Goal: Information Seeking & Learning: Check status

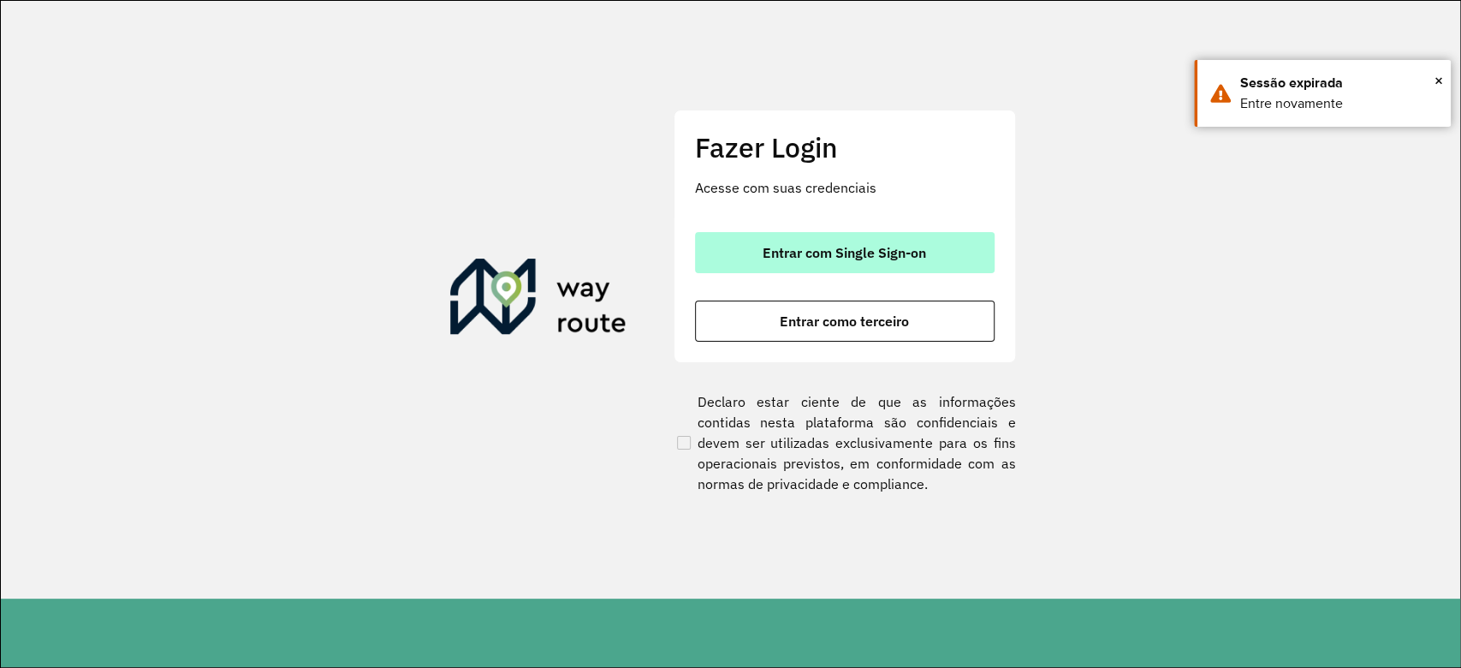
drag, startPoint x: 0, startPoint y: 0, endPoint x: 867, endPoint y: 253, distance: 903.5
click at [856, 253] on span "Entrar com Single Sign-on" at bounding box center [845, 253] width 164 height 14
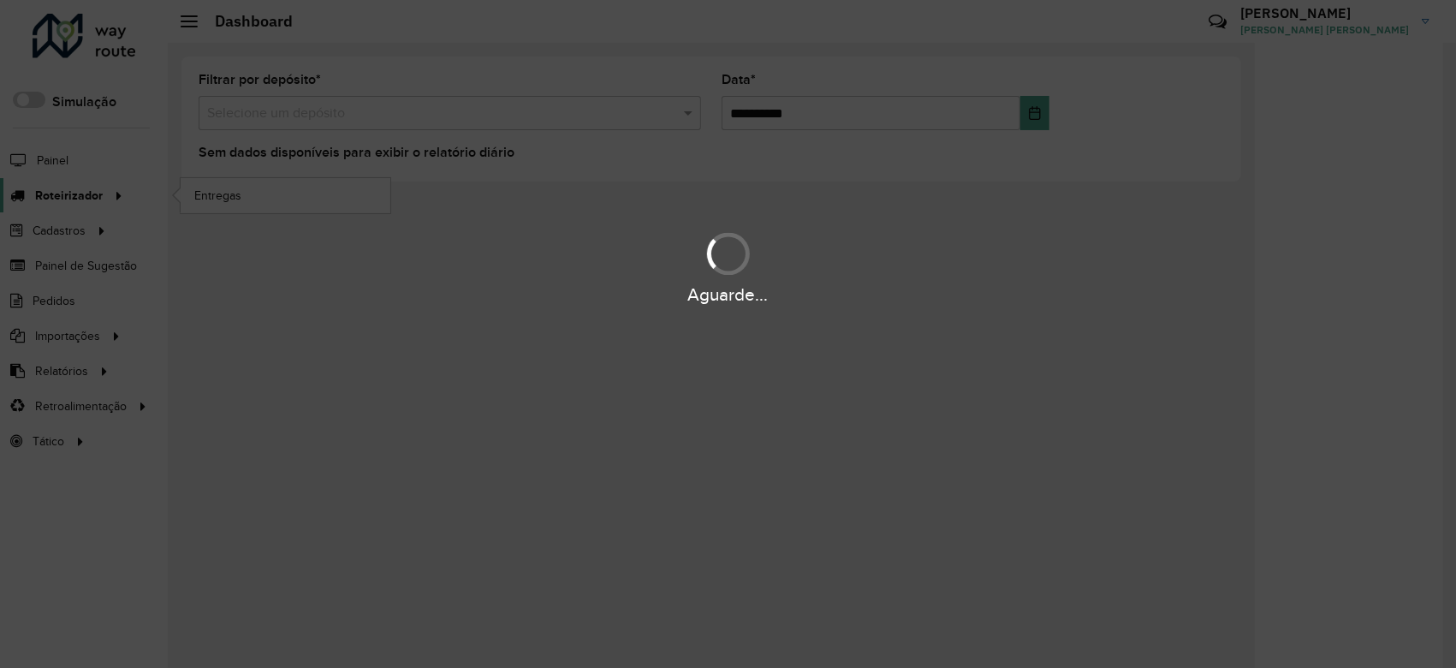
click at [72, 191] on span "Roteirizador" at bounding box center [69, 196] width 68 height 18
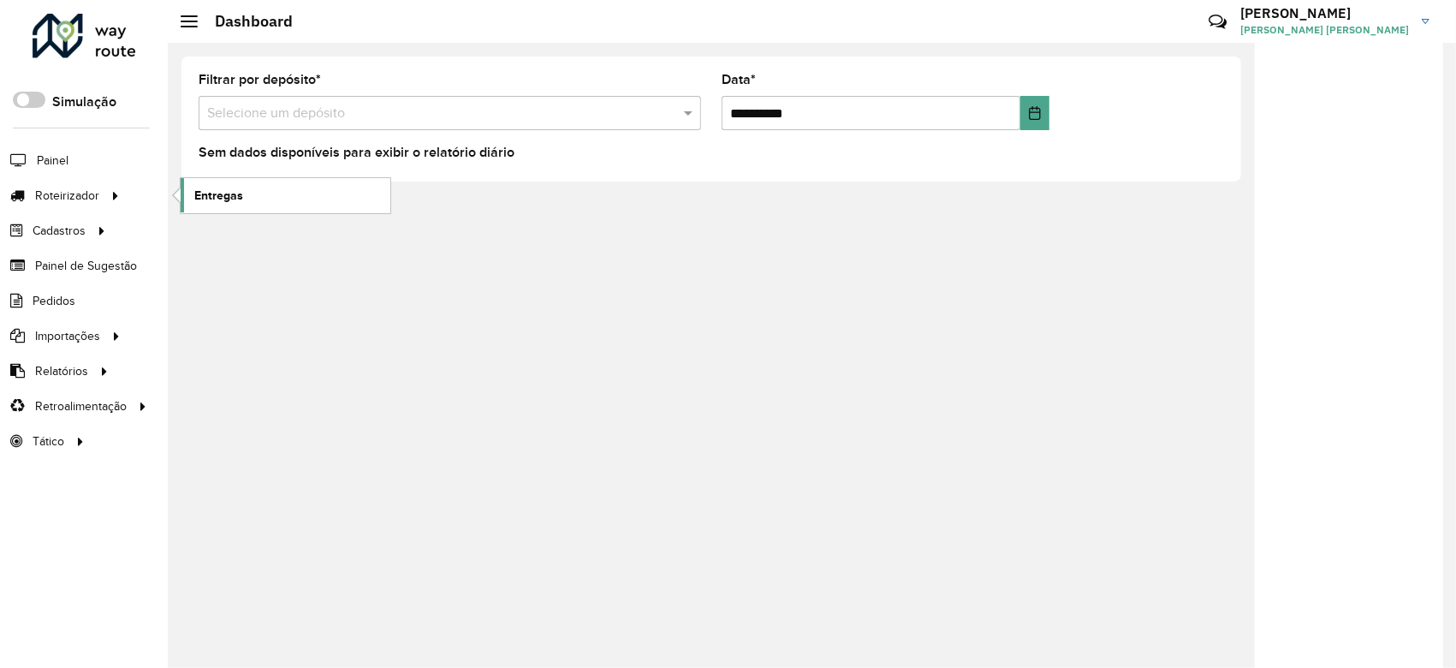
click at [252, 202] on link "Entregas" at bounding box center [286, 195] width 210 height 34
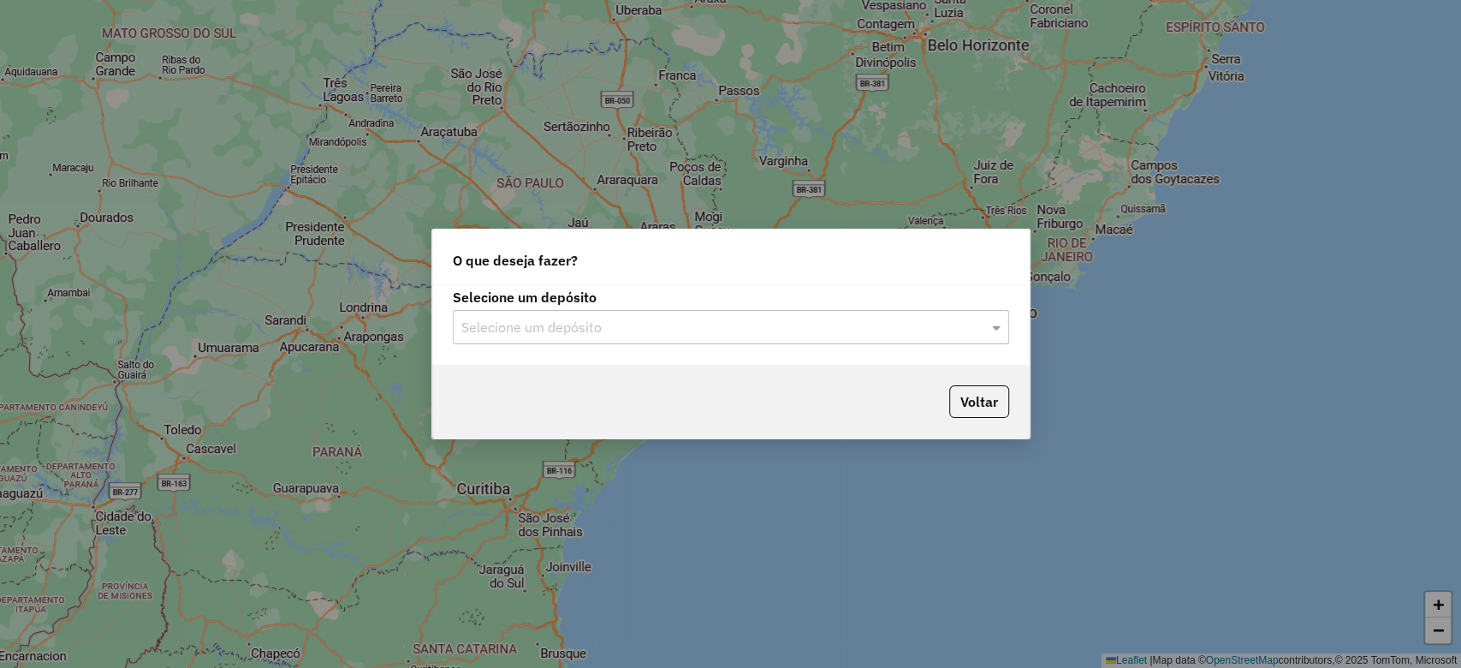
click at [654, 329] on input "text" at bounding box center [713, 328] width 505 height 21
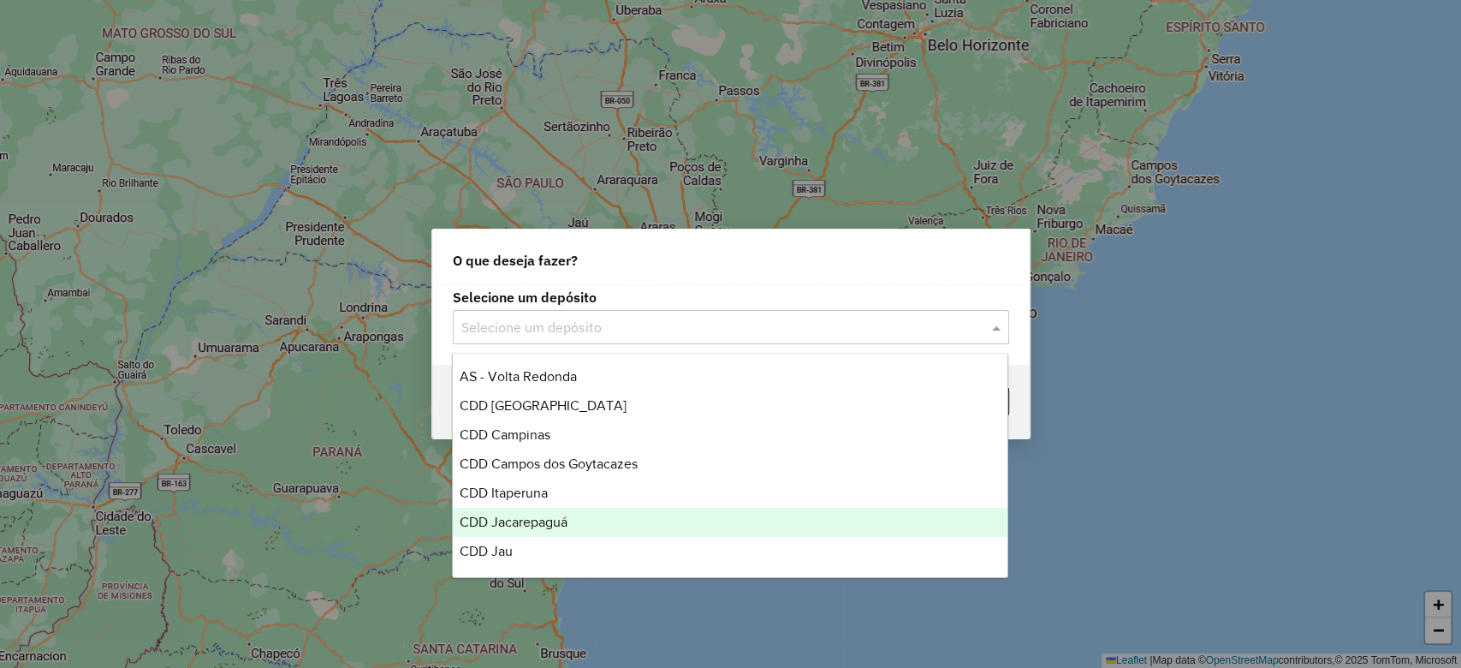
click at [562, 527] on span "CDD Jacarepaguá" at bounding box center [514, 522] width 108 height 15
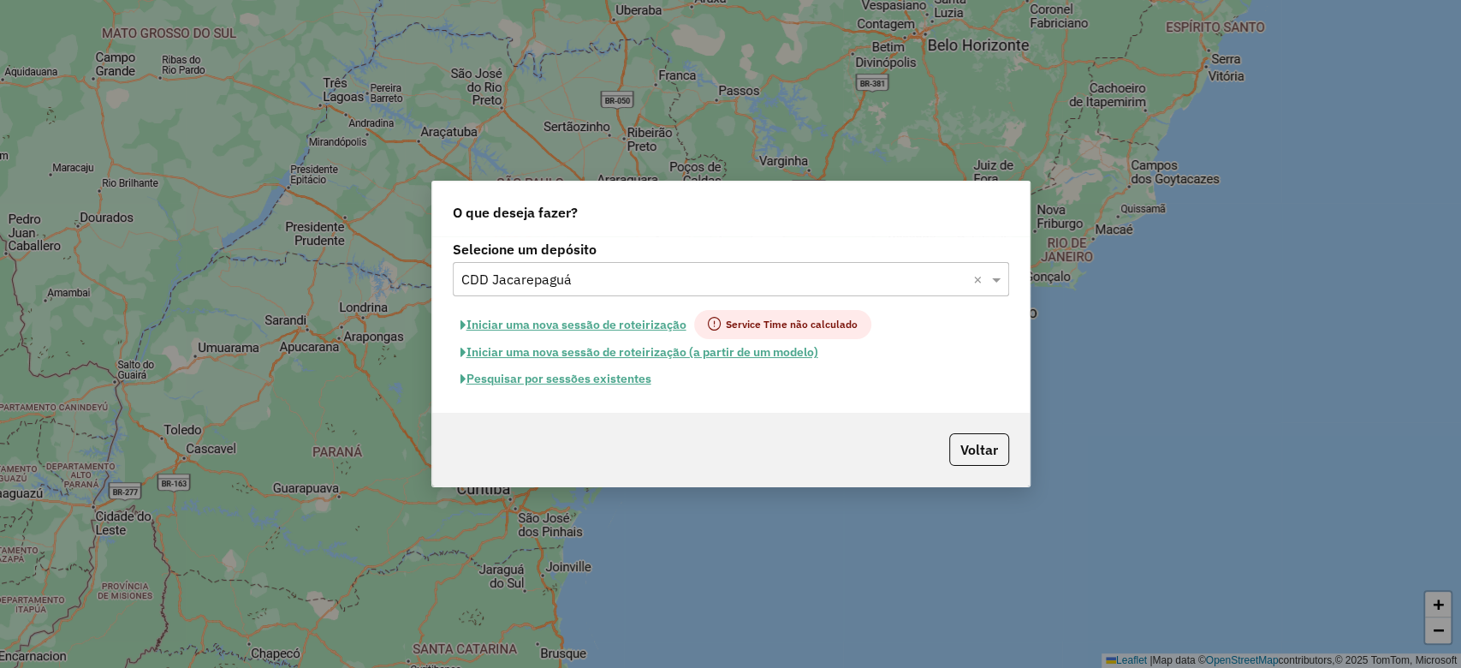
click at [617, 381] on button "Pesquisar por sessões existentes" at bounding box center [556, 379] width 206 height 27
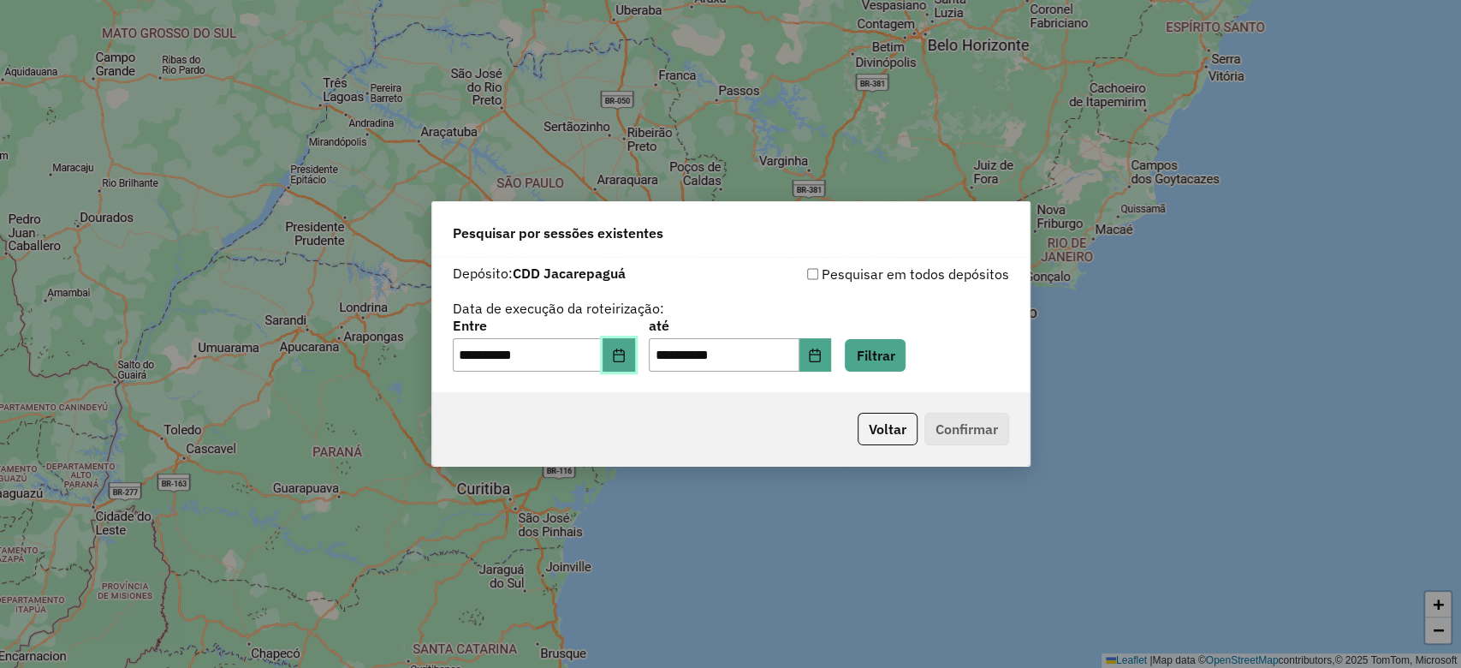
click at [624, 354] on icon "Choose Date" at bounding box center [618, 355] width 11 height 14
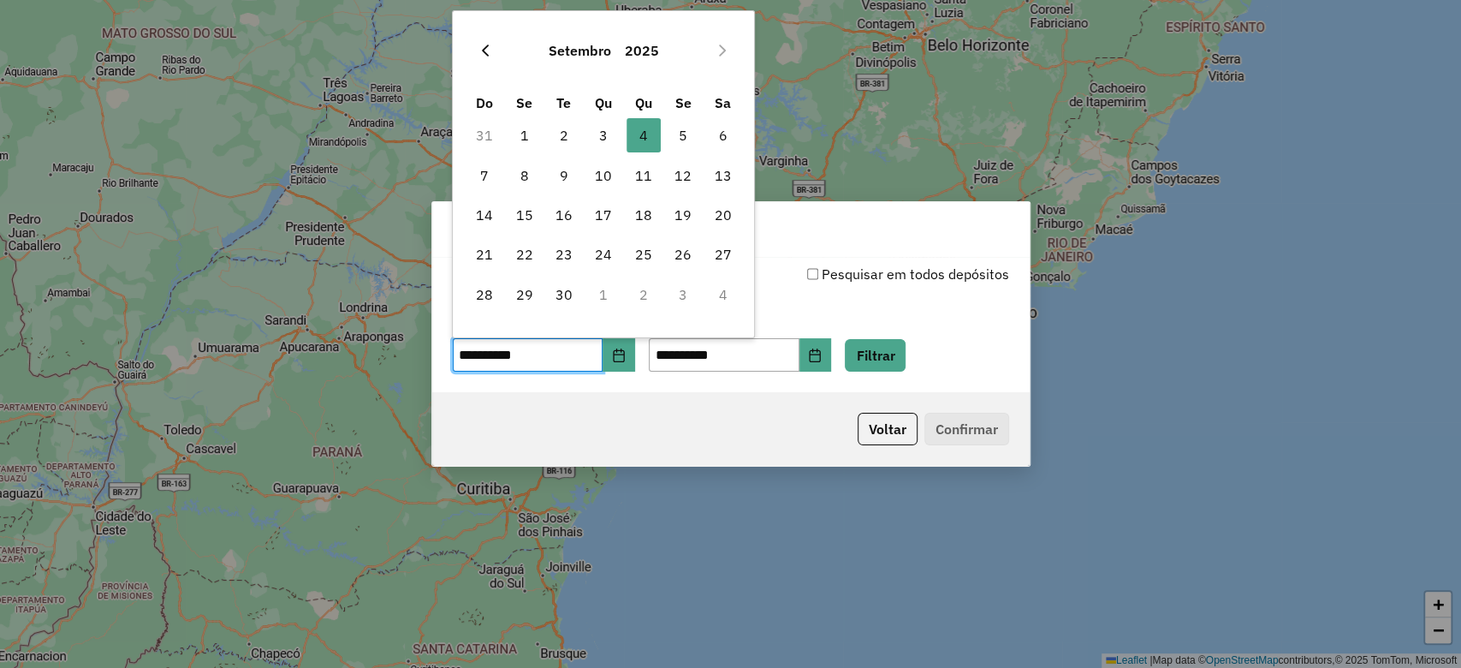
click at [479, 42] on button "Previous Month" at bounding box center [485, 50] width 27 height 27
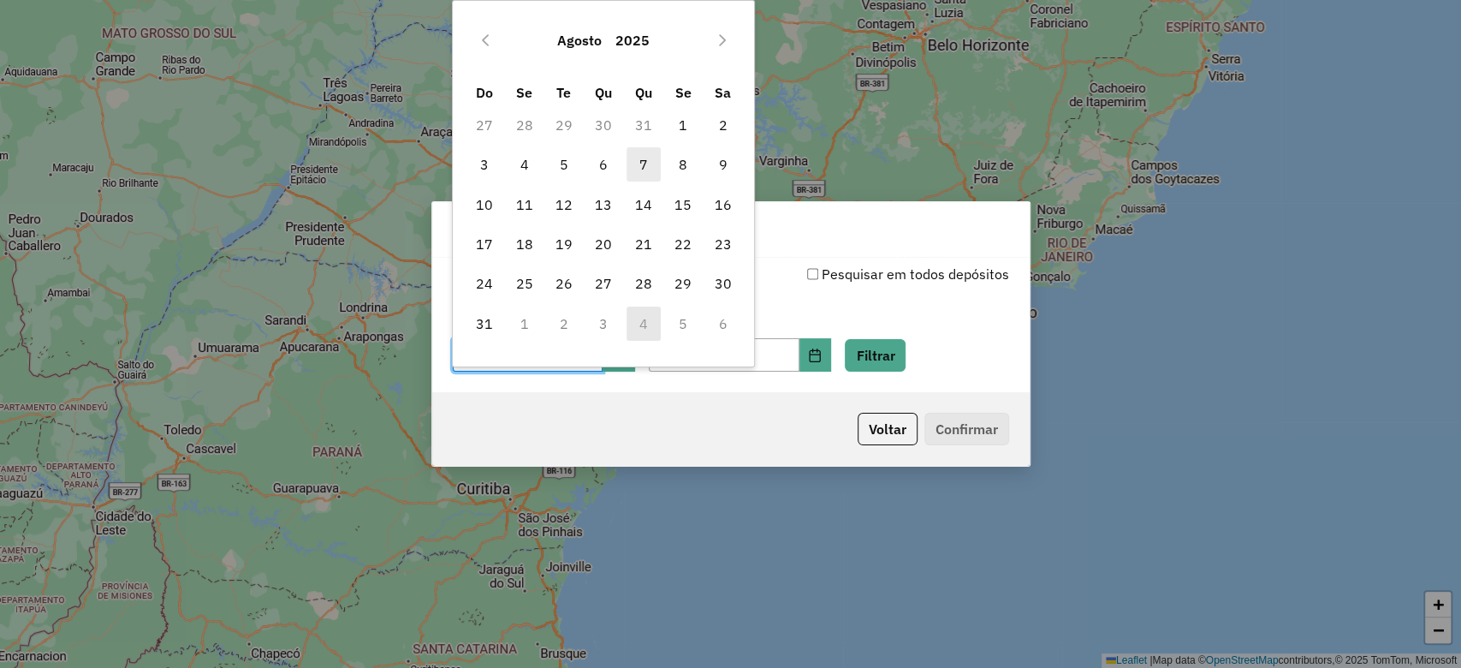
click at [639, 170] on span "7" at bounding box center [644, 164] width 34 height 34
type input "**********"
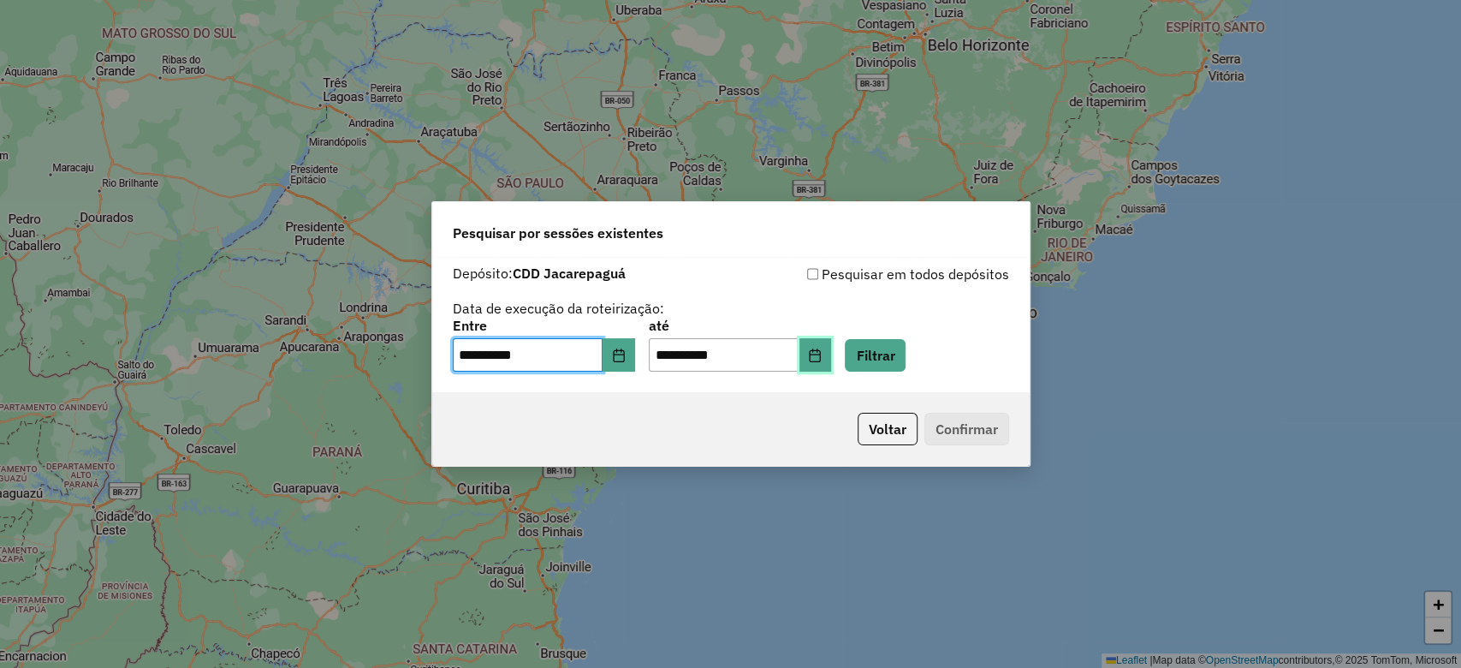
click at [829, 358] on button "Choose Date" at bounding box center [816, 355] width 33 height 34
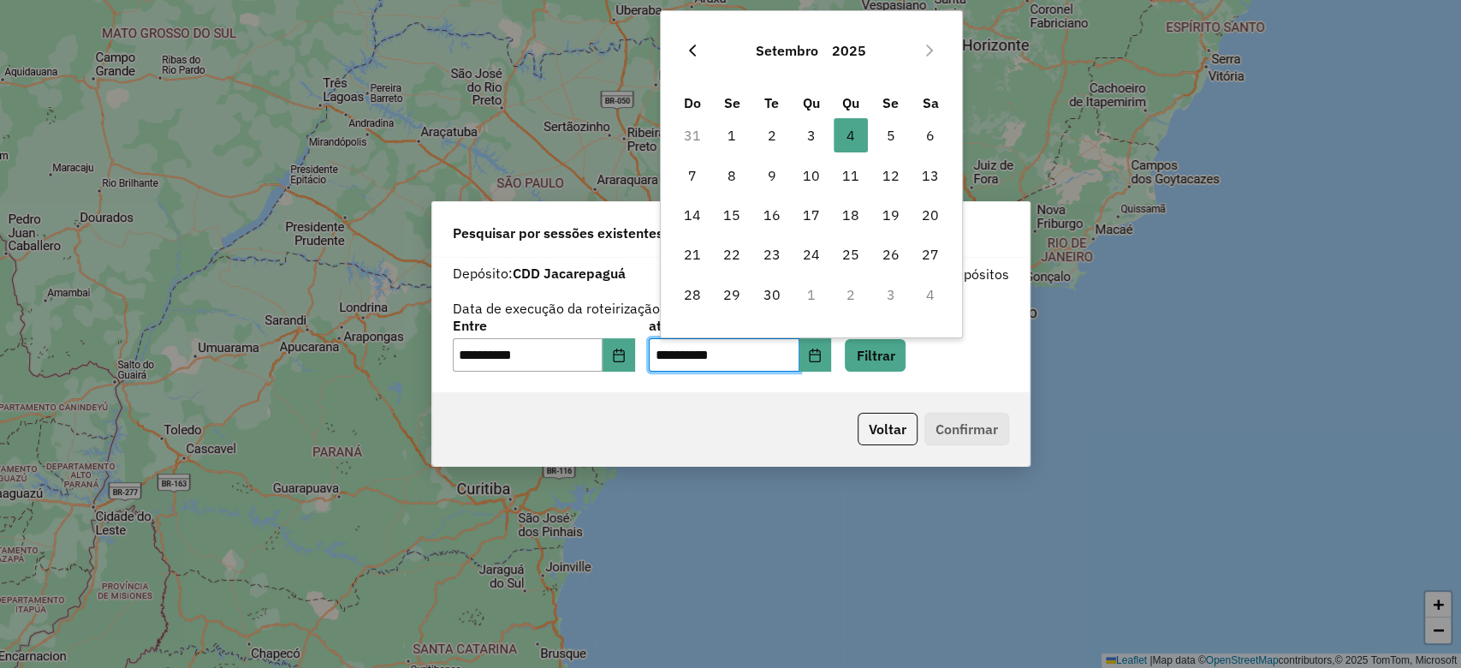
click at [692, 49] on icon "Previous Month" at bounding box center [693, 51] width 14 height 14
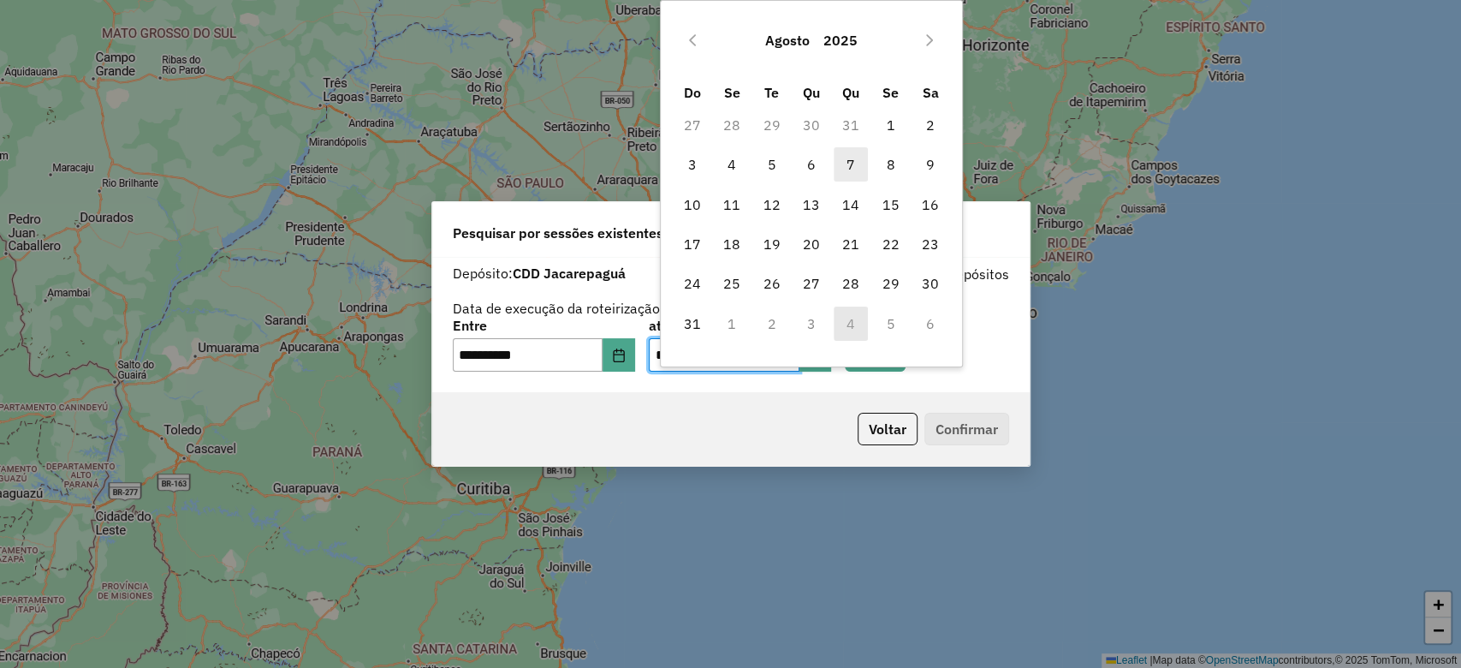
click at [859, 155] on span "7" at bounding box center [851, 164] width 34 height 34
type input "**********"
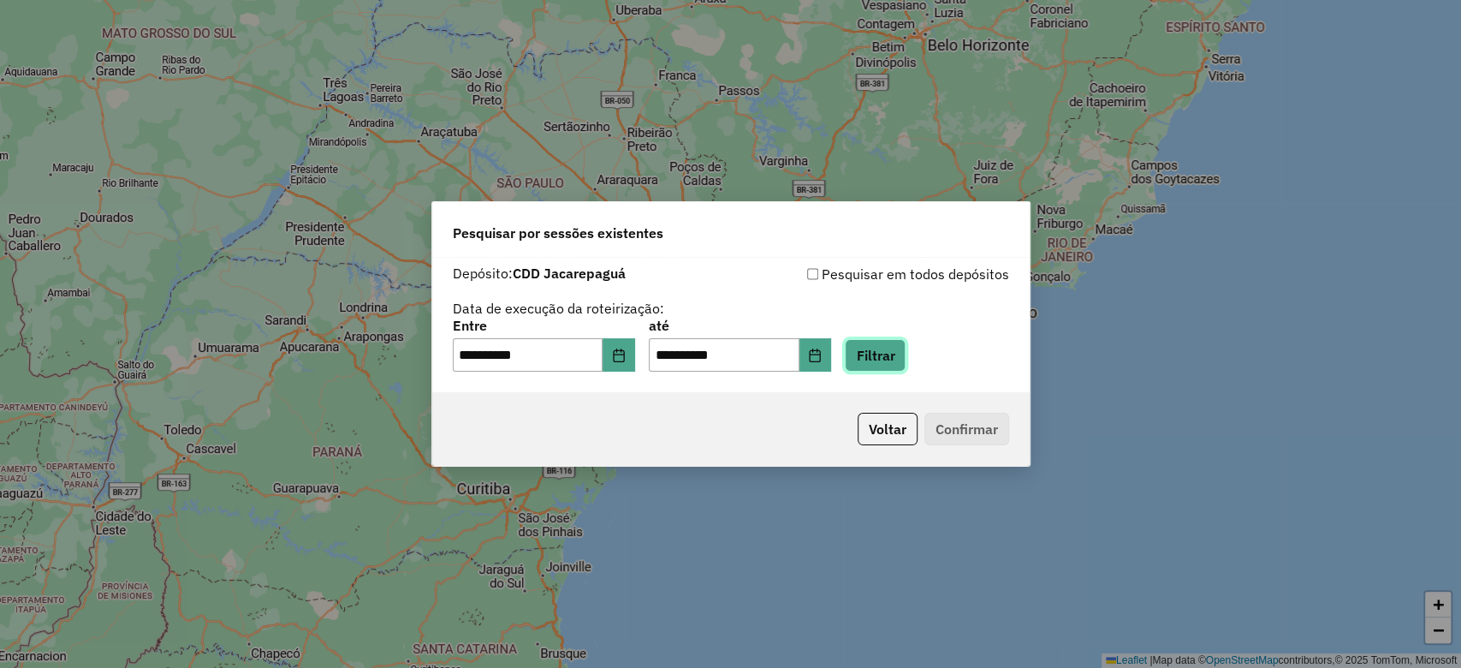
click at [906, 354] on button "Filtrar" at bounding box center [875, 355] width 61 height 33
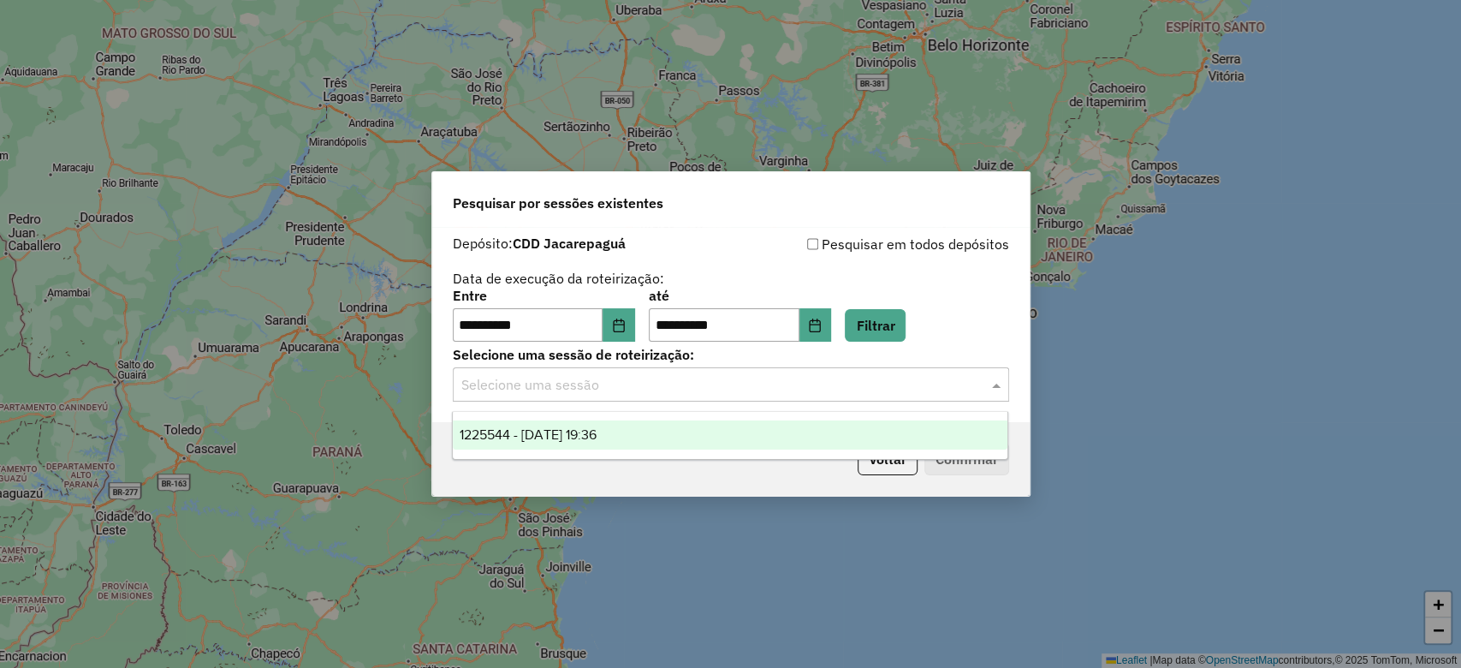
click at [797, 379] on input "text" at bounding box center [713, 385] width 505 height 21
click at [805, 420] on div "1225544 - 07/08/2025 19:36" at bounding box center [730, 434] width 555 height 29
click at [827, 380] on input "text" at bounding box center [713, 385] width 505 height 21
click at [818, 441] on div "1225544 - 07/08/2025 19:36" at bounding box center [730, 434] width 555 height 29
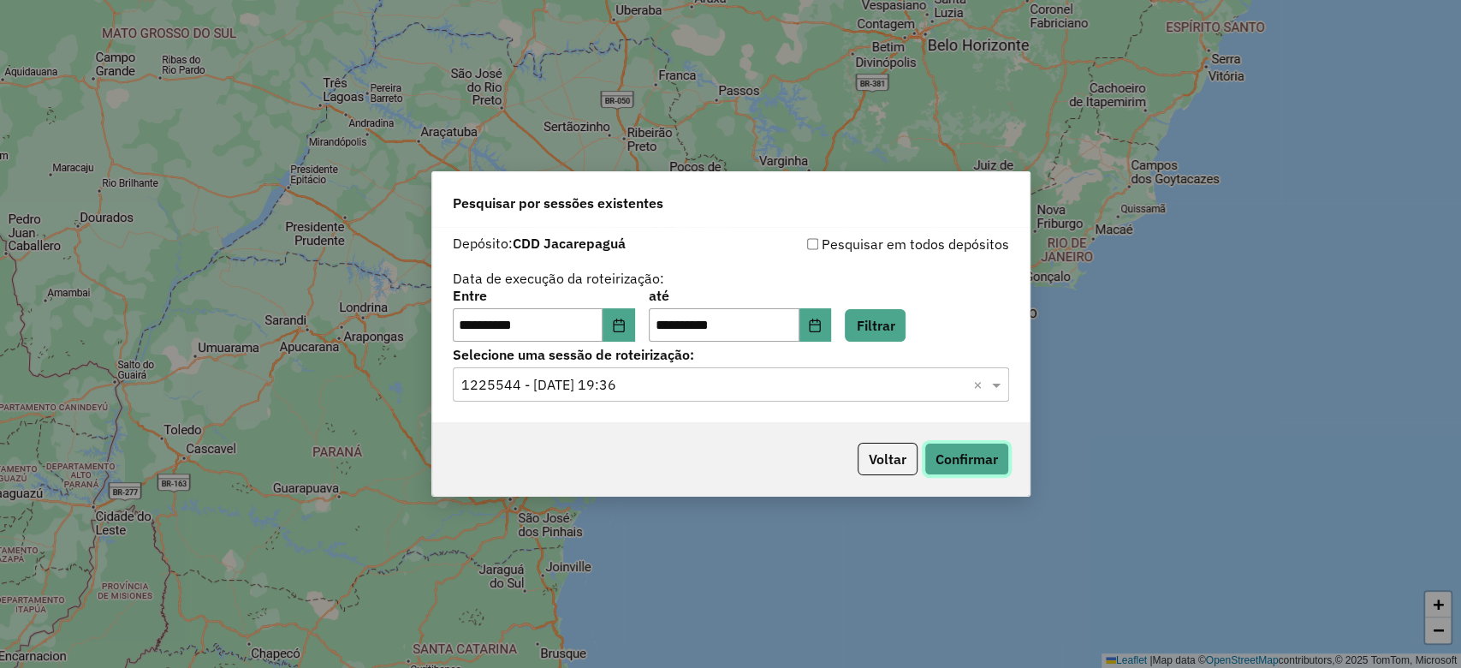
click at [948, 461] on button "Confirmar" at bounding box center [967, 459] width 85 height 33
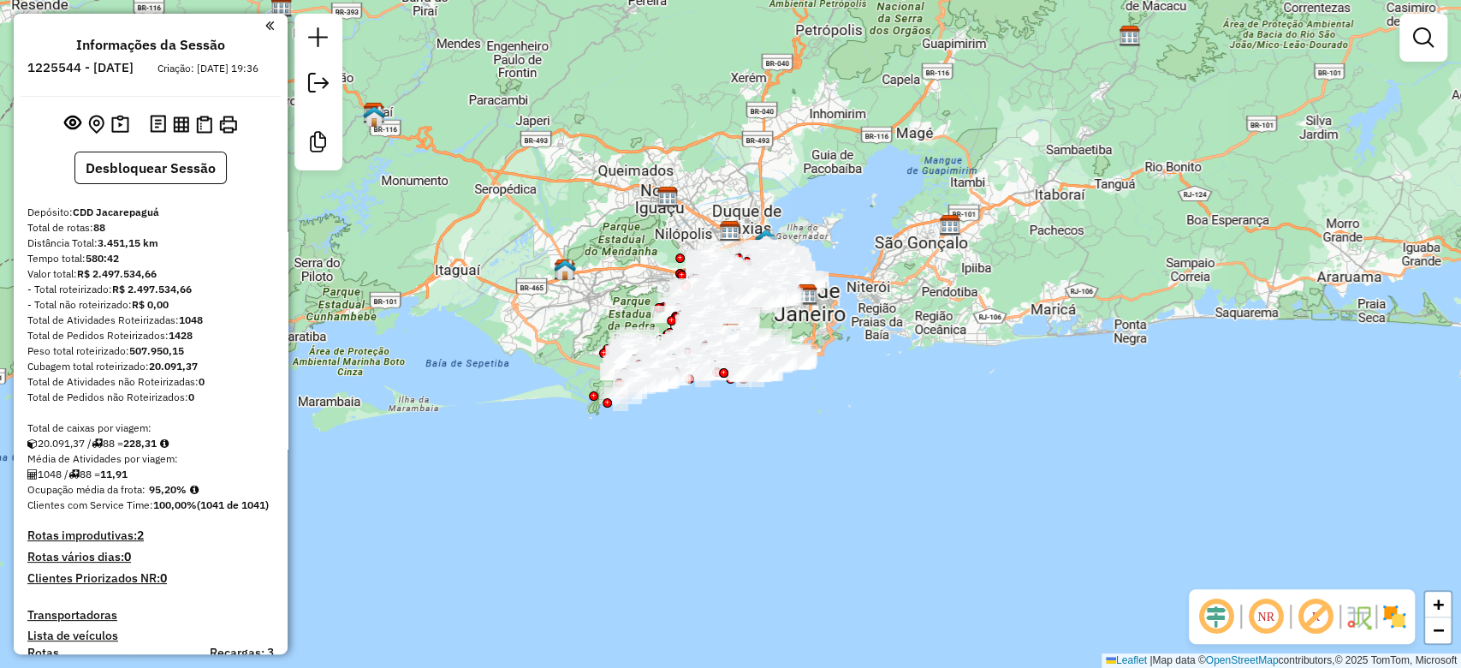
click at [971, 353] on div "Janela de atendimento Grade de atendimento Capacidade Transportadoras Veículos …" at bounding box center [730, 334] width 1461 height 668
click at [1221, 619] on em at bounding box center [1216, 616] width 41 height 41
click at [1301, 621] on em at bounding box center [1315, 616] width 41 height 41
drag, startPoint x: 1389, startPoint y: 620, endPoint x: 1292, endPoint y: 503, distance: 151.4
click at [1390, 620] on img at bounding box center [1394, 616] width 27 height 27
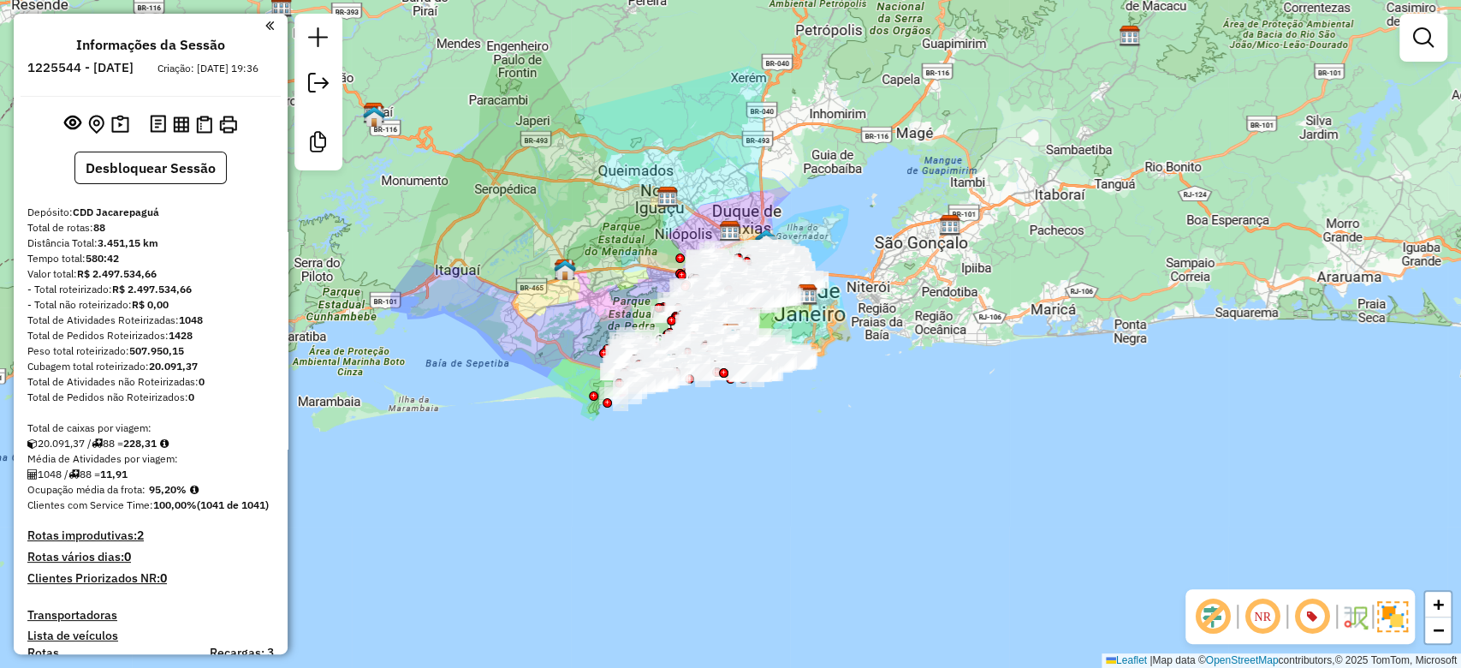
click at [960, 203] on div "Janela de atendimento Grade de atendimento Capacidade Transportadoras Veículos …" at bounding box center [730, 334] width 1461 height 668
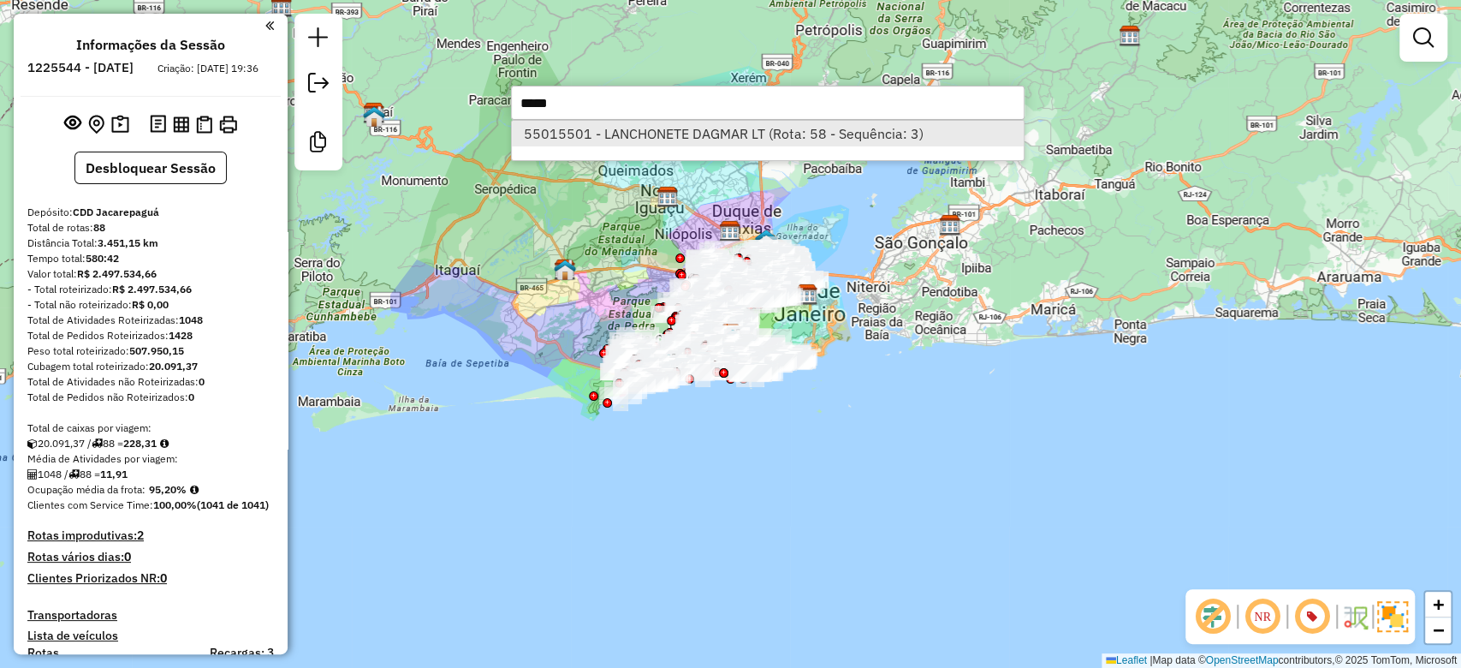
type input "*****"
click at [705, 127] on li "55015501 - LANCHONETE DAGMAR LT (Rota: 58 - Sequência: 3)" at bounding box center [768, 134] width 512 height 26
select select "**********"
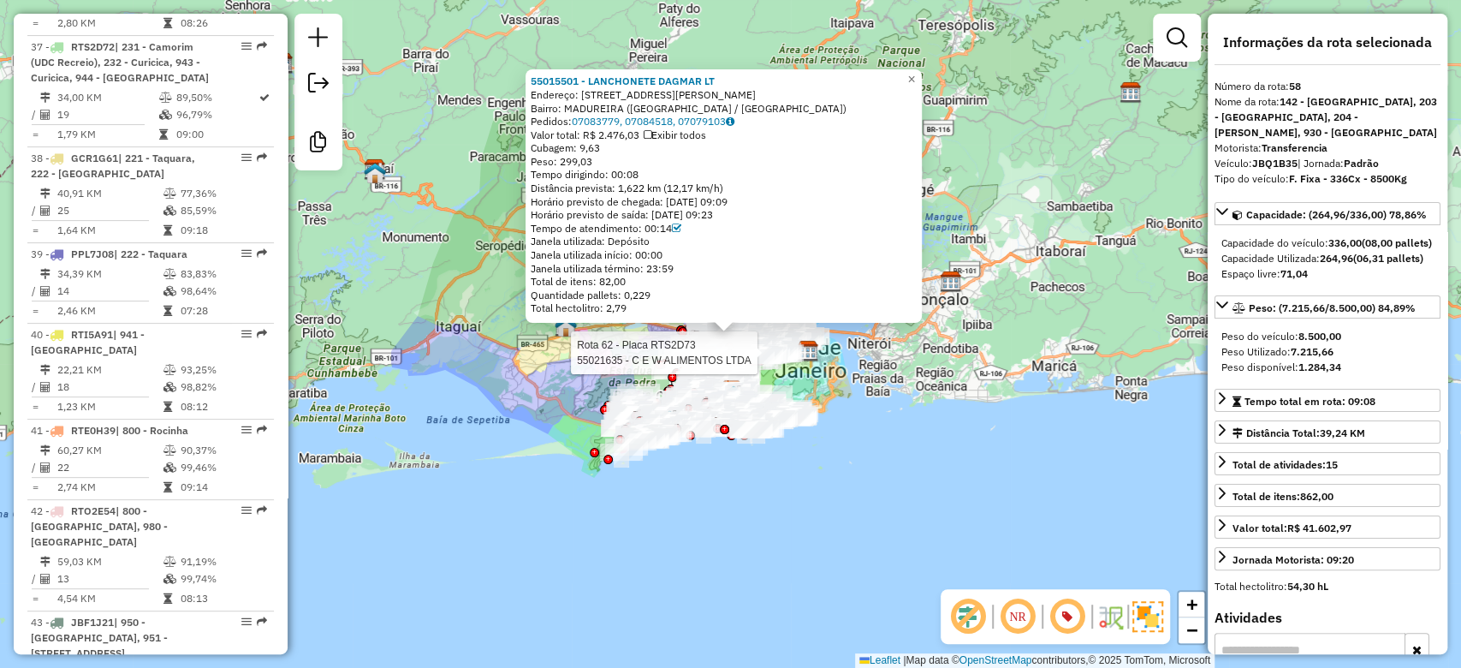
scroll to position [6453, 0]
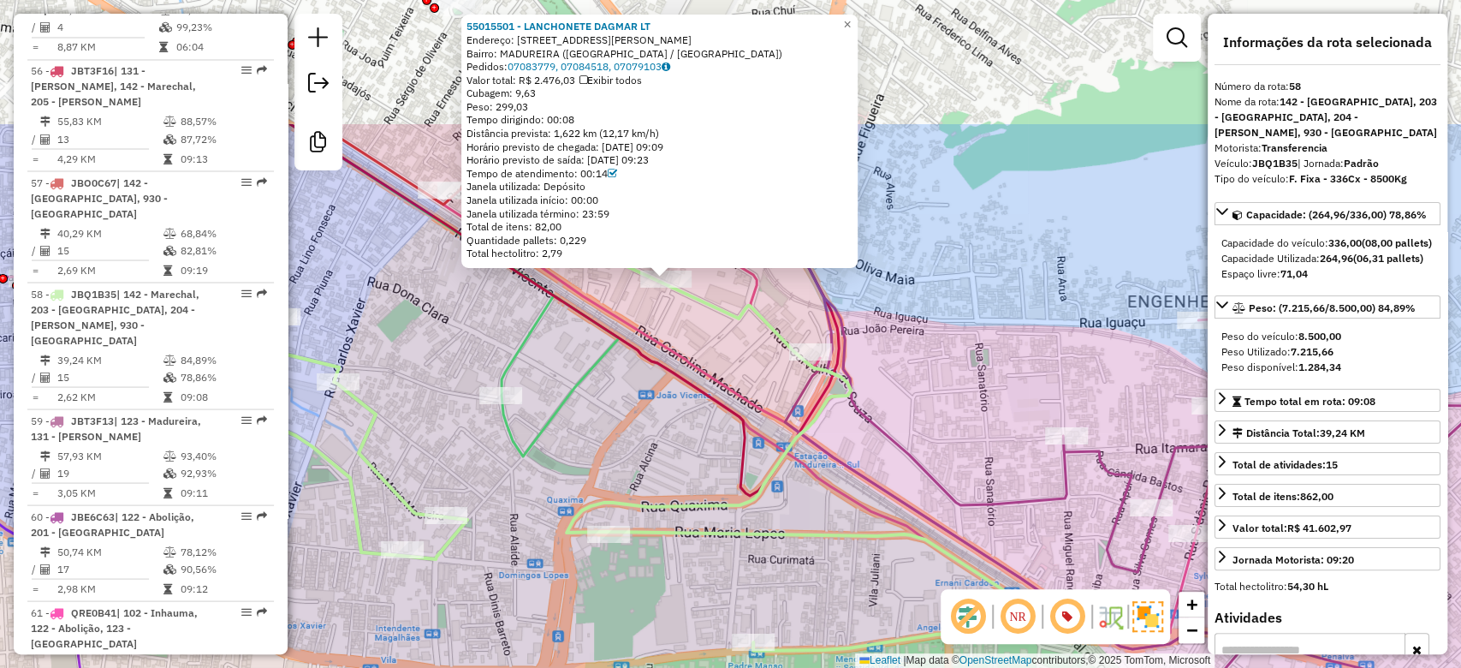
drag, startPoint x: 565, startPoint y: 270, endPoint x: 610, endPoint y: 404, distance: 141.9
click at [610, 404] on div "55015501 - LANCHONETE DAGMAR LT Endereço: R DAGMAR DA FONSECA 86 Bairro: MADURE…" at bounding box center [730, 334] width 1461 height 668
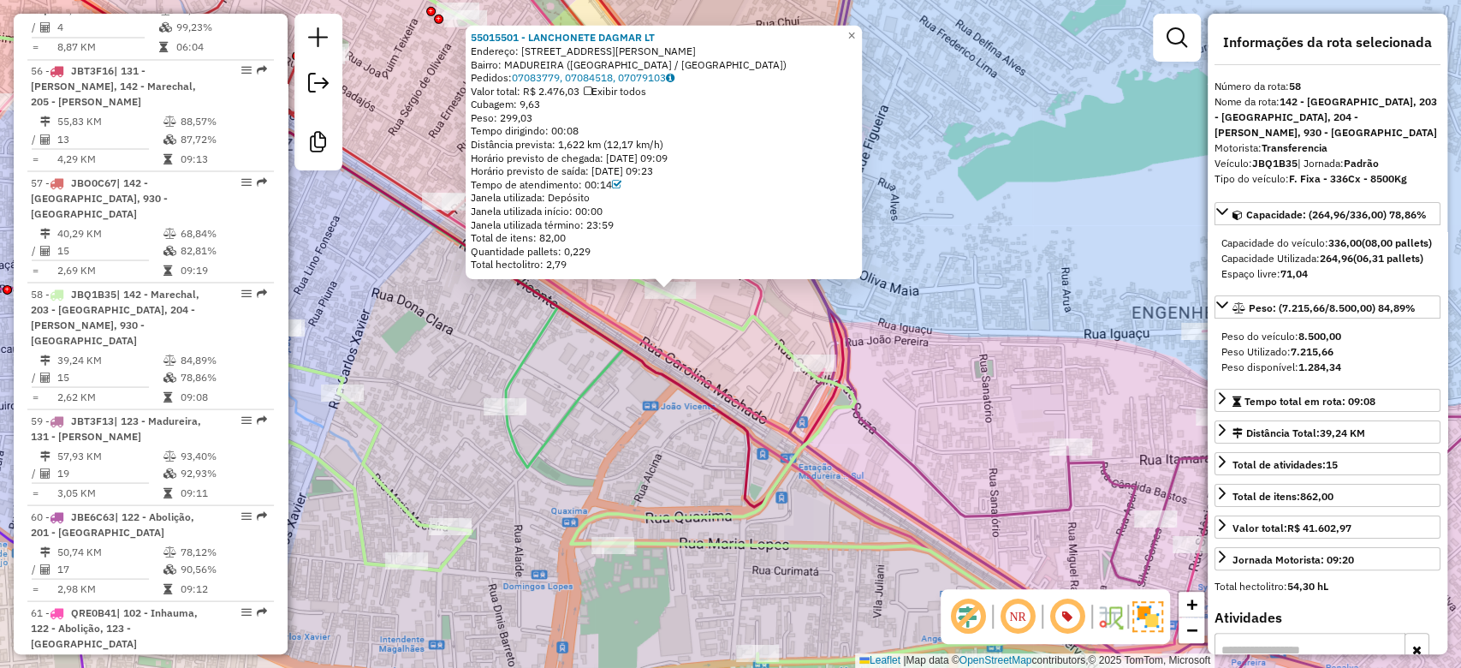
click at [551, 366] on div "55015501 - LANCHONETE DAGMAR LT Endereço: R DAGMAR DA FONSECA 86 Bairro: MADURE…" at bounding box center [730, 334] width 1461 height 668
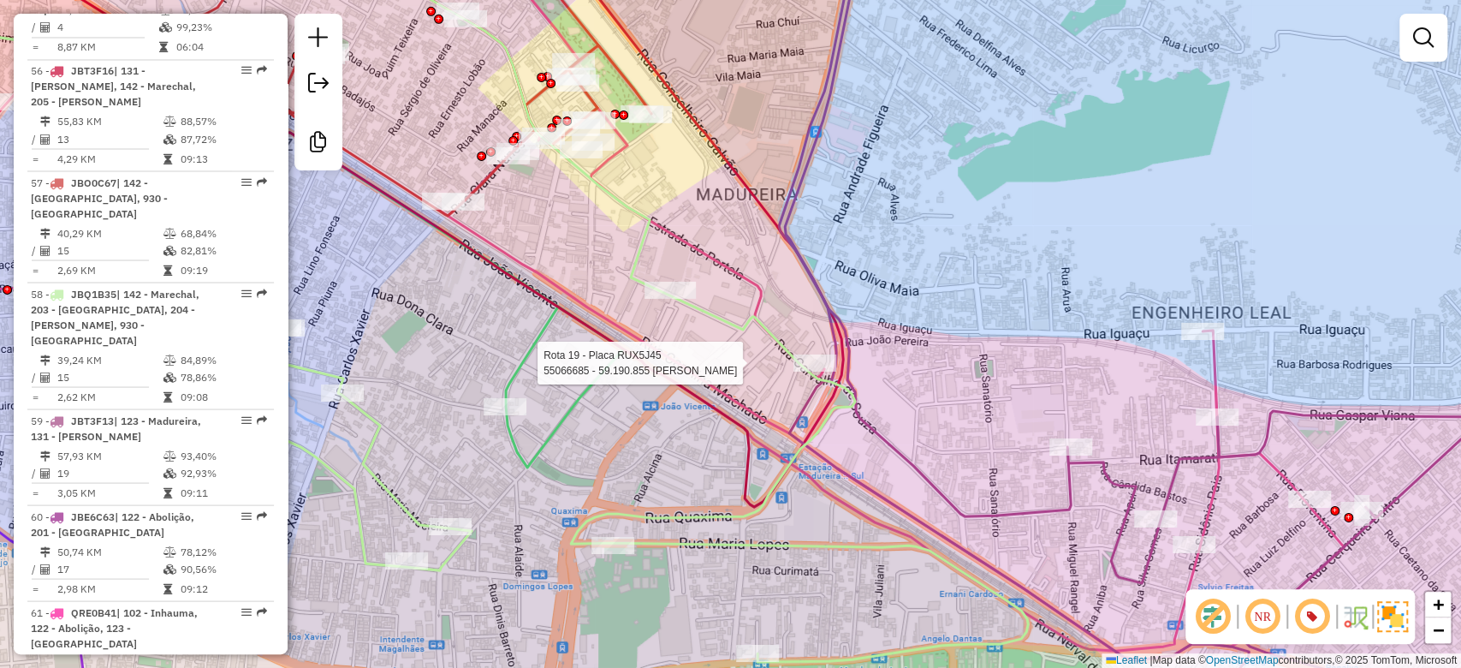
select select "**********"
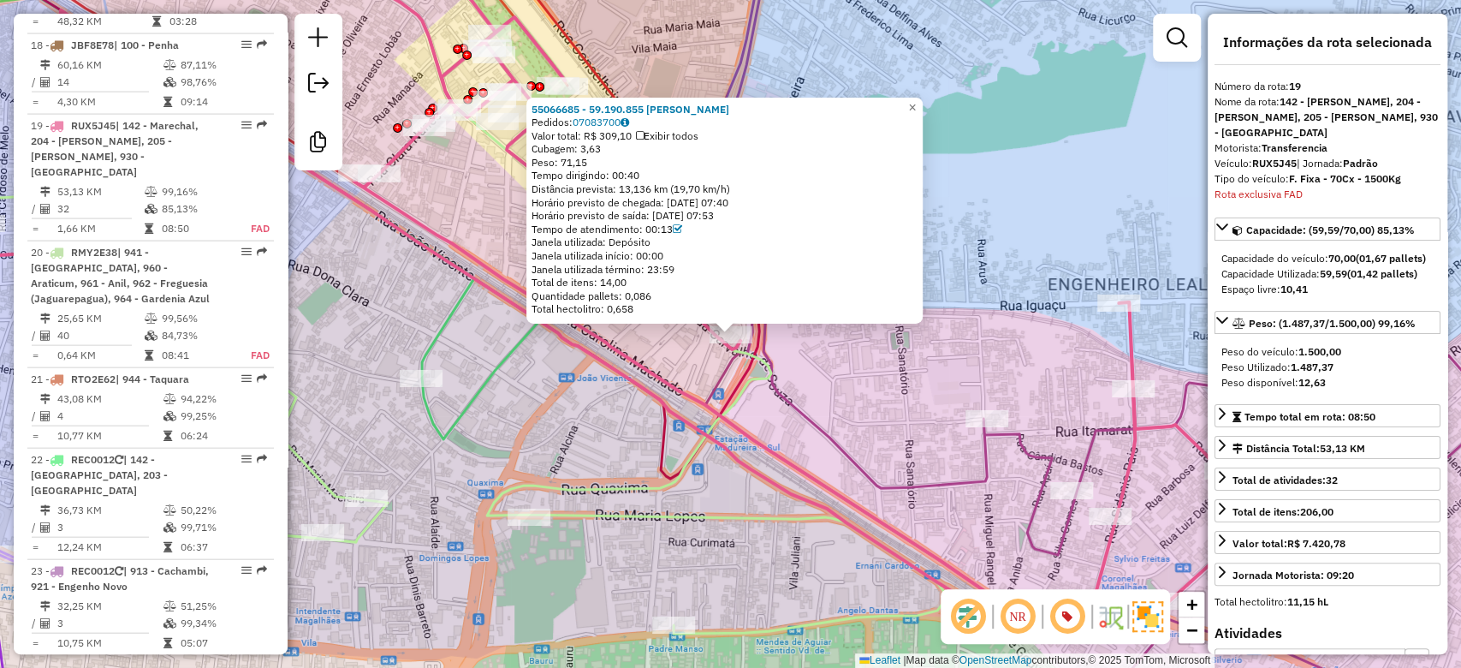
scroll to position [2395, 0]
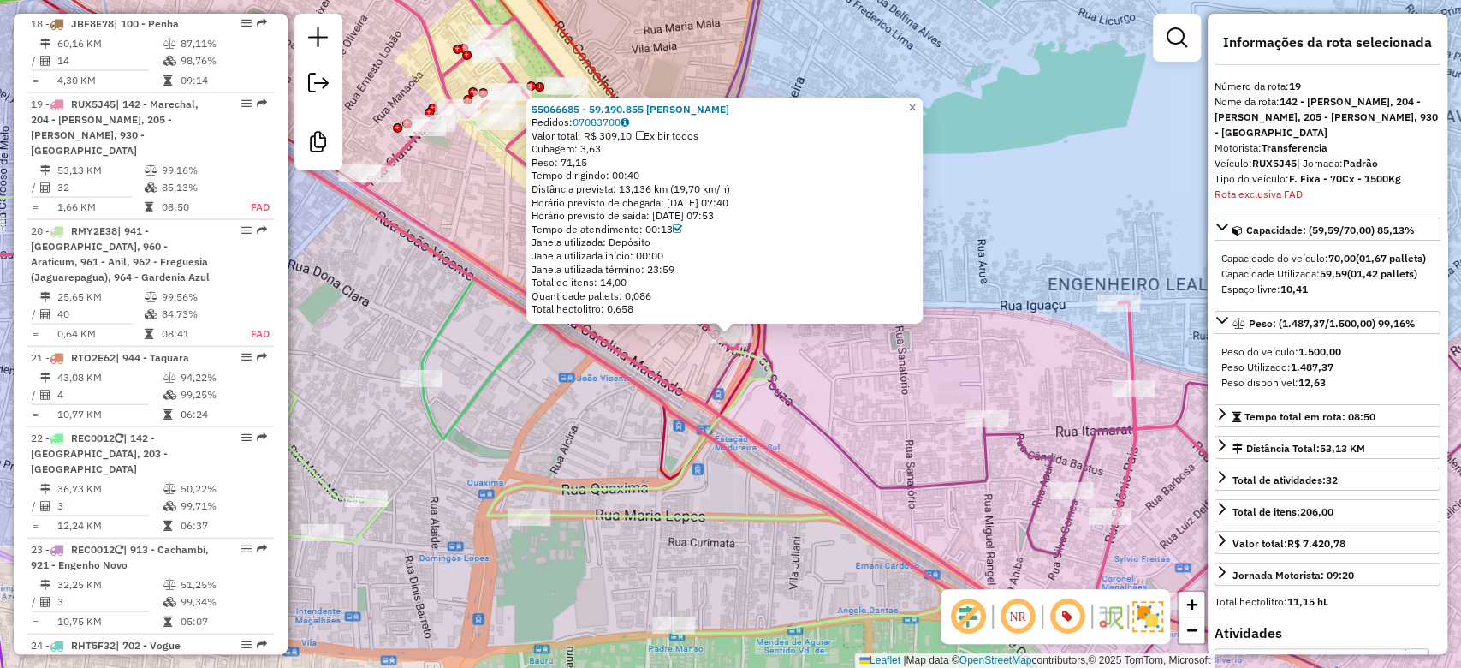
click at [663, 358] on div "55066685 - 59.190.855 THAYANE PEREIRA CARNEIRO Pedidos: 07083700 Valor total: R…" at bounding box center [730, 334] width 1461 height 668
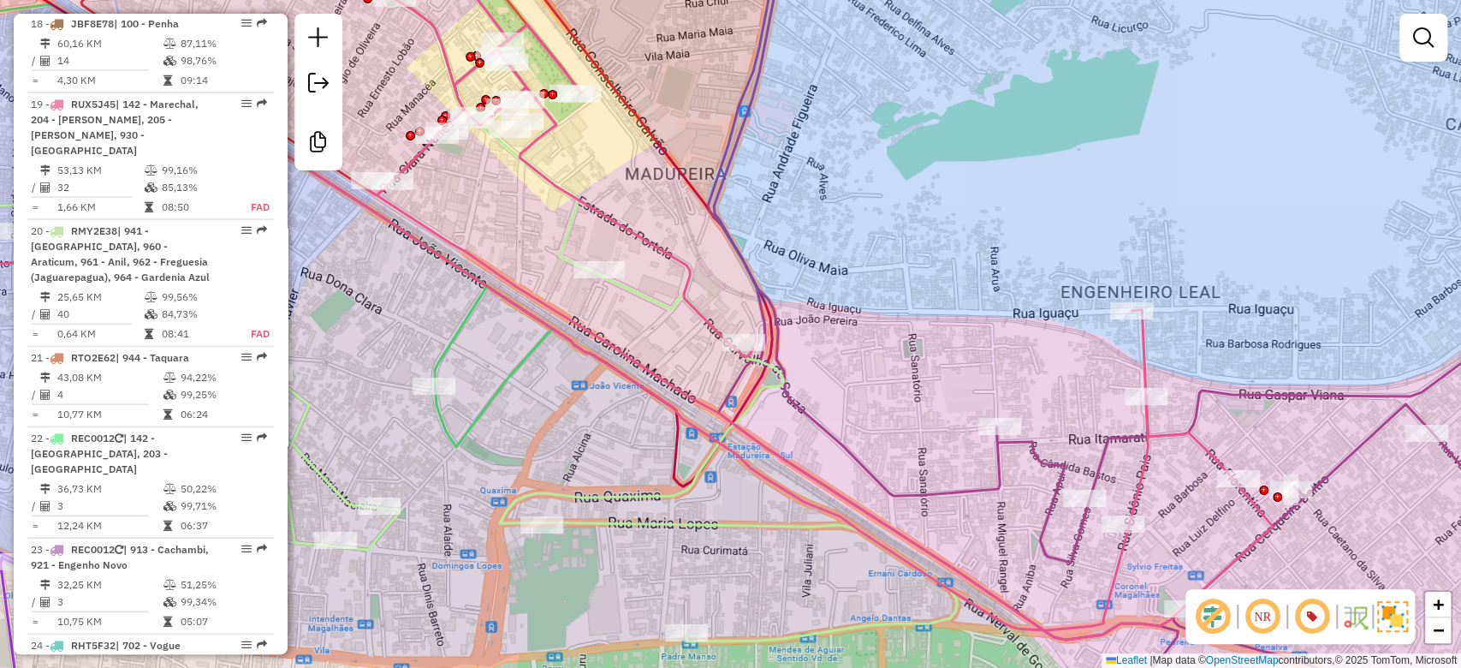
drag, startPoint x: 575, startPoint y: 286, endPoint x: 589, endPoint y: 295, distance: 16.2
click at [589, 294] on div "Janela de atendimento Grade de atendimento Capacidade Transportadoras Veículos …" at bounding box center [730, 334] width 1461 height 668
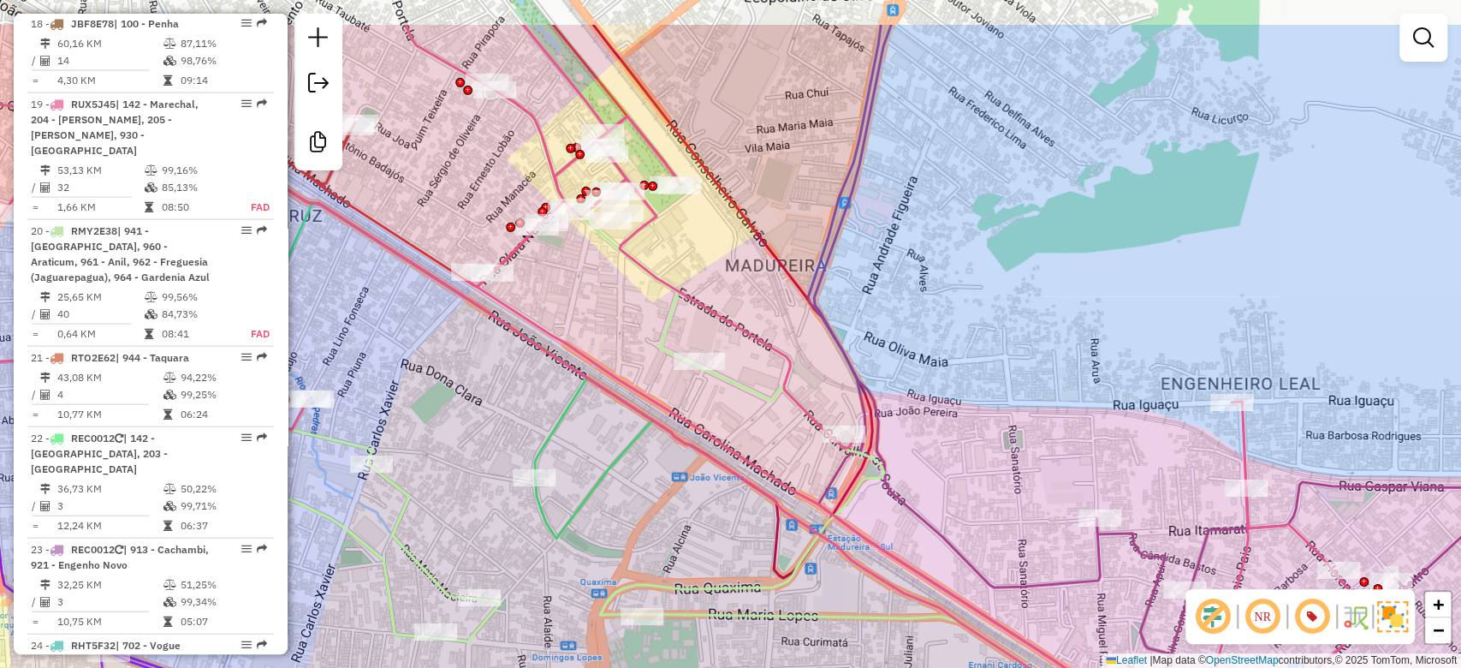
drag, startPoint x: 593, startPoint y: 302, endPoint x: 691, endPoint y: 391, distance: 132.1
click at [691, 391] on div "Janela de atendimento Grade de atendimento Capacidade Transportadoras Veículos …" at bounding box center [730, 334] width 1461 height 668
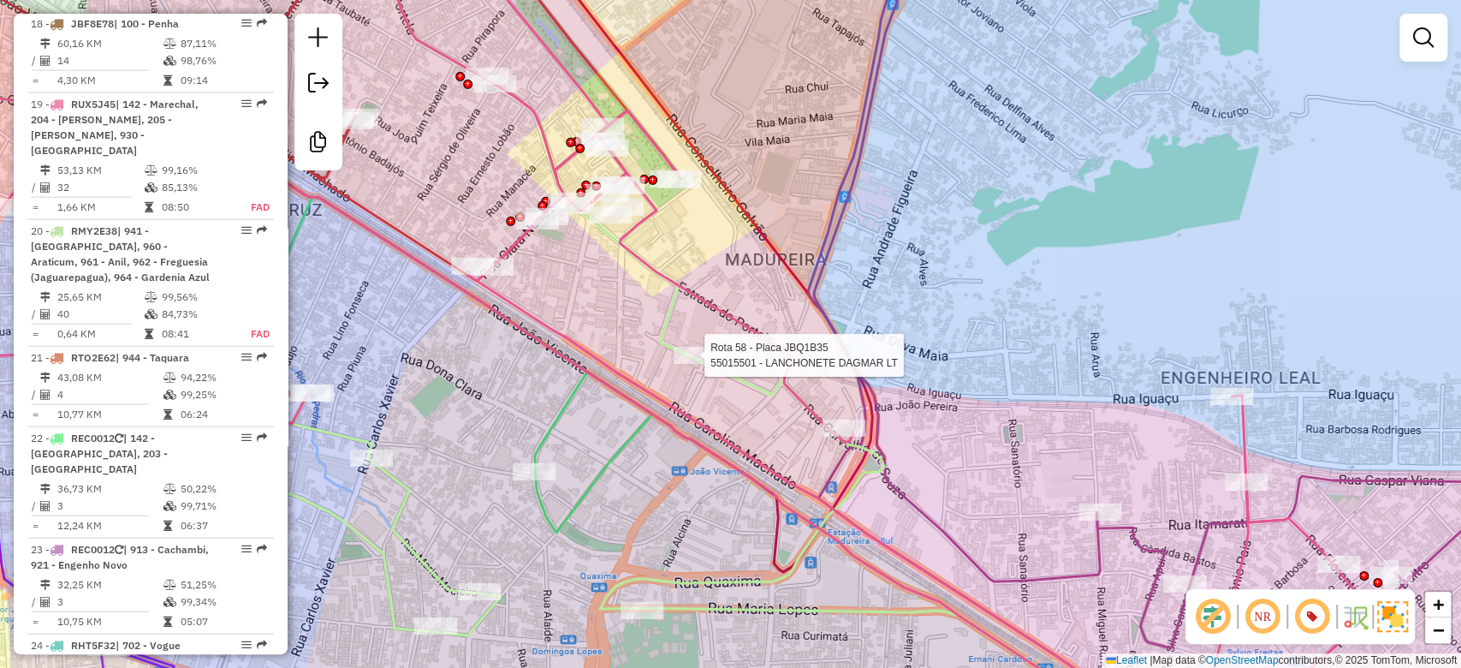
select select "**********"
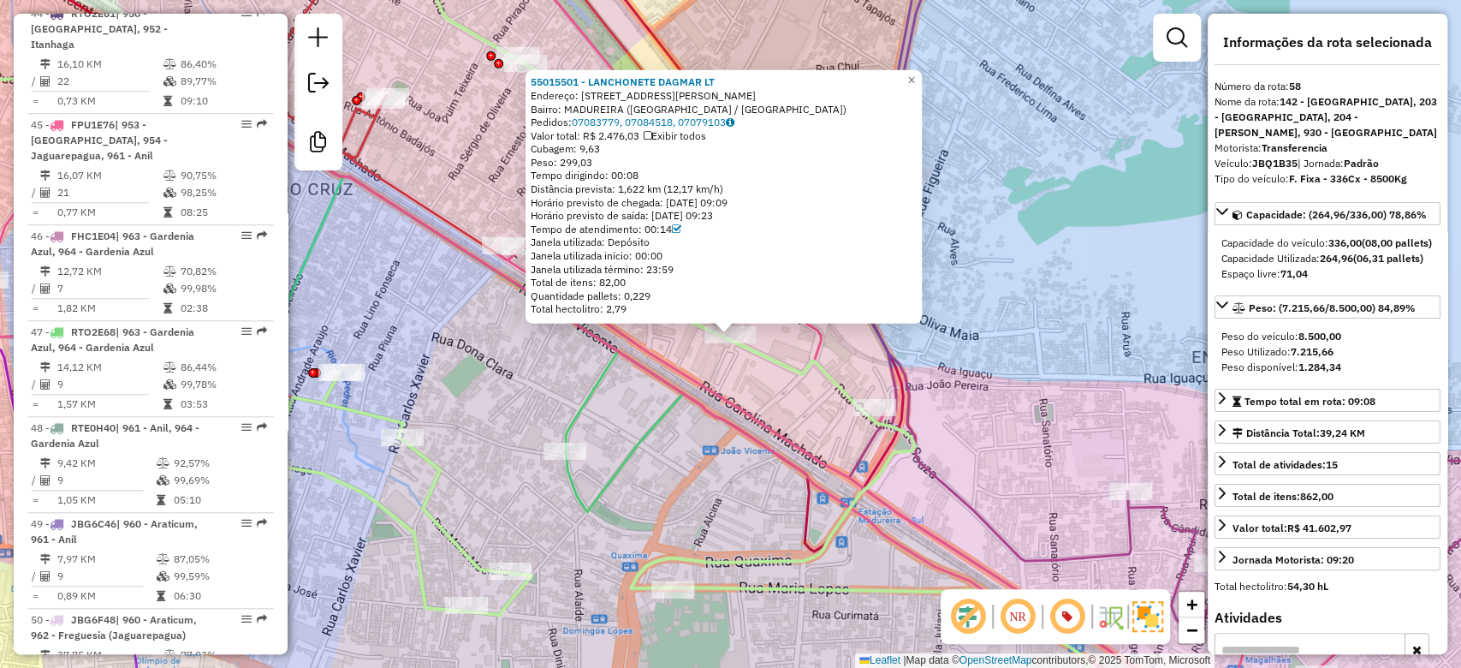
scroll to position [6453, 0]
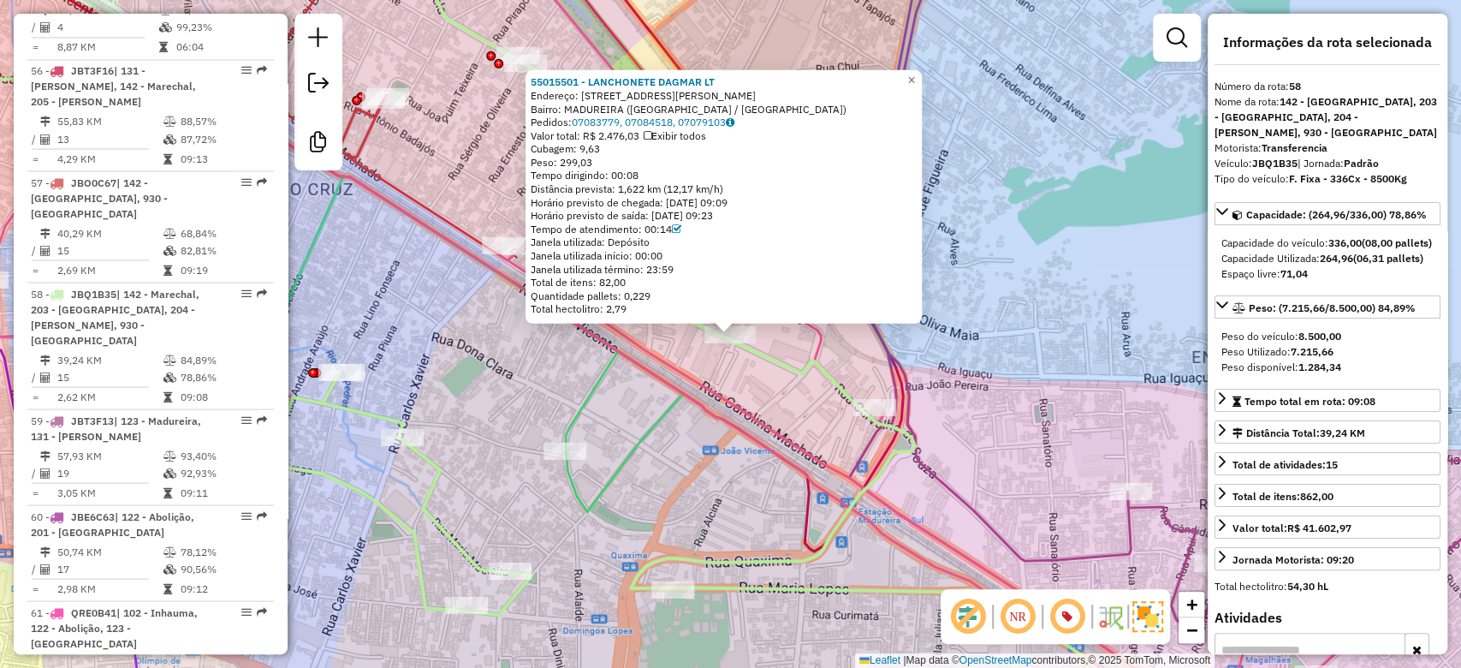
click at [804, 401] on div "55015501 - LANCHONETE DAGMAR LT Endereço: R DAGMAR DA FONSECA 86 Bairro: MADURE…" at bounding box center [730, 334] width 1461 height 668
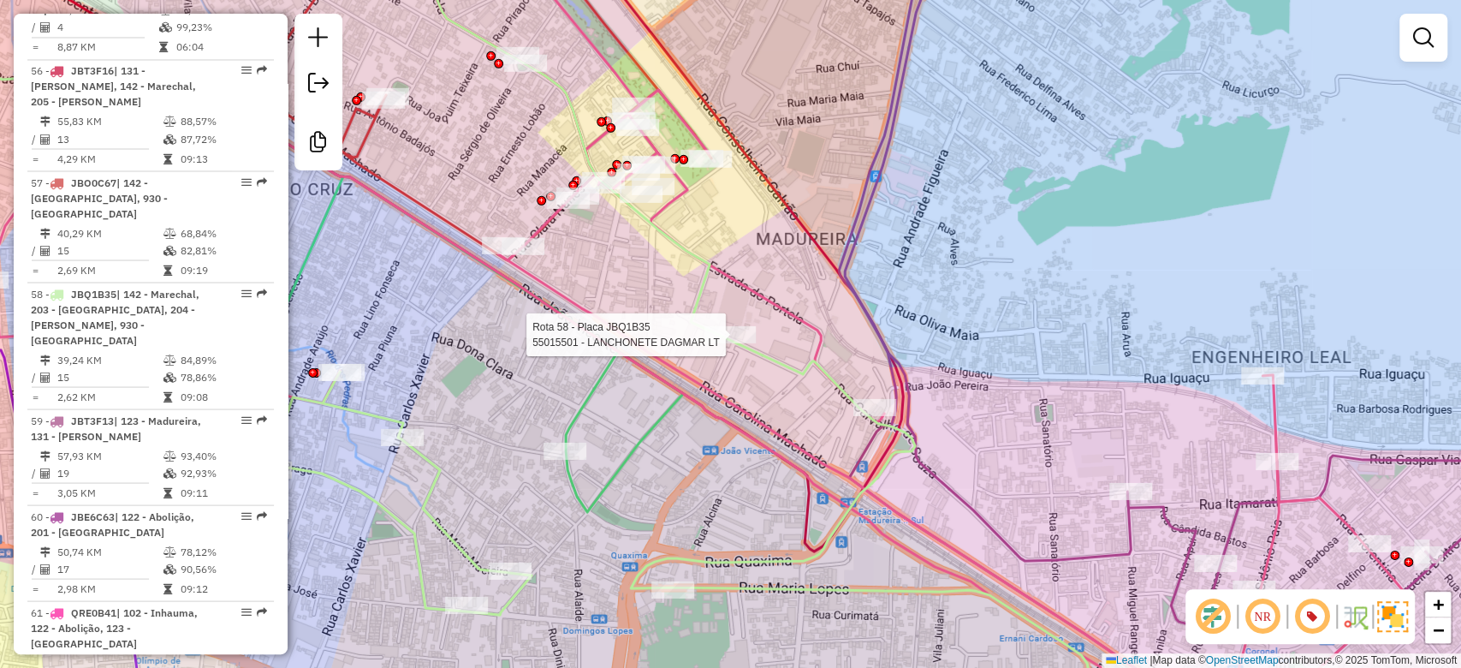
select select "**********"
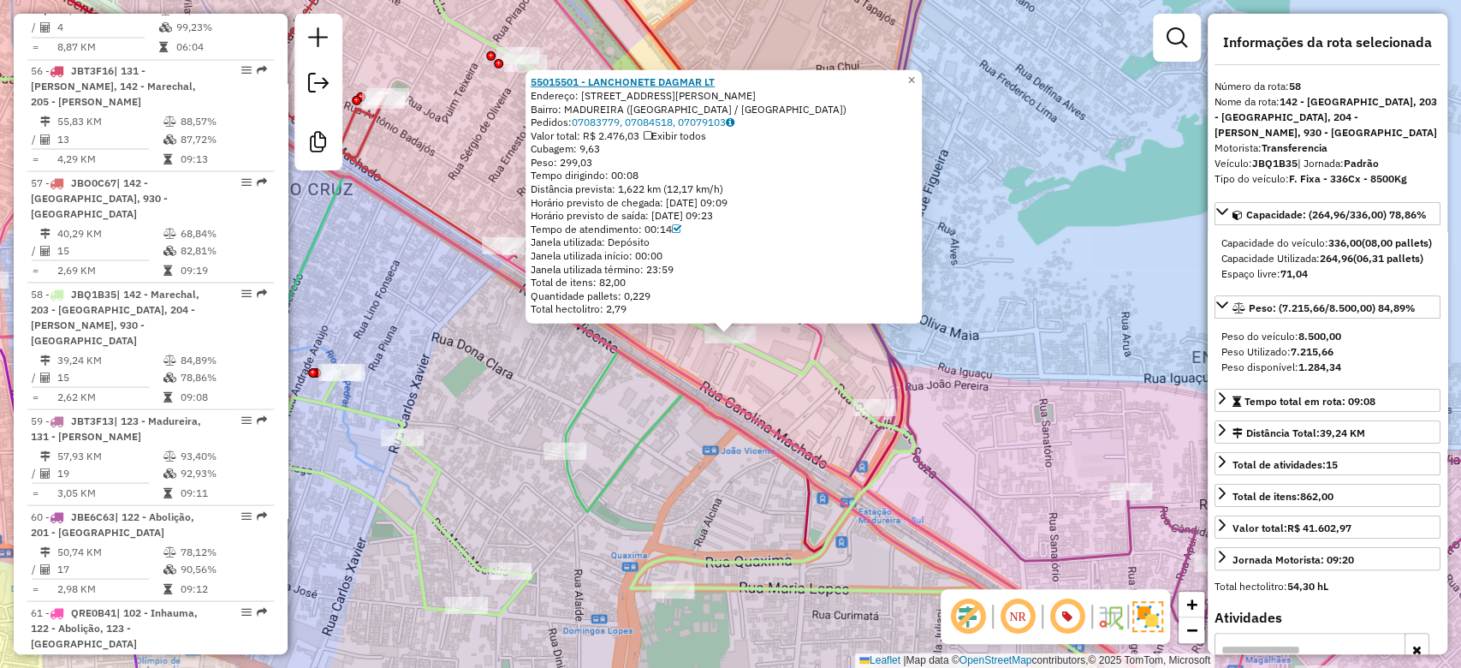
click at [637, 79] on strong "55015501 - LANCHONETE DAGMAR LT" at bounding box center [623, 81] width 184 height 13
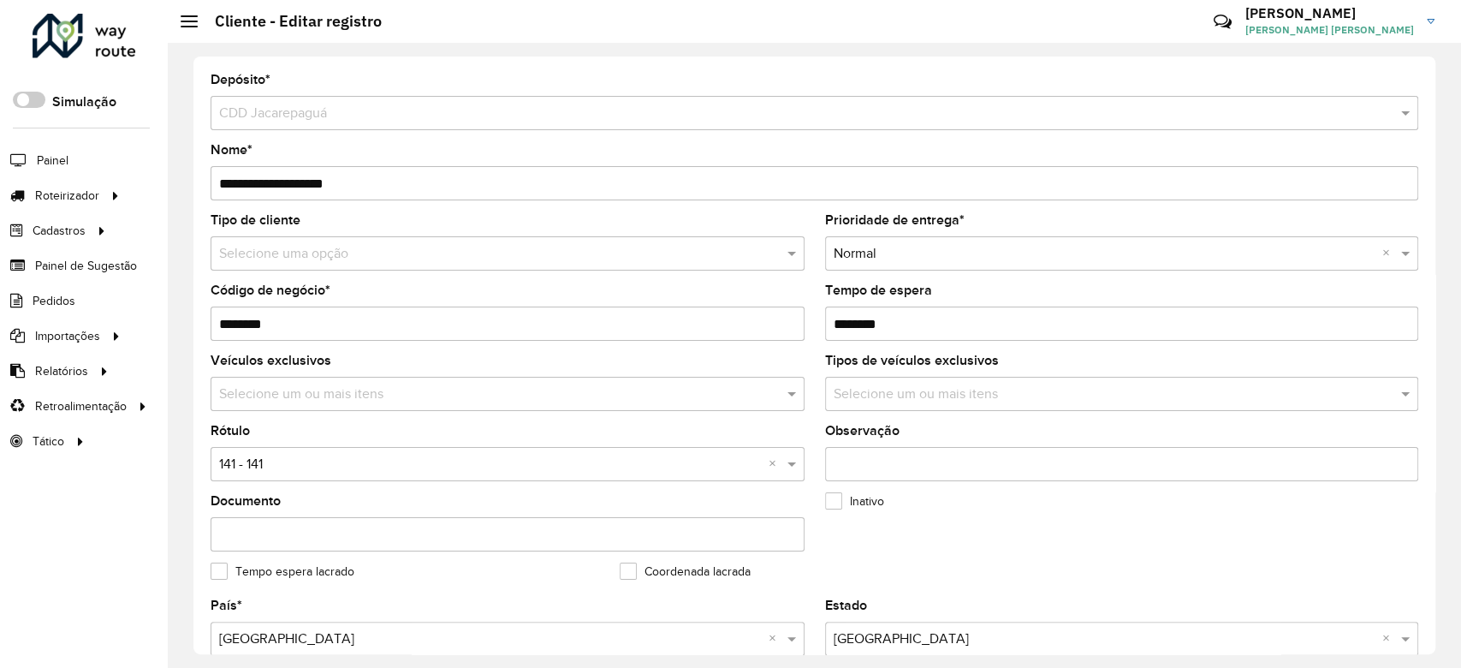
click at [358, 248] on input "text" at bounding box center [490, 254] width 543 height 21
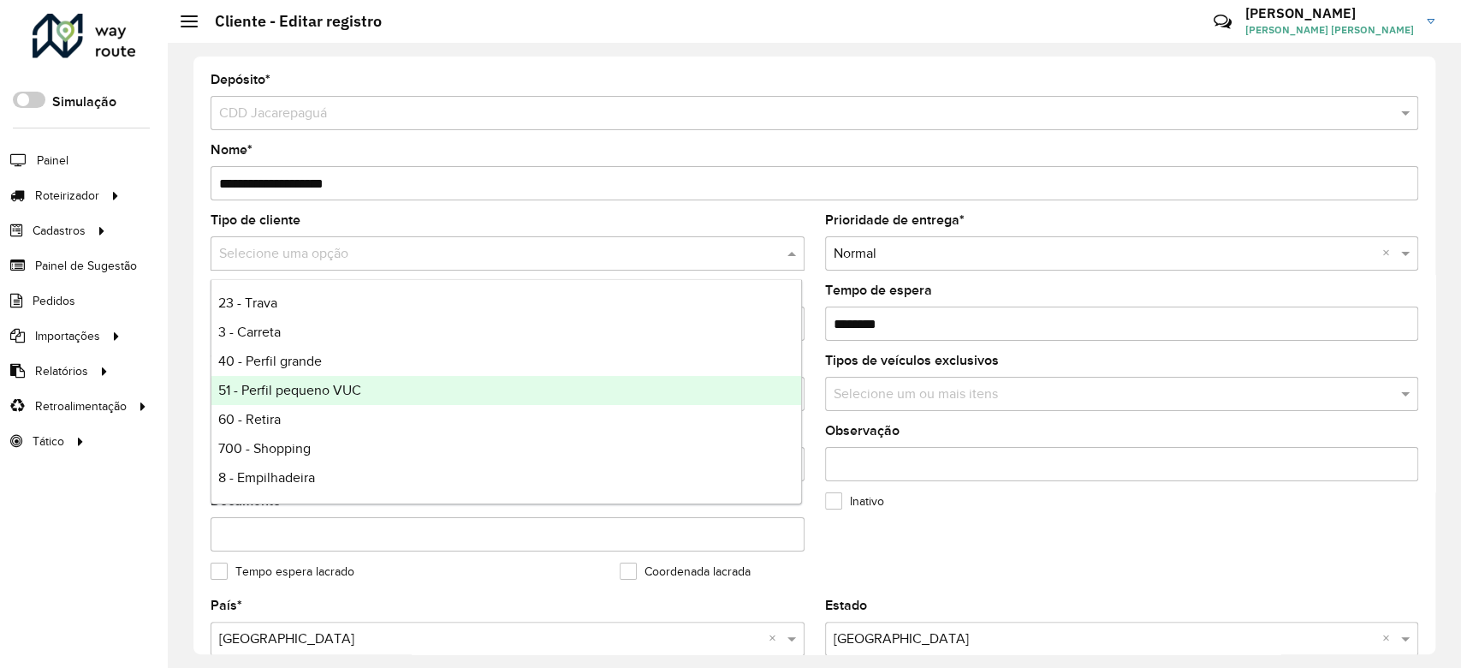
click at [363, 389] on div "51 - Perfil pequeno VUC" at bounding box center [506, 390] width 590 height 29
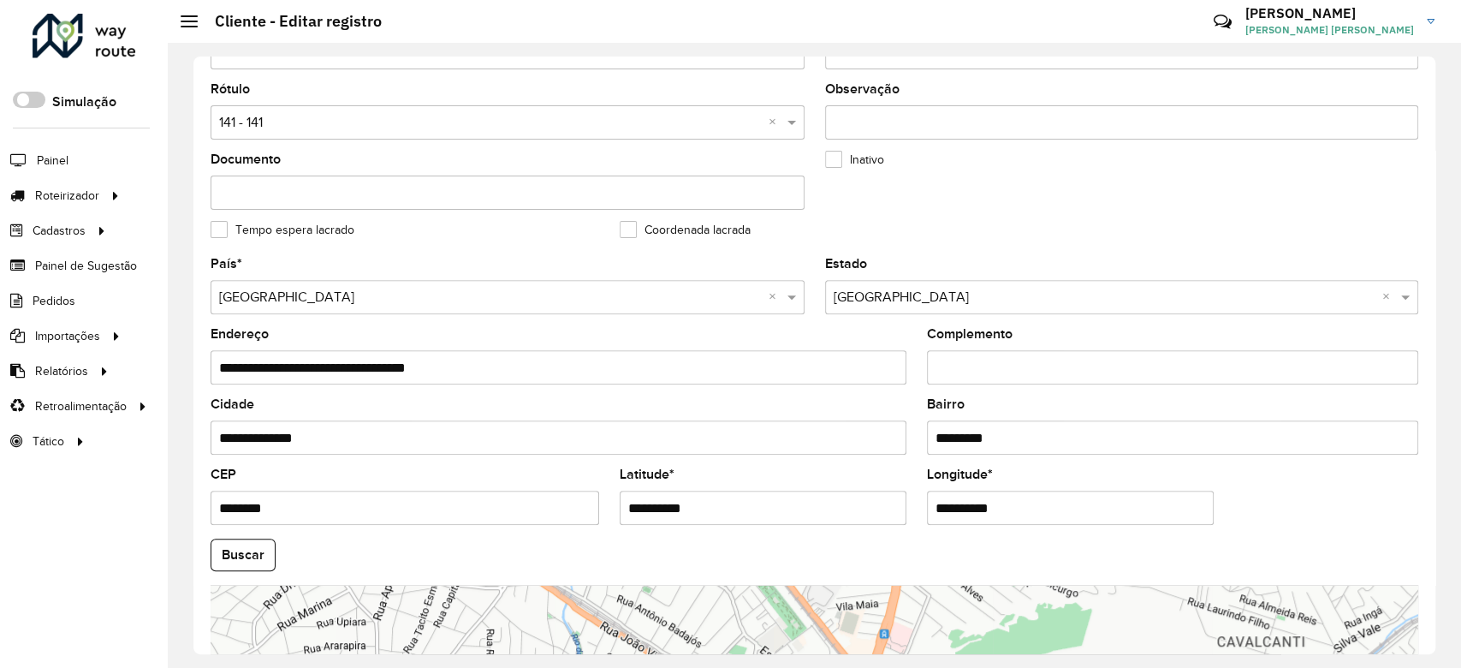
scroll to position [606, 0]
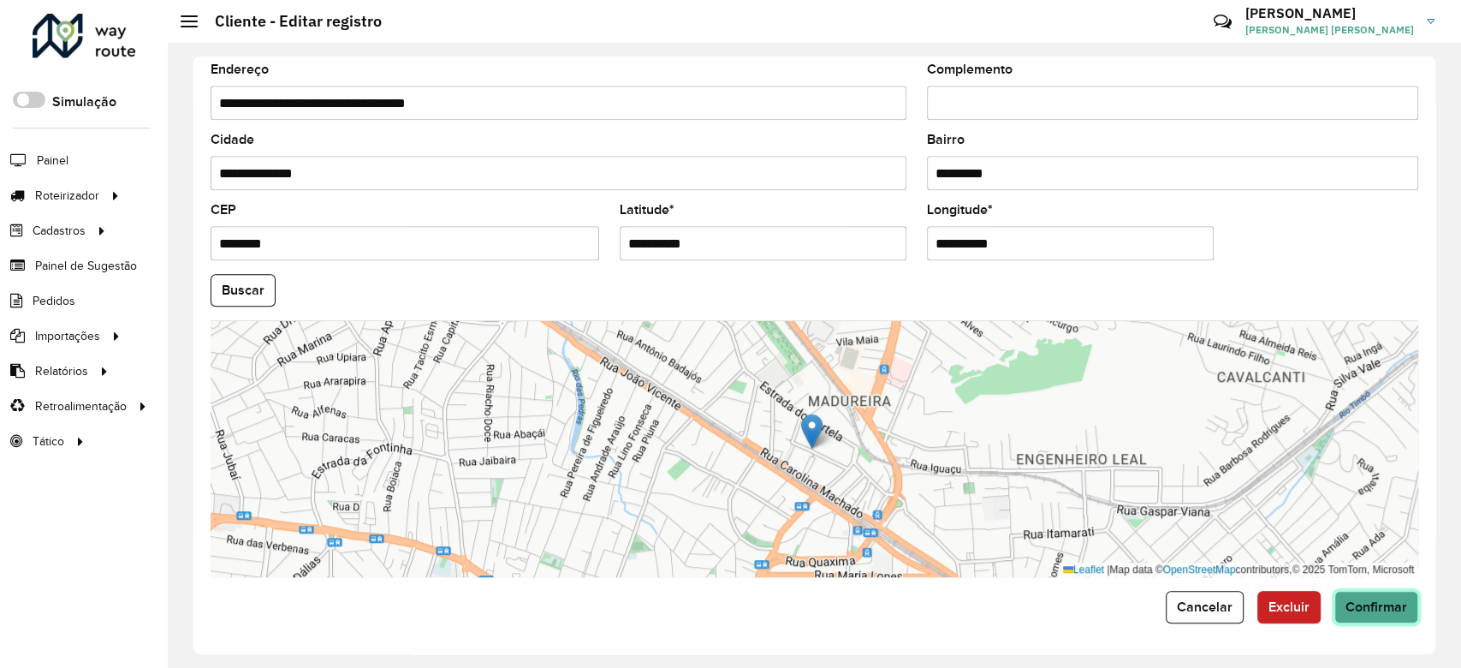
click at [1384, 600] on span "Confirmar" at bounding box center [1377, 606] width 62 height 15
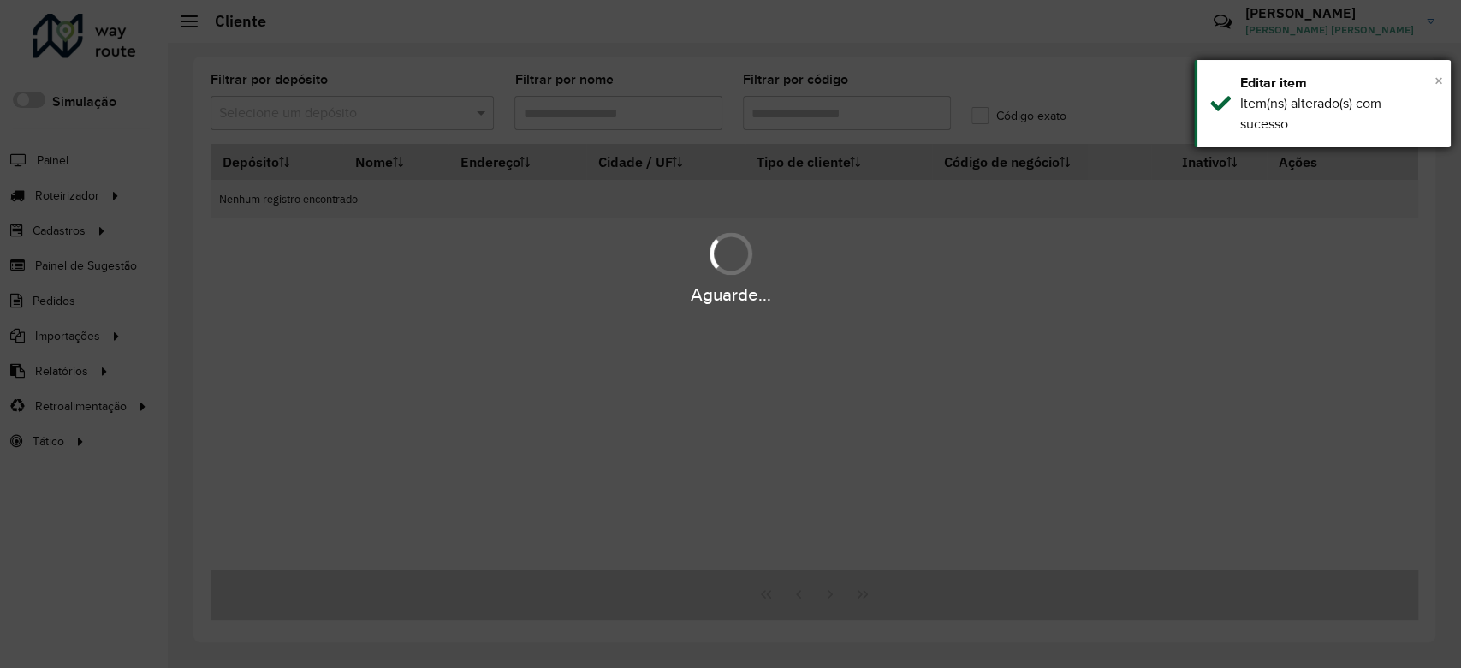
click at [1437, 80] on span "×" at bounding box center [1439, 80] width 9 height 19
click at [1110, 43] on div "Aguarde..." at bounding box center [730, 334] width 1461 height 668
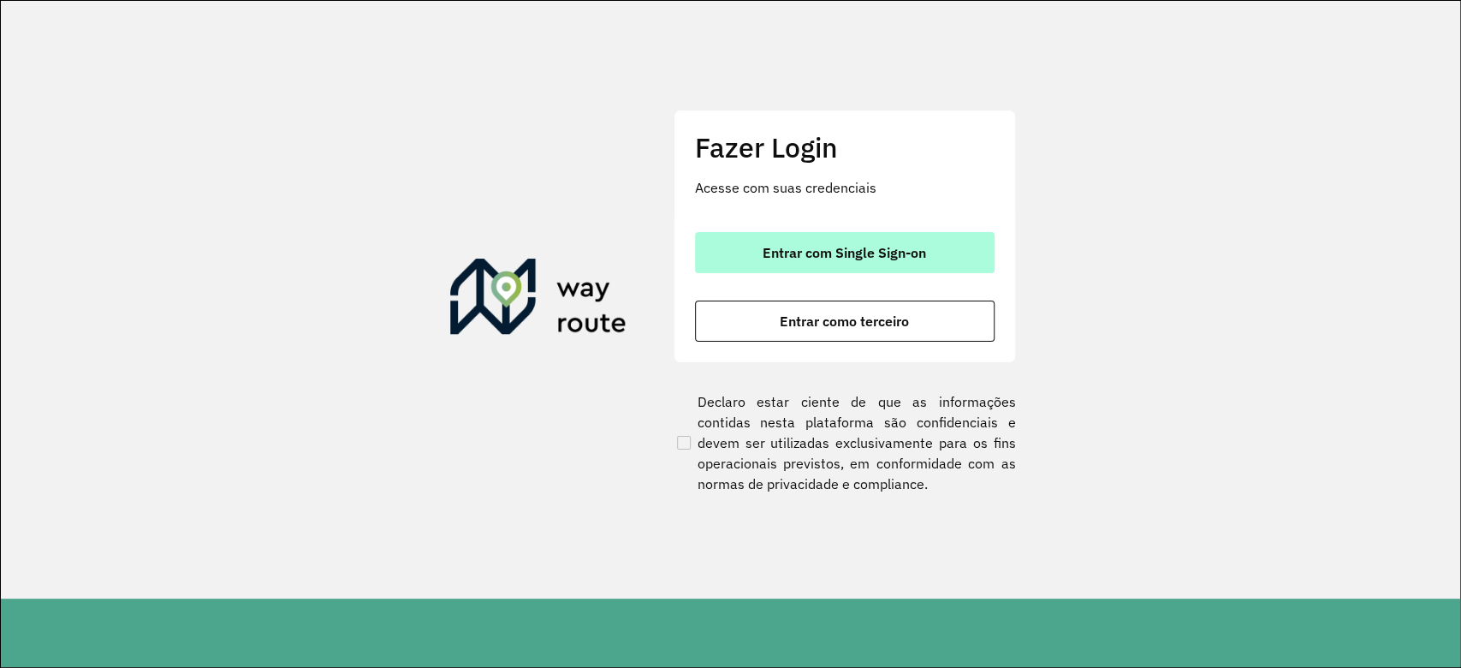
click at [912, 264] on button "Entrar com Single Sign-on" at bounding box center [845, 252] width 300 height 41
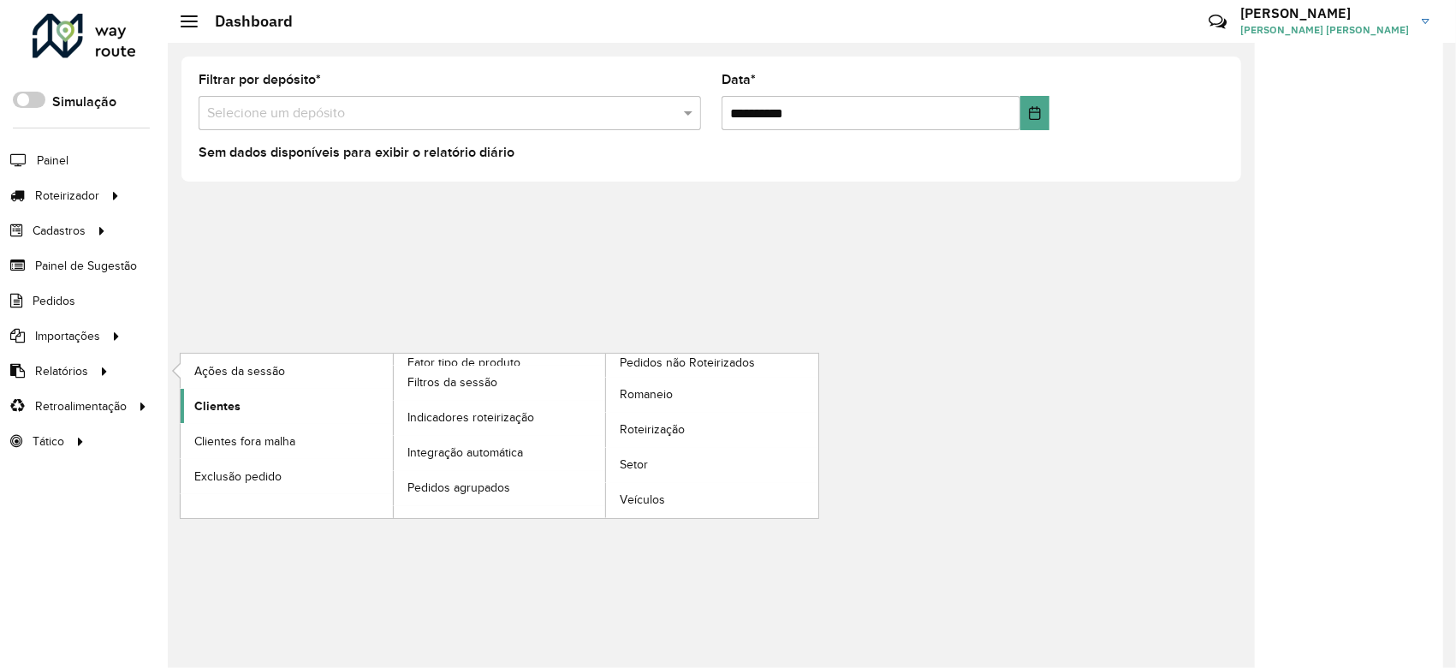
click at [244, 396] on link "Clientes" at bounding box center [287, 406] width 212 height 34
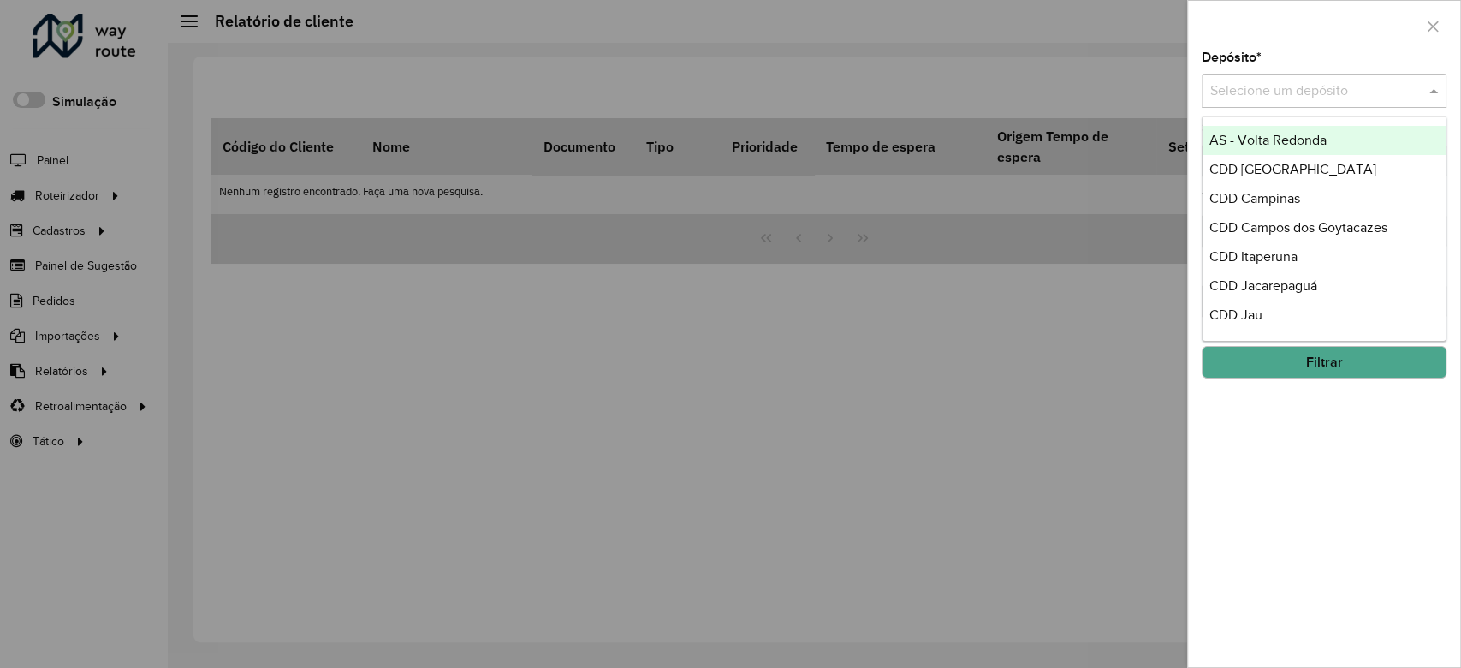
click at [1329, 100] on input "text" at bounding box center [1307, 91] width 193 height 21
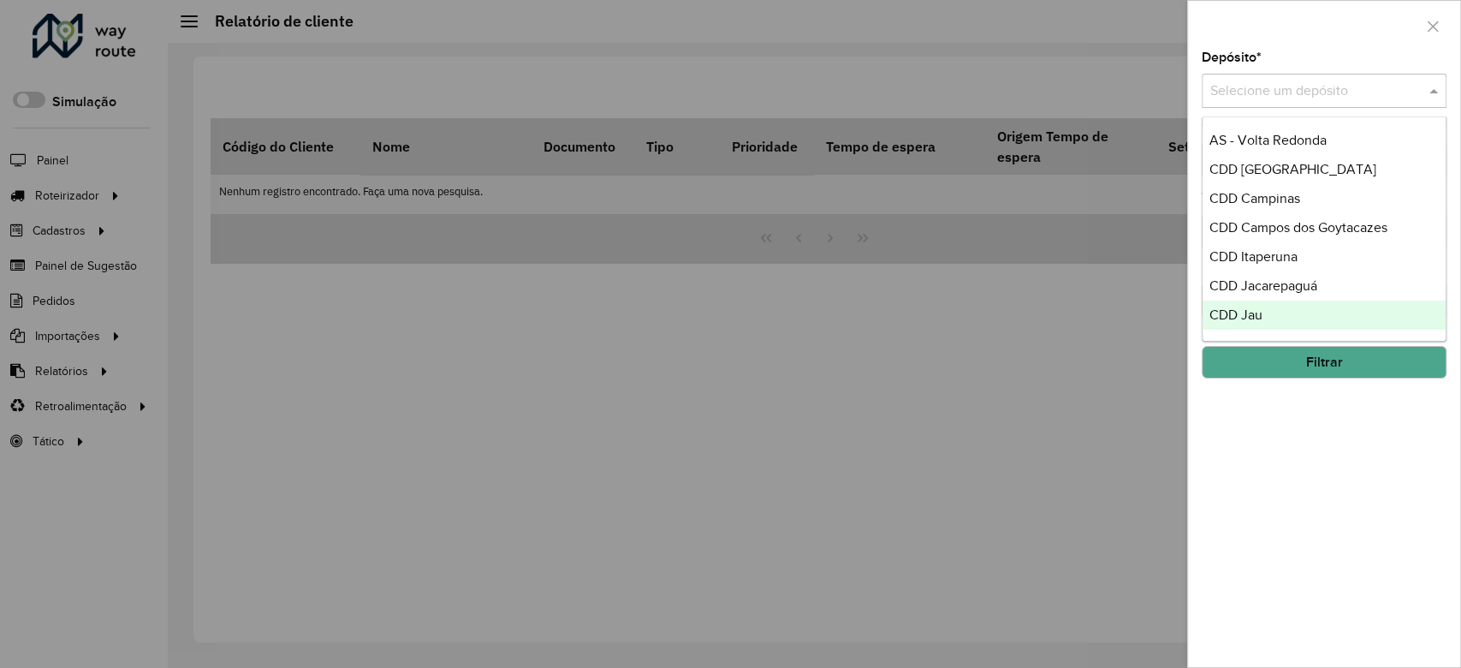
click at [1283, 314] on div "CDD Jau" at bounding box center [1324, 314] width 243 height 29
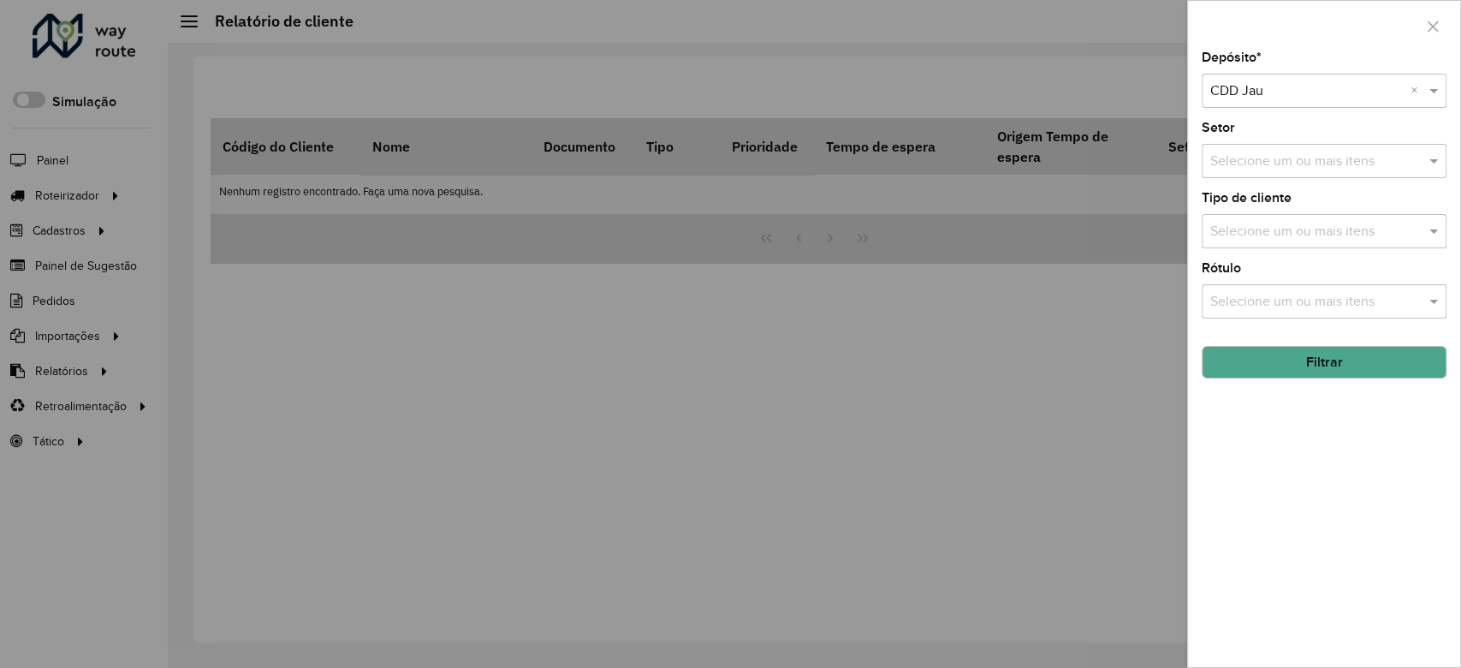
click at [1336, 354] on button "Filtrar" at bounding box center [1324, 362] width 245 height 33
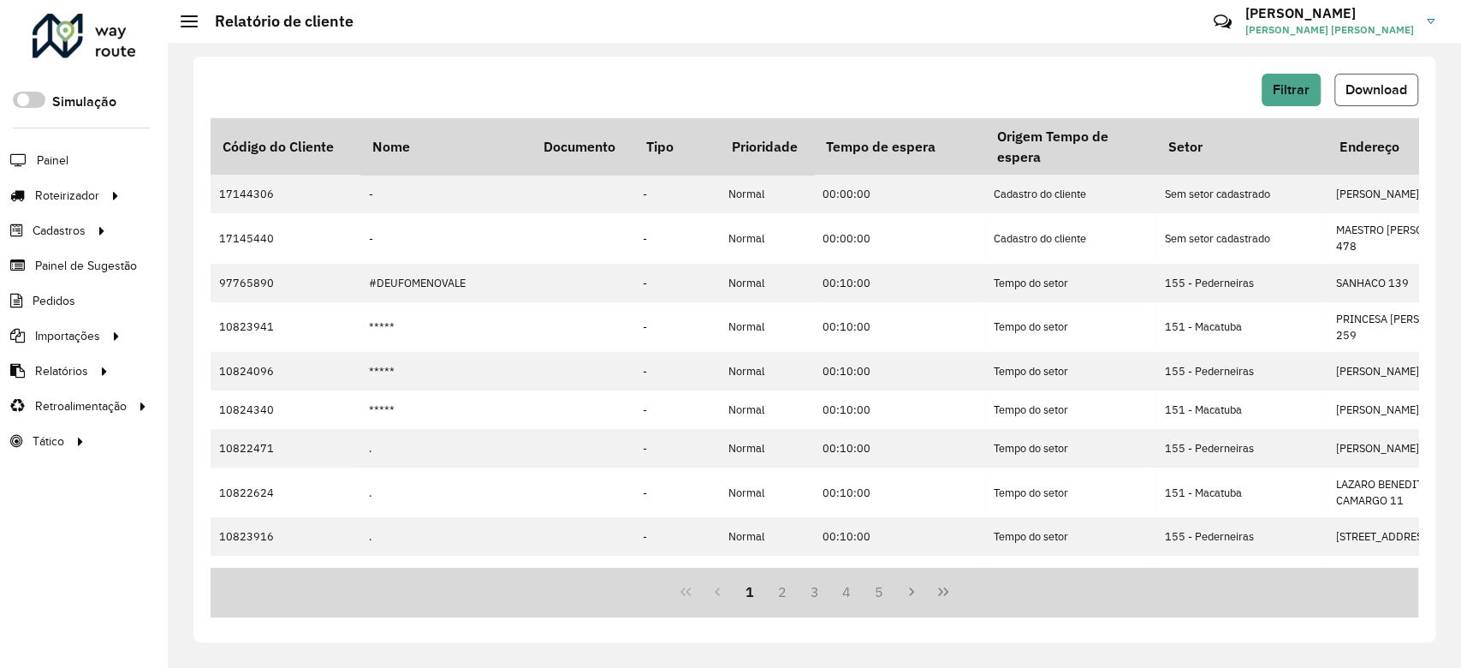
click at [1377, 96] on span "Download" at bounding box center [1377, 89] width 62 height 15
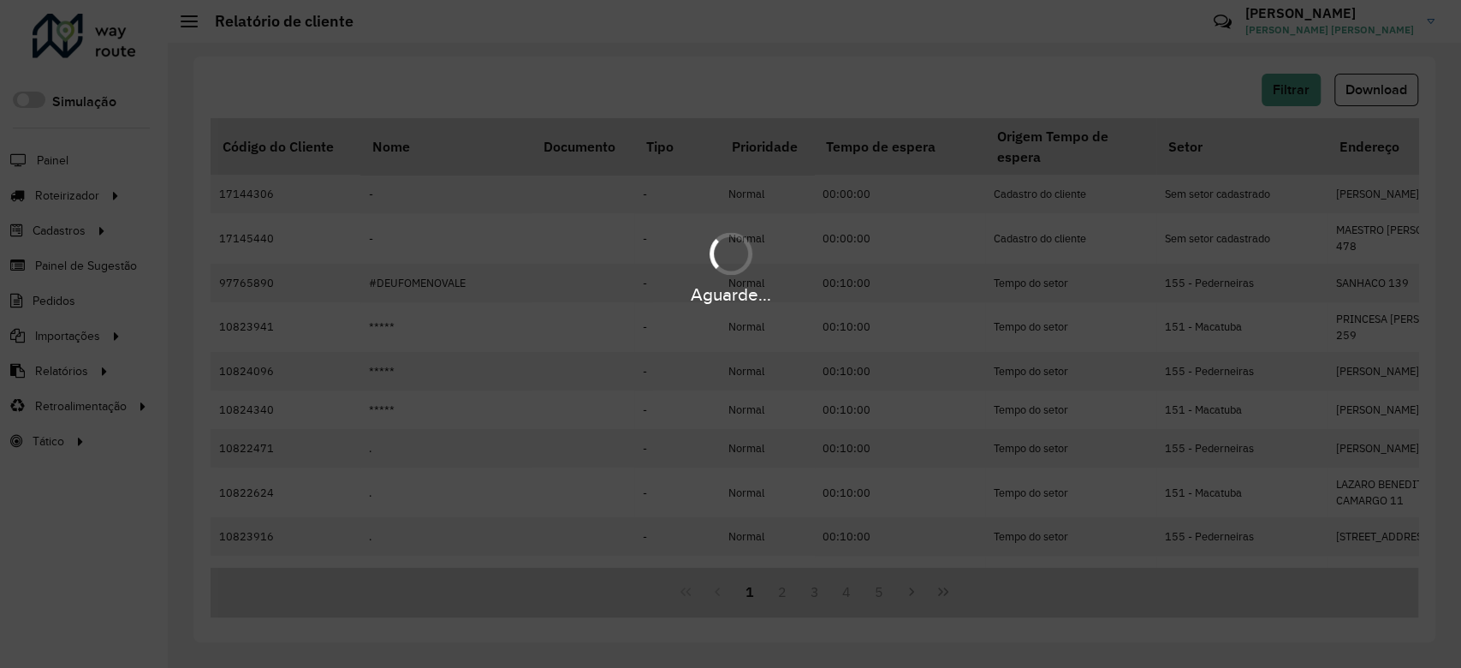
click at [976, 21] on div "Aguarde..." at bounding box center [730, 334] width 1461 height 668
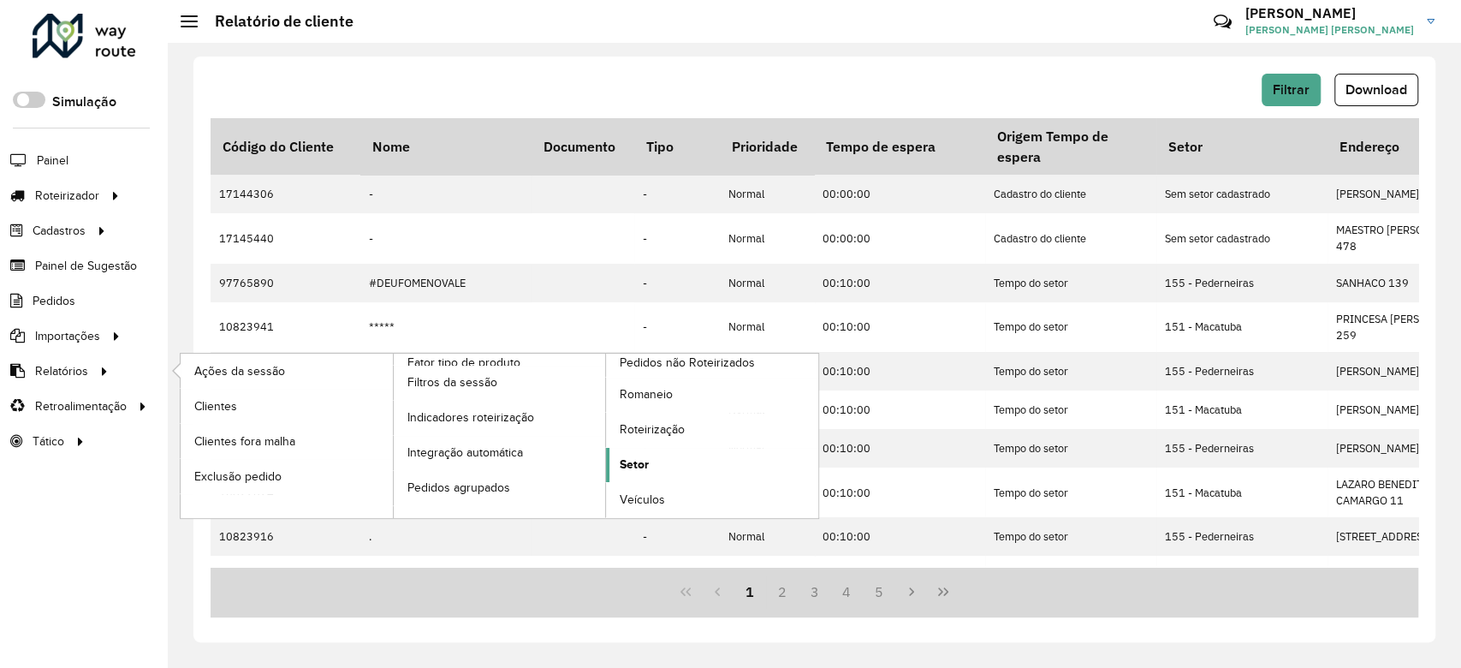
click at [644, 461] on span "Setor" at bounding box center [634, 464] width 29 height 18
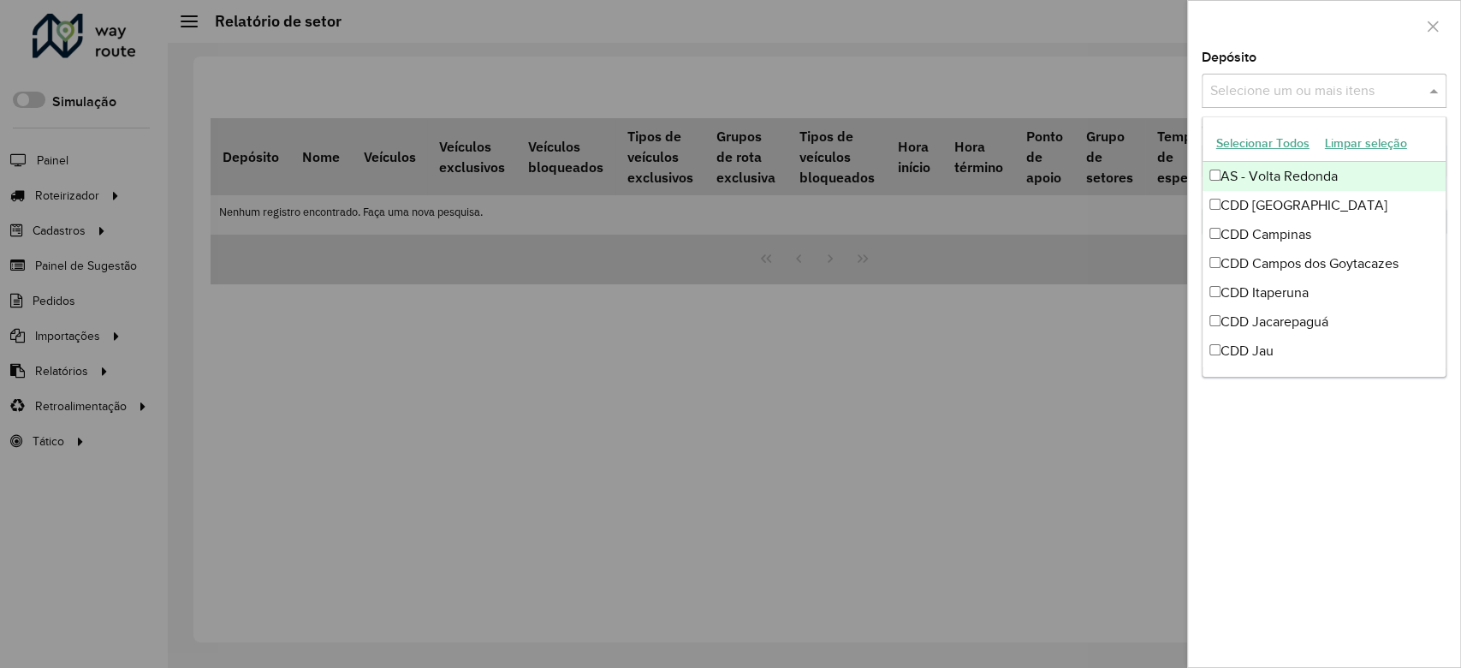
click at [1270, 100] on input "text" at bounding box center [1315, 91] width 219 height 21
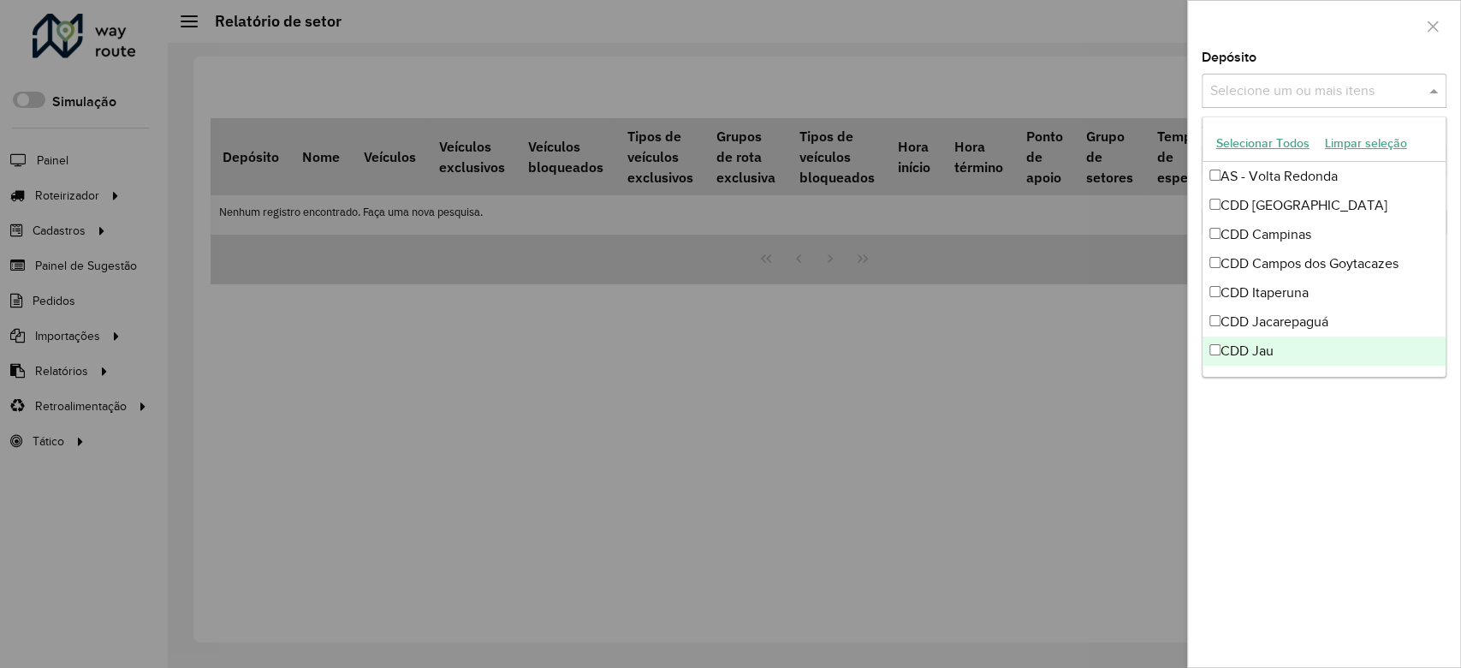
click at [1247, 353] on div "CDD Jau" at bounding box center [1324, 350] width 243 height 29
click at [1317, 461] on div "Depósito Selecione um ou mais itens CDD Jau × × Grupo de Depósito Selecione um …" at bounding box center [1324, 359] width 272 height 616
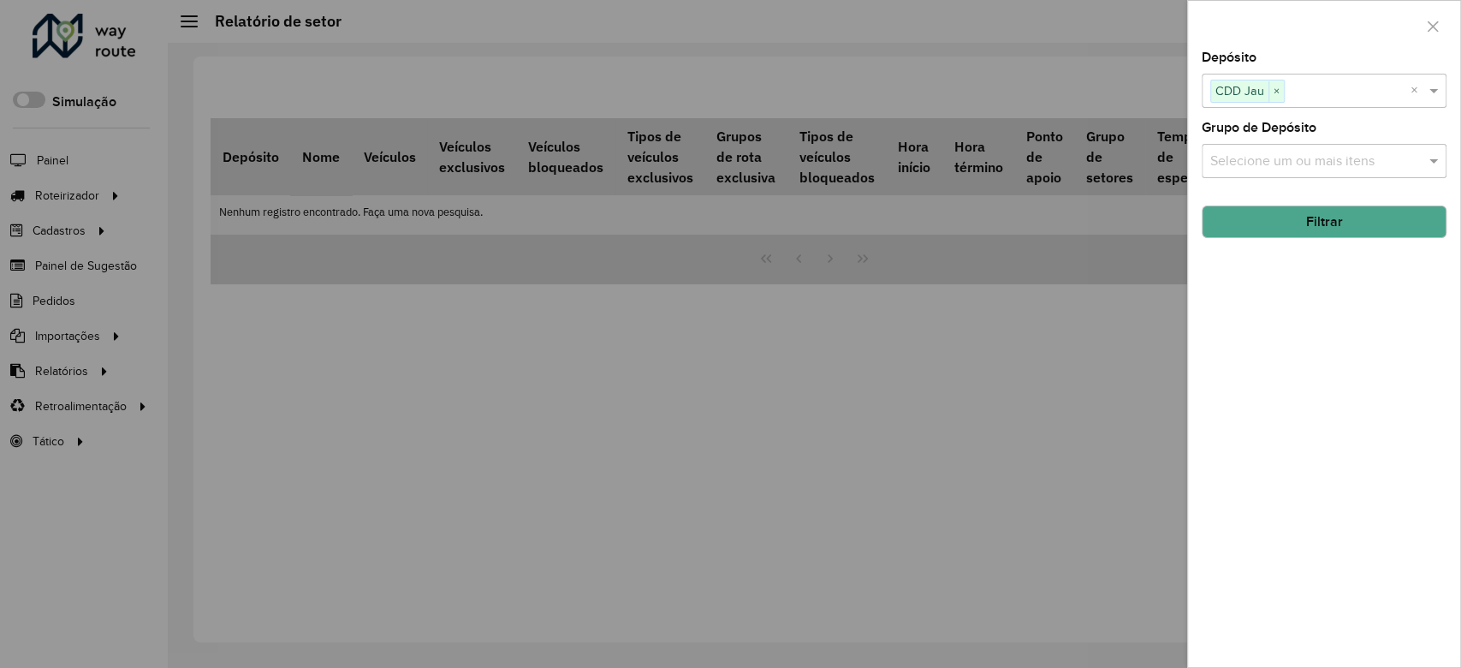
click at [1338, 220] on button "Filtrar" at bounding box center [1324, 221] width 245 height 33
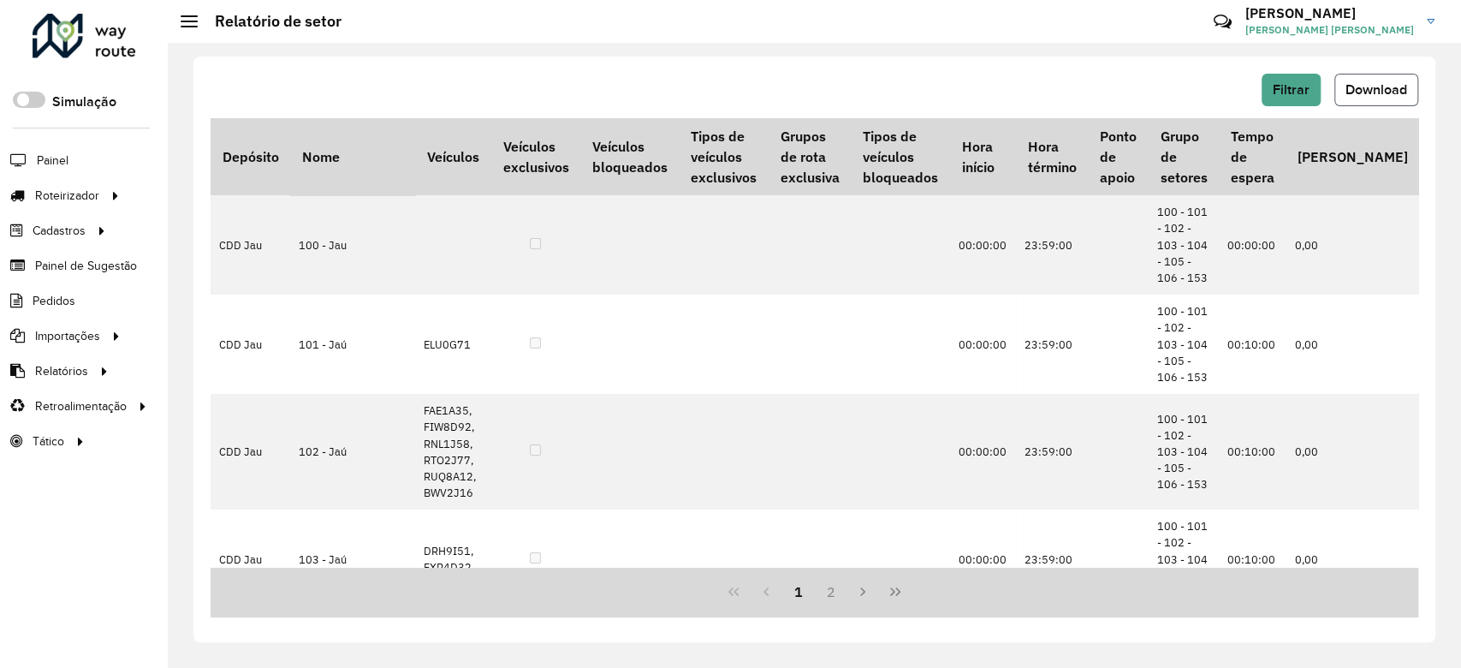
click at [1383, 96] on span "Download" at bounding box center [1377, 89] width 62 height 15
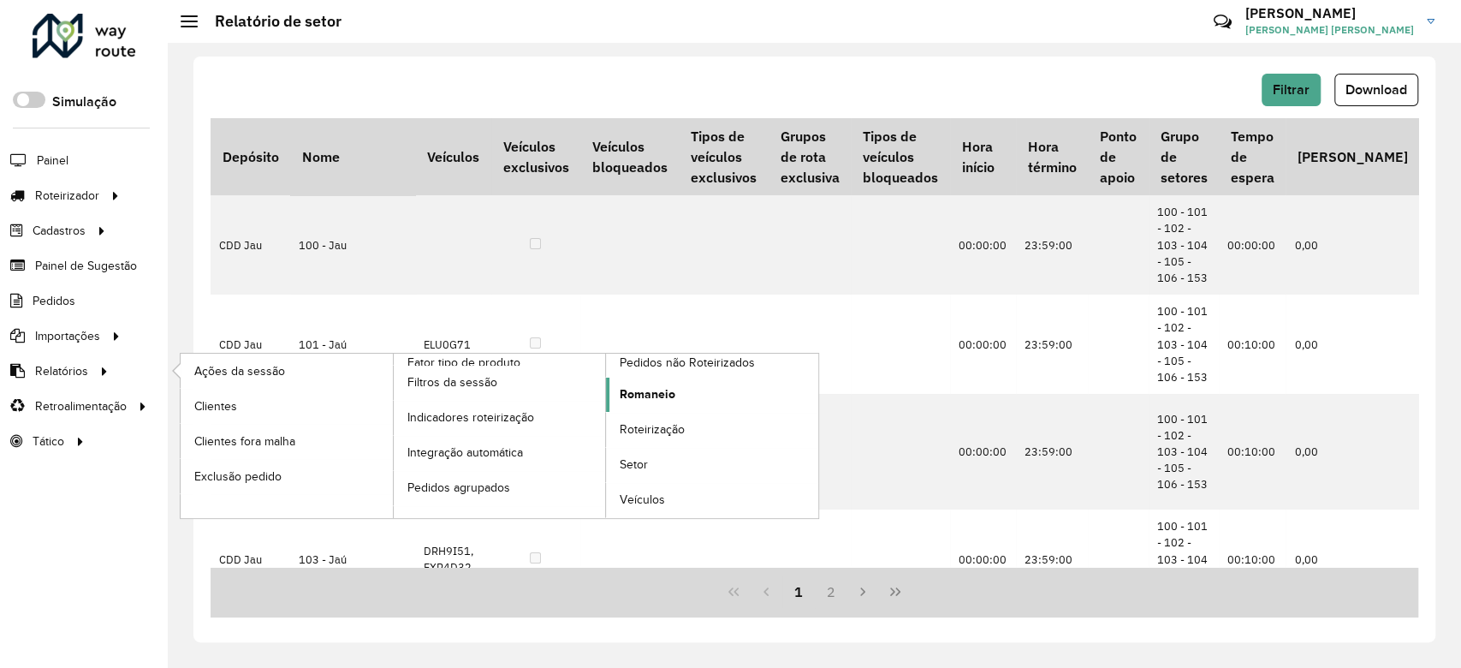
click at [678, 397] on link "Romaneio" at bounding box center [712, 395] width 212 height 34
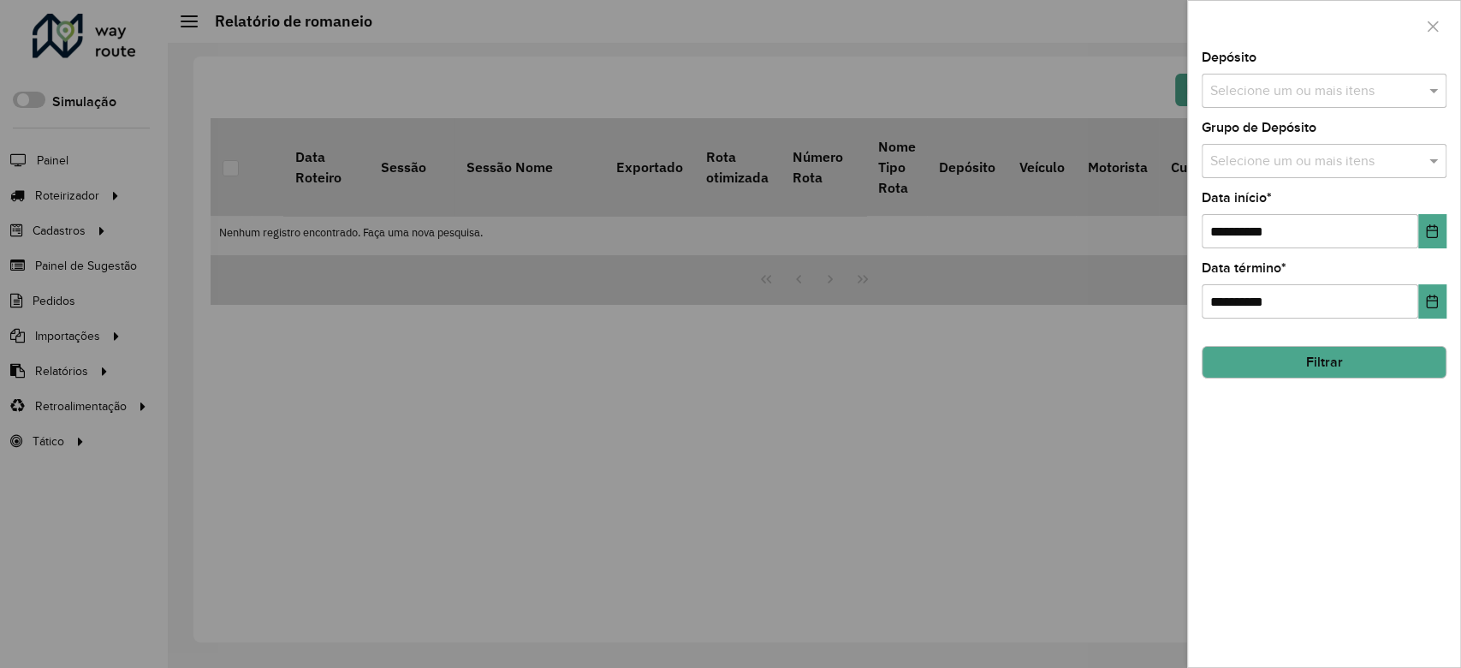
click at [1269, 96] on input "text" at bounding box center [1315, 91] width 219 height 21
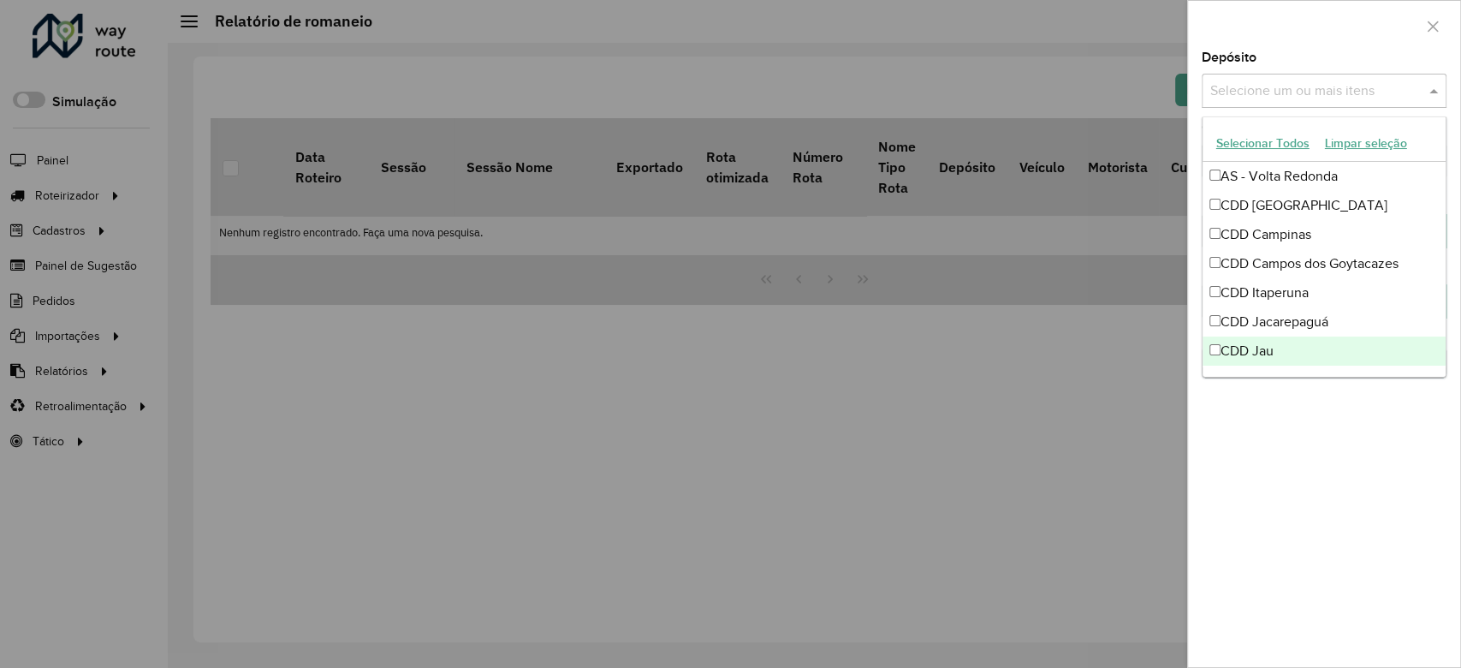
click at [1281, 357] on div "CDD Jau" at bounding box center [1324, 350] width 243 height 29
click at [1286, 446] on div "**********" at bounding box center [1324, 359] width 272 height 616
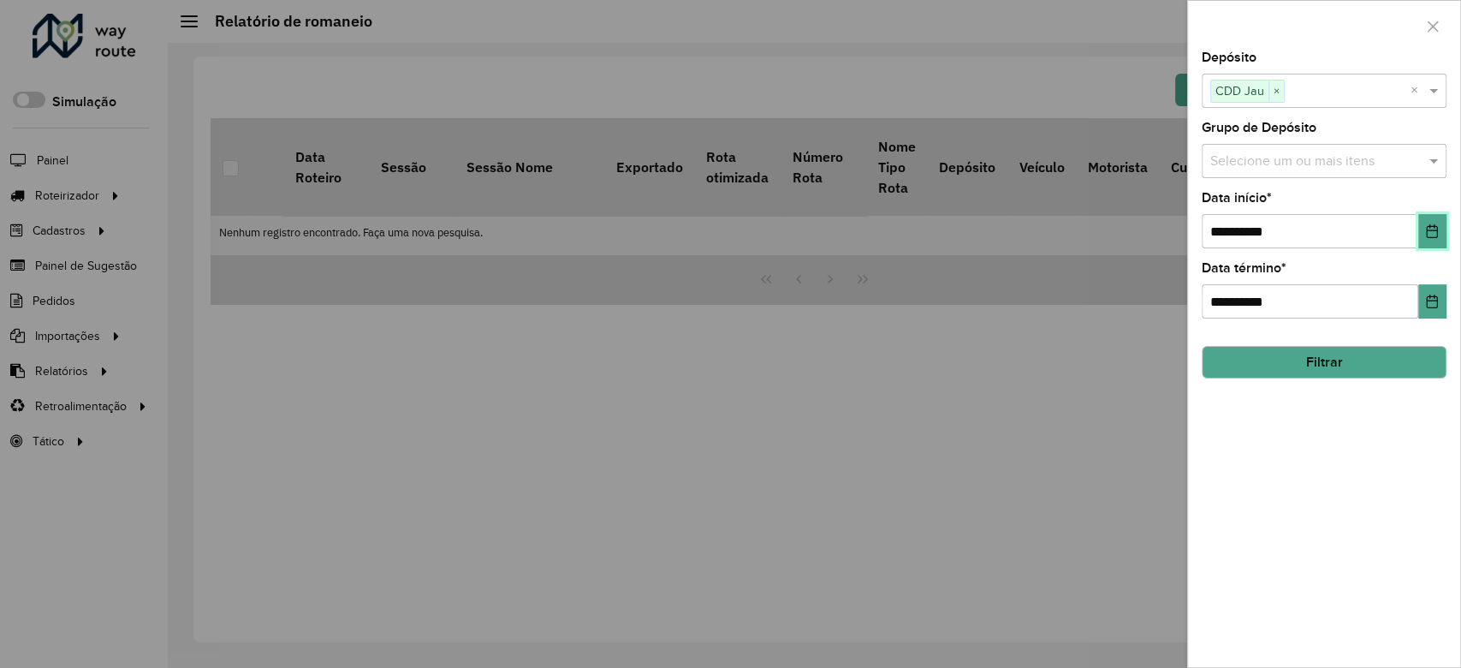
click at [1432, 229] on icon "Choose Date" at bounding box center [1432, 231] width 14 height 14
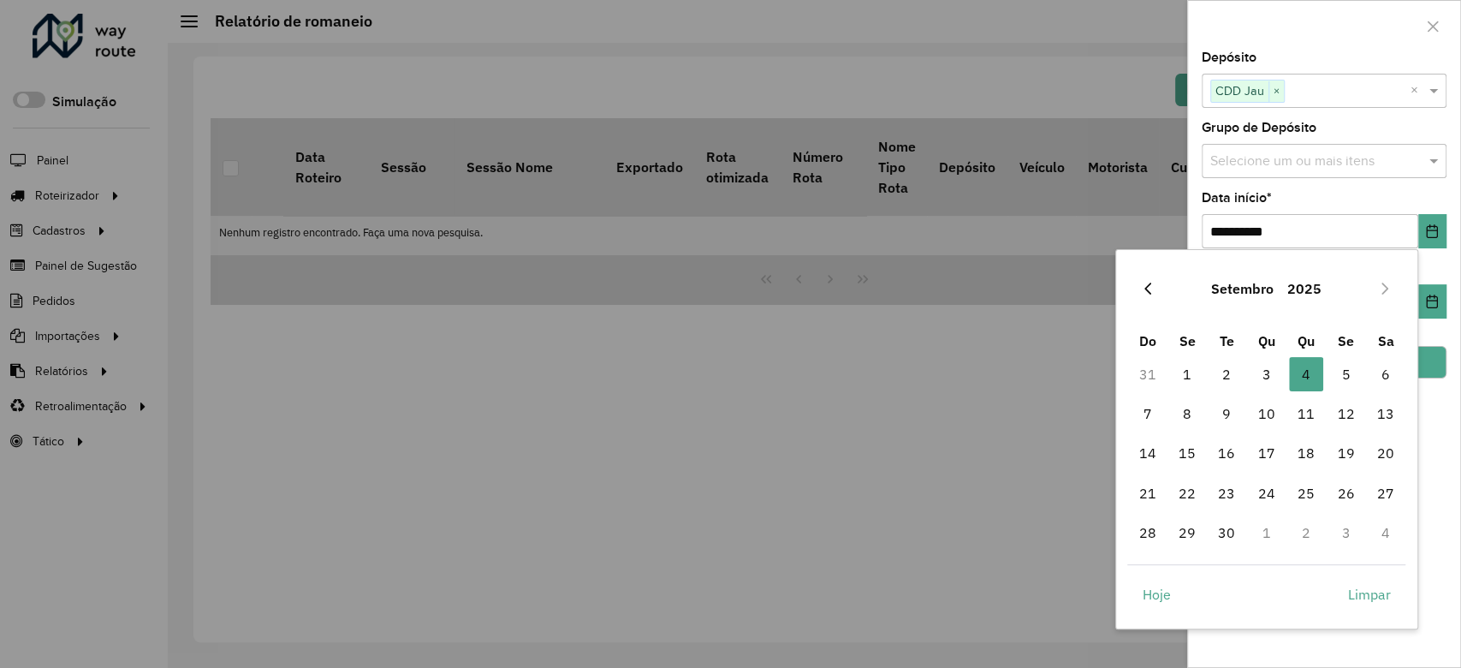
click at [1150, 292] on icon "Previous Month" at bounding box center [1148, 289] width 7 height 12
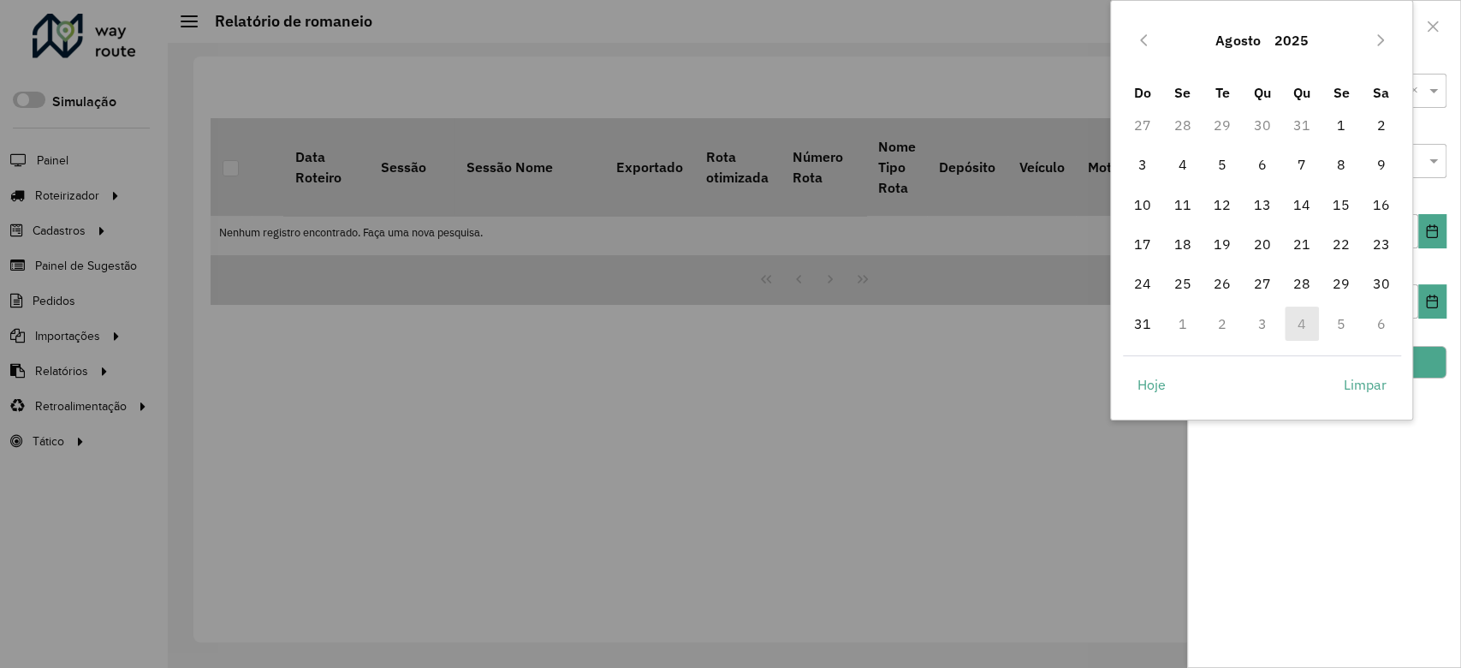
click at [1150, 292] on span "24" at bounding box center [1143, 283] width 34 height 34
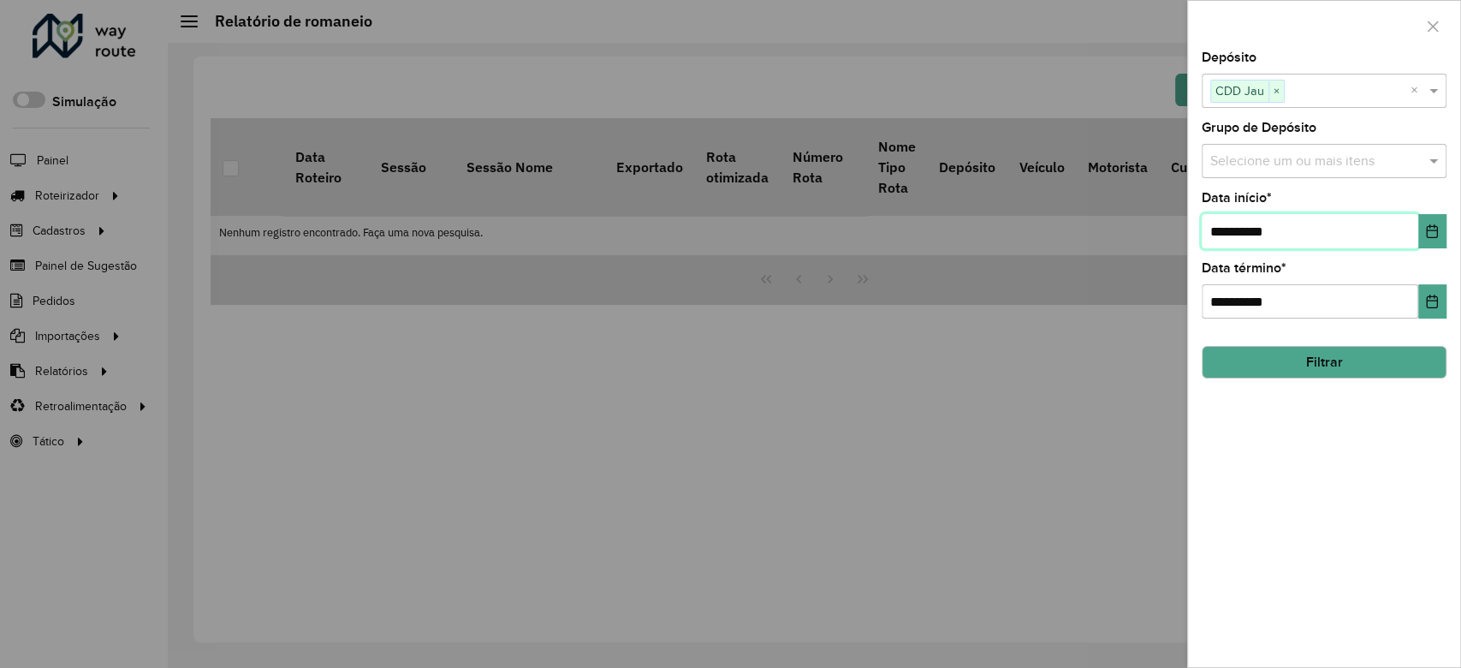
click at [1407, 235] on input "**********" at bounding box center [1310, 231] width 217 height 34
click at [1432, 226] on icon "Choose Date" at bounding box center [1432, 231] width 11 height 14
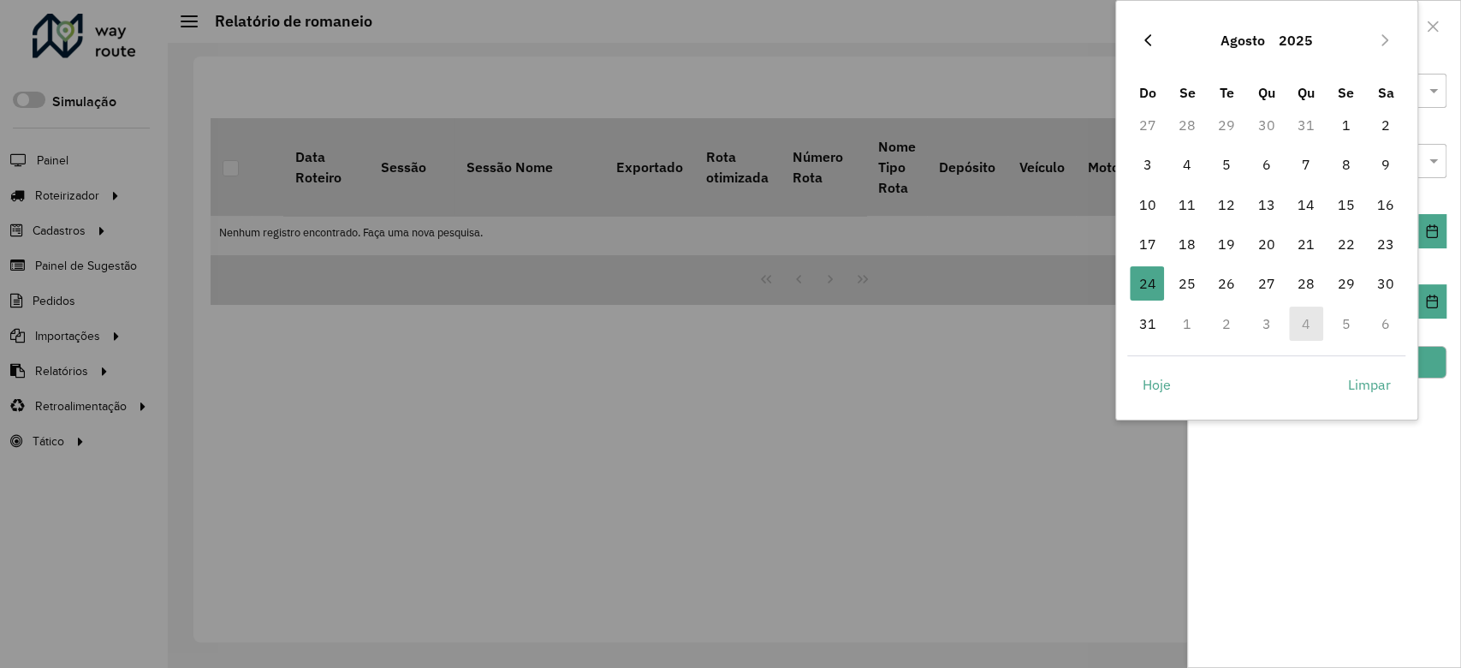
click at [1145, 27] on button "Previous Month" at bounding box center [1147, 40] width 27 height 27
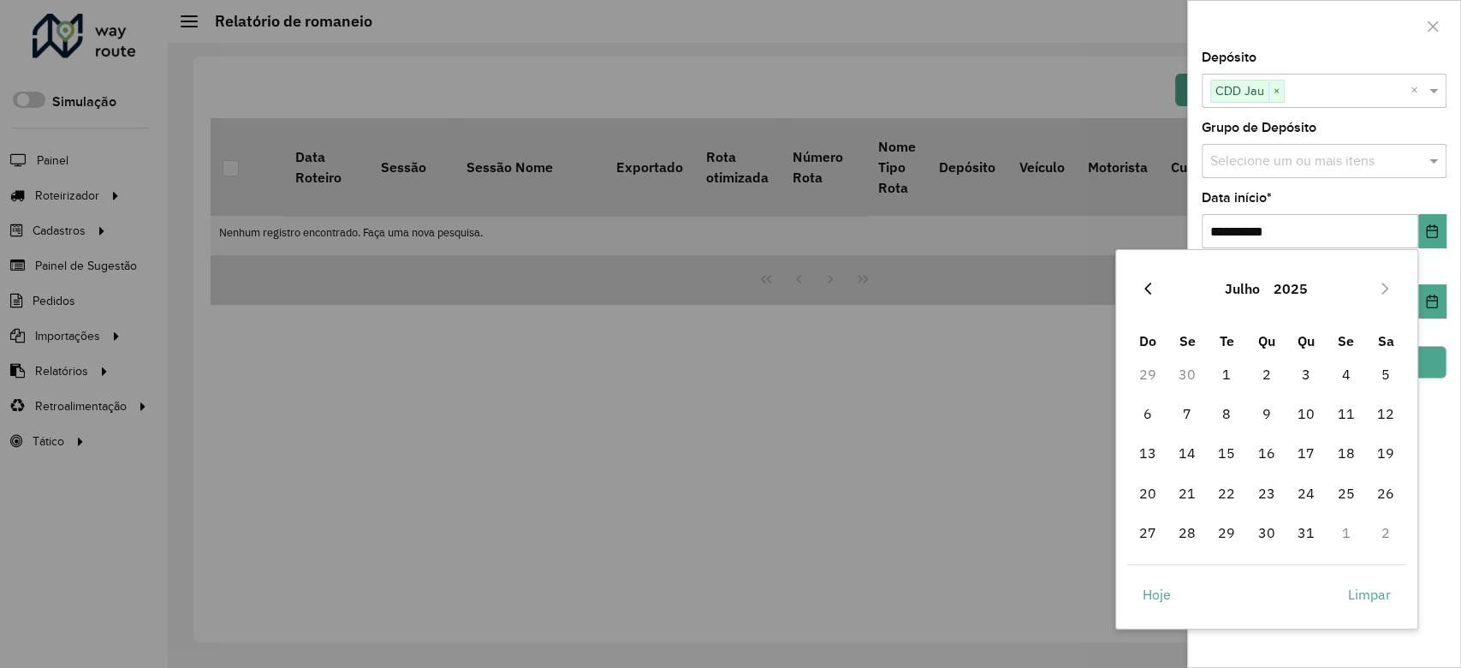
click at [1141, 284] on icon "Previous Month" at bounding box center [1148, 289] width 14 height 14
click at [1157, 380] on span "1" at bounding box center [1147, 374] width 34 height 34
type input "**********"
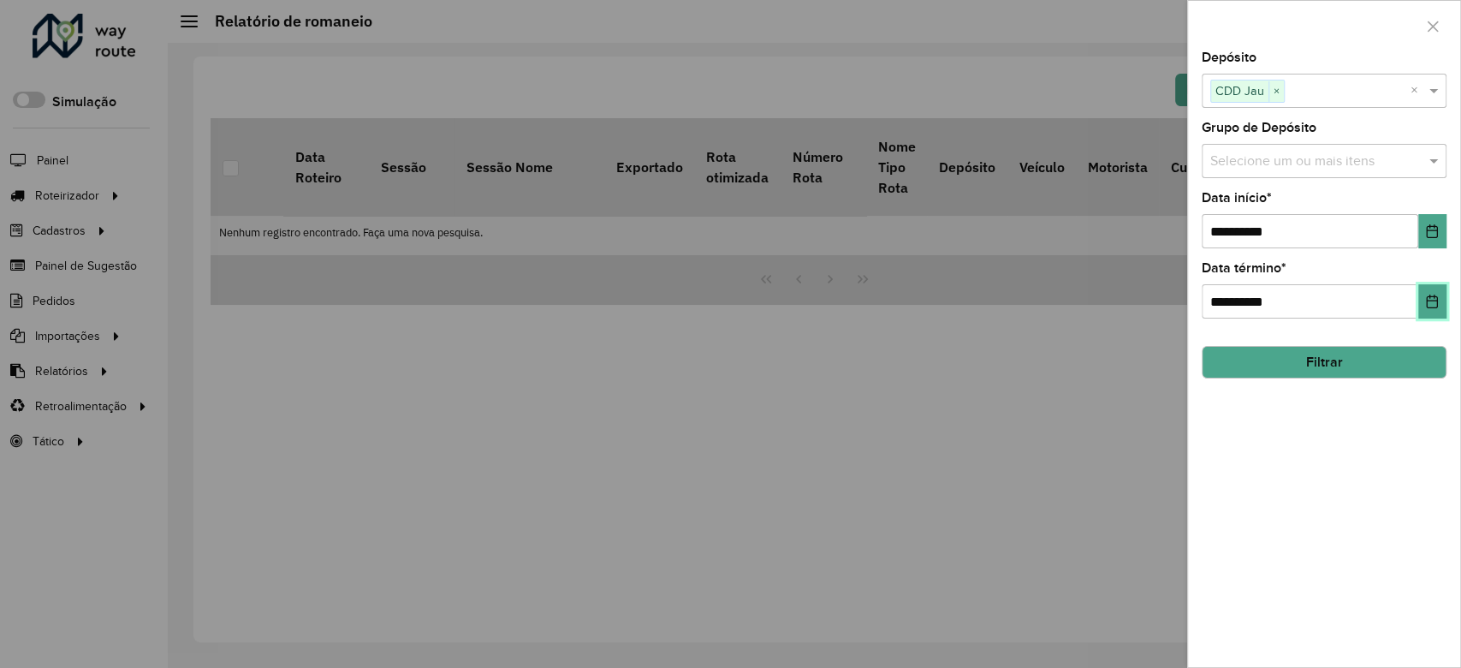
drag, startPoint x: 1434, startPoint y: 306, endPoint x: 1425, endPoint y: 306, distance: 9.4
click at [1435, 306] on icon "Choose Date" at bounding box center [1432, 302] width 14 height 14
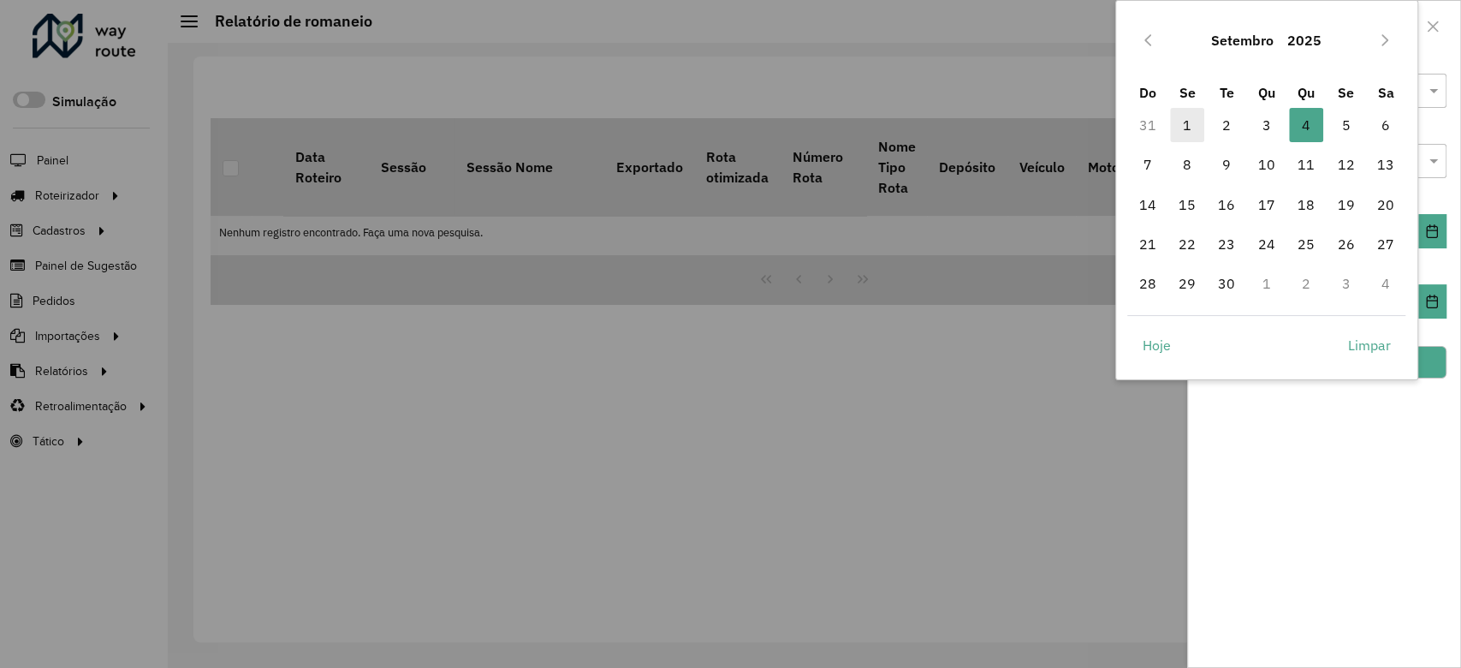
click at [1184, 118] on span "1" at bounding box center [1187, 125] width 34 height 34
type input "**********"
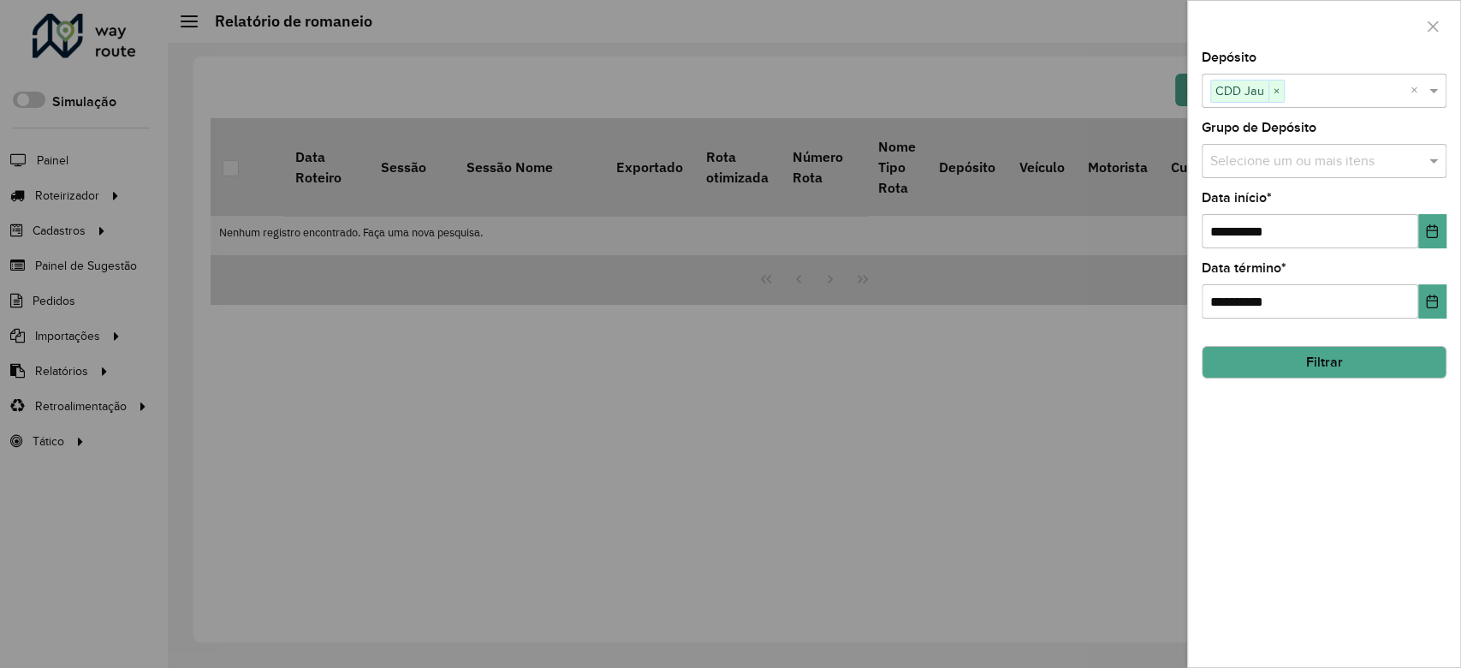
click at [1333, 370] on button "Filtrar" at bounding box center [1324, 362] width 245 height 33
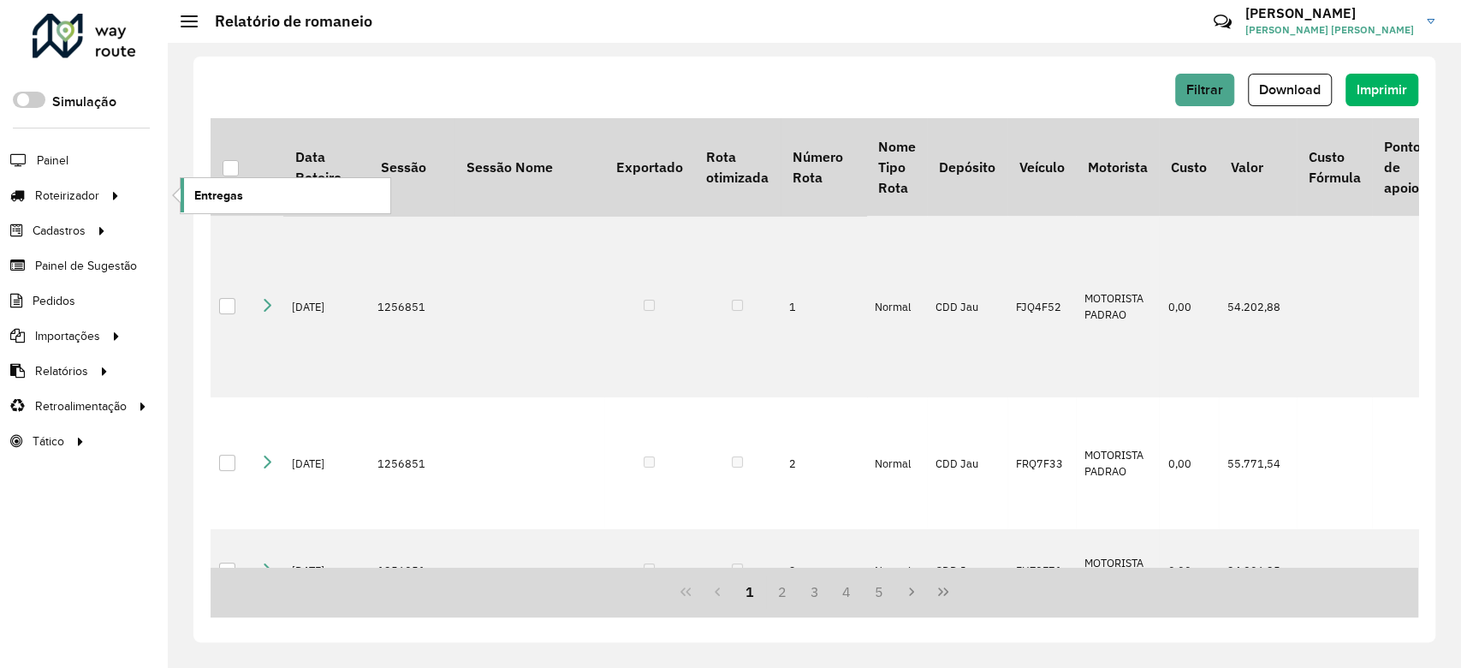
click at [230, 198] on span "Entregas" at bounding box center [218, 196] width 49 height 18
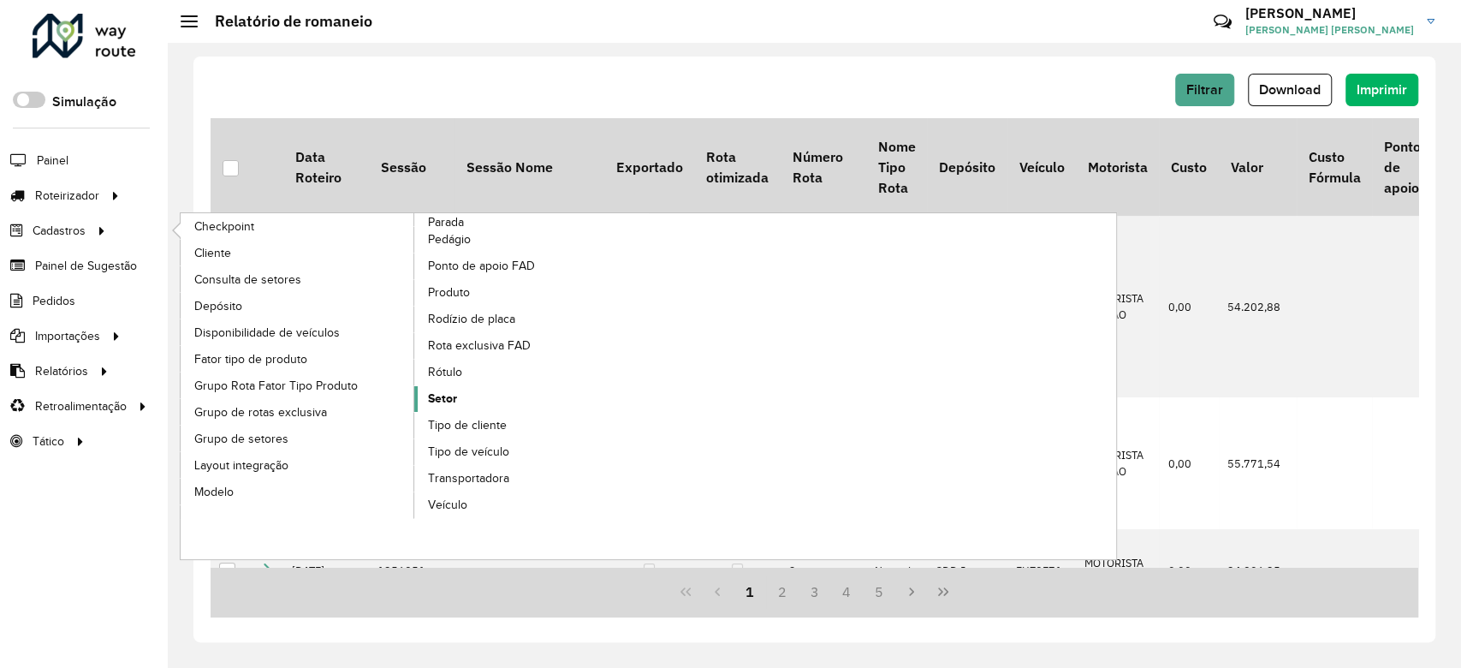
click at [479, 394] on link "Setor" at bounding box center [531, 399] width 235 height 26
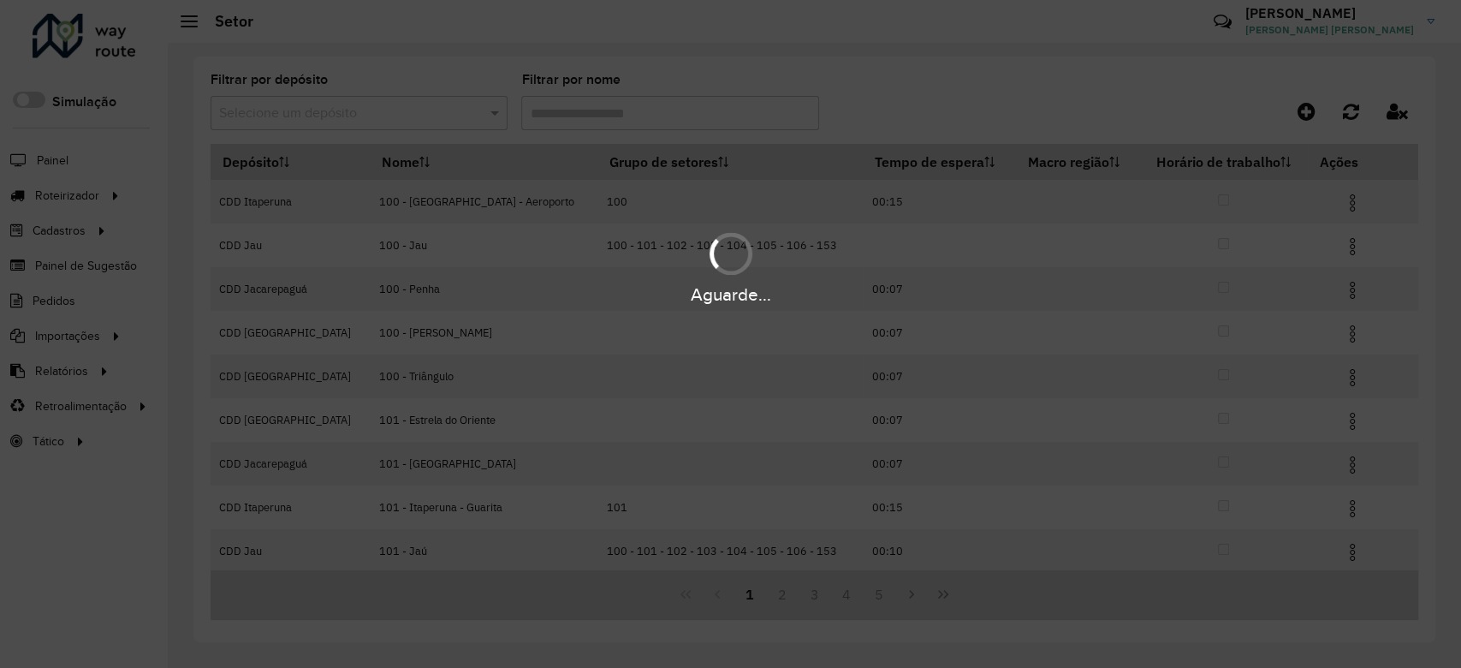
click at [418, 114] on input "text" at bounding box center [342, 114] width 246 height 21
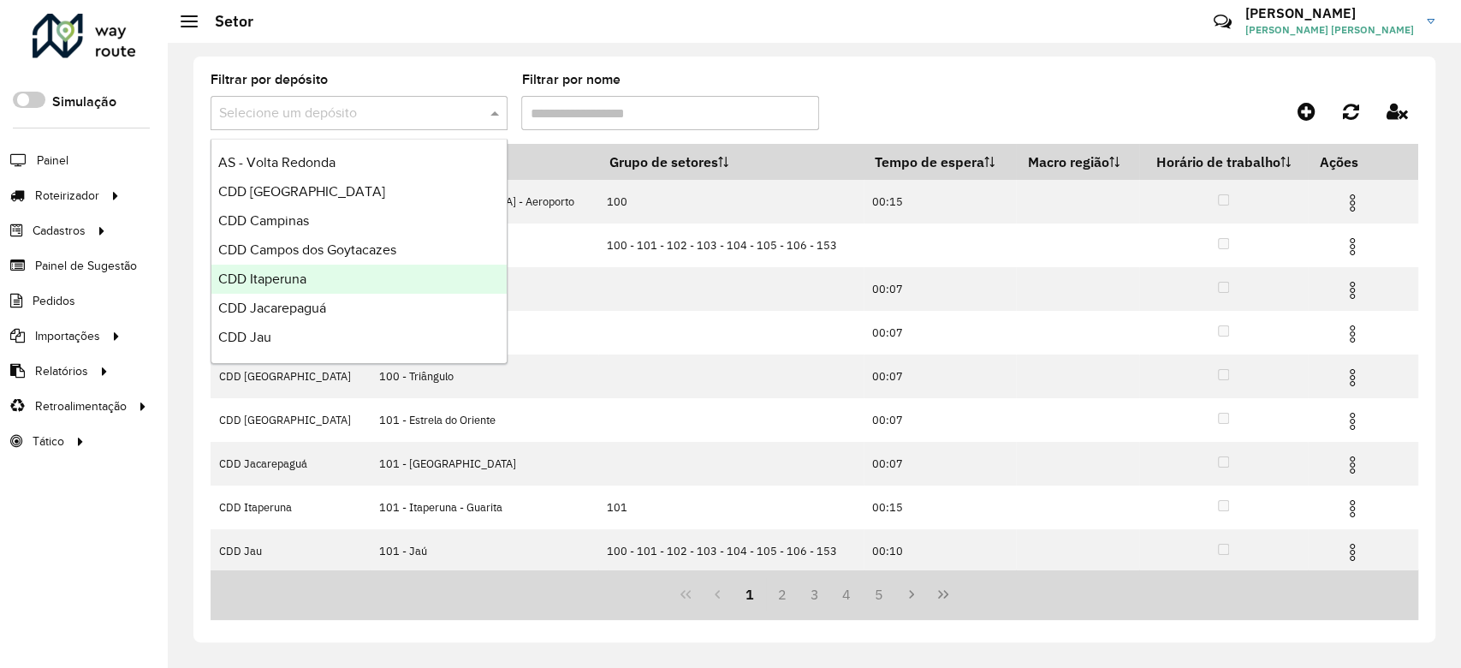
click at [356, 287] on div "CDD Itaperuna" at bounding box center [358, 279] width 295 height 29
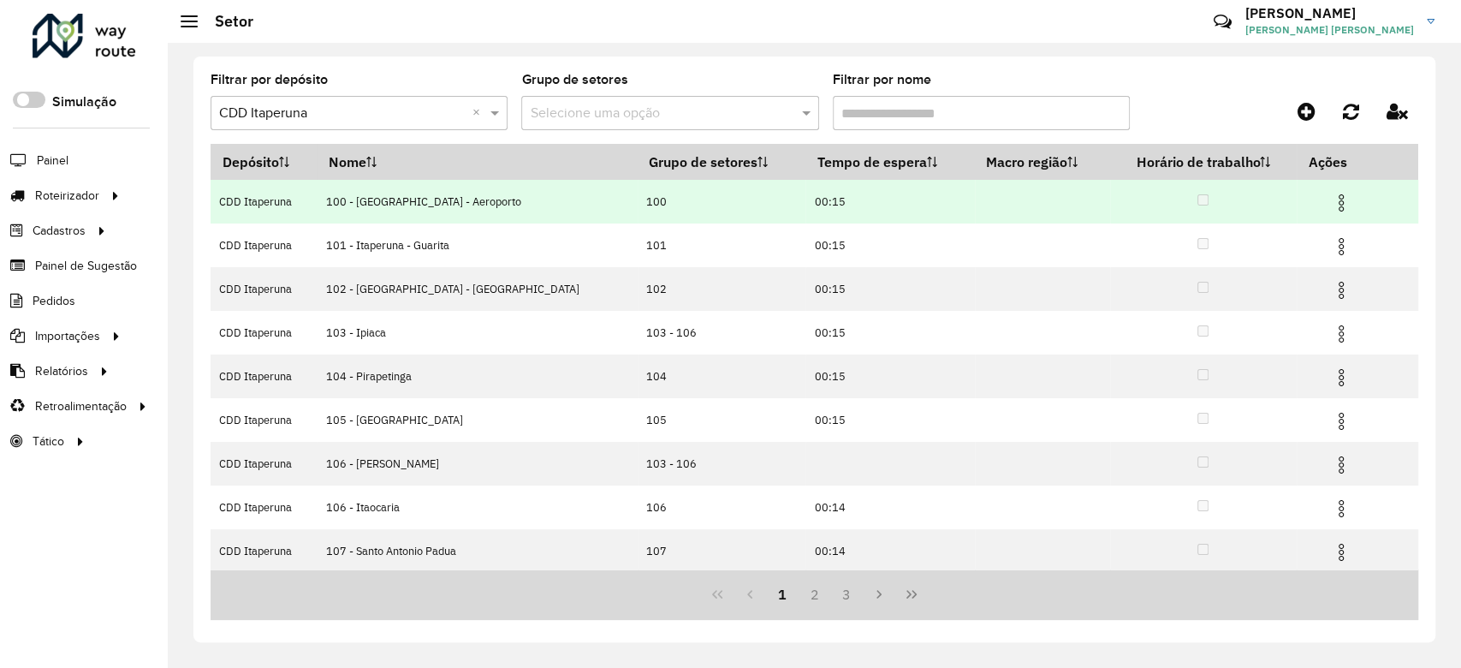
click at [1331, 193] on img at bounding box center [1341, 203] width 21 height 21
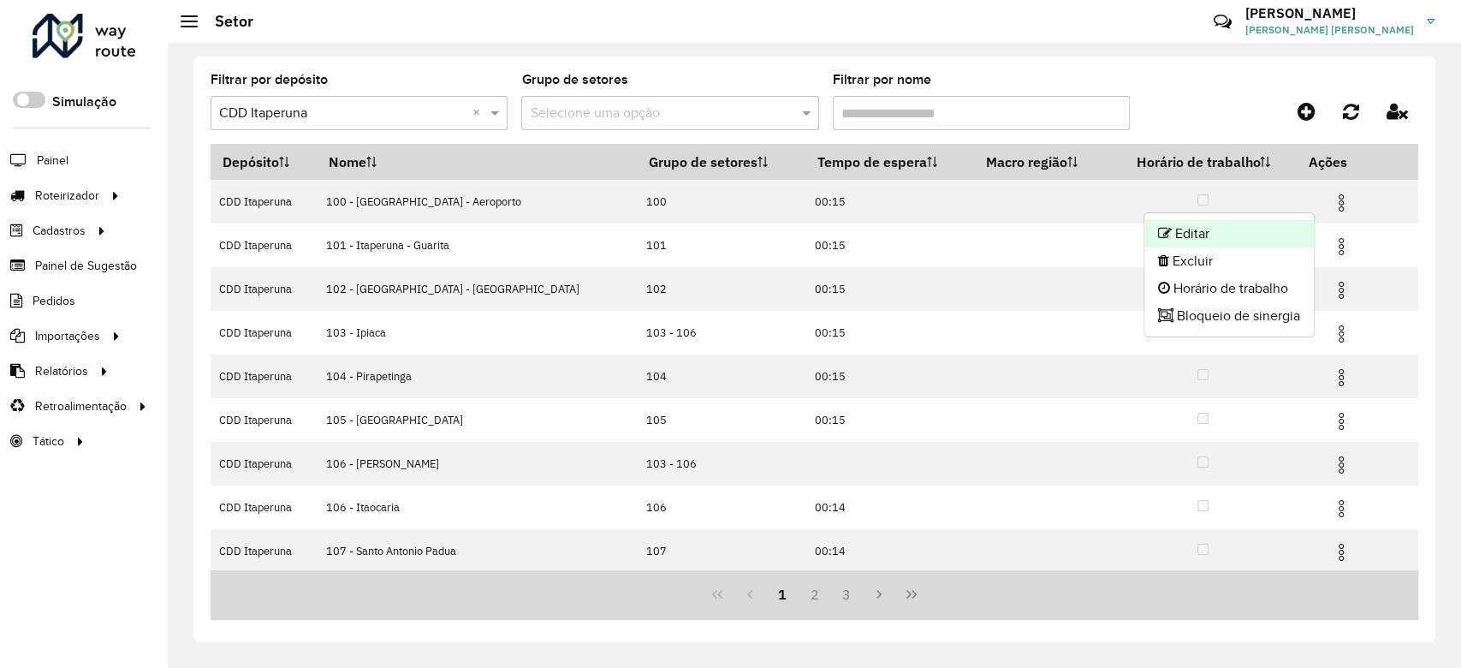
click at [1260, 229] on li "Editar" at bounding box center [1230, 233] width 170 height 27
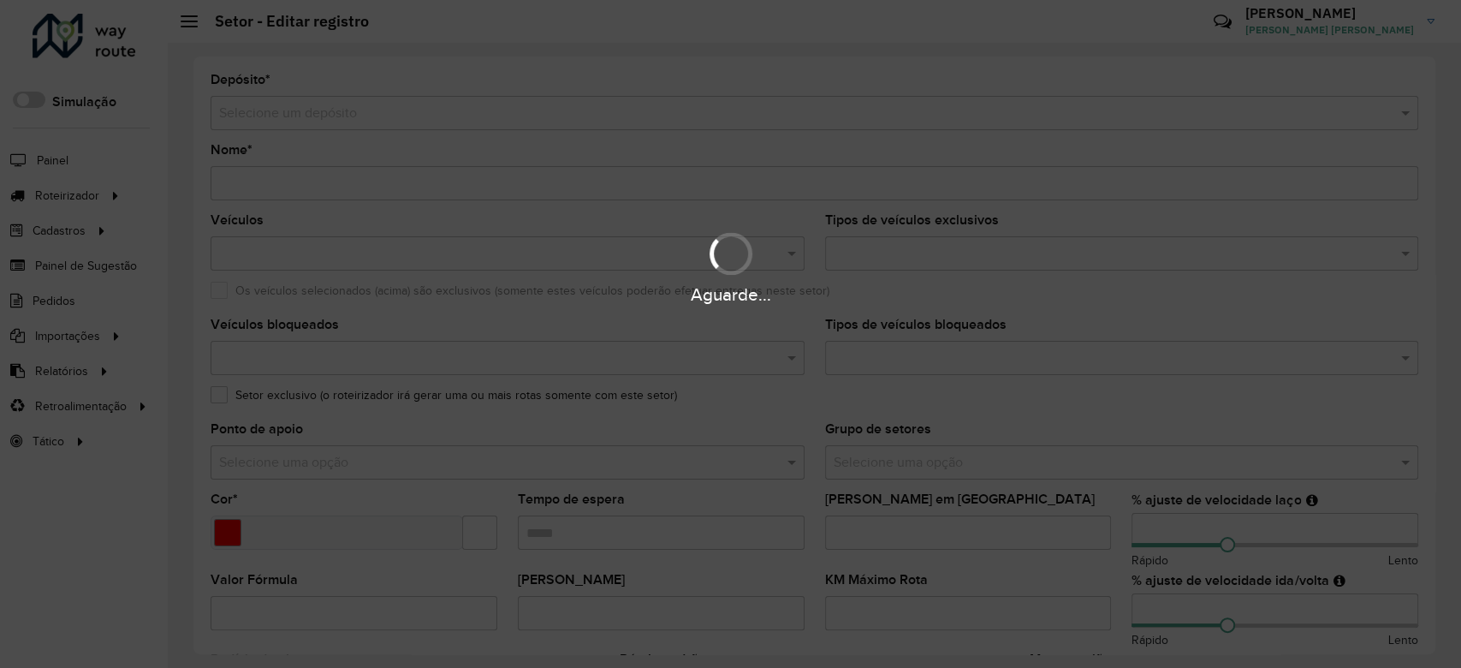
type input "**********"
type input "*******"
type input "*****"
type input "**"
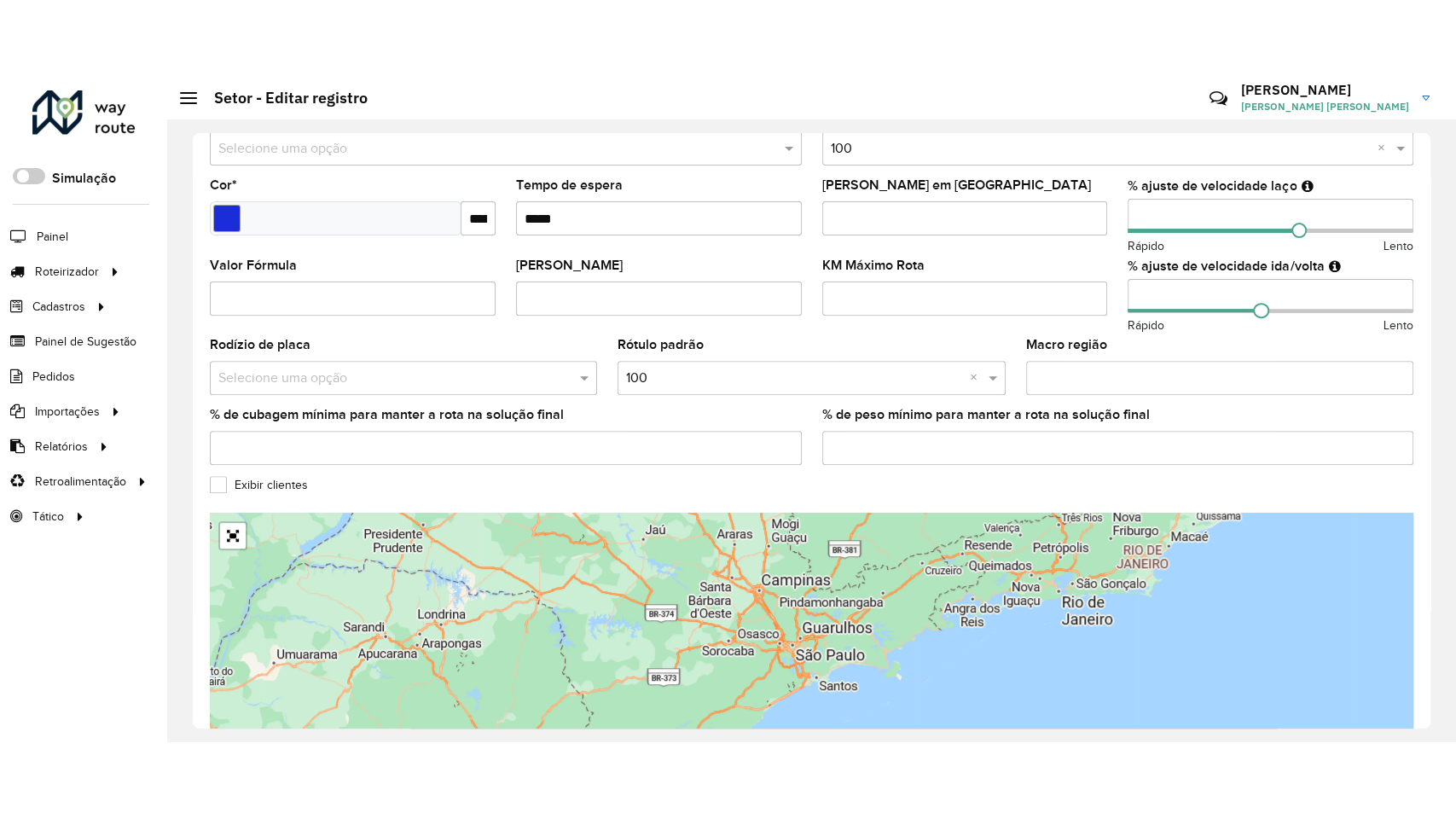
scroll to position [505, 0]
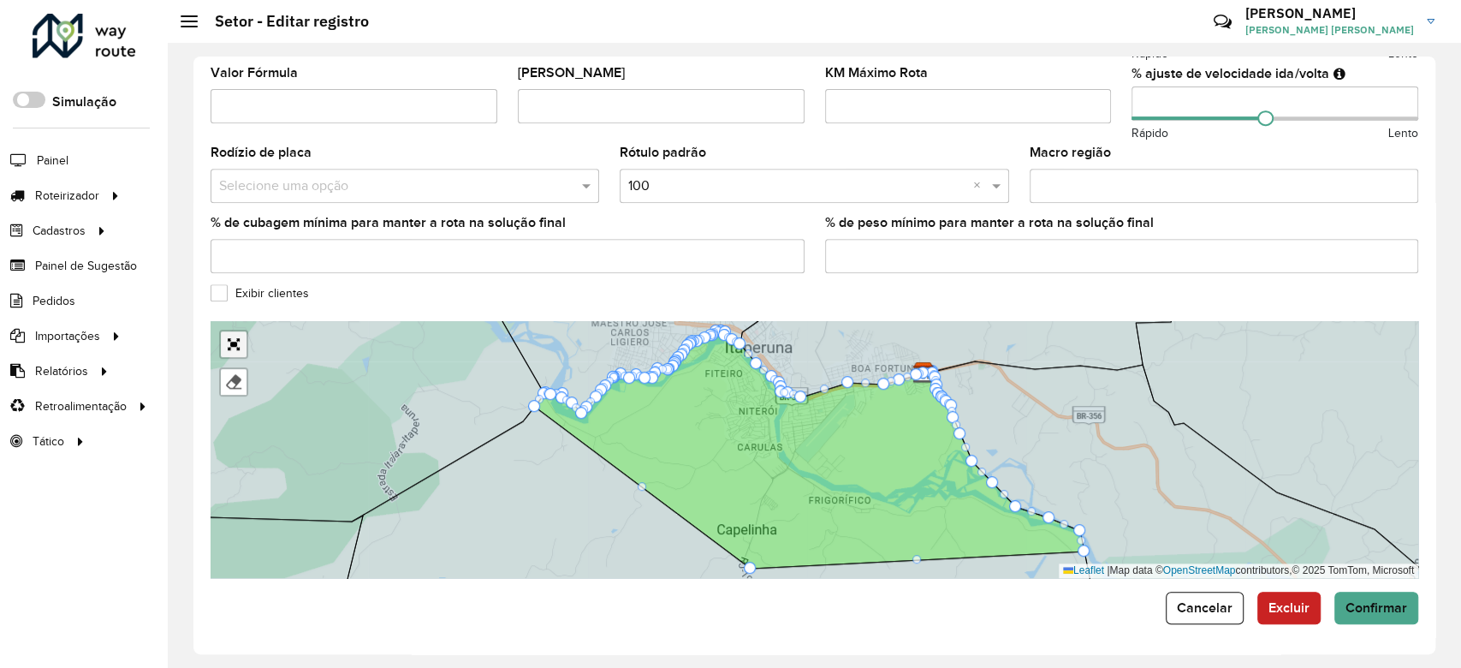
click at [231, 345] on link "Abrir mapa em tela cheia" at bounding box center [234, 344] width 26 height 26
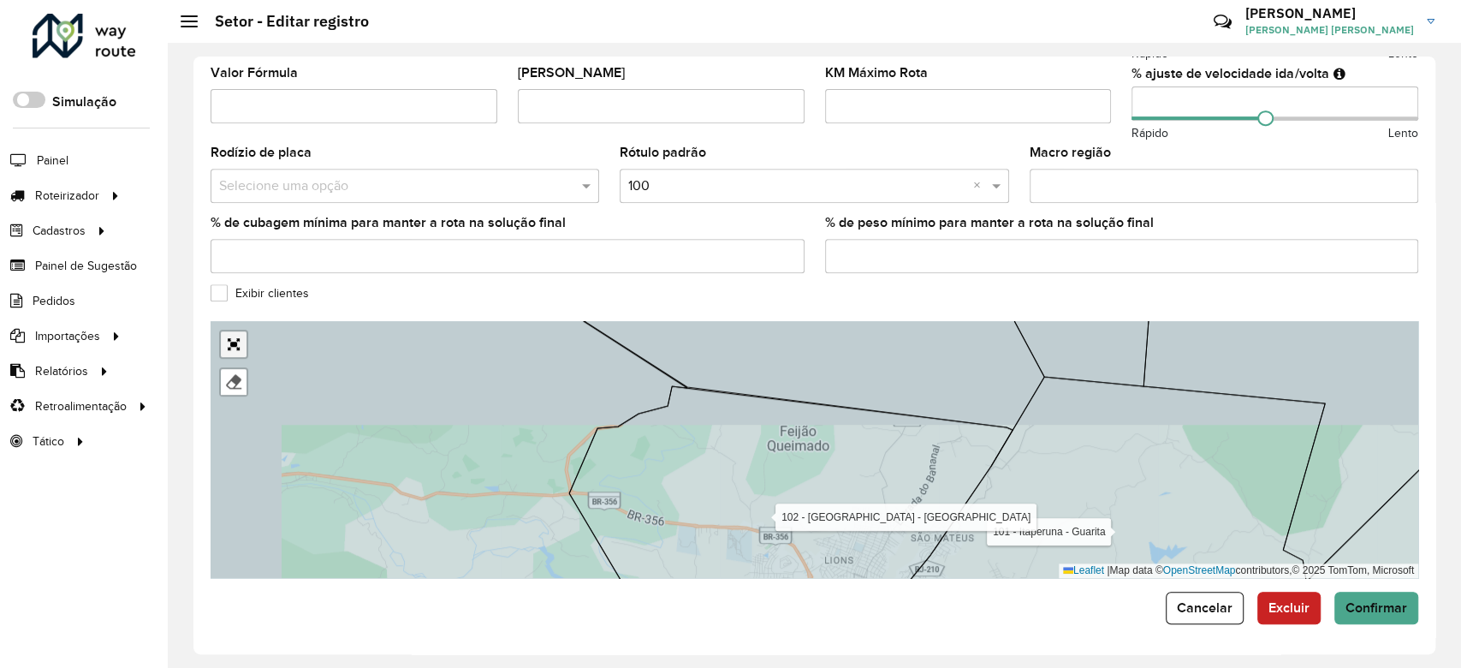
scroll to position [83, 0]
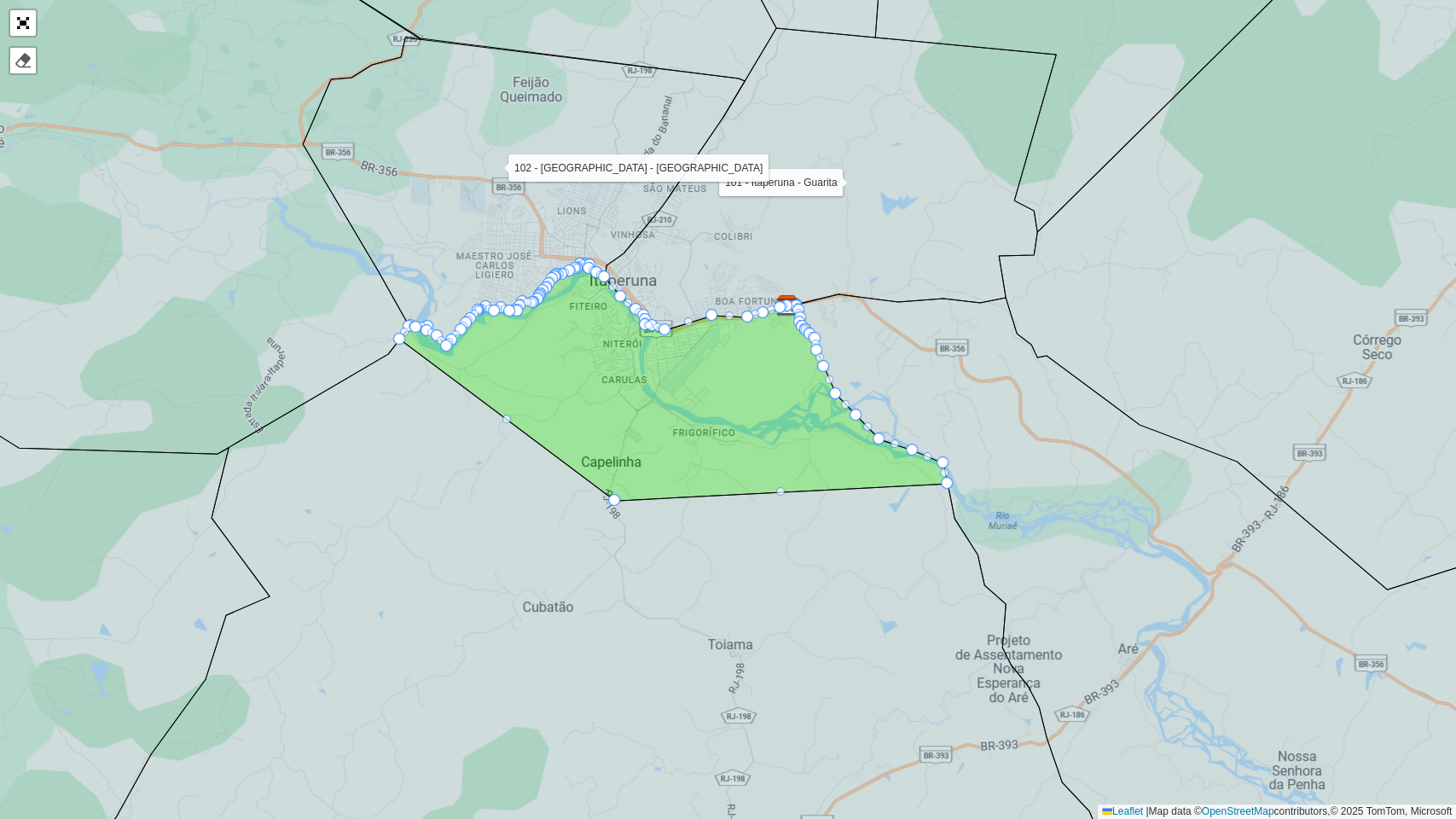
drag, startPoint x: 689, startPoint y: 614, endPoint x: 598, endPoint y: 562, distance: 104.8
click at [600, 566] on icon at bounding box center [592, 601] width 1060 height 548
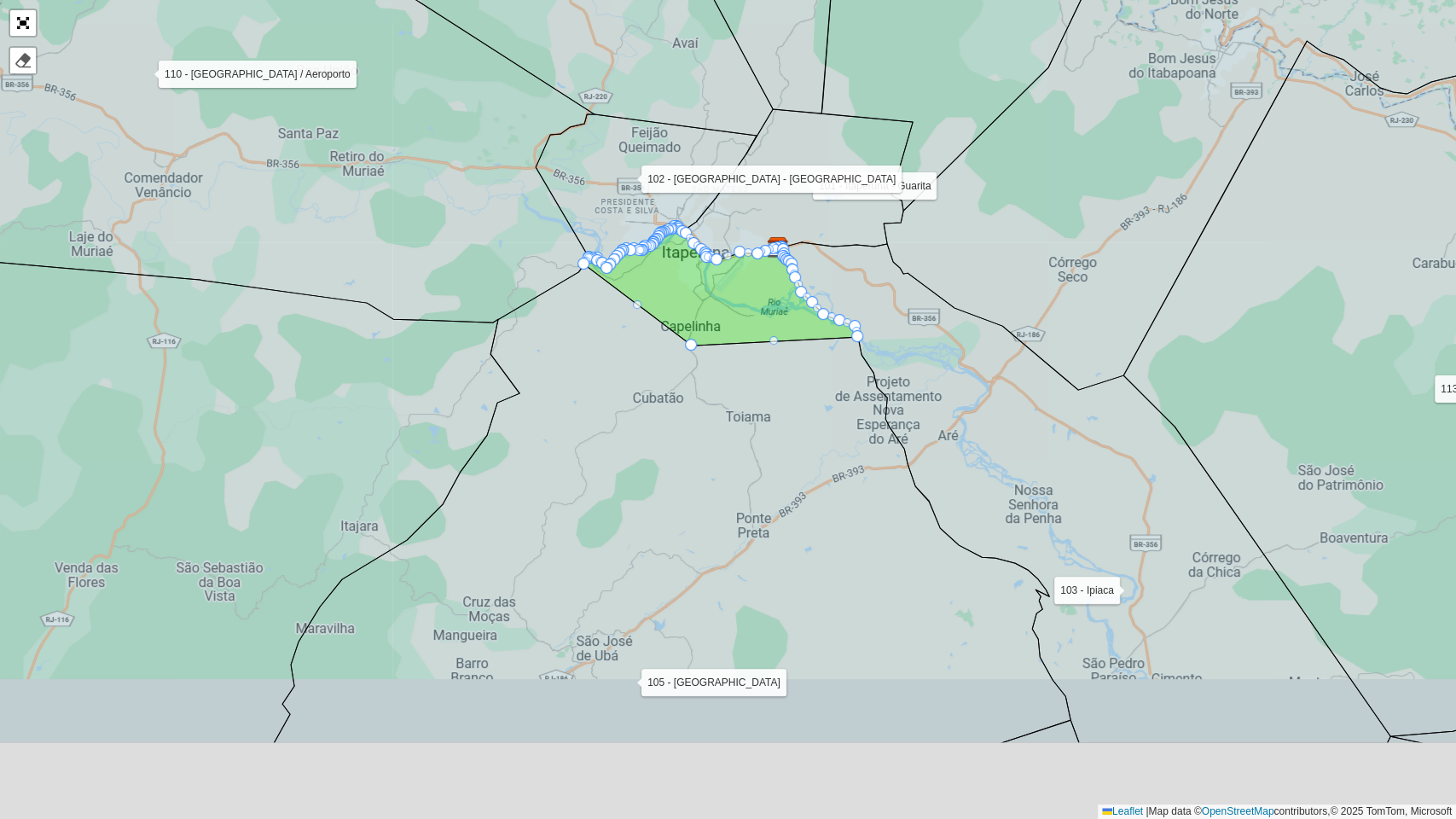
drag, startPoint x: 691, startPoint y: 490, endPoint x: 759, endPoint y: 408, distance: 106.5
click at [756, 410] on icon at bounding box center [673, 500] width 797 height 484
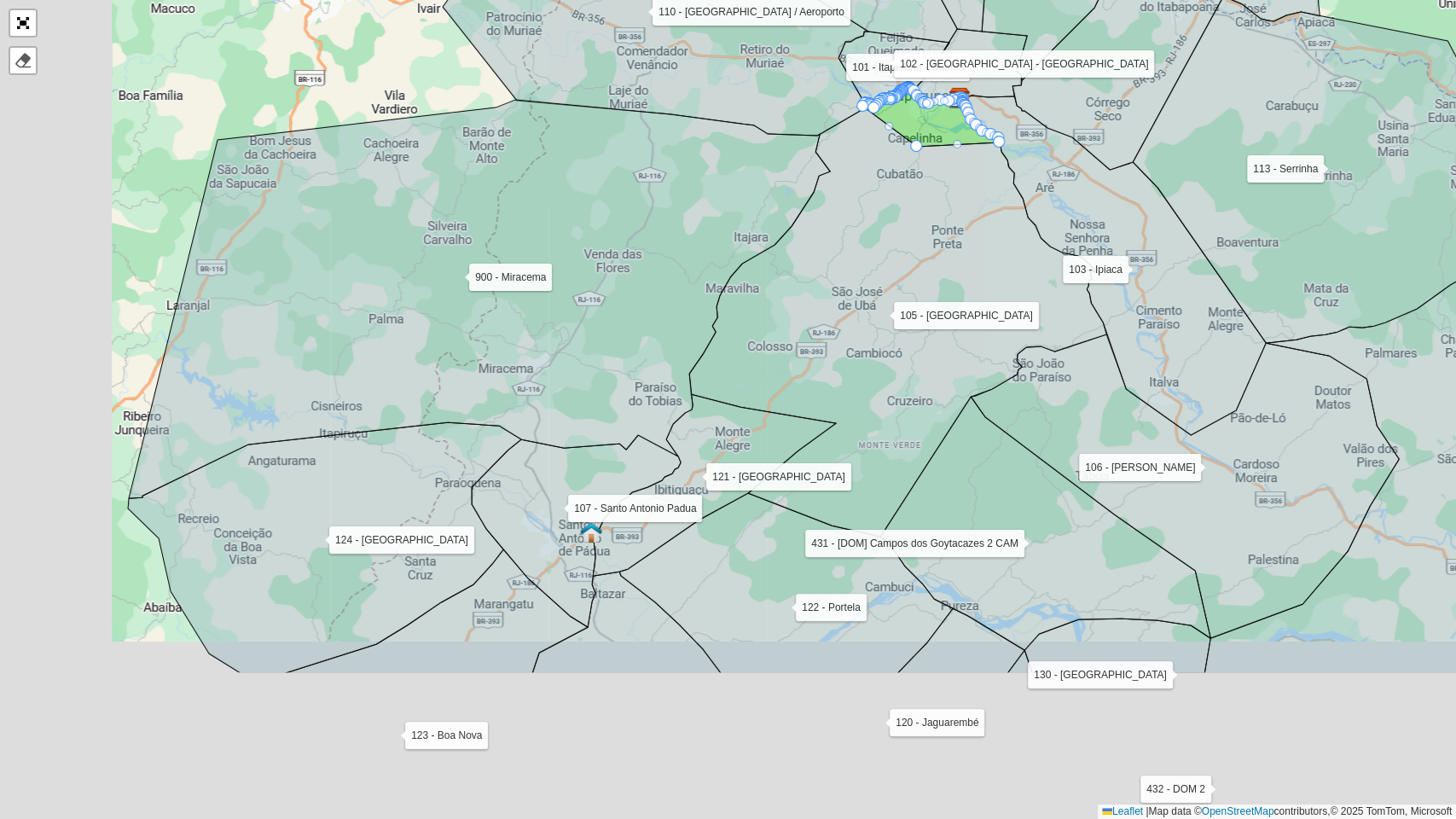
drag, startPoint x: 580, startPoint y: 580, endPoint x: 815, endPoint y: 276, distance: 384.2
click at [815, 276] on icon at bounding box center [898, 320] width 418 height 432
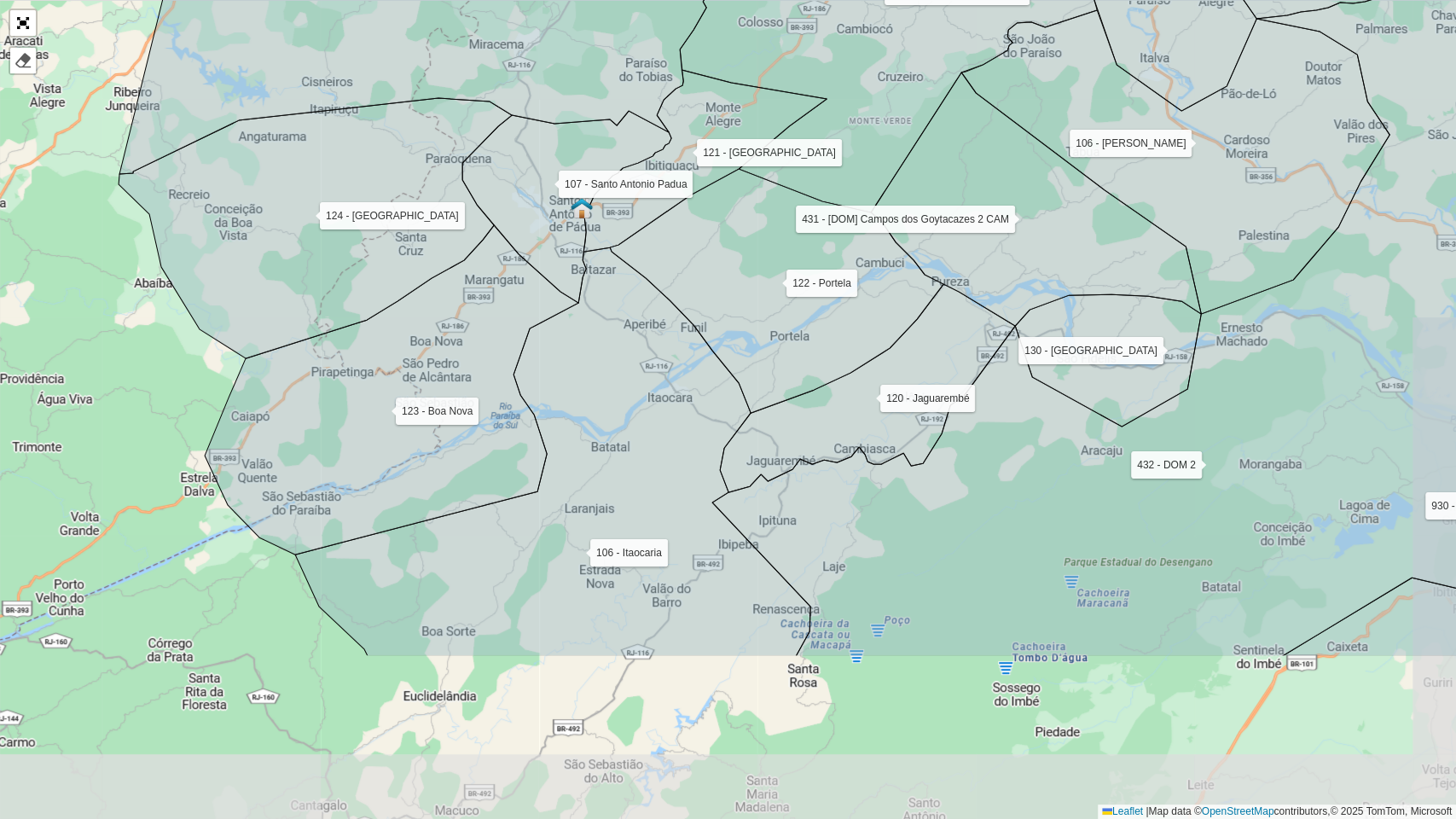
drag, startPoint x: 620, startPoint y: 513, endPoint x: 589, endPoint y: 387, distance: 129.8
click at [589, 387] on icon at bounding box center [552, 451] width 515 height 409
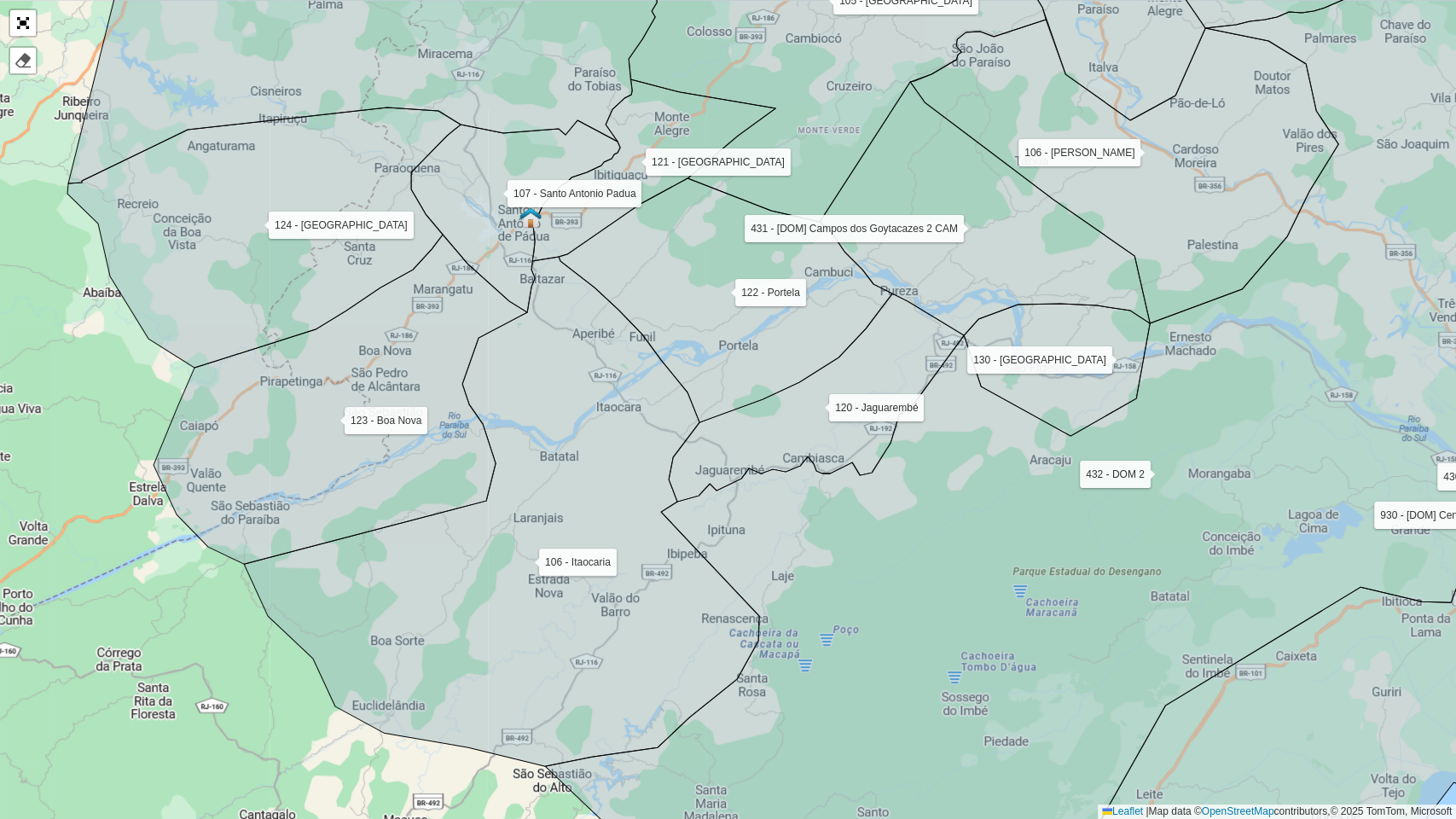
drag, startPoint x: 647, startPoint y: 470, endPoint x: 596, endPoint y: 479, distance: 51.8
click at [596, 479] on icon at bounding box center [501, 511] width 515 height 509
drag, startPoint x: 791, startPoint y: 421, endPoint x: 815, endPoint y: 445, distance: 33.9
click at [805, 443] on icon at bounding box center [820, 399] width 295 height 208
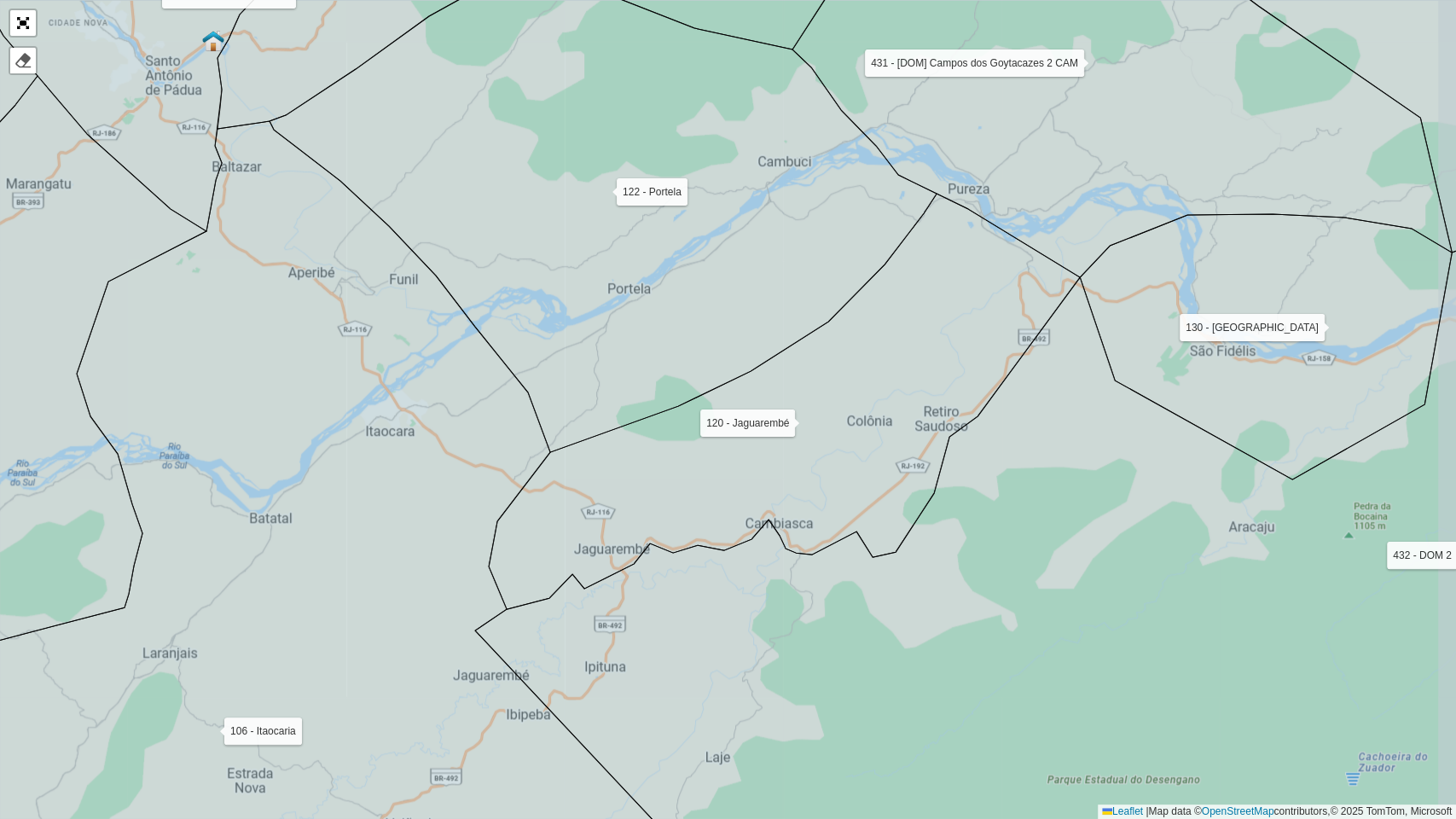
drag, startPoint x: 849, startPoint y: 447, endPoint x: 810, endPoint y: 464, distance: 42.5
click at [810, 464] on icon at bounding box center [784, 401] width 591 height 415
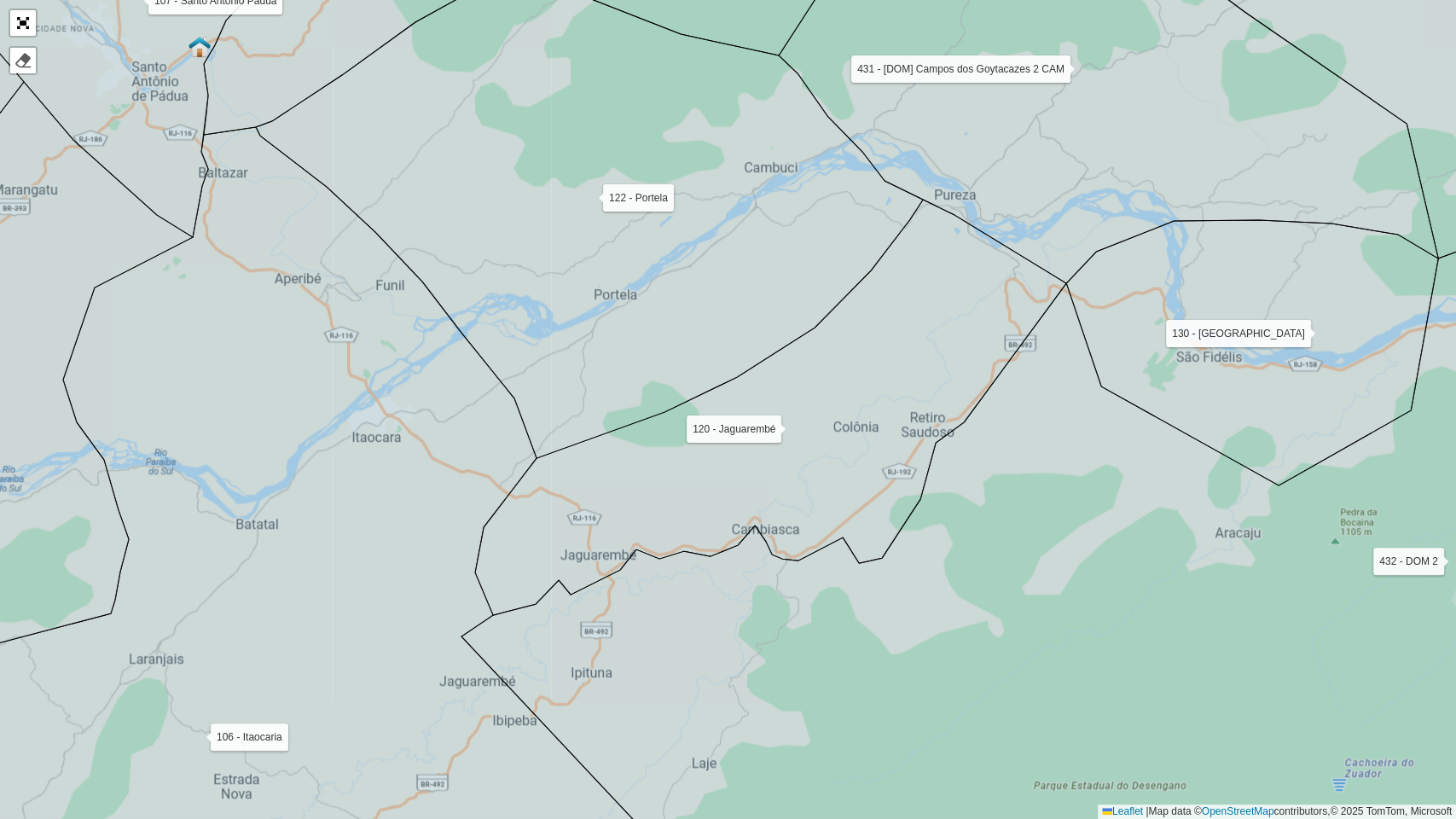
drag, startPoint x: 659, startPoint y: 495, endPoint x: 718, endPoint y: 483, distance: 60.2
click at [720, 483] on icon at bounding box center [770, 407] width 591 height 415
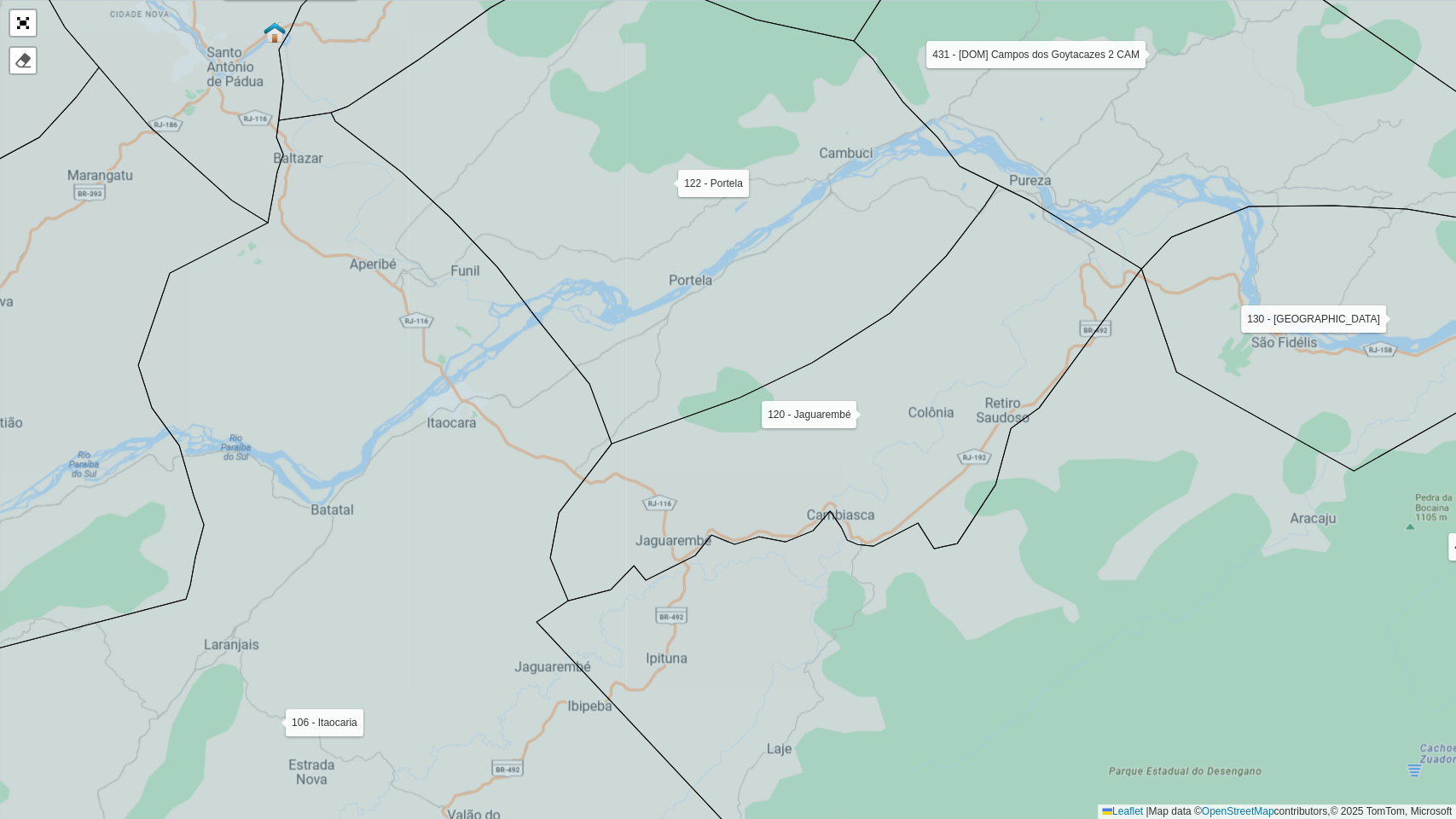
drag, startPoint x: 717, startPoint y: 483, endPoint x: 726, endPoint y: 481, distance: 9.2
click at [726, 481] on icon at bounding box center [845, 393] width 591 height 415
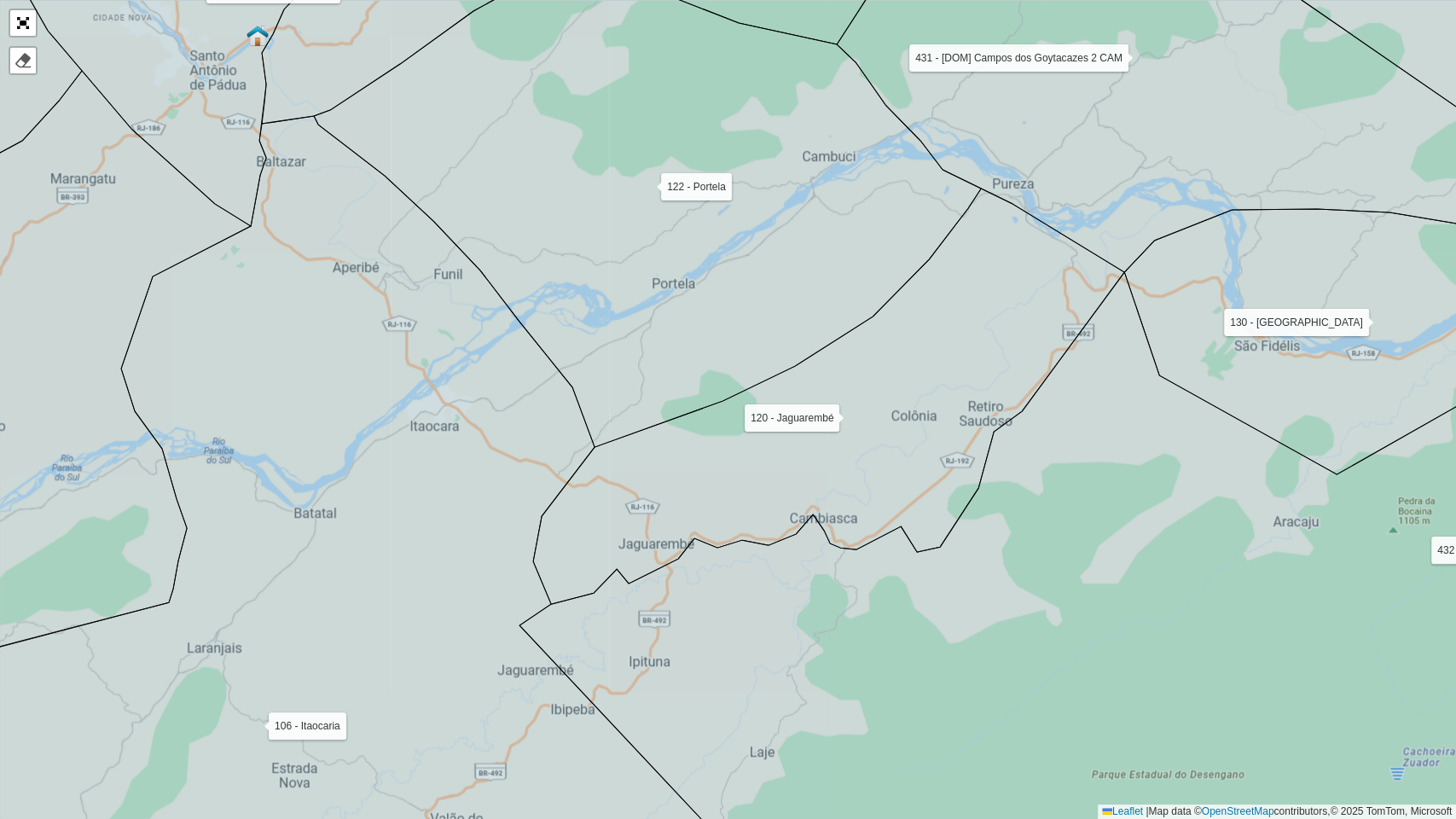
drag, startPoint x: 738, startPoint y: 481, endPoint x: 715, endPoint y: 488, distance: 24.0
click at [715, 488] on icon at bounding box center [828, 396] width 591 height 415
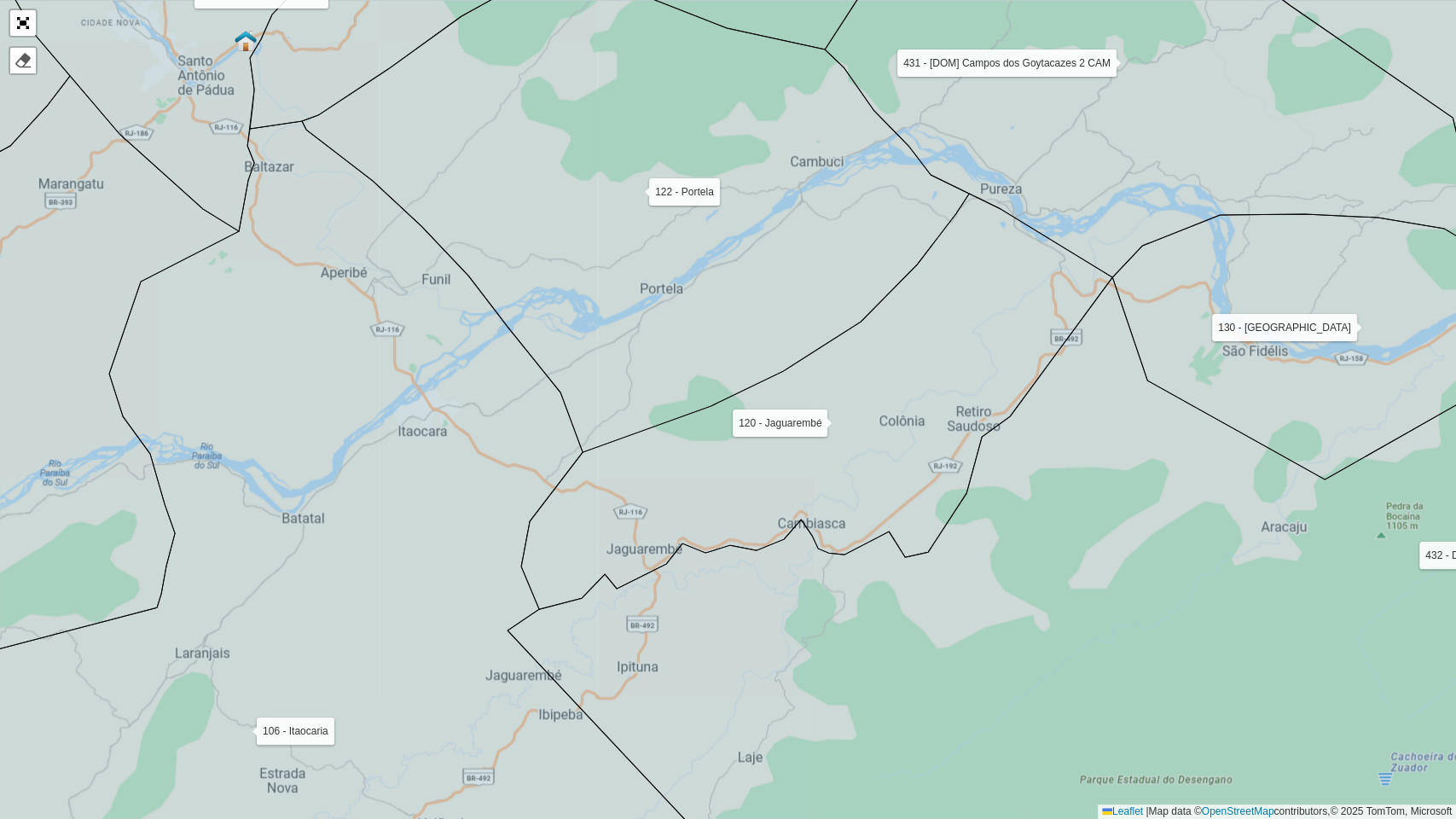
drag, startPoint x: 711, startPoint y: 489, endPoint x: 691, endPoint y: 494, distance: 20.6
click at [691, 494] on icon at bounding box center [816, 401] width 591 height 415
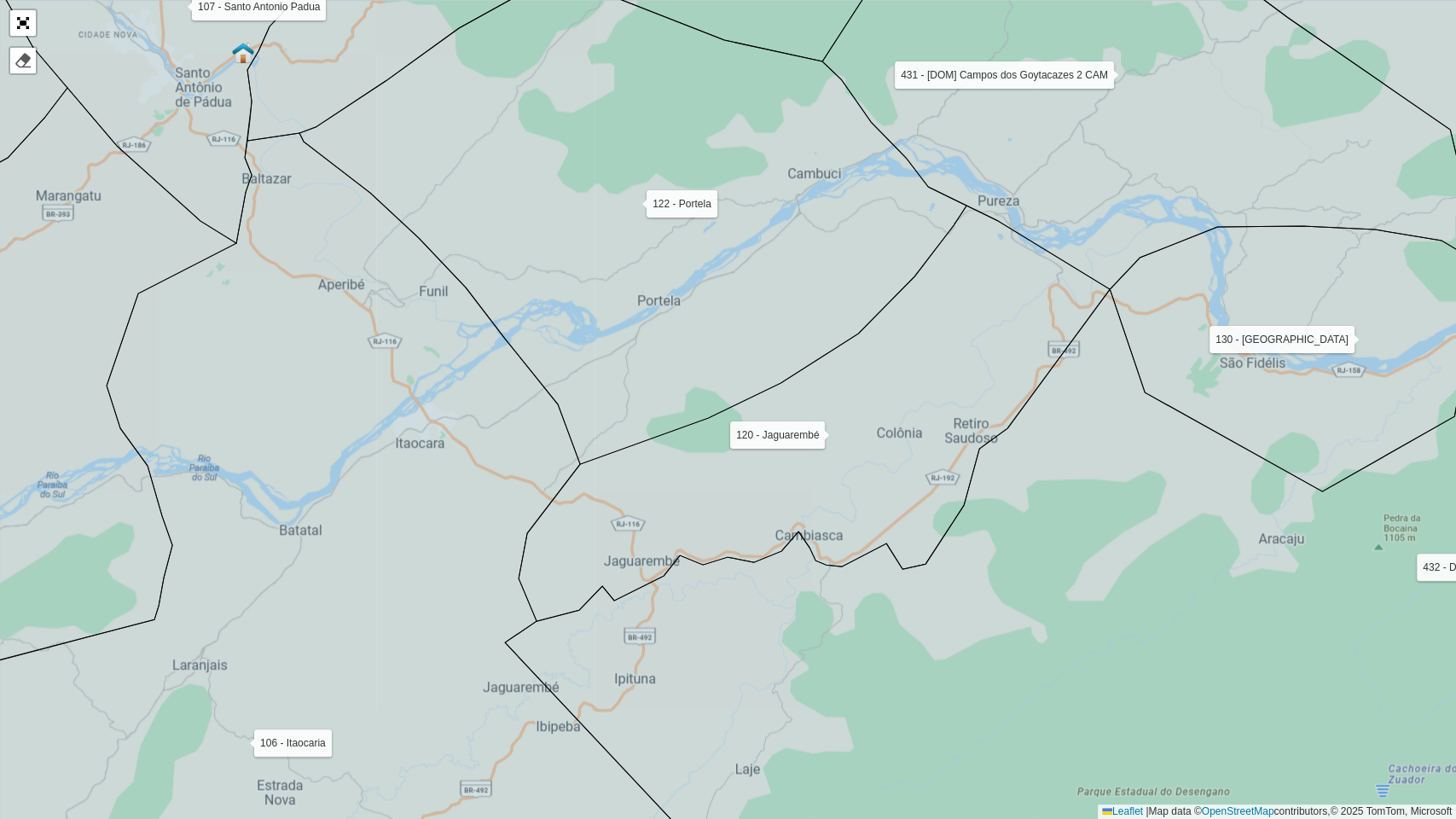
drag, startPoint x: 717, startPoint y: 478, endPoint x: 727, endPoint y: 487, distance: 13.5
click at [727, 487] on icon at bounding box center [814, 412] width 591 height 415
drag, startPoint x: 731, startPoint y: 495, endPoint x: 744, endPoint y: 496, distance: 13.0
click at [744, 496] on icon at bounding box center [814, 412] width 591 height 415
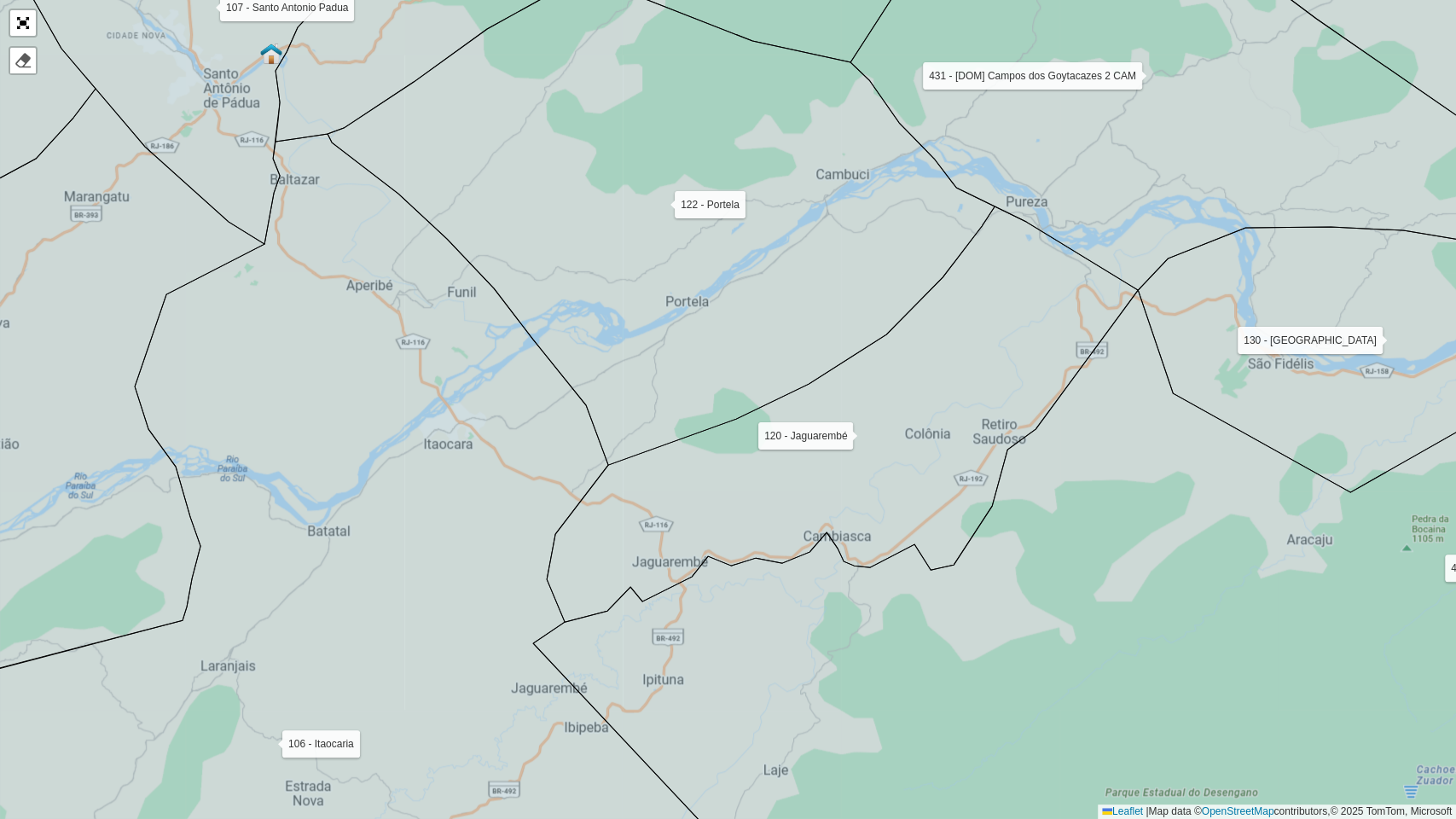
click at [762, 497] on icon at bounding box center [842, 413] width 591 height 415
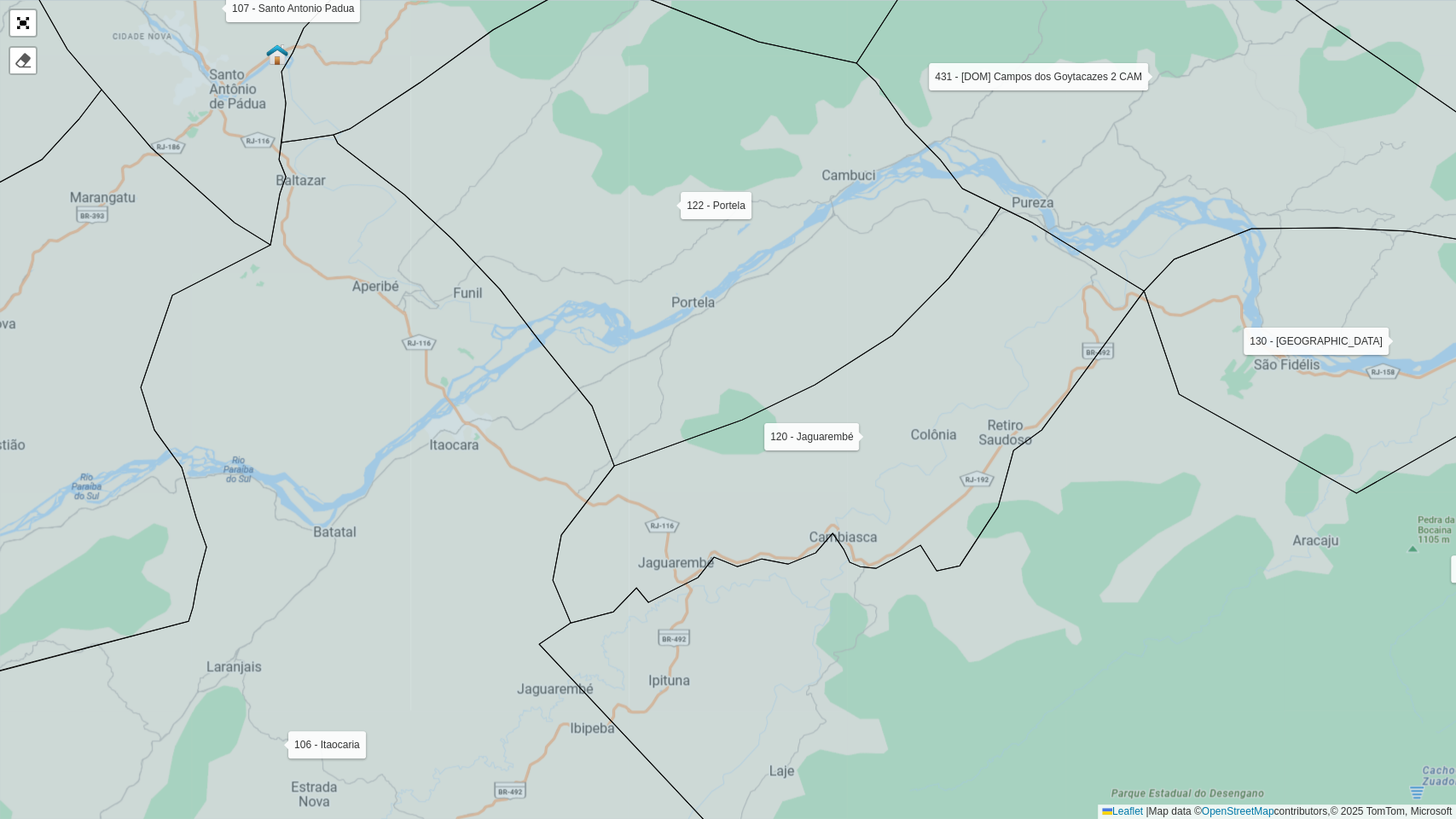
click at [744, 507] on icon at bounding box center [848, 414] width 591 height 415
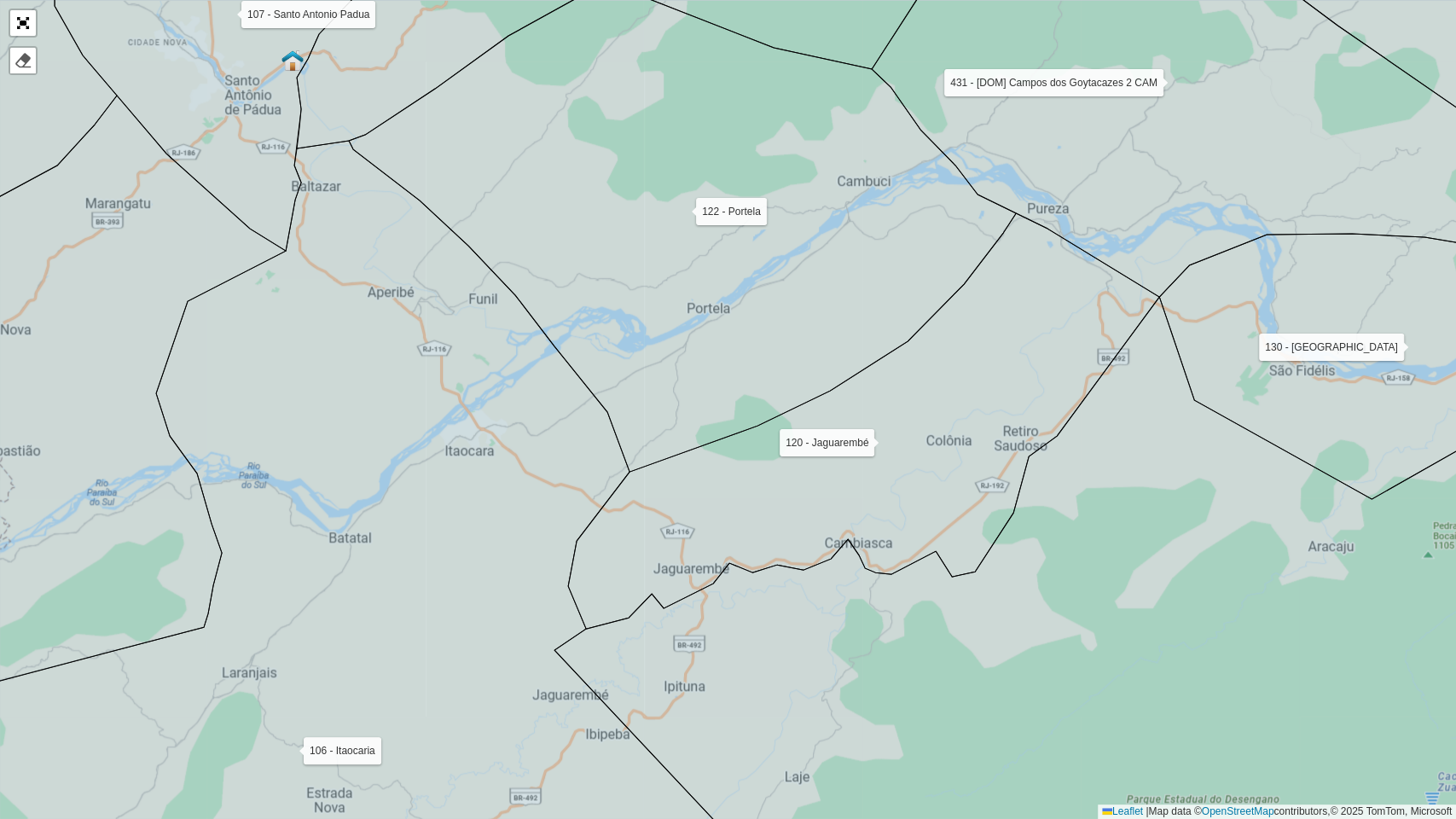
drag, startPoint x: 744, startPoint y: 507, endPoint x: 759, endPoint y: 513, distance: 16.2
click at [759, 513] on icon at bounding box center [863, 420] width 591 height 415
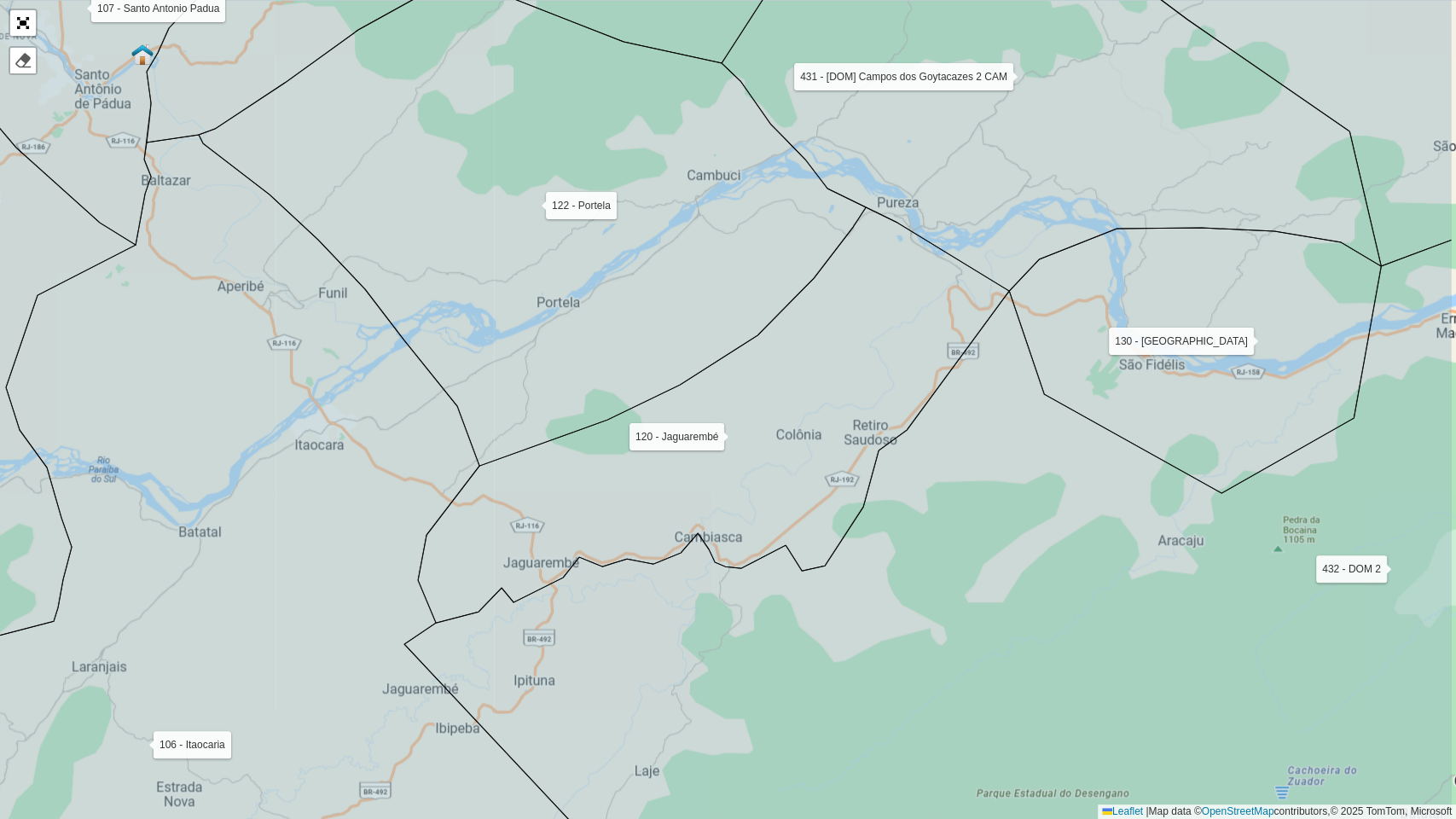
drag, startPoint x: 737, startPoint y: 294, endPoint x: 550, endPoint y: 283, distance: 187.3
click at [550, 283] on icon at bounding box center [531, 220] width 667 height 489
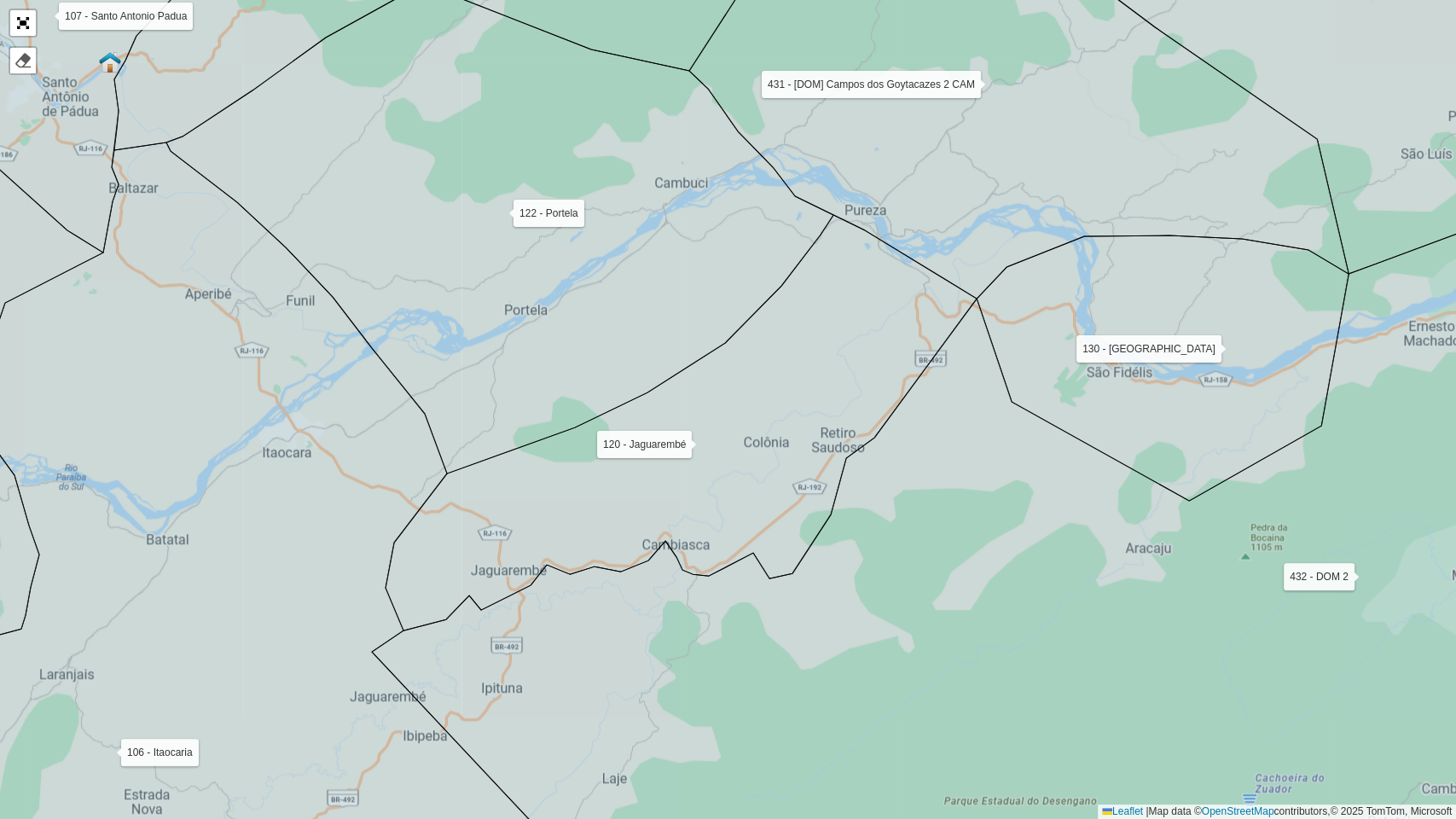
drag, startPoint x: 550, startPoint y: 283, endPoint x: 555, endPoint y: 296, distance: 13.9
click at [555, 296] on icon at bounding box center [499, 228] width 667 height 489
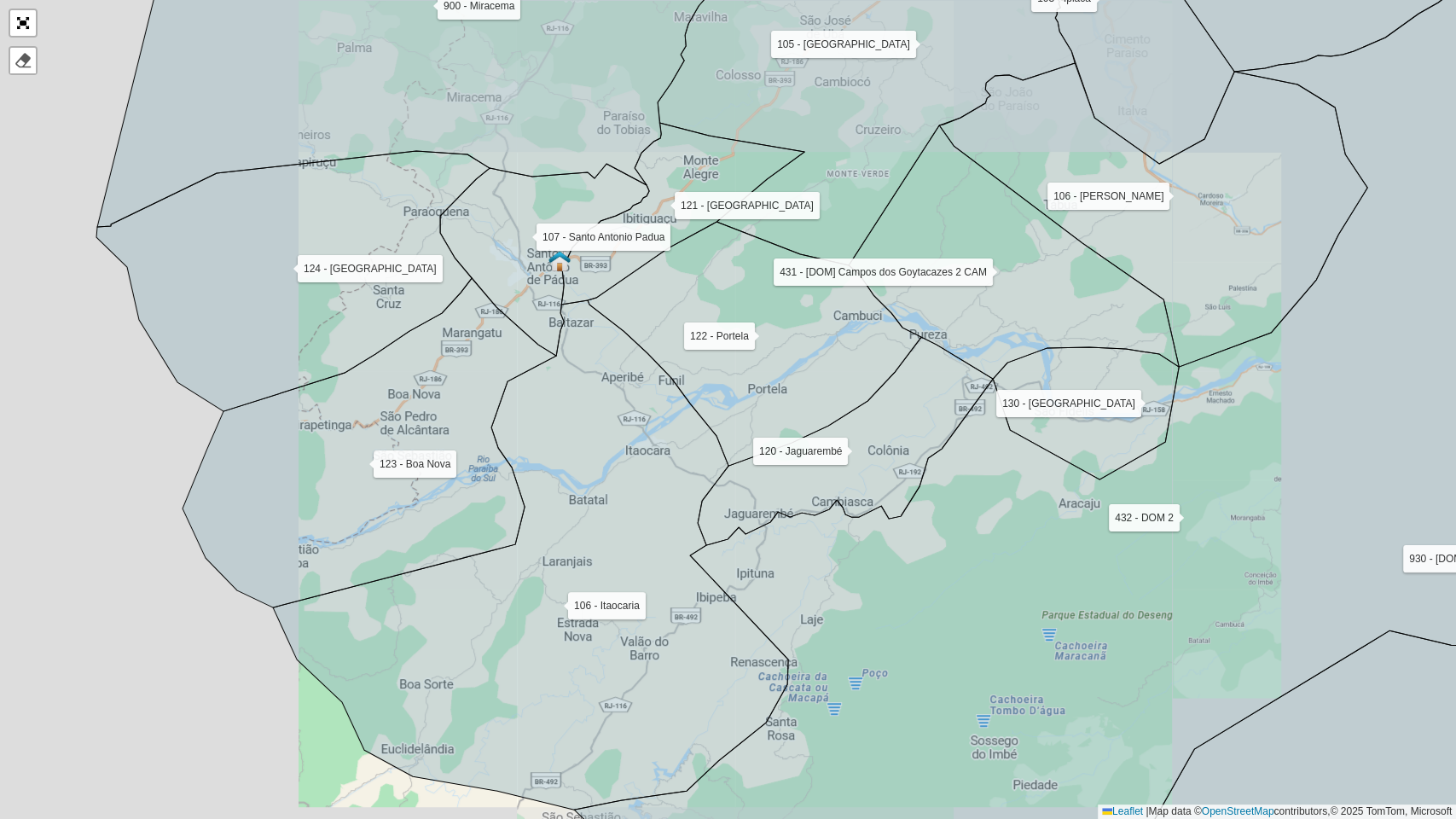
drag, startPoint x: 1008, startPoint y: 457, endPoint x: 1001, endPoint y: 470, distance: 14.8
click at [1001, 470] on icon at bounding box center [1082, 427] width 1018 height 984
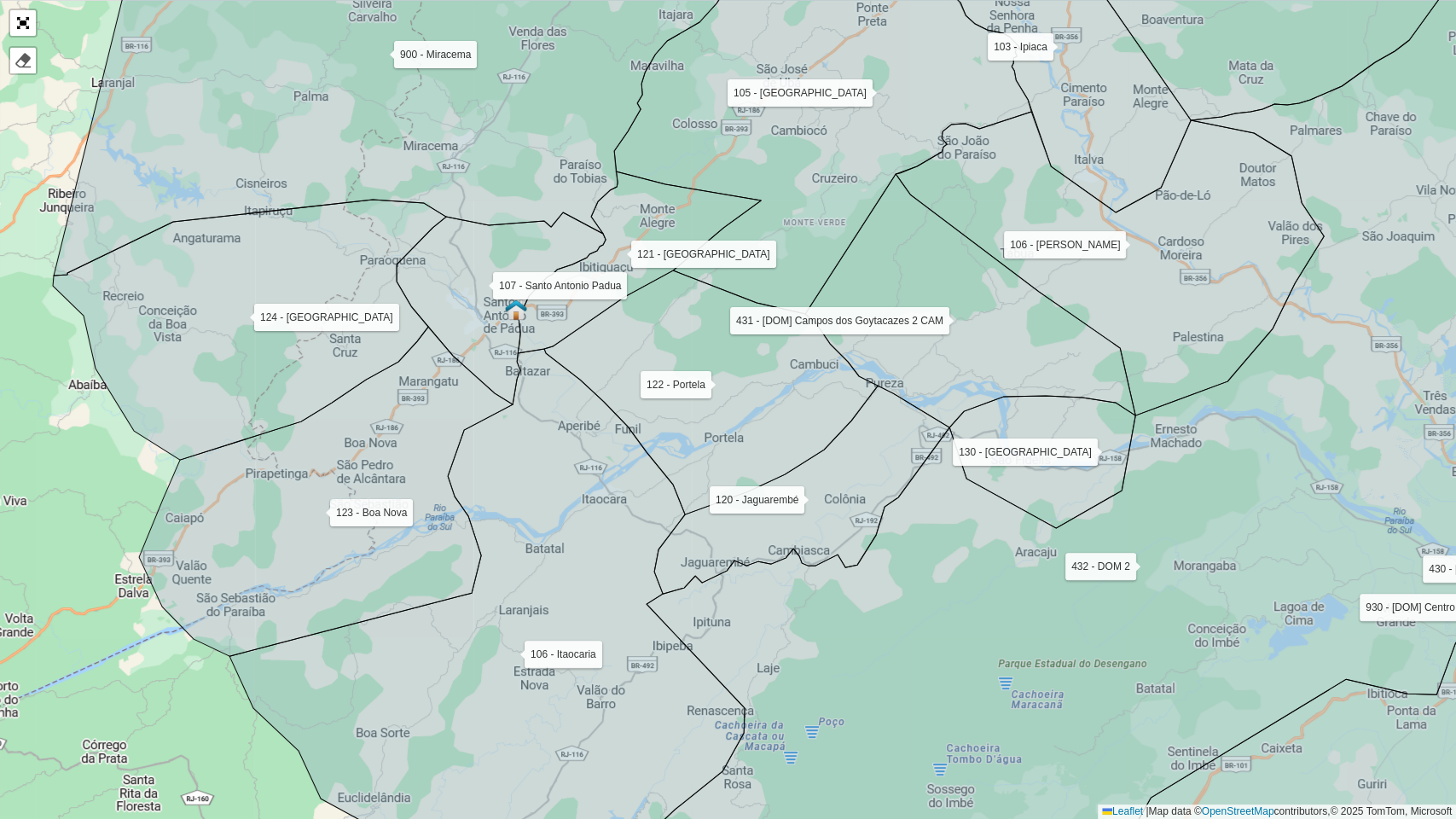
drag, startPoint x: 973, startPoint y: 493, endPoint x: 953, endPoint y: 519, distance: 32.8
click at [953, 519] on icon at bounding box center [1045, 458] width 1028 height 984
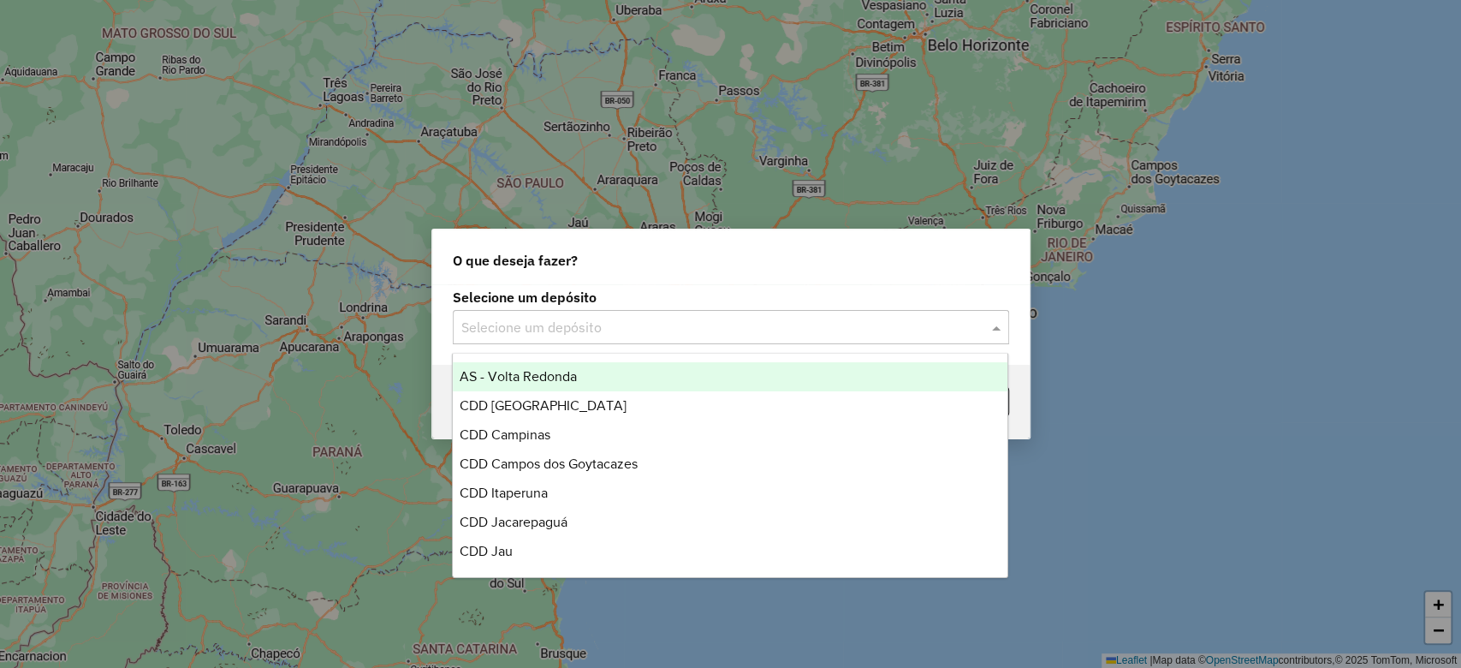
click at [631, 338] on div "Selecione um depósito" at bounding box center [731, 327] width 556 height 34
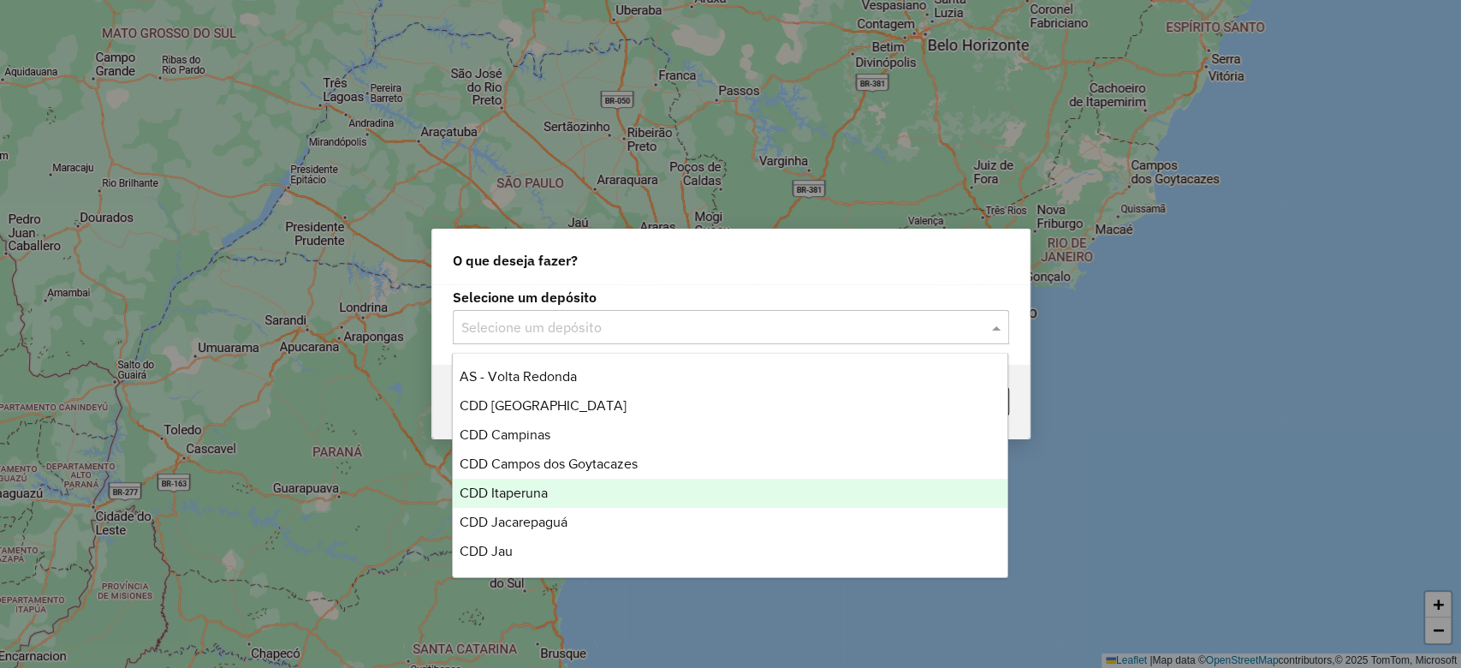
click at [569, 479] on div "CDD Itaperuna" at bounding box center [730, 493] width 555 height 29
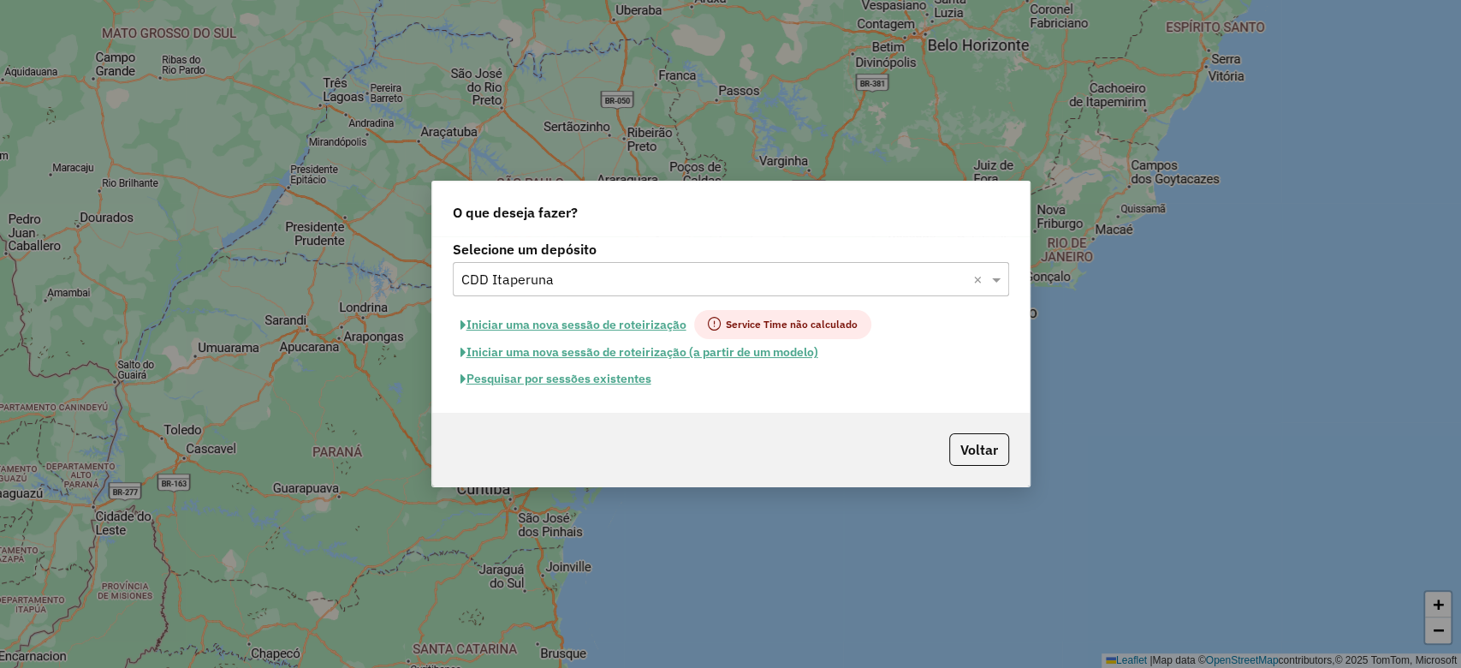
click at [628, 381] on button "Pesquisar por sessões existentes" at bounding box center [556, 379] width 206 height 27
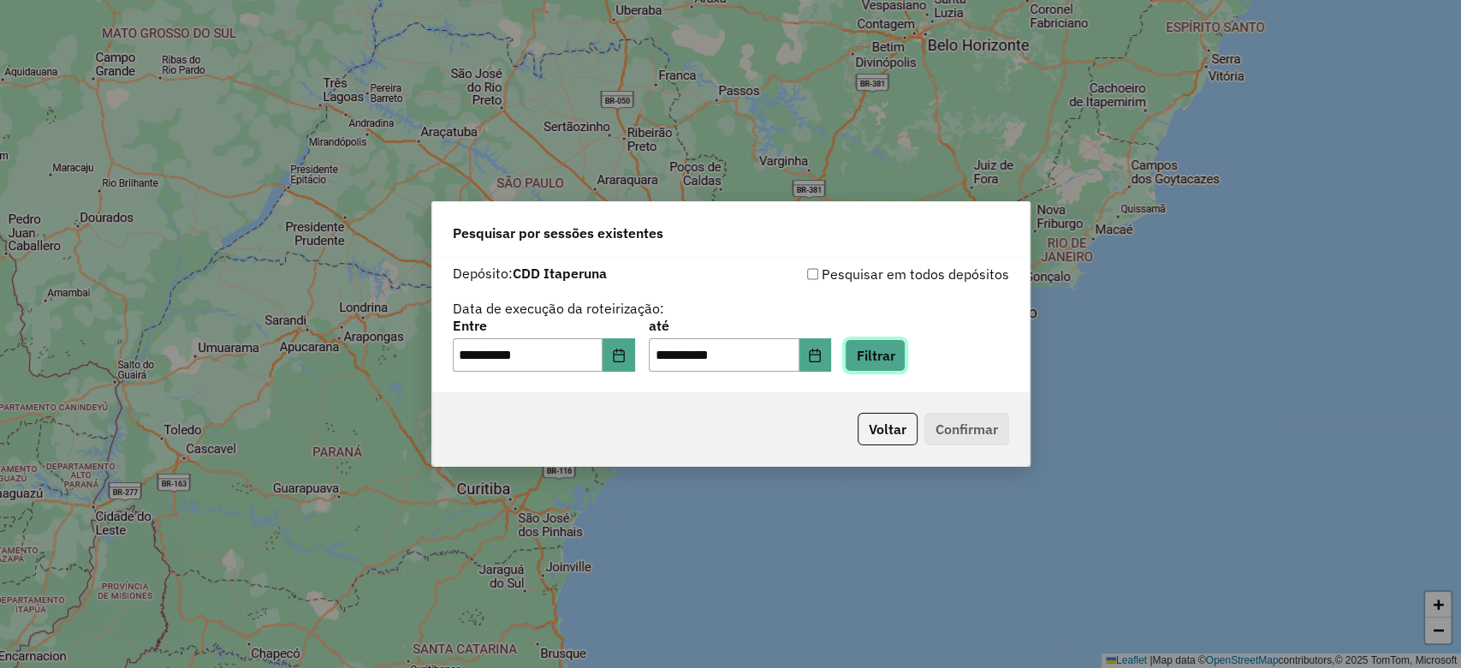
click at [895, 366] on button "Filtrar" at bounding box center [875, 355] width 61 height 33
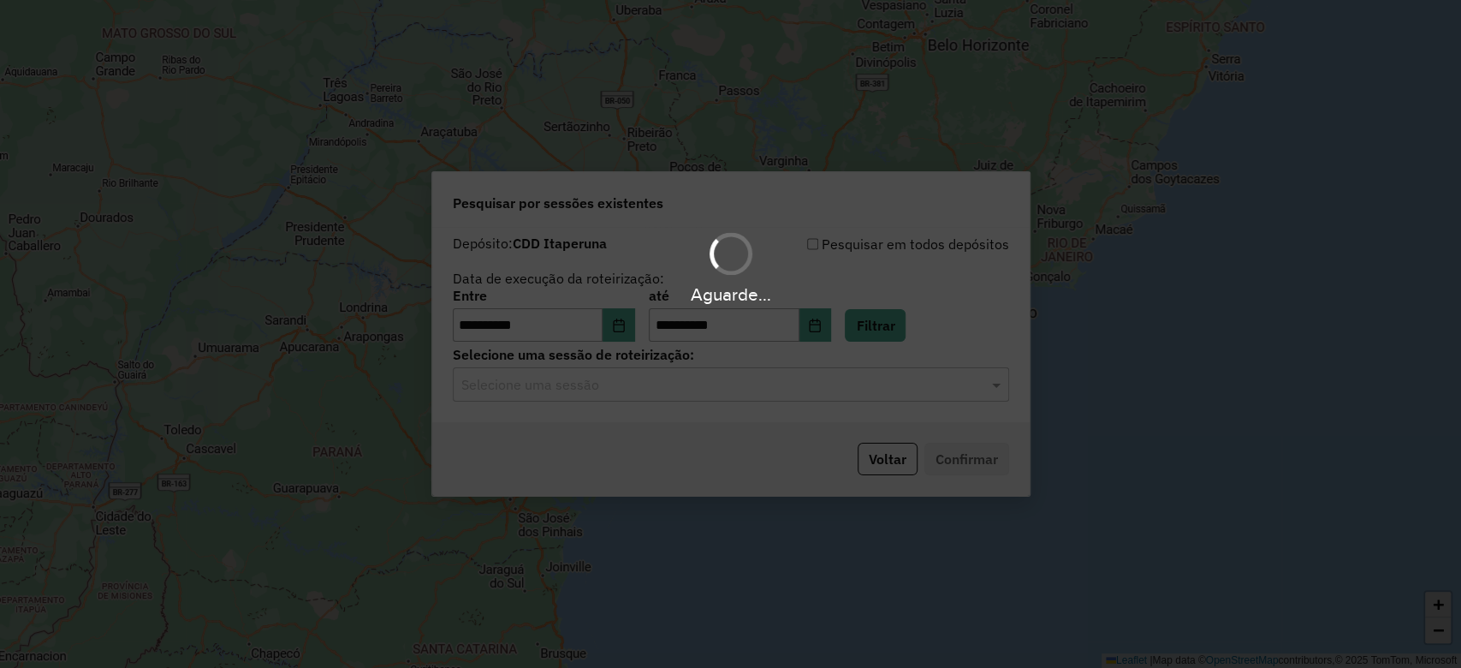
click at [644, 390] on hb-app "**********" at bounding box center [730, 334] width 1461 height 668
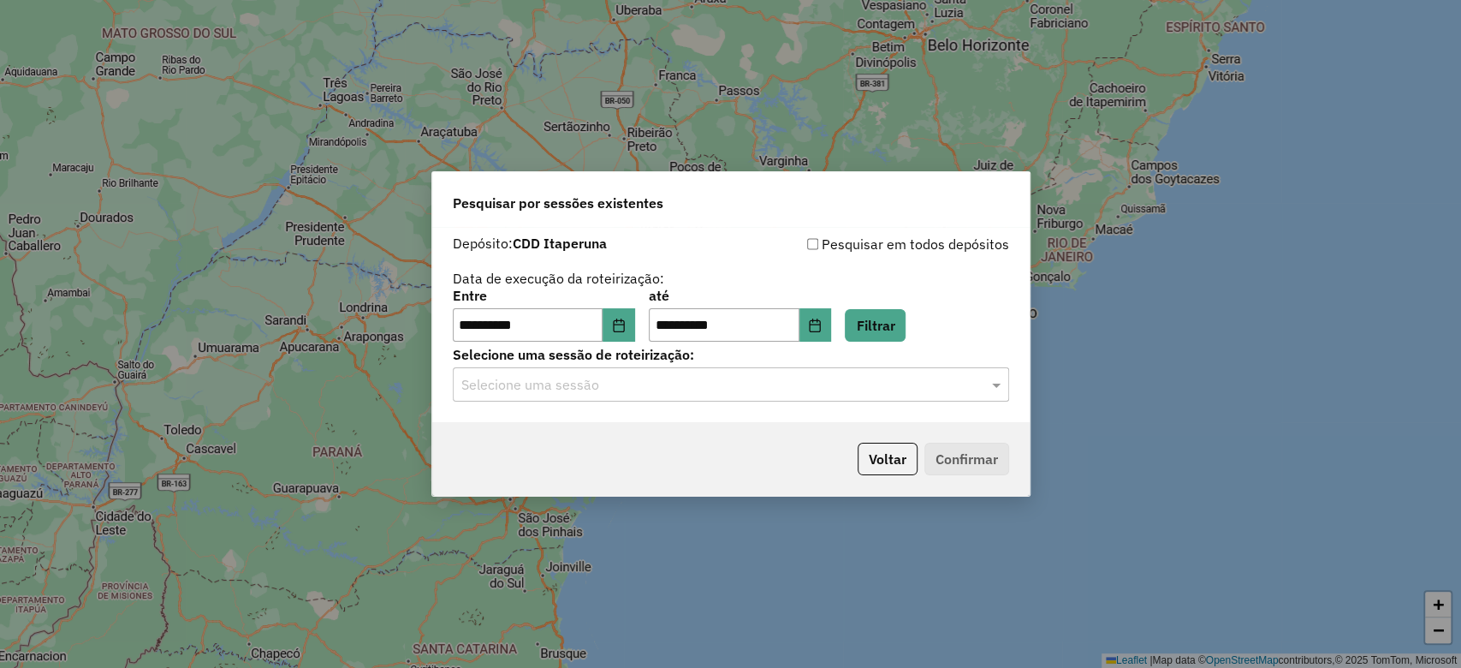
click at [644, 390] on input "text" at bounding box center [713, 385] width 505 height 21
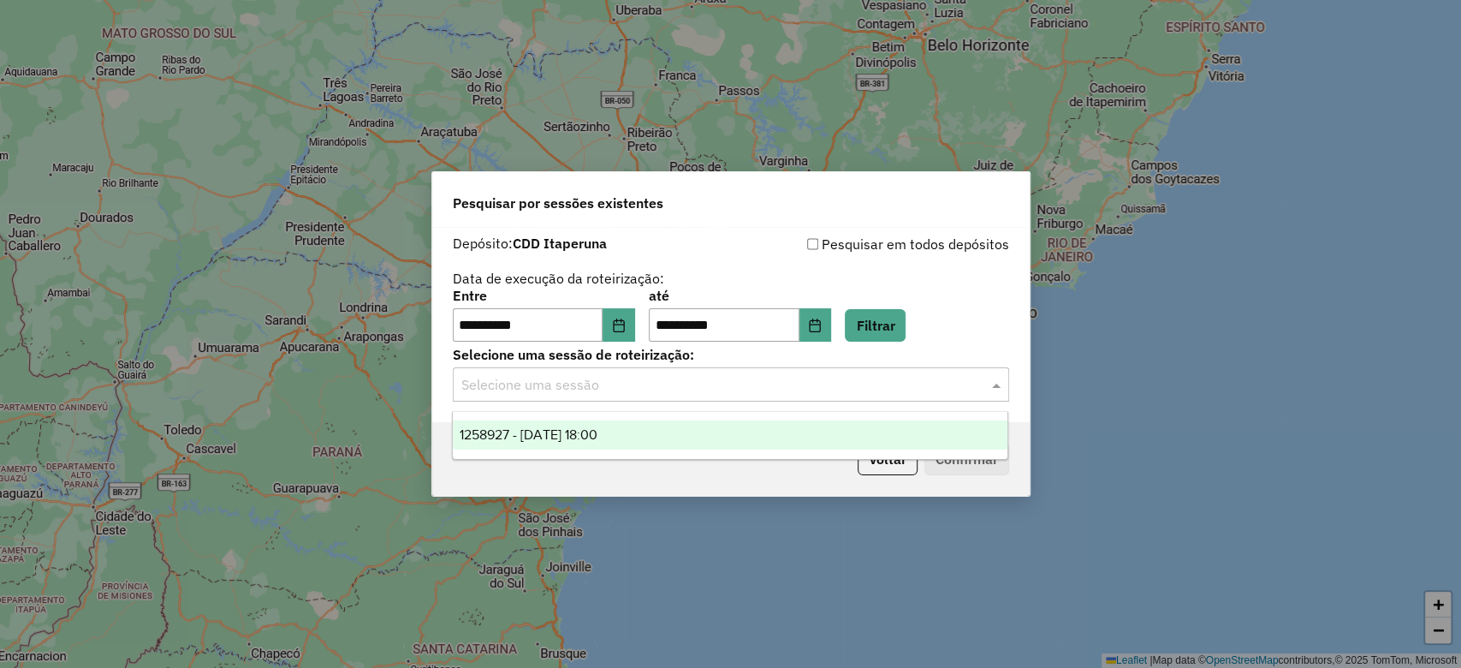
click at [656, 437] on div "1258927 - 04/09/2025 18:00" at bounding box center [730, 434] width 555 height 29
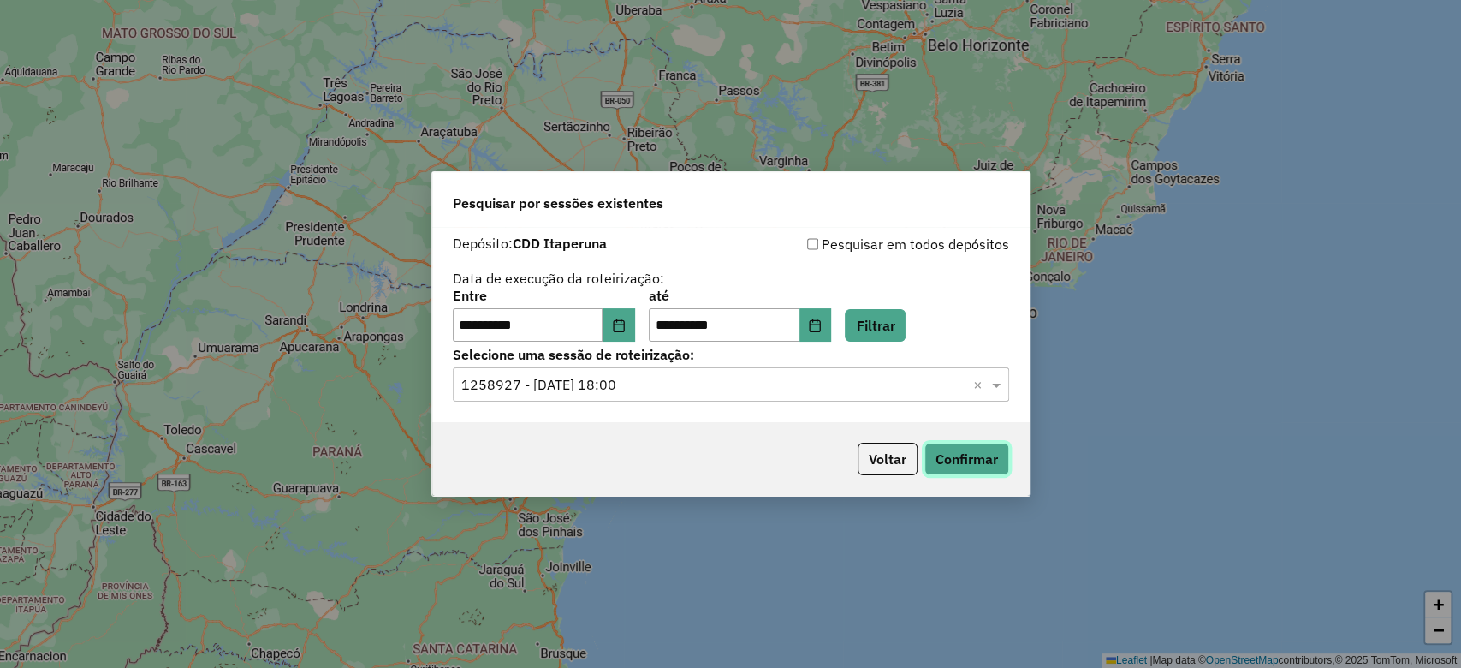
click at [945, 443] on button "Confirmar" at bounding box center [967, 459] width 85 height 33
click at [624, 320] on icon "Choose Date" at bounding box center [618, 325] width 11 height 14
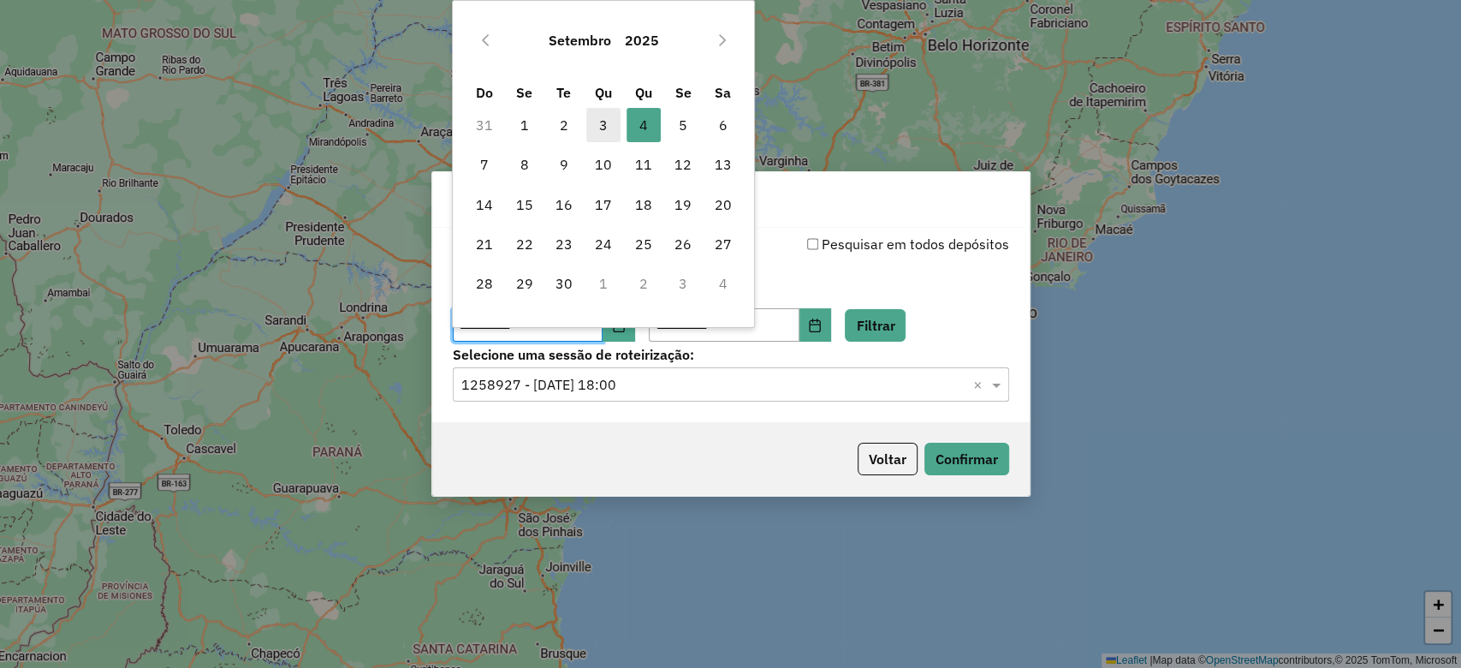
click at [601, 134] on span "3" at bounding box center [603, 125] width 34 height 34
type input "**********"
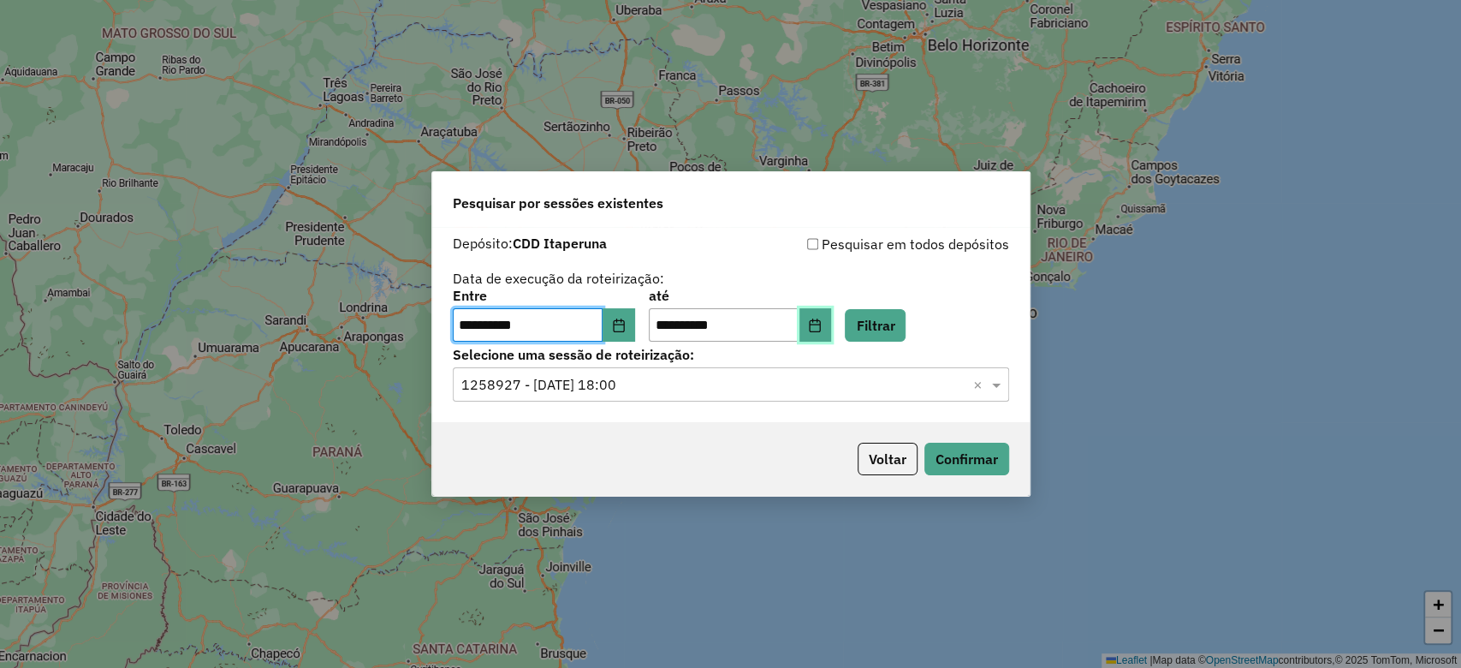
click at [821, 321] on icon "Choose Date" at bounding box center [815, 325] width 11 height 14
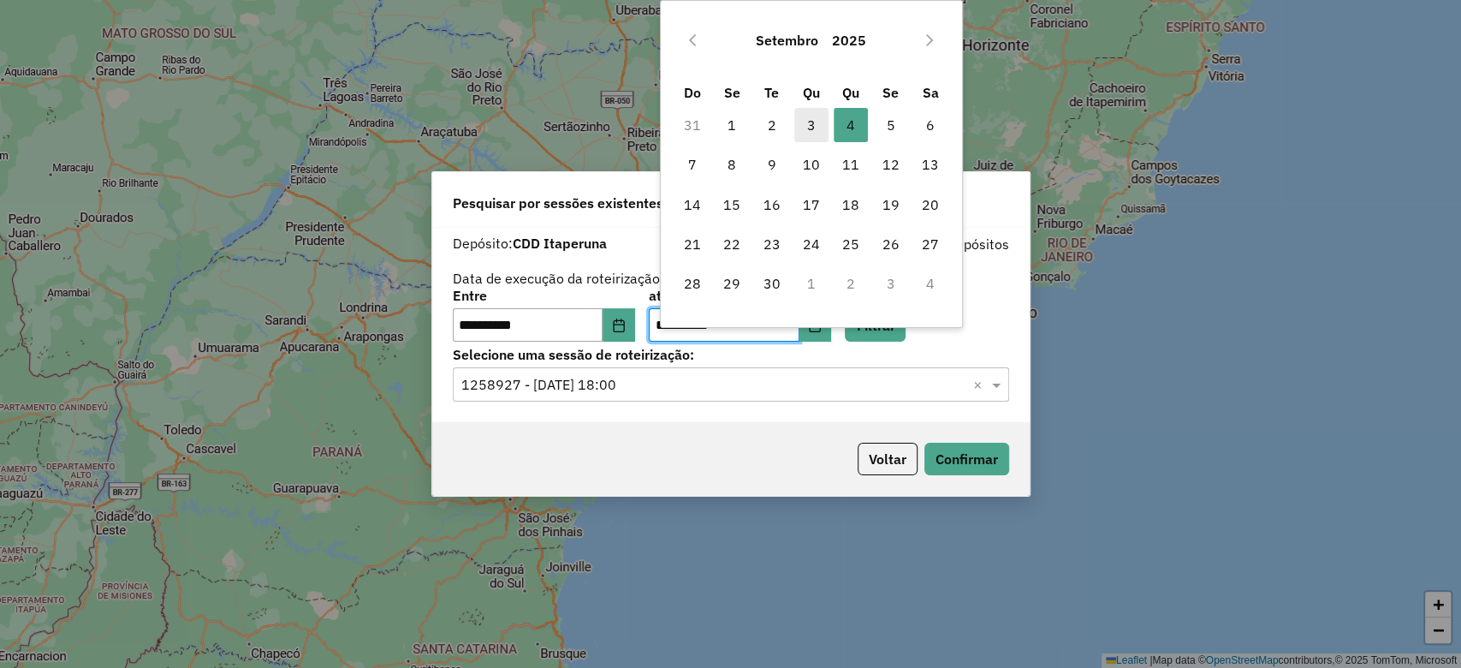
click at [817, 120] on span "3" at bounding box center [811, 125] width 34 height 34
type input "**********"
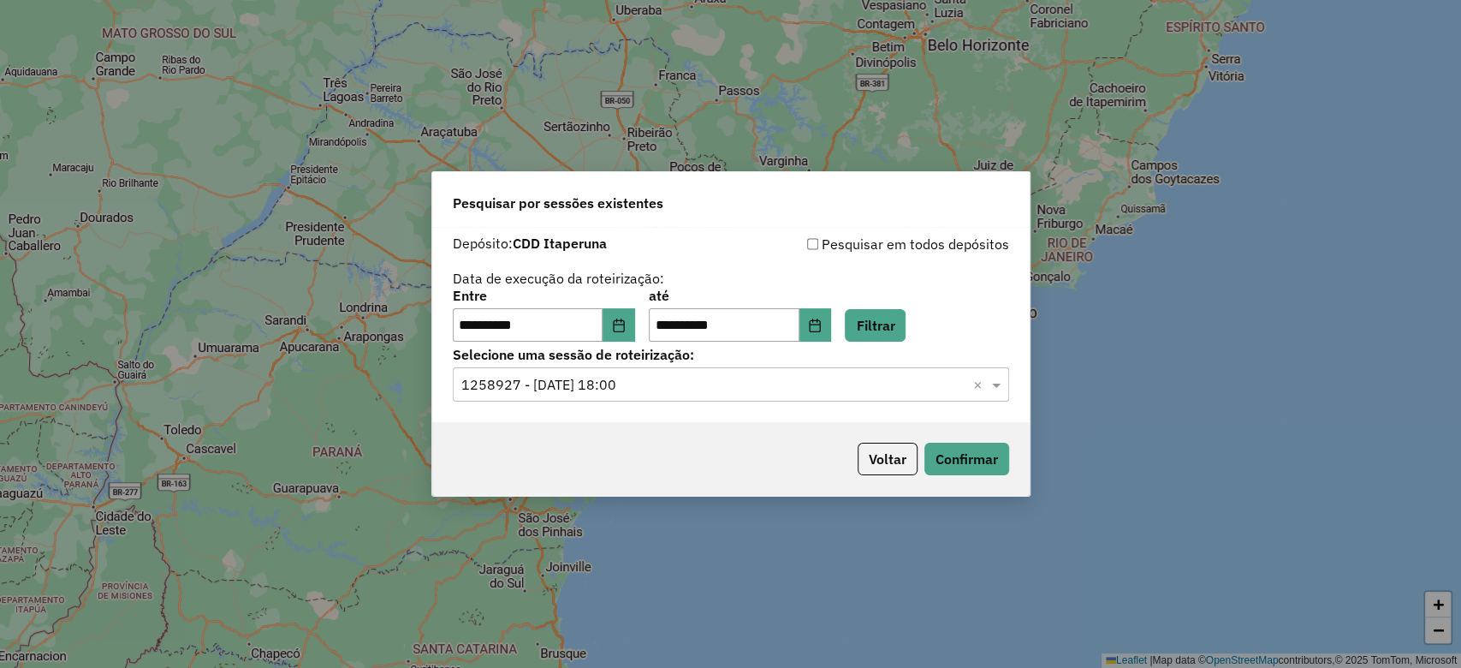
drag, startPoint x: 901, startPoint y: 301, endPoint x: 875, endPoint y: 350, distance: 55.1
click at [901, 301] on div "**********" at bounding box center [731, 315] width 556 height 53
click at [886, 314] on button "Filtrar" at bounding box center [875, 325] width 61 height 33
click at [698, 384] on hb-app "**********" at bounding box center [730, 334] width 1461 height 668
click at [690, 391] on input "text" at bounding box center [713, 385] width 505 height 21
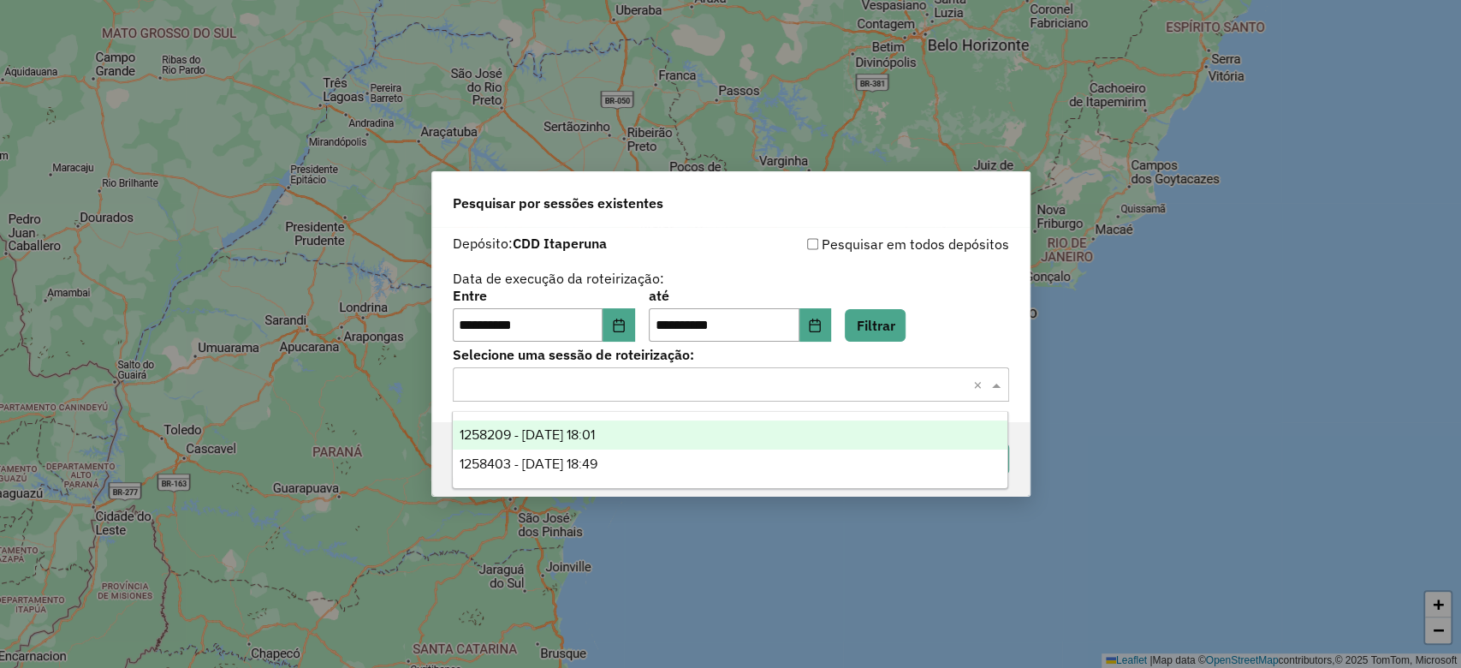
click at [681, 427] on div "1258209 - 03/09/2025 18:01" at bounding box center [730, 434] width 555 height 29
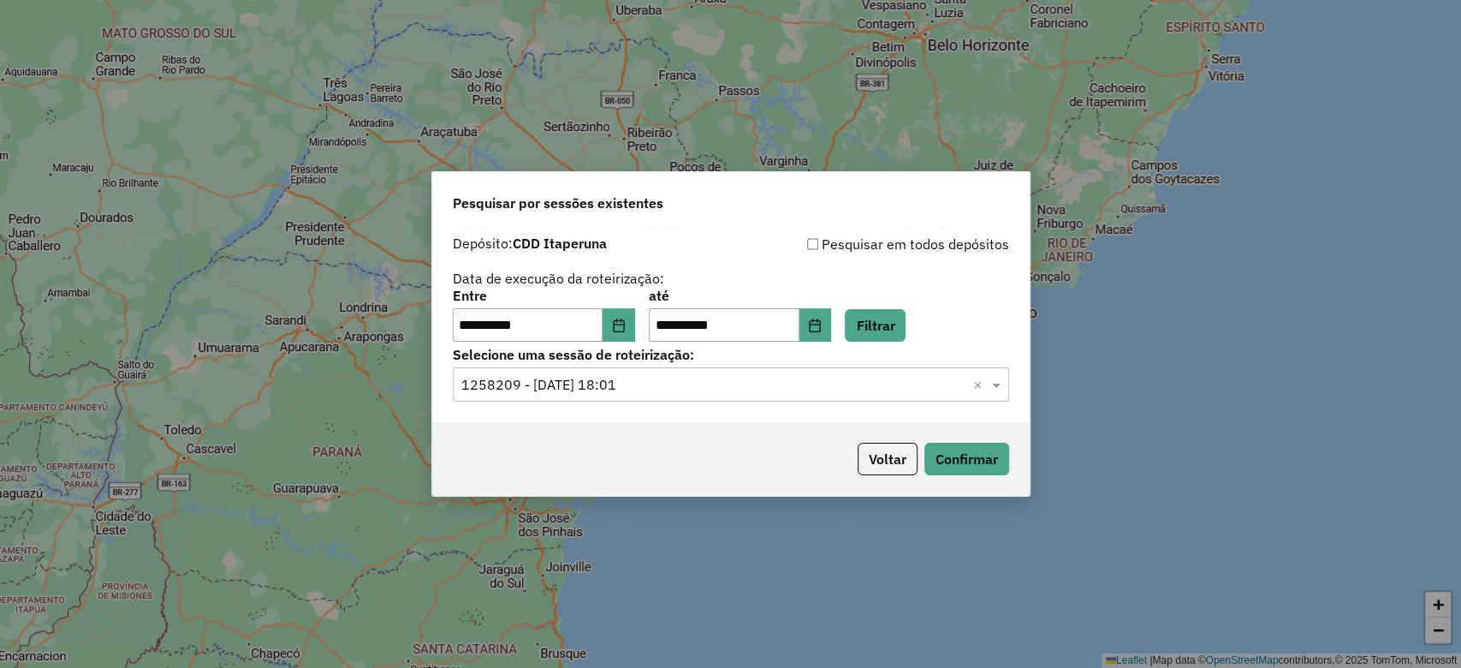
click at [781, 362] on label "Selecione uma sessão de roteirização:" at bounding box center [731, 354] width 556 height 21
click at [786, 401] on div "Selecione uma sessão × 1258209 - 03/09/2025 18:01 ×" at bounding box center [731, 384] width 556 height 34
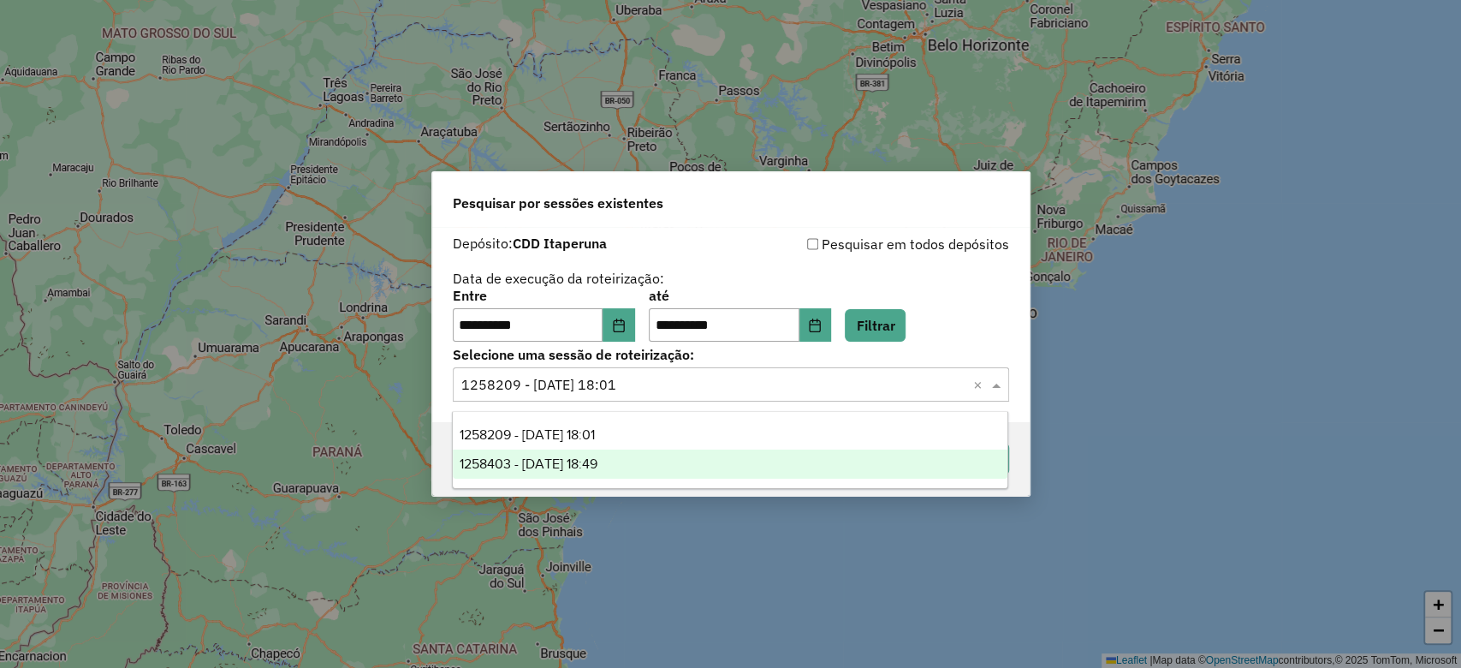
click at [779, 459] on div "1258403 - 03/09/2025 18:49" at bounding box center [730, 463] width 555 height 29
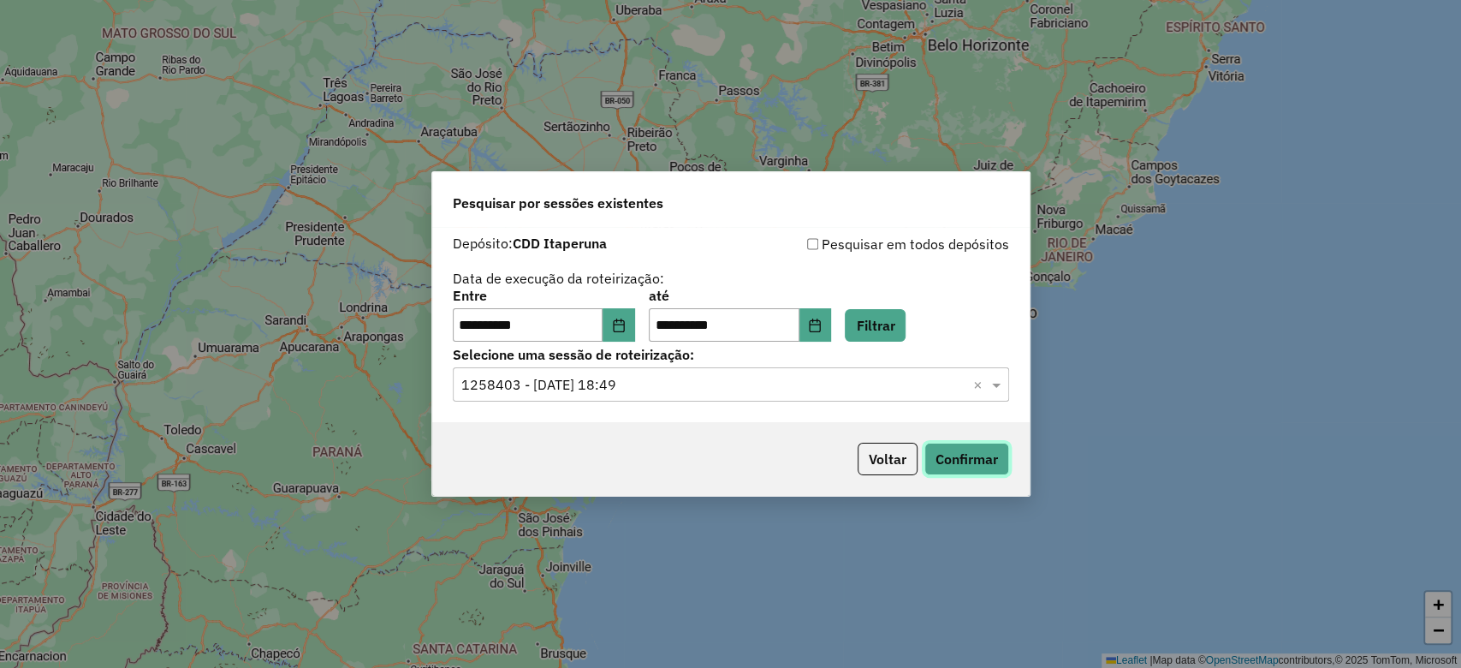
click at [959, 449] on button "Confirmar" at bounding box center [967, 459] width 85 height 33
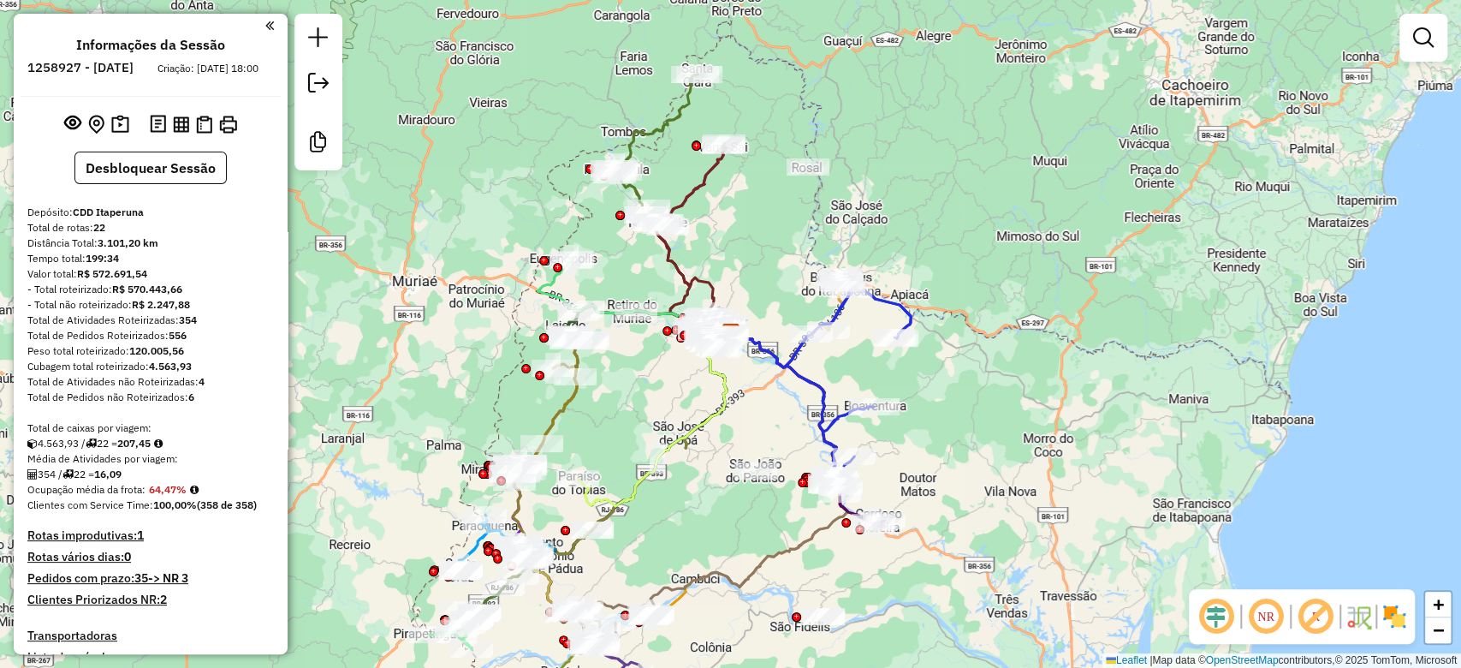
drag, startPoint x: 986, startPoint y: 476, endPoint x: 1006, endPoint y: 372, distance: 105.4
click at [1006, 372] on div "Rota 16 - Placa RJE5B66 62660692 - 60.888.538 [PERSON_NAME] DOS SANTOS Rota 1 -…" at bounding box center [730, 334] width 1461 height 668
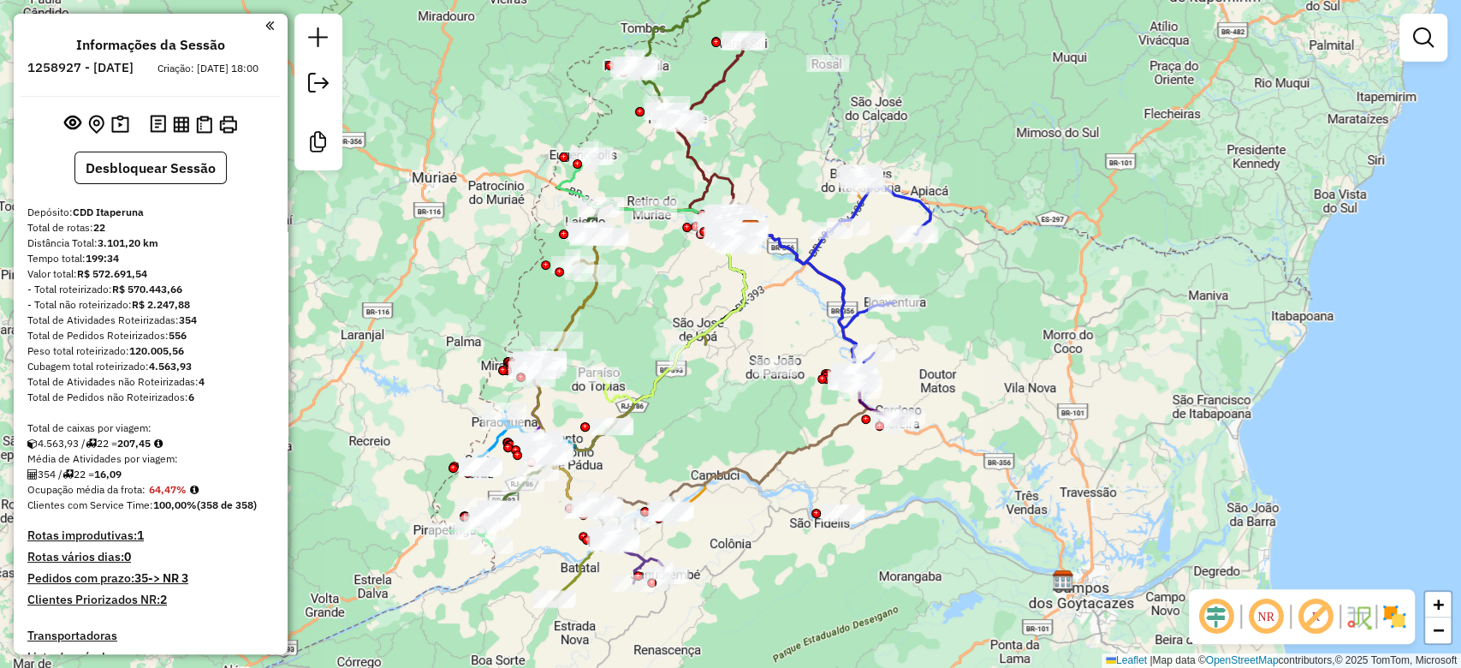
click at [1223, 610] on em at bounding box center [1216, 616] width 41 height 41
click at [1394, 612] on img at bounding box center [1394, 616] width 27 height 27
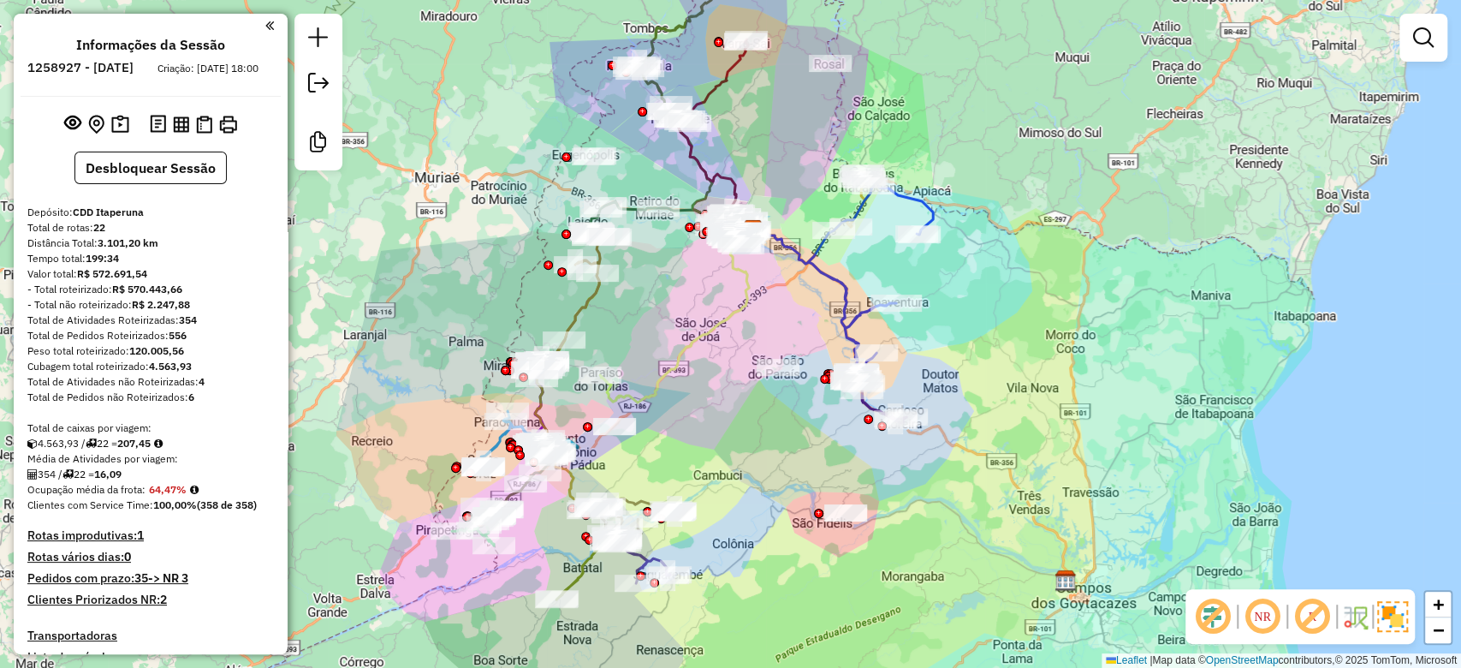
click at [751, 426] on div "Janela de atendimento Grade de atendimento Capacidade Transportadoras Veículos …" at bounding box center [730, 334] width 1461 height 668
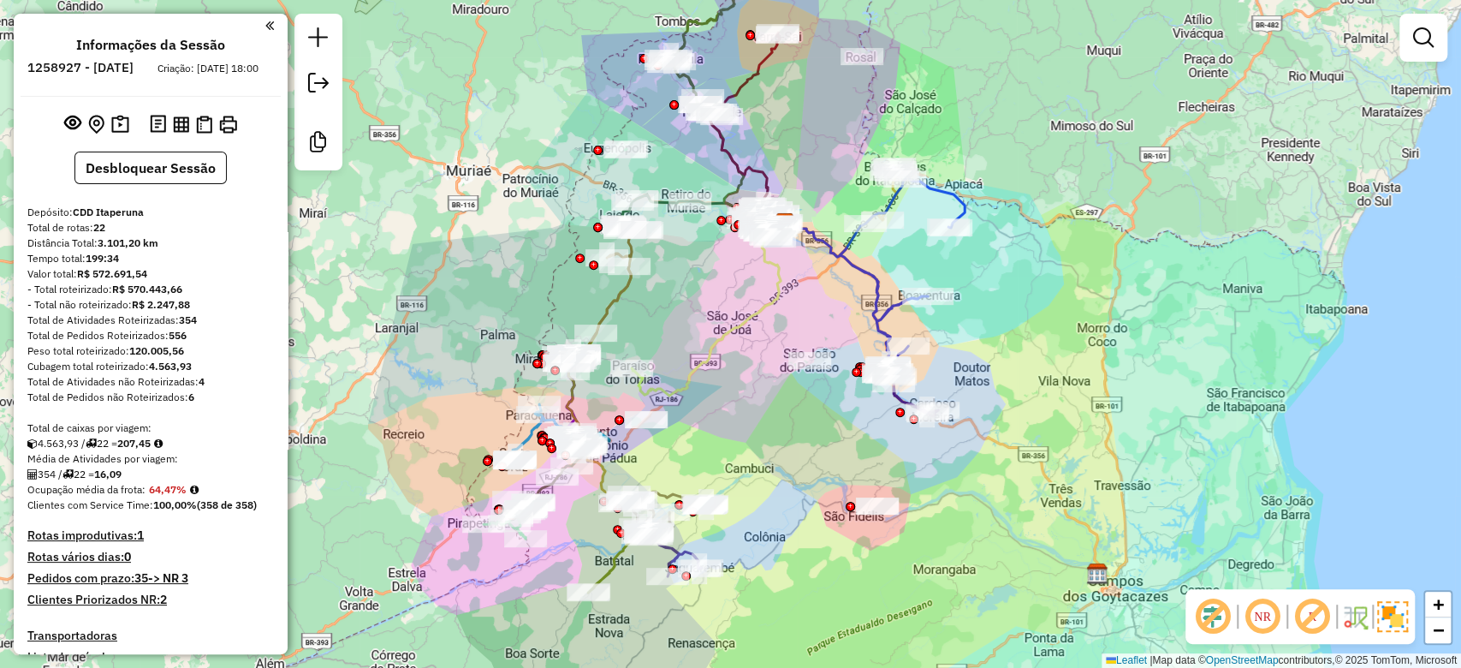
drag, startPoint x: 760, startPoint y: 417, endPoint x: 860, endPoint y: 466, distance: 111.4
click at [776, 415] on div "Janela de atendimento Grade de atendimento Capacidade Transportadoras Veículos …" at bounding box center [730, 334] width 1461 height 668
click at [1312, 617] on em at bounding box center [1312, 616] width 41 height 41
click at [1201, 544] on div "Janela de atendimento Grade de atendimento Capacidade Transportadoras Veículos …" at bounding box center [730, 334] width 1461 height 668
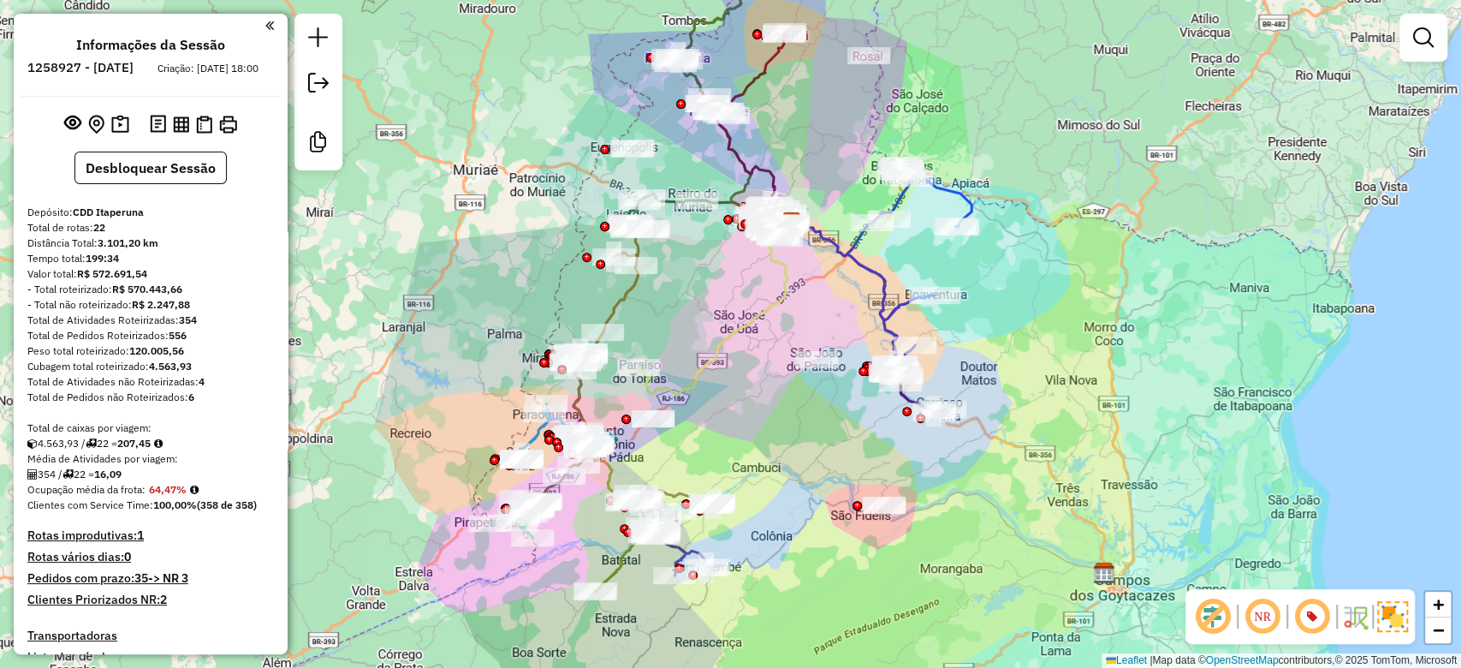
drag, startPoint x: 1135, startPoint y: 526, endPoint x: 1161, endPoint y: 515, distance: 27.7
click at [1161, 515] on div "Janela de atendimento Grade de atendimento Capacidade Transportadoras Veículos …" at bounding box center [730, 334] width 1461 height 668
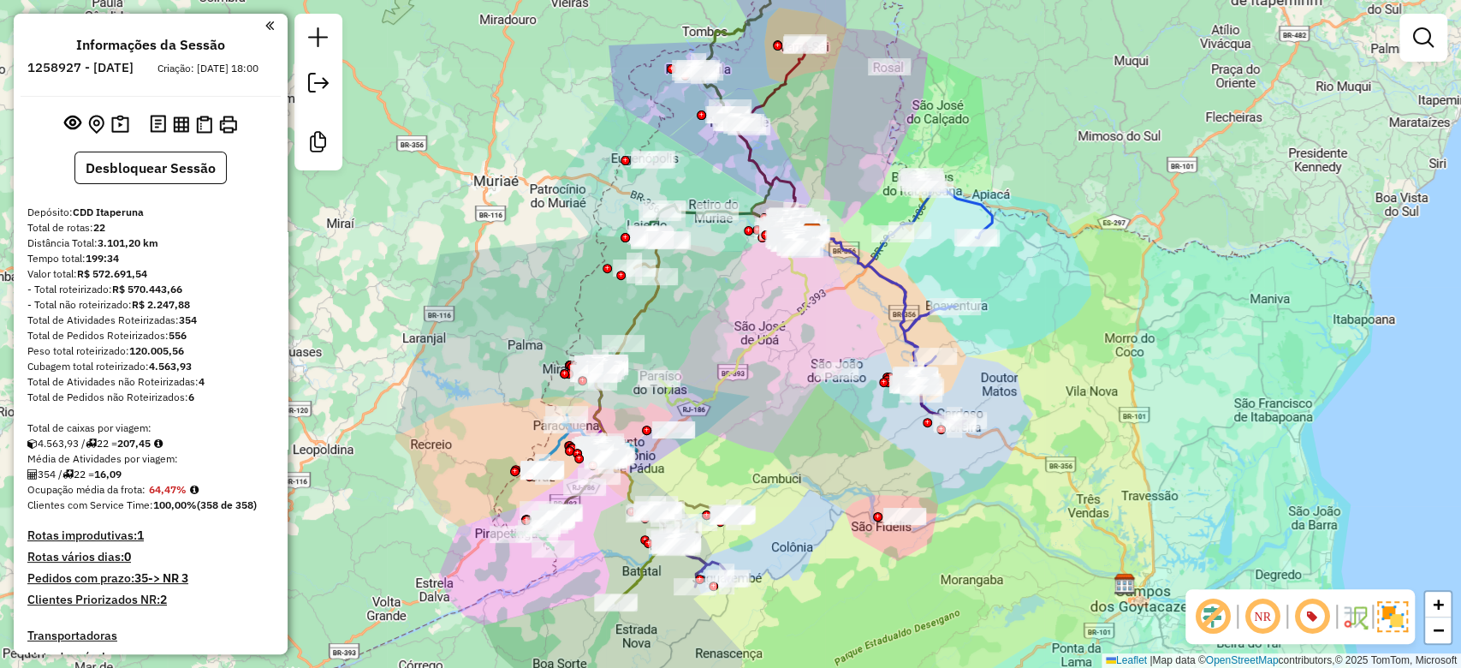
drag, startPoint x: 724, startPoint y: 314, endPoint x: 711, endPoint y: 353, distance: 40.6
click at [711, 353] on div "Janela de atendimento Grade de atendimento Capacidade Transportadoras Veículos …" at bounding box center [730, 334] width 1461 height 668
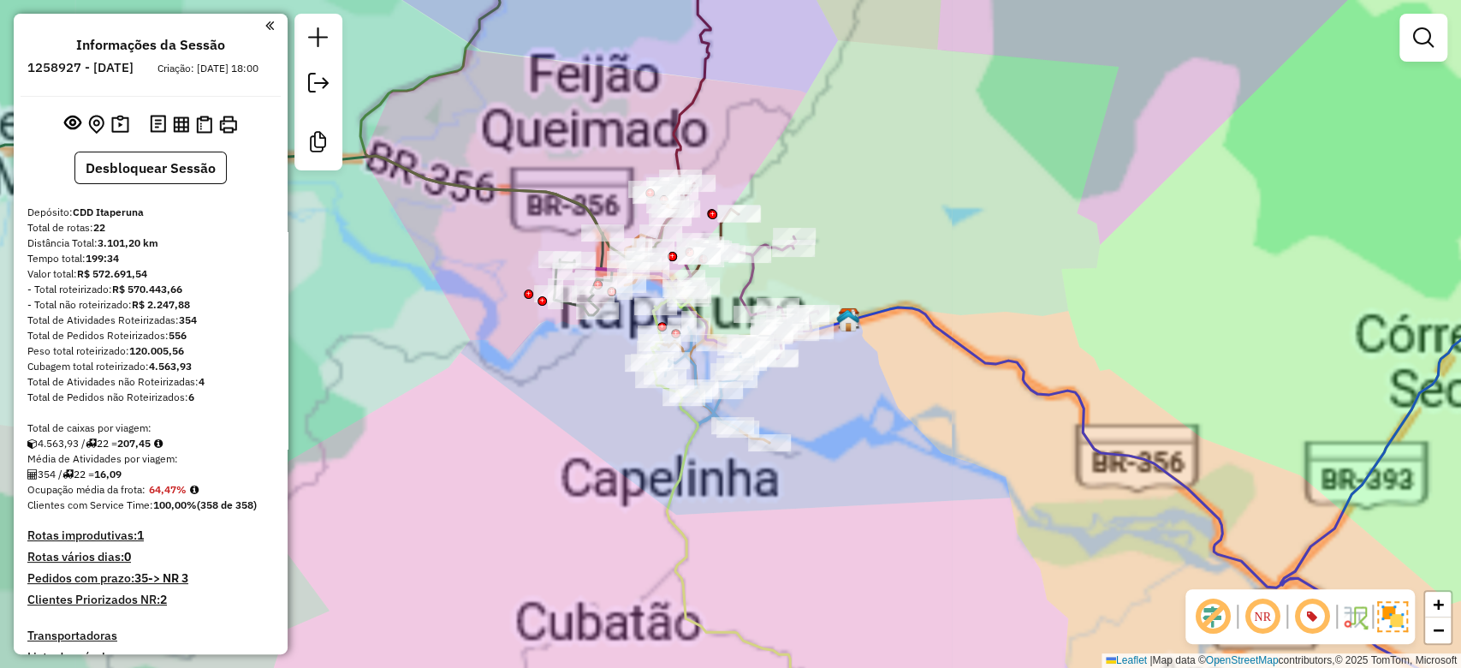
click at [964, 184] on div "Janela de atendimento Grade de atendimento Capacidade Transportadoras Veículos …" at bounding box center [730, 334] width 1461 height 668
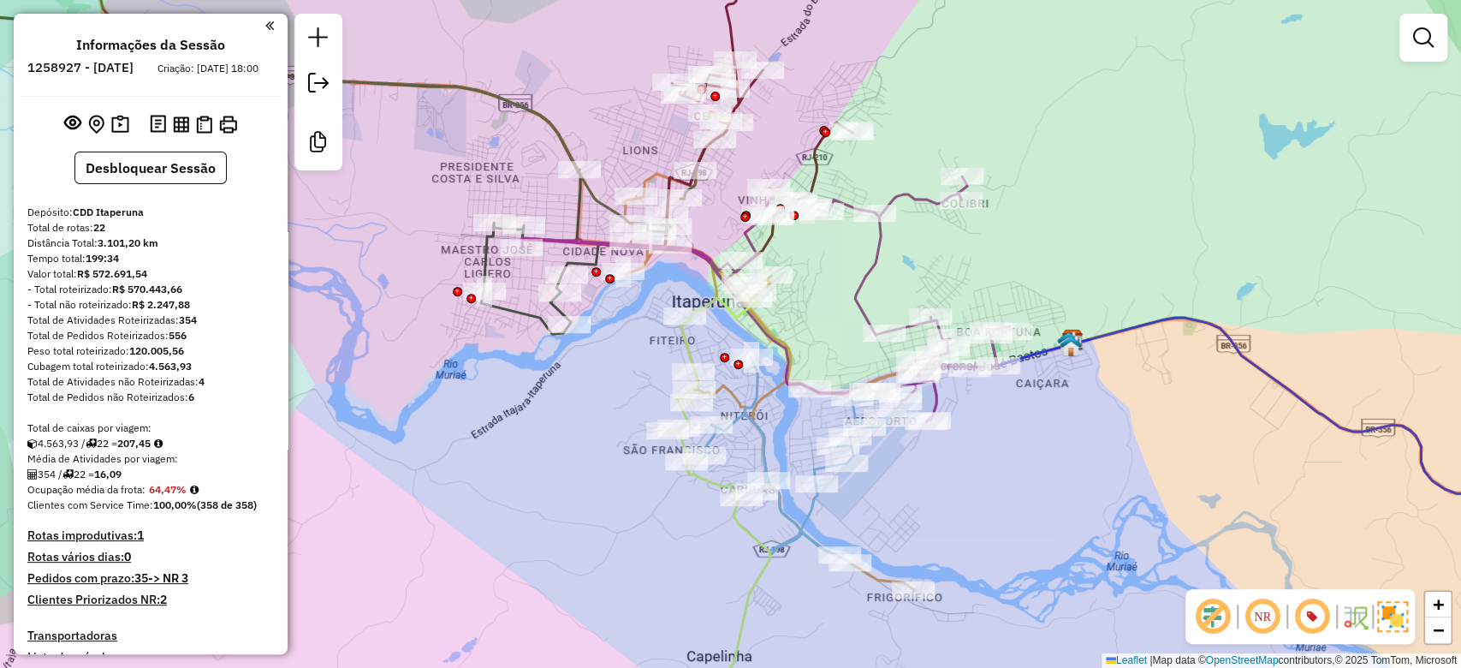
drag, startPoint x: 651, startPoint y: 435, endPoint x: 599, endPoint y: 386, distance: 70.9
click at [599, 386] on div "Janela de atendimento Grade de atendimento Capacidade Transportadoras Veículos …" at bounding box center [730, 334] width 1461 height 668
click at [474, 467] on div "Janela de atendimento Grade de atendimento Capacidade Transportadoras Veículos …" at bounding box center [730, 334] width 1461 height 668
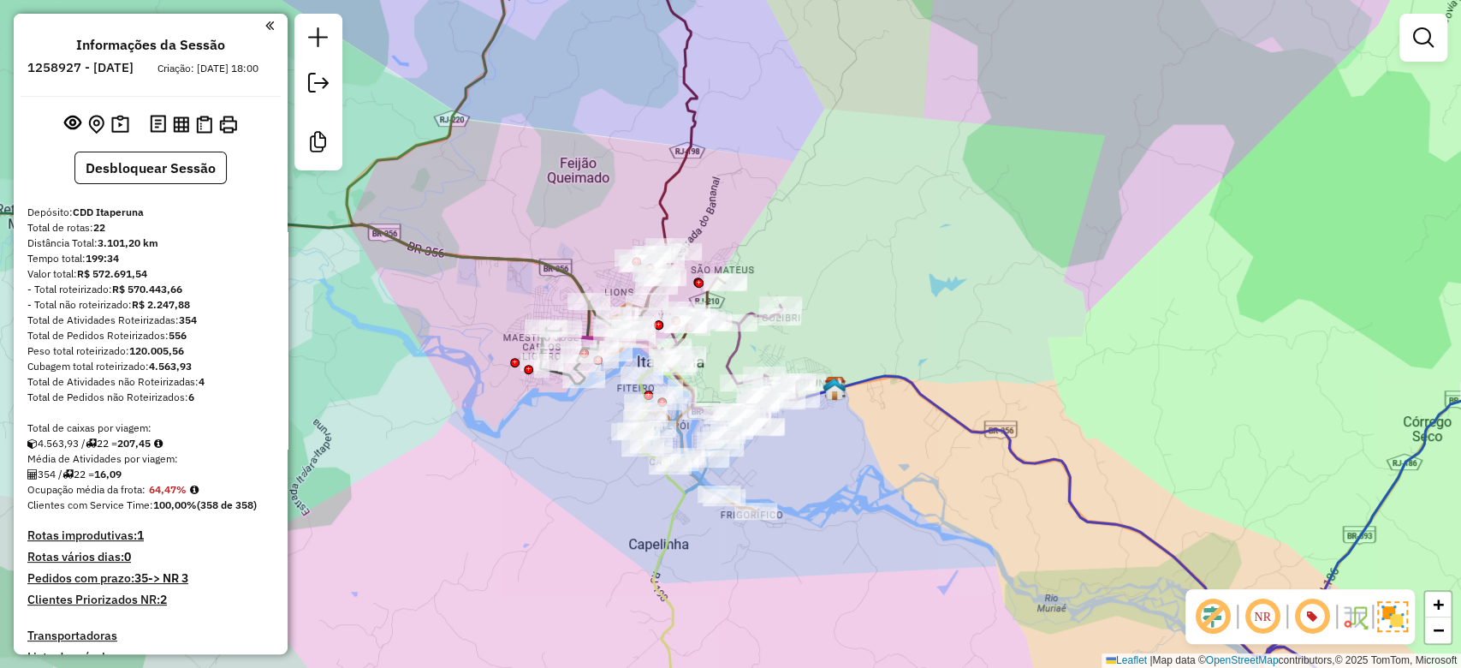
drag, startPoint x: 488, startPoint y: 528, endPoint x: 574, endPoint y: 505, distance: 88.7
click at [574, 505] on div "Janela de atendimento Grade de atendimento Capacidade Transportadoras Veículos …" at bounding box center [730, 334] width 1461 height 668
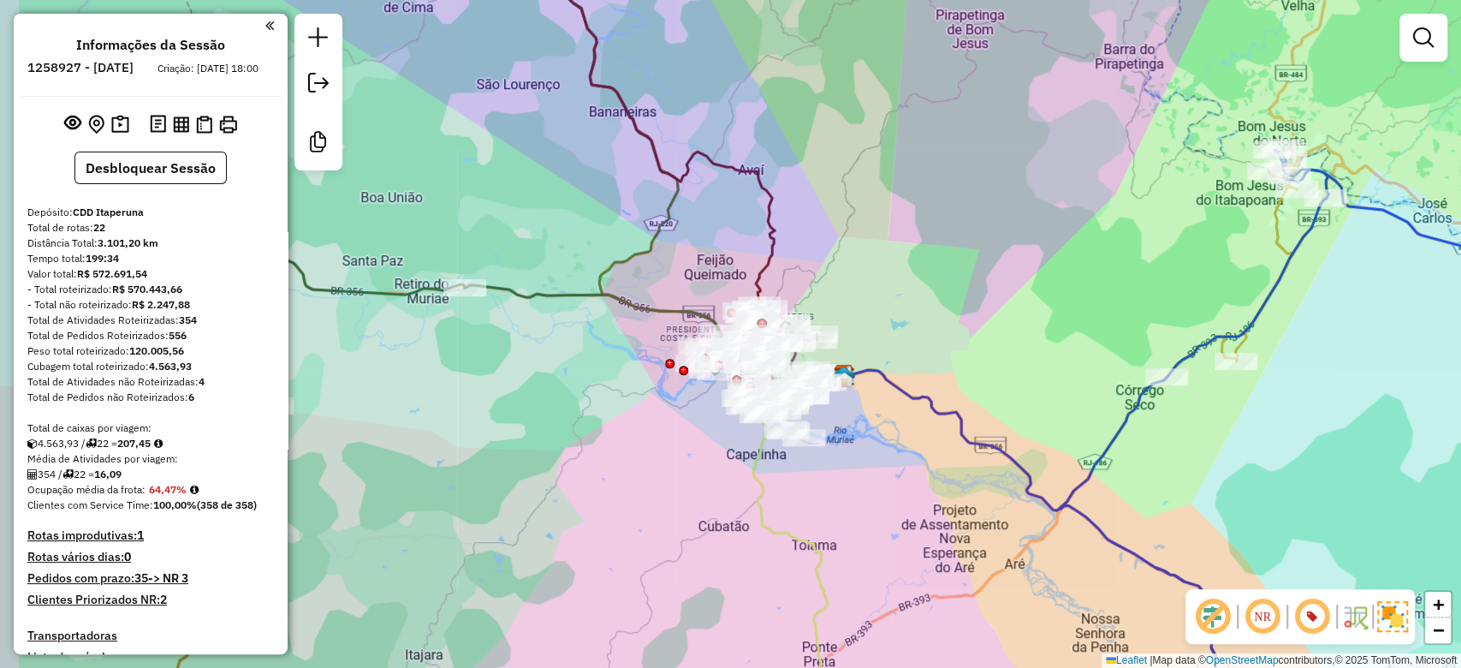
drag, startPoint x: 580, startPoint y: 526, endPoint x: 695, endPoint y: 467, distance: 129.8
click at [695, 467] on div "Janela de atendimento Grade de atendimento Capacidade Transportadoras Veículos …" at bounding box center [730, 334] width 1461 height 668
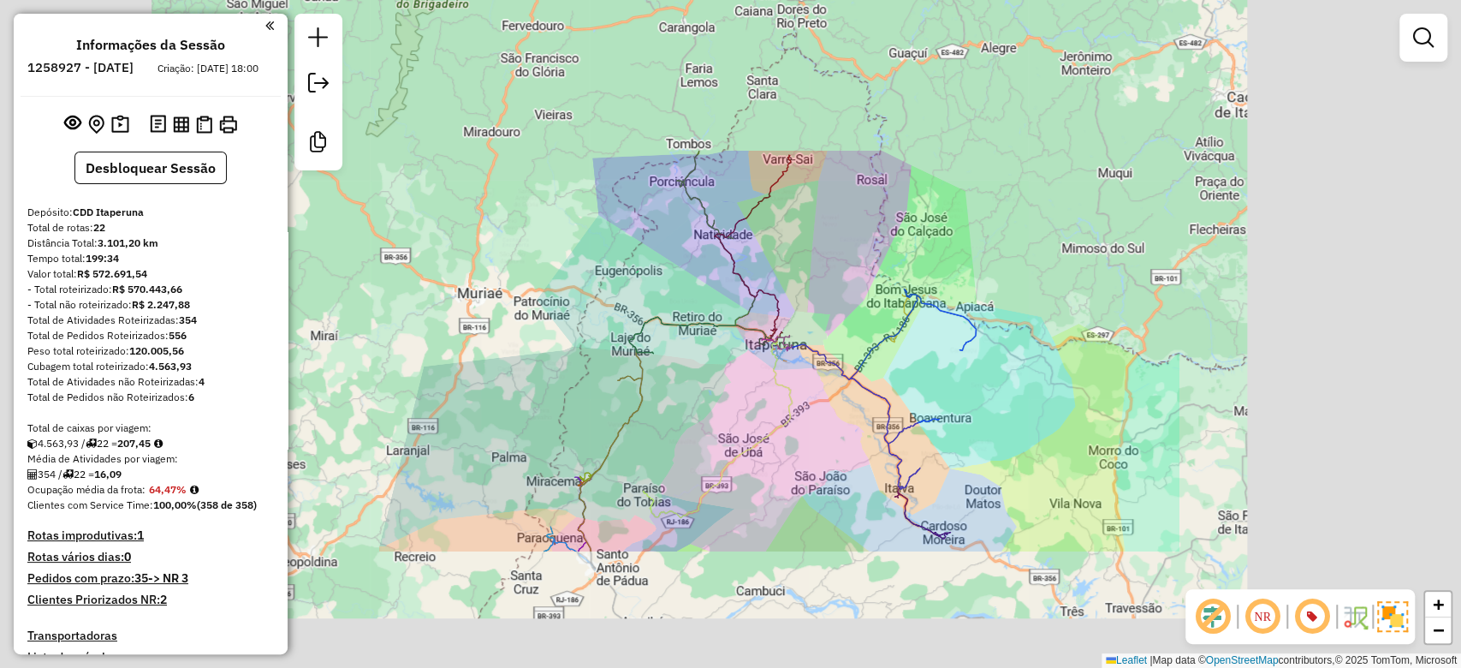
click at [699, 424] on div "Janela de atendimento Grade de atendimento Capacidade Transportadoras Veículos …" at bounding box center [730, 334] width 1461 height 668
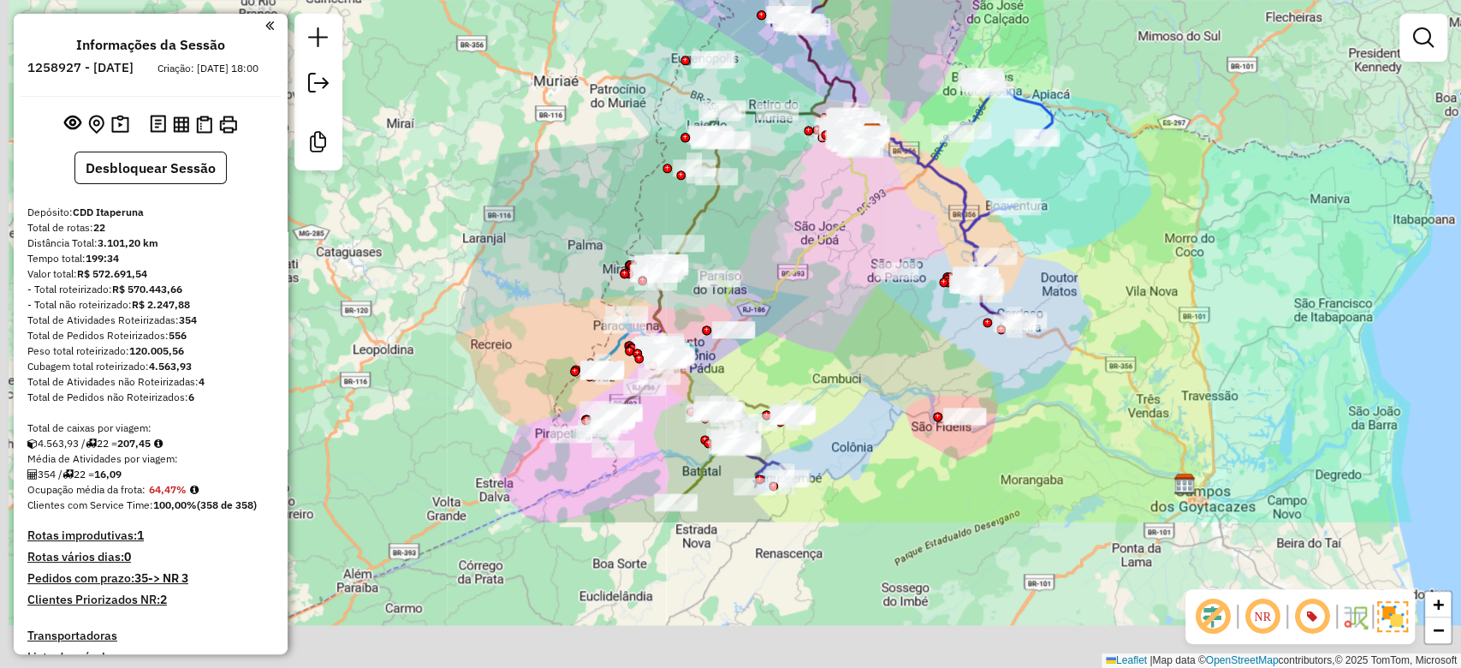
drag, startPoint x: 699, startPoint y: 427, endPoint x: 806, endPoint y: 72, distance: 371.3
click at [806, 72] on div "Janela de atendimento Grade de atendimento Capacidade Transportadoras Veículos …" at bounding box center [730, 334] width 1461 height 668
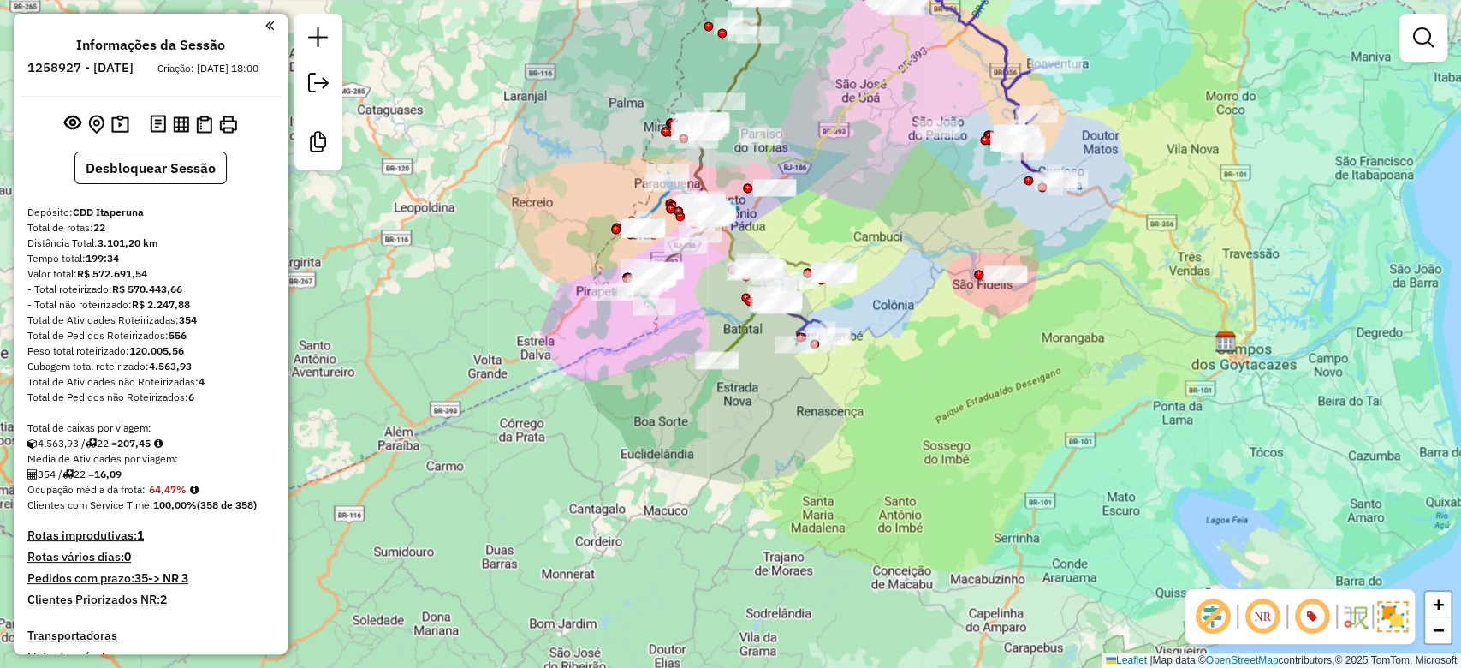
drag, startPoint x: 854, startPoint y: 196, endPoint x: 790, endPoint y: 380, distance: 194.9
click at [790, 380] on div "Janela de atendimento Grade de atendimento Capacidade Transportadoras Veículos …" at bounding box center [730, 334] width 1461 height 668
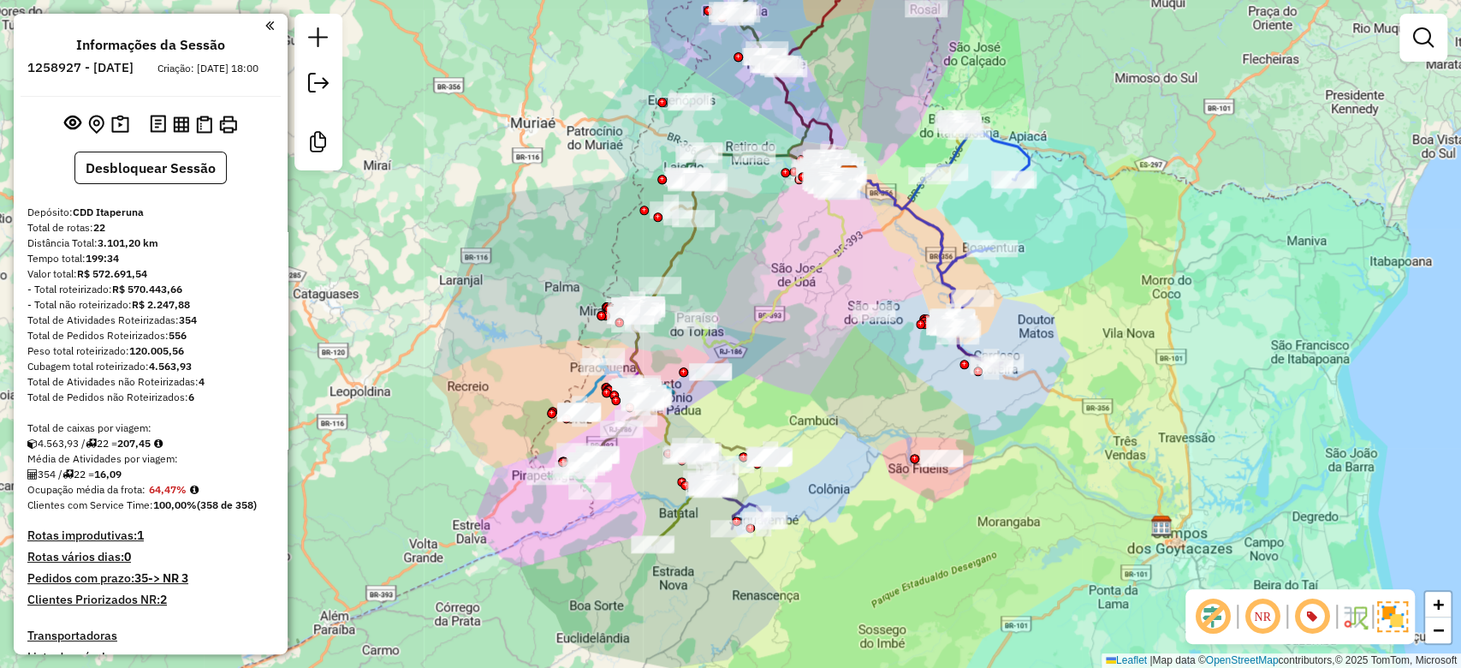
click at [790, 380] on div "Janela de atendimento Grade de atendimento Capacidade Transportadoras Veículos …" at bounding box center [730, 334] width 1461 height 668
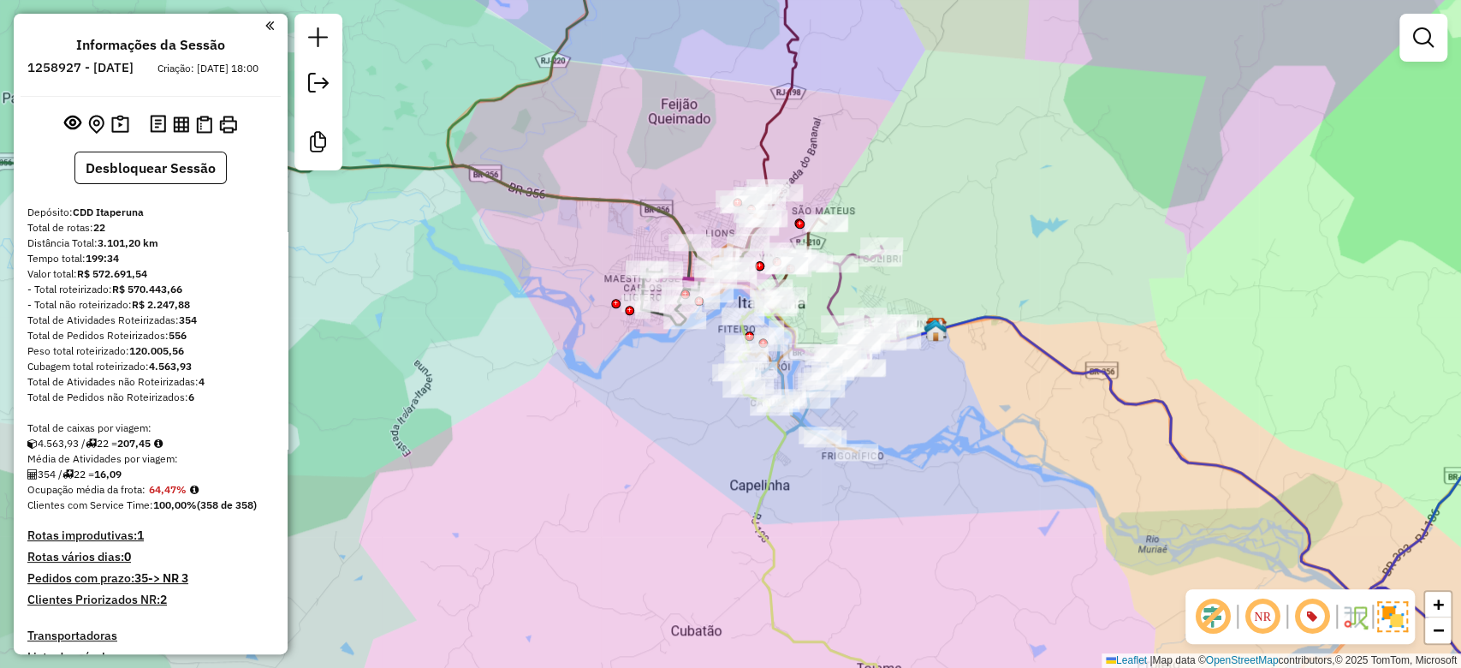
click at [1151, 195] on div "Janela de atendimento Grade de atendimento Capacidade Transportadoras Veículos …" at bounding box center [730, 334] width 1461 height 668
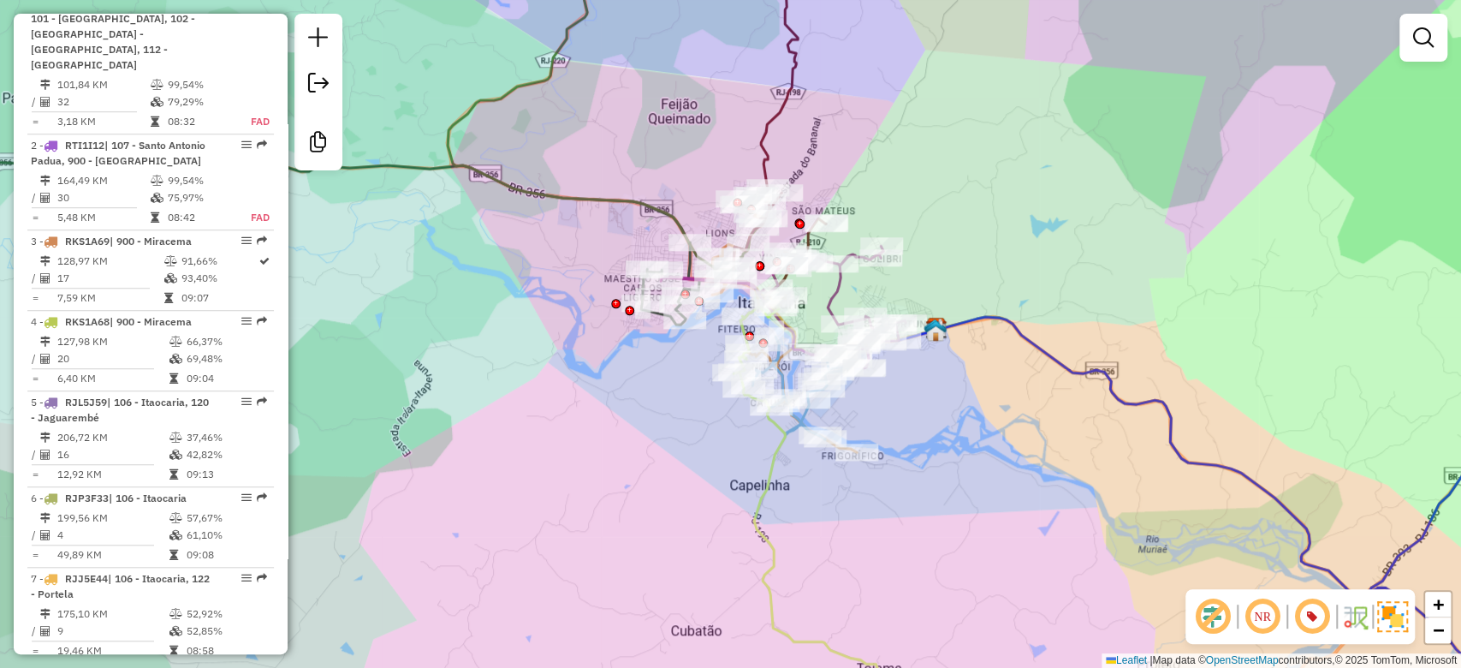
scroll to position [1516, 0]
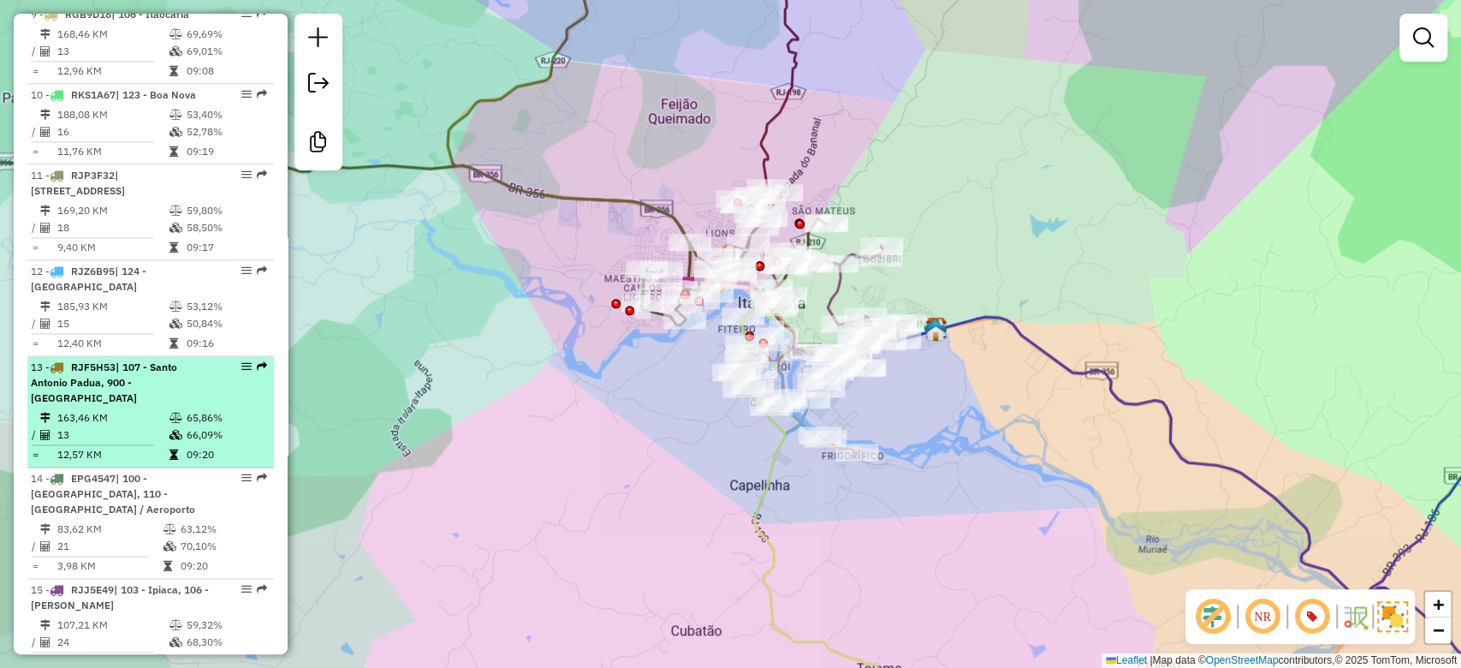
click at [201, 426] on td "66,09%" at bounding box center [226, 434] width 81 height 17
select select "**********"
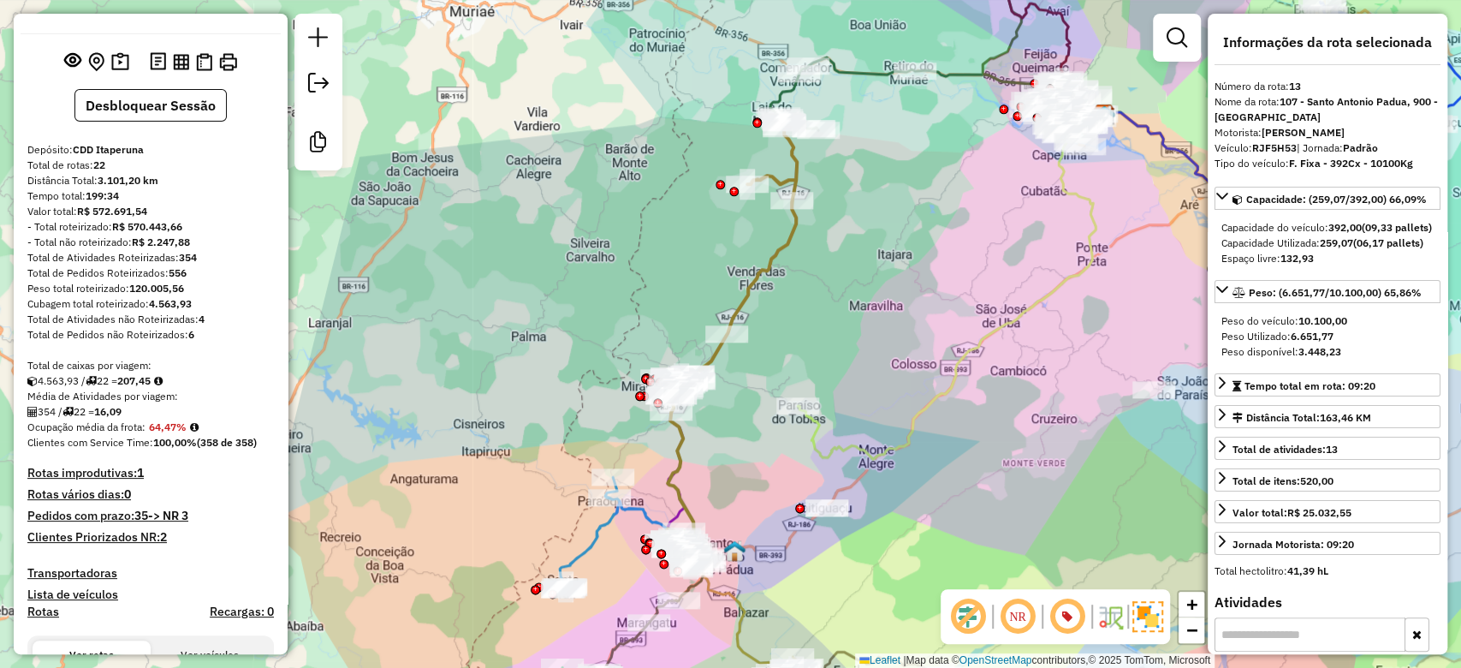
scroll to position [0, 0]
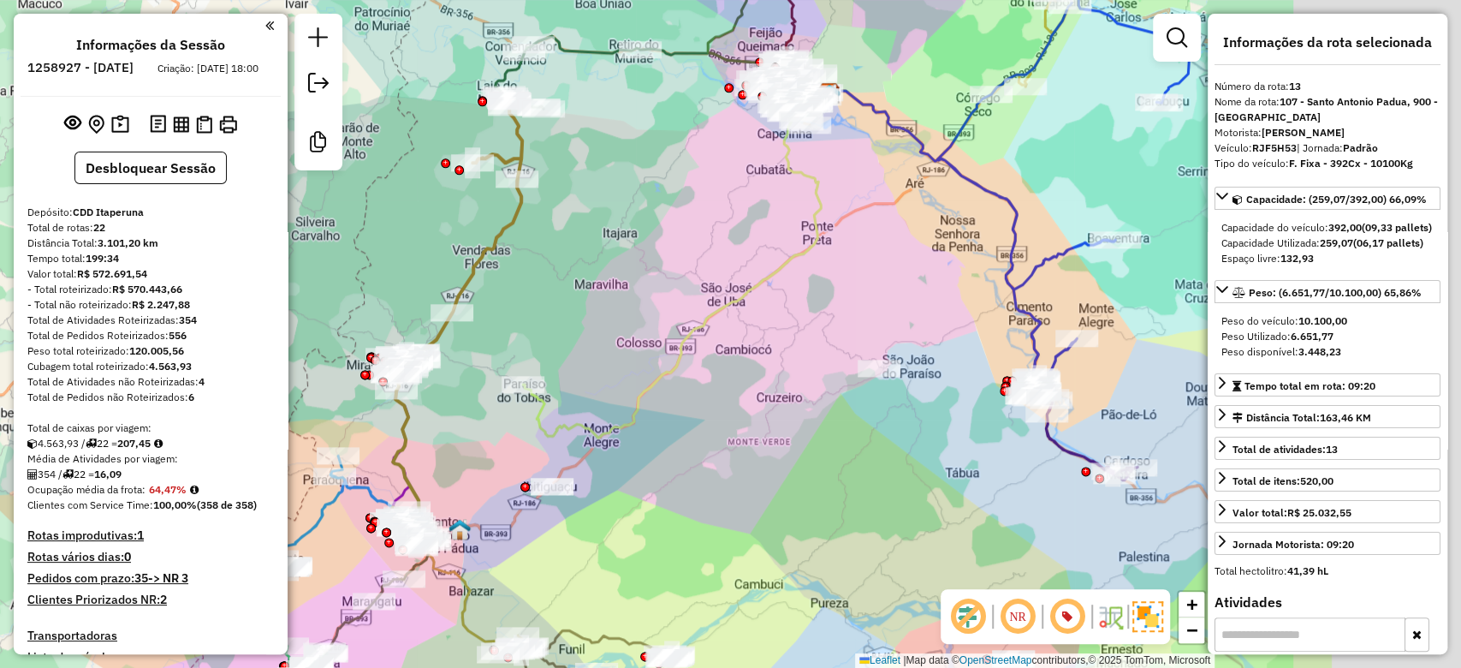
drag, startPoint x: 904, startPoint y: 401, endPoint x: 556, endPoint y: 362, distance: 350.6
click at [544, 363] on div "Janela de atendimento Grade de atendimento Capacidade Transportadoras Veículos …" at bounding box center [730, 334] width 1461 height 668
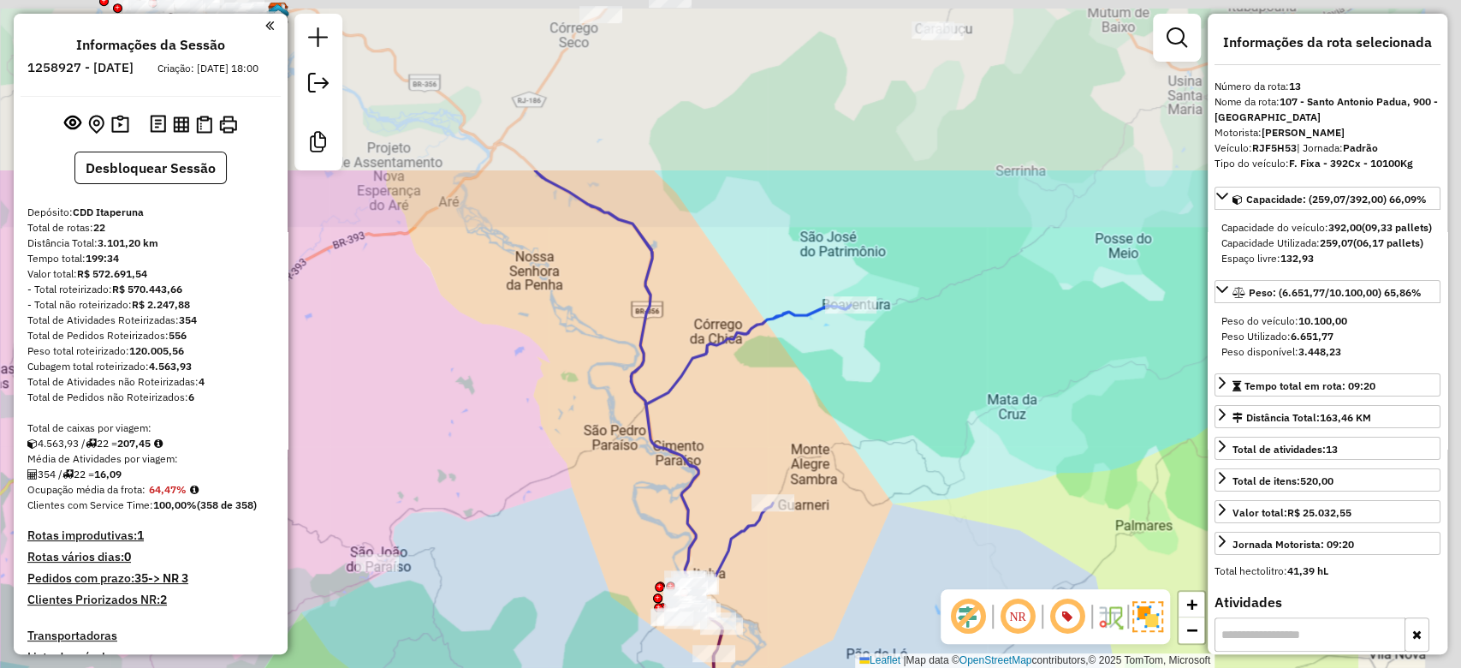
drag, startPoint x: 616, startPoint y: 595, endPoint x: 616, endPoint y: 562, distance: 32.5
click at [606, 606] on div "Janela de atendimento Grade de atendimento Capacidade Transportadoras Veículos …" at bounding box center [730, 334] width 1461 height 668
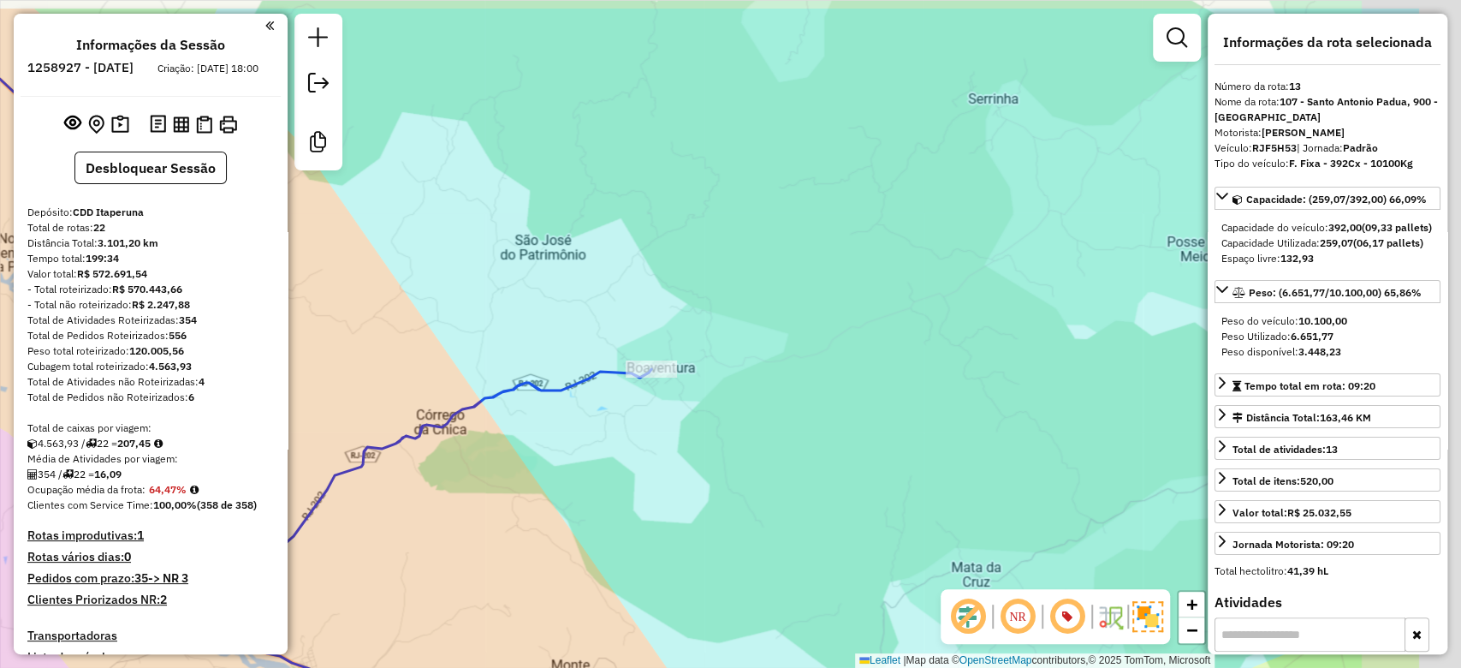
drag, startPoint x: 824, startPoint y: 426, endPoint x: 812, endPoint y: 431, distance: 11.9
click at [812, 431] on div "Janela de atendimento Grade de atendimento Capacidade Transportadoras Veículos …" at bounding box center [730, 334] width 1461 height 668
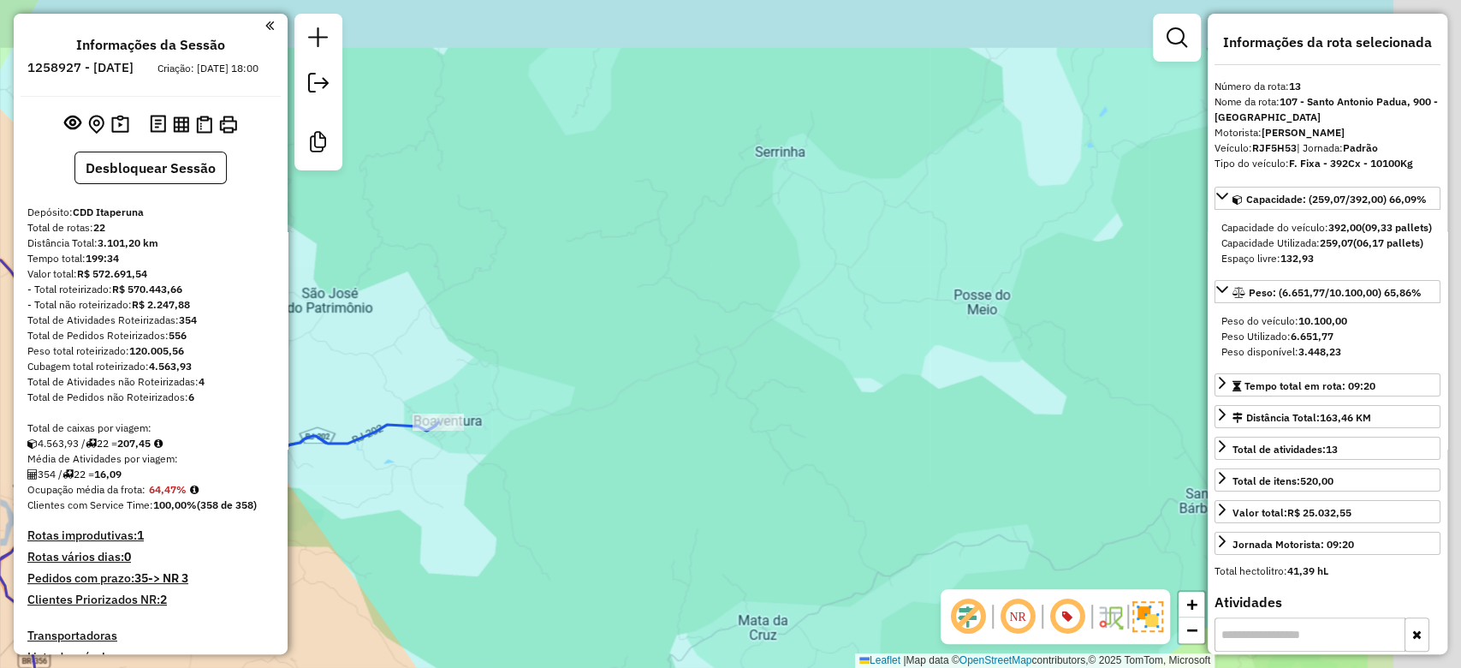
drag, startPoint x: 621, startPoint y: 436, endPoint x: 592, endPoint y: 437, distance: 28.3
click at [592, 437] on div "Janela de atendimento Grade de atendimento Capacidade Transportadoras Veículos …" at bounding box center [730, 334] width 1461 height 668
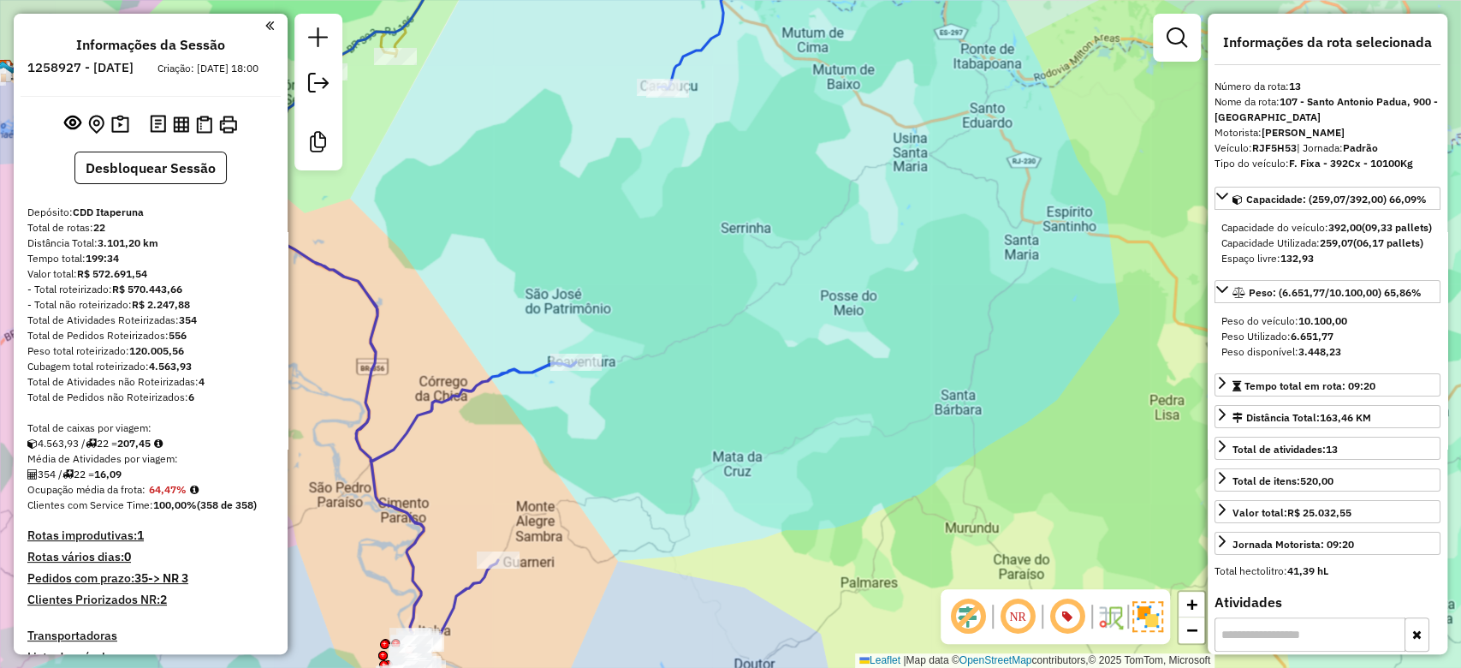
drag, startPoint x: 801, startPoint y: 333, endPoint x: 768, endPoint y: 364, distance: 45.4
click at [780, 360] on div "Janela de atendimento Grade de atendimento Capacidade Transportadoras Veículos …" at bounding box center [730, 334] width 1461 height 668
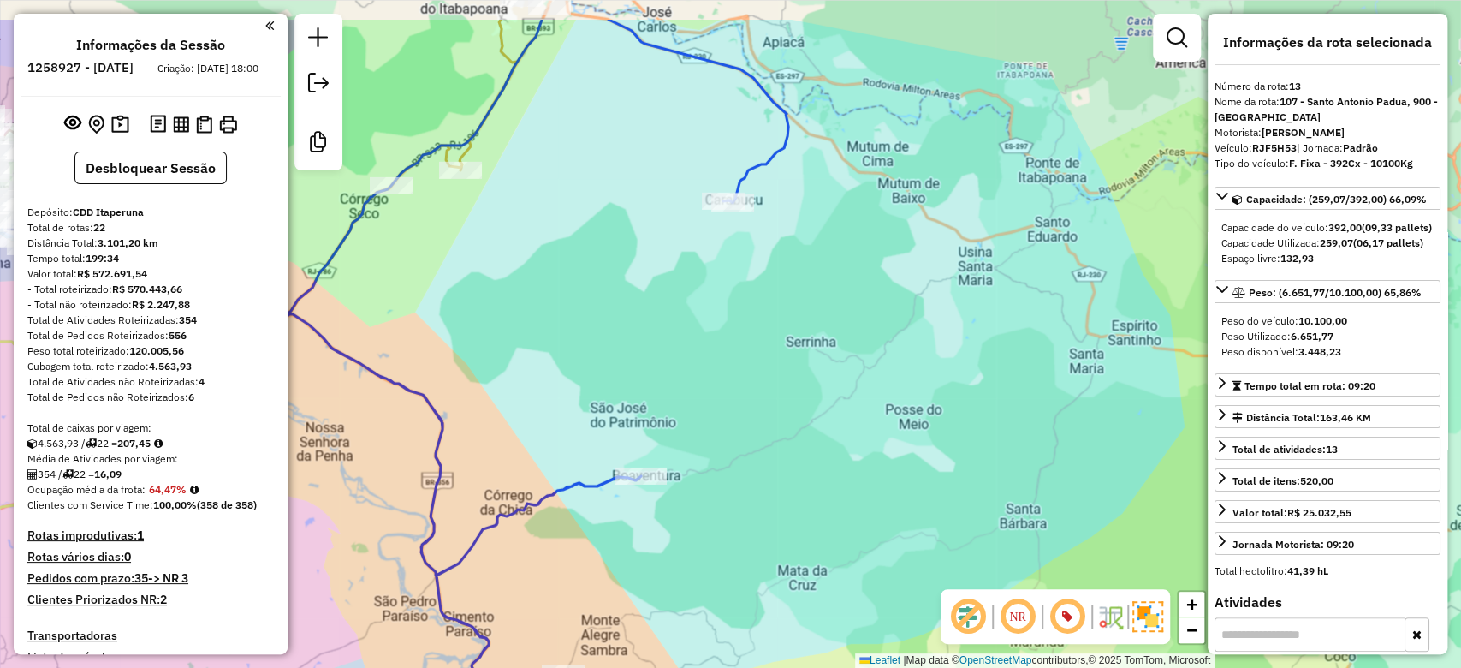
drag, startPoint x: 818, startPoint y: 187, endPoint x: 897, endPoint y: 266, distance: 111.4
click at [897, 266] on div "Janela de atendimento Grade de atendimento Capacidade Transportadoras Veículos …" at bounding box center [730, 334] width 1461 height 668
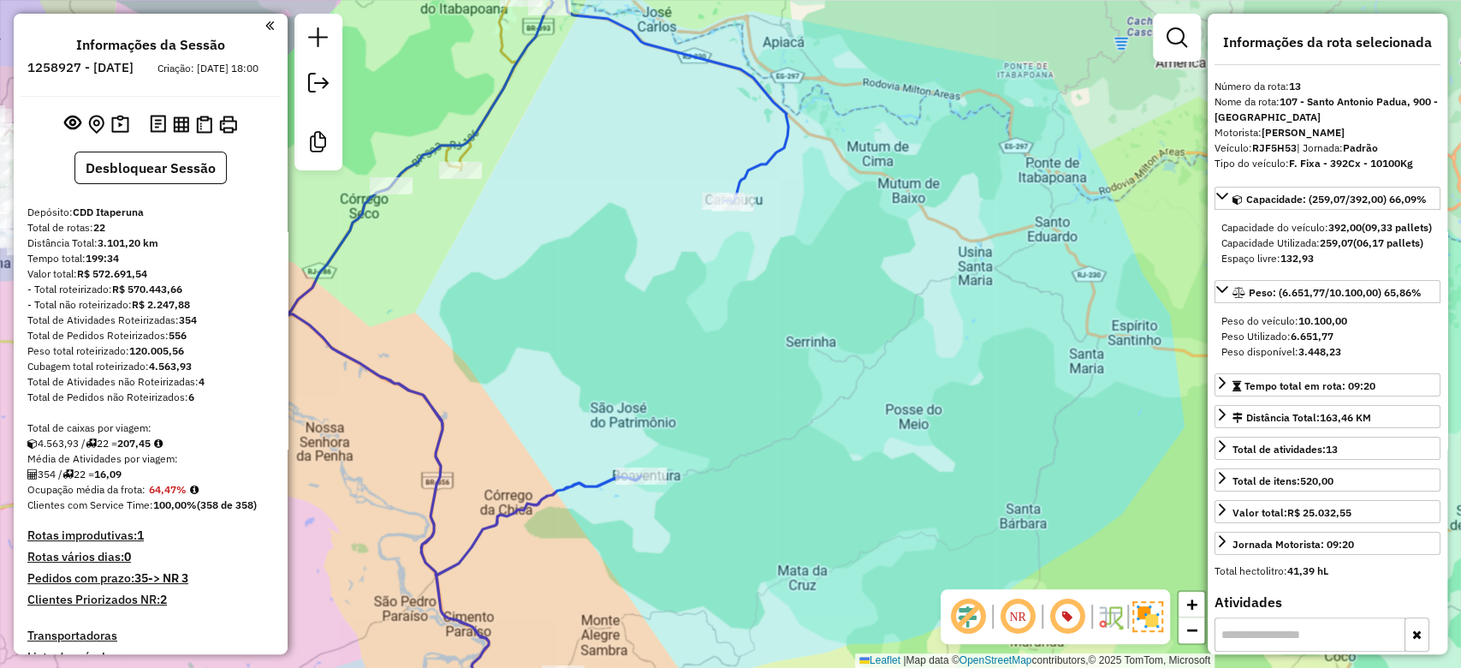
click at [743, 335] on div "Janela de atendimento Grade de atendimento Capacidade Transportadoras Veículos …" at bounding box center [730, 334] width 1461 height 668
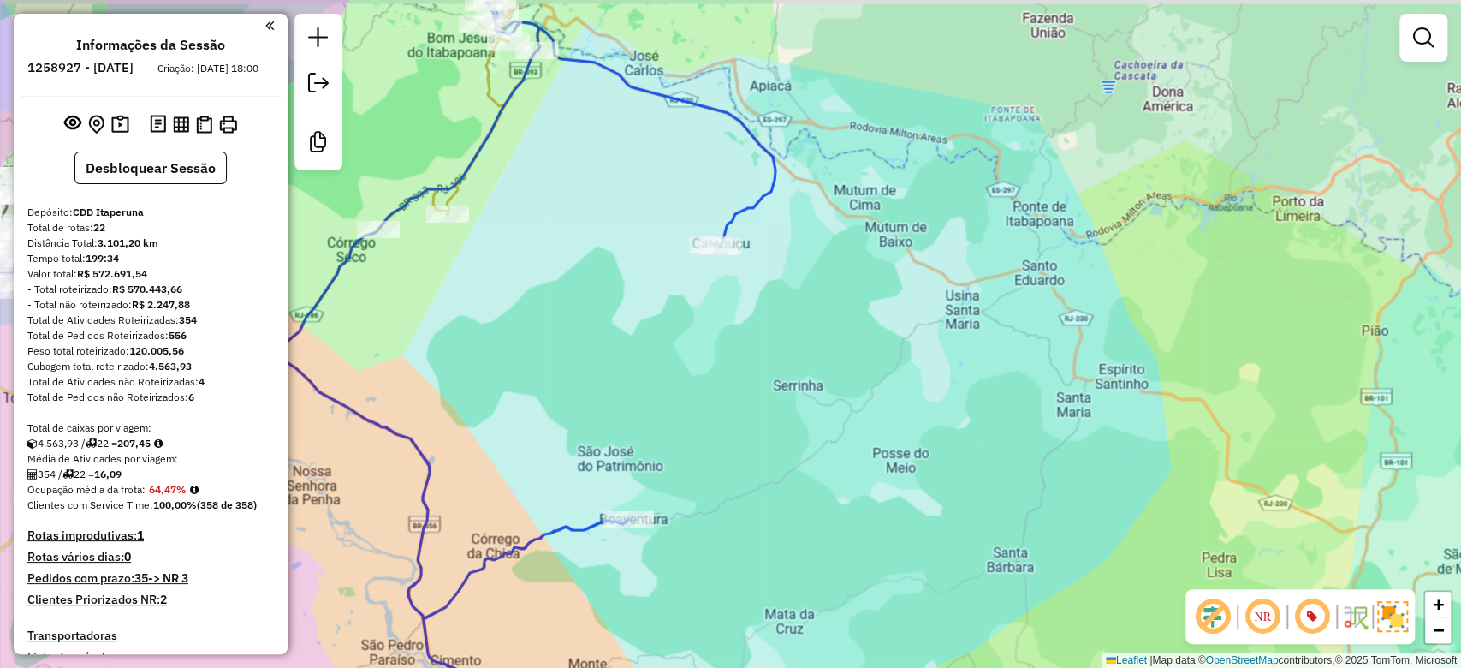
drag, startPoint x: 759, startPoint y: 379, endPoint x: 747, endPoint y: 425, distance: 47.2
click at [747, 425] on div "Janela de atendimento Grade de atendimento Capacidade Transportadoras Veículos …" at bounding box center [730, 334] width 1461 height 668
drag, startPoint x: 644, startPoint y: 392, endPoint x: 645, endPoint y: 339, distance: 53.1
click at [645, 339] on div "Janela de atendimento Grade de atendimento Capacidade Transportadoras Veículos …" at bounding box center [730, 334] width 1461 height 668
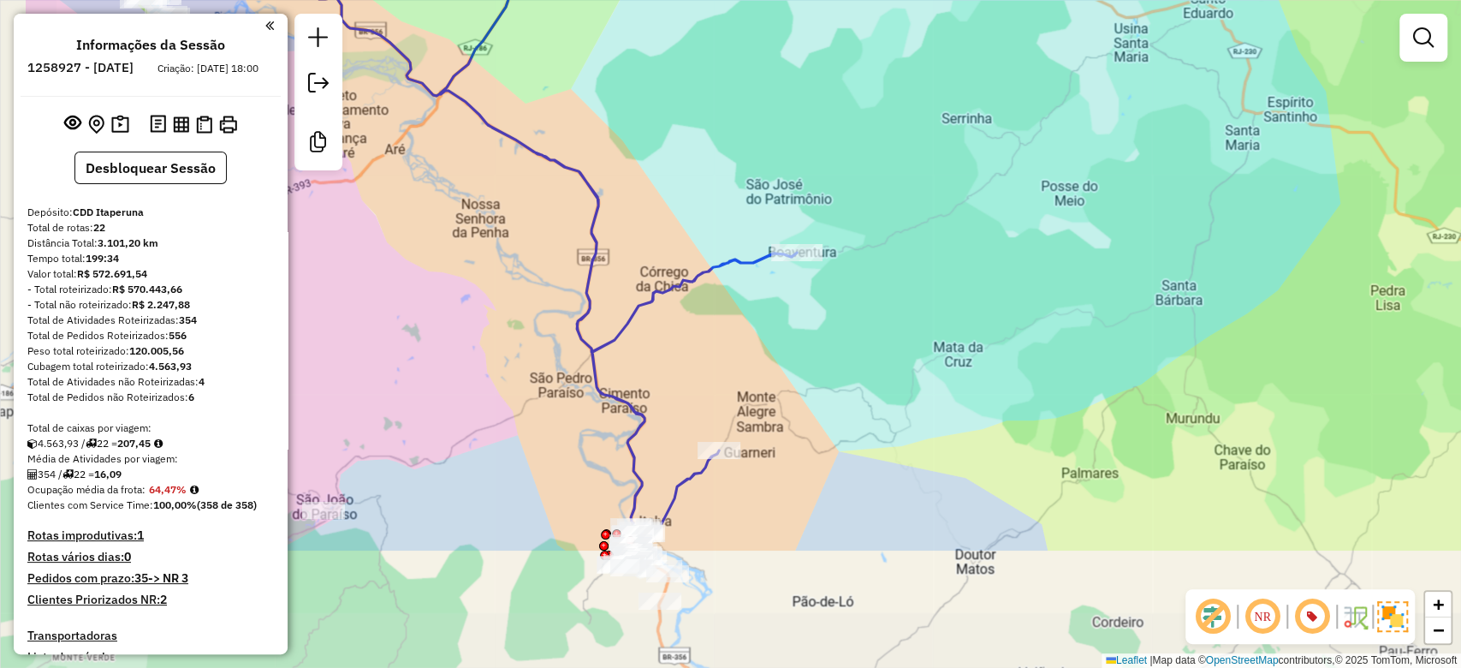
drag, startPoint x: 801, startPoint y: 406, endPoint x: 945, endPoint y: 258, distance: 206.5
click at [945, 258] on div "Janela de atendimento Grade de atendimento Capacidade Transportadoras Veículos …" at bounding box center [730, 334] width 1461 height 668
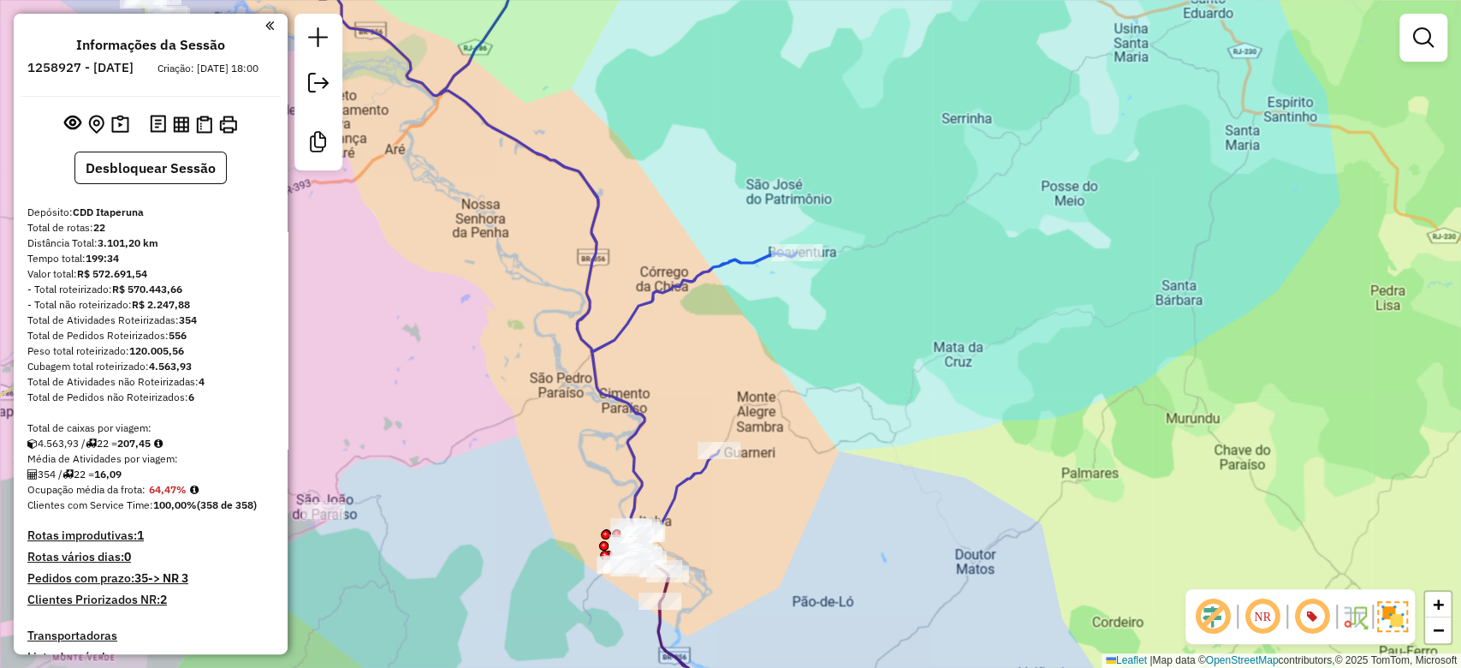
click at [812, 466] on div "Janela de atendimento Grade de atendimento Capacidade Transportadoras Veículos …" at bounding box center [730, 334] width 1461 height 668
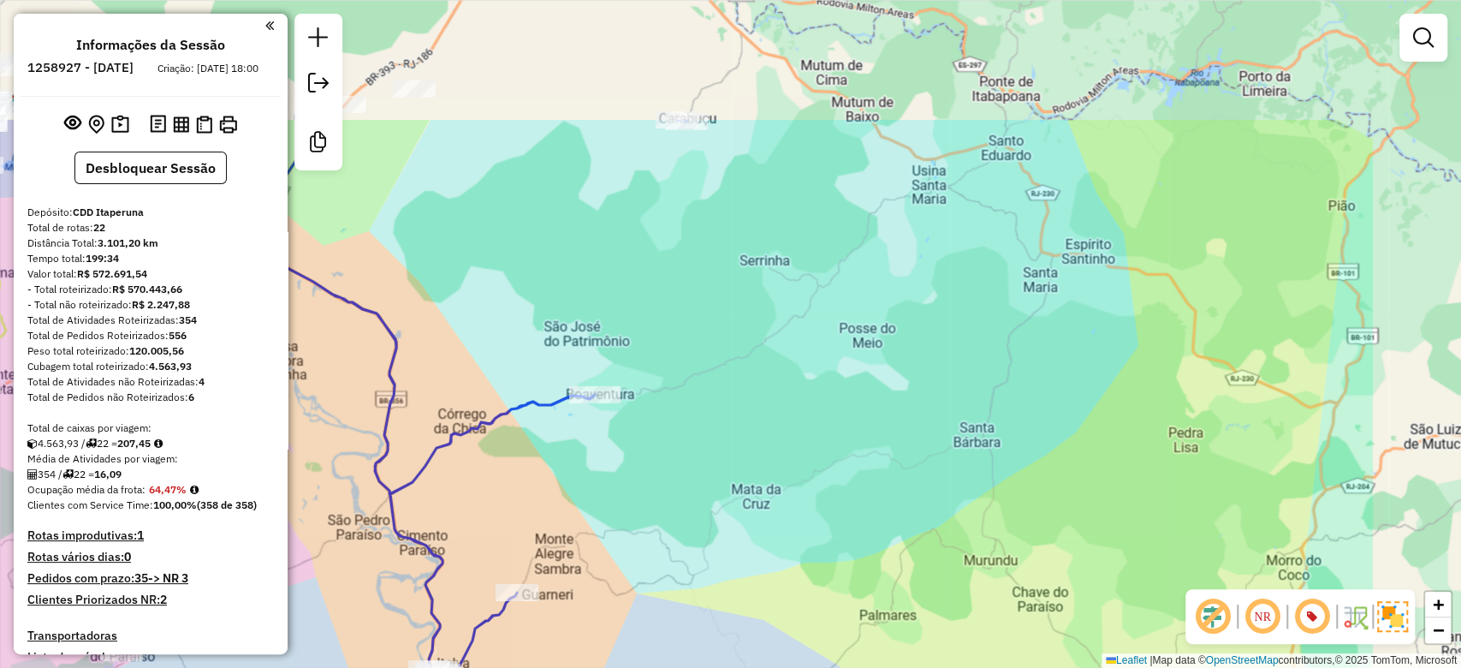
drag, startPoint x: 613, startPoint y: 474, endPoint x: 575, endPoint y: 503, distance: 47.6
click at [575, 503] on div "Janela de atendimento Grade de atendimento Capacidade Transportadoras Veículos …" at bounding box center [730, 334] width 1461 height 668
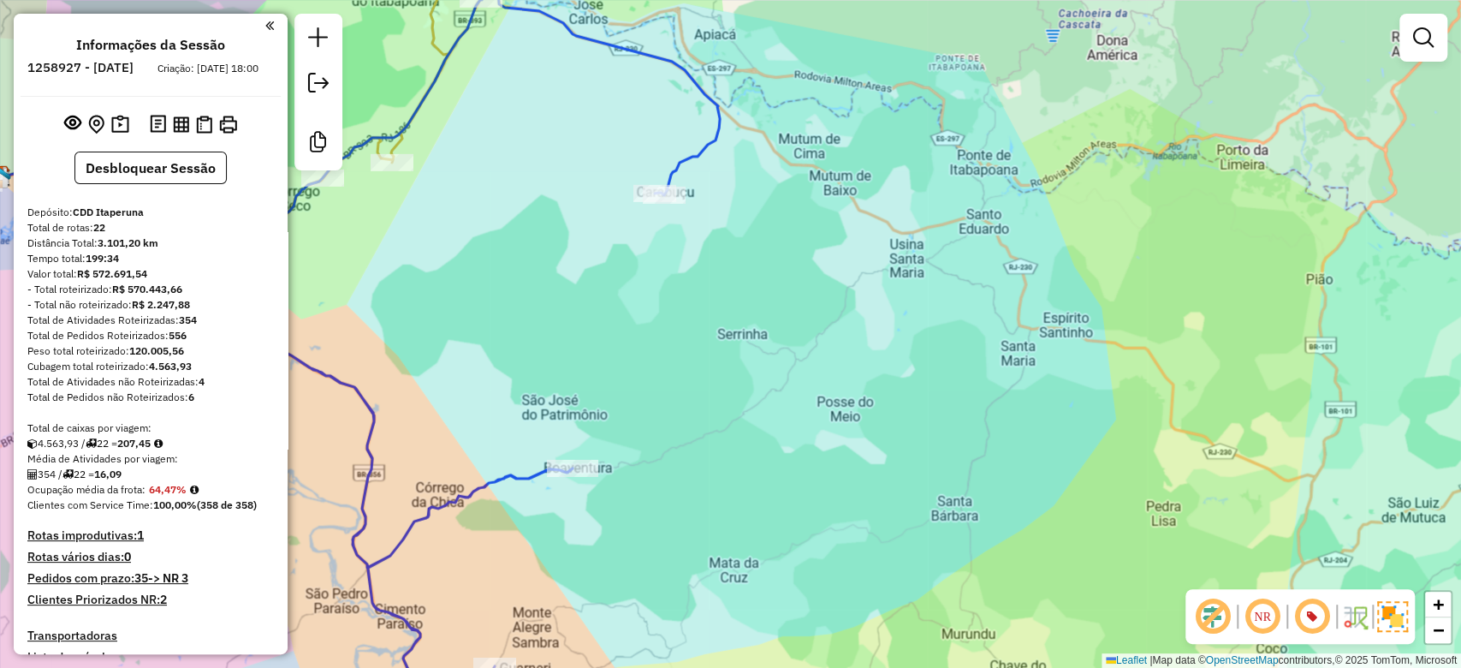
drag, startPoint x: 757, startPoint y: 497, endPoint x: 760, endPoint y: 513, distance: 15.8
click at [760, 513] on div "Janela de atendimento Grade de atendimento Capacidade Transportadoras Veículos …" at bounding box center [730, 334] width 1461 height 668
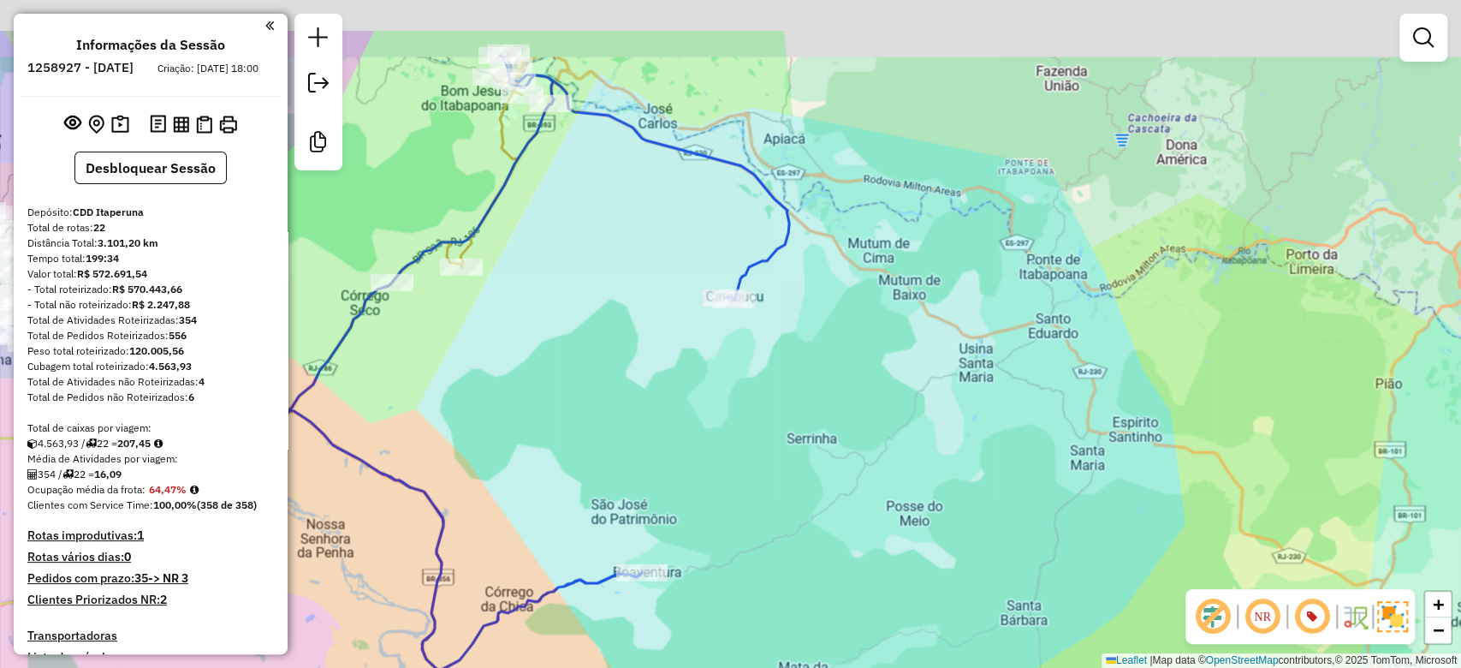
drag, startPoint x: 747, startPoint y: 172, endPoint x: 763, endPoint y: 184, distance: 20.2
click at [763, 184] on icon at bounding box center [419, 444] width 741 height 776
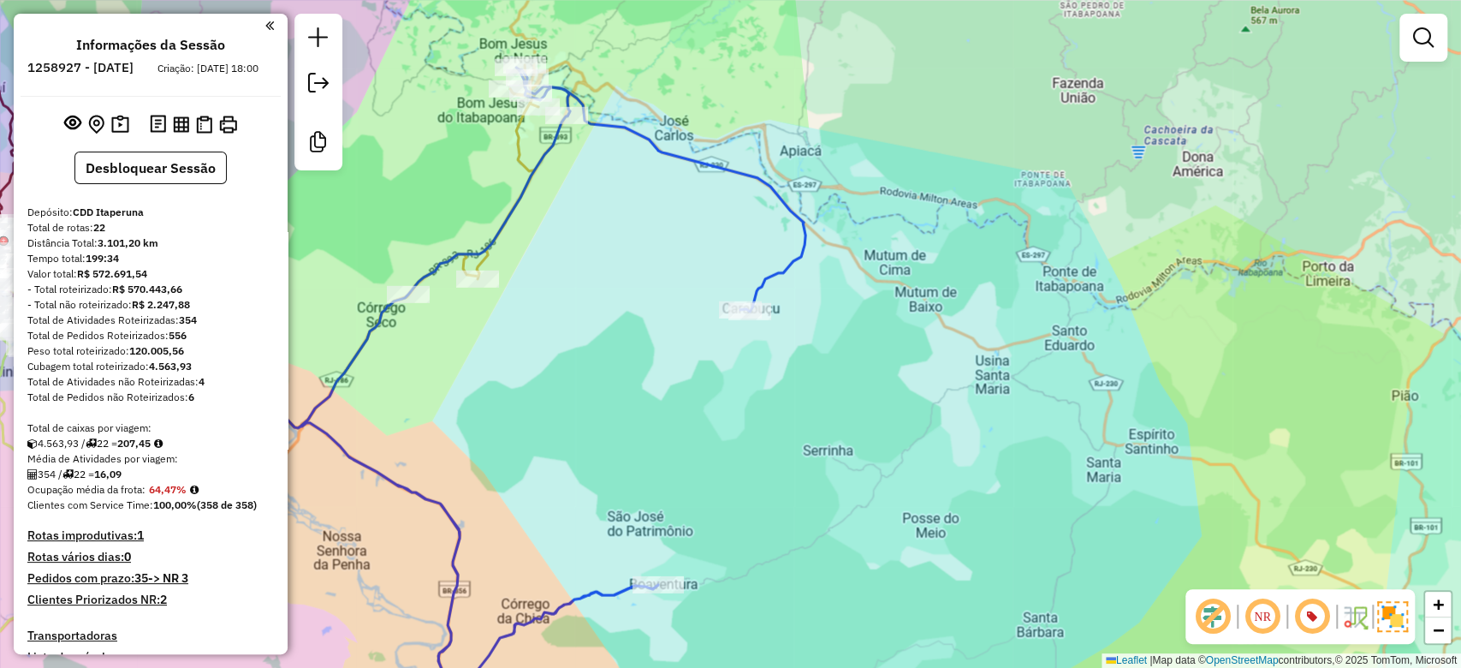
drag, startPoint x: 755, startPoint y: 582, endPoint x: 705, endPoint y: 45, distance: 539.1
click at [711, 76] on div "Janela de atendimento Grade de atendimento Capacidade Transportadoras Veículos …" at bounding box center [730, 334] width 1461 height 668
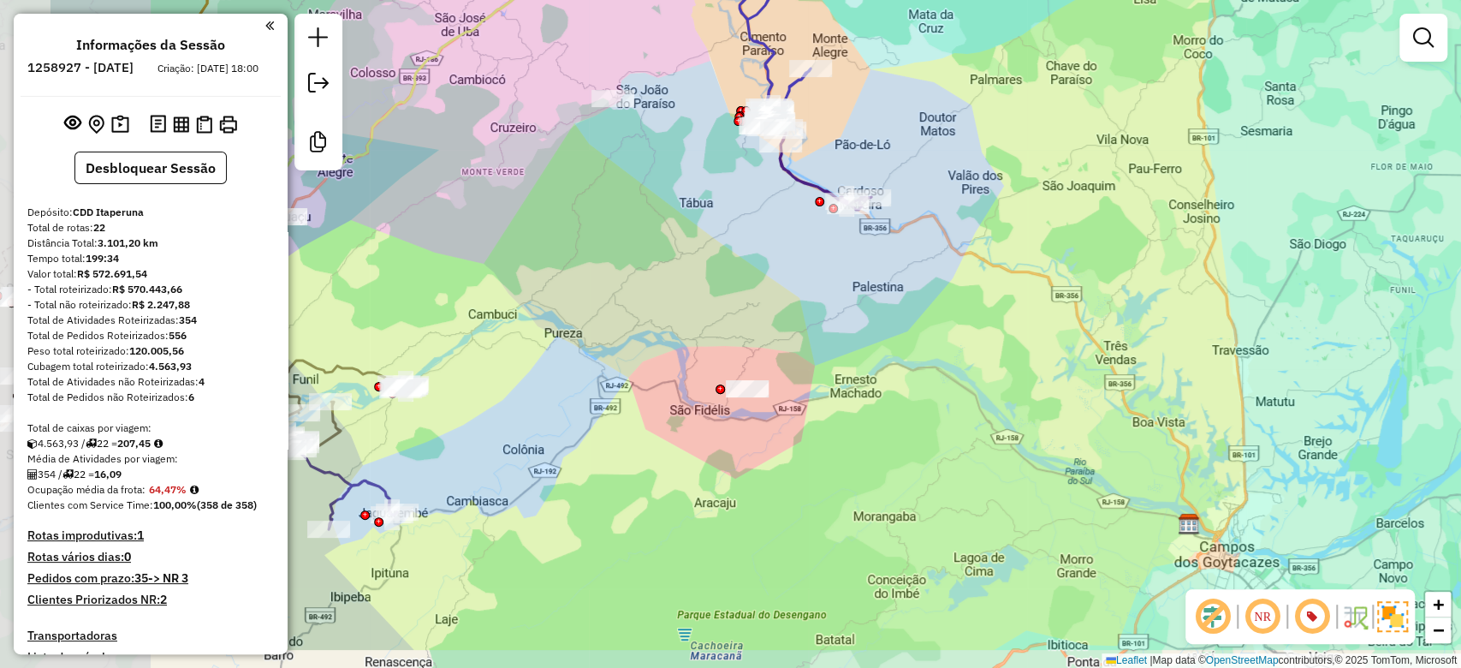
drag, startPoint x: 717, startPoint y: 410, endPoint x: 902, endPoint y: 333, distance: 200.3
click at [902, 333] on div "Janela de atendimento Grade de atendimento Capacidade Transportadoras Veículos …" at bounding box center [730, 334] width 1461 height 668
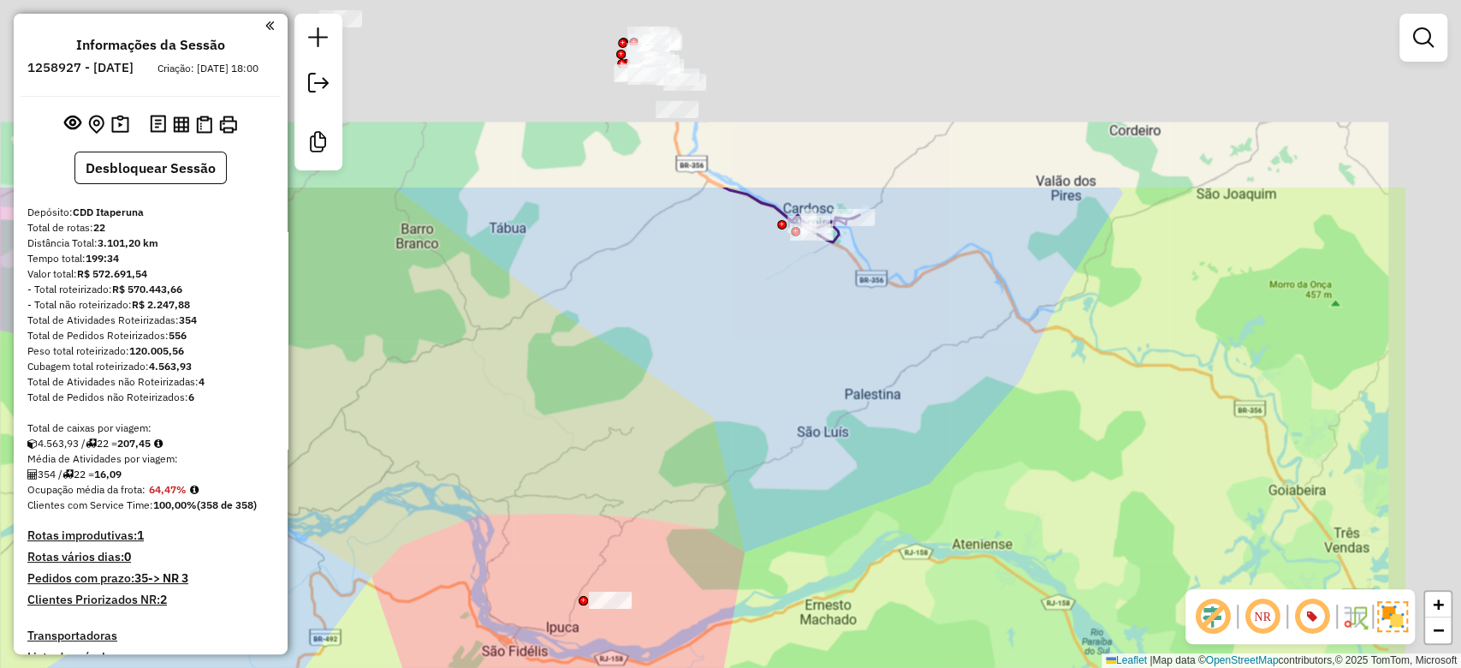
drag, startPoint x: 568, startPoint y: 538, endPoint x: 515, endPoint y: 591, distance: 74.5
click at [514, 606] on div "Janela de atendimento Grade de atendimento Capacidade Transportadoras Veículos …" at bounding box center [730, 334] width 1461 height 668
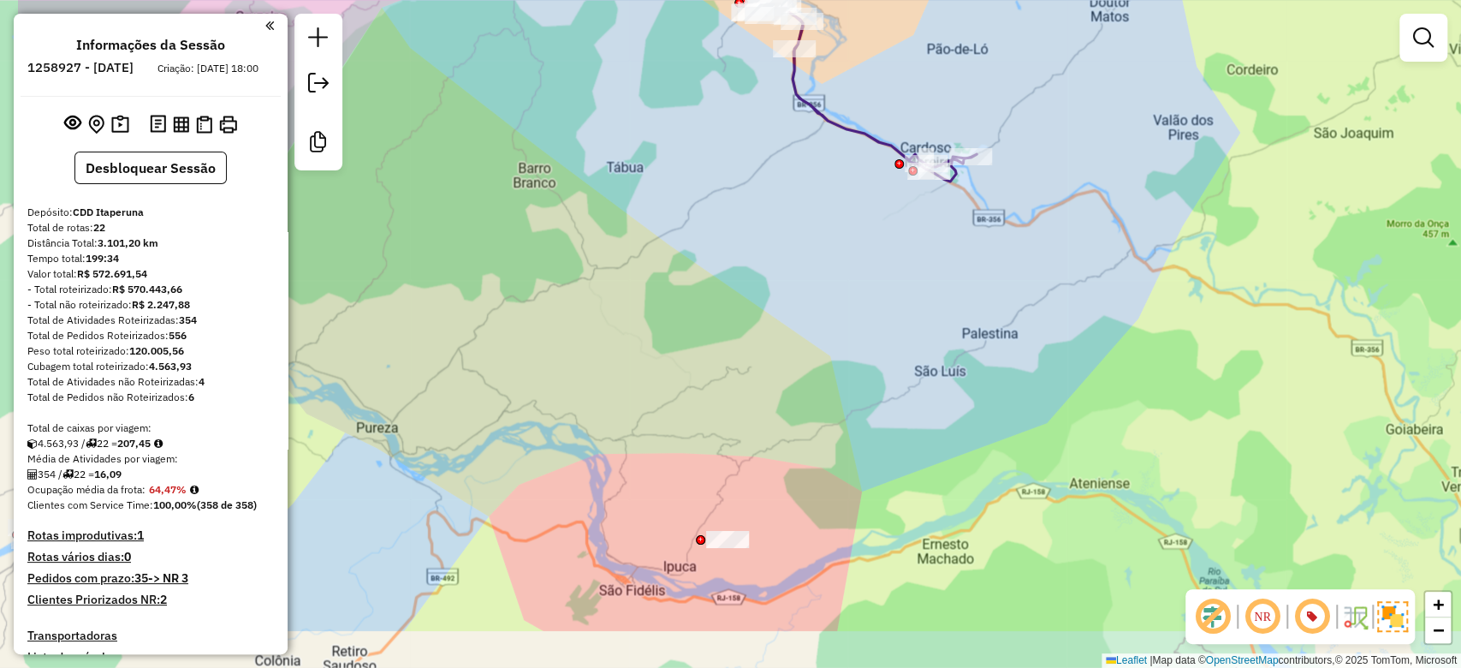
drag, startPoint x: 605, startPoint y: 469, endPoint x: 1046, endPoint y: 187, distance: 523.6
click at [1046, 187] on div "Janela de atendimento Grade de atendimento Capacidade Transportadoras Veículos …" at bounding box center [730, 334] width 1461 height 668
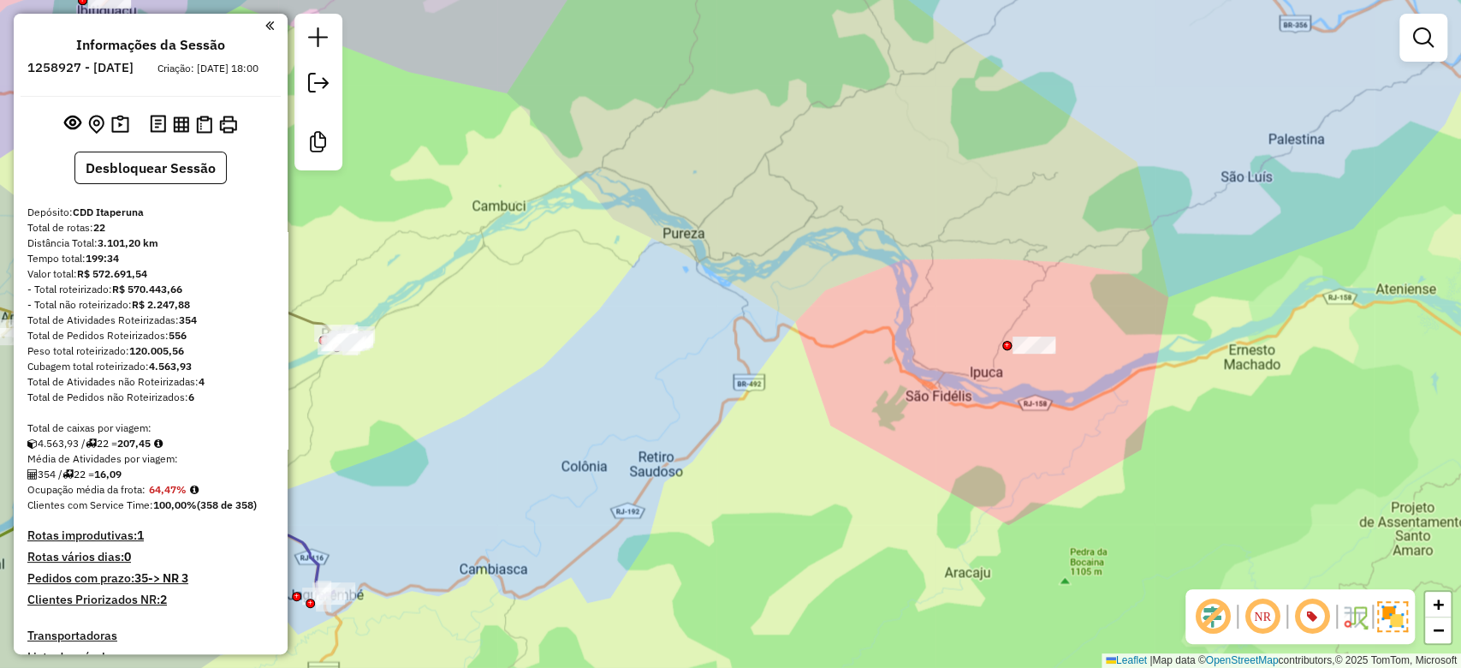
drag, startPoint x: 722, startPoint y: 479, endPoint x: 1014, endPoint y: 228, distance: 384.9
click at [1014, 228] on div "Janela de atendimento Grade de atendimento Capacidade Transportadoras Veículos …" at bounding box center [730, 334] width 1461 height 668
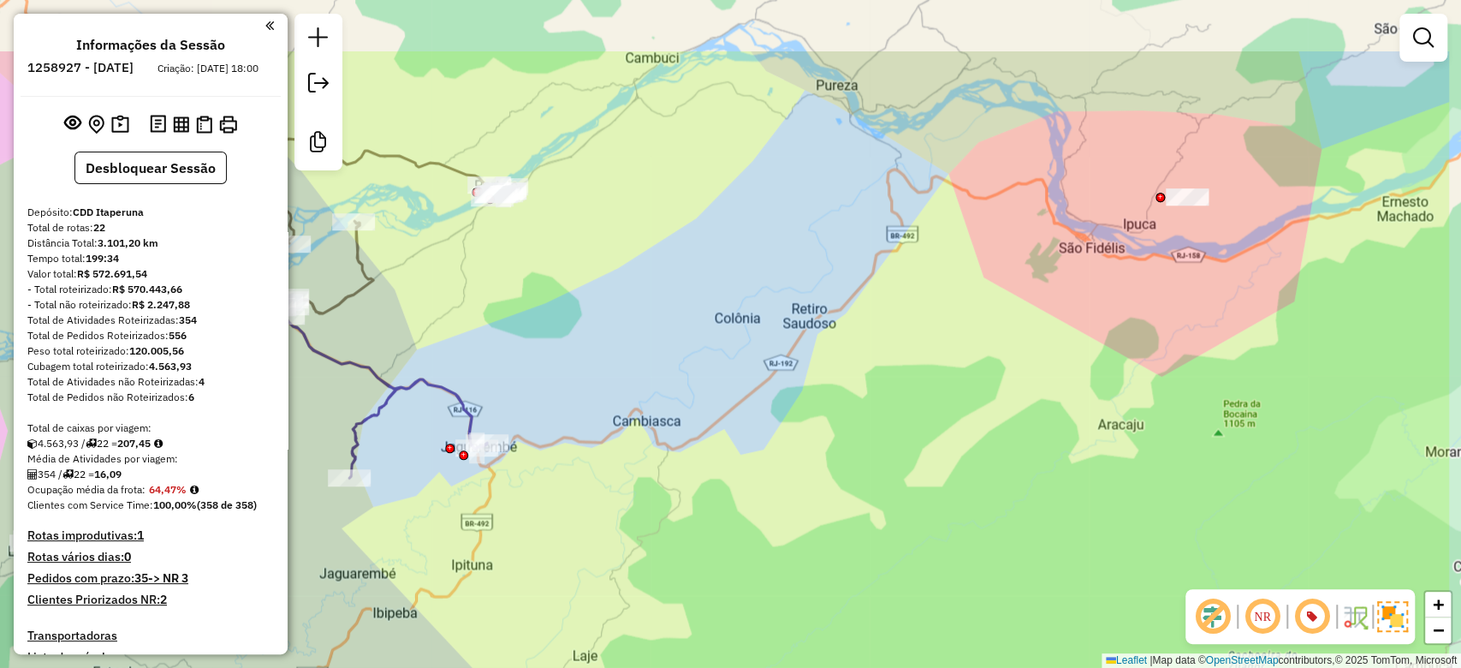
drag, startPoint x: 759, startPoint y: 329, endPoint x: 544, endPoint y: 480, distance: 262.9
click at [544, 480] on div "Janela de atendimento Grade de atendimento Capacidade Transportadoras Veículos …" at bounding box center [730, 334] width 1461 height 668
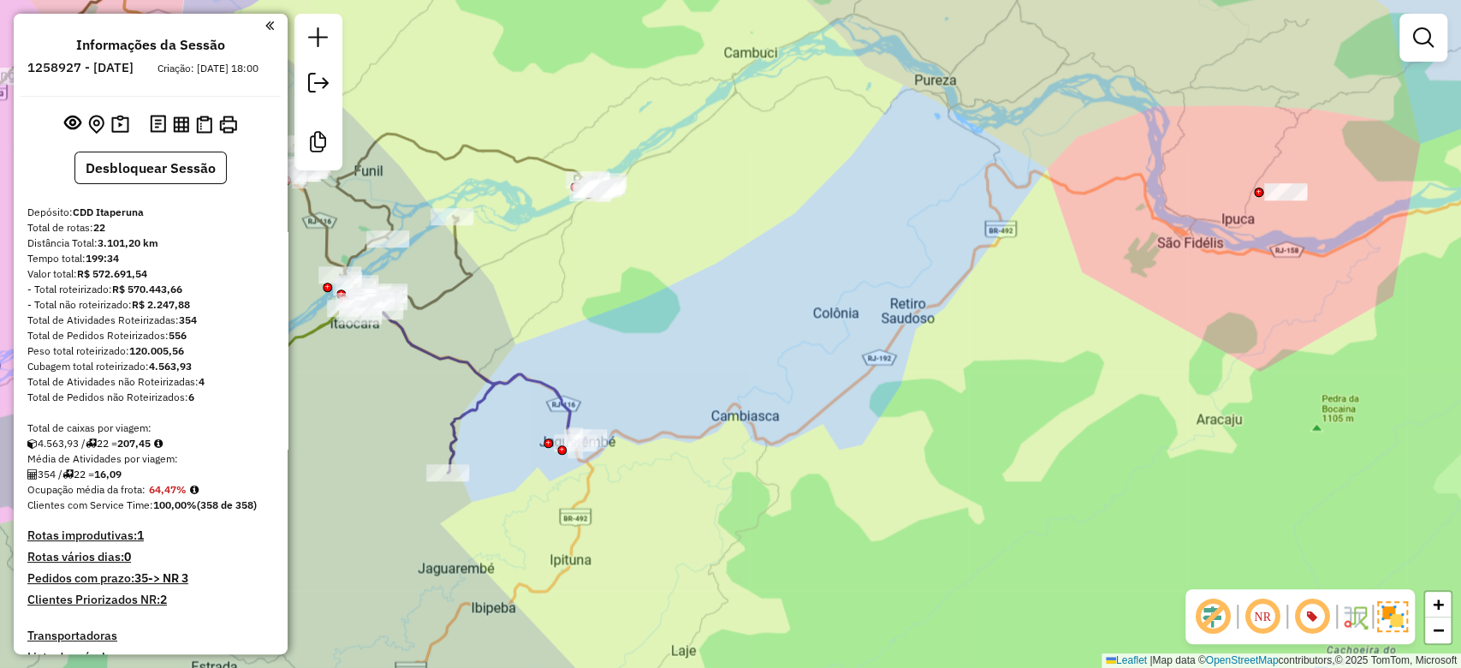
drag, startPoint x: 611, startPoint y: 484, endPoint x: 721, endPoint y: 454, distance: 113.6
click at [721, 454] on div "Janela de atendimento Grade de atendimento Capacidade Transportadoras Veículos …" at bounding box center [730, 334] width 1461 height 668
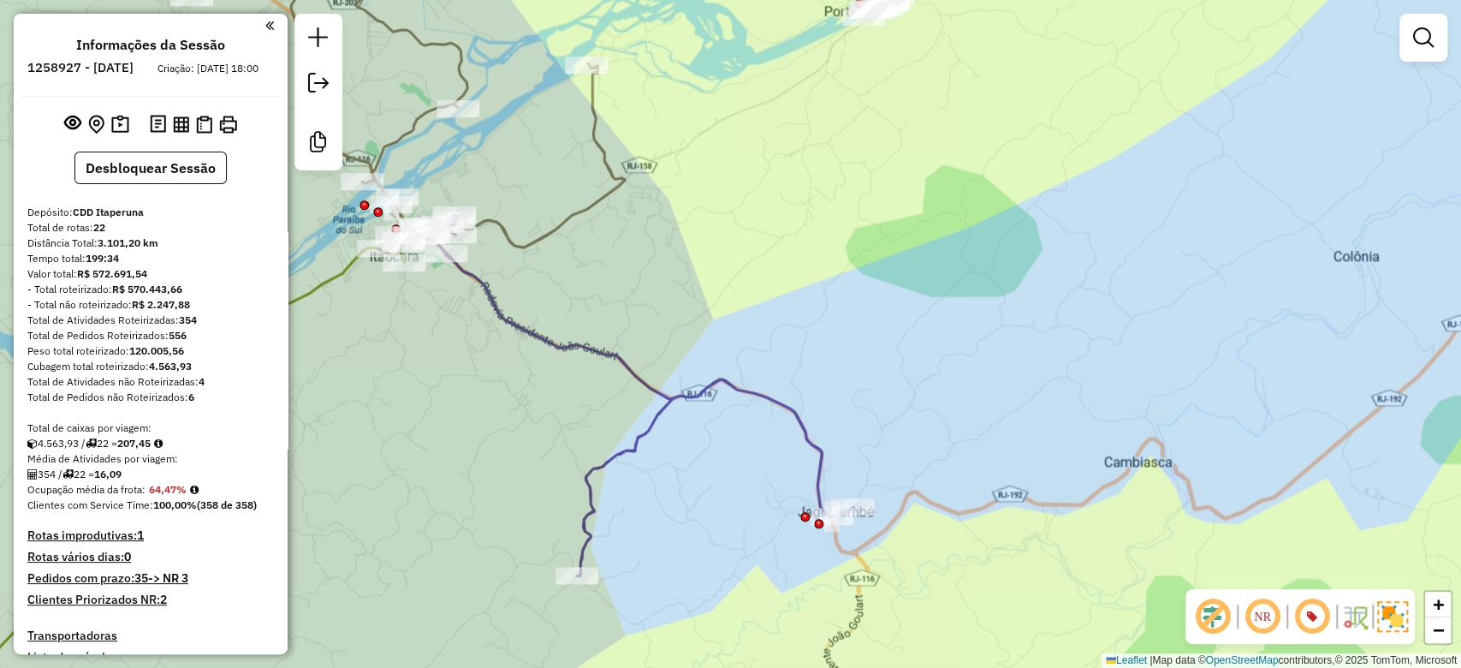
drag, startPoint x: 431, startPoint y: 328, endPoint x: 514, endPoint y: 331, distance: 82.3
click at [527, 354] on div "Janela de atendimento Grade de atendimento Capacidade Transportadoras Veículos …" at bounding box center [730, 334] width 1461 height 668
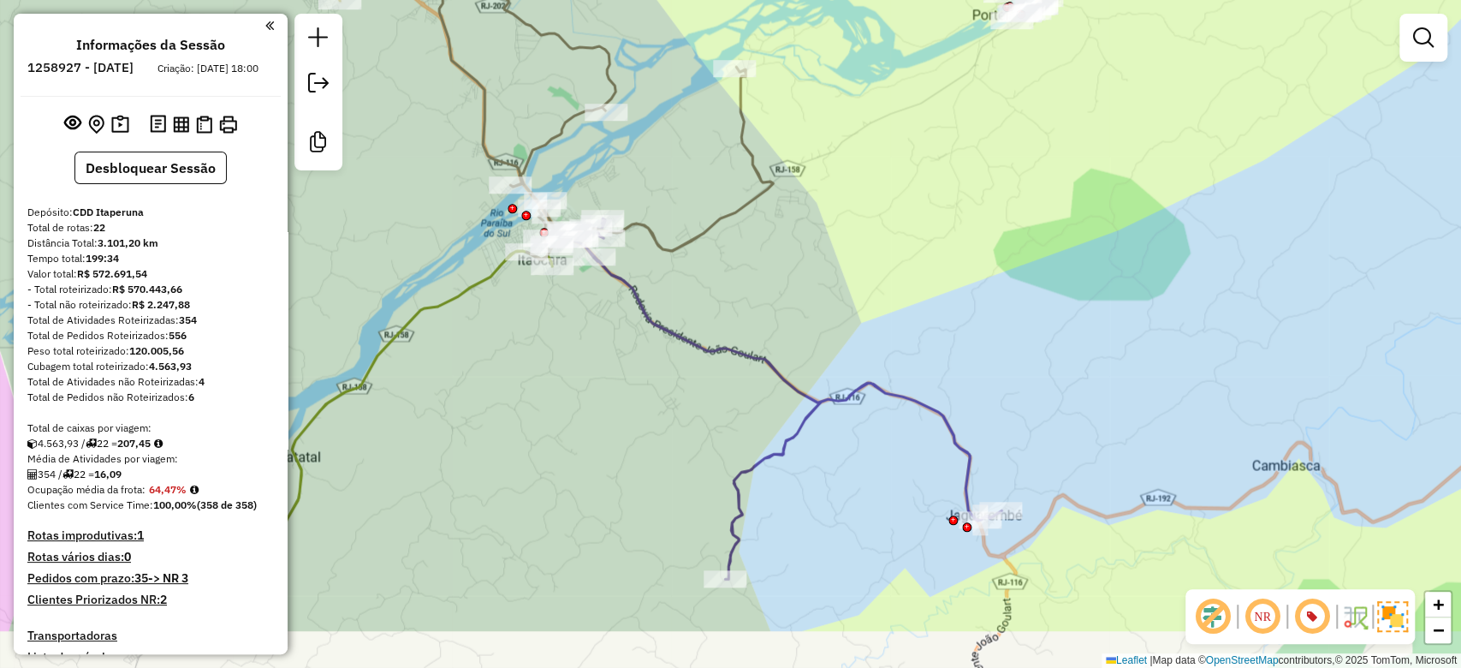
drag, startPoint x: 642, startPoint y: 483, endPoint x: 576, endPoint y: 382, distance: 120.6
click at [576, 382] on div "Janela de atendimento Grade de atendimento Capacidade Transportadoras Veículos …" at bounding box center [730, 334] width 1461 height 668
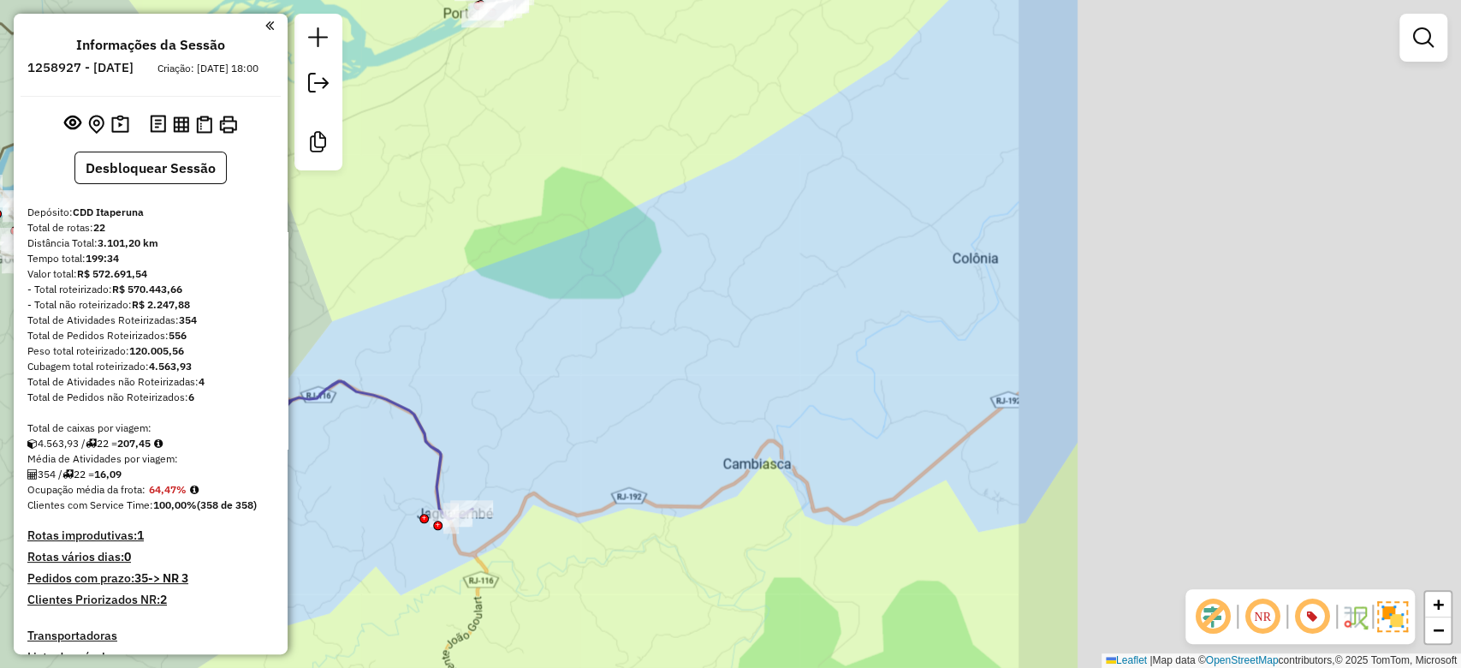
drag, startPoint x: 723, startPoint y: 380, endPoint x: 469, endPoint y: 370, distance: 254.5
click at [469, 370] on div "Janela de atendimento Grade de atendimento Capacidade Transportadoras Veículos …" at bounding box center [730, 334] width 1461 height 668
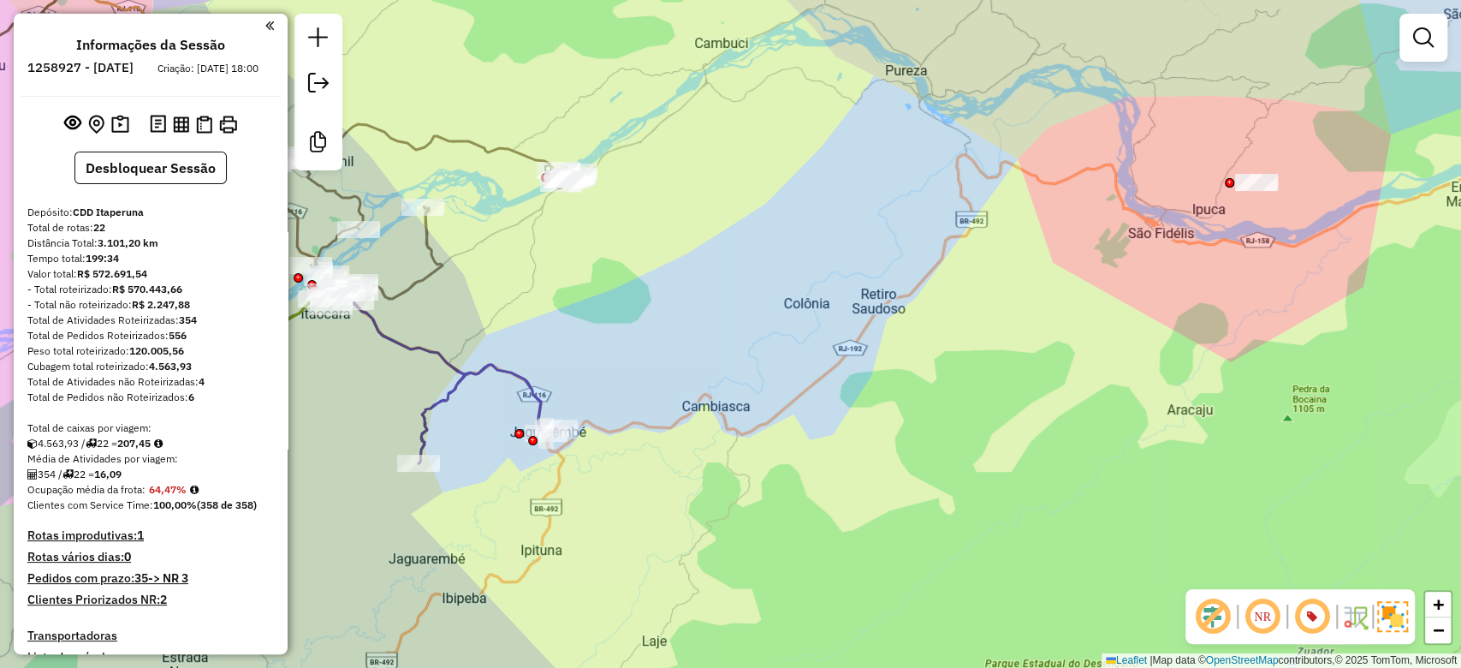
click at [1044, 343] on div "Janela de atendimento Grade de atendimento Capacidade Transportadoras Veículos …" at bounding box center [730, 334] width 1461 height 668
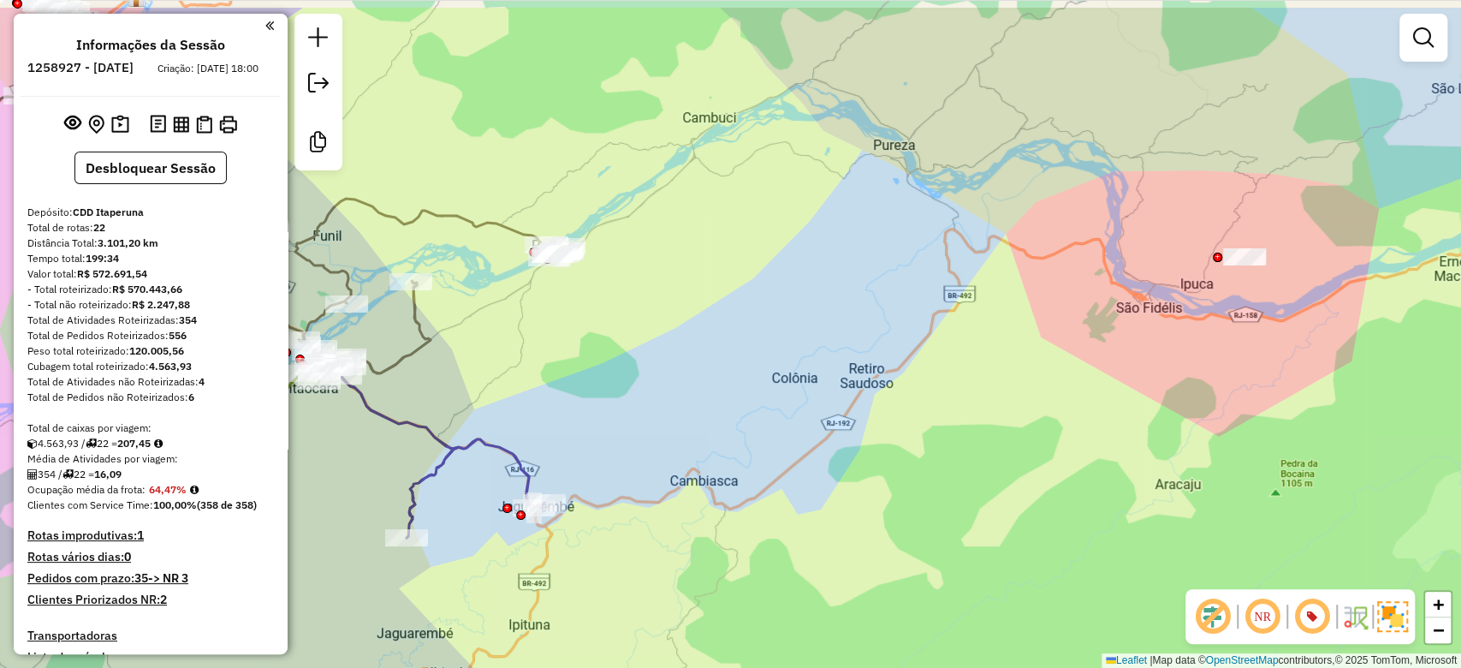
drag, startPoint x: 1014, startPoint y: 322, endPoint x: 1002, endPoint y: 397, distance: 76.4
click at [1002, 397] on div "Janela de atendimento Grade de atendimento Capacidade Transportadoras Veículos …" at bounding box center [730, 334] width 1461 height 668
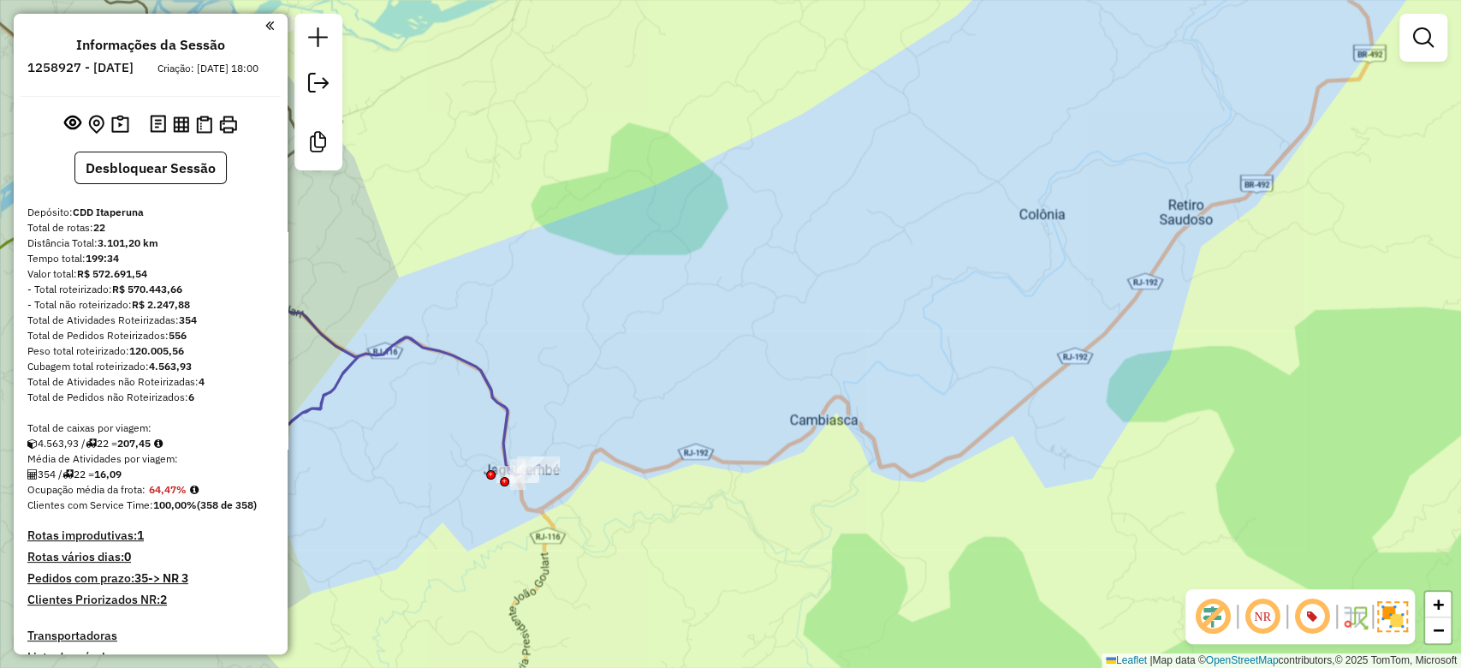
drag, startPoint x: 603, startPoint y: 540, endPoint x: 794, endPoint y: 505, distance: 195.0
click at [794, 505] on div "Janela de atendimento Grade de atendimento Capacidade Transportadoras Veículos …" at bounding box center [730, 334] width 1461 height 668
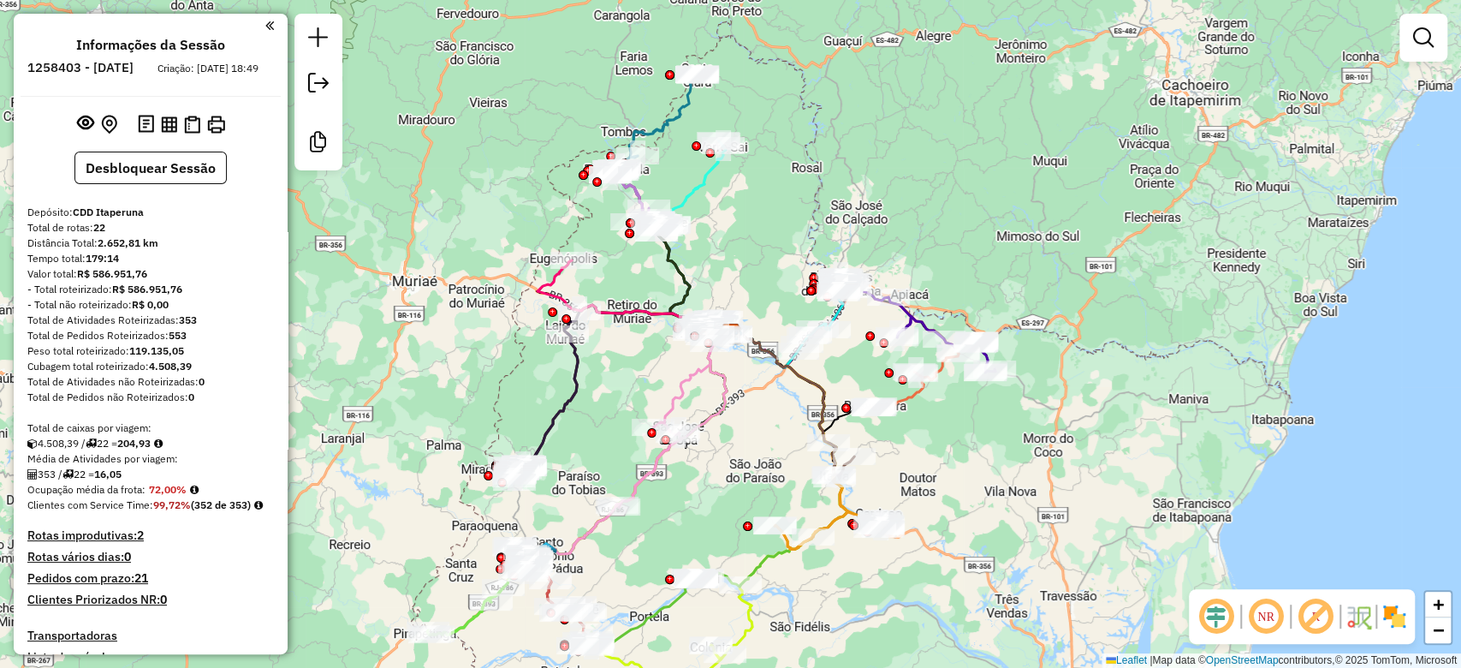
scroll to position [1961, 0]
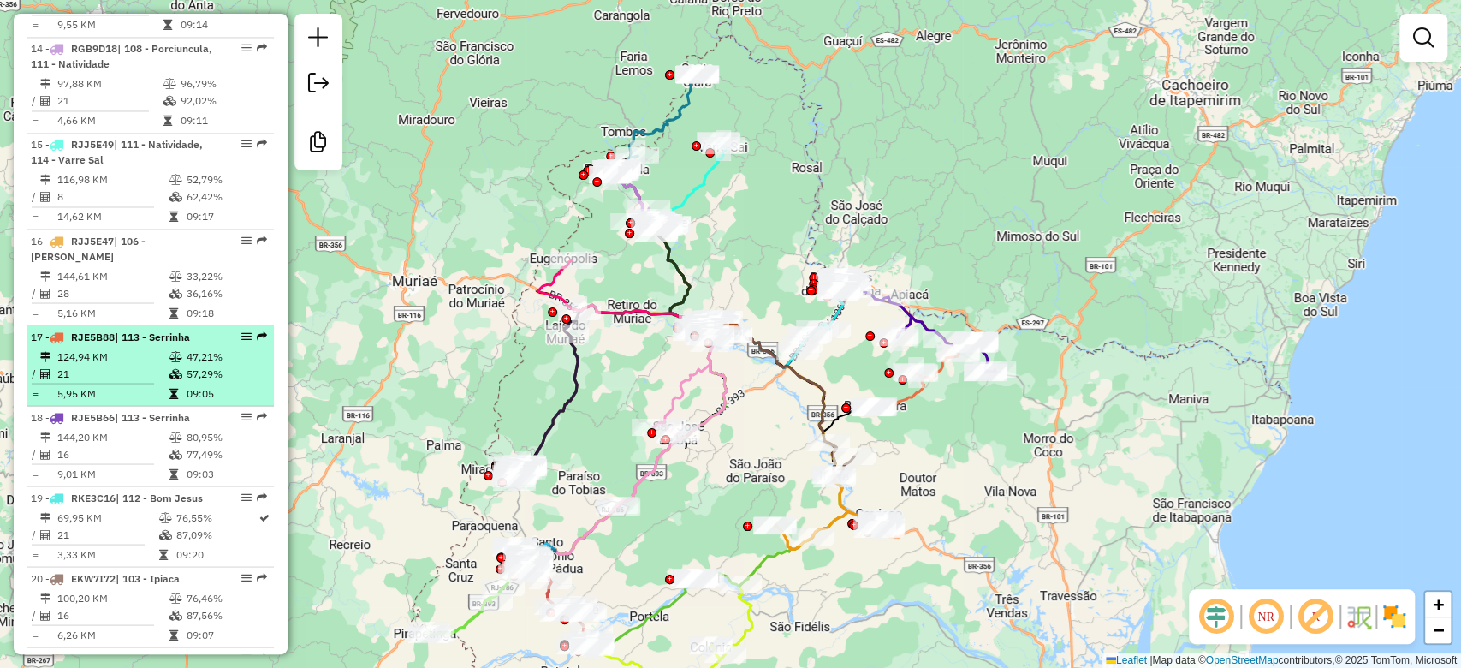
click at [233, 365] on td "57,29%" at bounding box center [226, 373] width 81 height 17
select select "**********"
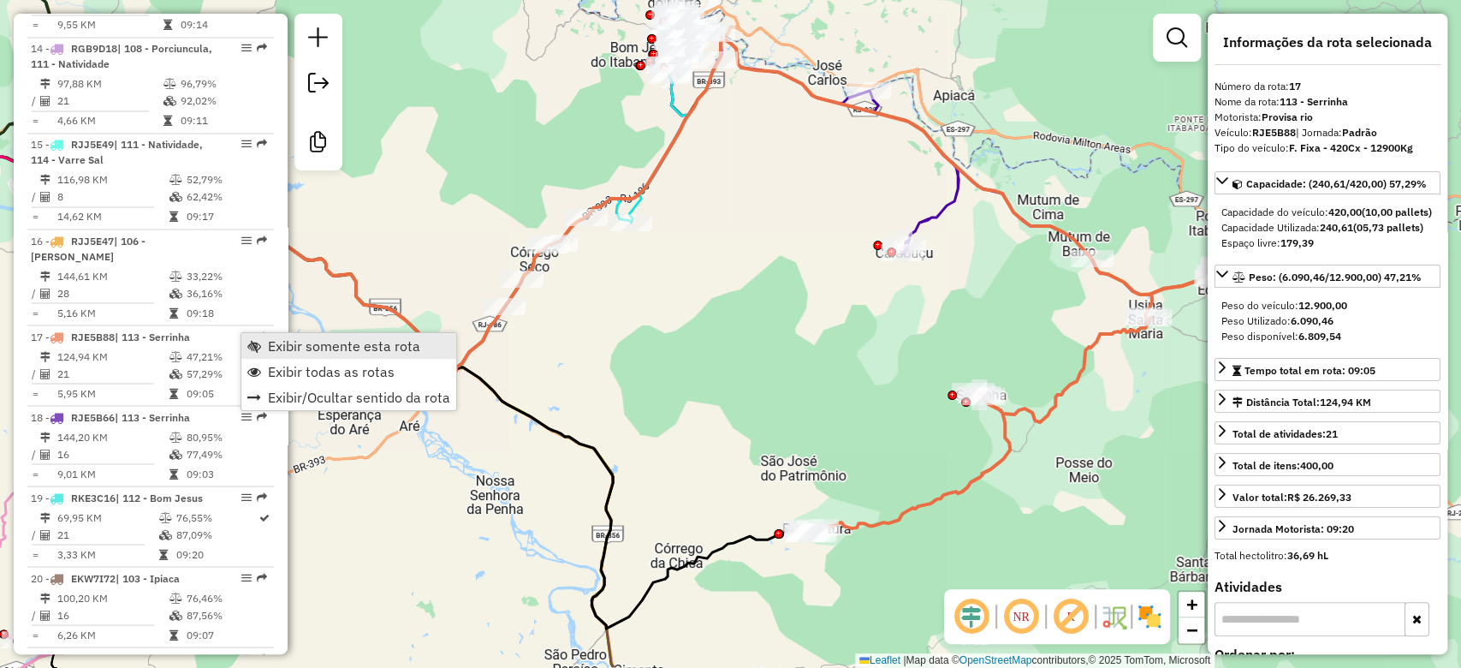
drag, startPoint x: 323, startPoint y: 346, endPoint x: 449, endPoint y: 354, distance: 126.9
click at [323, 346] on span "Exibir somente esta rota" at bounding box center [344, 346] width 152 height 14
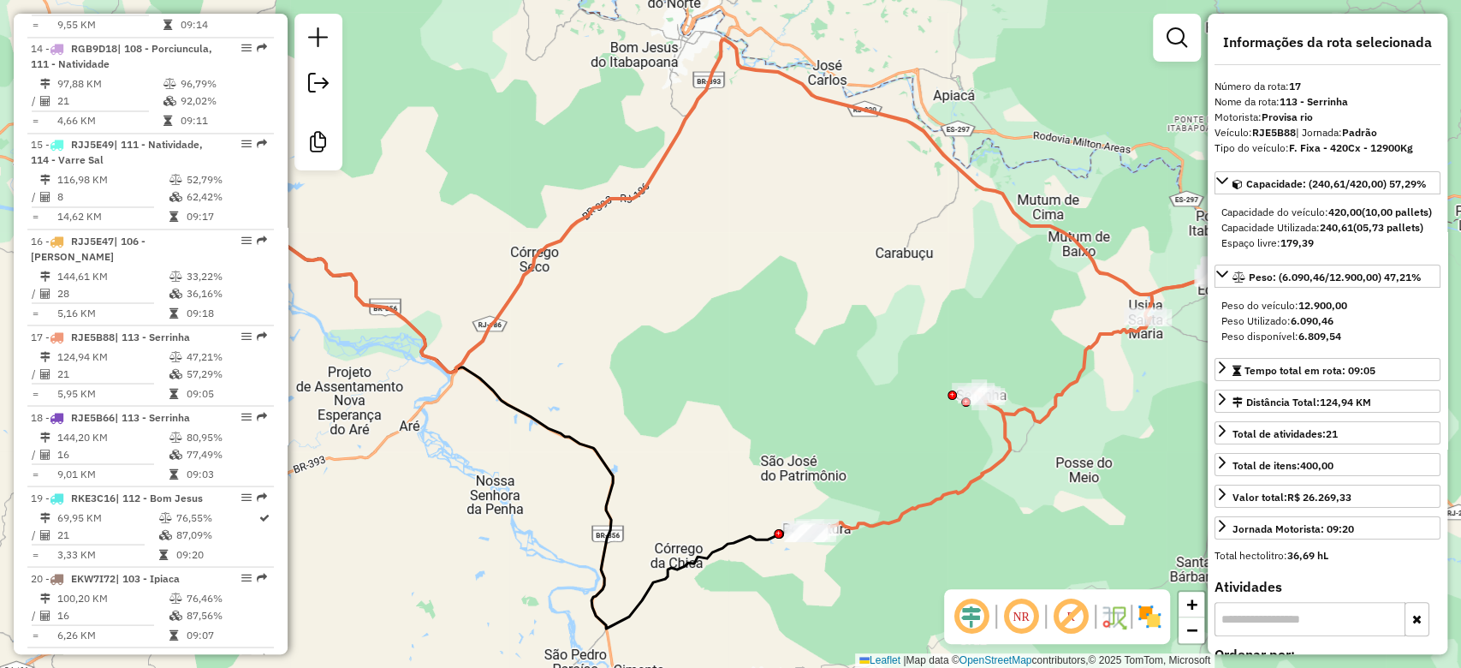
click at [869, 378] on div "Janela de atendimento Grade de atendimento Capacidade Transportadoras Veículos …" at bounding box center [730, 334] width 1461 height 668
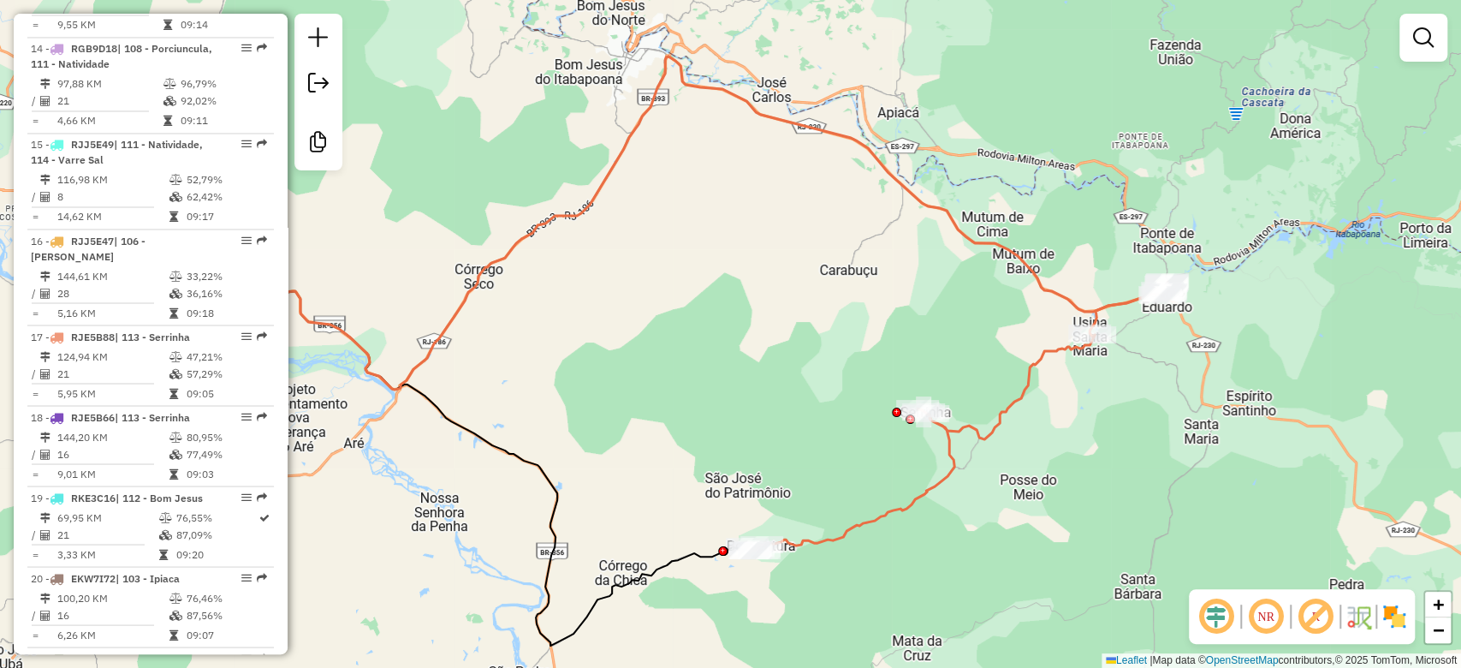
drag, startPoint x: 856, startPoint y: 408, endPoint x: 782, endPoint y: 431, distance: 77.7
click at [782, 431] on div "Janela de atendimento Grade de atendimento Capacidade Transportadoras Veículos …" at bounding box center [730, 334] width 1461 height 668
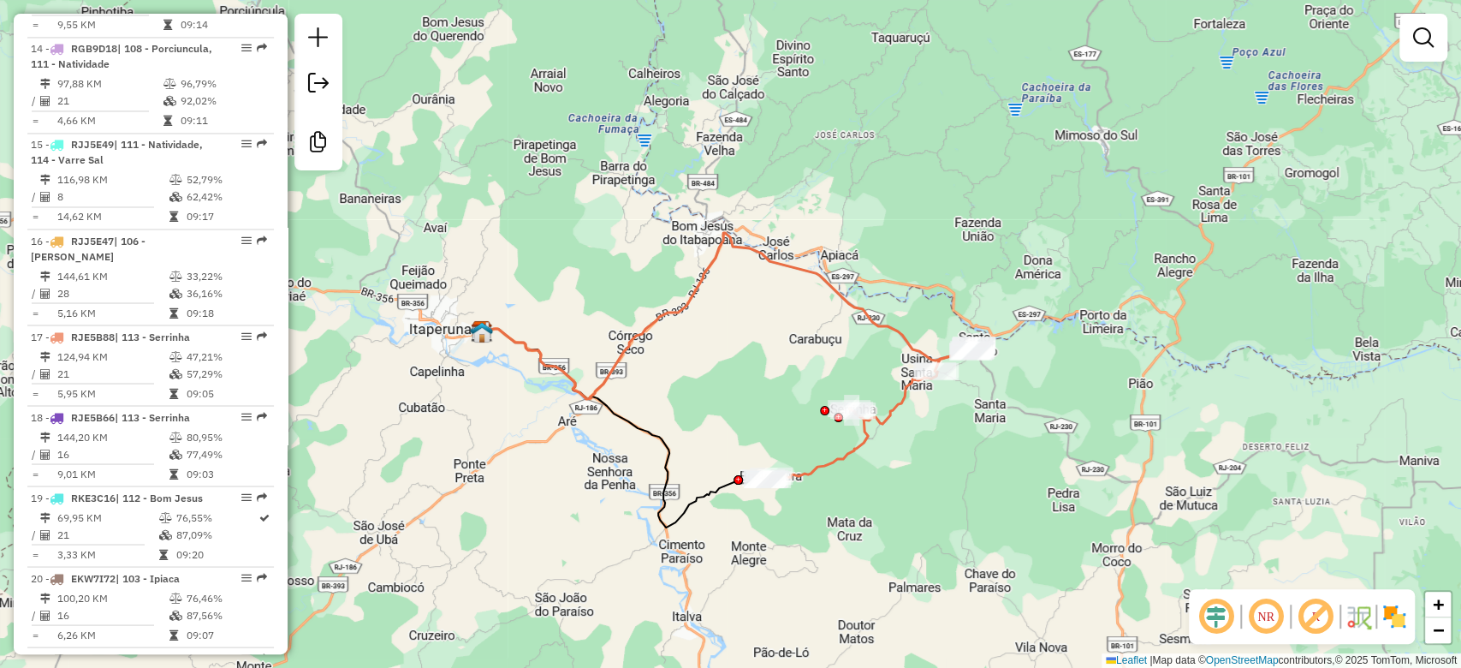
drag, startPoint x: 753, startPoint y: 424, endPoint x: 765, endPoint y: 410, distance: 18.2
click at [765, 410] on div "Janela de atendimento Grade de atendimento Capacidade Transportadoras Veículos …" at bounding box center [730, 334] width 1461 height 668
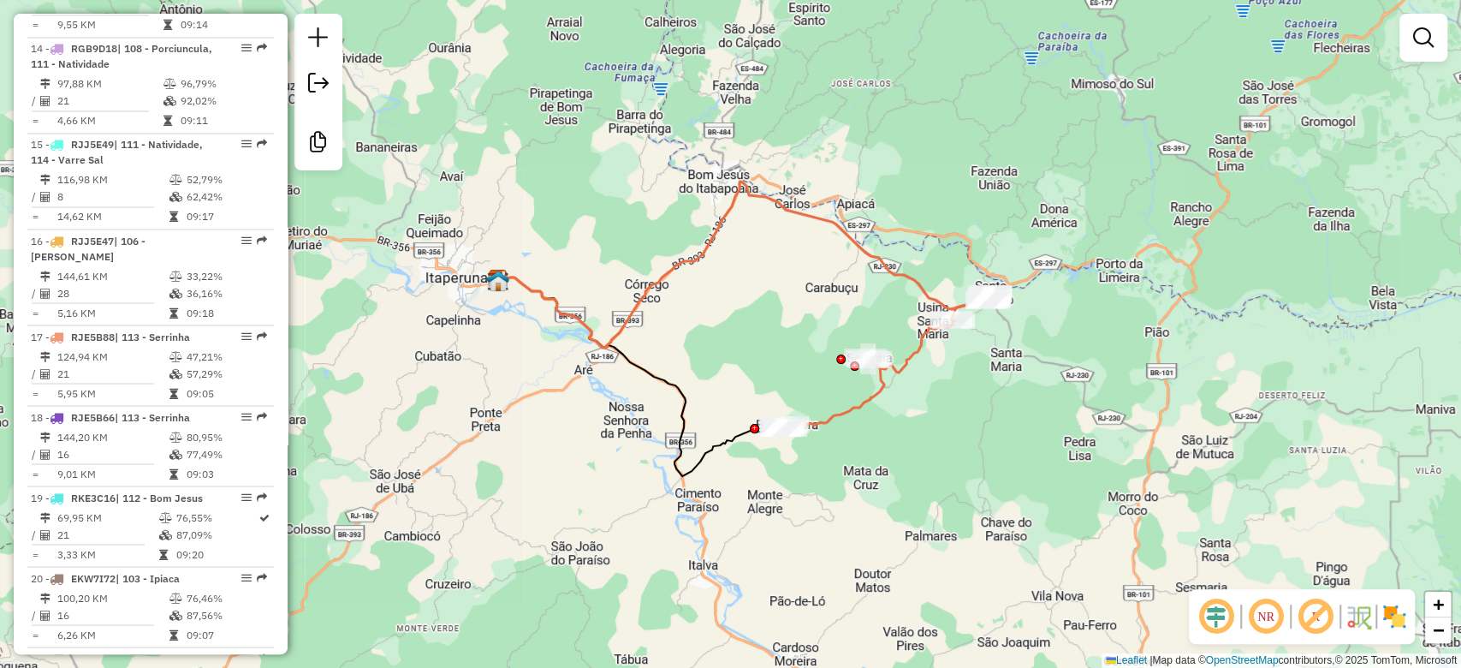
drag, startPoint x: 765, startPoint y: 410, endPoint x: 785, endPoint y: 350, distance: 63.1
click at [785, 350] on div "Janela de atendimento Grade de atendimento Capacidade Transportadoras Veículos …" at bounding box center [730, 334] width 1461 height 668
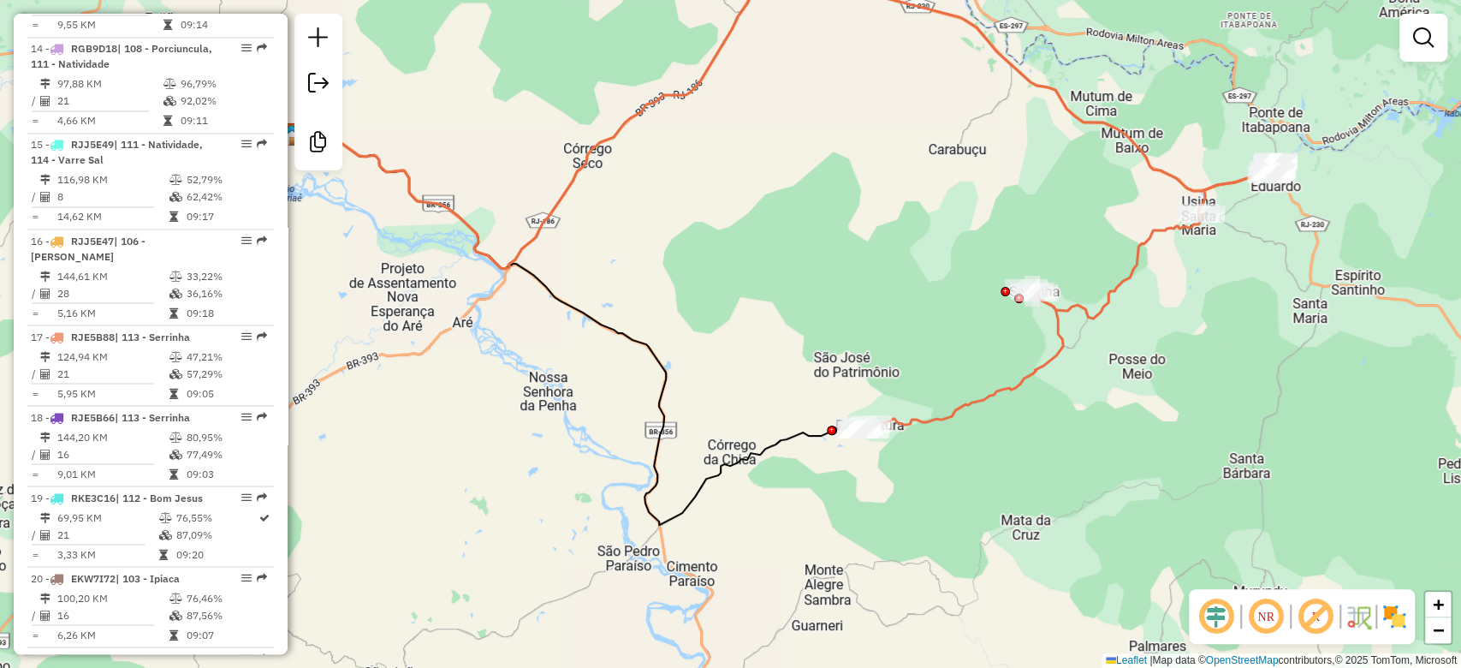
click at [1315, 610] on em at bounding box center [1315, 616] width 41 height 41
click at [1390, 617] on img at bounding box center [1394, 616] width 27 height 27
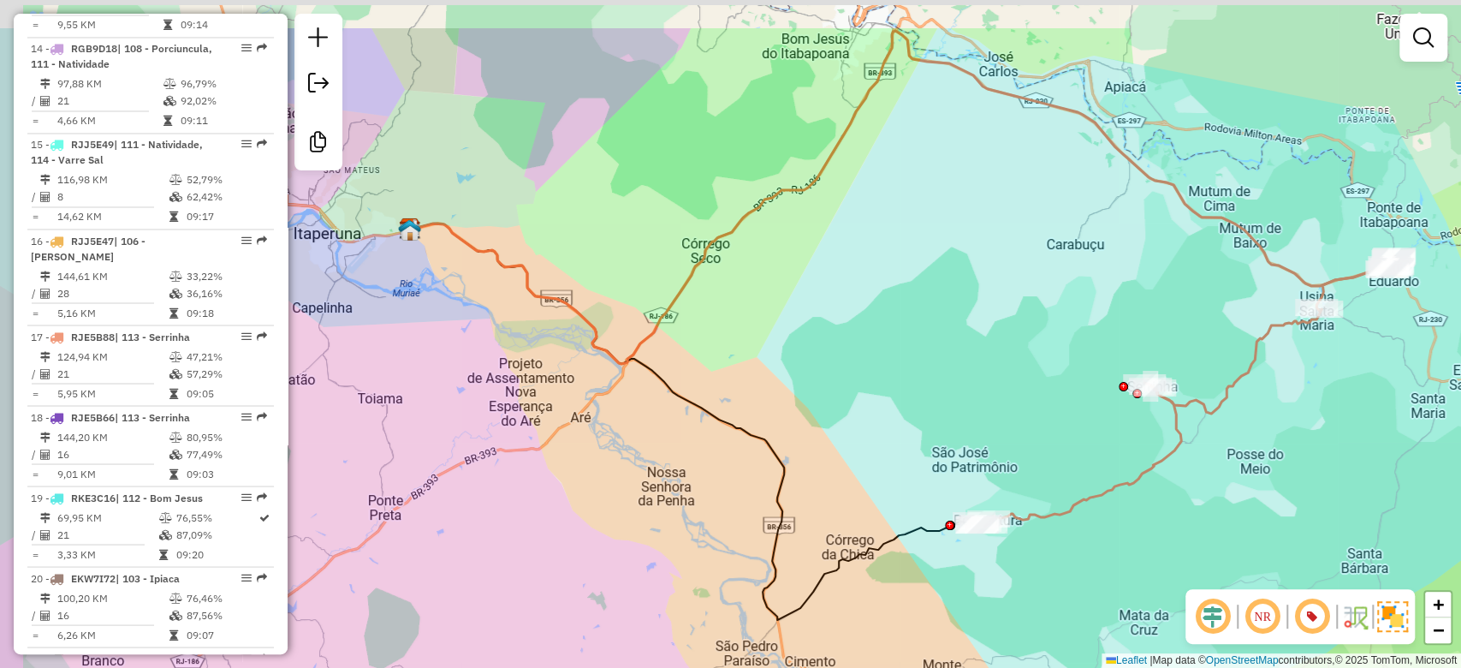
drag, startPoint x: 568, startPoint y: 348, endPoint x: 659, endPoint y: 442, distance: 130.8
click at [659, 442] on div "Janela de atendimento Grade de atendimento Capacidade Transportadoras Veículos …" at bounding box center [730, 334] width 1461 height 668
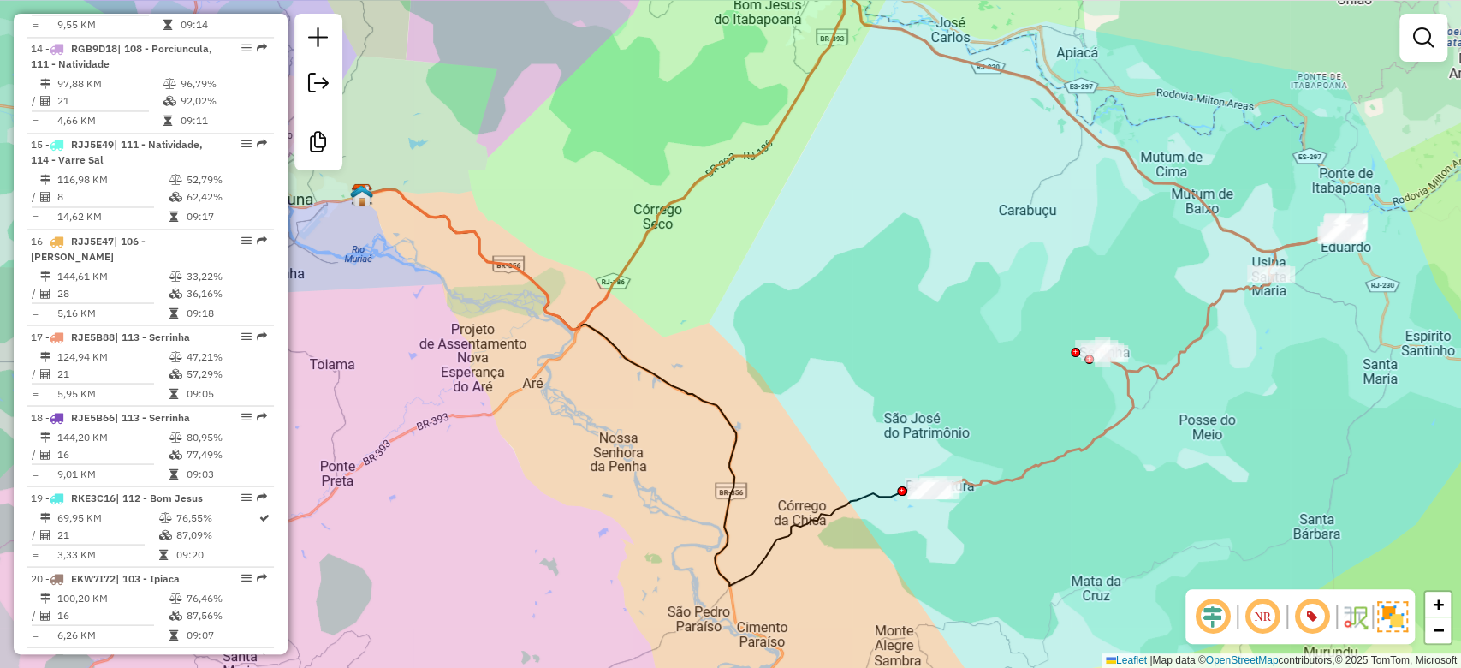
drag, startPoint x: 624, startPoint y: 425, endPoint x: 561, endPoint y: 369, distance: 84.3
click at [561, 369] on div "Janela de atendimento Grade de atendimento Capacidade Transportadoras Veículos …" at bounding box center [730, 334] width 1461 height 668
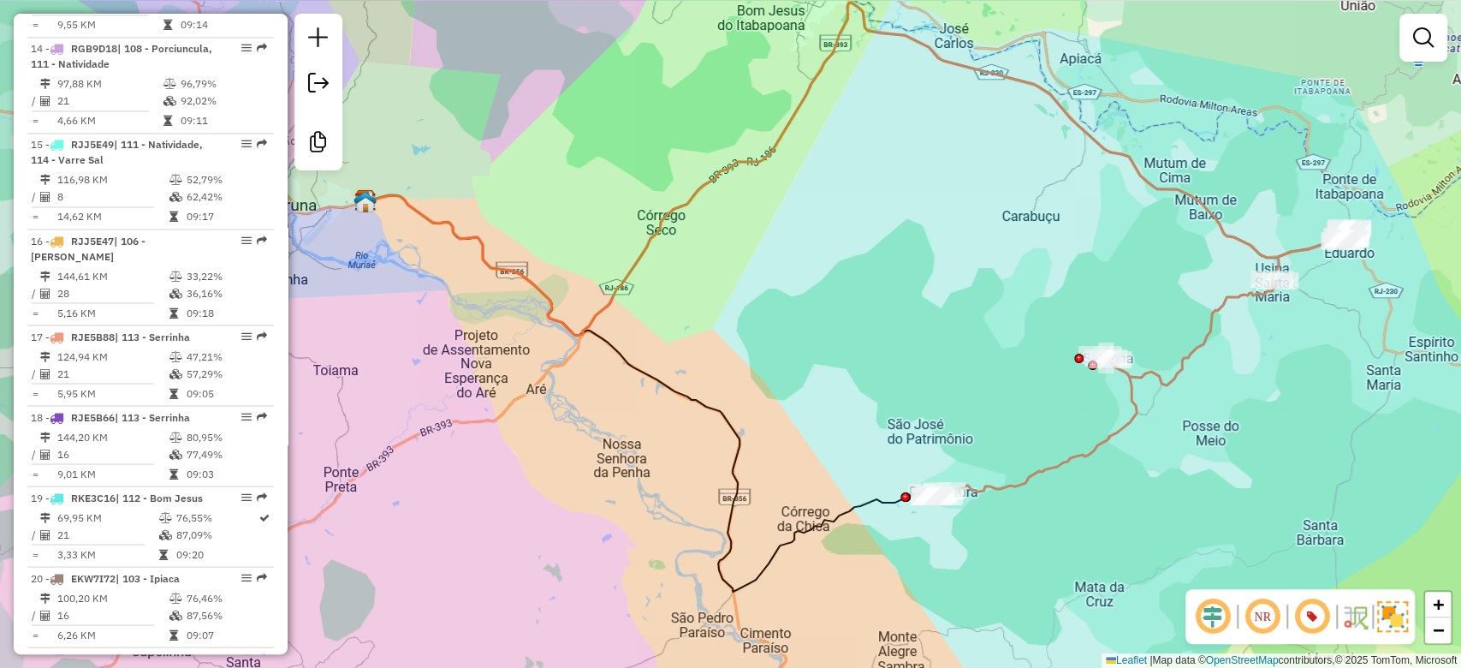
drag, startPoint x: 479, startPoint y: 284, endPoint x: 498, endPoint y: 312, distance: 33.2
click at [498, 312] on div "Janela de atendimento Grade de atendimento Capacidade Transportadoras Veículos …" at bounding box center [730, 334] width 1461 height 668
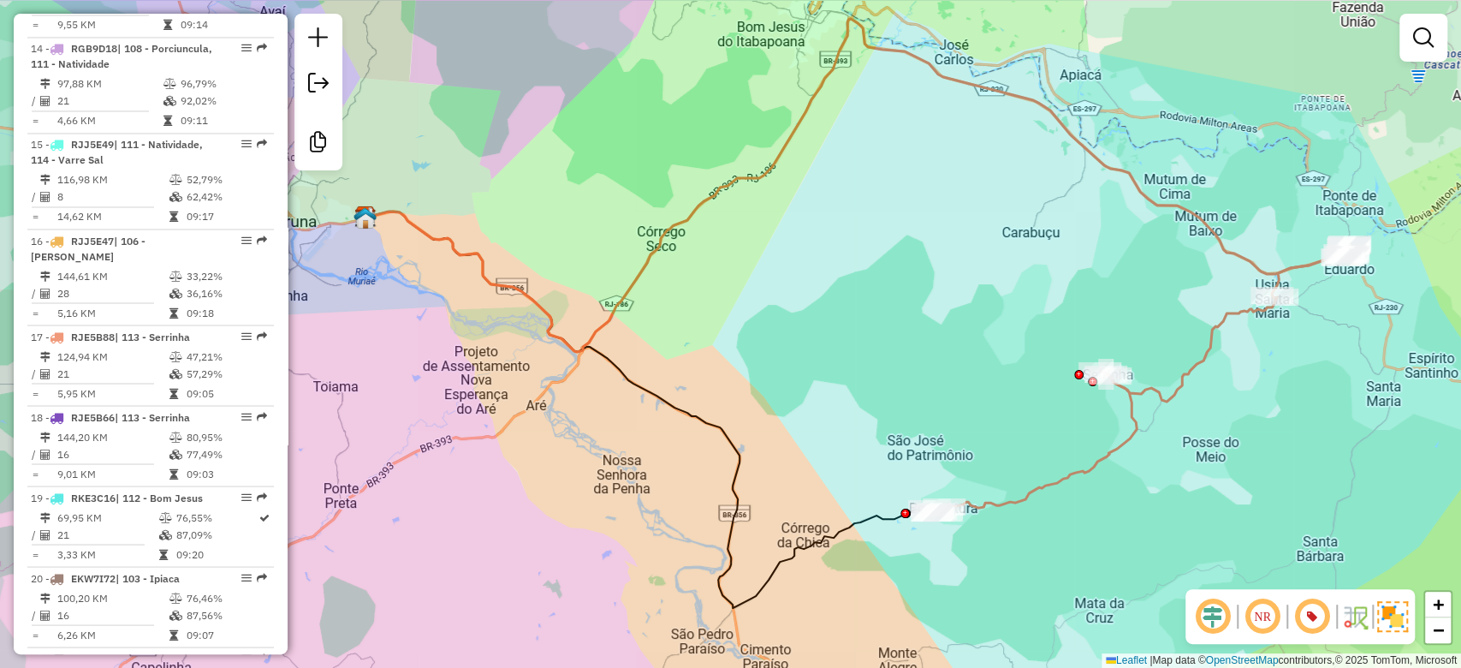
click at [474, 321] on div "Janela de atendimento Grade de atendimento Capacidade Transportadoras Veículos …" at bounding box center [730, 334] width 1461 height 668
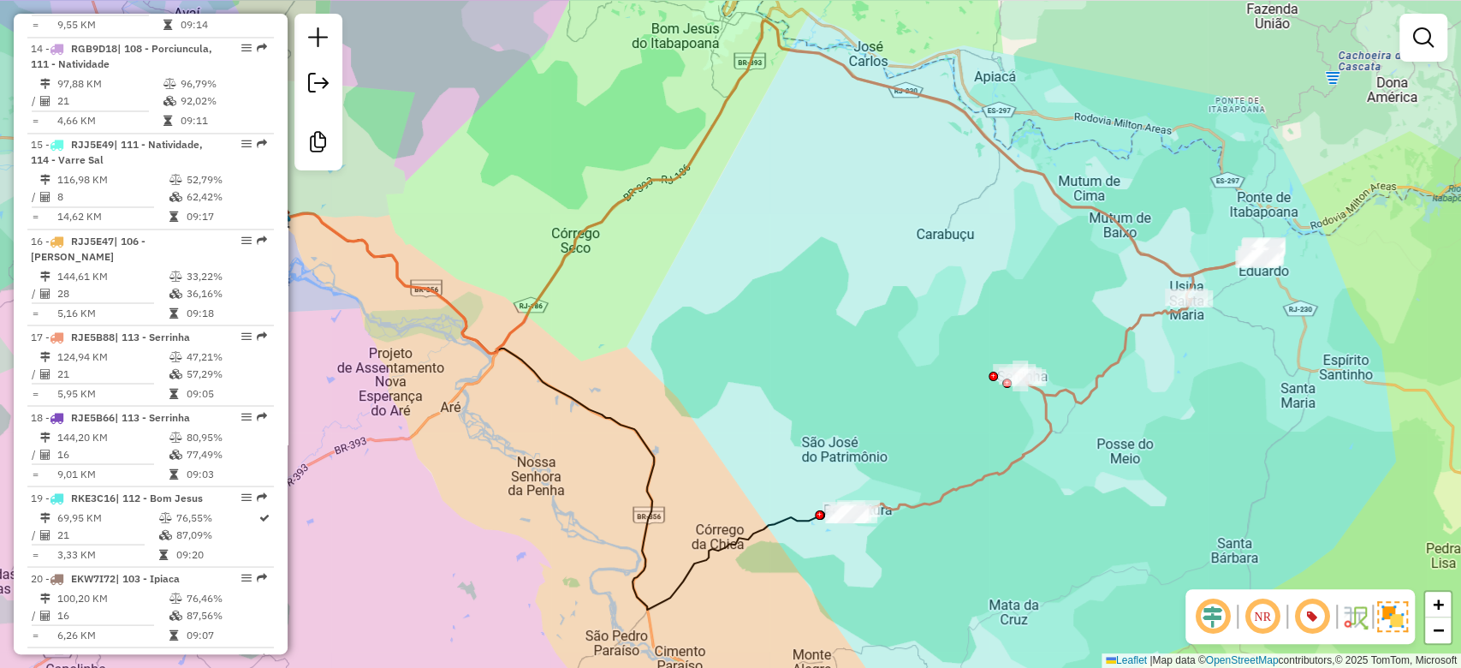
drag, startPoint x: 901, startPoint y: 282, endPoint x: 718, endPoint y: 312, distance: 185.6
click at [804, 278] on div "Janela de atendimento Grade de atendimento Capacidade Transportadoras Veículos …" at bounding box center [730, 334] width 1461 height 668
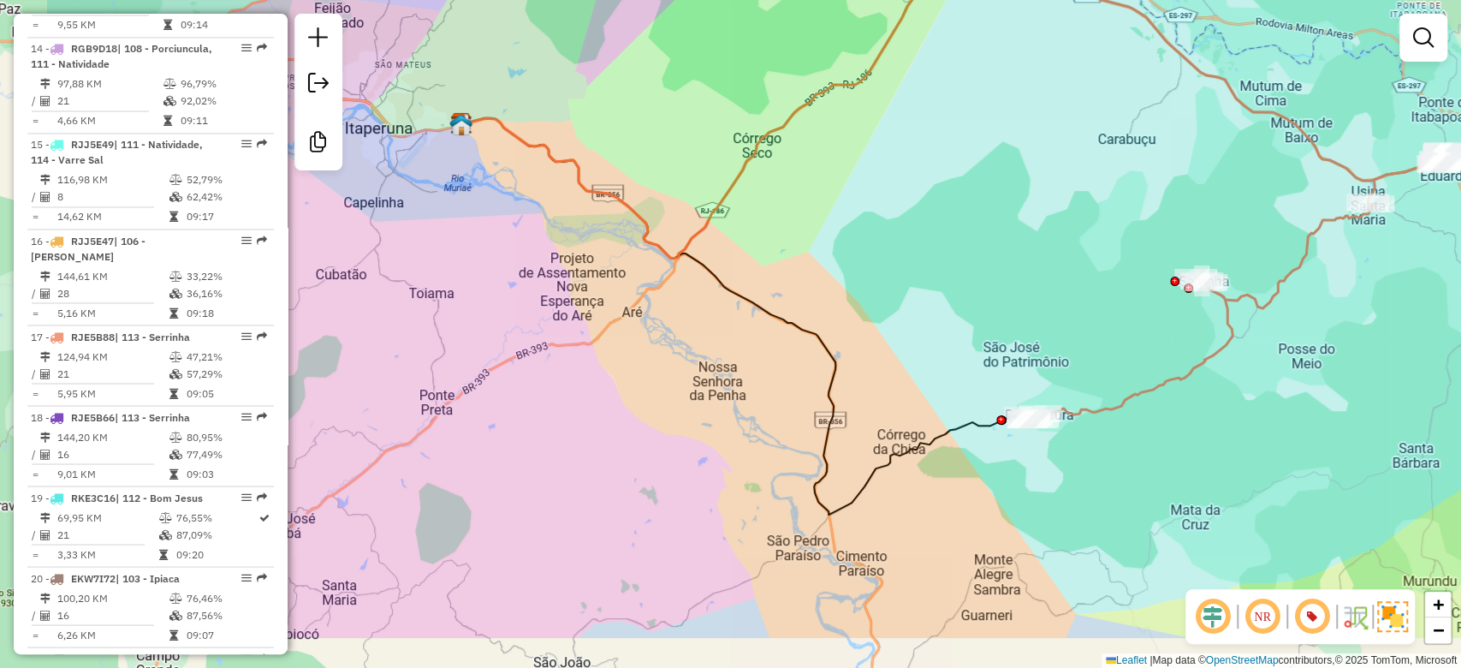
drag, startPoint x: 594, startPoint y: 298, endPoint x: 671, endPoint y: 253, distance: 89.4
click at [671, 253] on div "Janela de atendimento Grade de atendimento Capacidade Transportadoras Veículos …" at bounding box center [730, 334] width 1461 height 668
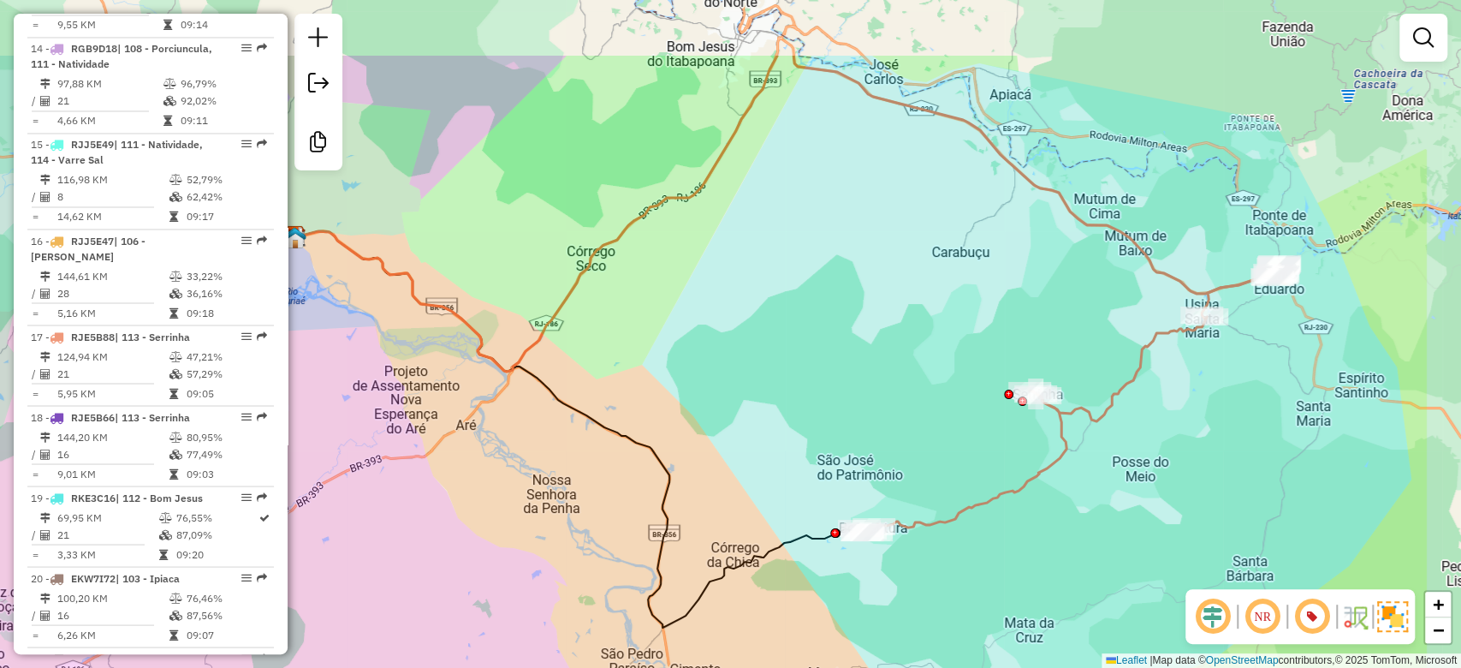
drag, startPoint x: 747, startPoint y: 440, endPoint x: 568, endPoint y: 562, distance: 216.3
click at [568, 562] on div "Janela de atendimento Grade de atendimento Capacidade Transportadoras Veículos …" at bounding box center [730, 334] width 1461 height 668
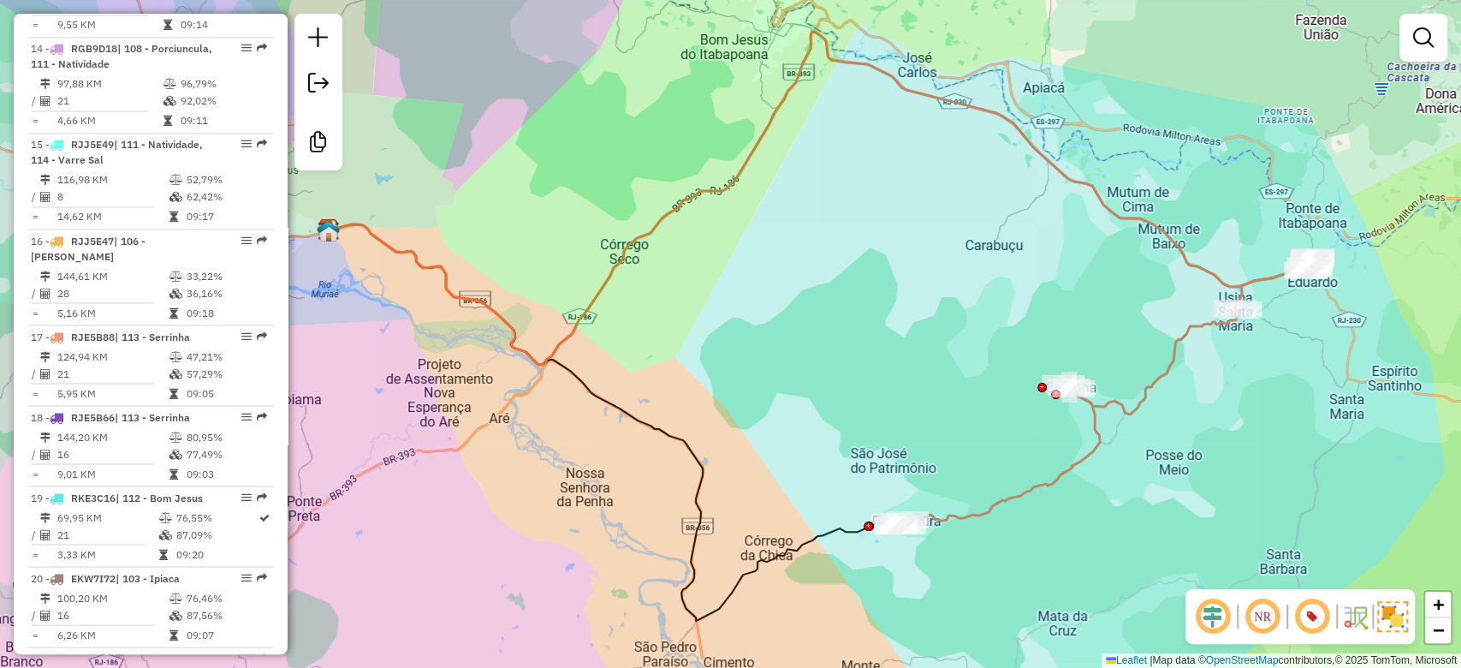
drag, startPoint x: 574, startPoint y: 566, endPoint x: 608, endPoint y: 558, distance: 34.3
click at [608, 558] on div "Janela de atendimento Grade de atendimento Capacidade Transportadoras Veículos …" at bounding box center [730, 334] width 1461 height 668
drag, startPoint x: 409, startPoint y: 292, endPoint x: 396, endPoint y: 276, distance: 20.7
click at [412, 291] on div "Janela de atendimento Grade de atendimento Capacidade Transportadoras Veículos …" at bounding box center [730, 334] width 1461 height 668
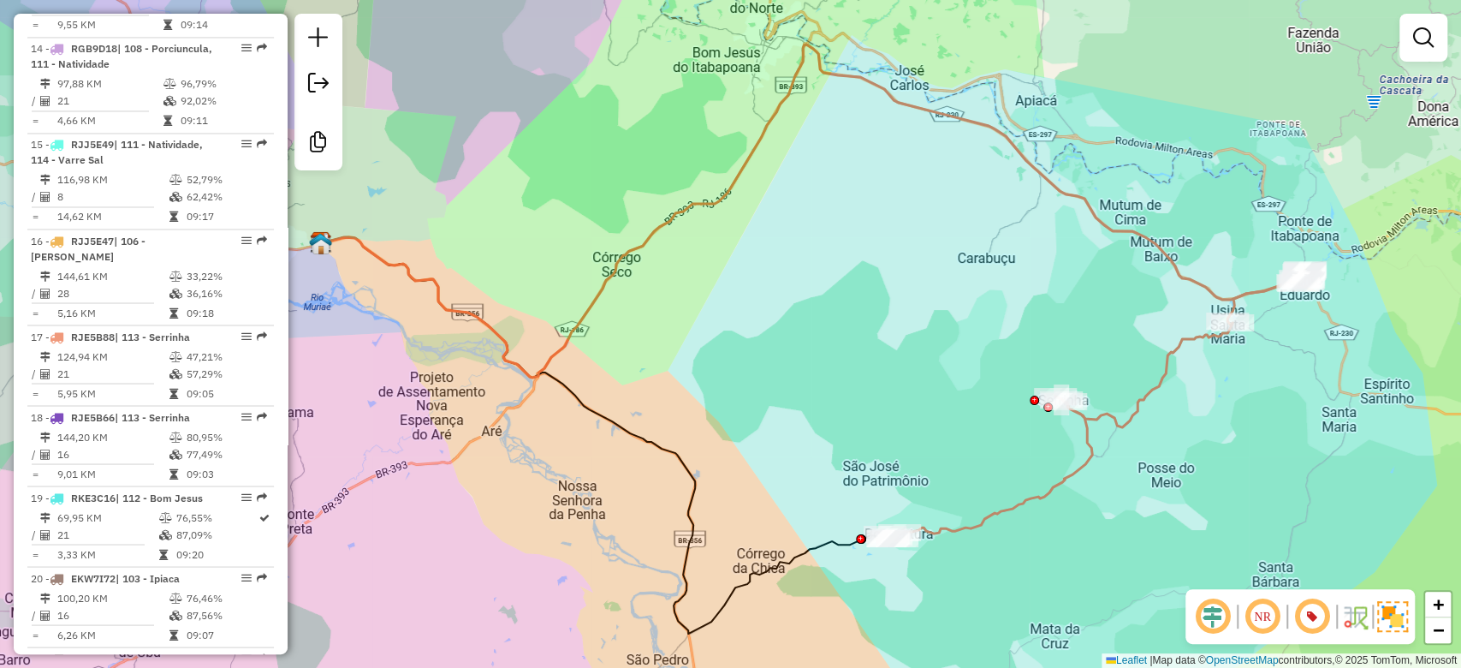
drag, startPoint x: 711, startPoint y: 284, endPoint x: 597, endPoint y: 437, distance: 191.4
click at [597, 438] on div "Janela de atendimento Grade de atendimento Capacidade Transportadoras Veículos …" at bounding box center [730, 334] width 1461 height 668
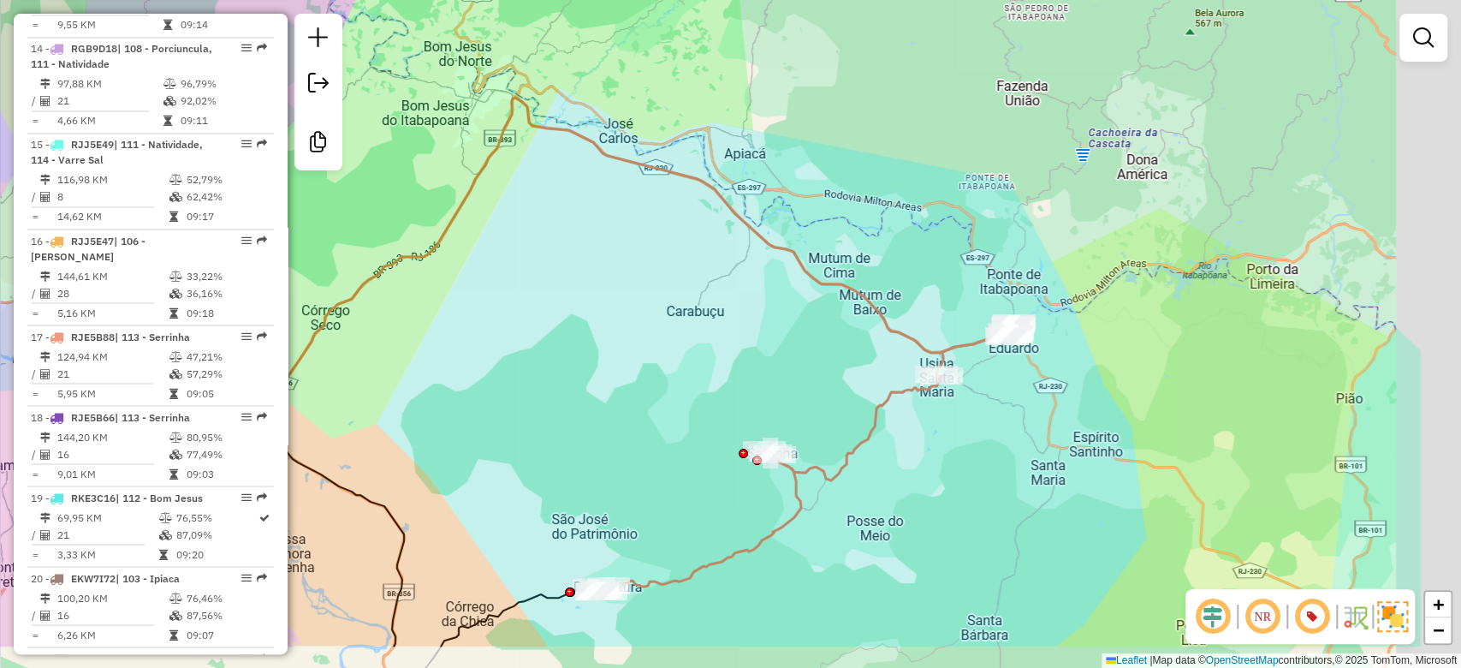
drag, startPoint x: 801, startPoint y: 356, endPoint x: 603, endPoint y: 239, distance: 230.7
click at [603, 239] on div "Janela de atendimento Grade de atendimento Capacidade Transportadoras Veículos …" at bounding box center [730, 334] width 1461 height 668
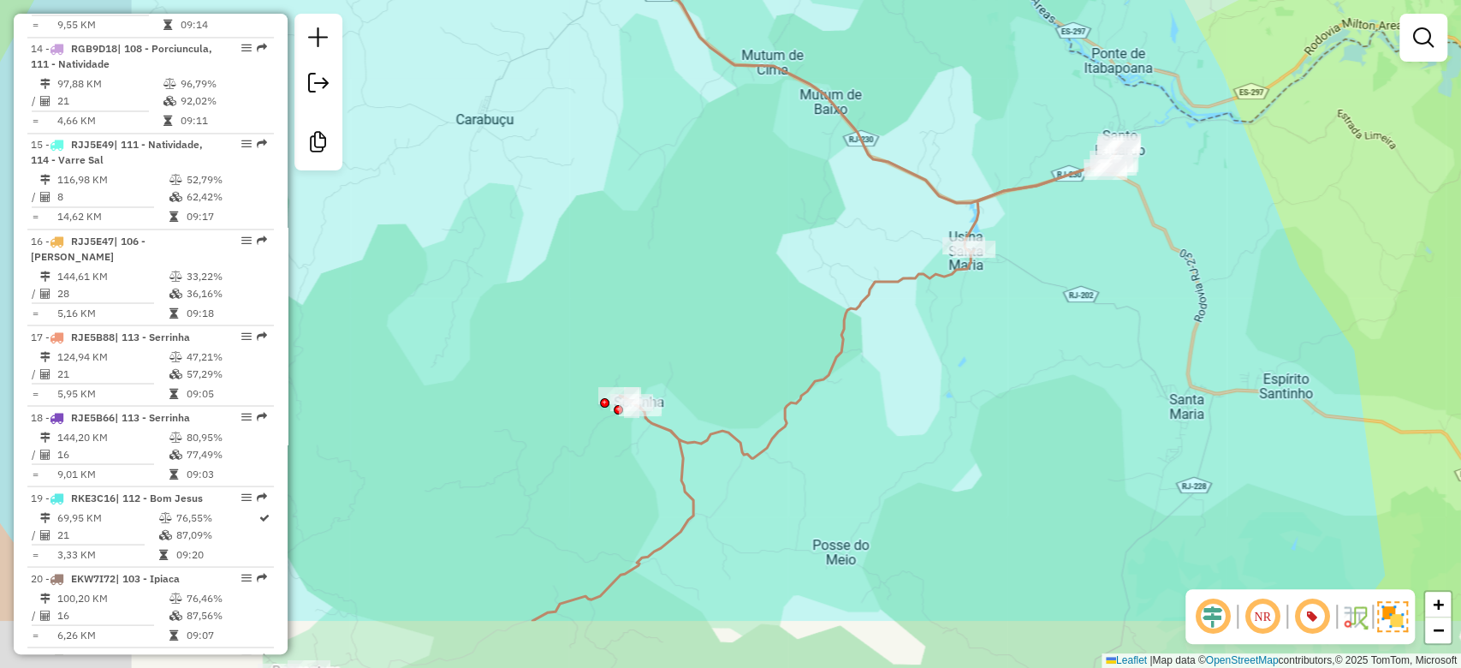
drag, startPoint x: 826, startPoint y: 352, endPoint x: 913, endPoint y: 296, distance: 102.8
click at [911, 296] on div "Janela de atendimento Grade de atendimento Capacidade Transportadoras Veículos …" at bounding box center [730, 334] width 1461 height 668
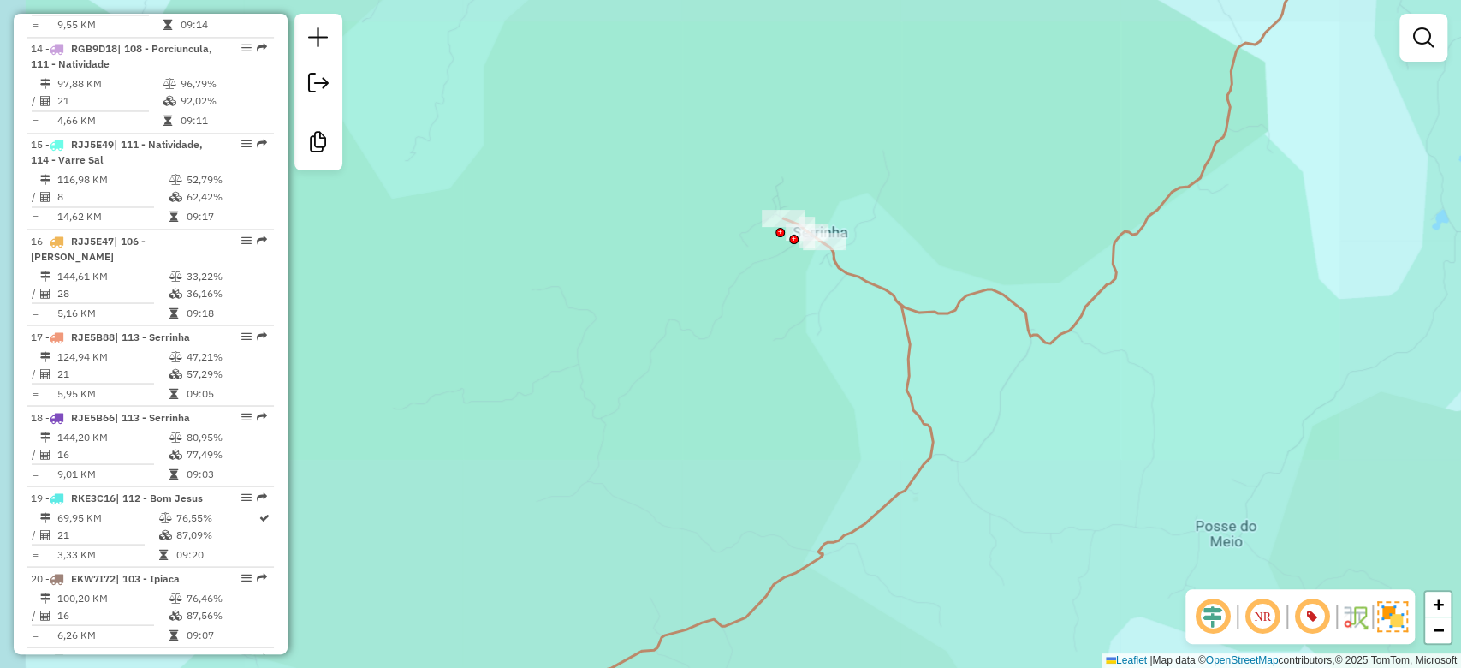
drag, startPoint x: 654, startPoint y: 469, endPoint x: 1071, endPoint y: 88, distance: 564.8
click at [1071, 88] on div "Janela de atendimento Grade de atendimento Capacidade Transportadoras Veículos …" at bounding box center [730, 334] width 1461 height 668
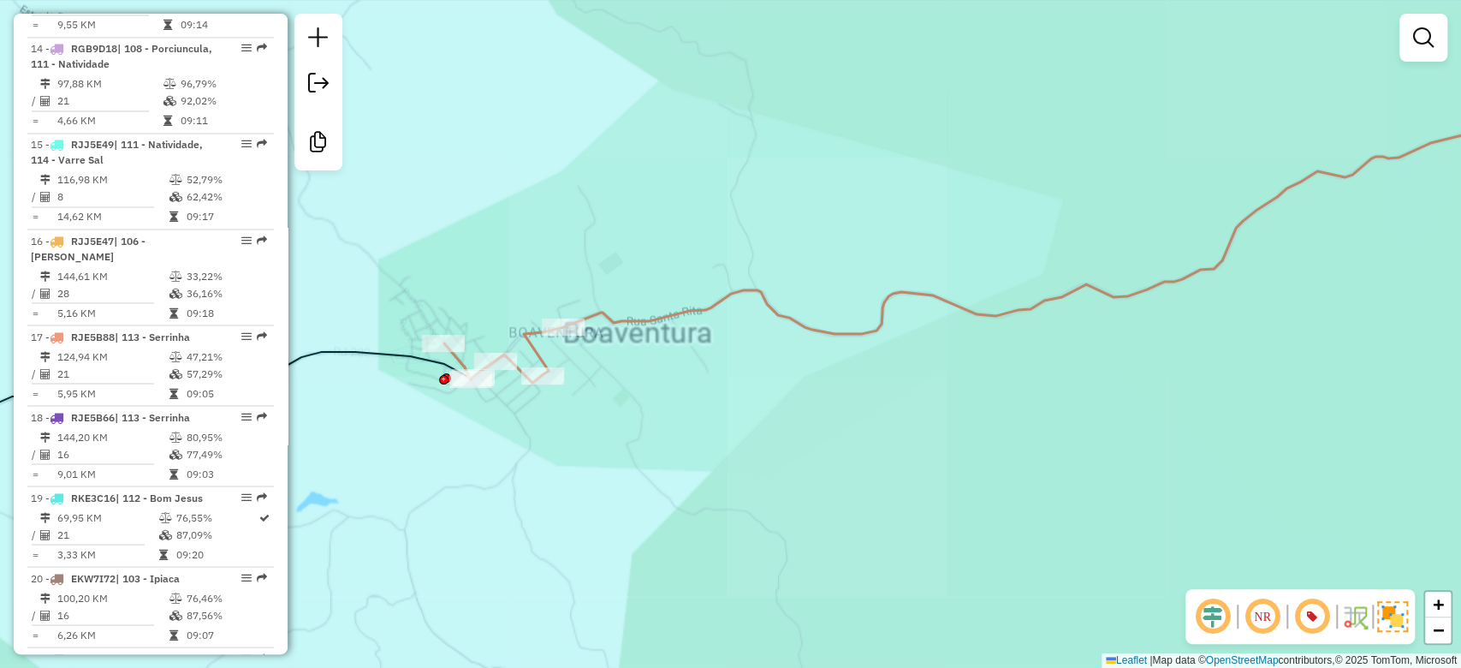
drag, startPoint x: 570, startPoint y: 437, endPoint x: 1089, endPoint y: 312, distance: 533.7
click at [1061, 324] on div "Janela de atendimento Grade de atendimento Capacidade Transportadoras Veículos …" at bounding box center [730, 334] width 1461 height 668
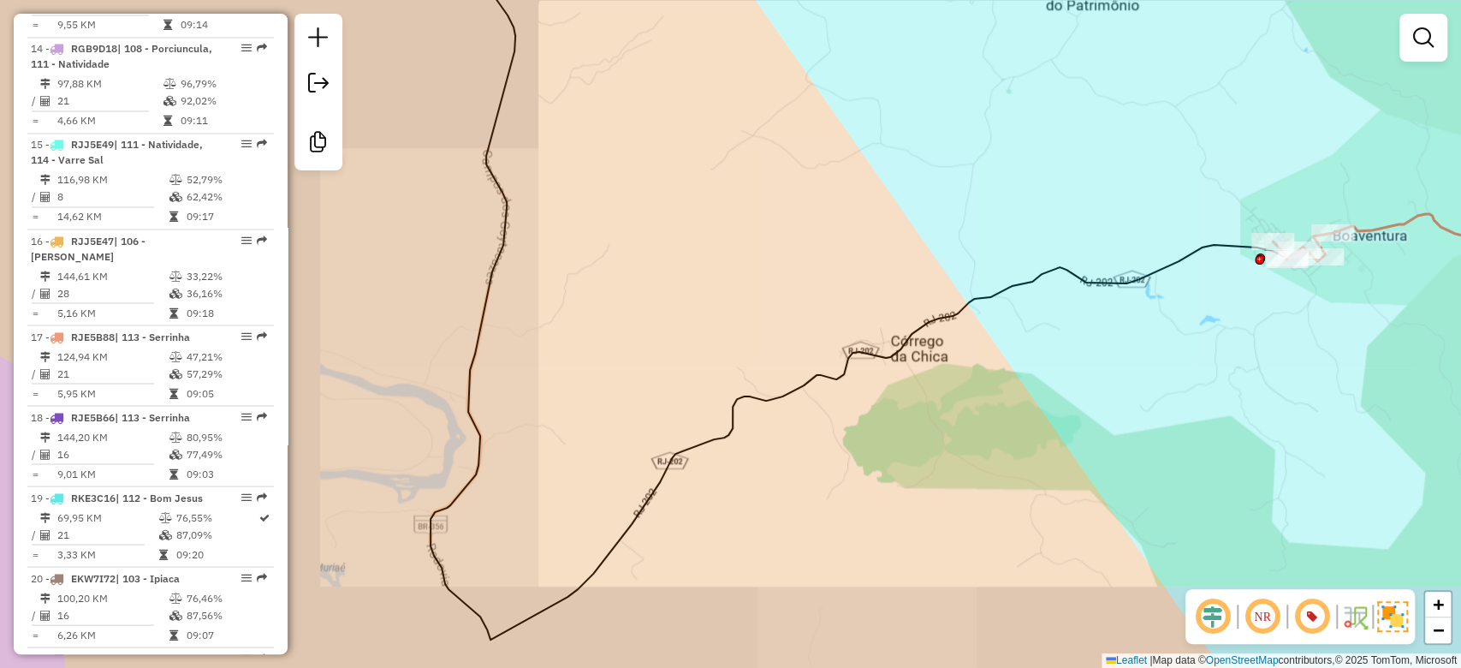
drag, startPoint x: 809, startPoint y: 248, endPoint x: 949, endPoint y: 247, distance: 139.5
click at [949, 247] on div "Janela de atendimento Grade de atendimento Capacidade Transportadoras Veículos …" at bounding box center [730, 334] width 1461 height 668
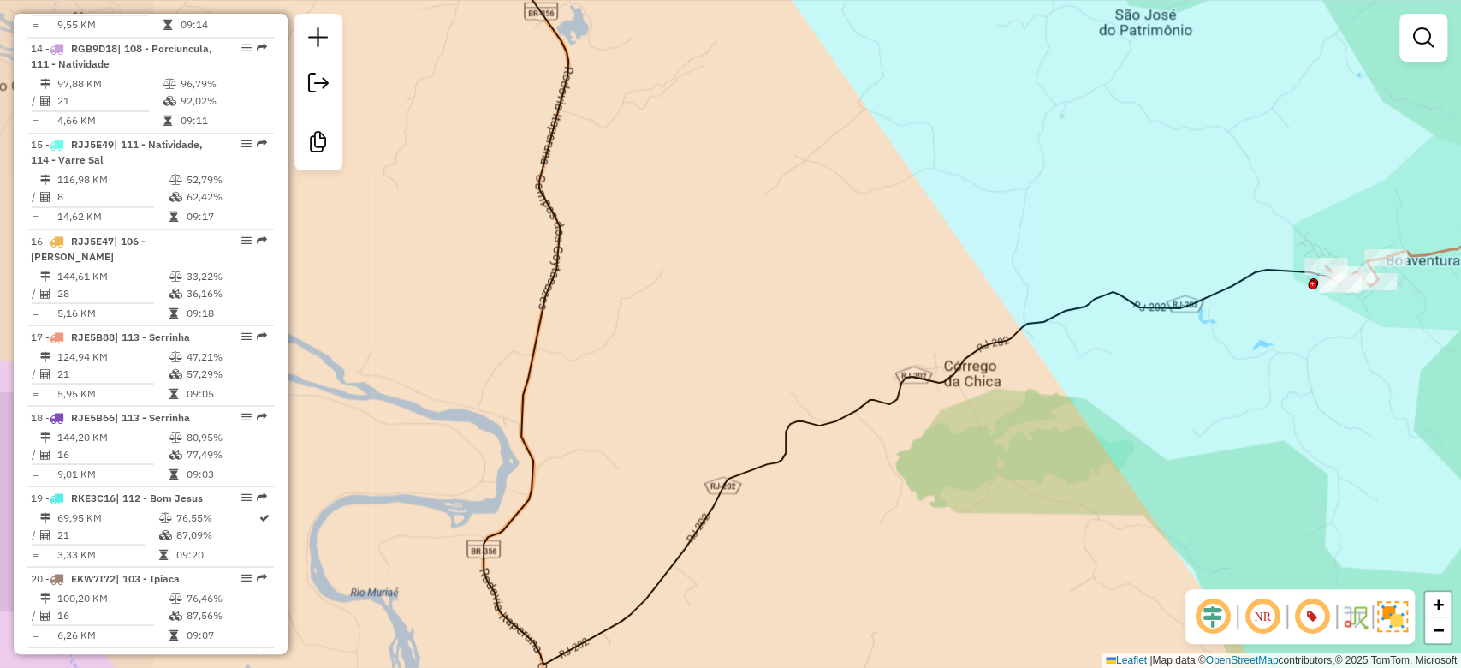
drag, startPoint x: 749, startPoint y: 267, endPoint x: 863, endPoint y: 331, distance: 130.7
click at [863, 331] on div "Janela de atendimento Grade de atendimento Capacidade Transportadoras Veículos …" at bounding box center [730, 334] width 1461 height 668
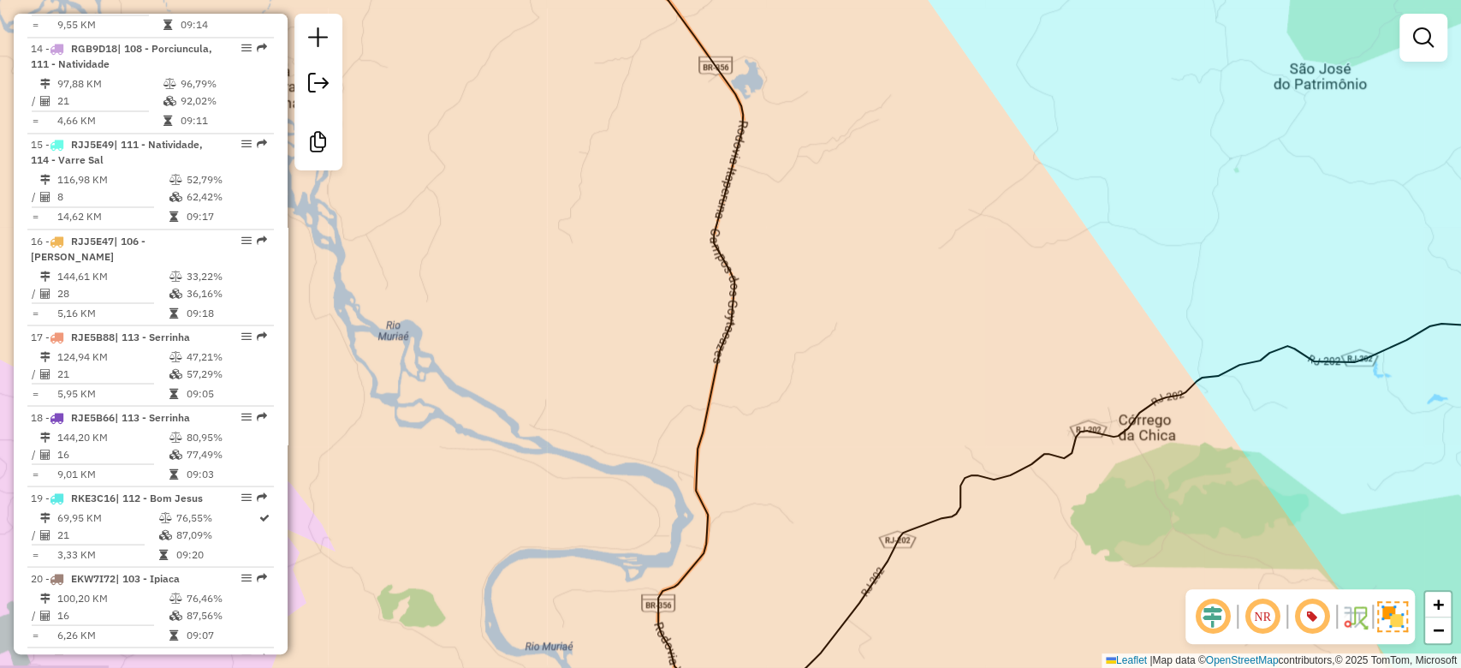
drag, startPoint x: 747, startPoint y: 492, endPoint x: 749, endPoint y: 483, distance: 9.6
click at [749, 483] on div "Janela de atendimento Grade de atendimento Capacidade Transportadoras Veículos …" at bounding box center [730, 334] width 1461 height 668
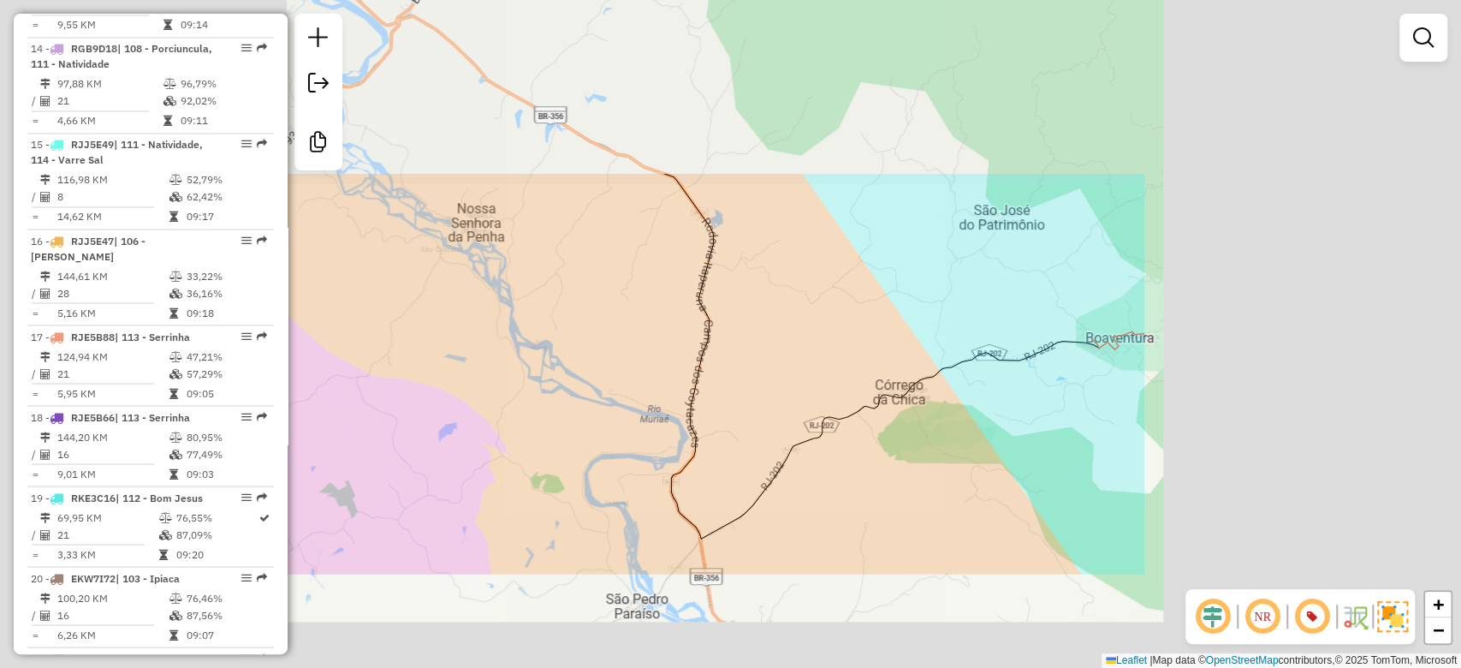
click at [651, 339] on div "Janela de atendimento Grade de atendimento Capacidade Transportadoras Veículos …" at bounding box center [730, 334] width 1461 height 668
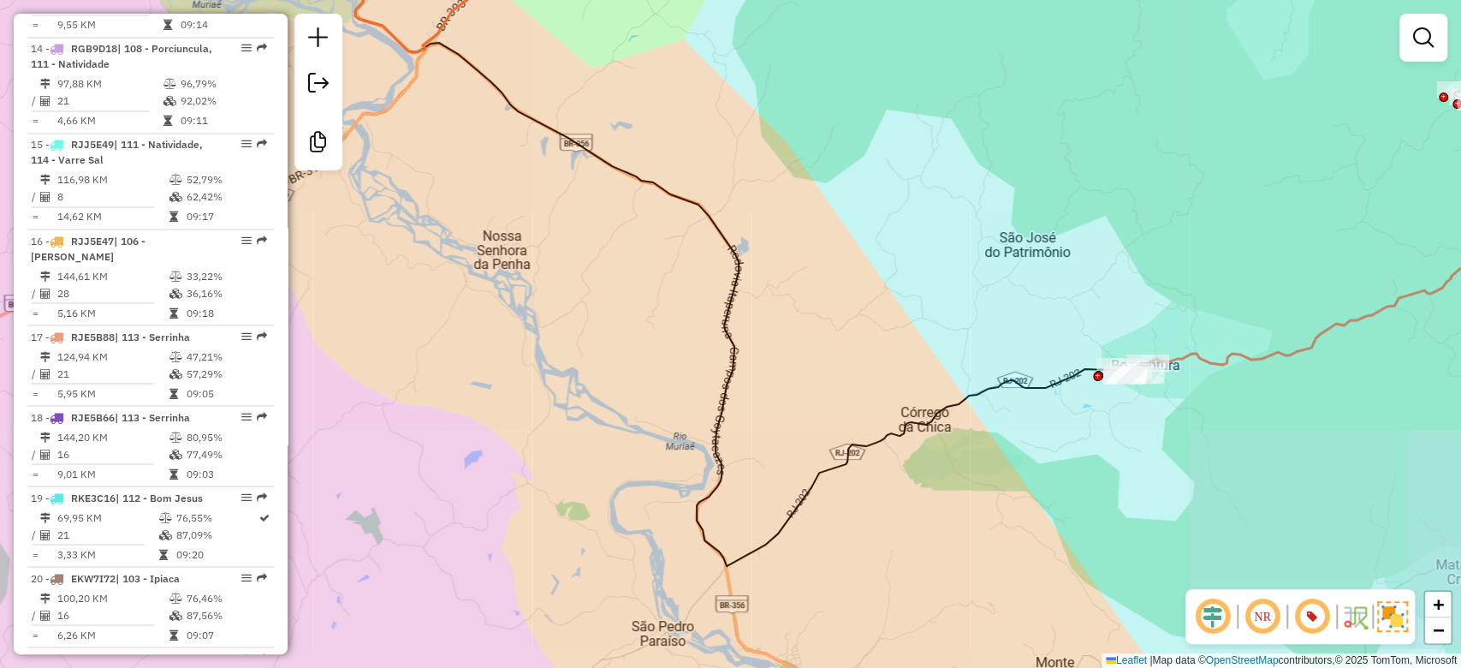
drag, startPoint x: 632, startPoint y: 312, endPoint x: 756, endPoint y: 426, distance: 169.0
click at [756, 426] on div "Janela de atendimento Grade de atendimento Capacidade Transportadoras Veículos …" at bounding box center [730, 334] width 1461 height 668
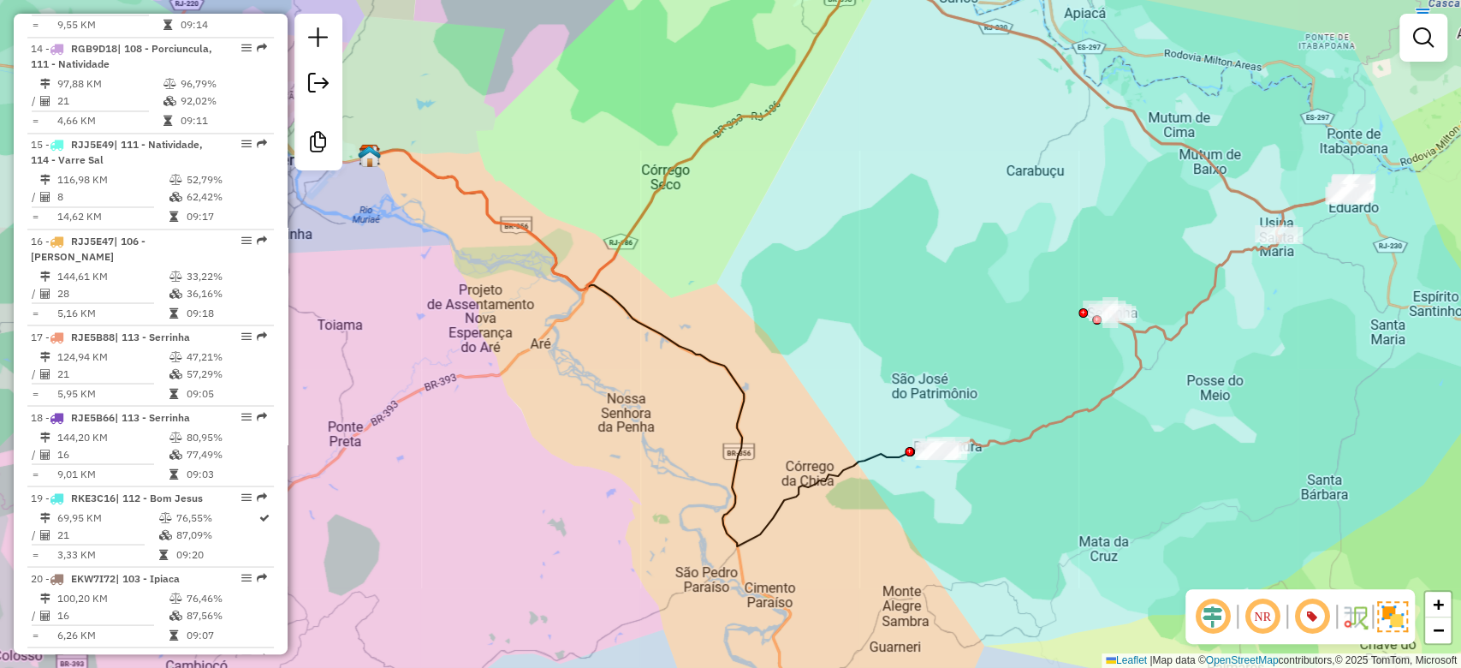
drag, startPoint x: 694, startPoint y: 410, endPoint x: 646, endPoint y: 440, distance: 56.5
click at [646, 440] on div "Janela de atendimento Grade de atendimento Capacidade Transportadoras Veículos …" at bounding box center [730, 334] width 1461 height 668
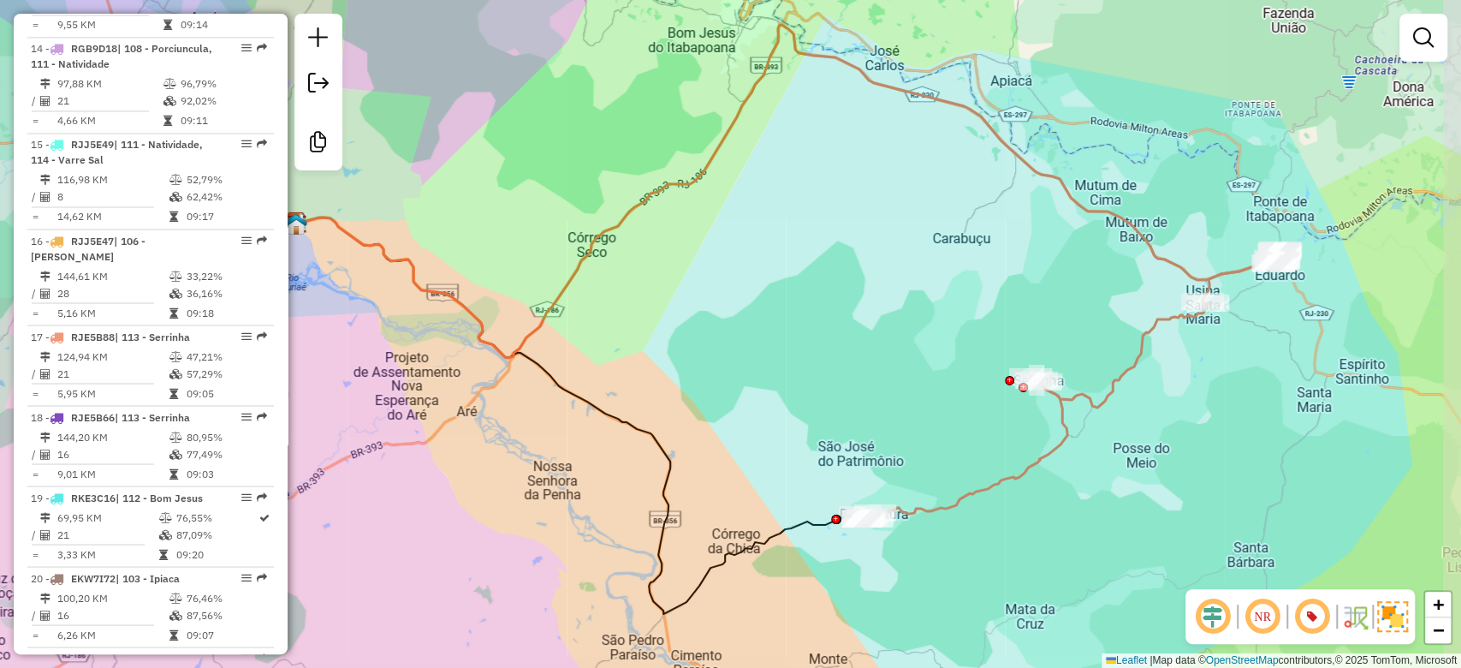
drag, startPoint x: 623, startPoint y: 467, endPoint x: 598, endPoint y: 492, distance: 35.7
click at [598, 492] on div "Janela de atendimento Grade de atendimento Capacidade Transportadoras Veículos …" at bounding box center [730, 334] width 1461 height 668
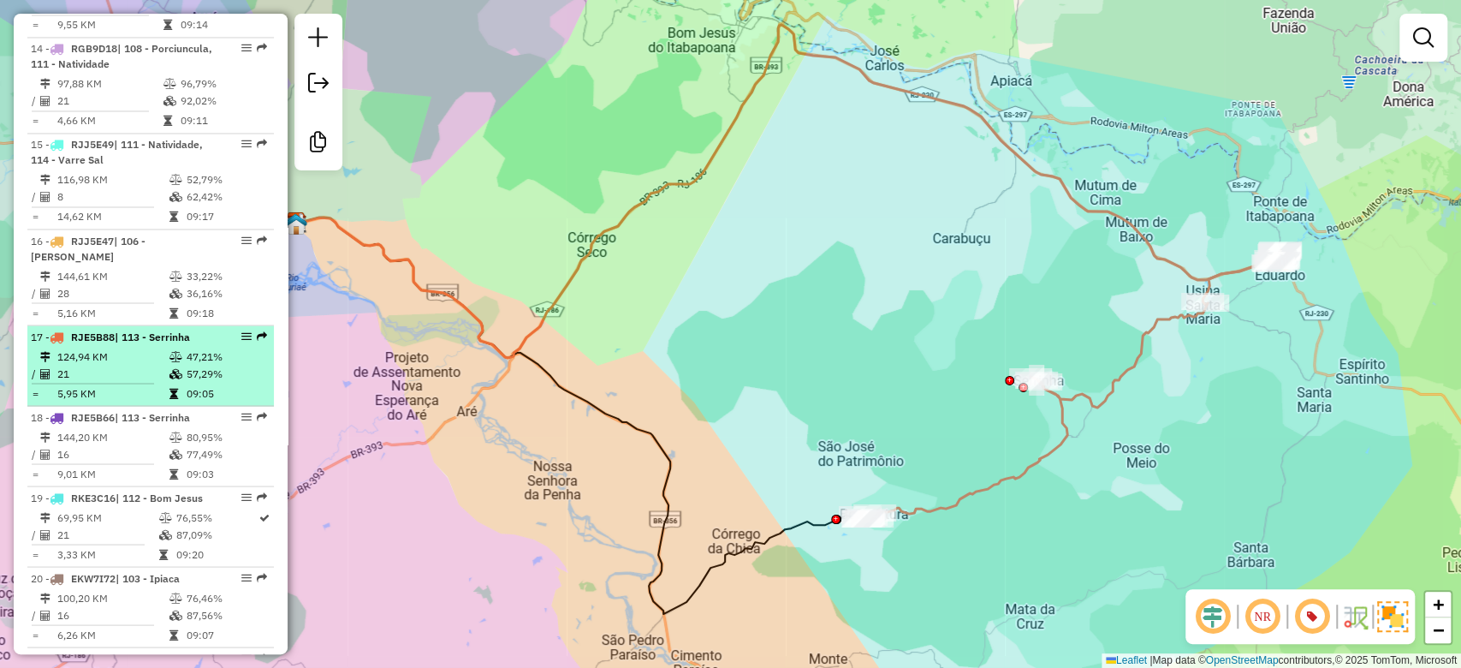
click at [243, 372] on td "57,29%" at bounding box center [226, 373] width 81 height 17
select select "**********"
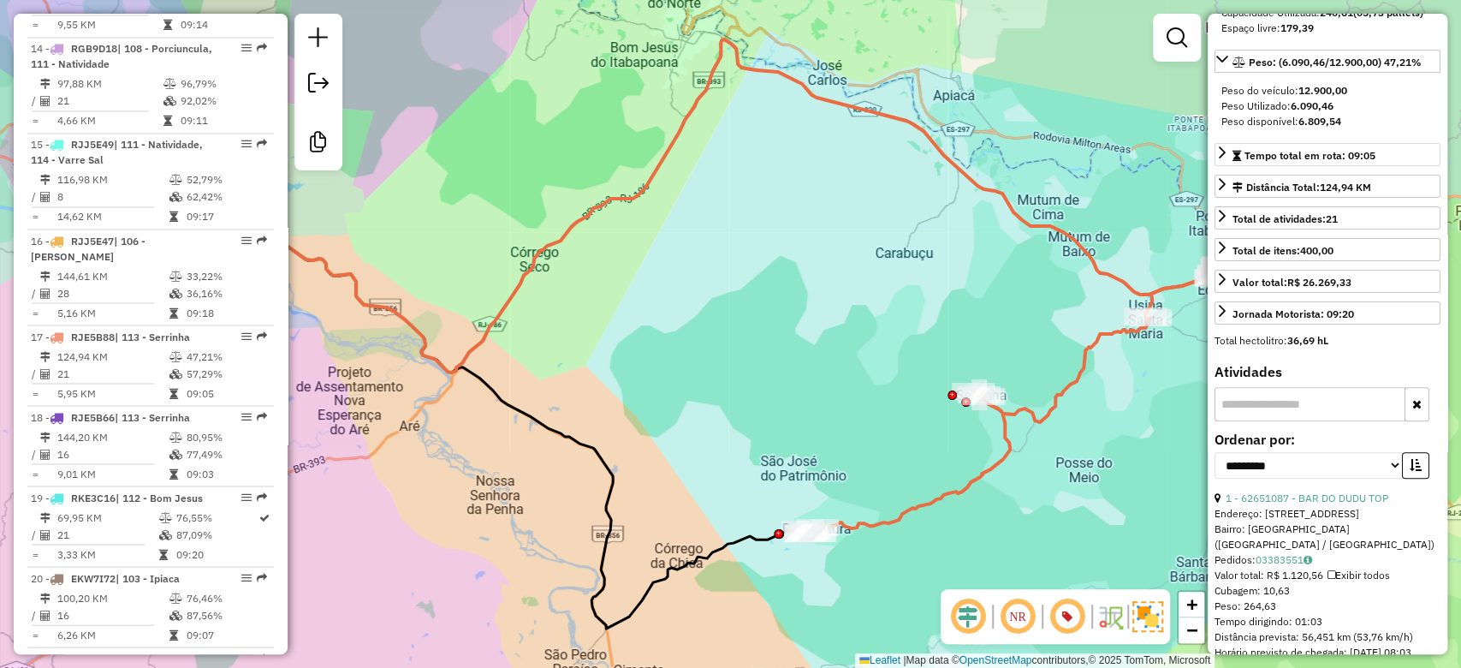
scroll to position [228, 0]
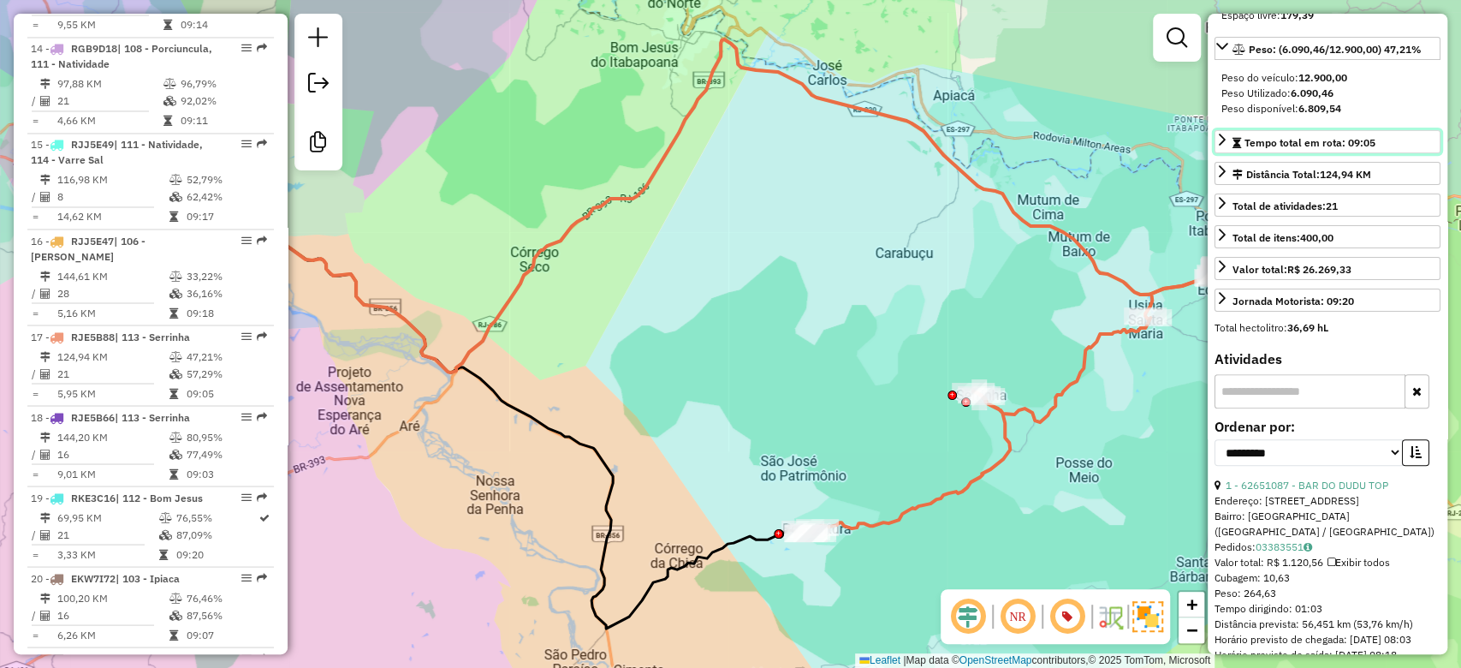
click at [1220, 146] on icon at bounding box center [1222, 140] width 7 height 12
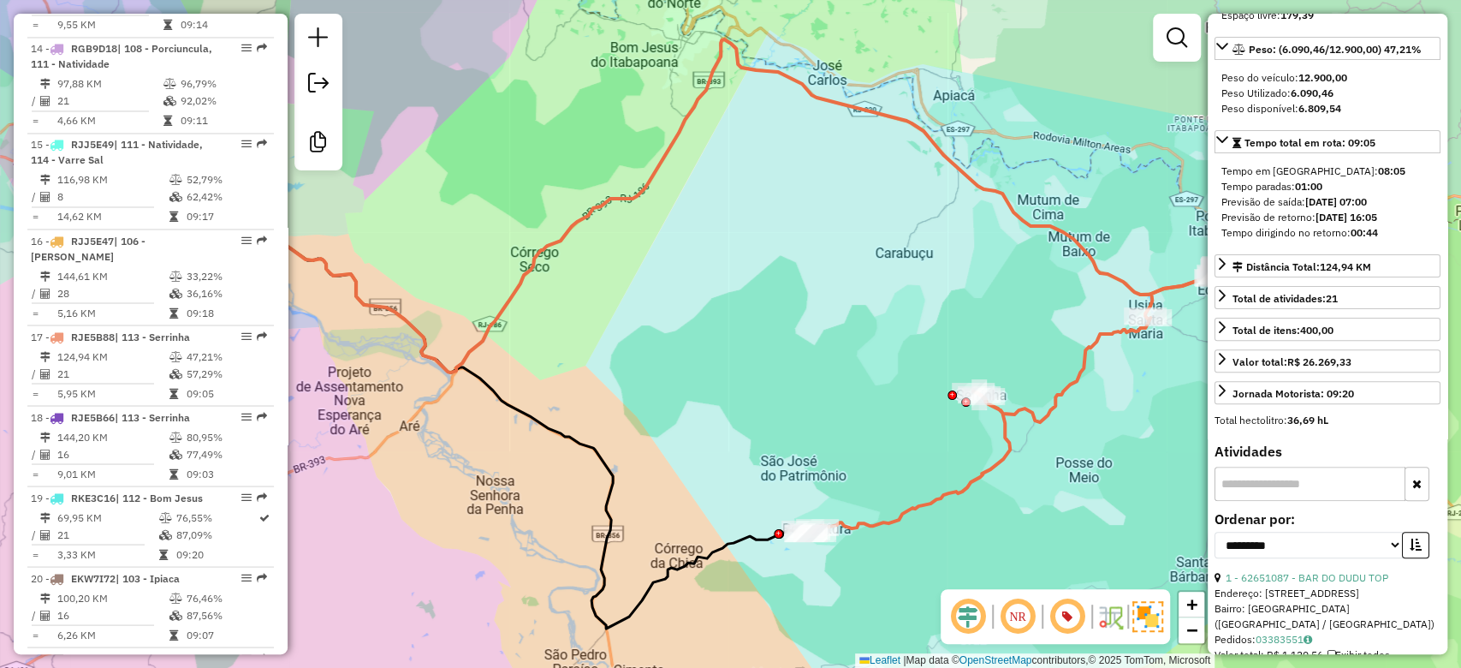
drag, startPoint x: 1318, startPoint y: 243, endPoint x: 1403, endPoint y: 243, distance: 84.8
click at [1377, 223] on strong "[DATE] 16:05" at bounding box center [1347, 217] width 62 height 13
drag, startPoint x: 1354, startPoint y: 264, endPoint x: 1387, endPoint y: 264, distance: 32.5
click at [1387, 241] on div "Tempo dirigindo no retorno: 00:44" at bounding box center [1328, 232] width 212 height 15
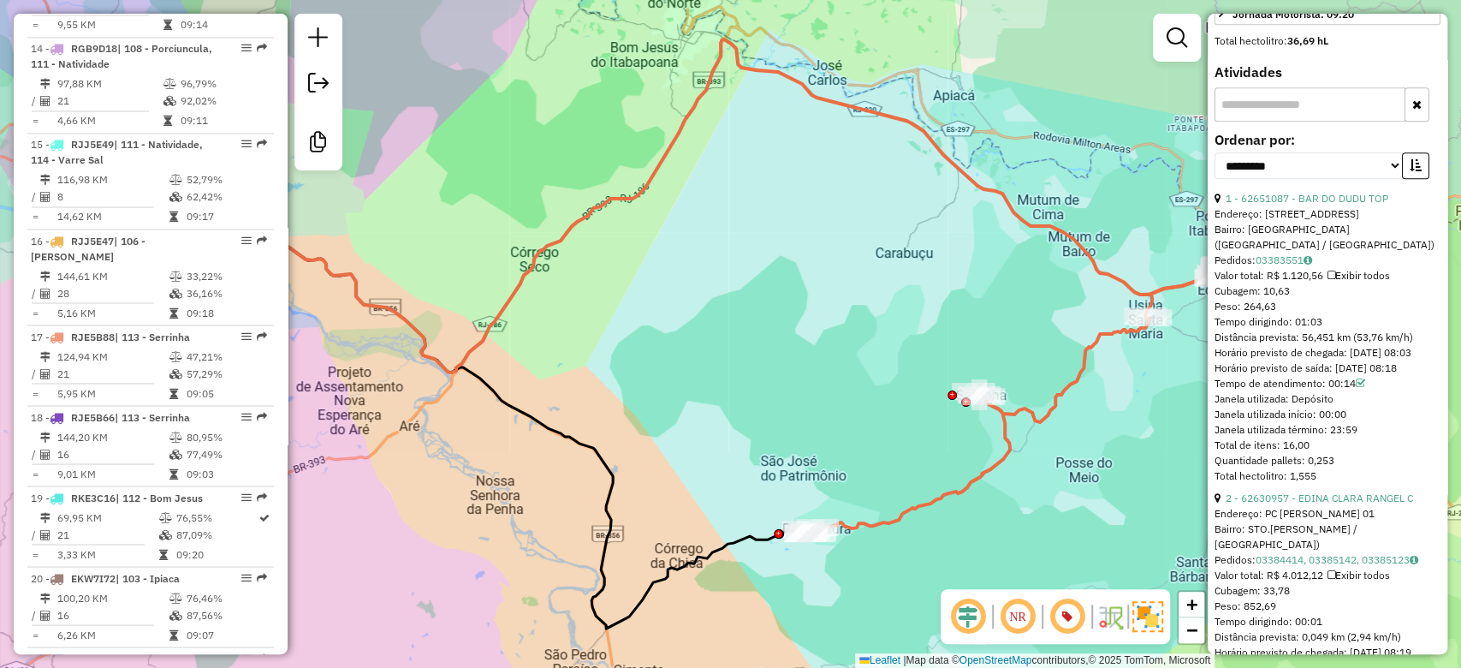
scroll to position [609, 0]
drag, startPoint x: 1213, startPoint y: 408, endPoint x: 1241, endPoint y: 408, distance: 27.4
click at [1241, 408] on div "**********" at bounding box center [1328, 334] width 240 height 640
click at [1323, 203] on link "1 - 62651087 - BAR DO DUDU TOP" at bounding box center [1307, 196] width 163 height 13
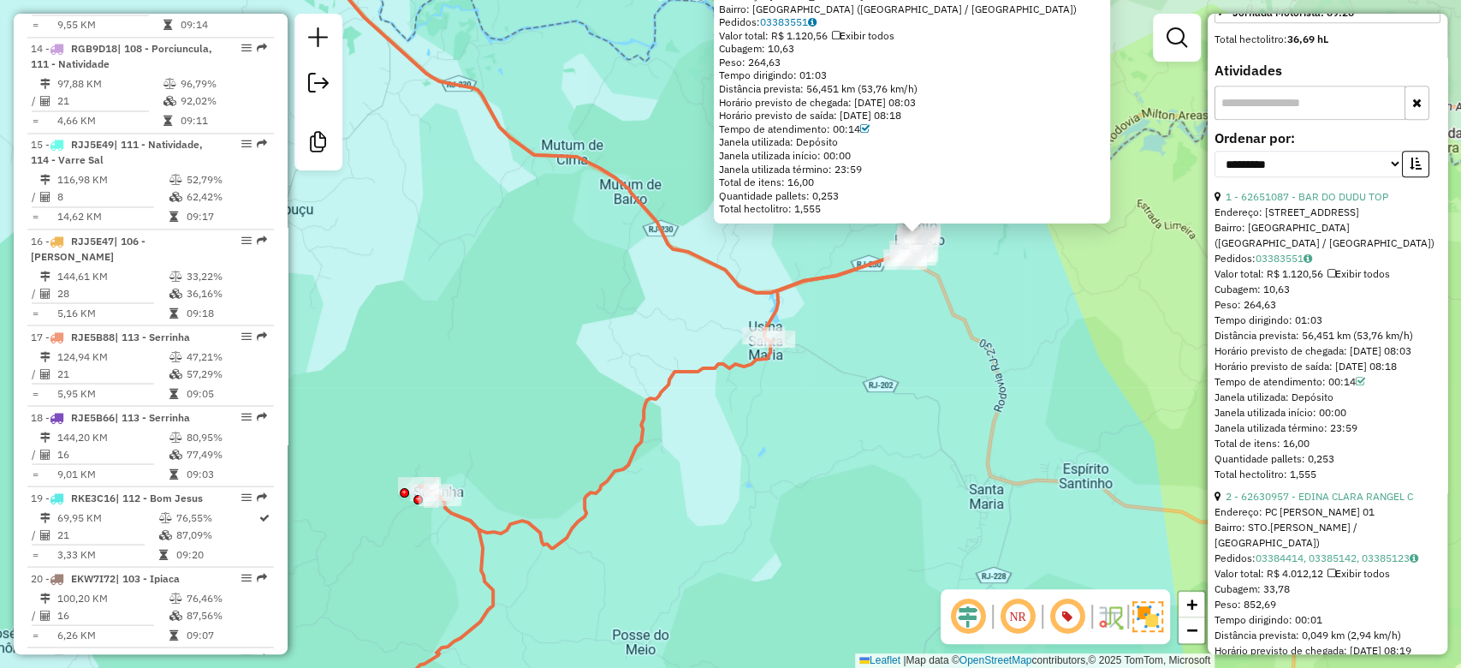
click at [973, 426] on div "62651087 - BAR DO DUDU TOP Endereço: RUA MARGEM DA LINHA LEOPOLDINA 08 Bairro: …" at bounding box center [730, 334] width 1461 height 668
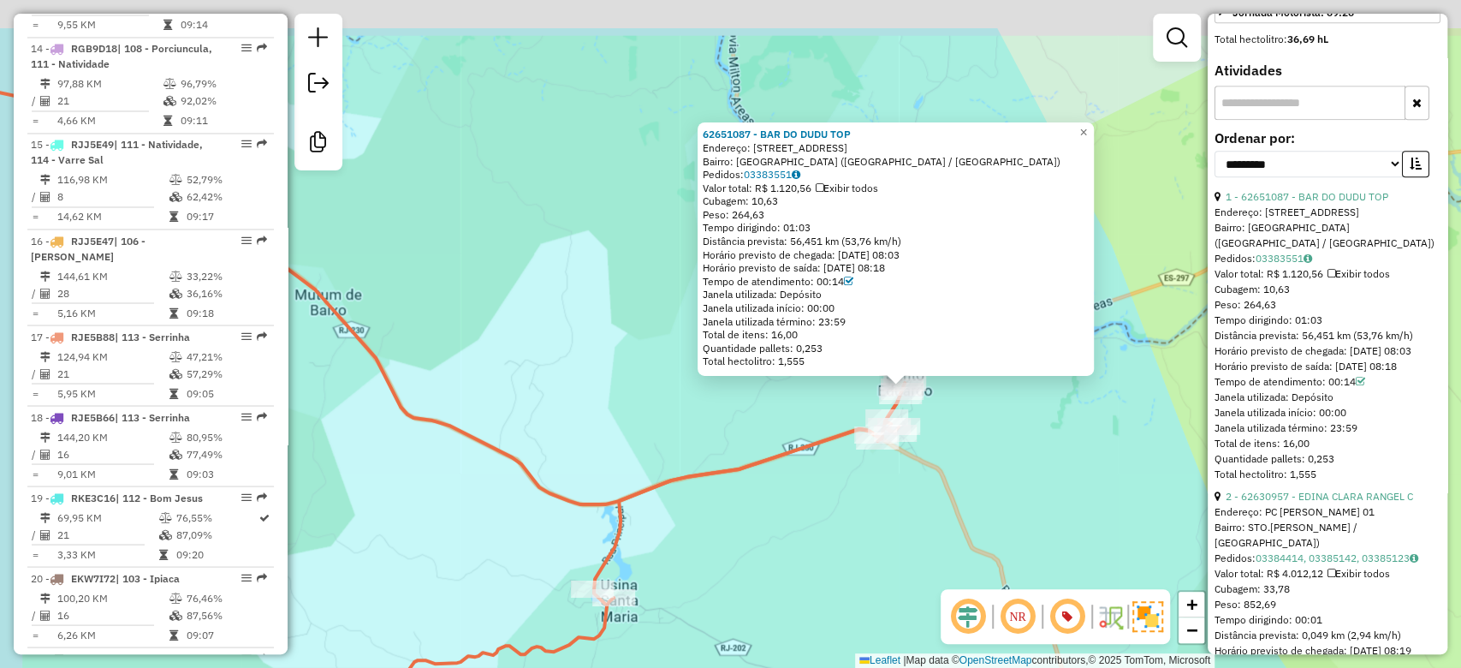
drag, startPoint x: 953, startPoint y: 449, endPoint x: 955, endPoint y: 465, distance: 15.5
click at [955, 465] on div "62651087 - BAR DO DUDU TOP Endereço: RUA MARGEM DA LINHA LEOPOLDINA 08 Bairro: …" at bounding box center [730, 334] width 1461 height 668
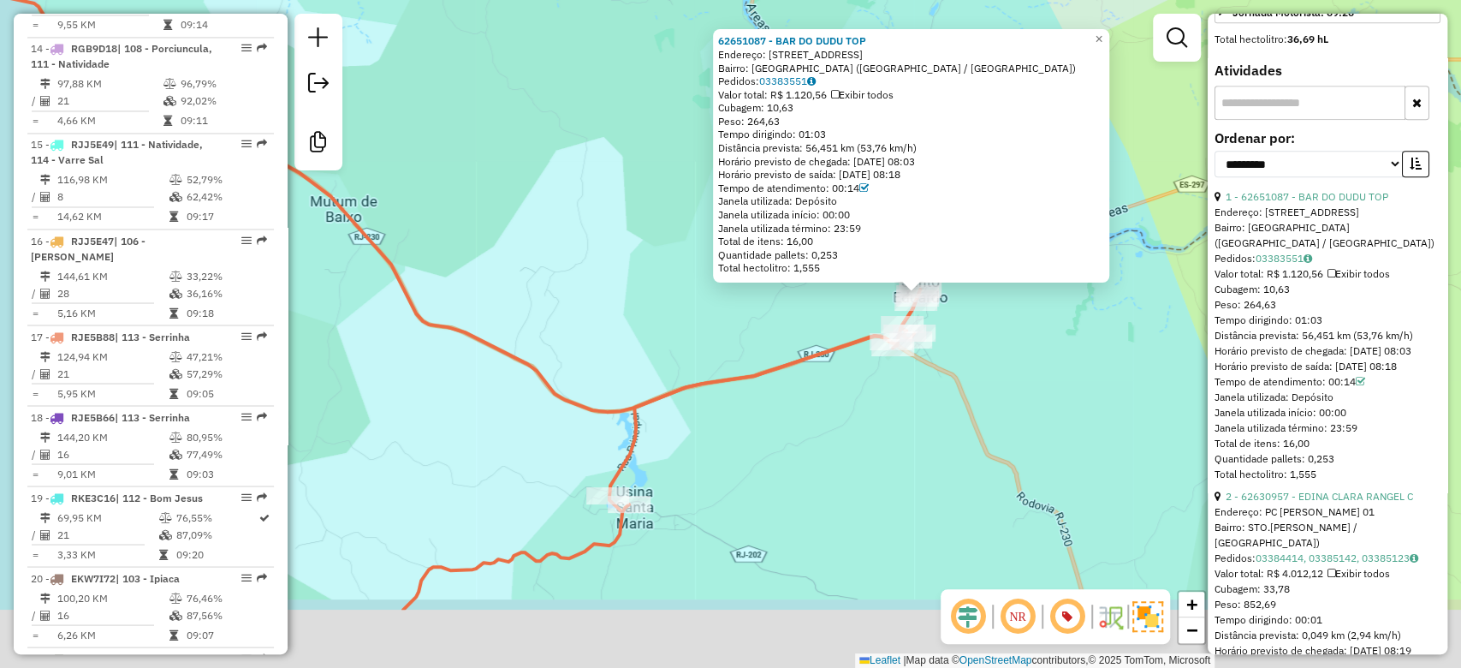
drag, startPoint x: 698, startPoint y: 527, endPoint x: 803, endPoint y: 390, distance: 172.8
click at [800, 396] on div "62651087 - BAR DO DUDU TOP Endereço: RUA MARGEM DA LINHA LEOPOLDINA 08 Bairro: …" at bounding box center [730, 334] width 1461 height 668
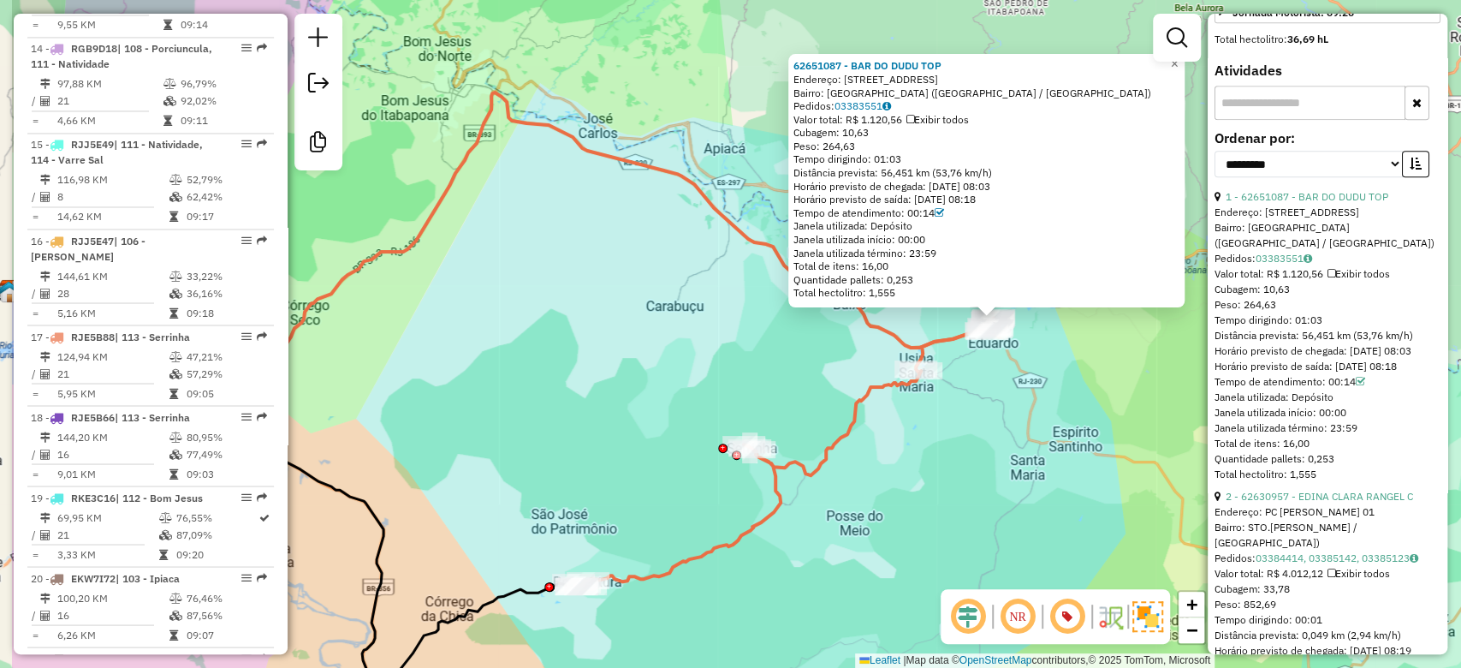
drag, startPoint x: 639, startPoint y: 428, endPoint x: 797, endPoint y: 384, distance: 164.5
click at [797, 384] on div "62651087 - BAR DO DUDU TOP Endereço: RUA MARGEM DA LINHA LEOPOLDINA 08 Bairro: …" at bounding box center [730, 334] width 1461 height 668
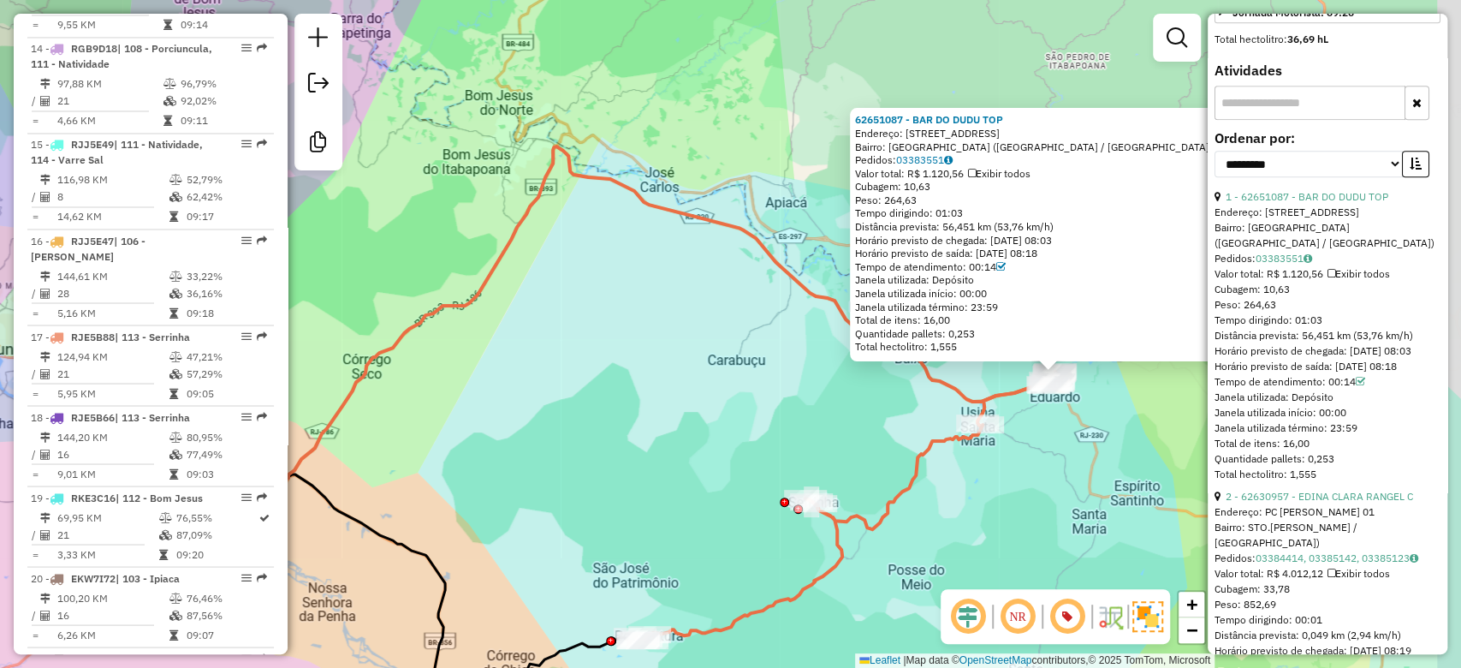
drag, startPoint x: 824, startPoint y: 417, endPoint x: 765, endPoint y: 401, distance: 60.4
click at [767, 401] on div "62651087 - BAR DO DUDU TOP Endereço: RUA MARGEM DA LINHA LEOPOLDINA 08 Bairro: …" at bounding box center [730, 334] width 1461 height 668
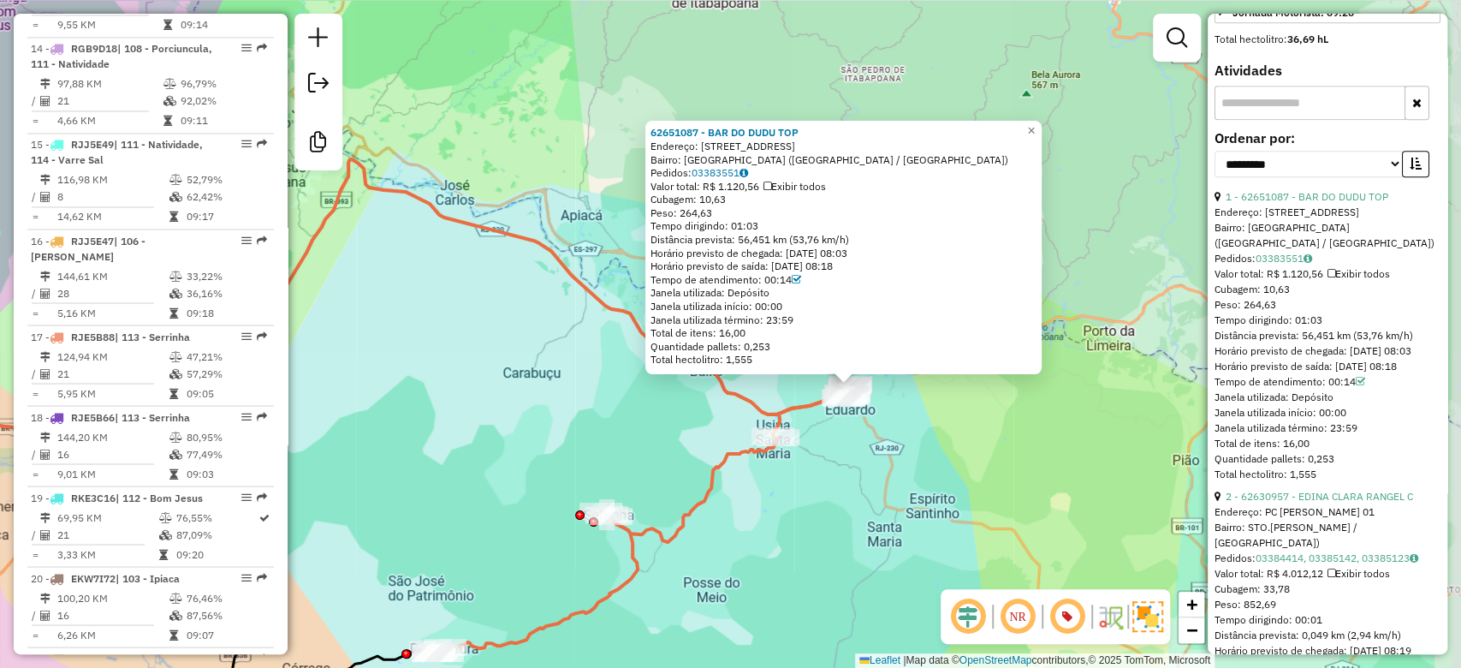
drag, startPoint x: 765, startPoint y: 401, endPoint x: 593, endPoint y: 425, distance: 173.9
click at [593, 425] on div "62651087 - BAR DO DUDU TOP Endereço: RUA MARGEM DA LINHA LEOPOLDINA 08 Bairro: …" at bounding box center [730, 334] width 1461 height 668
drag, startPoint x: 509, startPoint y: 408, endPoint x: 568, endPoint y: 396, distance: 60.5
click at [562, 396] on div "62651087 - BAR DO DUDU TOP Endereço: RUA MARGEM DA LINHA LEOPOLDINA 08 Bairro: …" at bounding box center [730, 334] width 1461 height 668
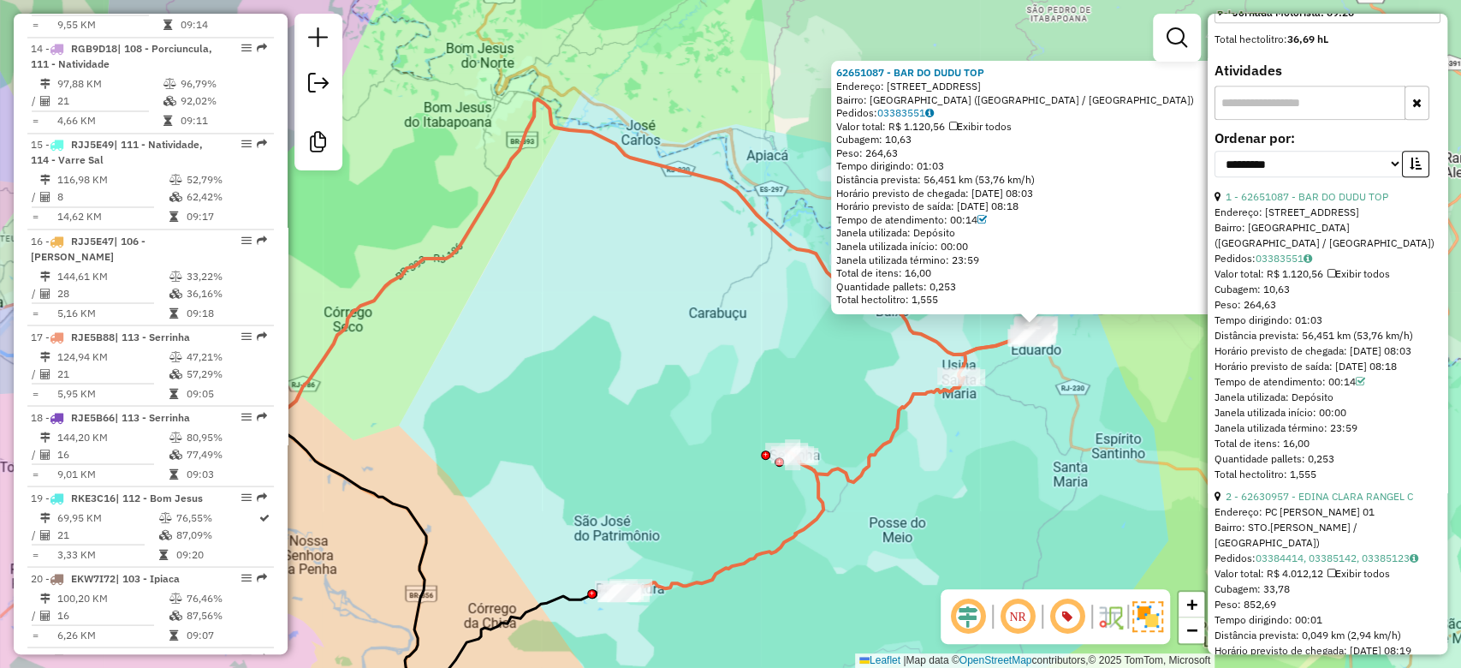
drag, startPoint x: 570, startPoint y: 396, endPoint x: 701, endPoint y: 348, distance: 139.2
click at [701, 348] on div "62651087 - BAR DO DUDU TOP Endereço: RUA MARGEM DA LINHA LEOPOLDINA 08 Bairro: …" at bounding box center [730, 334] width 1461 height 668
drag, startPoint x: 685, startPoint y: 362, endPoint x: 694, endPoint y: 355, distance: 11.6
click at [694, 355] on div "62651087 - BAR DO DUDU TOP Endereço: RUA MARGEM DA LINHA LEOPOLDINA 08 Bairro: …" at bounding box center [730, 334] width 1461 height 668
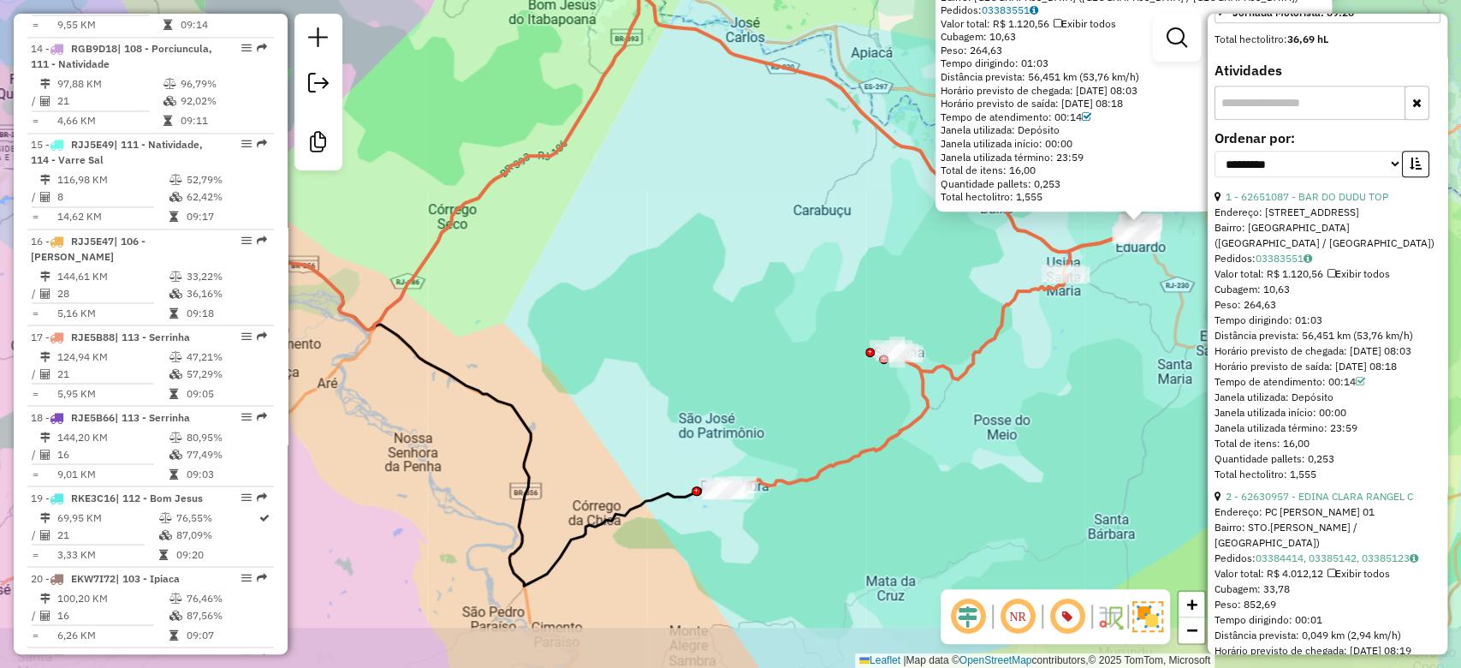
drag, startPoint x: 694, startPoint y: 355, endPoint x: 730, endPoint y: 312, distance: 56.6
click at [730, 312] on div "62651087 - BAR DO DUDU TOP Endereço: RUA MARGEM DA LINHA LEOPOLDINA 08 Bairro: …" at bounding box center [730, 334] width 1461 height 668
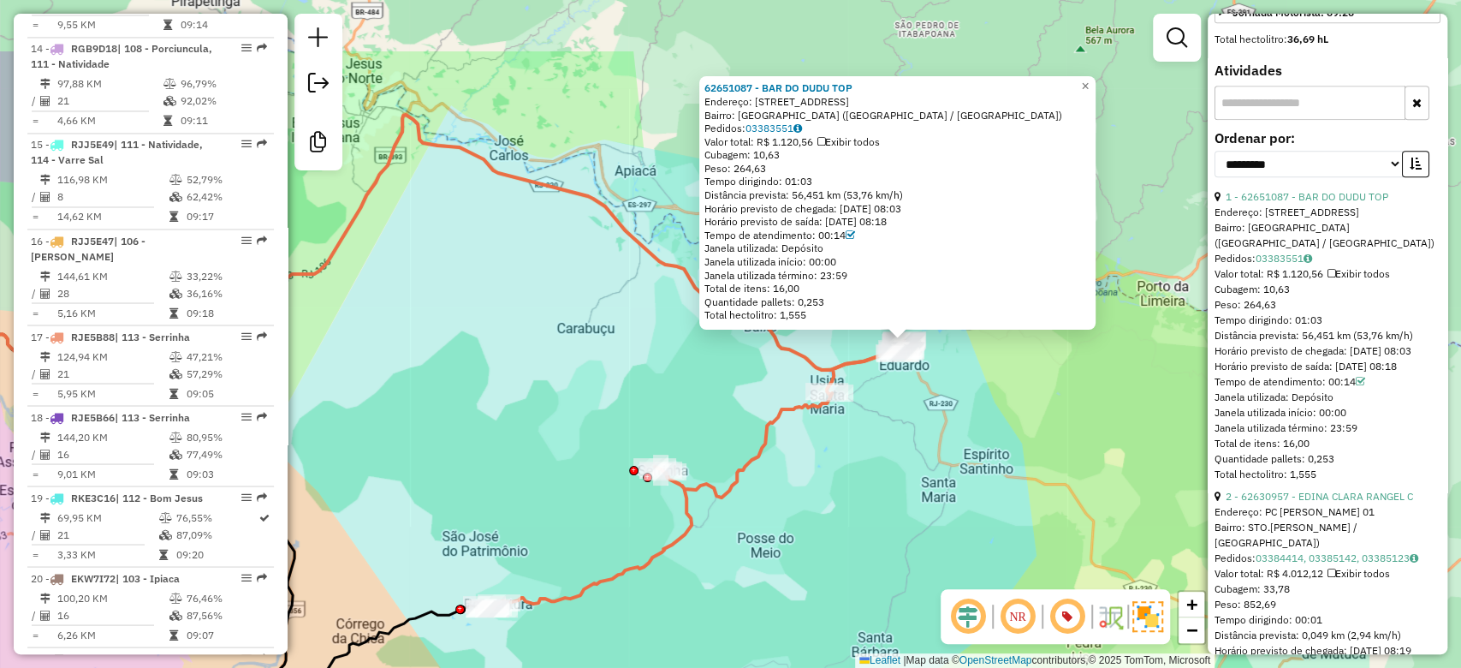
drag, startPoint x: 578, startPoint y: 419, endPoint x: 562, endPoint y: 428, distance: 18.4
click at [562, 428] on div "62651087 - BAR DO DUDU TOP Endereço: RUA MARGEM DA LINHA LEOPOLDINA 08 Bairro: …" at bounding box center [730, 334] width 1461 height 668
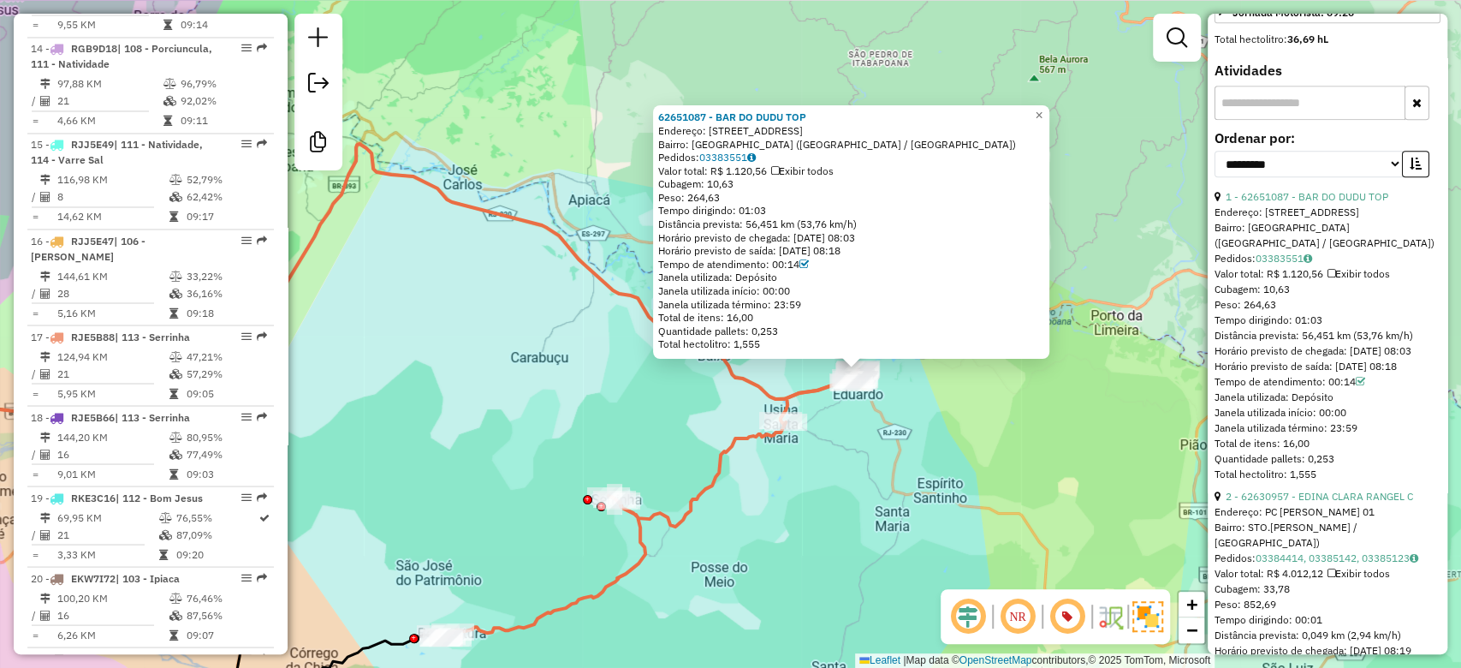
drag, startPoint x: 614, startPoint y: 383, endPoint x: 568, endPoint y: 411, distance: 53.5
click at [568, 411] on div "62651087 - BAR DO DUDU TOP Endereço: RUA MARGEM DA LINHA LEOPOLDINA 08 Bairro: …" at bounding box center [730, 334] width 1461 height 668
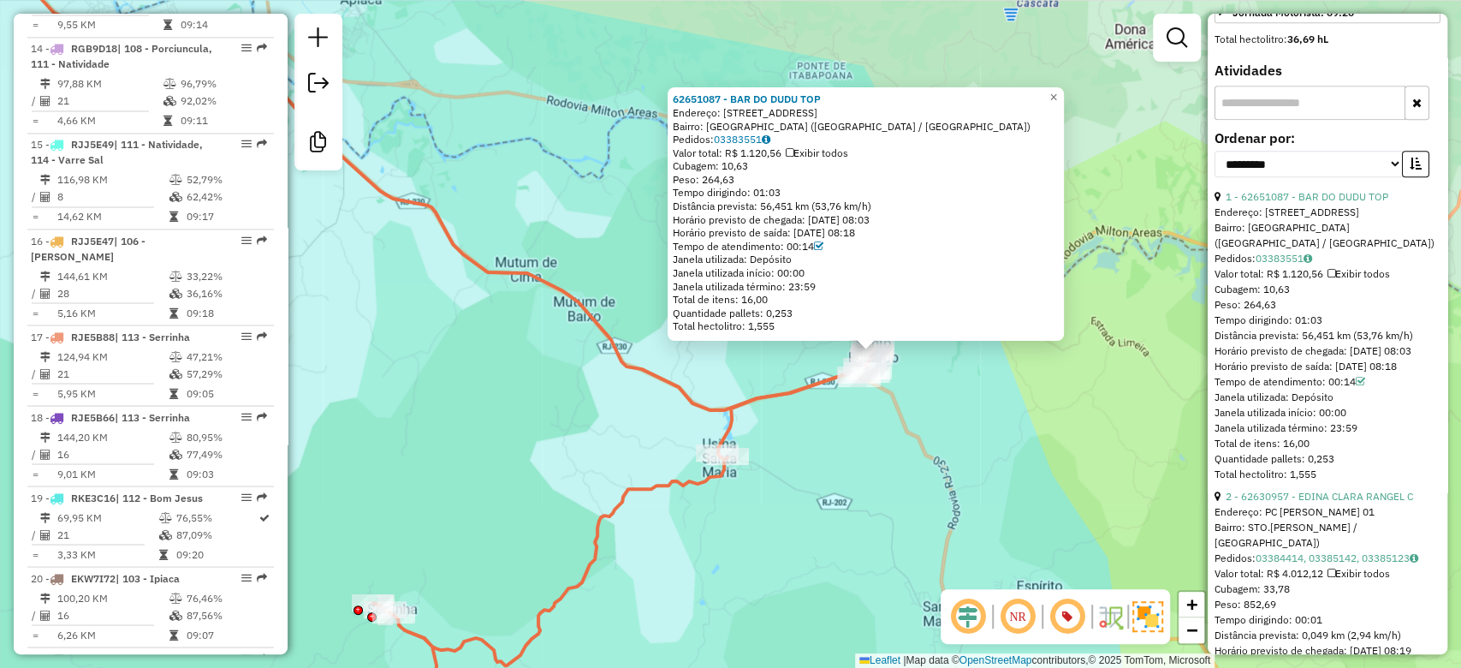
click at [343, 317] on div "62651087 - BAR DO DUDU TOP Endereço: RUA MARGEM DA LINHA LEOPOLDINA 08 Bairro: …" at bounding box center [730, 334] width 1461 height 668
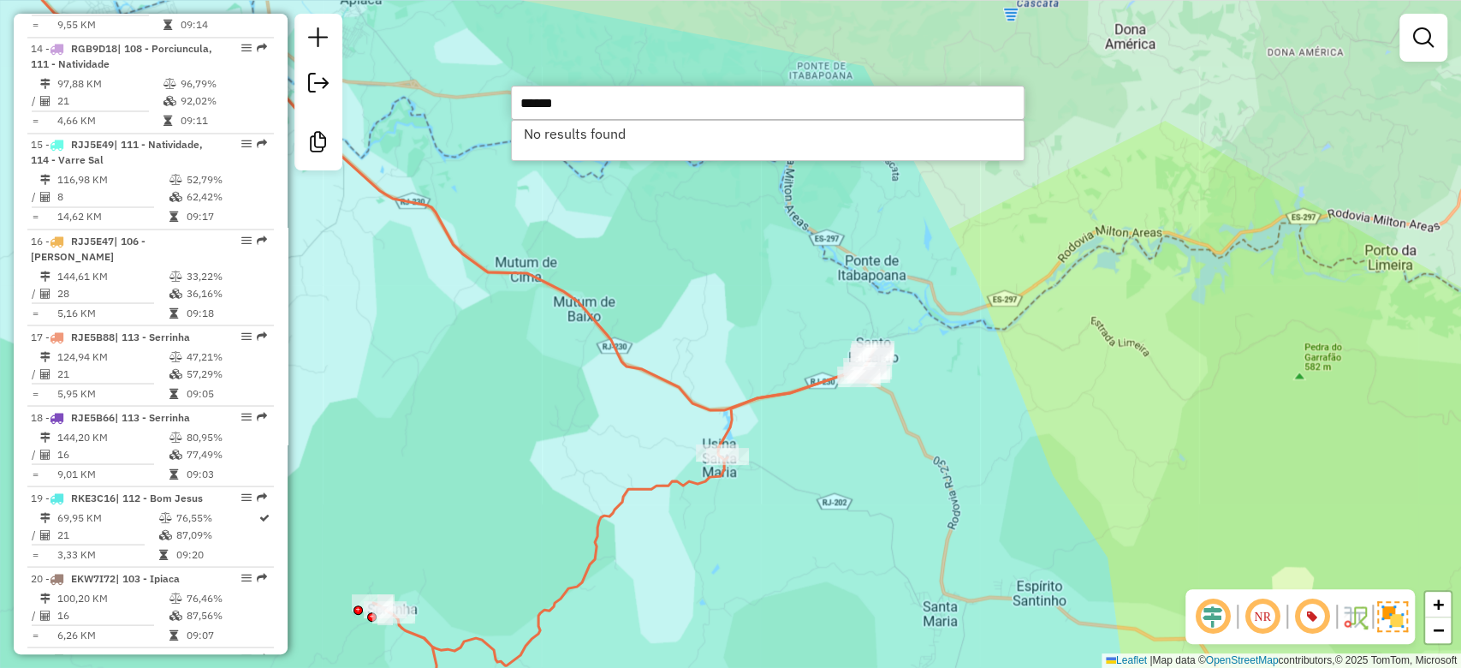
type input "*****"
click at [583, 141] on li "No results found" at bounding box center [768, 134] width 512 height 26
click at [603, 98] on input "*****" at bounding box center [768, 103] width 514 height 34
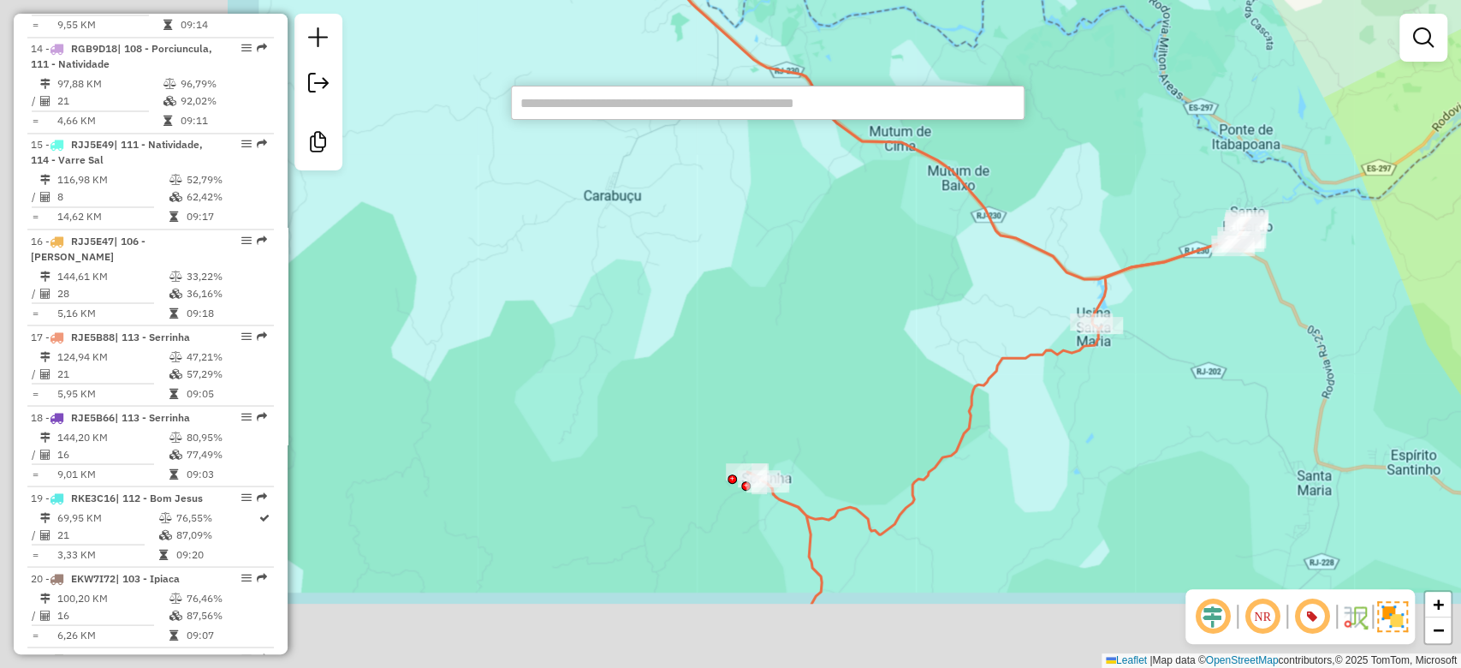
drag, startPoint x: 765, startPoint y: 293, endPoint x: 1126, endPoint y: 168, distance: 381.5
click at [1126, 168] on div "Janela de atendimento Grade de atendimento Capacidade Transportadoras Veículos …" at bounding box center [730, 334] width 1461 height 668
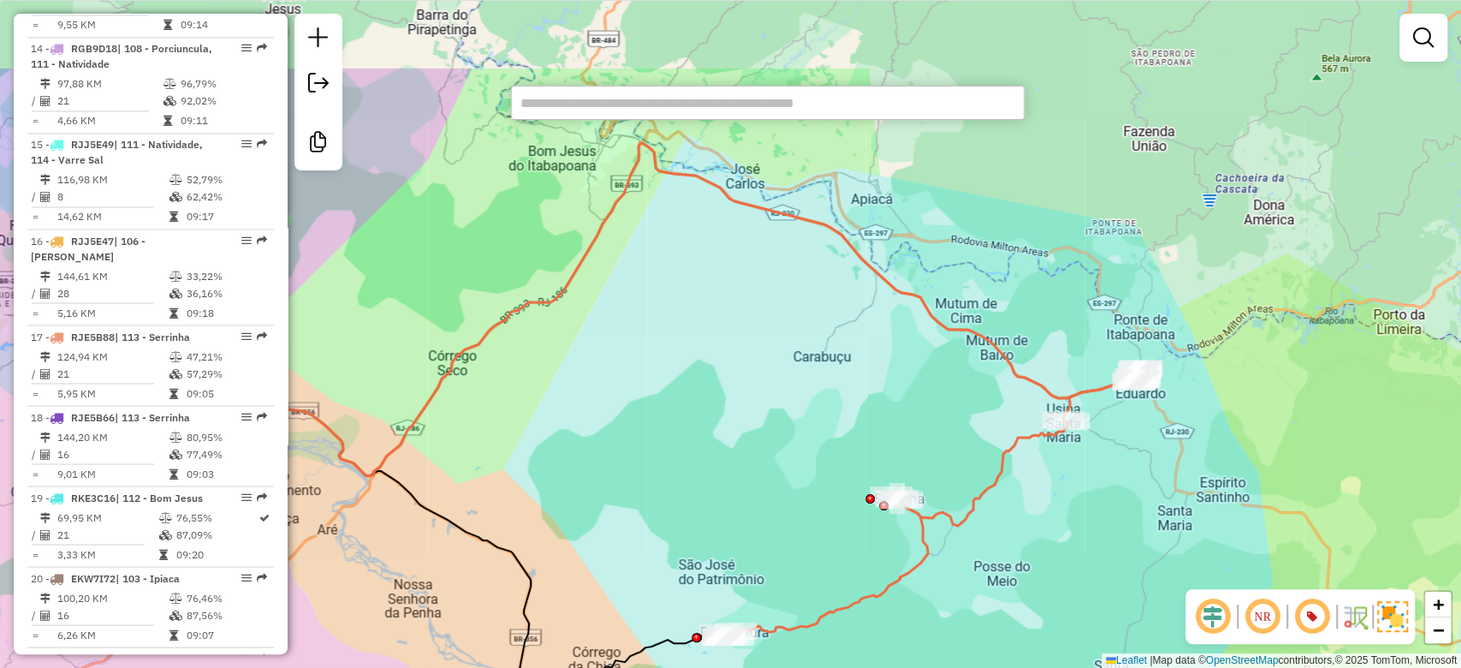
drag, startPoint x: 729, startPoint y: 303, endPoint x: 664, endPoint y: 424, distance: 137.1
click at [664, 424] on div "Janela de atendimento Grade de atendimento Capacidade Transportadoras Veículos …" at bounding box center [730, 334] width 1461 height 668
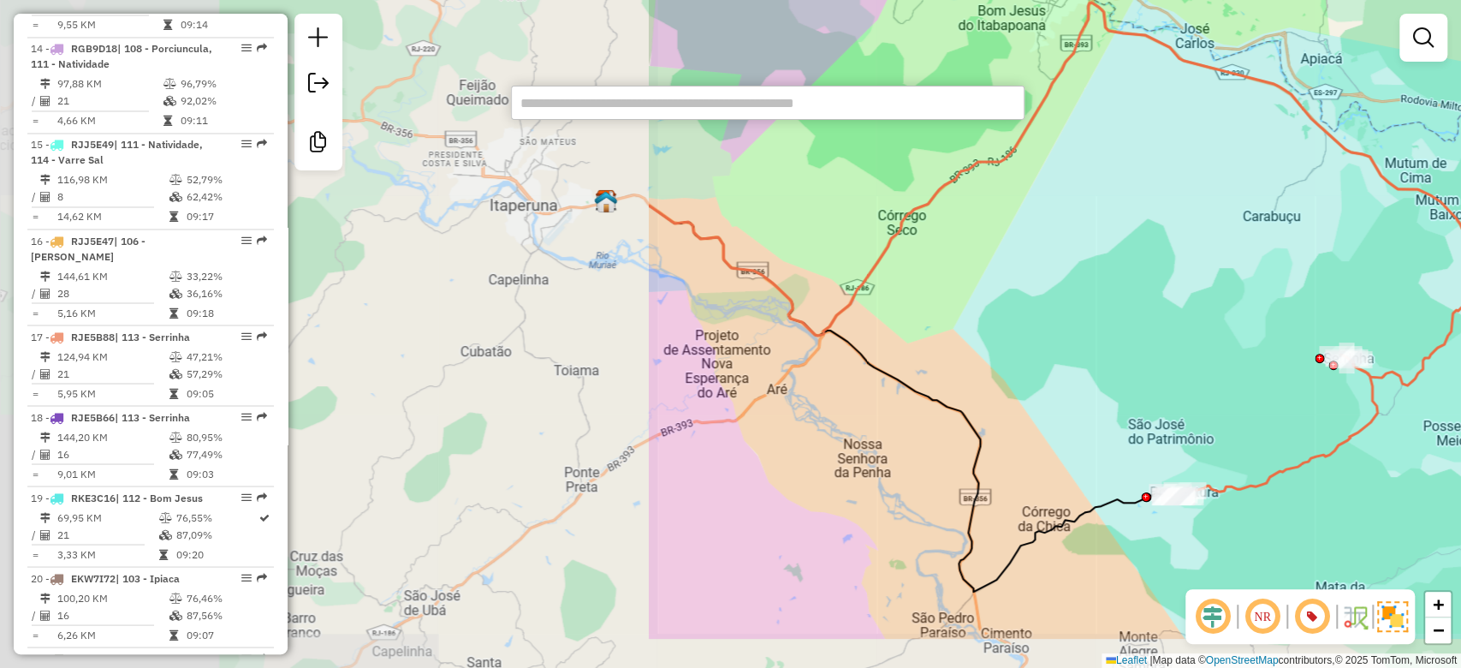
drag, startPoint x: 510, startPoint y: 376, endPoint x: 1293, endPoint y: 283, distance: 788.0
click at [1308, 278] on div "Janela de atendimento Grade de atendimento Capacidade Transportadoras Veículos …" at bounding box center [730, 334] width 1461 height 668
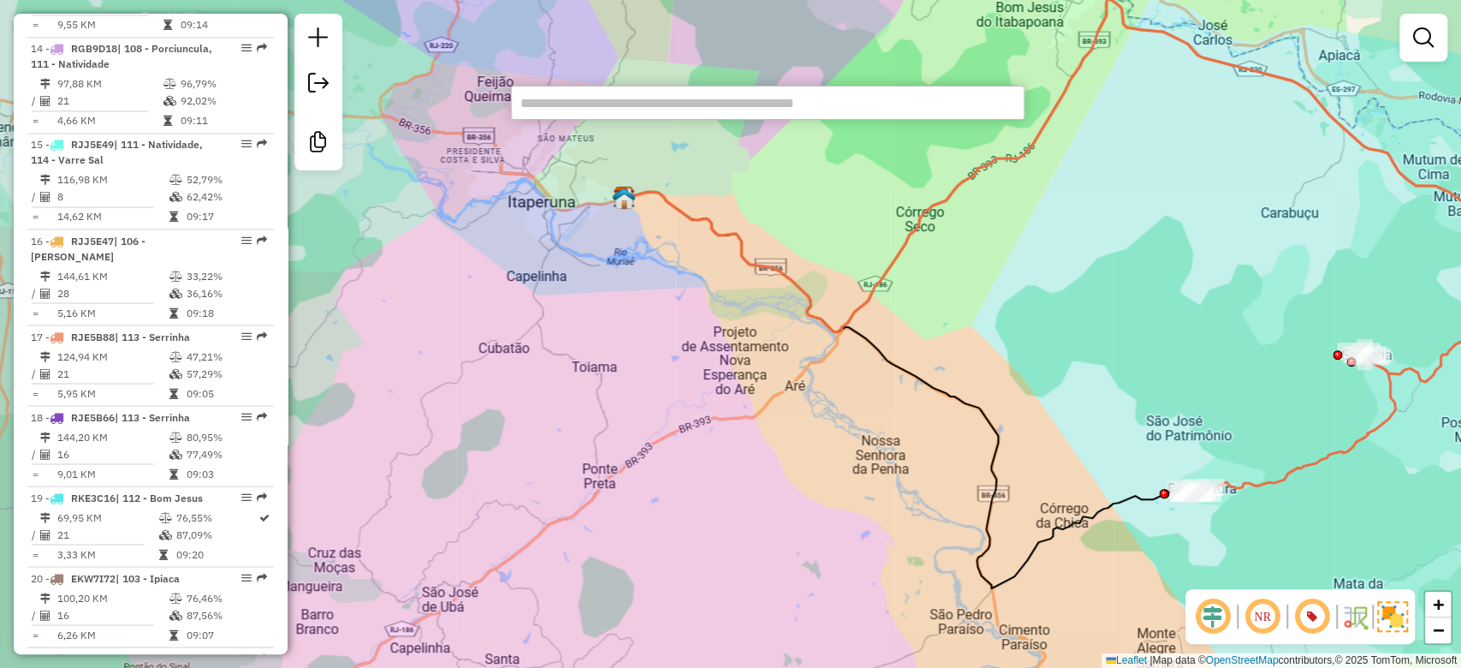
drag, startPoint x: 1086, startPoint y: 353, endPoint x: 1071, endPoint y: 361, distance: 17.6
click at [1081, 357] on div "Janela de atendimento Grade de atendimento Capacidade Transportadoras Veículos …" at bounding box center [730, 334] width 1461 height 668
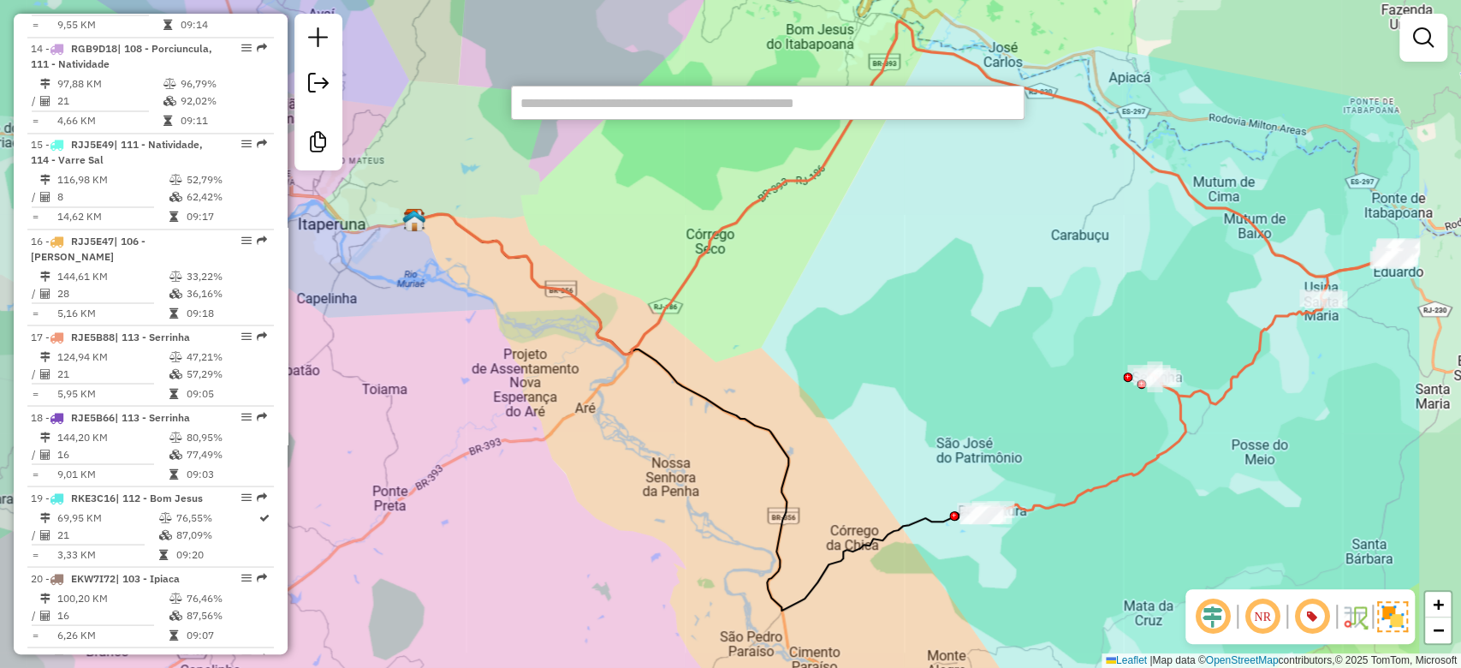
drag, startPoint x: 1062, startPoint y: 363, endPoint x: 861, endPoint y: 360, distance: 201.2
click at [861, 360] on div "Janela de atendimento Grade de atendimento Capacidade Transportadoras Veículos …" at bounding box center [730, 334] width 1461 height 668
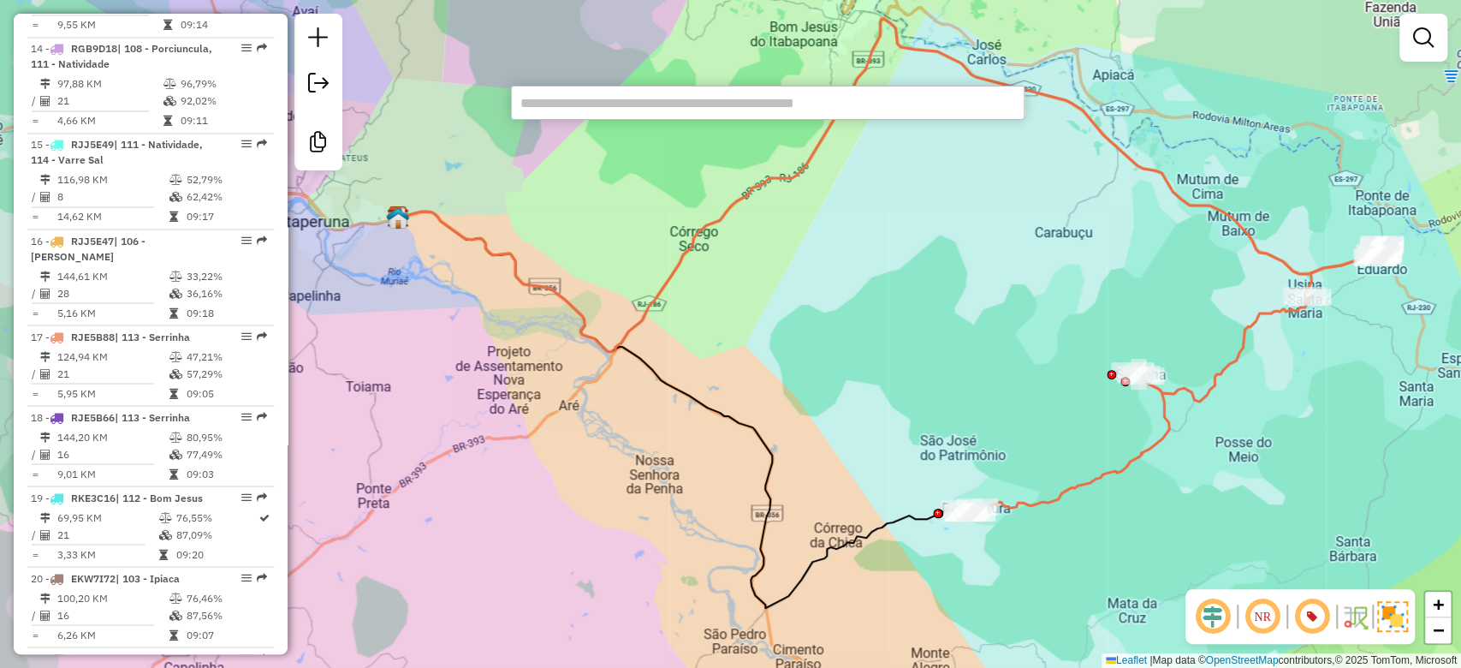
drag, startPoint x: 969, startPoint y: 350, endPoint x: 955, endPoint y: 356, distance: 15.7
click at [957, 356] on div "Janela de atendimento Grade de atendimento Capacidade Transportadoras Veículos …" at bounding box center [730, 334] width 1461 height 668
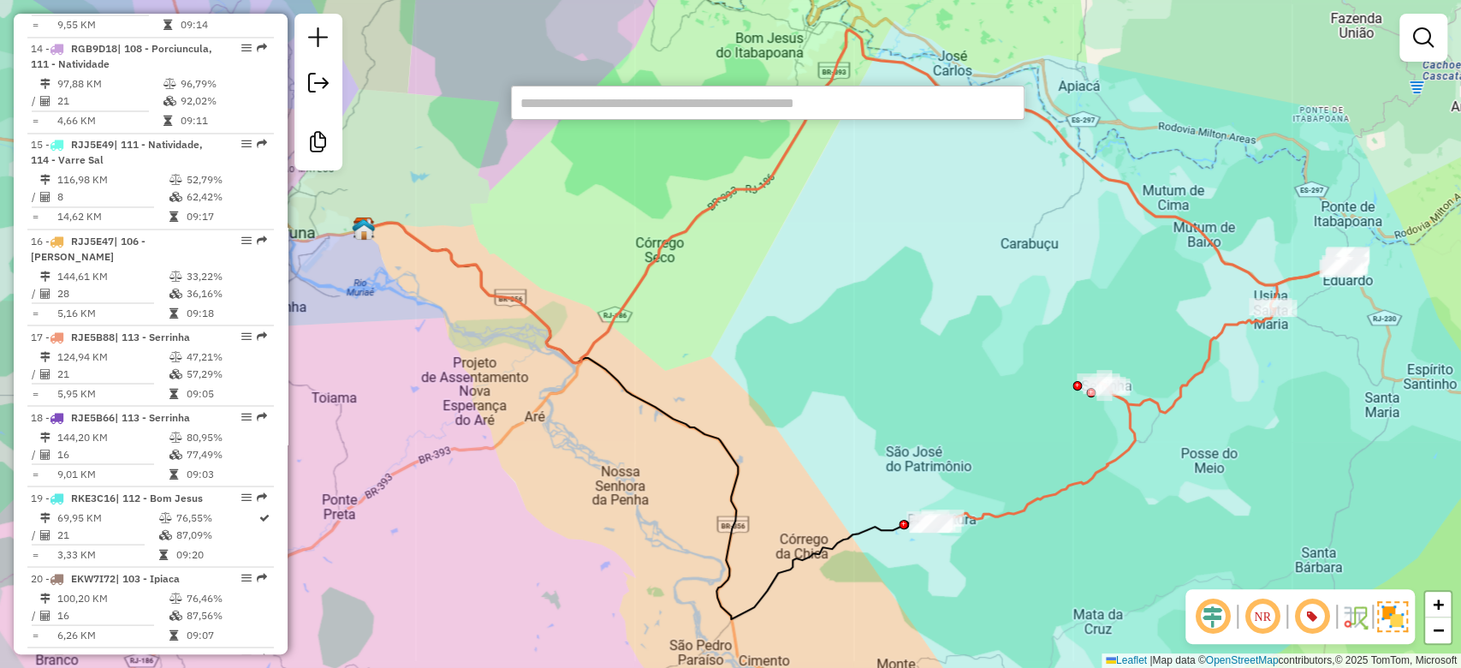
drag, startPoint x: 946, startPoint y: 358, endPoint x: 924, endPoint y: 363, distance: 22.8
click at [924, 363] on div "Janela de atendimento Grade de atendimento Capacidade Transportadoras Veículos …" at bounding box center [730, 334] width 1461 height 668
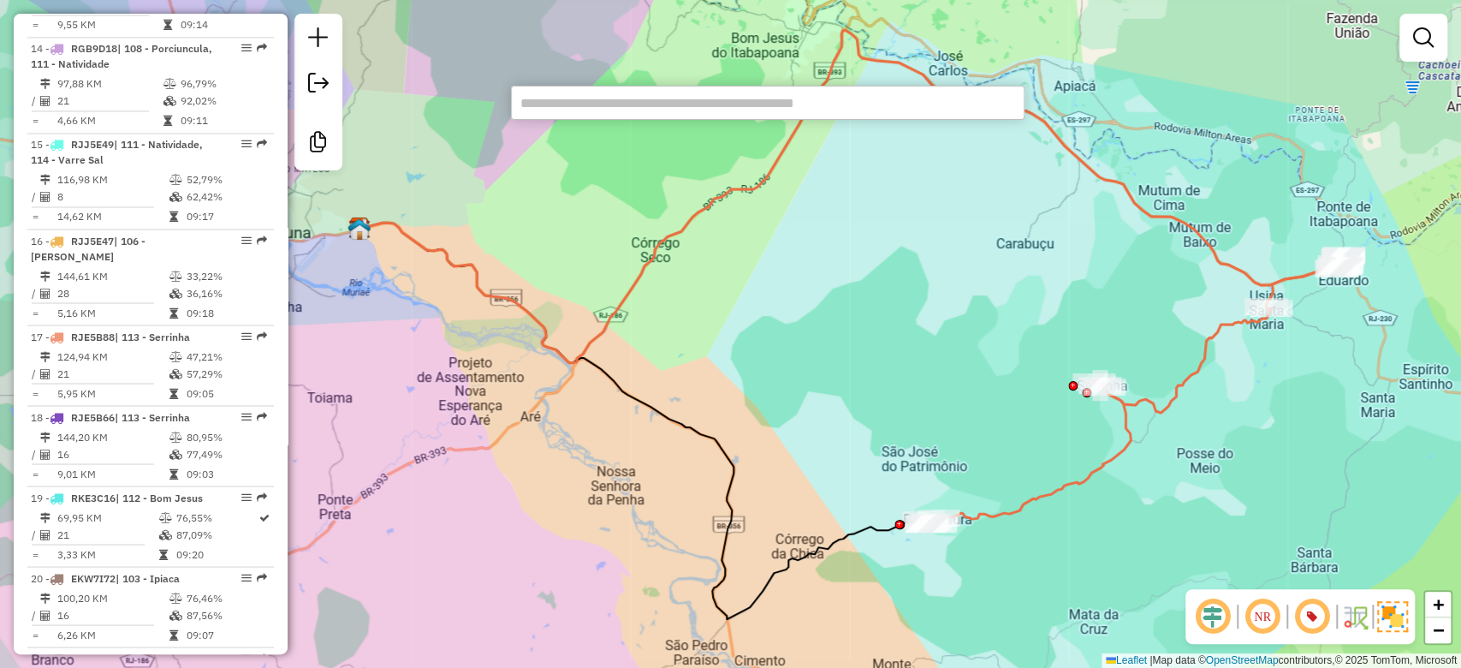
click at [919, 363] on div "Janela de atendimento Grade de atendimento Capacidade Transportadoras Veículos …" at bounding box center [730, 334] width 1461 height 668
click at [914, 364] on div "Janela de atendimento Grade de atendimento Capacidade Transportadoras Veículos …" at bounding box center [730, 334] width 1461 height 668
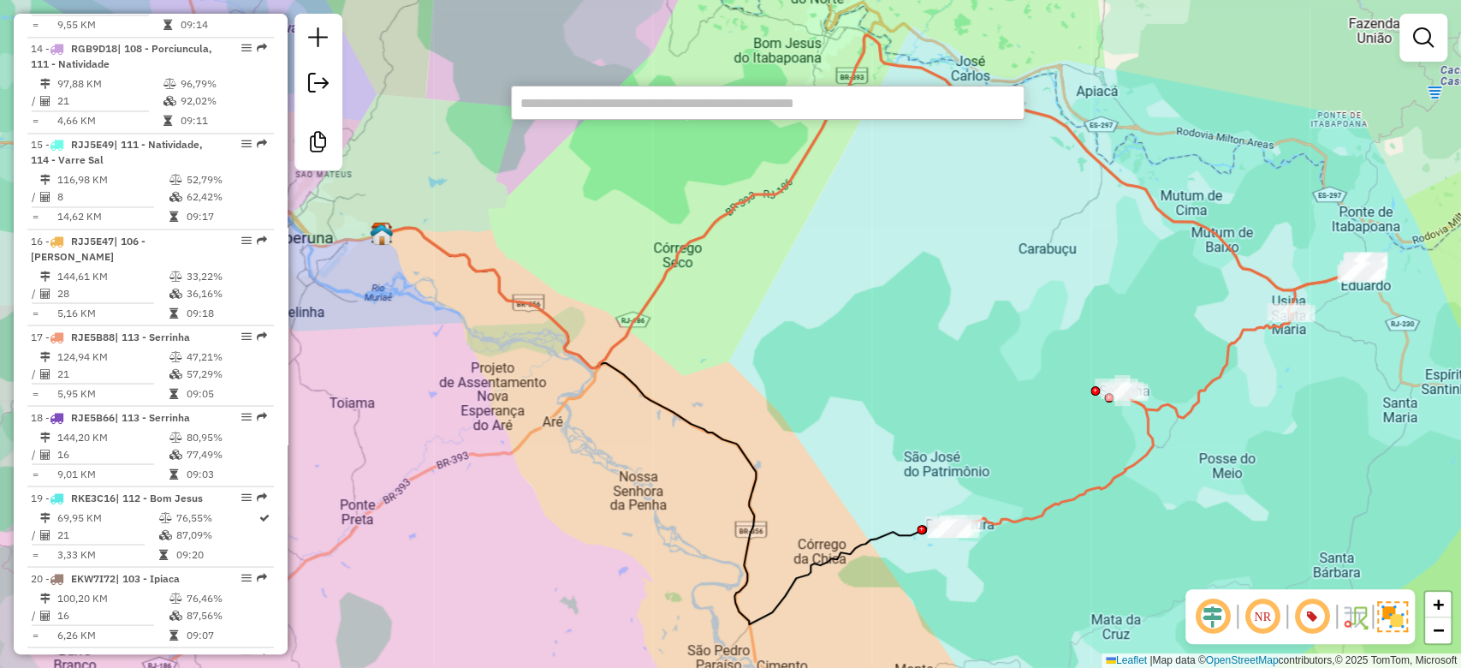
drag, startPoint x: 833, startPoint y: 318, endPoint x: 889, endPoint y: 330, distance: 56.7
click at [893, 330] on div "Janela de atendimento Grade de atendimento Capacidade Transportadoras Veículos …" at bounding box center [730, 334] width 1461 height 668
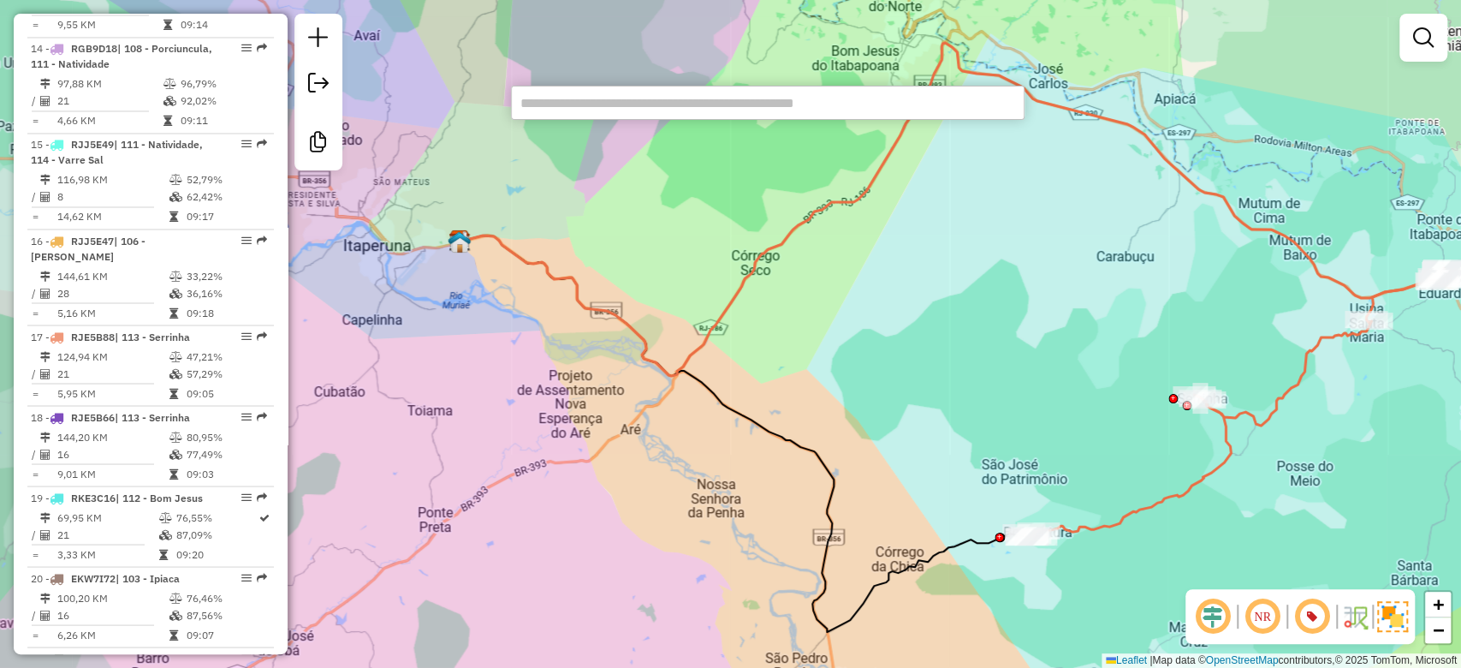
drag, startPoint x: 889, startPoint y: 330, endPoint x: 907, endPoint y: 327, distance: 18.2
click at [907, 327] on div "Janela de atendimento Grade de atendimento Capacidade Transportadoras Veículos …" at bounding box center [730, 334] width 1461 height 668
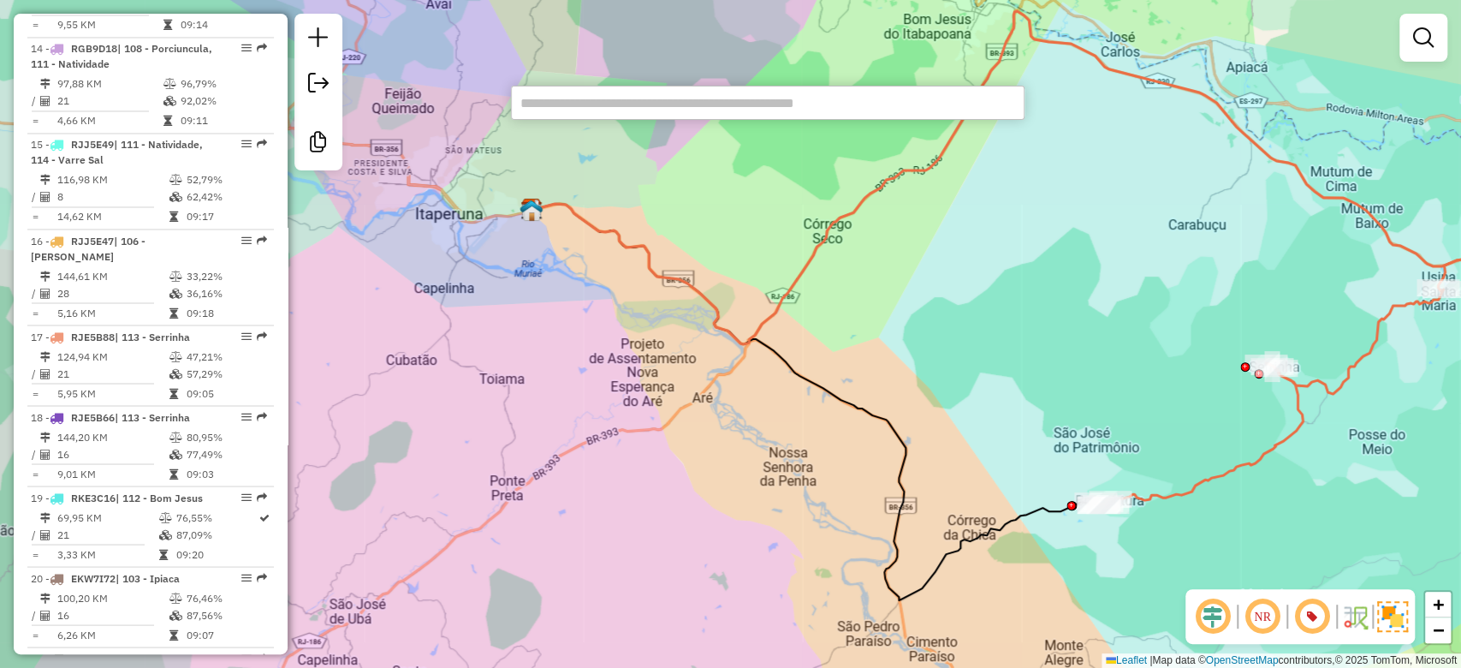
drag, startPoint x: 937, startPoint y: 336, endPoint x: 1007, endPoint y: 305, distance: 76.2
click at [1007, 305] on div "Janela de atendimento Grade de atendimento Capacidade Transportadoras Veículos …" at bounding box center [730, 334] width 1461 height 668
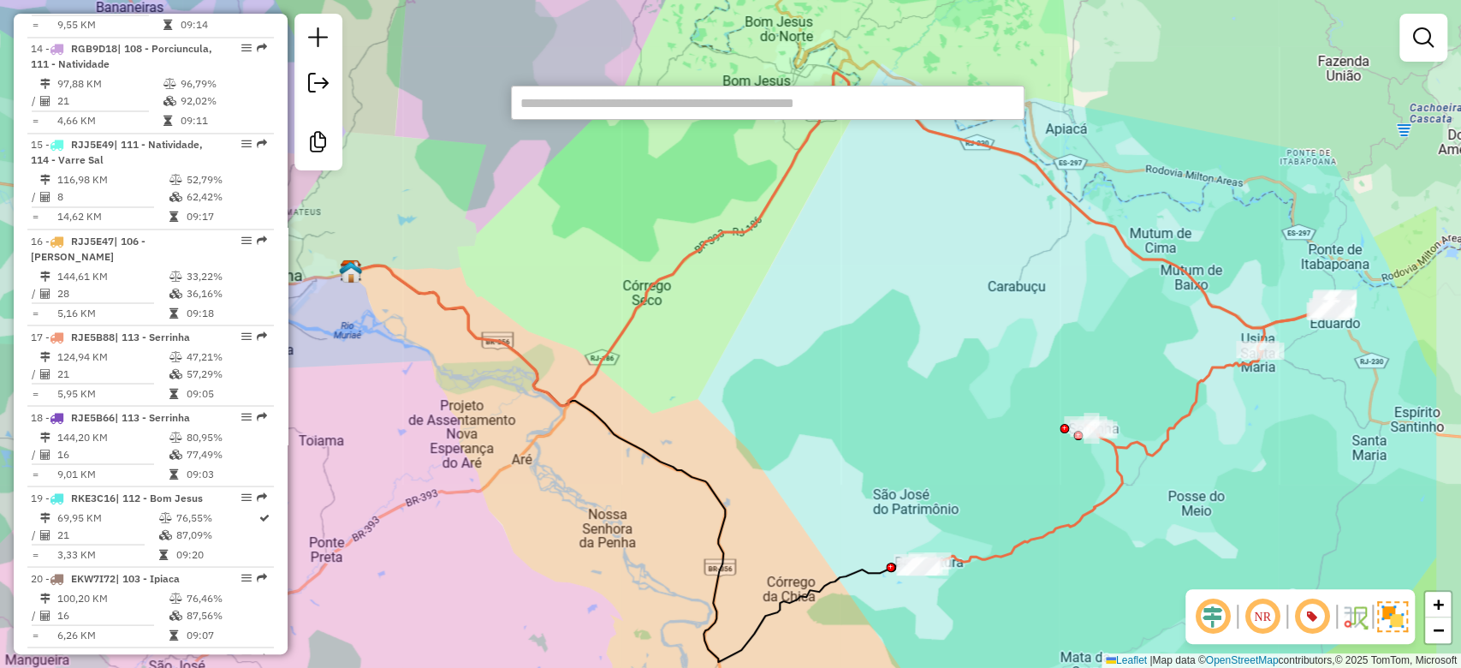
drag, startPoint x: 1003, startPoint y: 355, endPoint x: 833, endPoint y: 414, distance: 179.5
click at [833, 414] on div "Janela de atendimento Grade de atendimento Capacidade Transportadoras Veículos …" at bounding box center [730, 334] width 1461 height 668
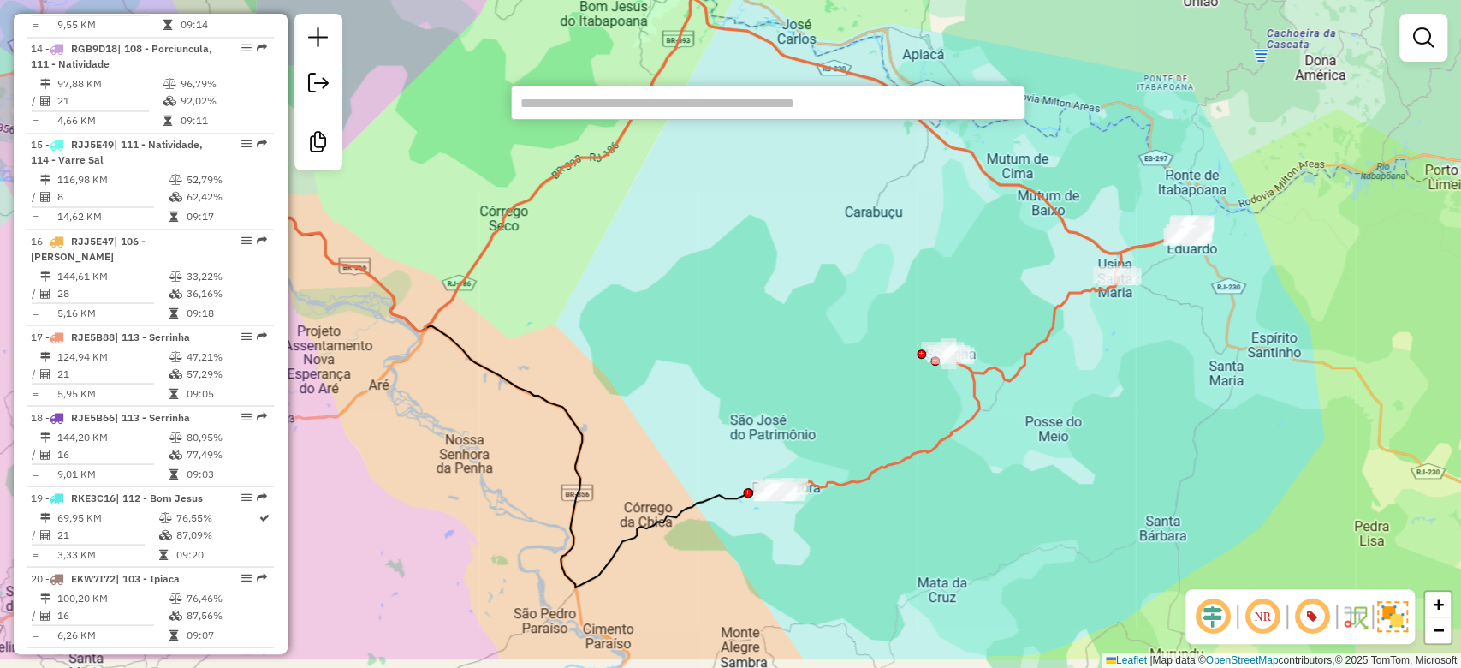
drag, startPoint x: 959, startPoint y: 387, endPoint x: 821, endPoint y: 306, distance: 160.0
click at [824, 309] on div "Janela de atendimento Grade de atendimento Capacidade Transportadoras Veículos …" at bounding box center [730, 334] width 1461 height 668
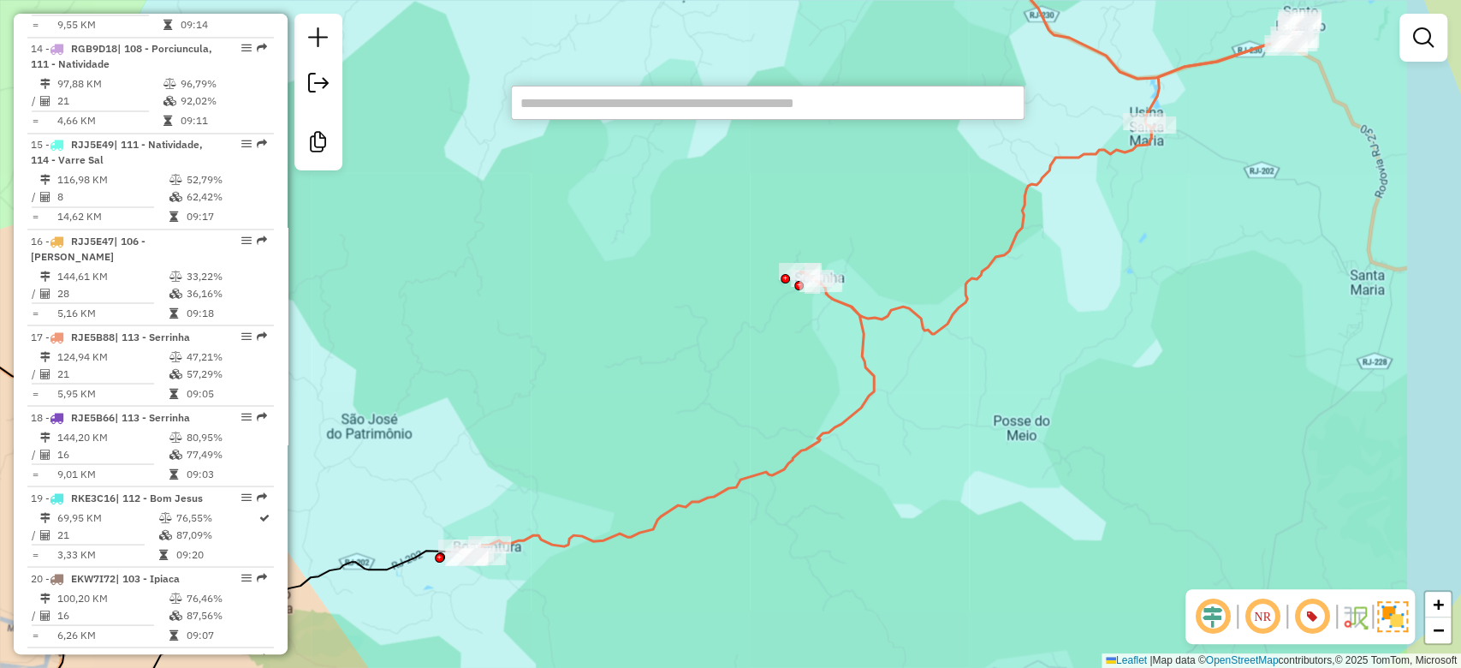
drag, startPoint x: 1095, startPoint y: 241, endPoint x: 942, endPoint y: 333, distance: 178.5
click at [940, 347] on div "Janela de atendimento Grade de atendimento Capacidade Transportadoras Veículos …" at bounding box center [730, 334] width 1461 height 668
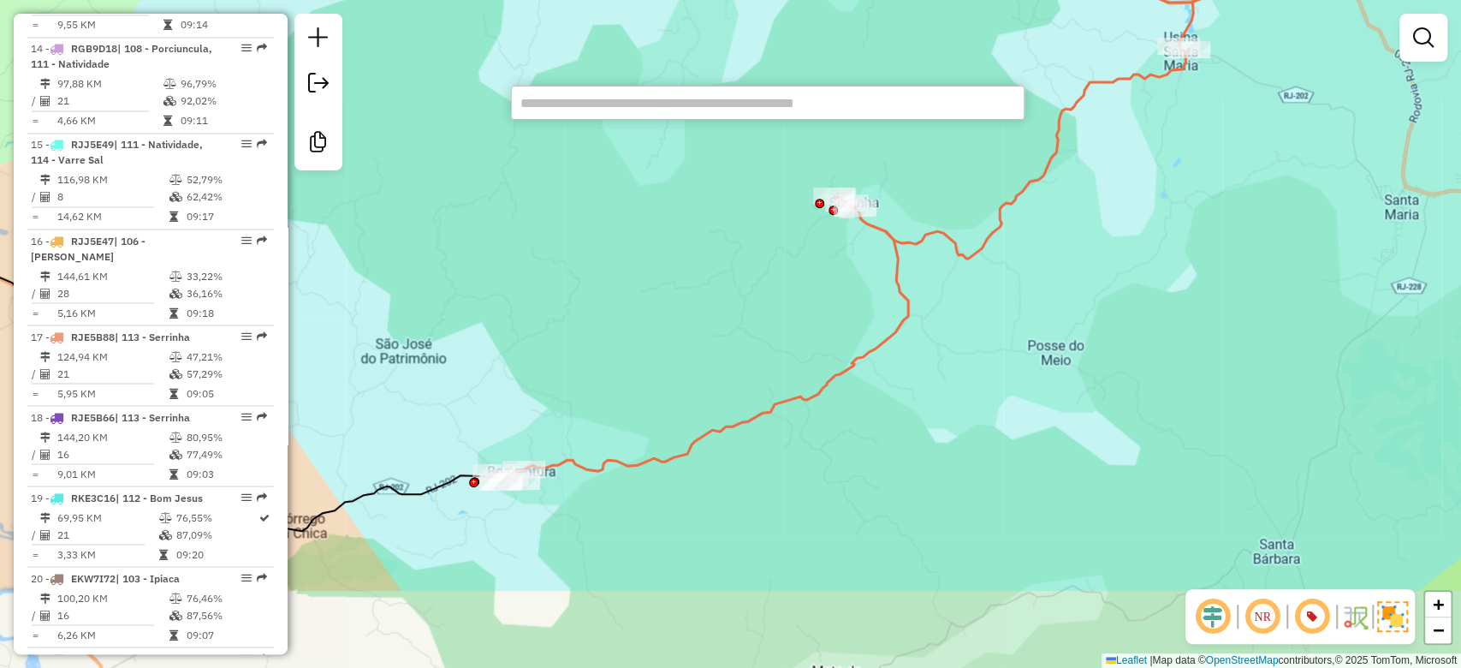
drag, startPoint x: 815, startPoint y: 425, endPoint x: 982, endPoint y: 264, distance: 231.9
click at [982, 264] on div "Janela de atendimento Grade de atendimento Capacidade Transportadoras Veículos …" at bounding box center [730, 334] width 1461 height 668
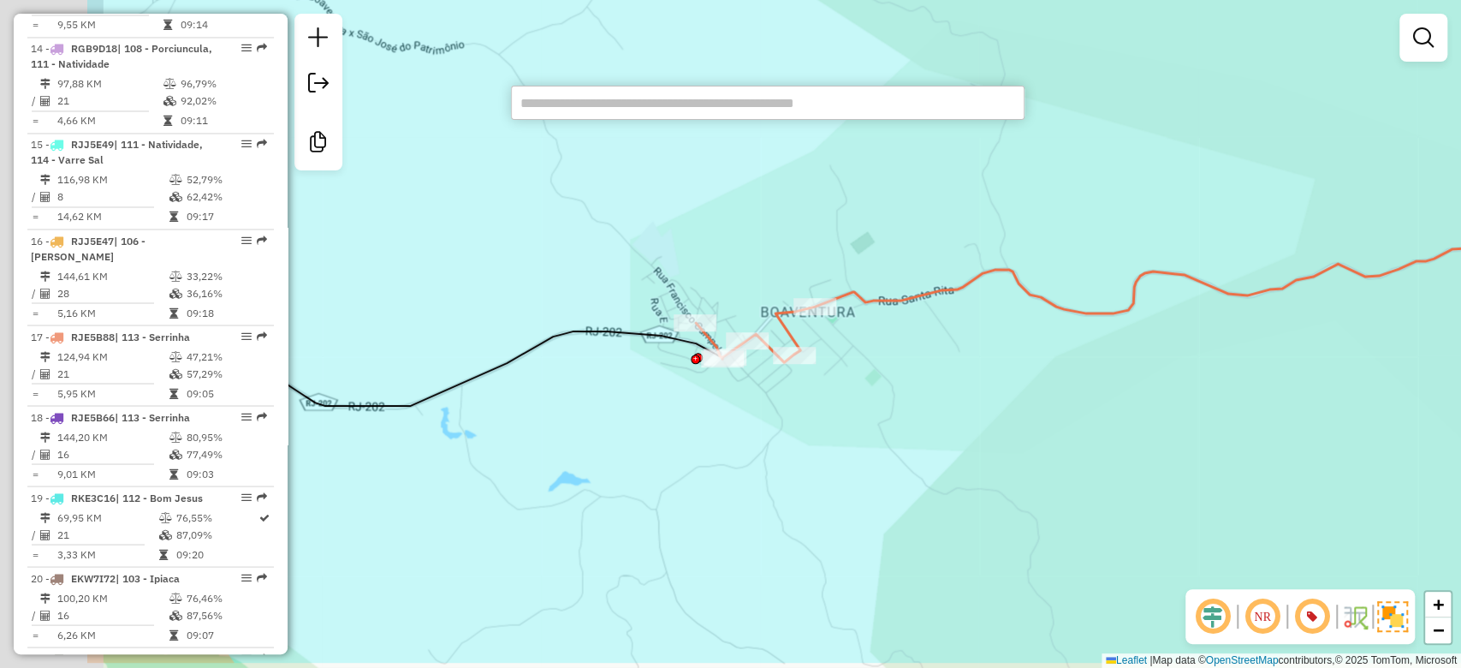
drag, startPoint x: 673, startPoint y: 475, endPoint x: 907, endPoint y: 403, distance: 244.5
click at [907, 403] on div "Janela de atendimento Grade de atendimento Capacidade Transportadoras Veículos …" at bounding box center [730, 334] width 1461 height 668
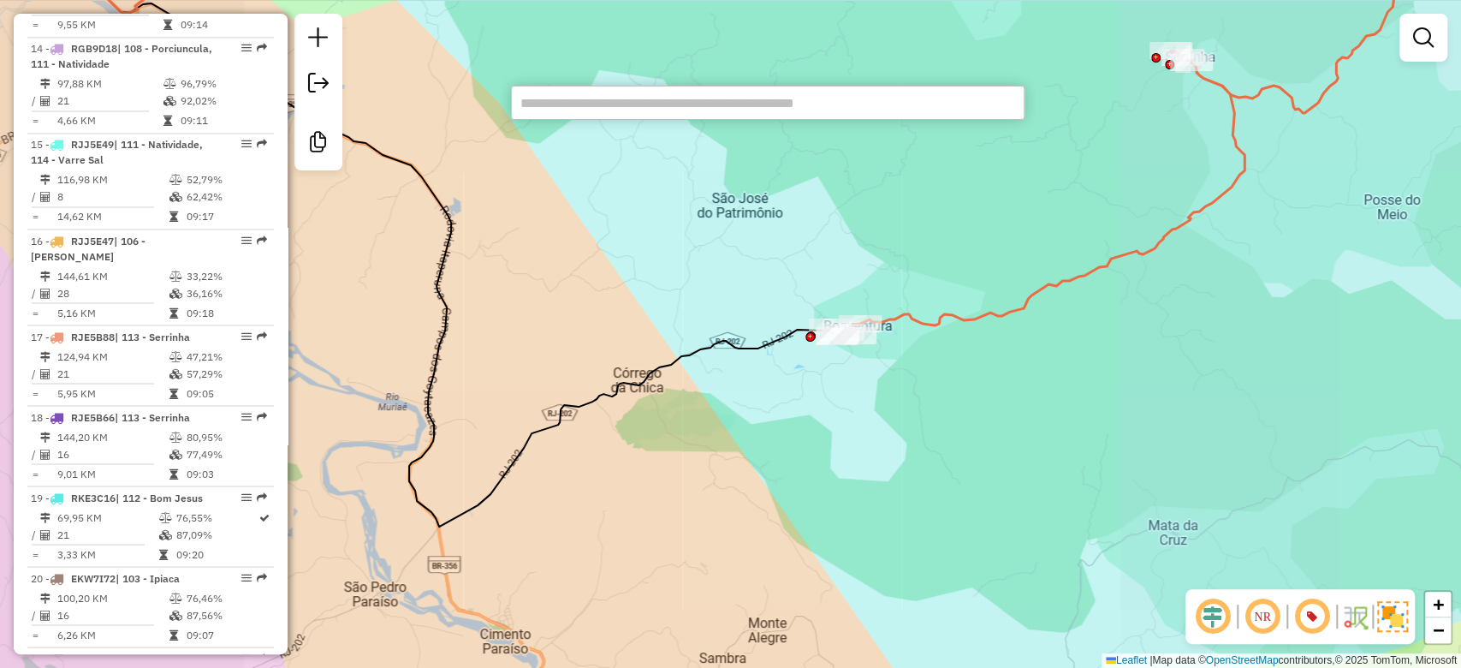
drag, startPoint x: 904, startPoint y: 366, endPoint x: 884, endPoint y: 397, distance: 37.0
click at [884, 397] on div "Rota 17 - Placa RJE5B88 62656199 - ENTREPOSTOS DE OVOS Rota 17 - Placa RJE5B88 …" at bounding box center [730, 334] width 1461 height 668
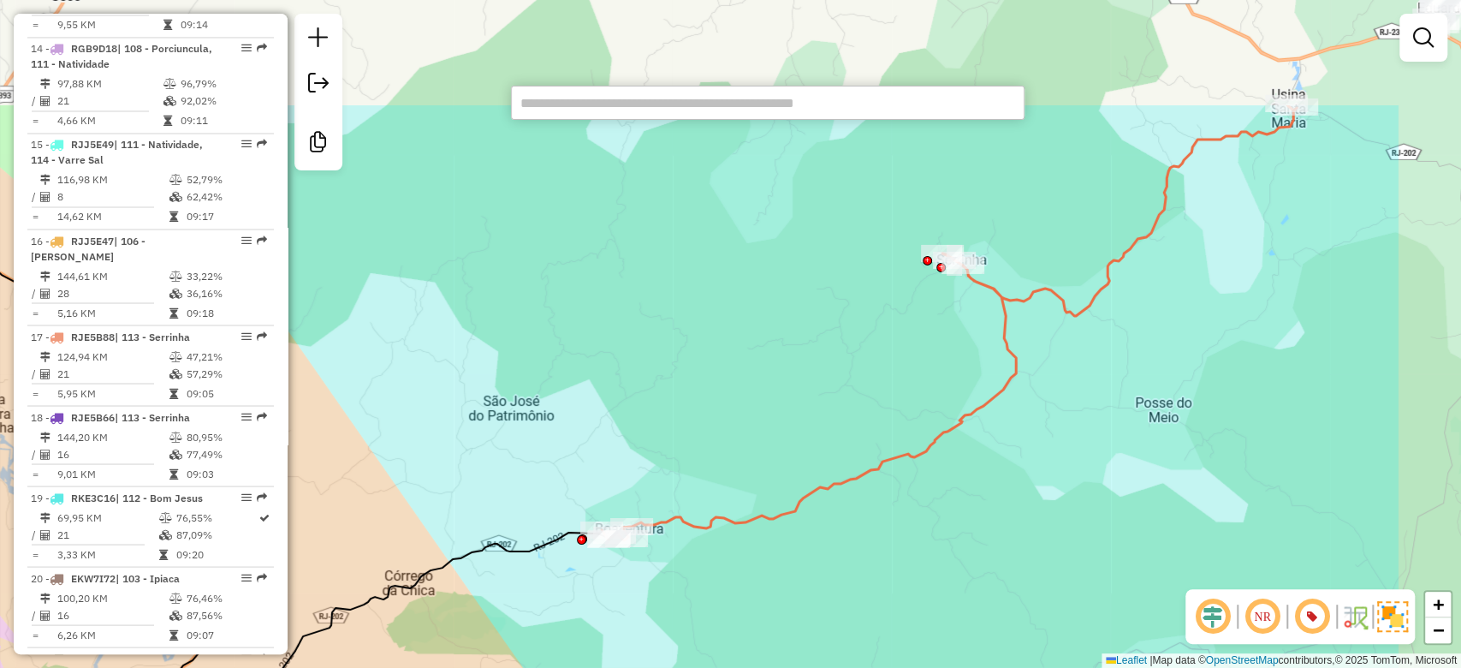
drag, startPoint x: 1050, startPoint y: 337, endPoint x: 842, endPoint y: 509, distance: 270.6
click at [842, 509] on div "Janela de atendimento Grade de atendimento Capacidade Transportadoras Veículos …" at bounding box center [730, 334] width 1461 height 668
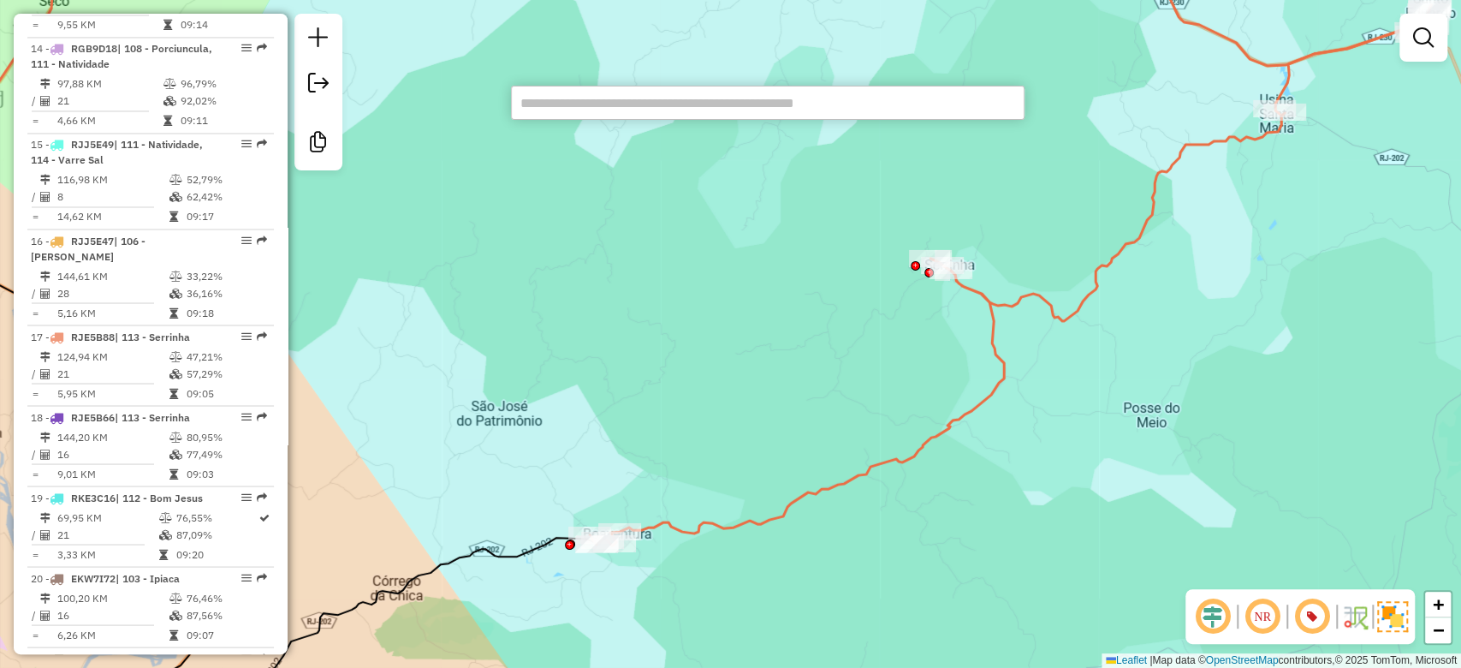
drag, startPoint x: 998, startPoint y: 387, endPoint x: 910, endPoint y: 435, distance: 100.4
click at [985, 392] on icon at bounding box center [1011, 275] width 842 height 540
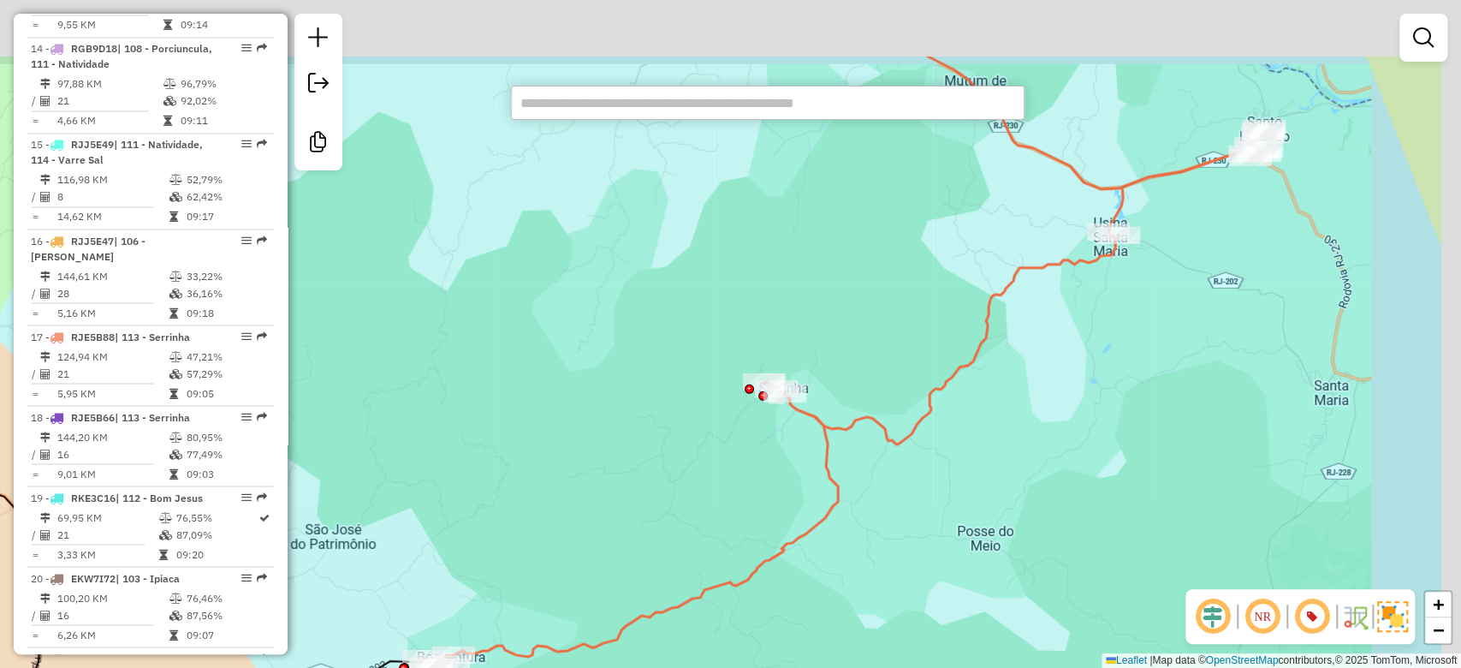
drag, startPoint x: 1009, startPoint y: 356, endPoint x: 814, endPoint y: 417, distance: 203.6
click at [931, 406] on icon at bounding box center [845, 398] width 842 height 540
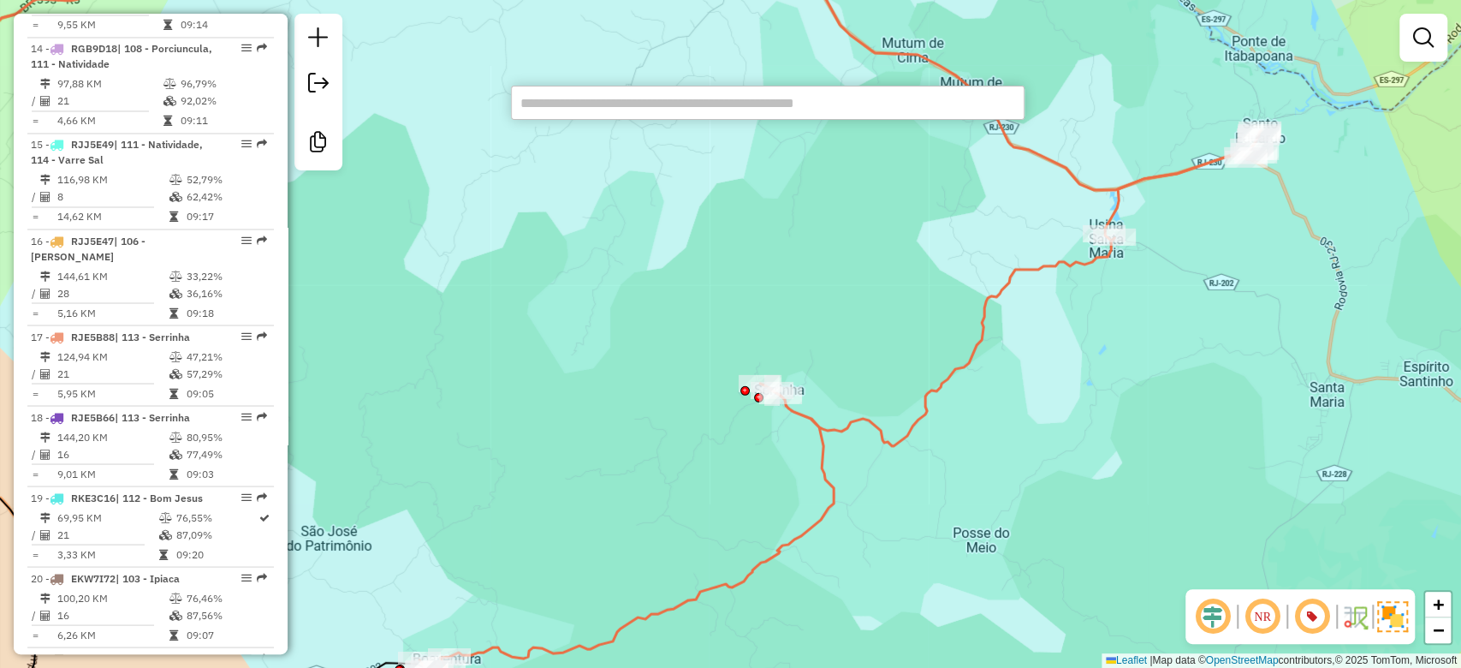
drag, startPoint x: 1086, startPoint y: 306, endPoint x: 1048, endPoint y: 312, distance: 39.0
click at [1032, 334] on div "Janela de atendimento Grade de atendimento Capacidade Transportadoras Veículos …" at bounding box center [730, 334] width 1461 height 668
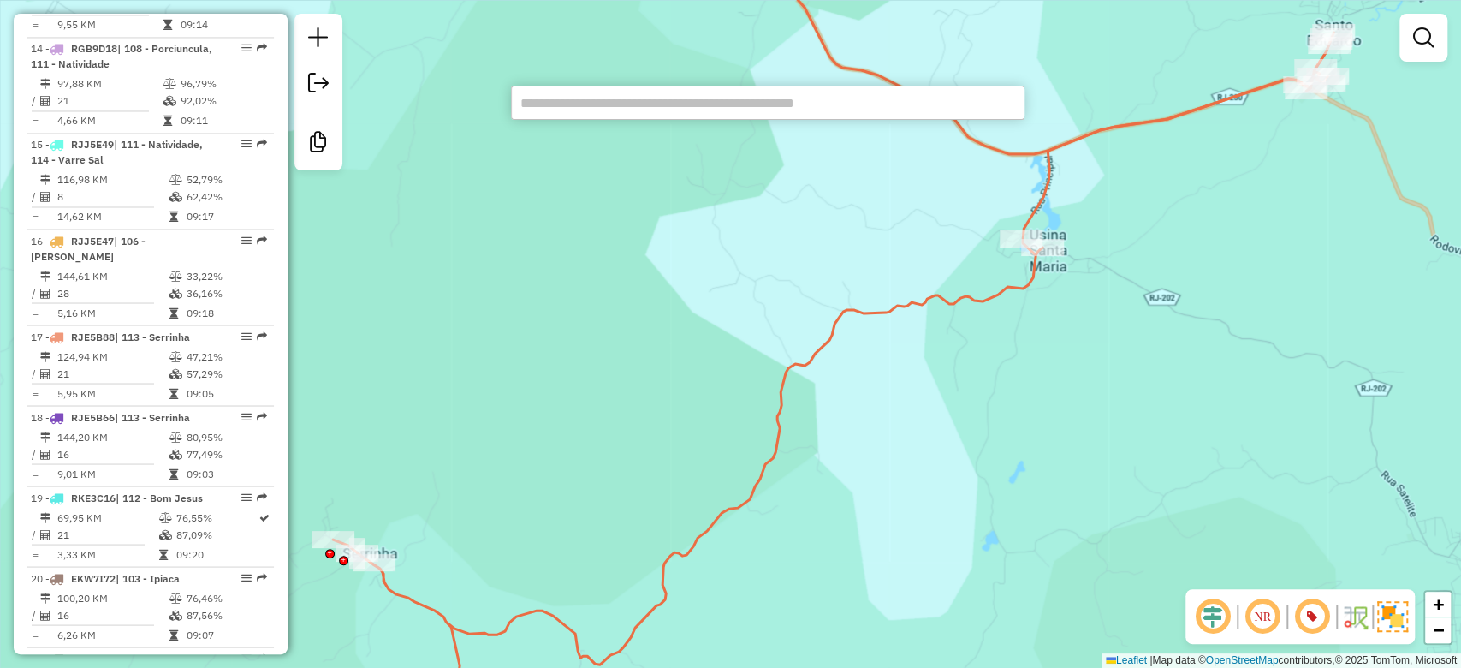
drag, startPoint x: 1123, startPoint y: 296, endPoint x: 1086, endPoint y: 317, distance: 42.2
click at [1085, 317] on div "Janela de atendimento Grade de atendimento Capacidade Transportadoras Veículos …" at bounding box center [730, 334] width 1461 height 668
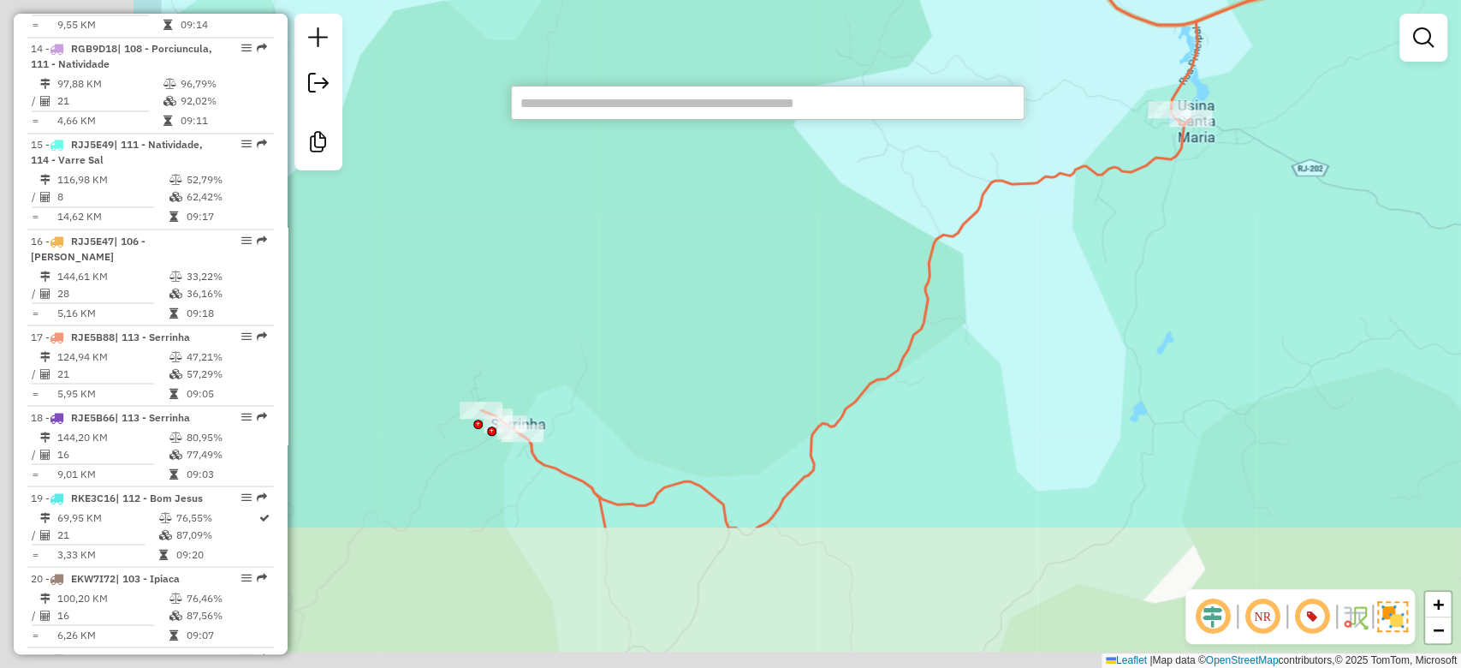
drag, startPoint x: 926, startPoint y: 404, endPoint x: 1274, endPoint y: 157, distance: 426.6
click at [1274, 157] on div "Janela de atendimento Grade de atendimento Capacidade Transportadoras Veículos …" at bounding box center [730, 334] width 1461 height 668
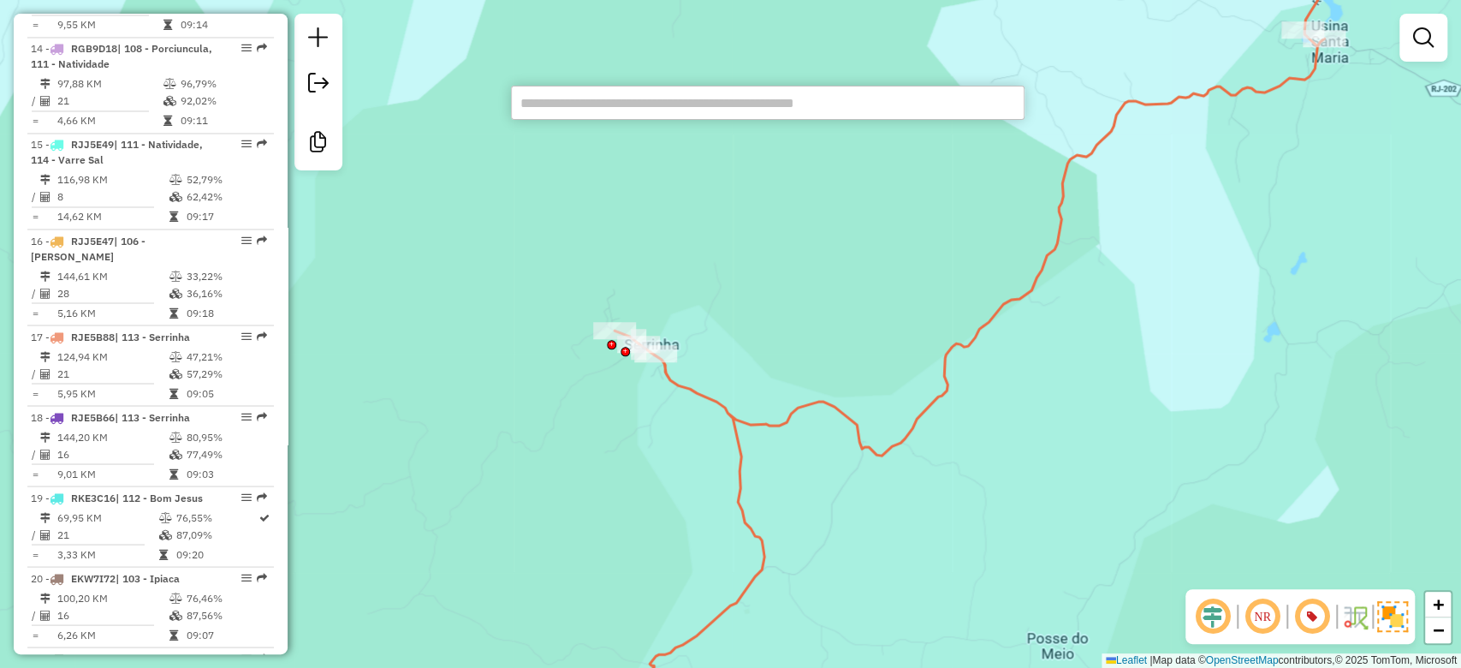
drag, startPoint x: 913, startPoint y: 457, endPoint x: 993, endPoint y: 405, distance: 95.9
click at [993, 405] on div "Janela de atendimento Grade de atendimento Capacidade Transportadoras Veículos …" at bounding box center [730, 334] width 1461 height 668
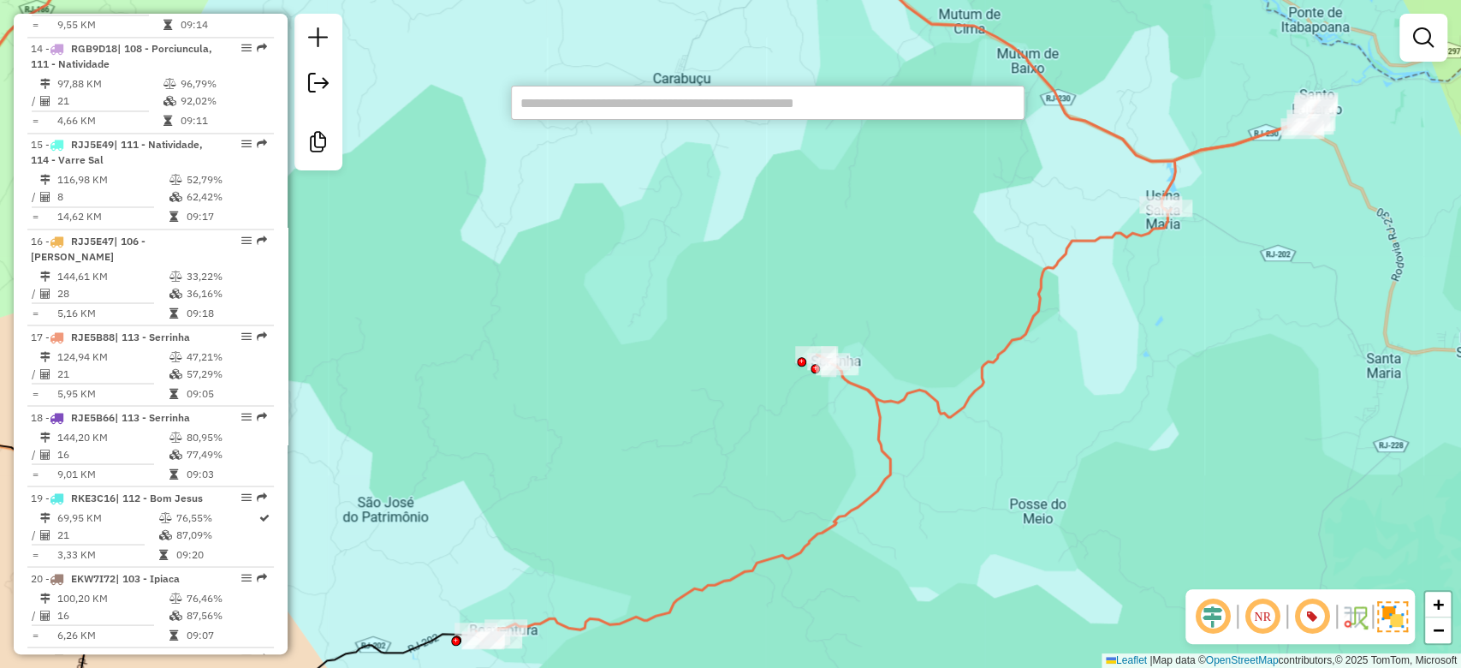
drag, startPoint x: 869, startPoint y: 495, endPoint x: 880, endPoint y: 486, distance: 14.0
click at [880, 486] on icon at bounding box center [897, 371] width 842 height 540
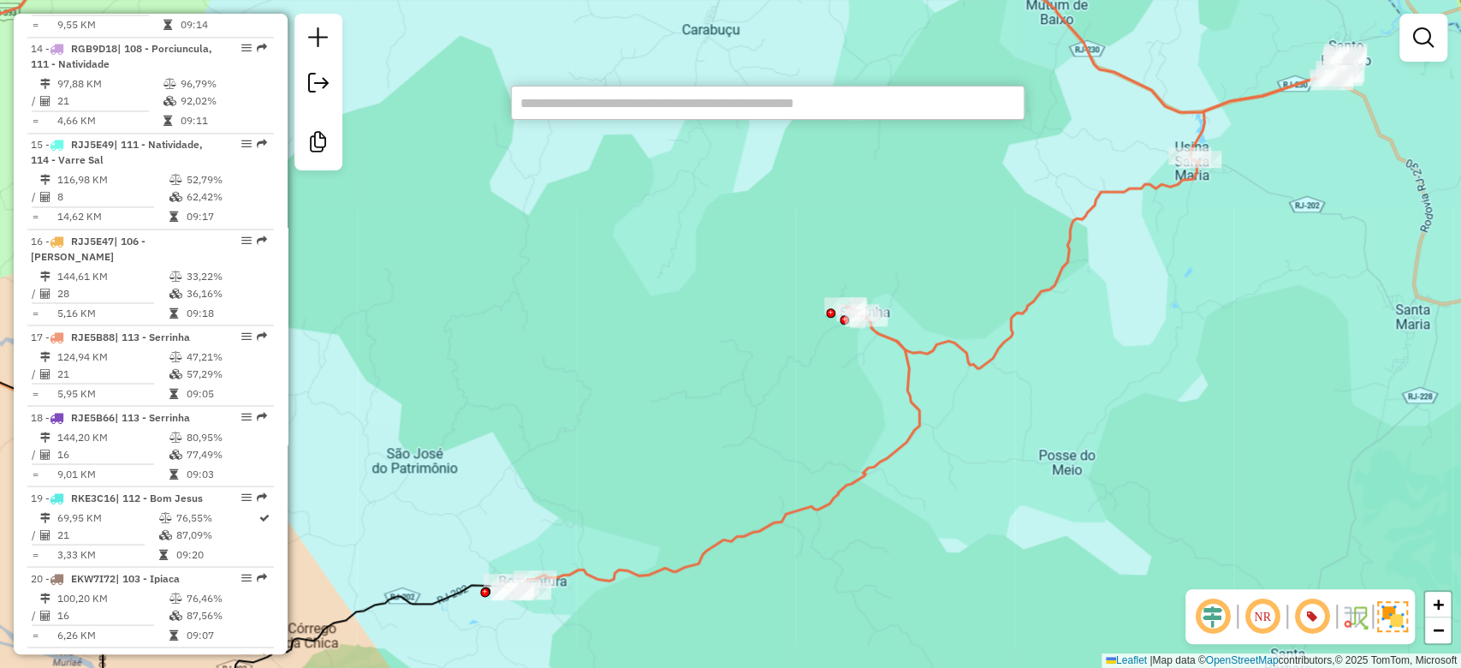
drag, startPoint x: 880, startPoint y: 486, endPoint x: 891, endPoint y: 449, distance: 39.3
click at [891, 449] on icon at bounding box center [926, 322] width 842 height 540
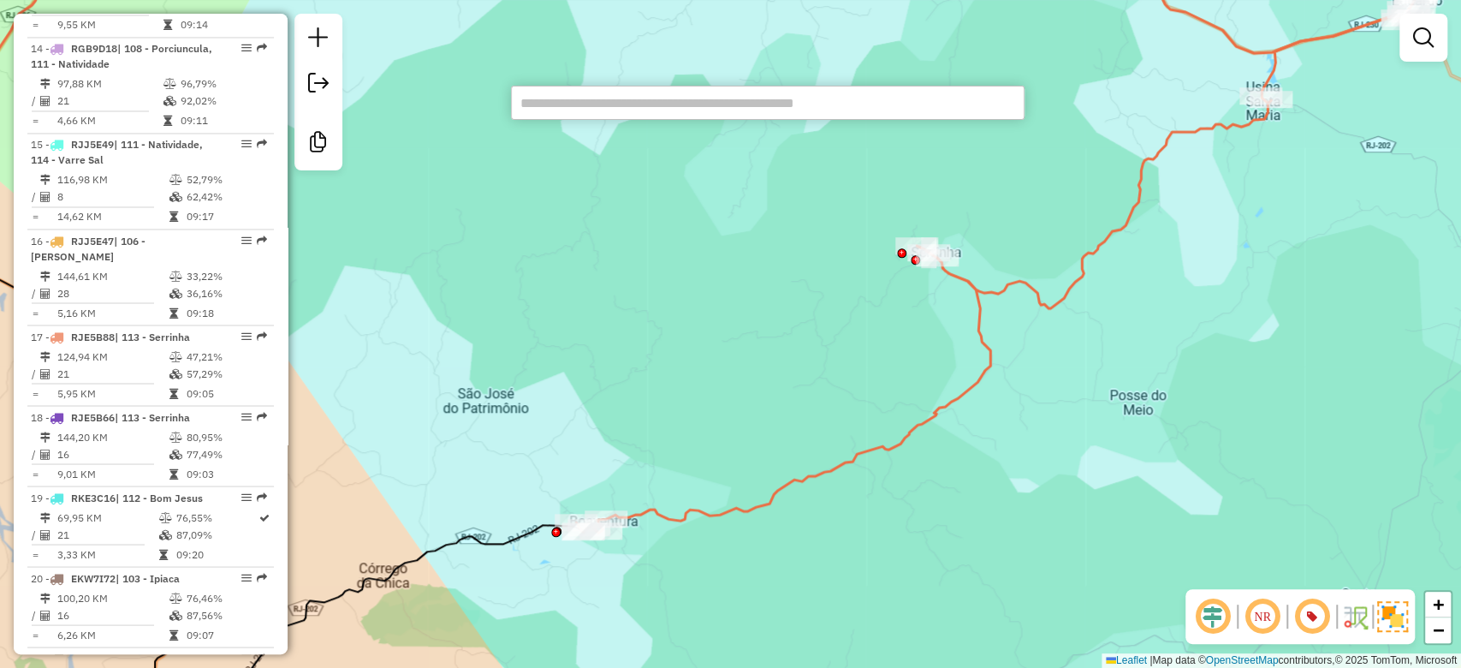
drag, startPoint x: 764, startPoint y: 372, endPoint x: 806, endPoint y: 418, distance: 61.8
click at [806, 418] on div "Janela de atendimento Grade de atendimento Capacidade Transportadoras Veículos …" at bounding box center [730, 334] width 1461 height 668
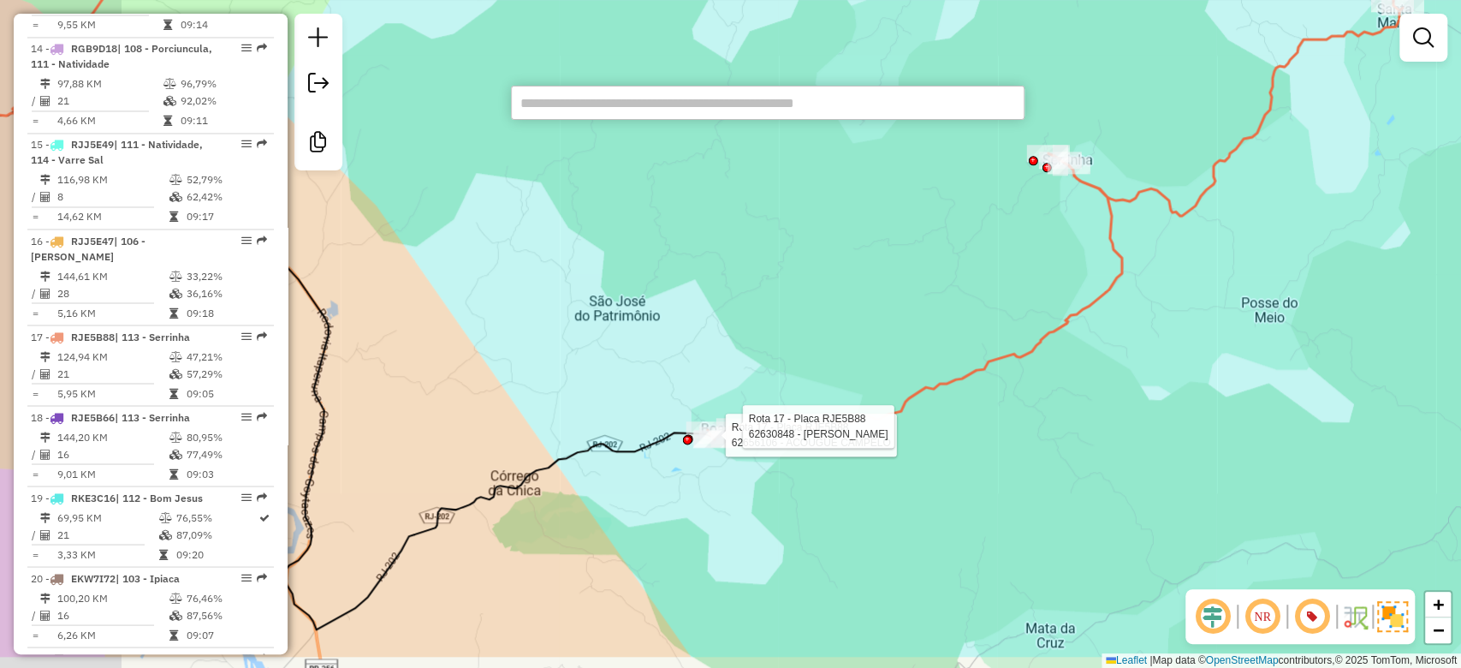
drag, startPoint x: 618, startPoint y: 492, endPoint x: 798, endPoint y: 414, distance: 196.3
click at [818, 363] on div "Rota 17 - Placa RJE5B88 62656106 - ACOUGUE CAMPELO Rota 17 - Placa RJE5B88 6263…" at bounding box center [730, 334] width 1461 height 668
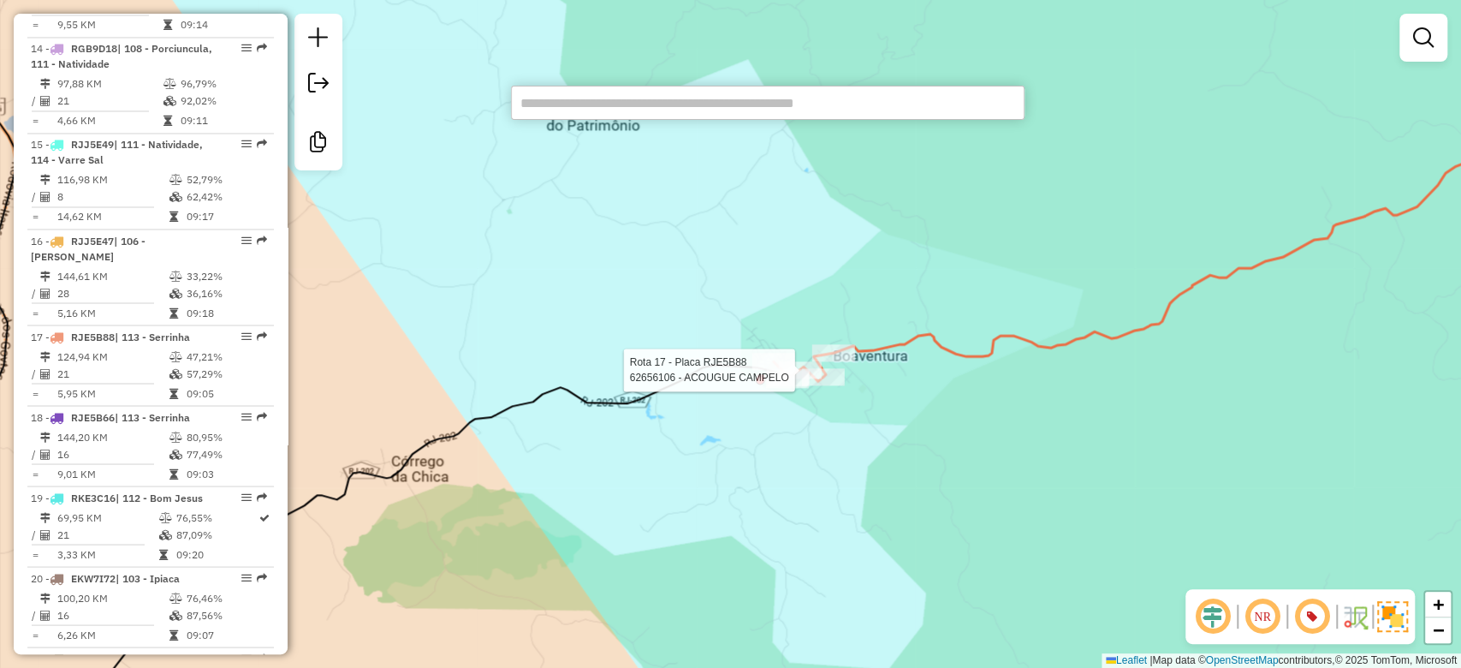
drag, startPoint x: 1260, startPoint y: 377, endPoint x: 731, endPoint y: 722, distance: 631.6
click at [731, 667] on html "Aguarde... Pop-up bloqueado! Seu navegador bloqueou automáticamente a abertura …" at bounding box center [730, 334] width 1461 height 668
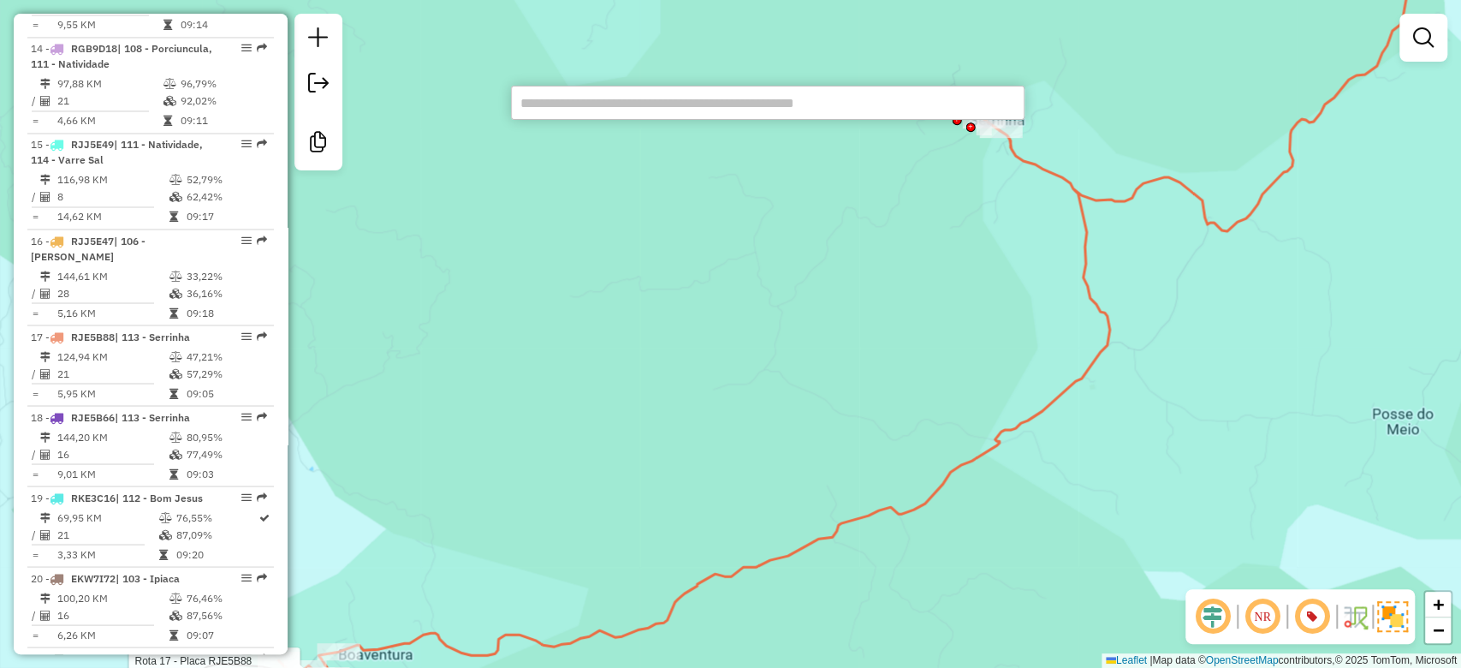
drag, startPoint x: 797, startPoint y: 500, endPoint x: 1038, endPoint y: 201, distance: 384.1
click at [1038, 201] on div "Rota 17 - Placa RJE5B88 62656106 - ACOUGUE CAMPELO Janela de atendimento Grade …" at bounding box center [730, 334] width 1461 height 668
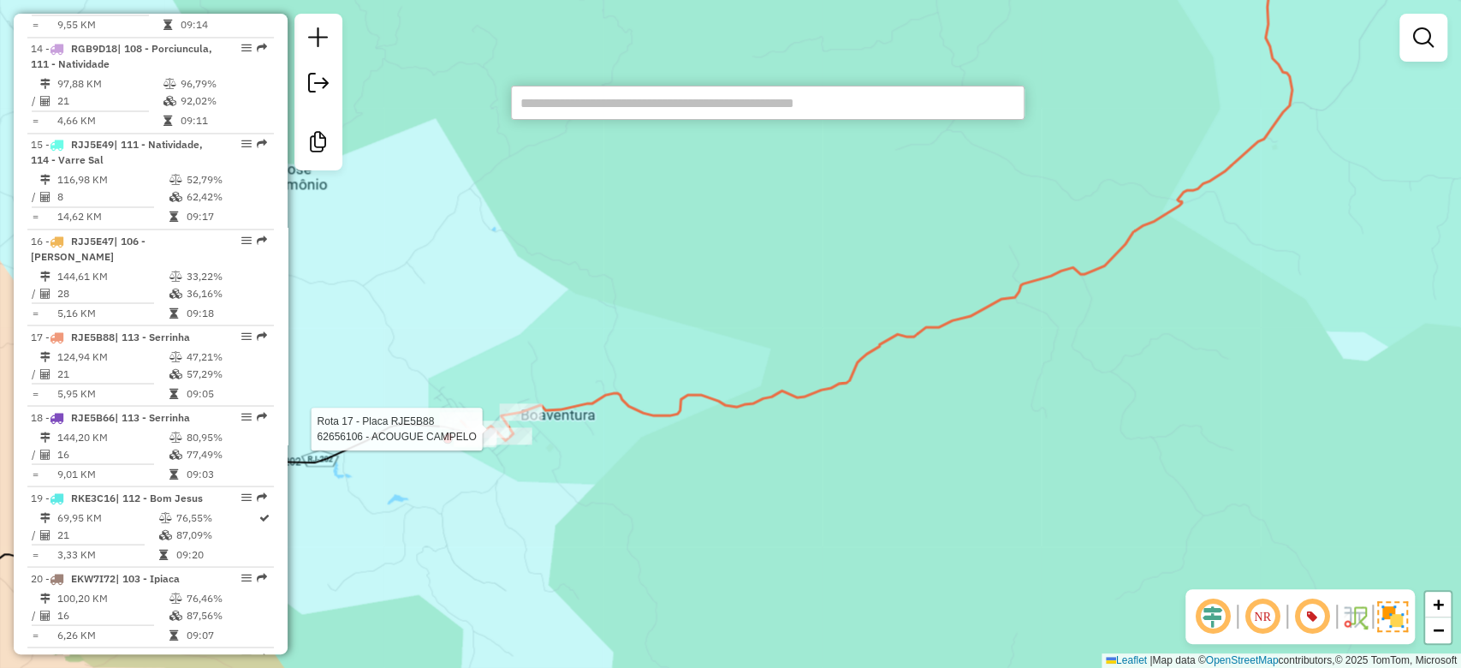
drag, startPoint x: 1034, startPoint y: 323, endPoint x: 822, endPoint y: 414, distance: 231.2
click at [822, 414] on div "Rota 17 - Placa RJE5B88 62656106 - ACOUGUE CAMPELO Janela de atendimento Grade …" at bounding box center [730, 334] width 1461 height 668
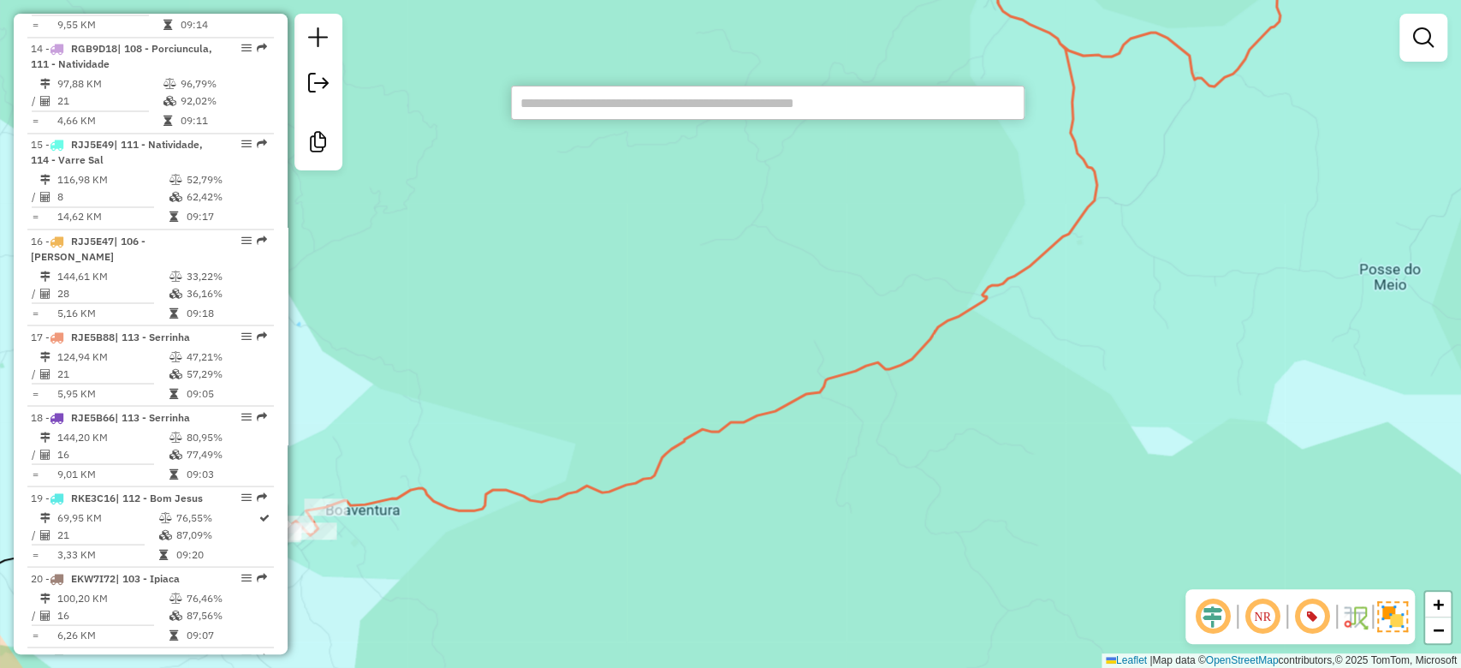
drag, startPoint x: 1056, startPoint y: 240, endPoint x: 1042, endPoint y: 235, distance: 15.2
click at [1043, 260] on icon at bounding box center [794, 242] width 1058 height 586
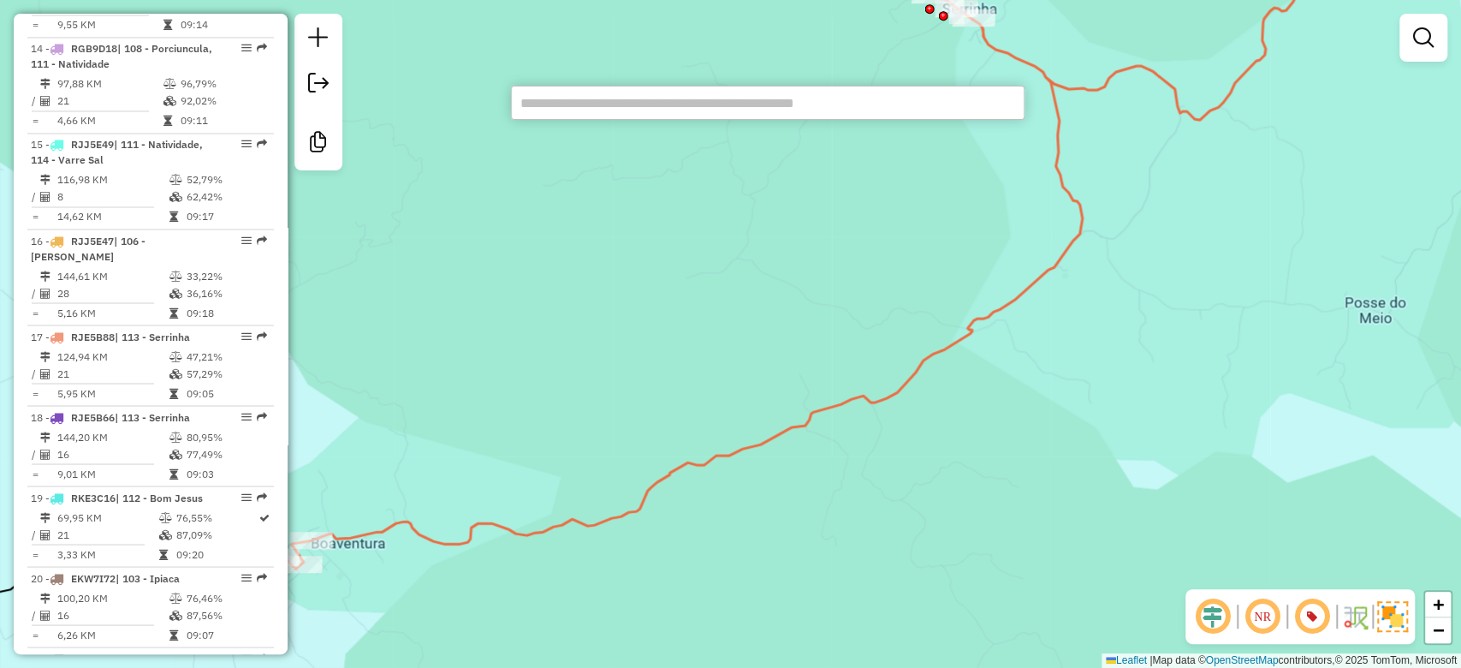
drag, startPoint x: 936, startPoint y: 311, endPoint x: 919, endPoint y: 392, distance: 82.9
click at [914, 392] on div "Rota 17 - Placa RJE5B88 62656106 - ACOUGUE CAMPELO Janela de atendimento Grade …" at bounding box center [730, 334] width 1461 height 668
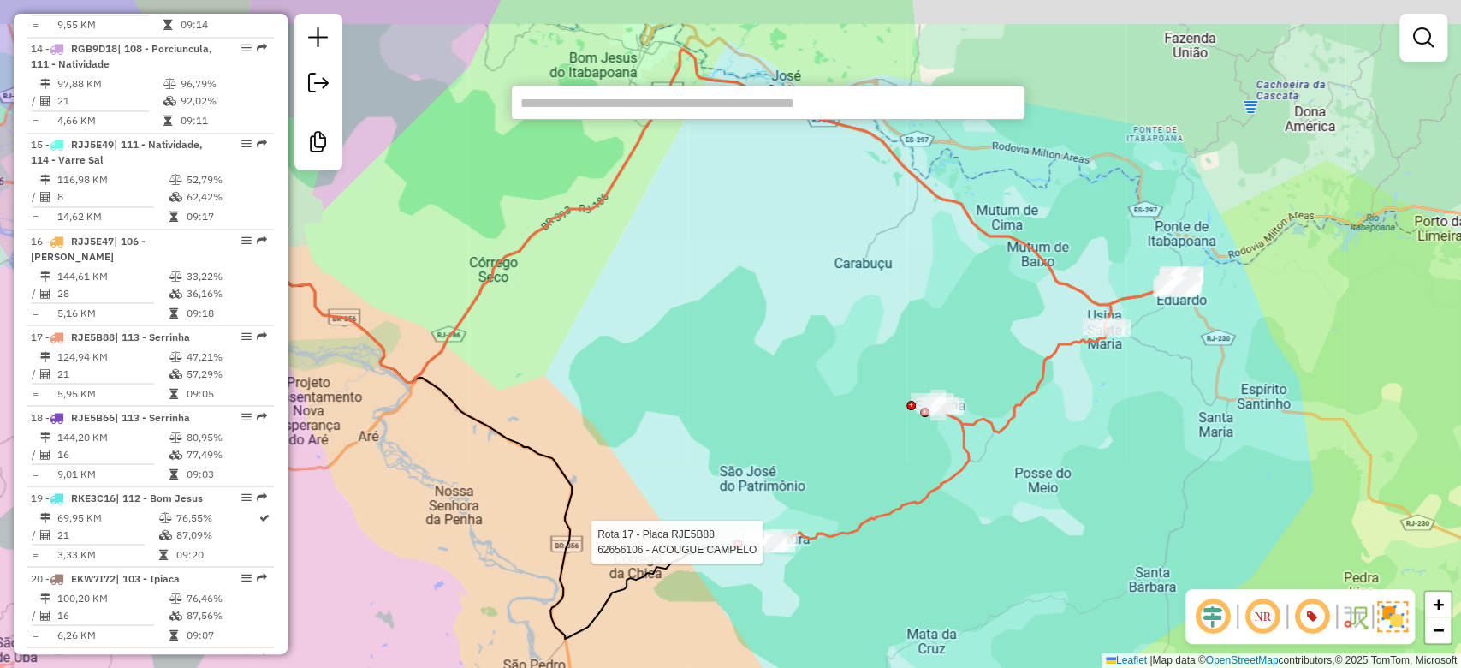
drag, startPoint x: 846, startPoint y: 371, endPoint x: 891, endPoint y: 277, distance: 104.5
click at [845, 371] on div "Rota 17 - Placa RJE5B88 62656106 - ACOUGUE CAMPELO Janela de atendimento Grade …" at bounding box center [730, 334] width 1461 height 668
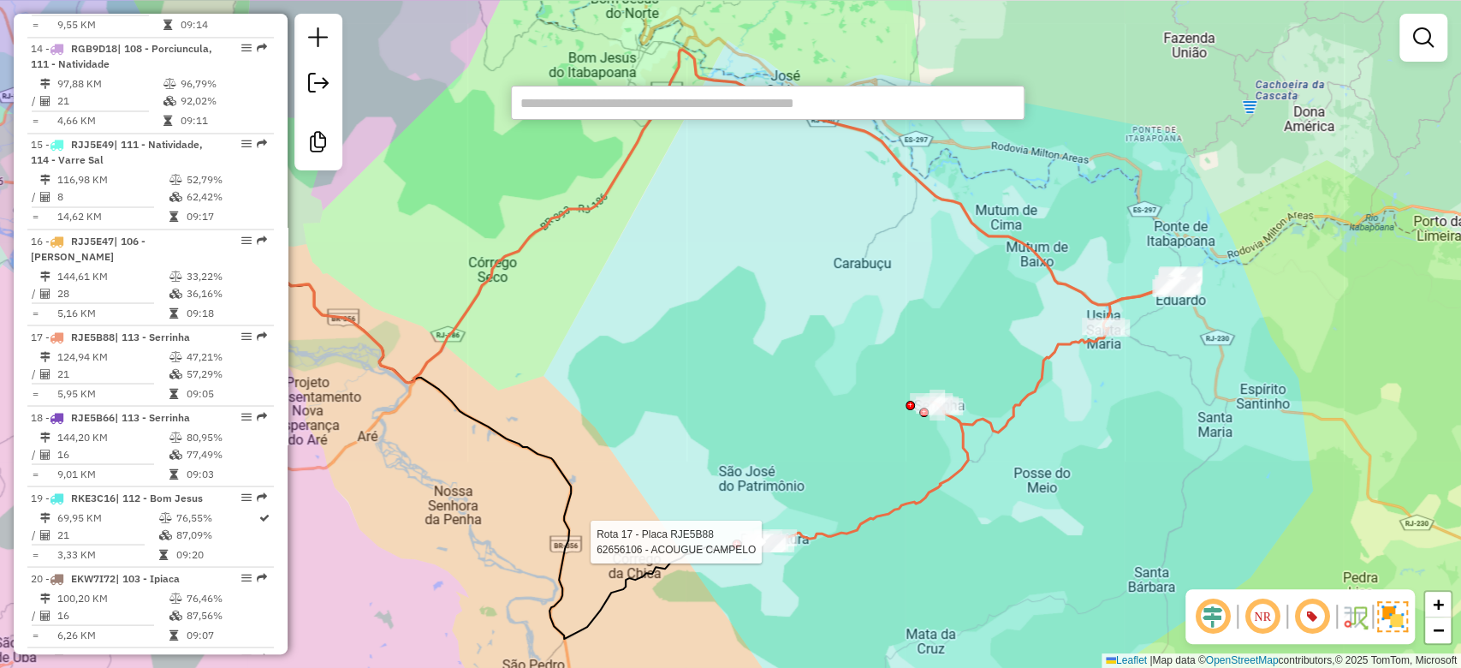
click at [1279, 181] on div "Rota 17 - Placa RJE5B88 62656106 - ACOUGUE CAMPELO Janela de atendimento Grade …" at bounding box center [730, 334] width 1461 height 668
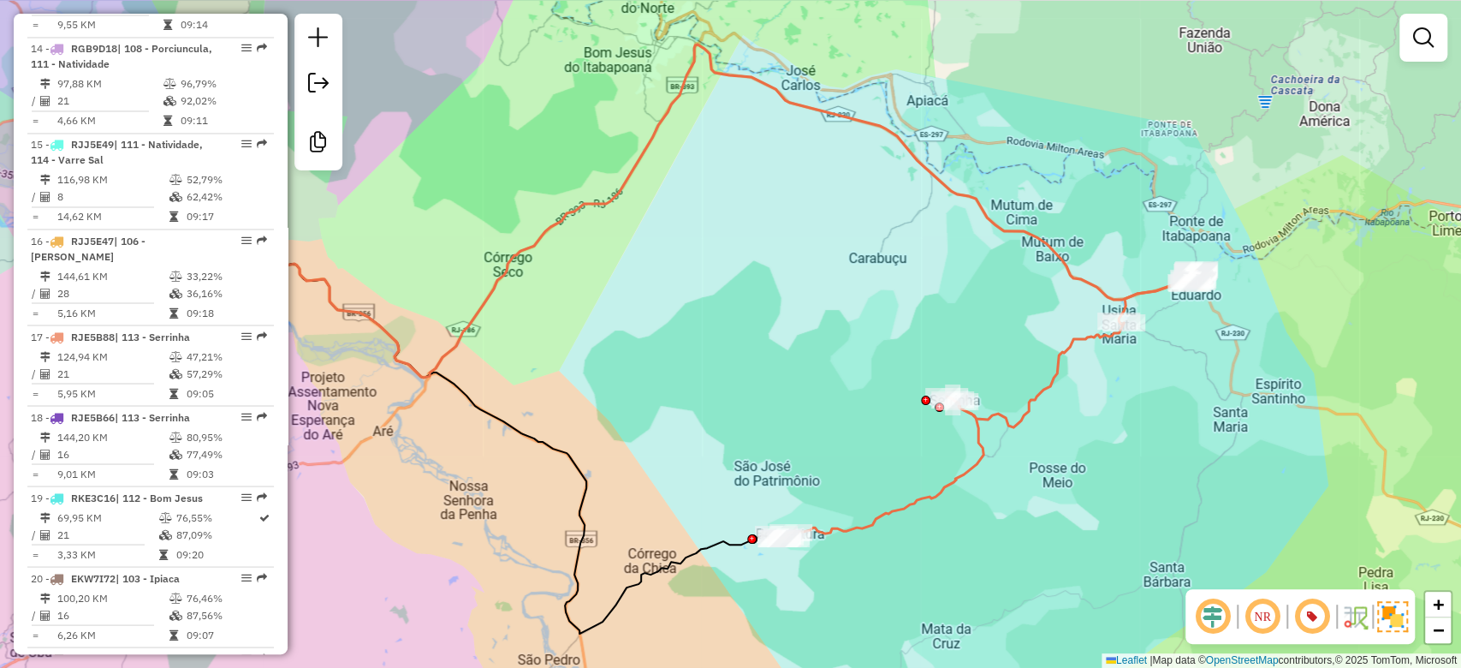
drag, startPoint x: 753, startPoint y: 283, endPoint x: 768, endPoint y: 278, distance: 16.2
click at [768, 278] on div "Janela de atendimento Grade de atendimento Capacidade Transportadoras Veículos …" at bounding box center [730, 334] width 1461 height 668
click at [831, 230] on div "Janela de atendimento Grade de atendimento Capacidade Transportadoras Veículos …" at bounding box center [730, 334] width 1461 height 668
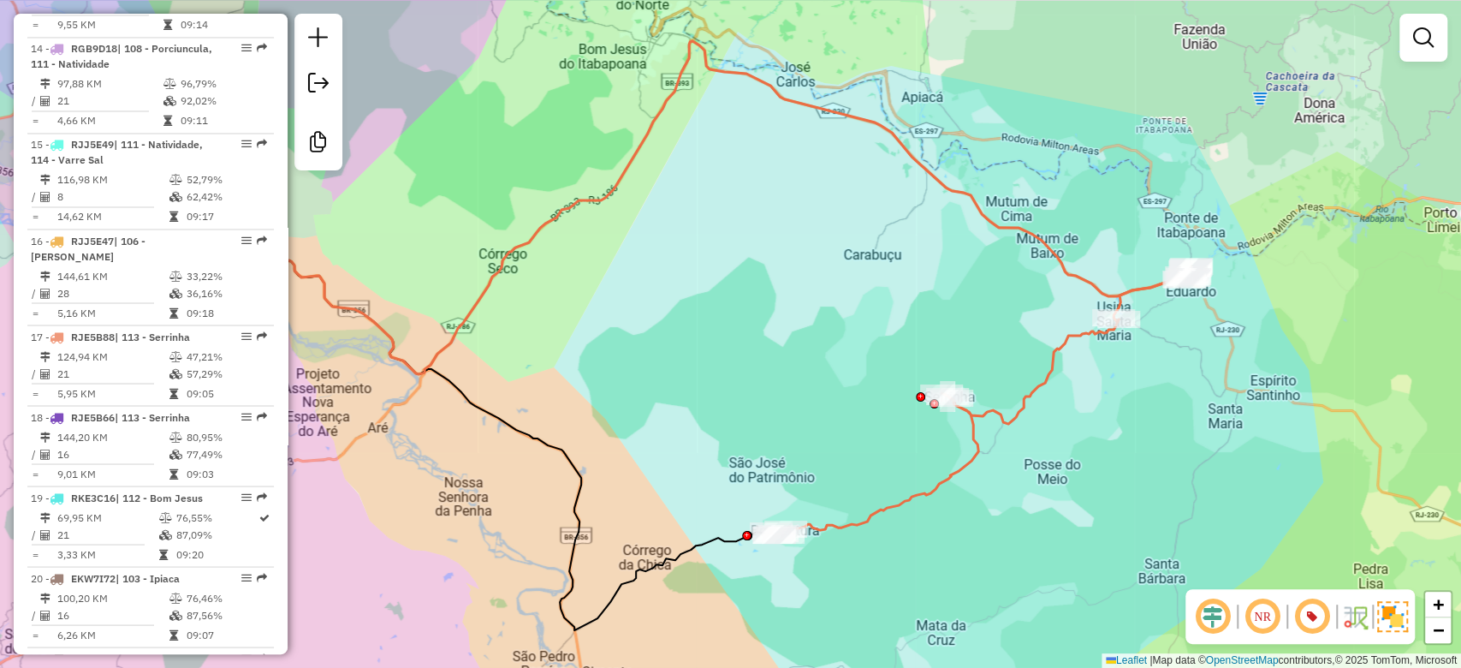
drag, startPoint x: 659, startPoint y: 580, endPoint x: 745, endPoint y: 400, distance: 199.9
click at [745, 400] on div "Janela de atendimento Grade de atendimento Capacidade Transportadoras Veículos …" at bounding box center [730, 334] width 1461 height 668
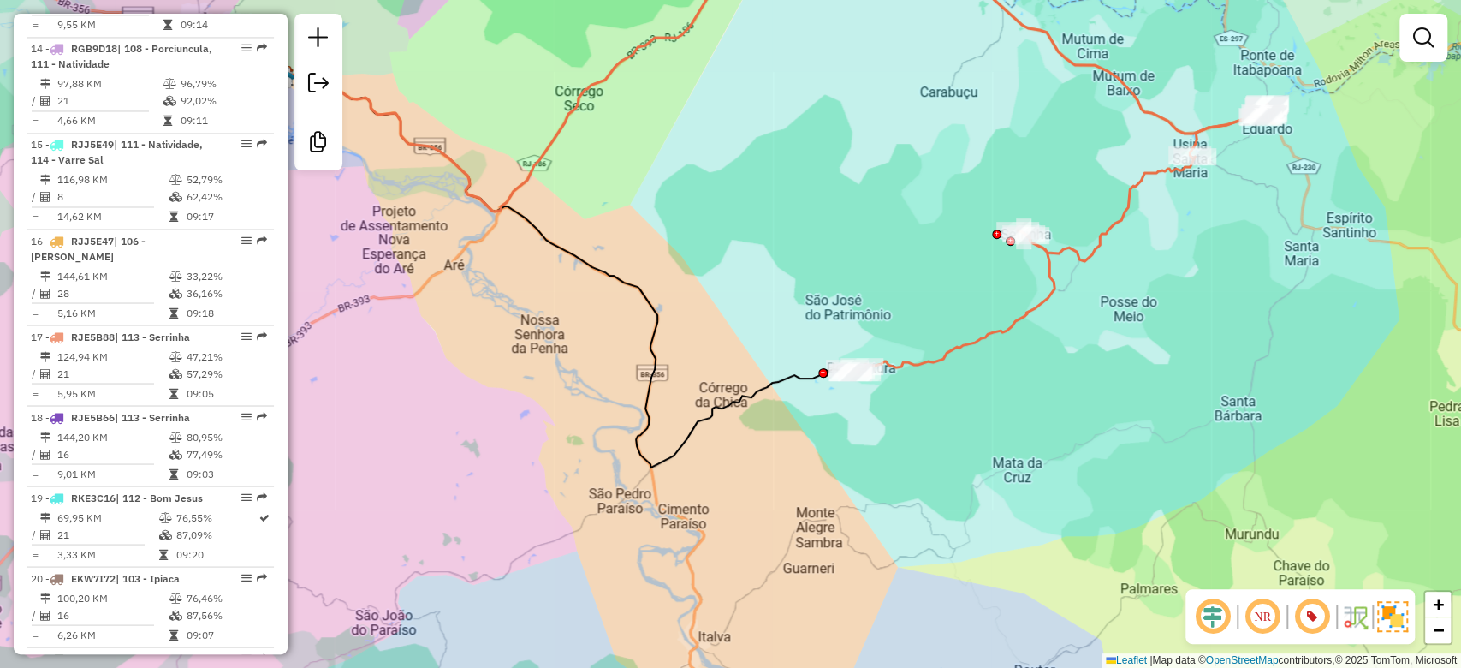
drag, startPoint x: 720, startPoint y: 494, endPoint x: 733, endPoint y: 445, distance: 50.5
click at [733, 445] on div "Janela de atendimento Grade de atendimento Capacidade Transportadoras Veículos …" at bounding box center [730, 334] width 1461 height 668
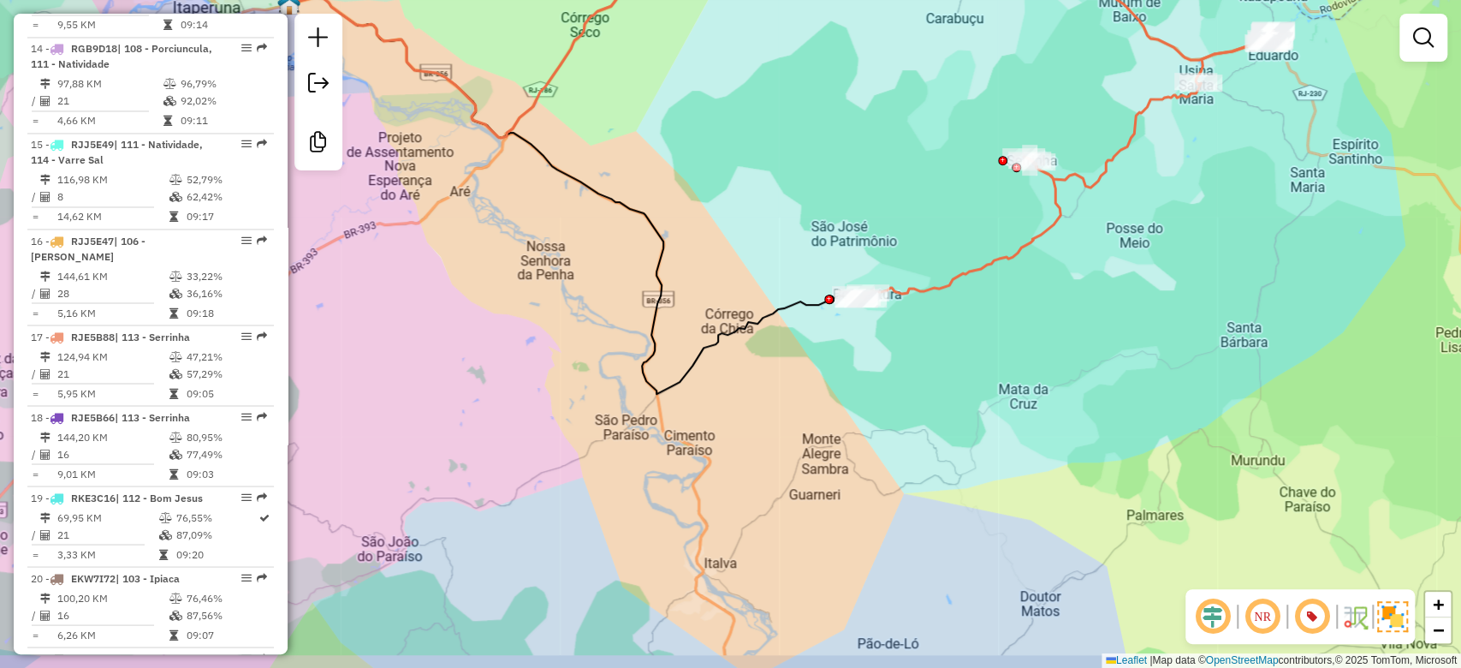
drag, startPoint x: 746, startPoint y: 427, endPoint x: 745, endPoint y: 402, distance: 24.8
click at [745, 402] on div "Janela de atendimento Grade de atendimento Capacidade Transportadoras Veículos …" at bounding box center [730, 334] width 1461 height 668
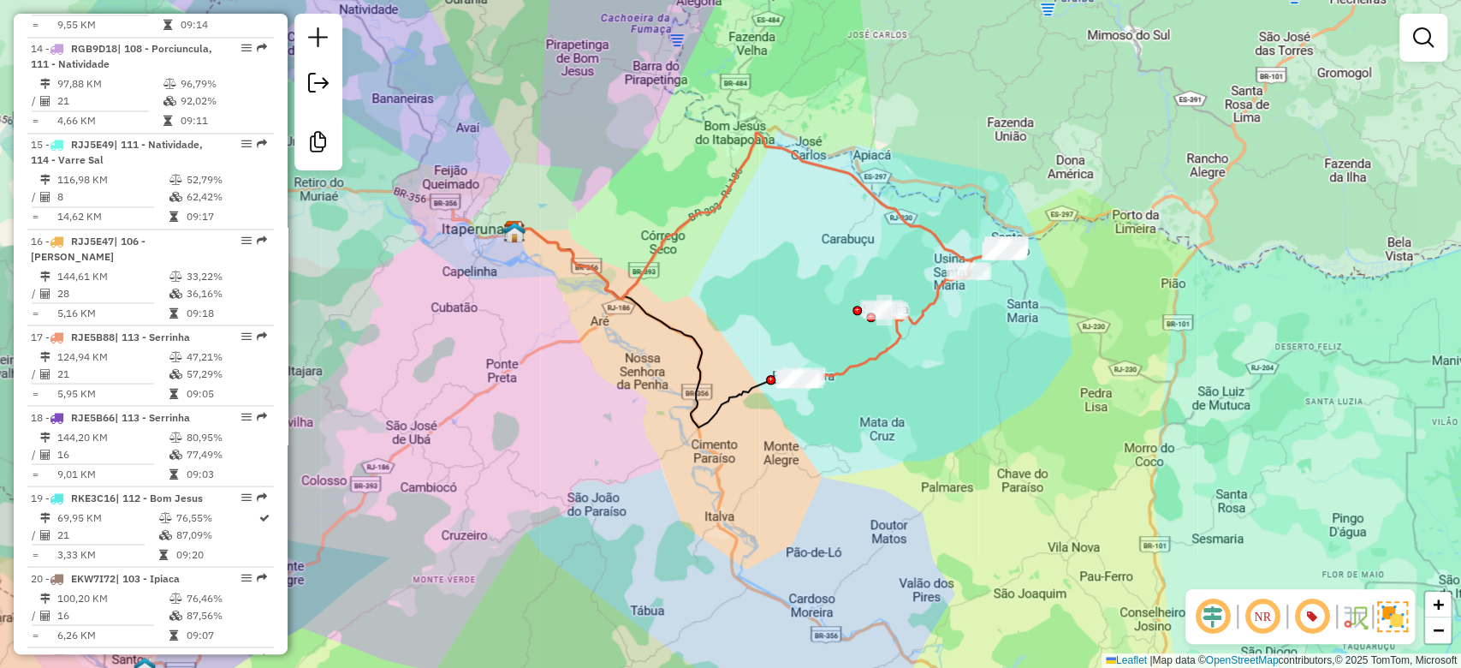
click at [758, 517] on div "Janela de atendimento Grade de atendimento Capacidade Transportadoras Veículos …" at bounding box center [730, 334] width 1461 height 668
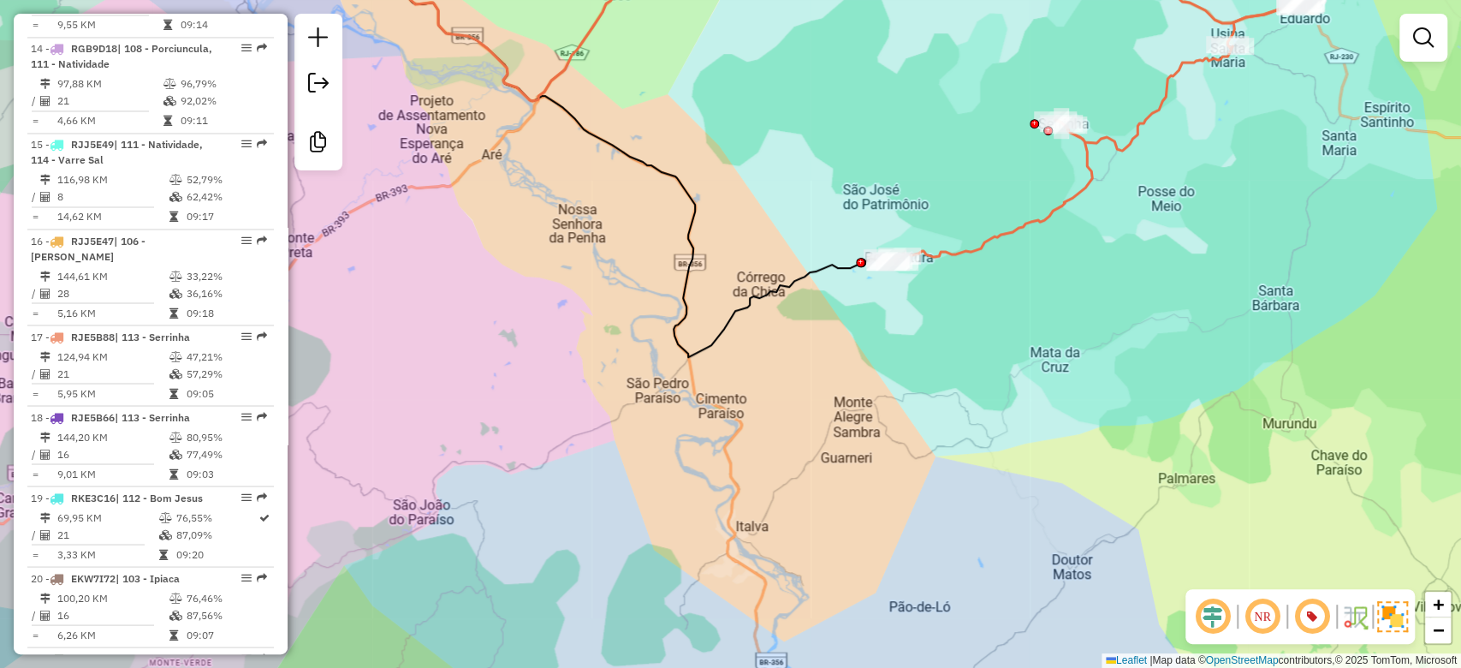
drag, startPoint x: 788, startPoint y: 188, endPoint x: 805, endPoint y: 188, distance: 16.3
click at [805, 188] on div "Janela de atendimento Grade de atendimento Capacidade Transportadoras Veículos …" at bounding box center [730, 334] width 1461 height 668
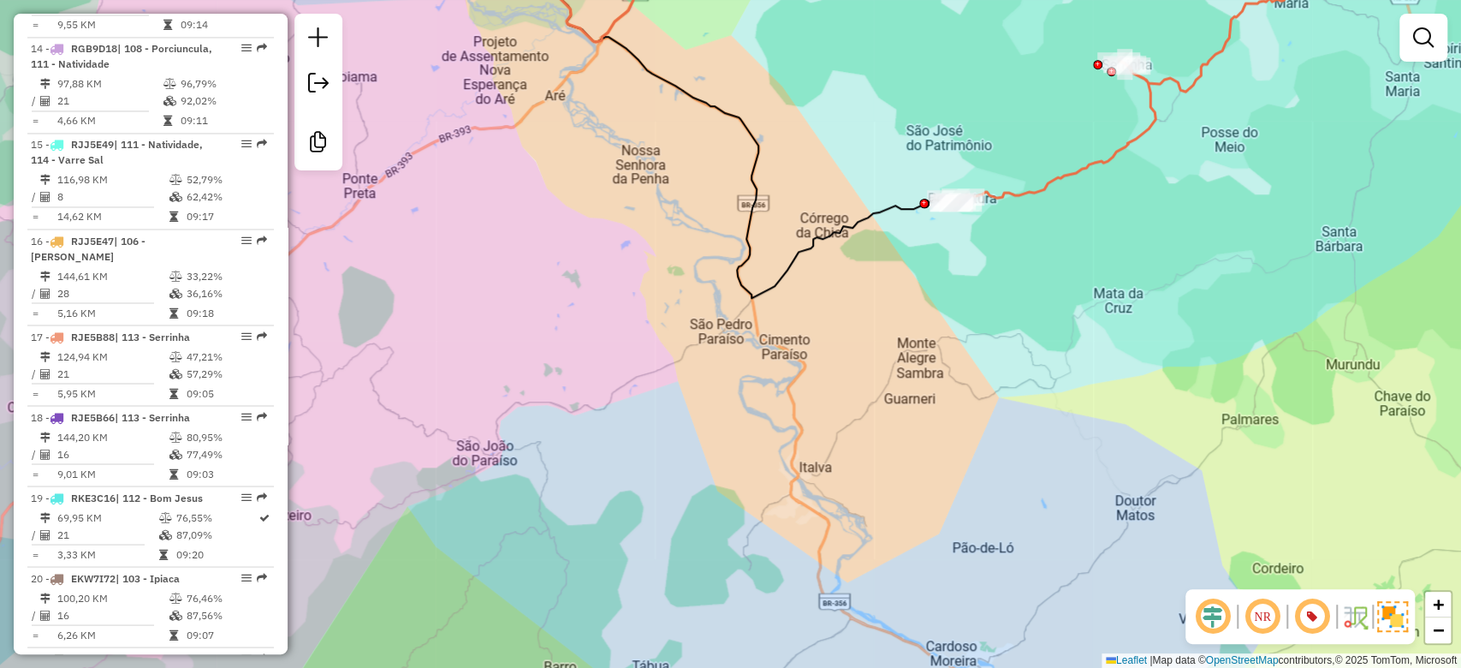
drag, startPoint x: 636, startPoint y: 347, endPoint x: 1055, endPoint y: 167, distance: 455.6
click at [1055, 167] on div "Janela de atendimento Grade de atendimento Capacidade Transportadoras Veículos …" at bounding box center [730, 334] width 1461 height 668
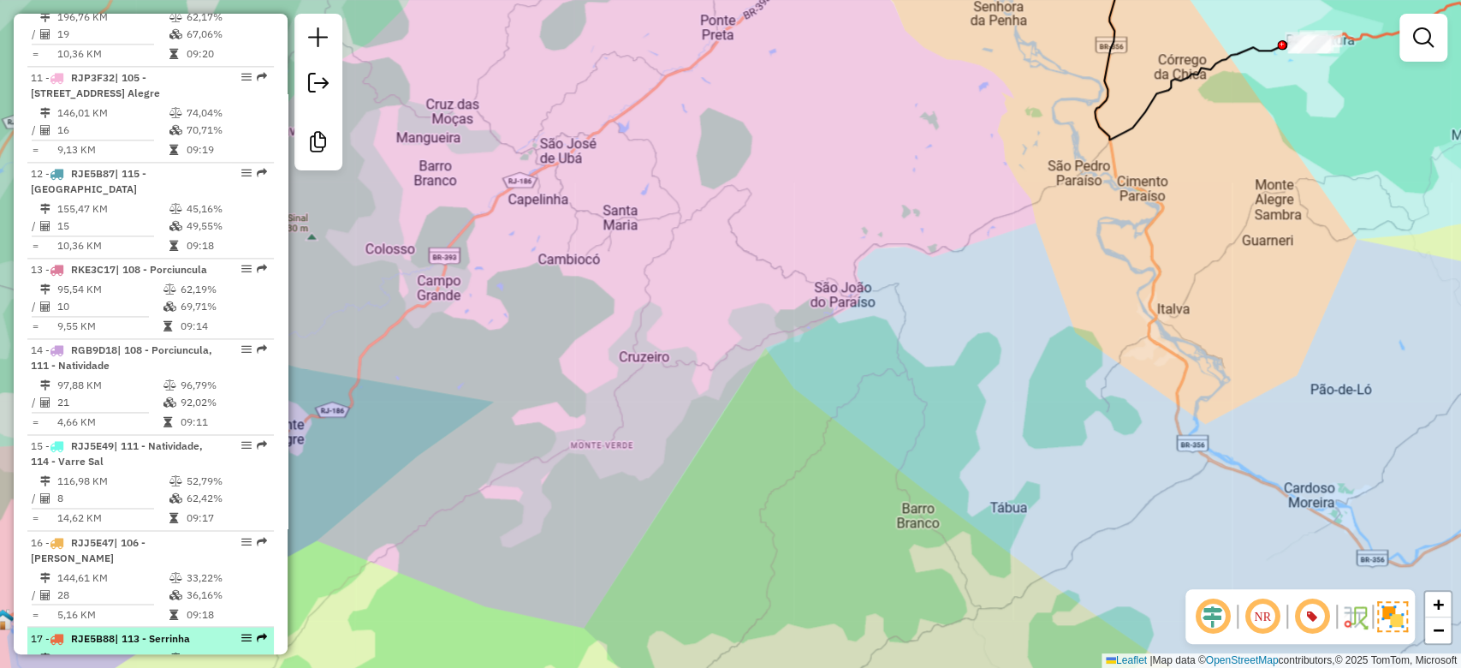
scroll to position [2171, 0]
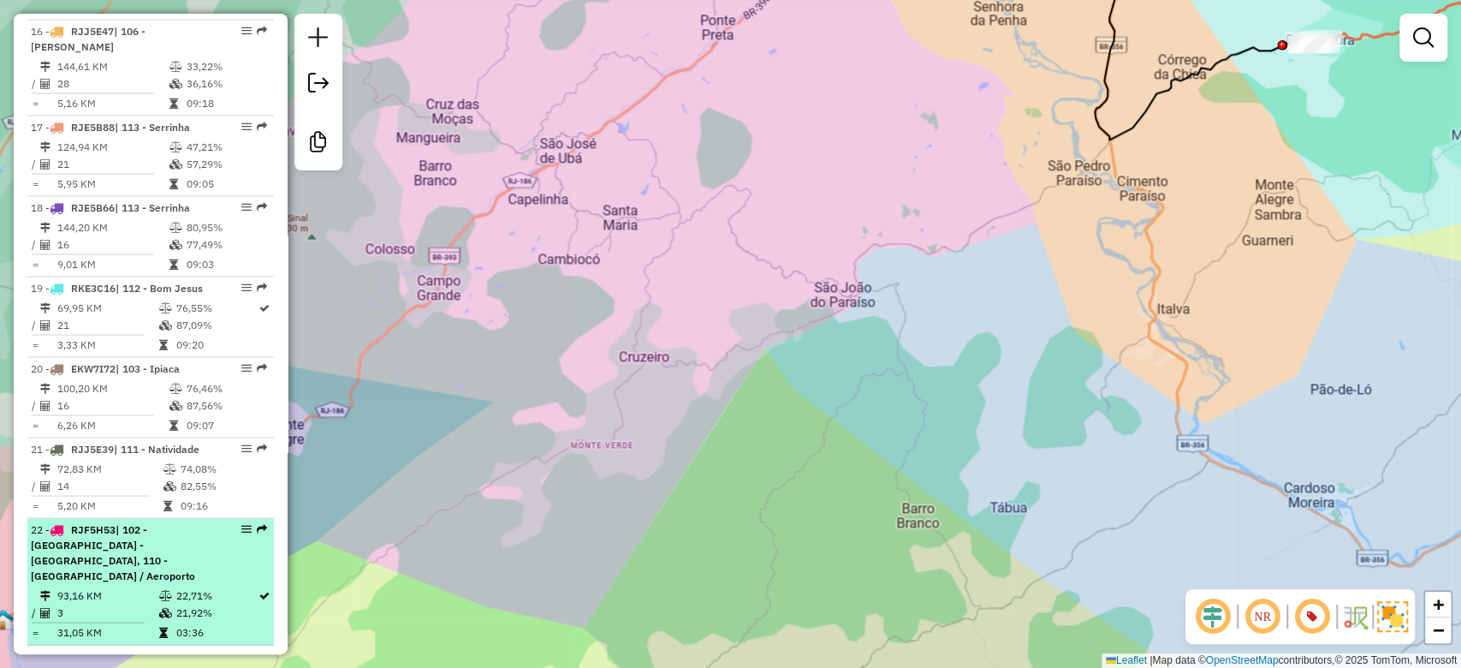
click at [181, 558] on div "22 - RJF5H53 | 102 - [GEOGRAPHIC_DATA] - [GEOGRAPHIC_DATA], 110 - [GEOGRAPHIC_D…" at bounding box center [121, 552] width 181 height 62
select select "**********"
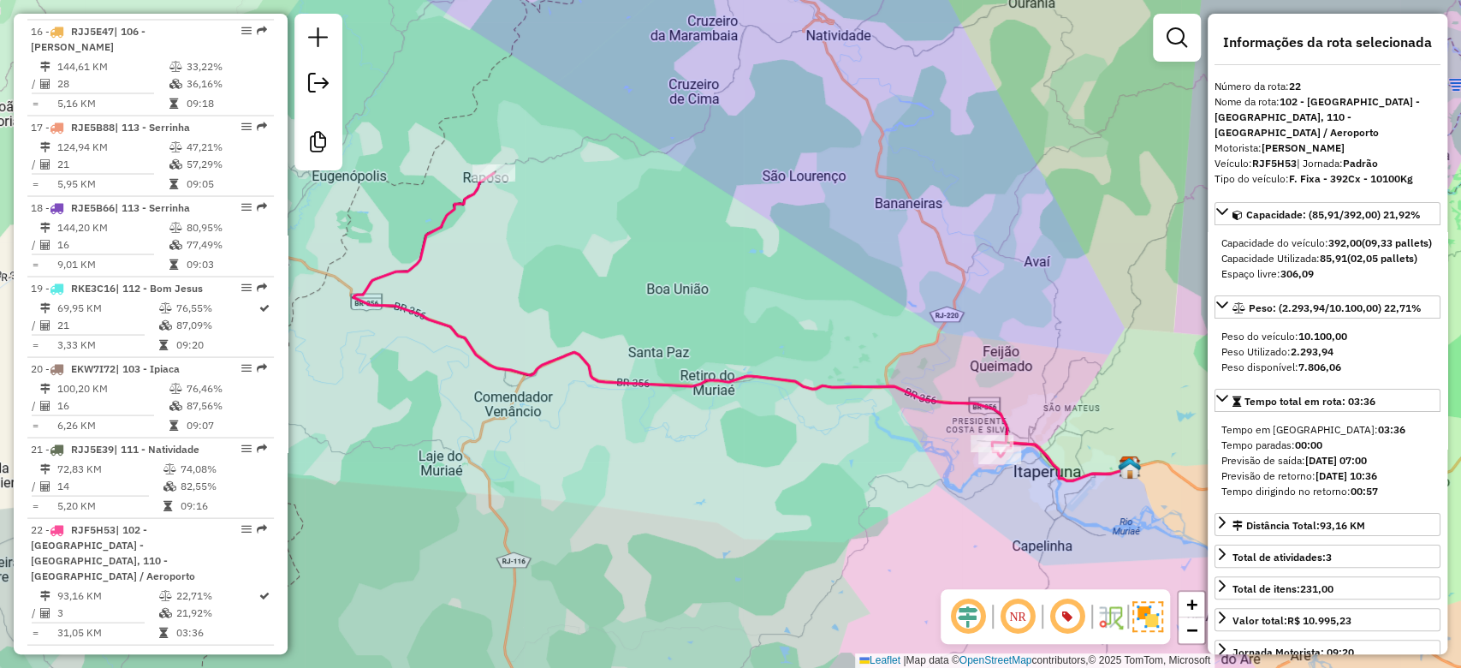
drag, startPoint x: 660, startPoint y: 487, endPoint x: 671, endPoint y: 479, distance: 13.5
click at [671, 479] on div "Janela de atendimento Grade de atendimento Capacidade Transportadoras Veículos …" at bounding box center [730, 334] width 1461 height 668
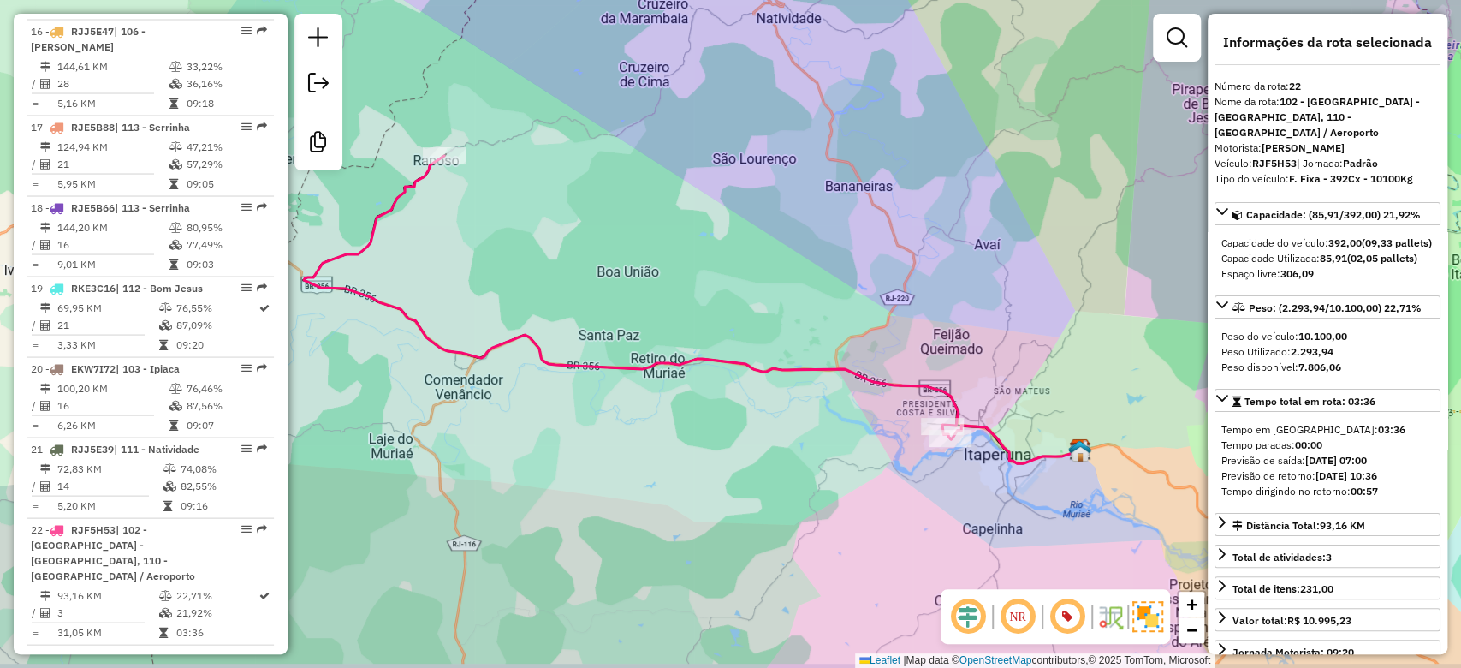
drag, startPoint x: 796, startPoint y: 521, endPoint x: 766, endPoint y: 503, distance: 34.9
click at [770, 506] on div "Janela de atendimento Grade de atendimento Capacidade Transportadoras Veículos …" at bounding box center [730, 334] width 1461 height 668
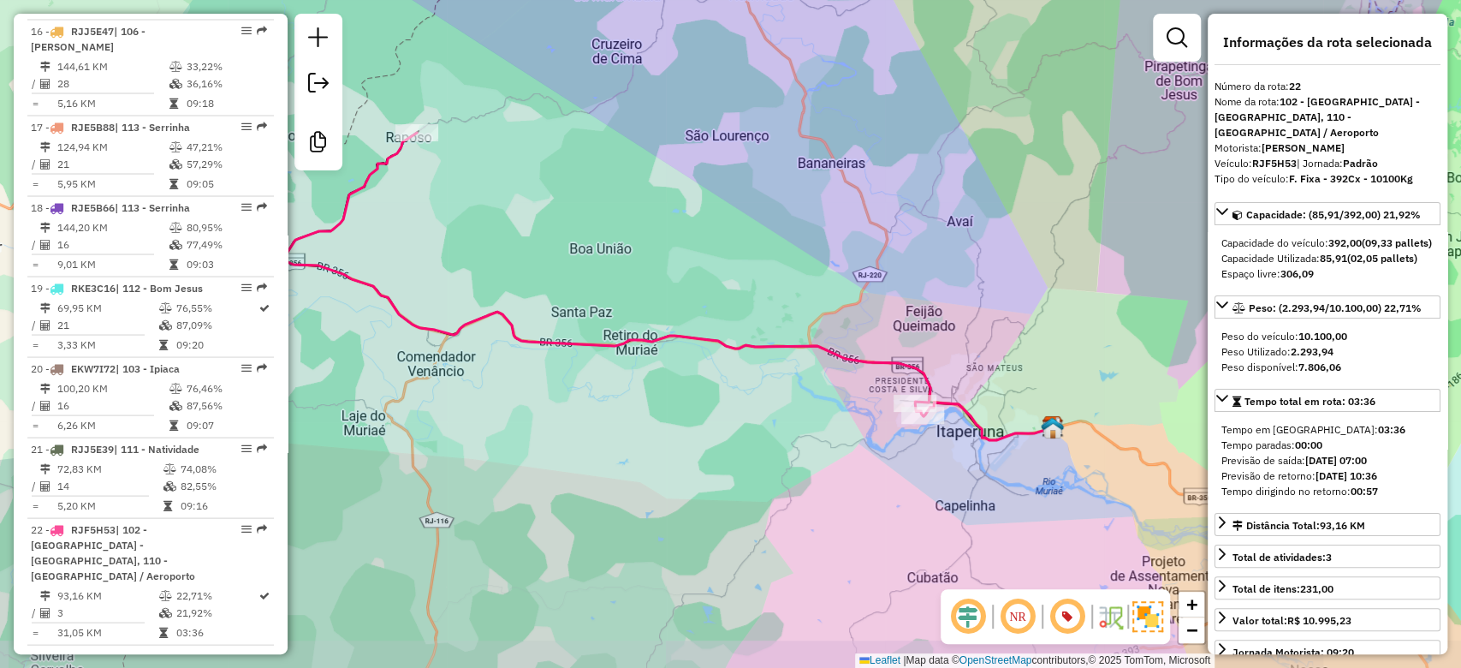
drag, startPoint x: 744, startPoint y: 484, endPoint x: 732, endPoint y: 469, distance: 18.9
click at [735, 475] on div "Janela de atendimento Grade de atendimento Capacidade Transportadoras Veículos …" at bounding box center [730, 334] width 1461 height 668
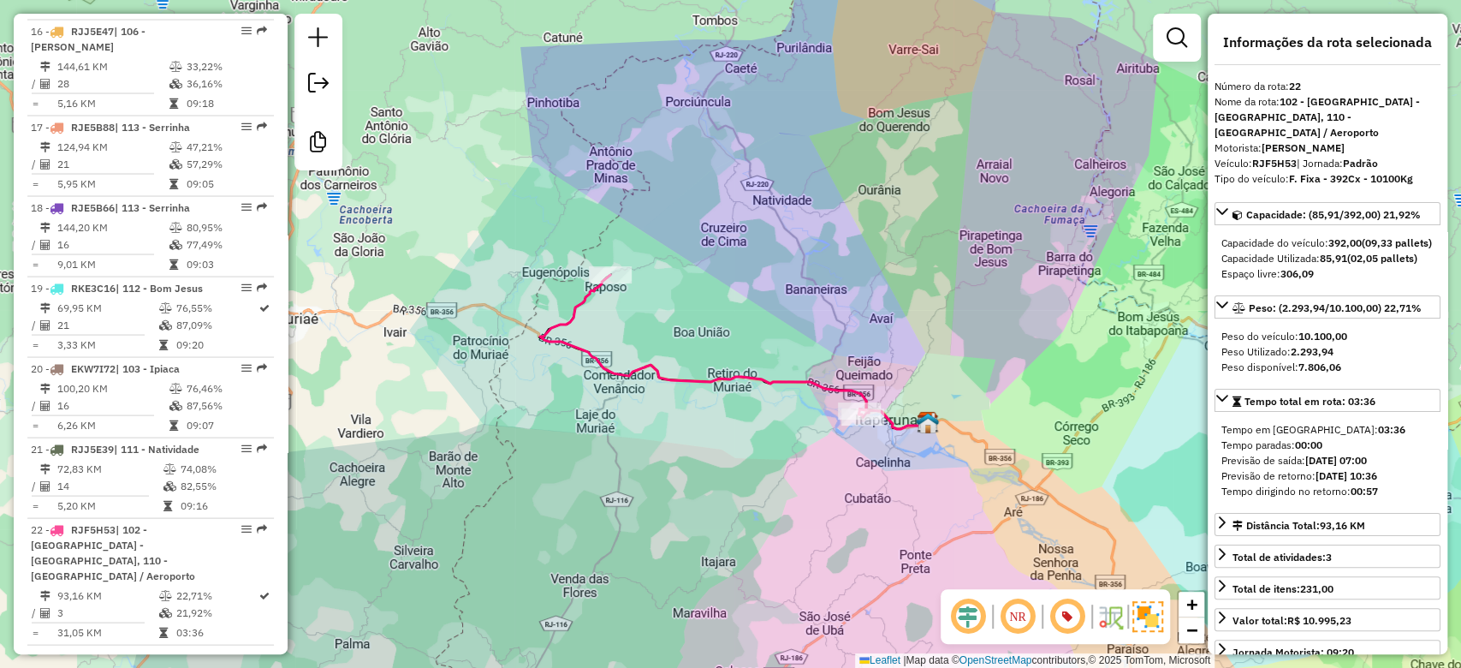
drag, startPoint x: 733, startPoint y: 453, endPoint x: 747, endPoint y: 443, distance: 17.3
click at [747, 443] on div "Janela de atendimento Grade de atendimento Capacidade Transportadoras Veículos …" at bounding box center [730, 334] width 1461 height 668
click at [797, 472] on div "Rota 22 - Placa RJF5H53 62640888 - SUPERMERCADO FLUMINE Janela de atendimento G…" at bounding box center [730, 334] width 1461 height 668
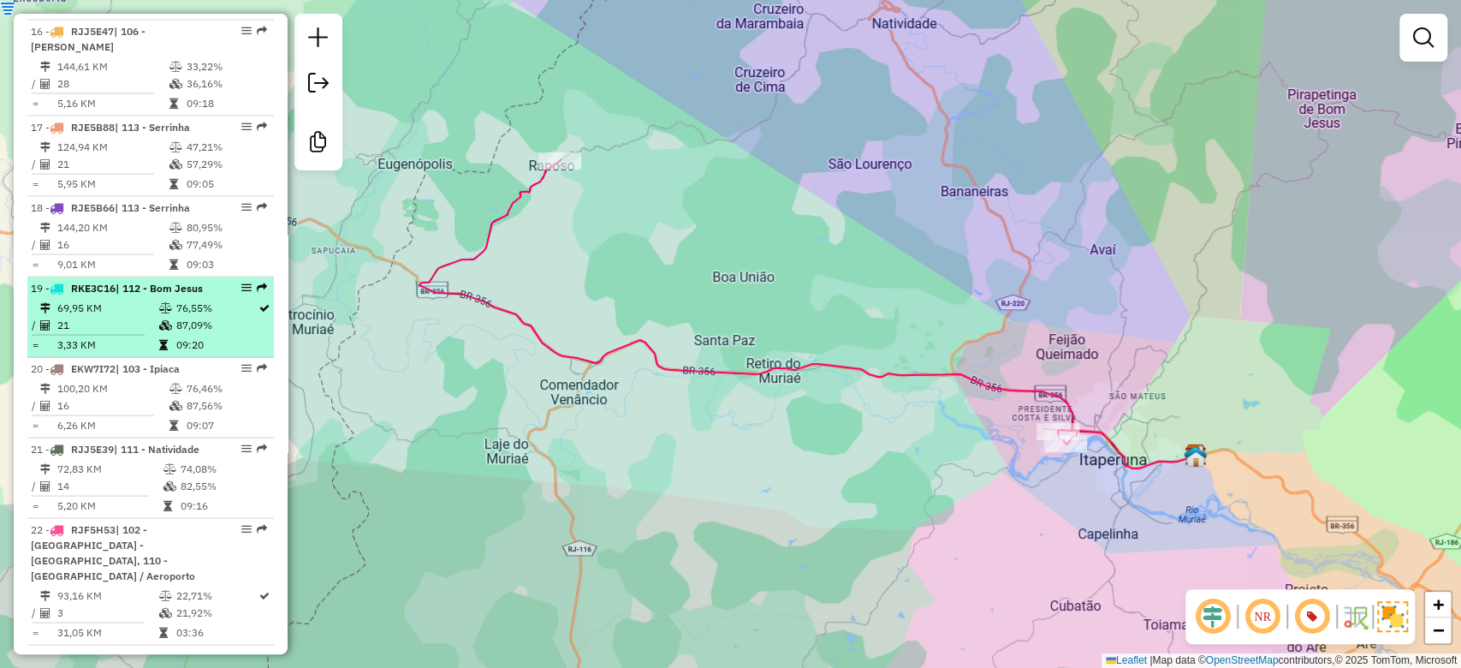
select select "**********"
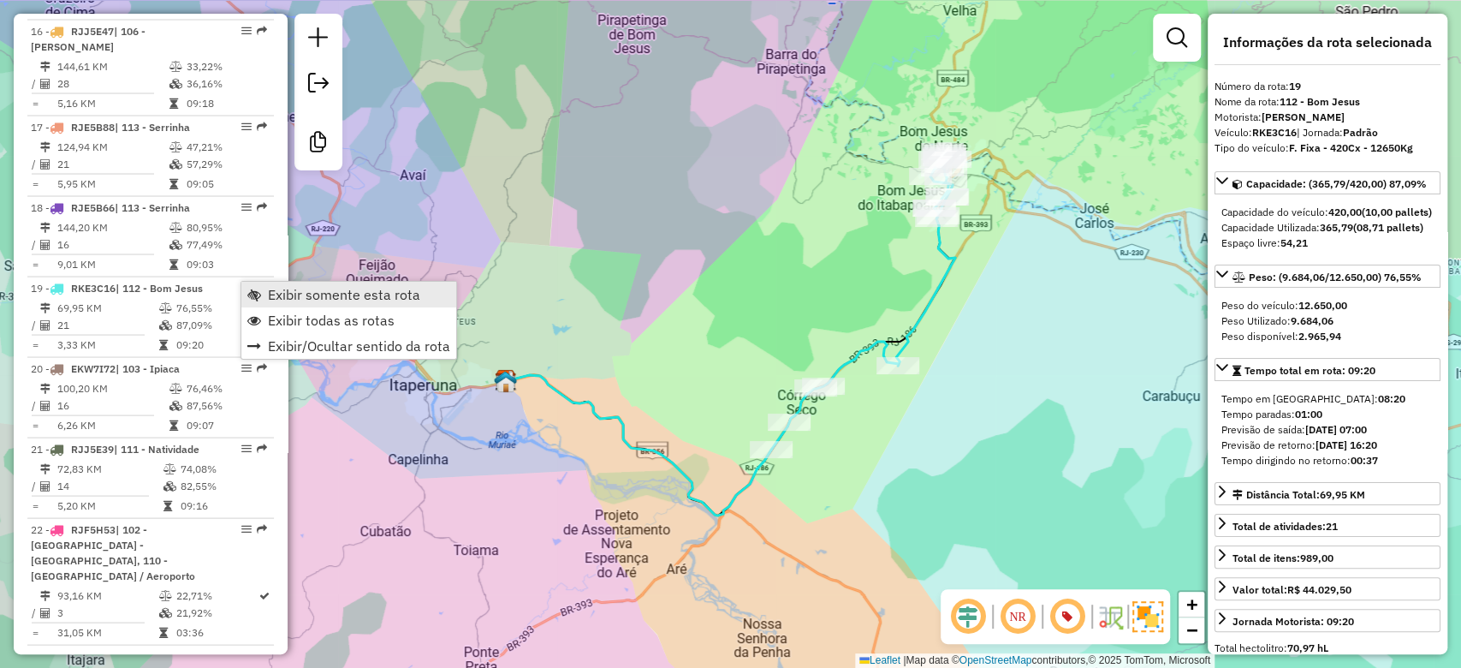
click at [375, 294] on span "Exibir somente esta rota" at bounding box center [344, 295] width 152 height 14
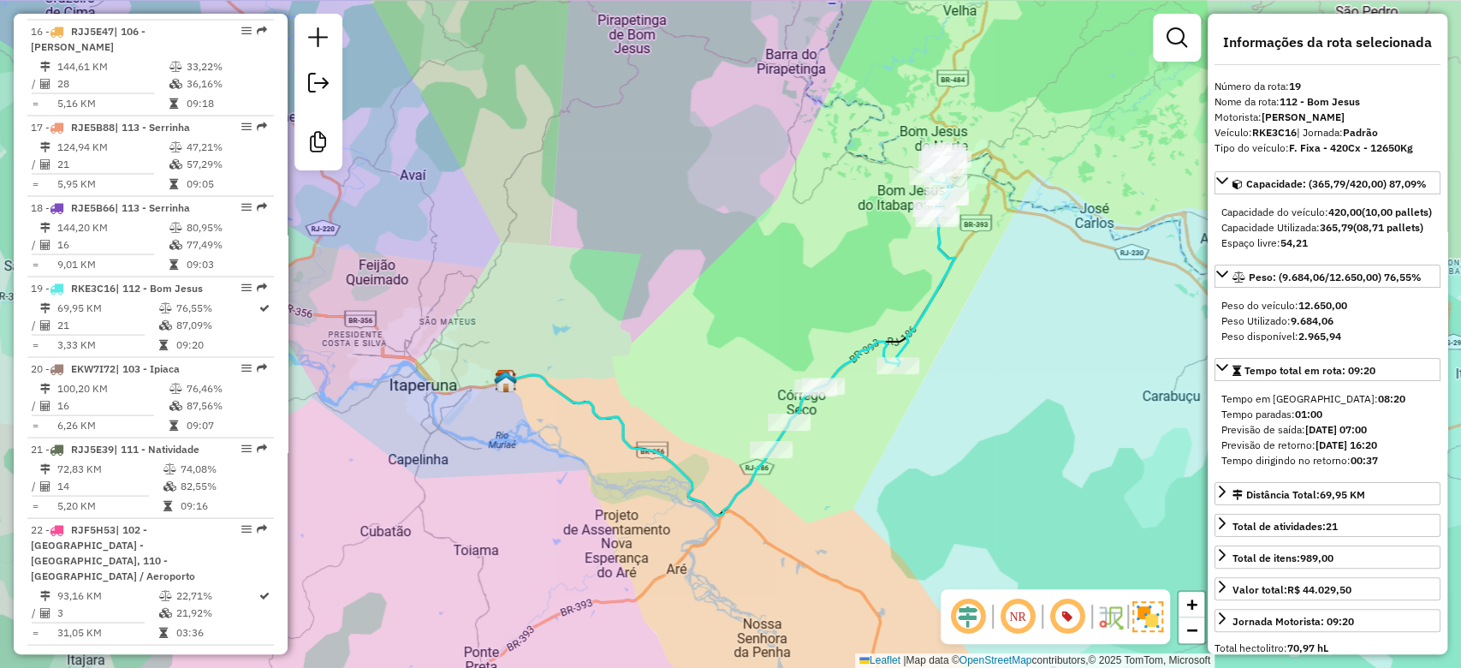
click at [527, 302] on div "Janela de atendimento Grade de atendimento Capacidade Transportadoras Veículos …" at bounding box center [730, 334] width 1461 height 668
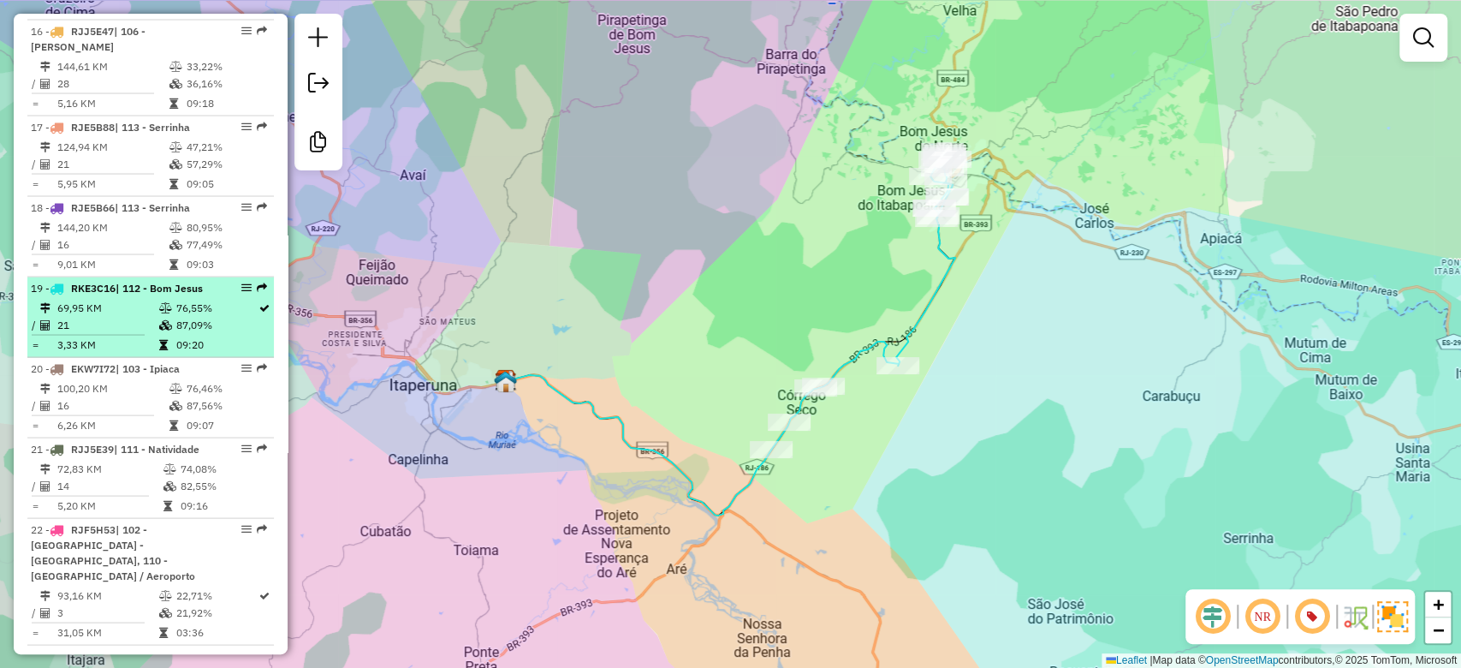
select select "**********"
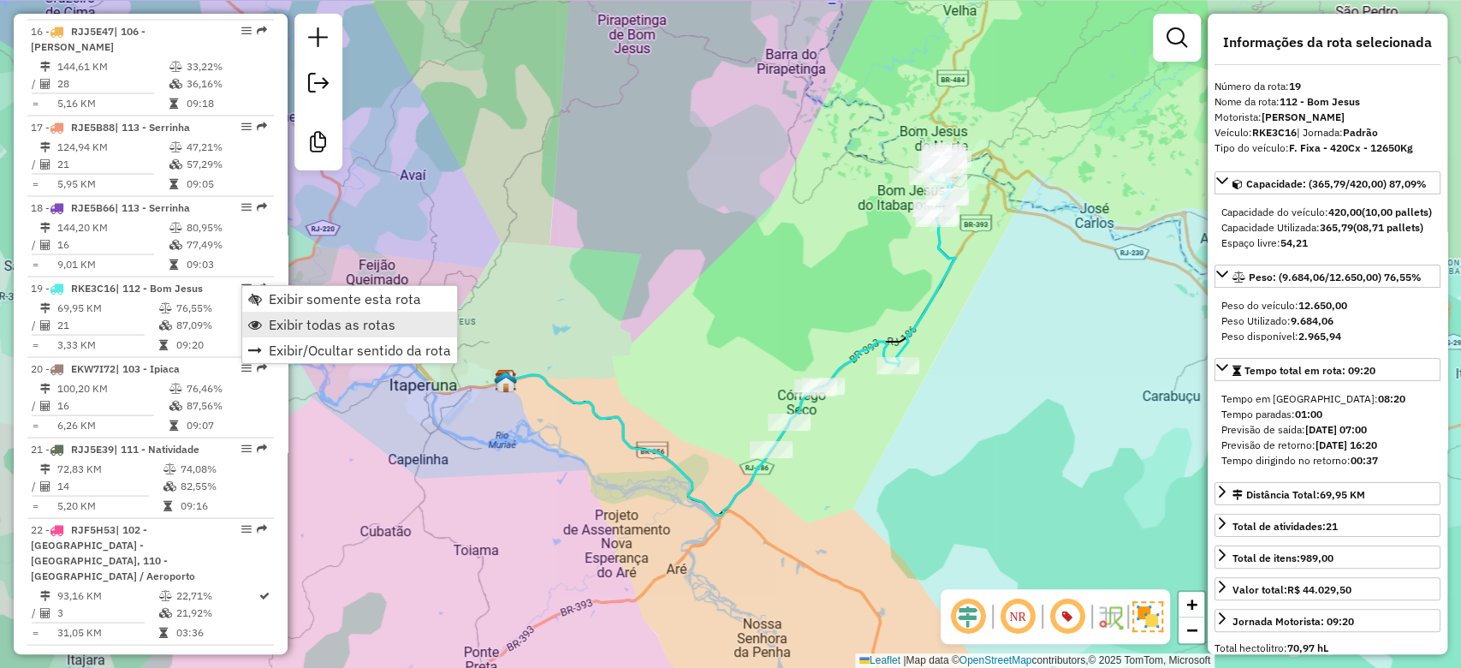
click at [277, 318] on span "Exibir todas as rotas" at bounding box center [332, 325] width 127 height 14
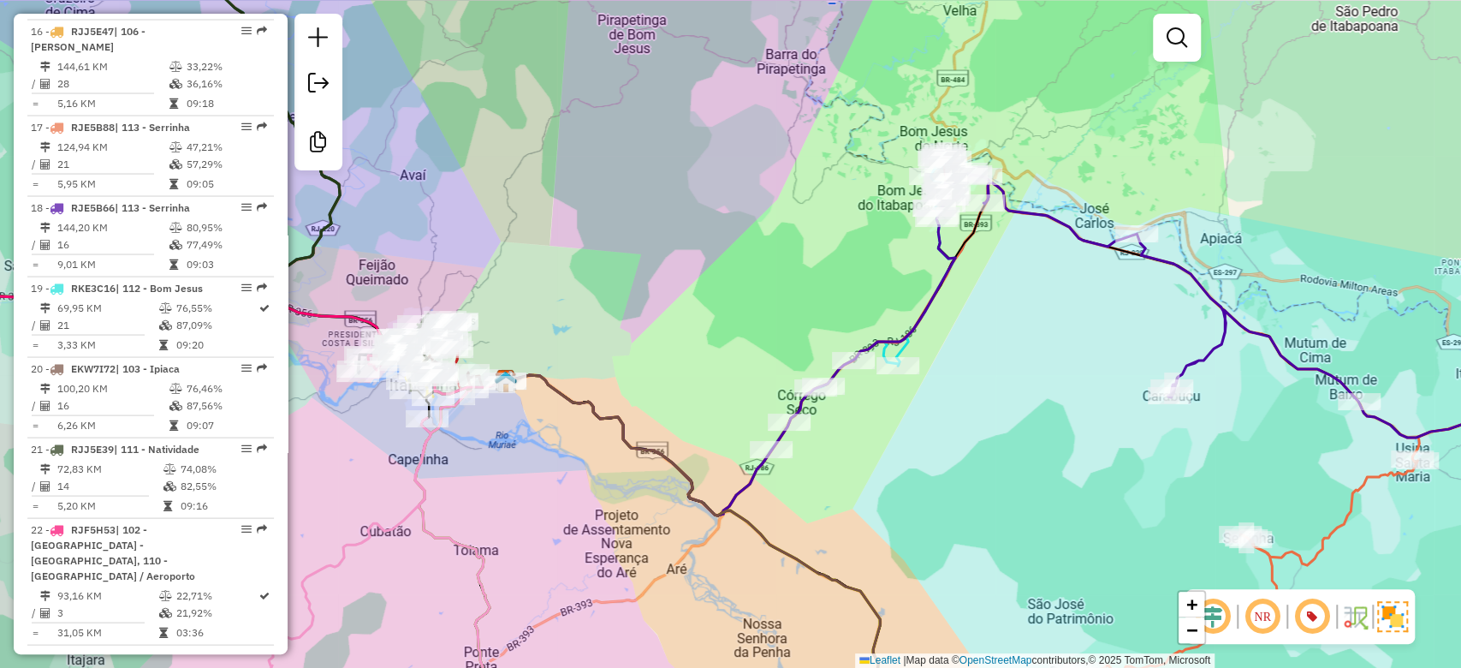
click at [600, 298] on div "Janela de atendimento Grade de atendimento Capacidade Transportadoras Veículos …" at bounding box center [730, 334] width 1461 height 668
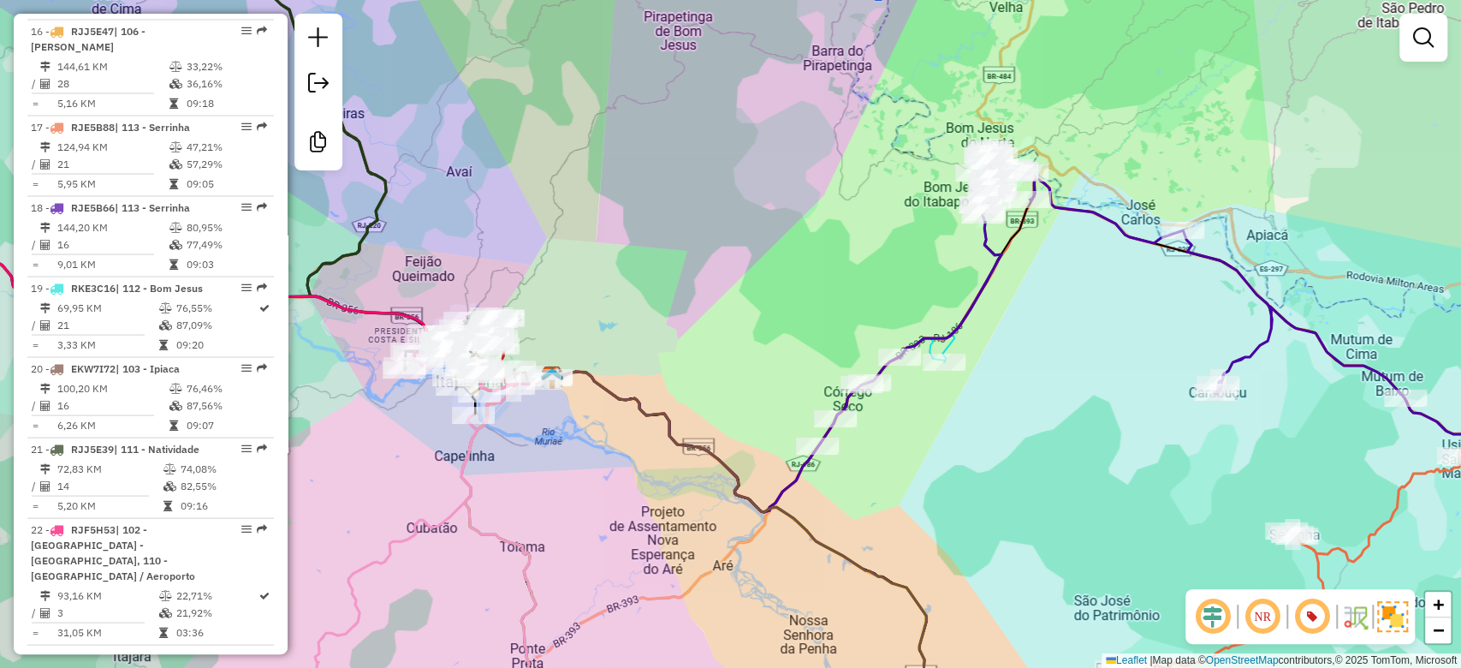
drag, startPoint x: 584, startPoint y: 305, endPoint x: 1122, endPoint y: 354, distance: 539.9
click at [1211, 358] on div "Janela de atendimento Grade de atendimento Capacidade Transportadoras Veículos …" at bounding box center [730, 334] width 1461 height 668
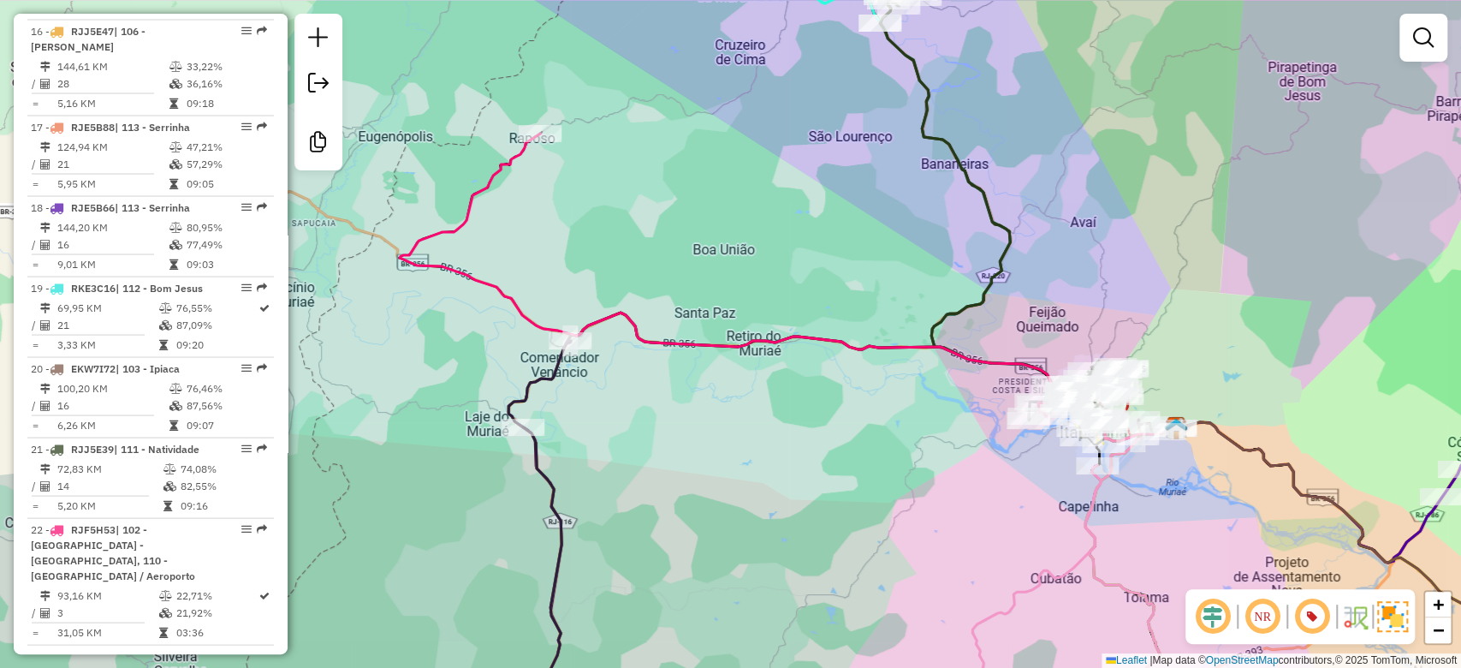
drag, startPoint x: 755, startPoint y: 427, endPoint x: 766, endPoint y: 425, distance: 11.3
click at [766, 425] on div "Janela de atendimento Grade de atendimento Capacidade Transportadoras Veículos …" at bounding box center [730, 334] width 1461 height 668
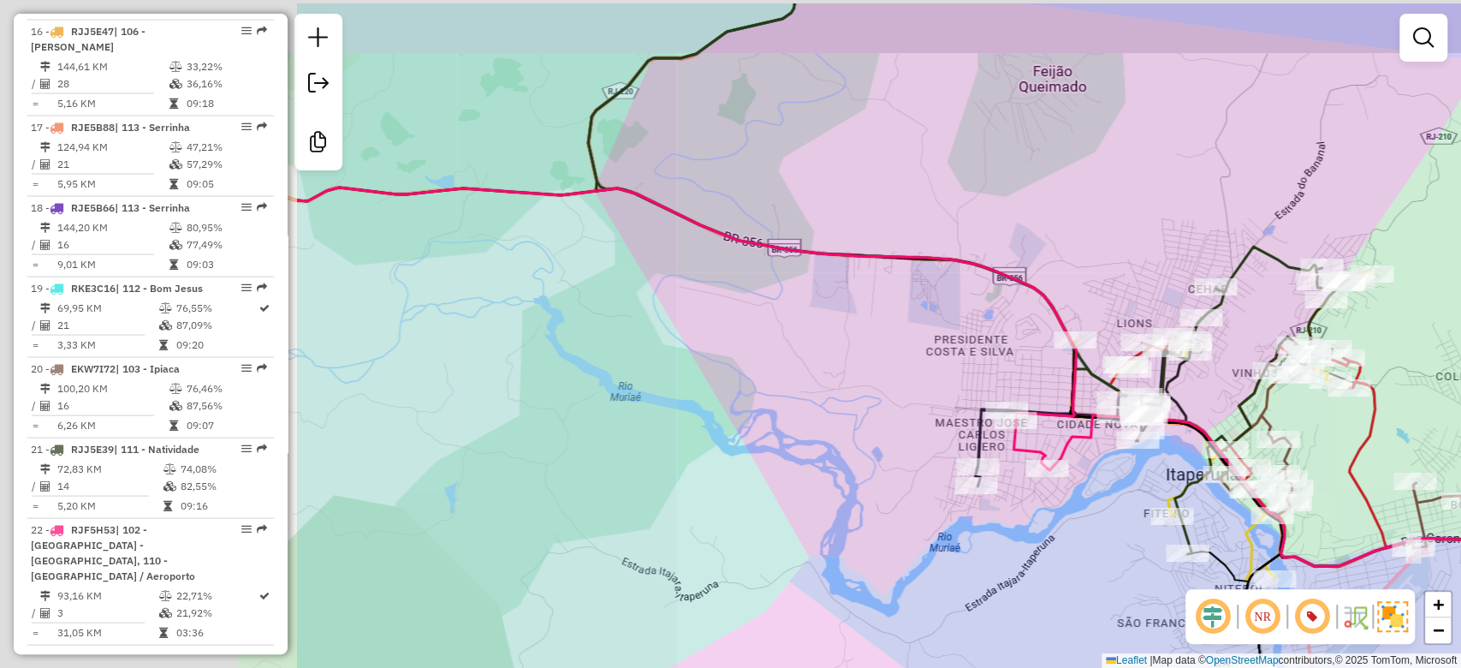
drag, startPoint x: 471, startPoint y: 373, endPoint x: 947, endPoint y: 410, distance: 477.4
click at [904, 421] on div "Janela de atendimento Grade de atendimento Capacidade Transportadoras Veículos …" at bounding box center [730, 334] width 1461 height 668
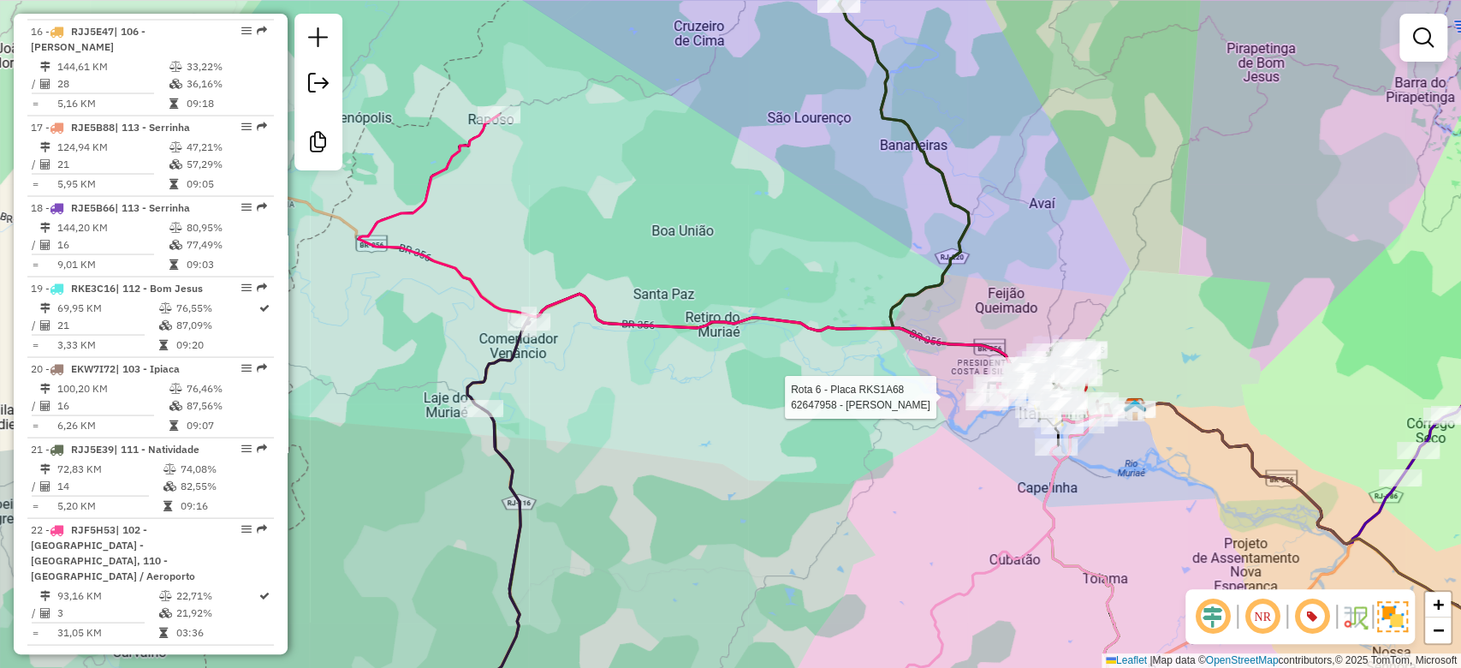
click at [441, 163] on icon at bounding box center [686, 256] width 654 height 283
select select "**********"
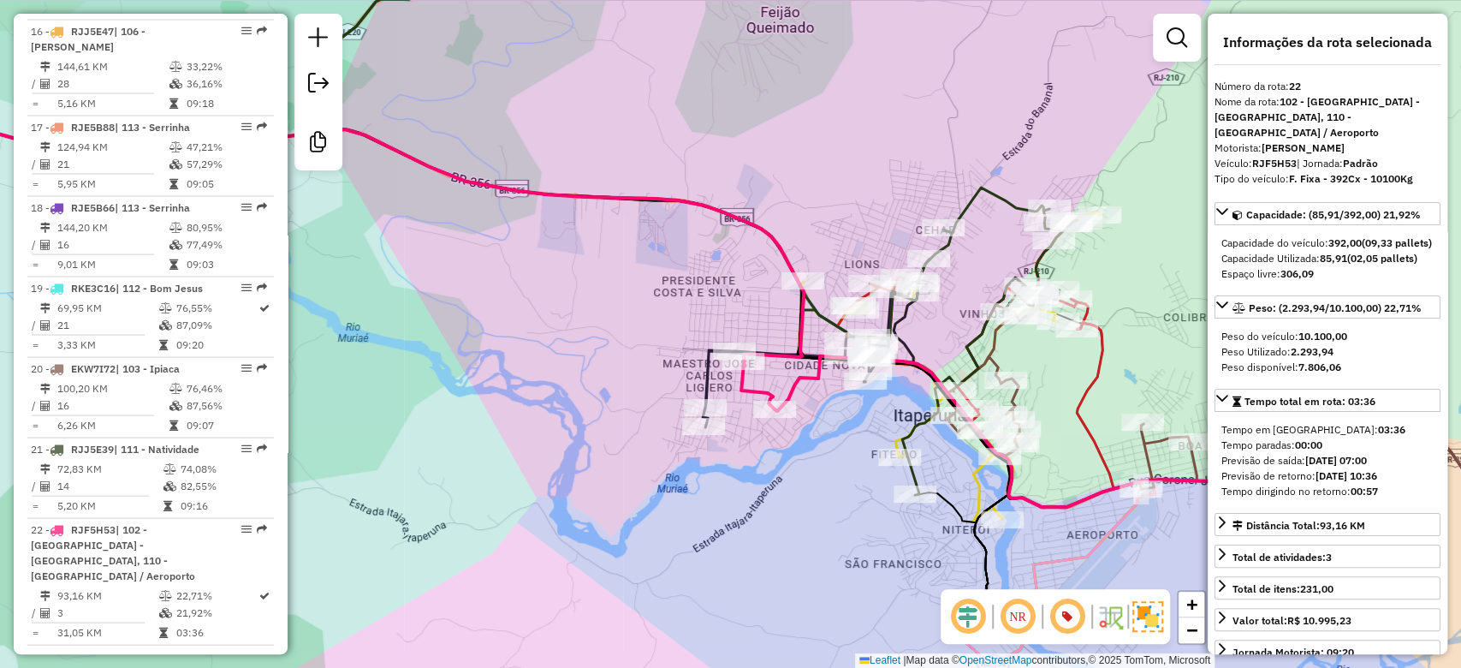
drag, startPoint x: 541, startPoint y: 283, endPoint x: 1175, endPoint y: 441, distance: 653.0
click at [1171, 440] on div "Janela de atendimento Grade de atendimento Capacidade Transportadoras Veículos …" at bounding box center [730, 334] width 1461 height 668
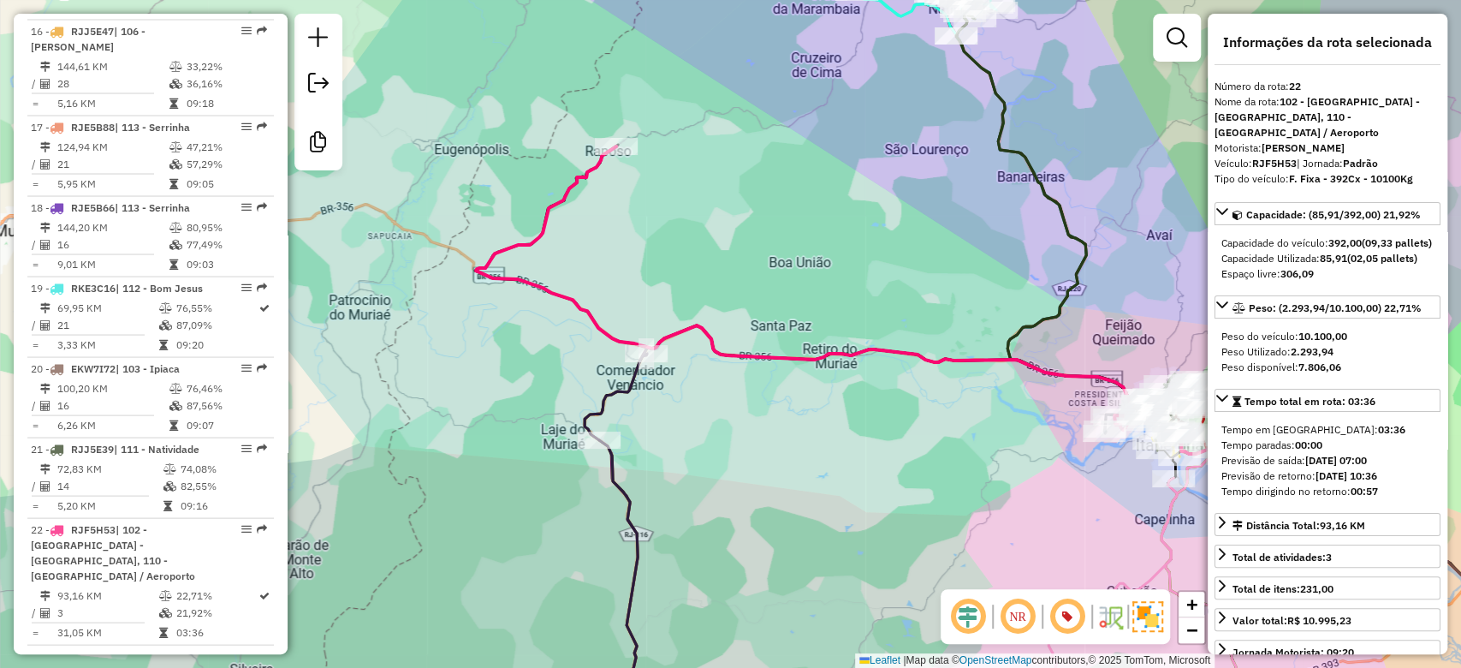
click at [686, 271] on div "Janela de atendimento Grade de atendimento Capacidade Transportadoras Veículos …" at bounding box center [730, 334] width 1461 height 668
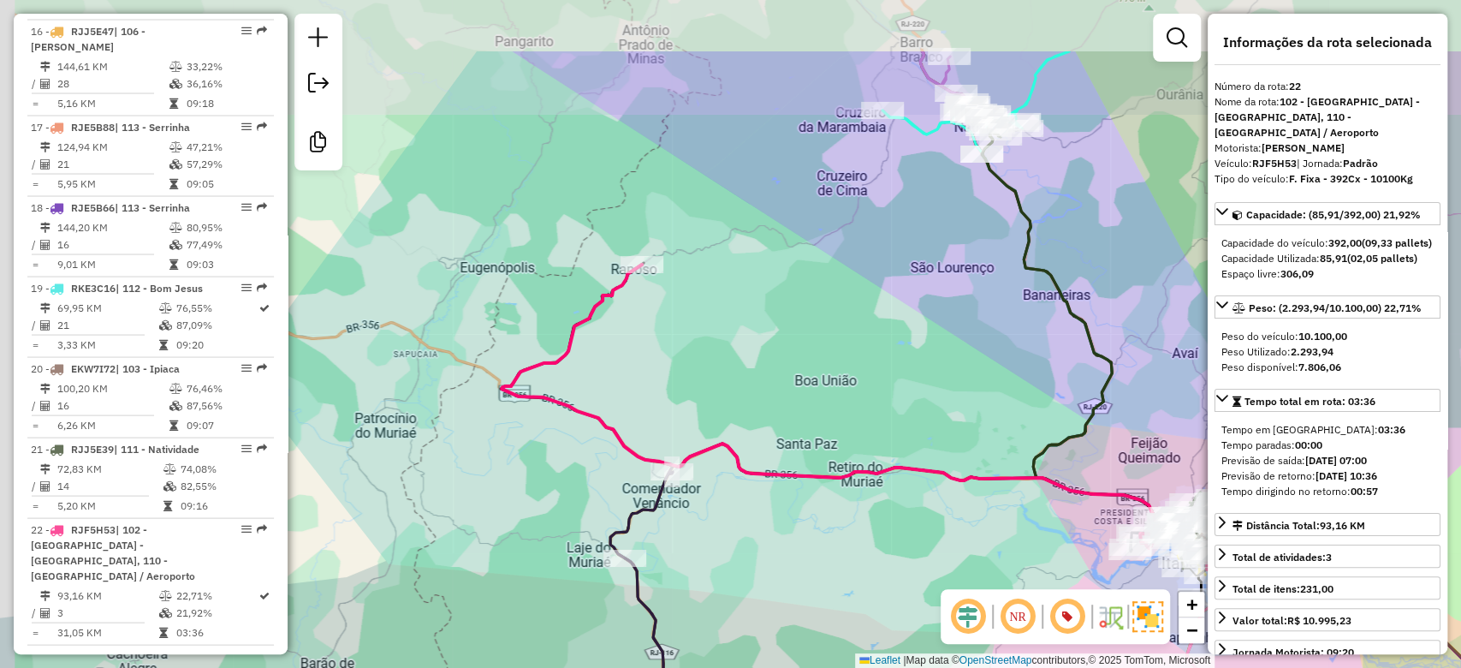
drag, startPoint x: 651, startPoint y: 313, endPoint x: 644, endPoint y: 277, distance: 36.6
click at [652, 314] on div "Janela de atendimento Grade de atendimento Capacidade Transportadoras Veículos …" at bounding box center [730, 334] width 1461 height 668
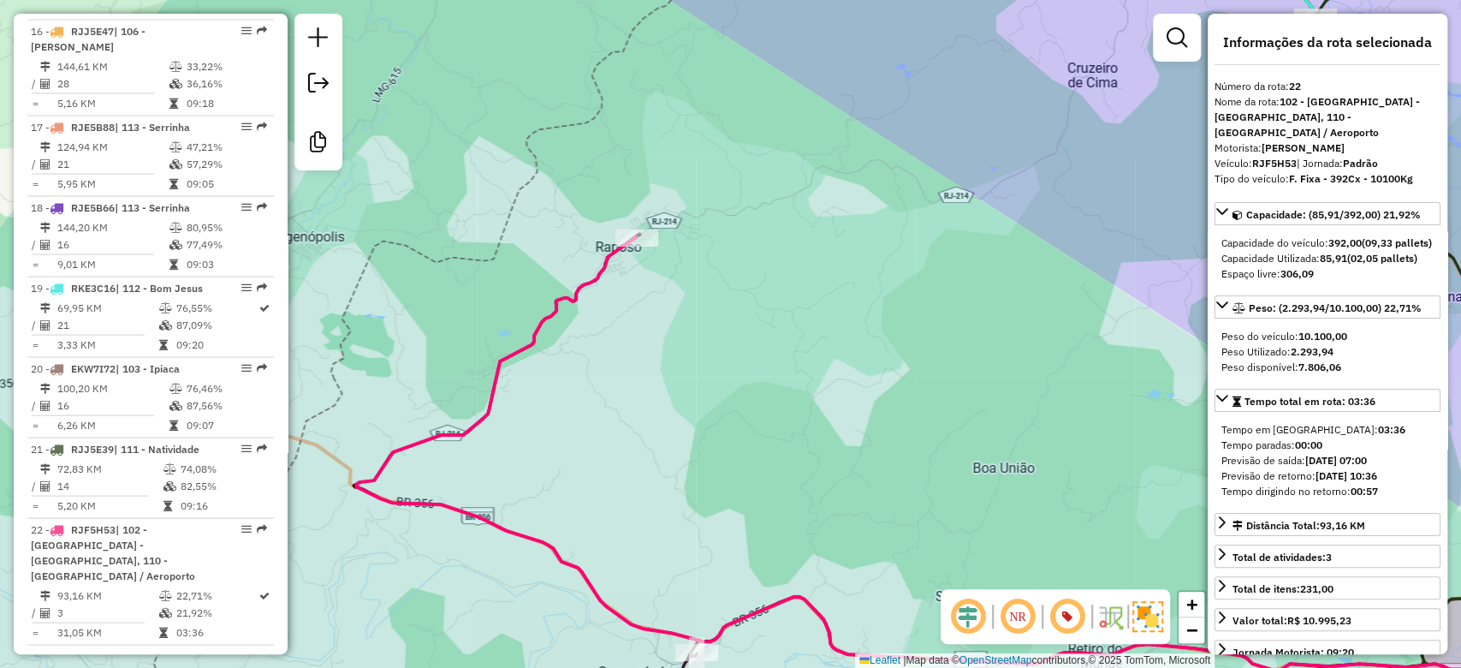
click at [740, 409] on div "Janela de atendimento Grade de atendimento Capacidade Transportadoras Veículos …" at bounding box center [730, 334] width 1461 height 668
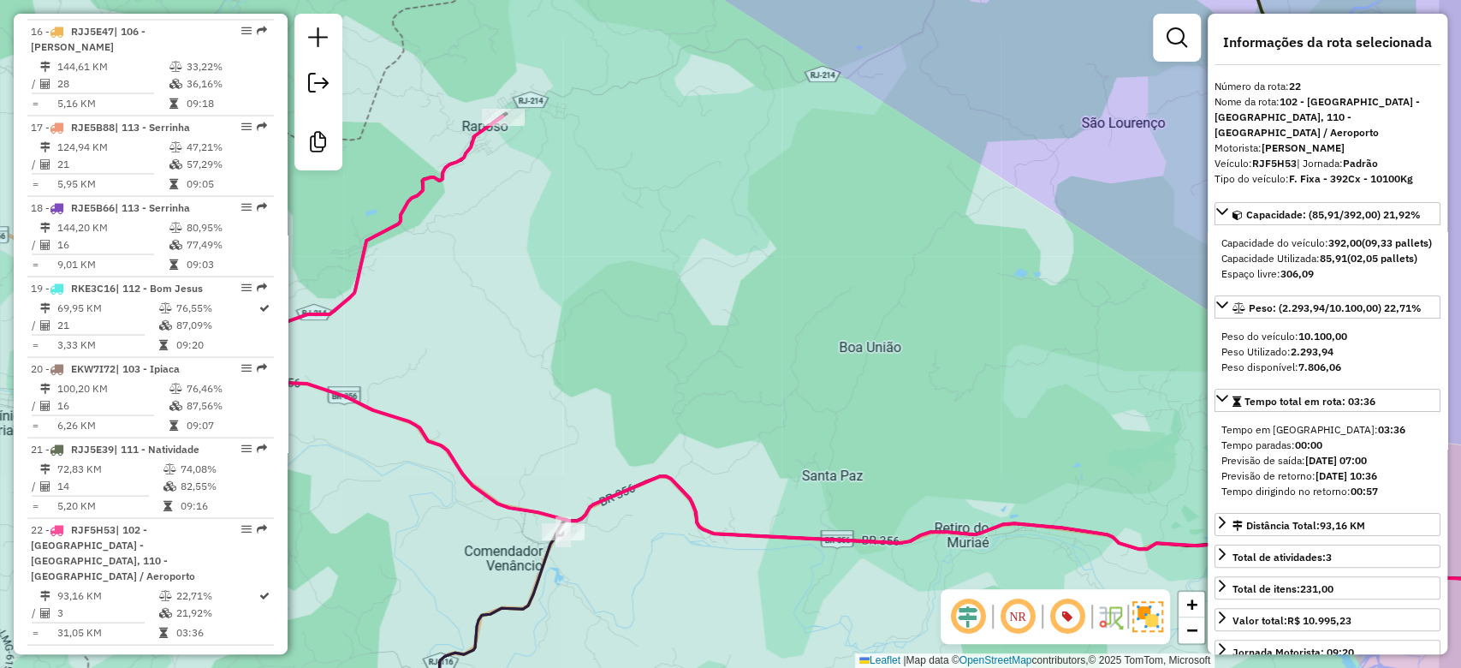
drag, startPoint x: 740, startPoint y: 409, endPoint x: 657, endPoint y: 346, distance: 103.8
click at [657, 346] on div "Janela de atendimento Grade de atendimento Capacidade Transportadoras Veículos …" at bounding box center [730, 334] width 1461 height 668
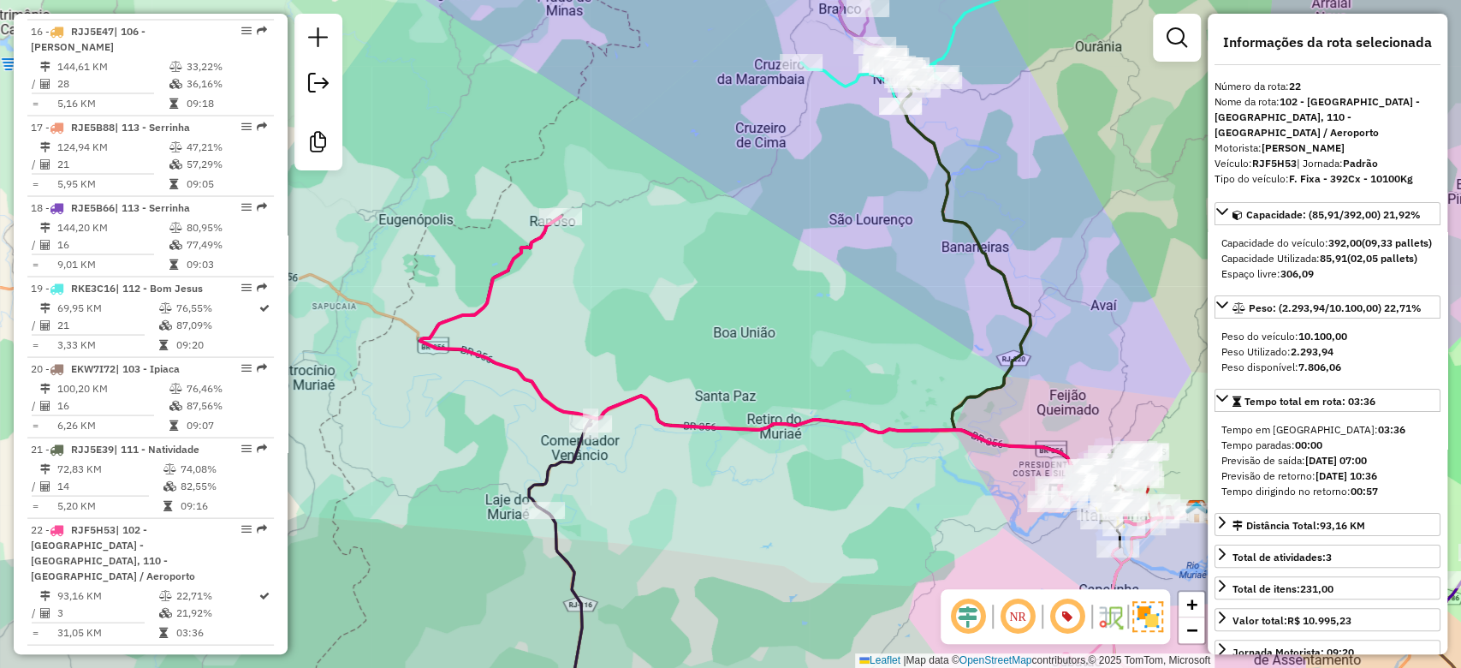
drag, startPoint x: 788, startPoint y: 379, endPoint x: 768, endPoint y: 372, distance: 21.1
click at [768, 372] on div "Janela de atendimento Grade de atendimento Capacidade Transportadoras Veículos …" at bounding box center [730, 334] width 1461 height 668
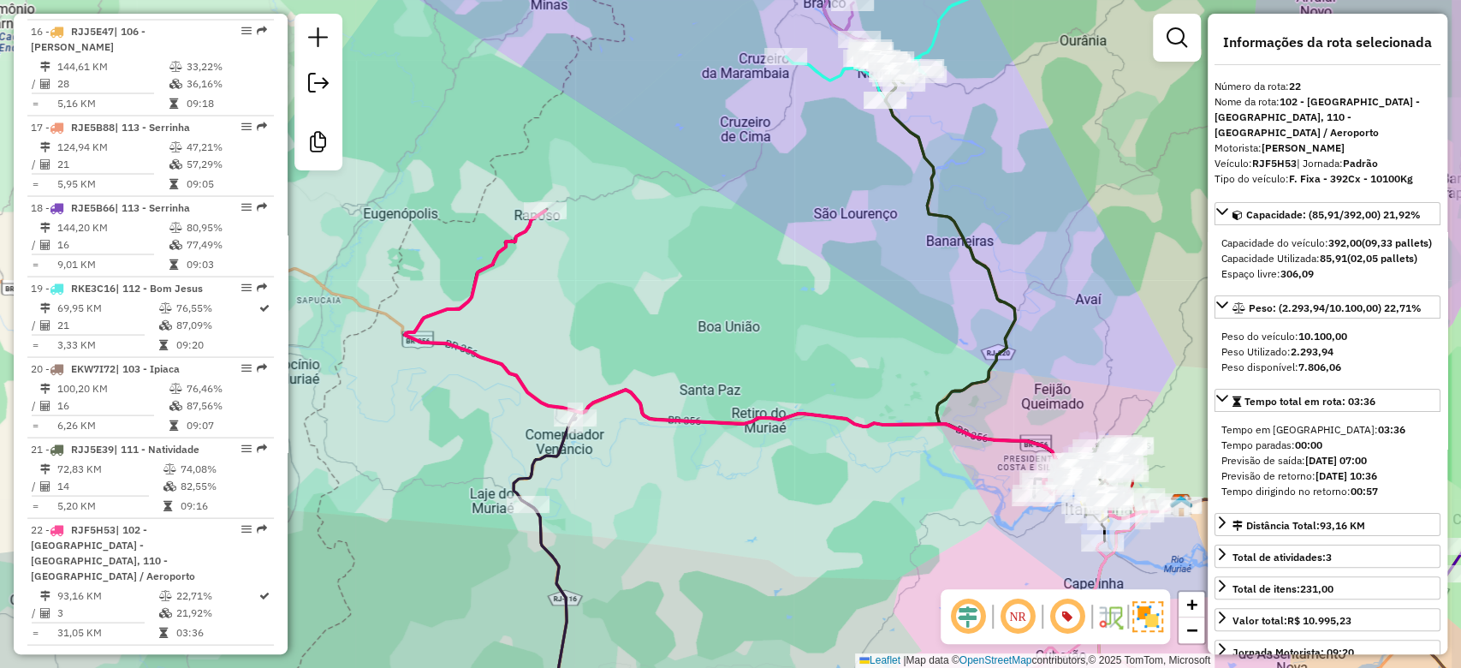
click at [761, 371] on div "Janela de atendimento Grade de atendimento Capacidade Transportadoras Veículos …" at bounding box center [730, 334] width 1461 height 668
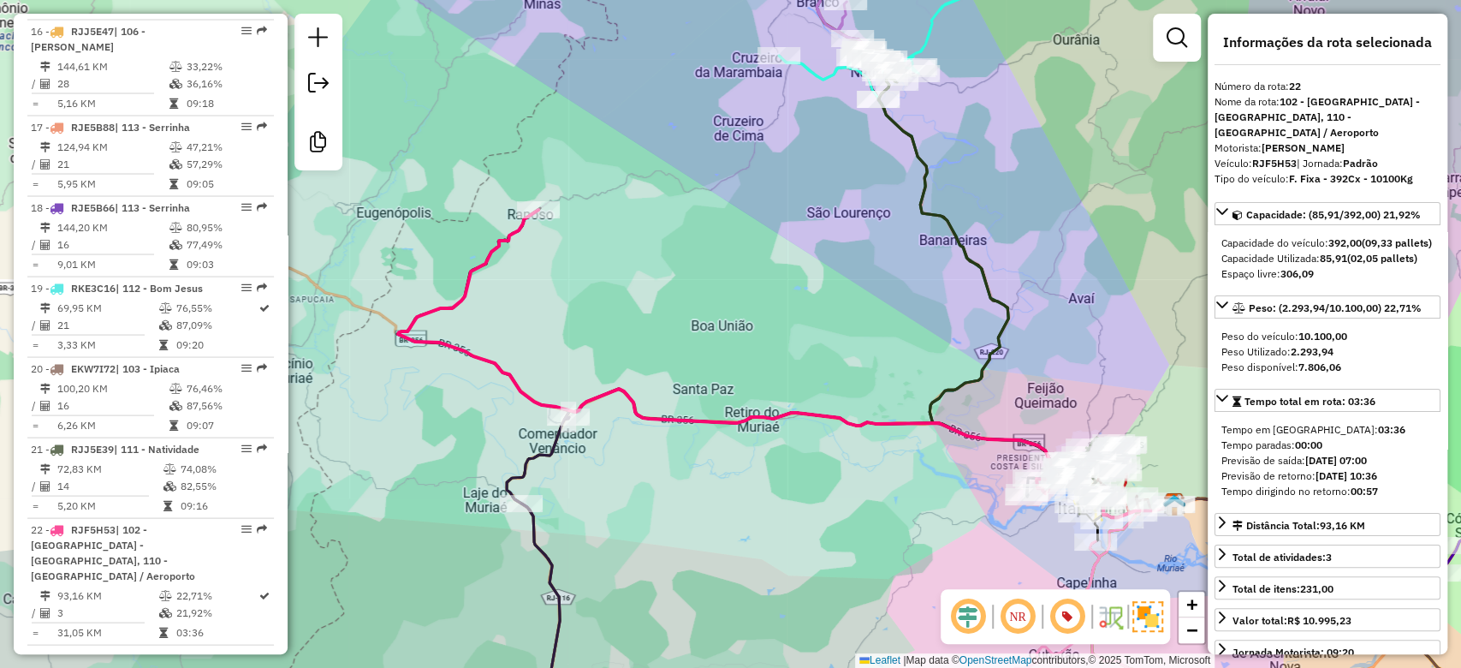
click at [761, 371] on div "Janela de atendimento Grade de atendimento Capacidade Transportadoras Veículos …" at bounding box center [730, 334] width 1461 height 668
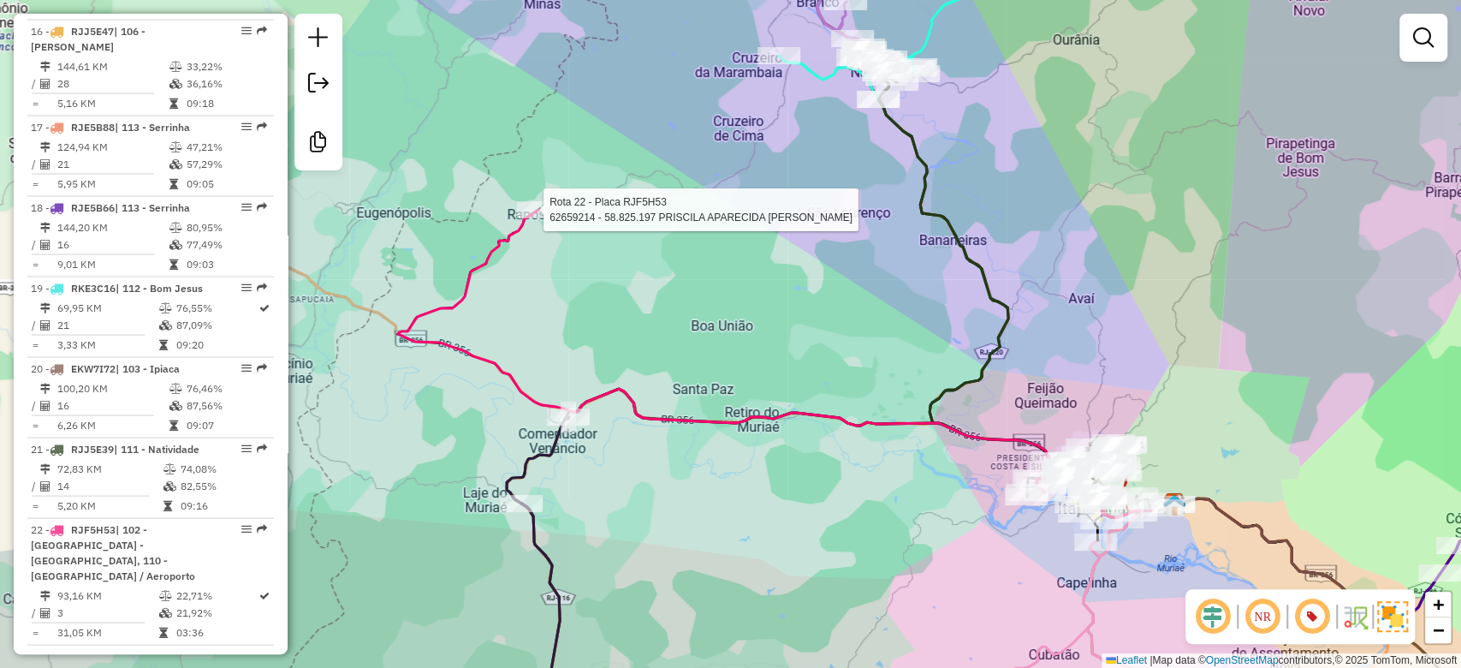
select select "**********"
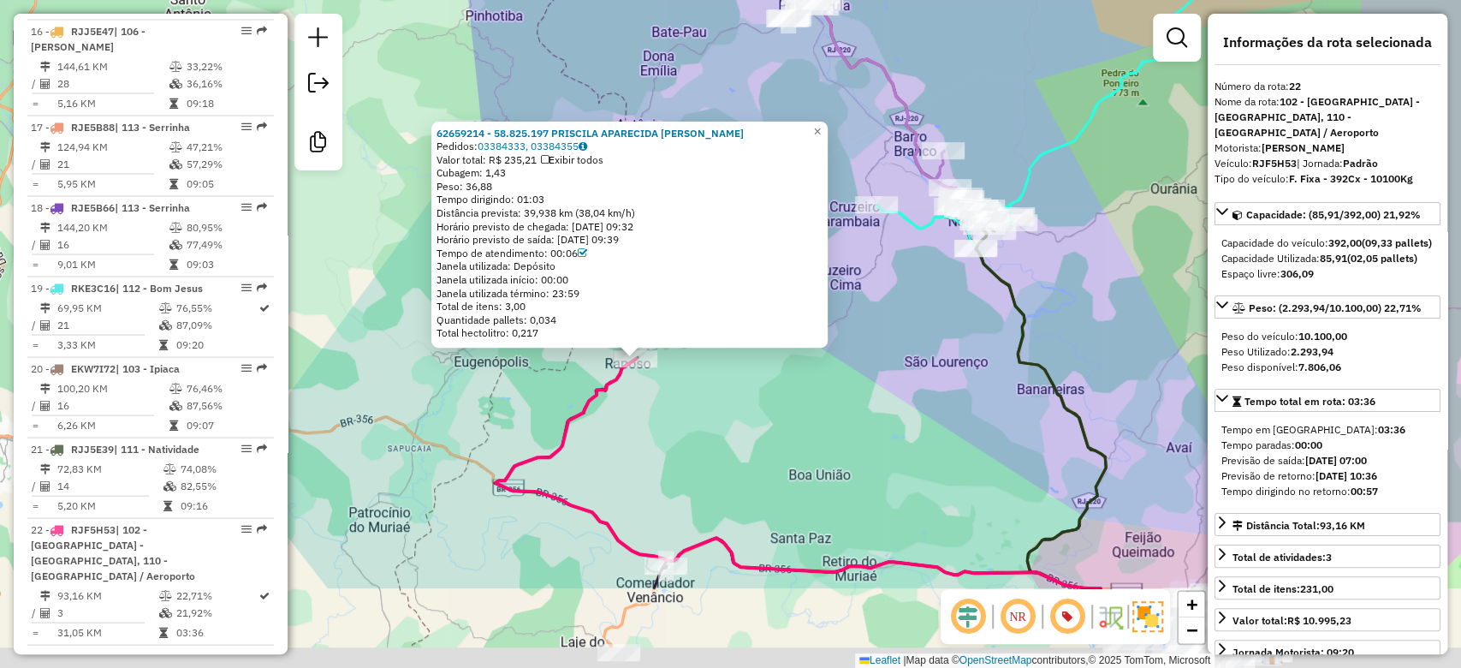
drag, startPoint x: 755, startPoint y: 574, endPoint x: 653, endPoint y: 427, distance: 179.1
click at [653, 427] on div "62659214 - 58.825.197 PRISCILA APARECIDA PEDROZA Pedidos: 03384333, 03384355 Va…" at bounding box center [730, 334] width 1461 height 668
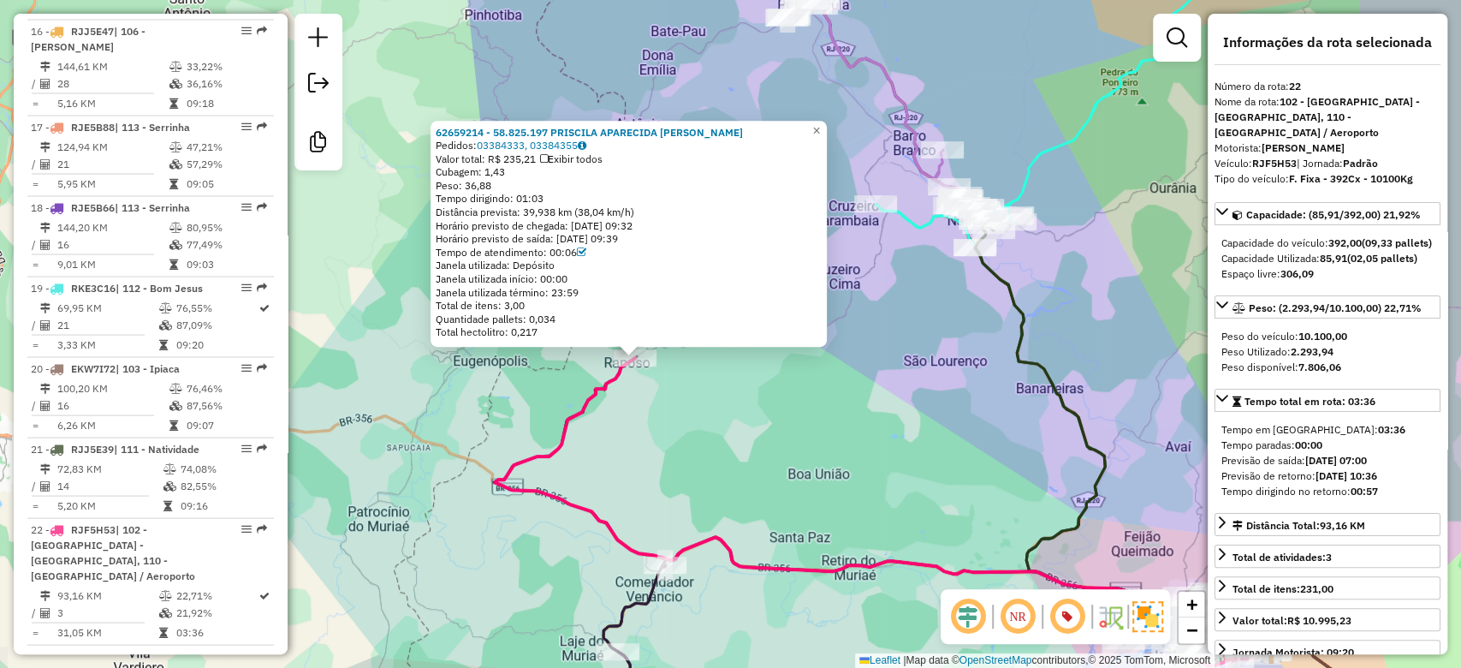
click at [661, 439] on div "62659214 - 58.825.197 PRISCILA APARECIDA PEDROZA Pedidos: 03384333, 03384355 Va…" at bounding box center [730, 334] width 1461 height 668
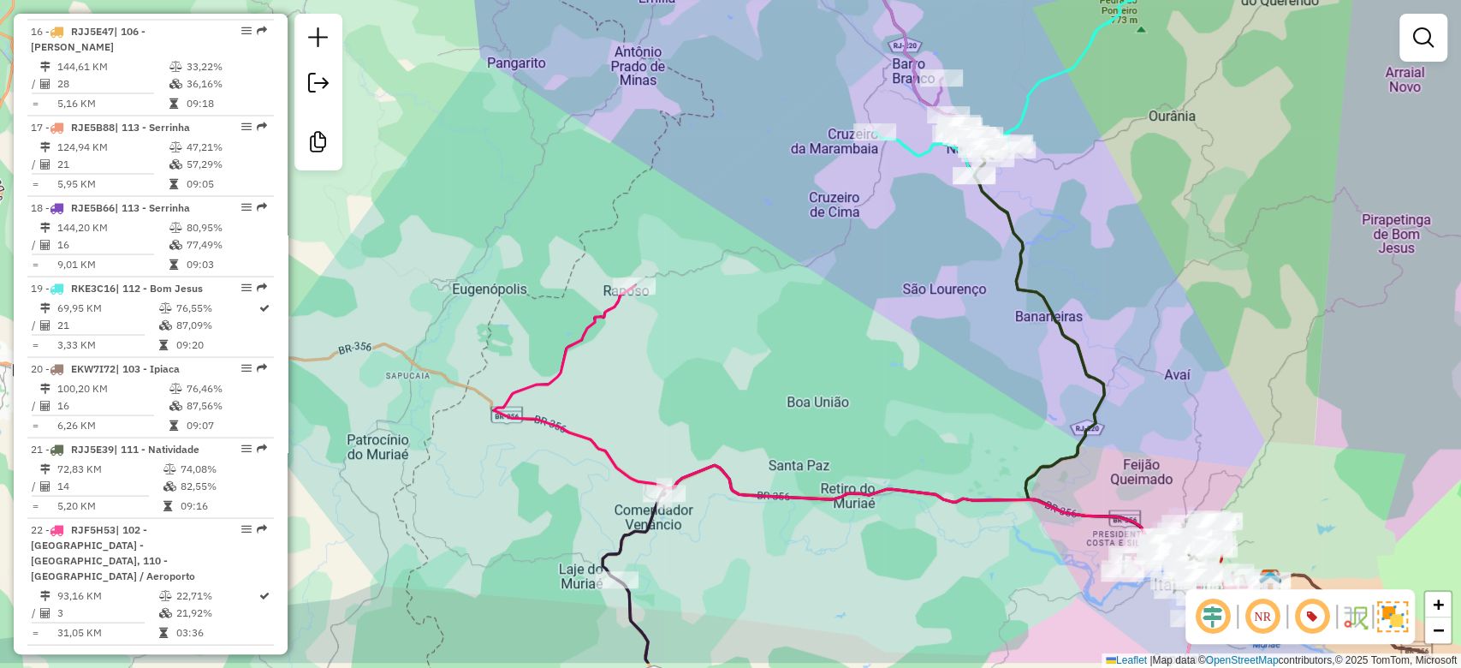
drag, startPoint x: 680, startPoint y: 410, endPoint x: 671, endPoint y: 247, distance: 163.7
click at [671, 315] on div "Janela de atendimento Grade de atendimento Capacidade Transportadoras Veículos …" at bounding box center [730, 334] width 1461 height 668
click at [671, 247] on div "Janela de atendimento Grade de atendimento Capacidade Transportadoras Veículos …" at bounding box center [730, 334] width 1461 height 668
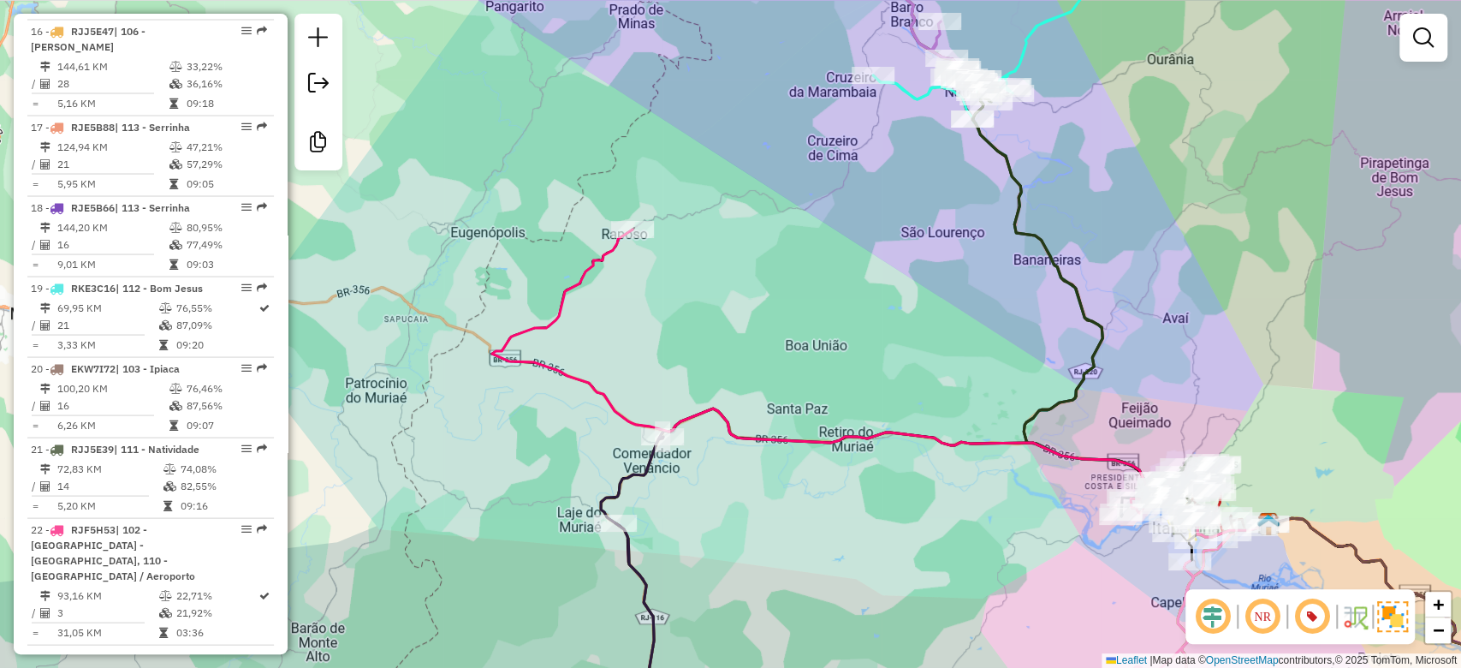
drag, startPoint x: 672, startPoint y: 257, endPoint x: 656, endPoint y: 222, distance: 38.7
click at [656, 222] on div "Janela de atendimento Grade de atendimento Capacidade Transportadoras Veículos …" at bounding box center [730, 334] width 1461 height 668
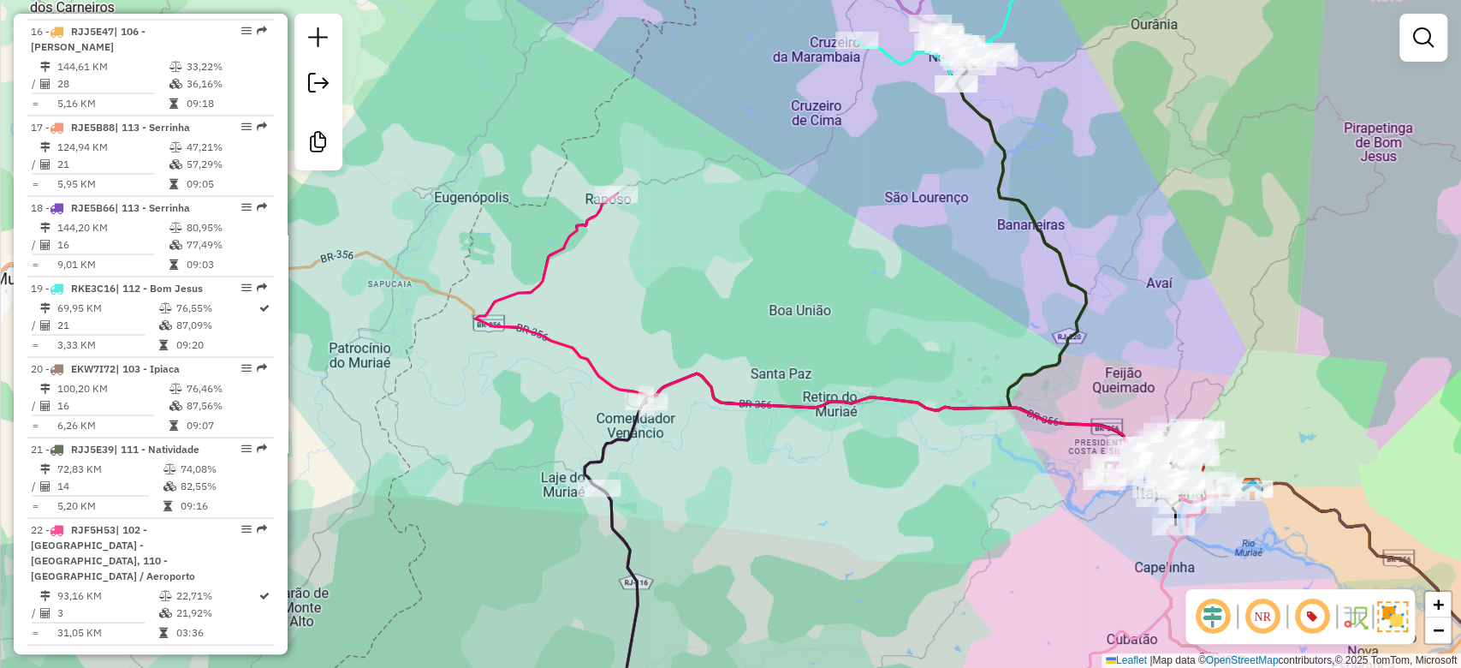
drag, startPoint x: 747, startPoint y: 261, endPoint x: 721, endPoint y: 257, distance: 26.0
click at [721, 257] on div "Janela de atendimento Grade de atendimento Capacidade Transportadoras Veículos …" at bounding box center [730, 334] width 1461 height 668
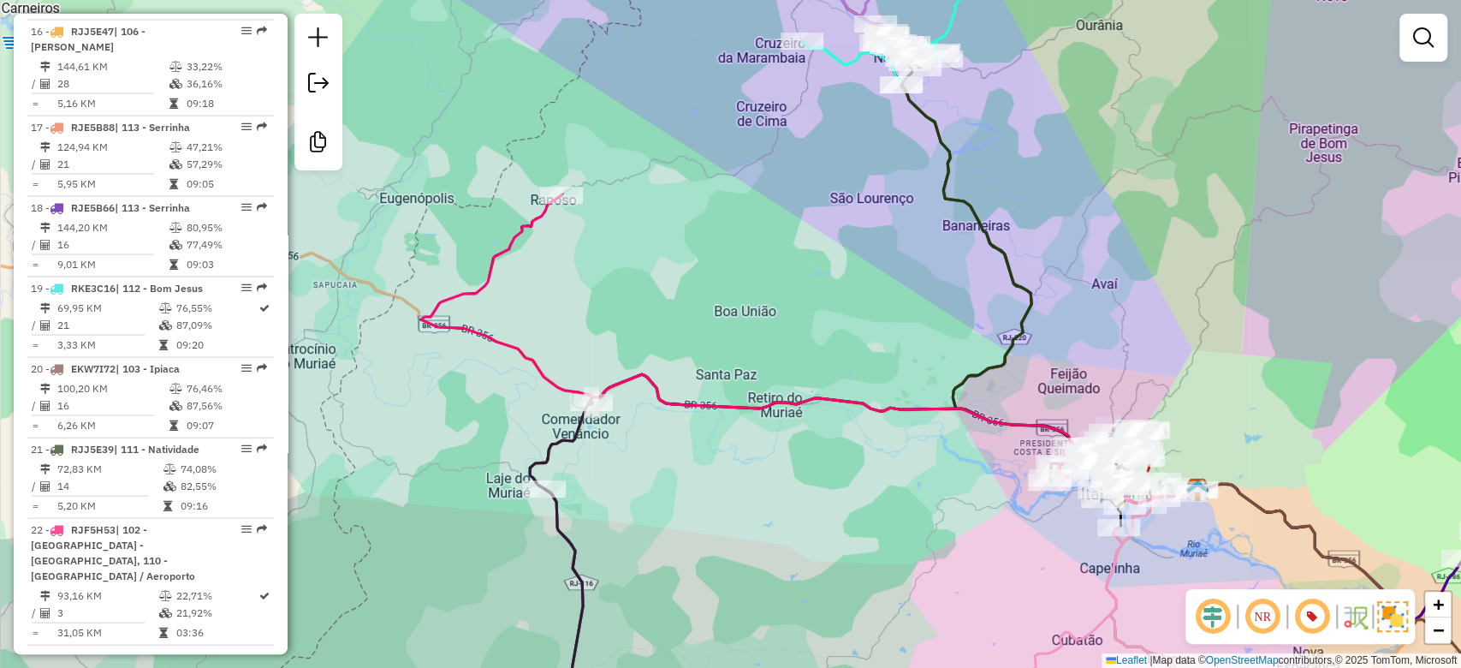
drag, startPoint x: 721, startPoint y: 257, endPoint x: 692, endPoint y: 262, distance: 29.6
click at [692, 262] on div "Janela de atendimento Grade de atendimento Capacidade Transportadoras Veículos …" at bounding box center [730, 334] width 1461 height 668
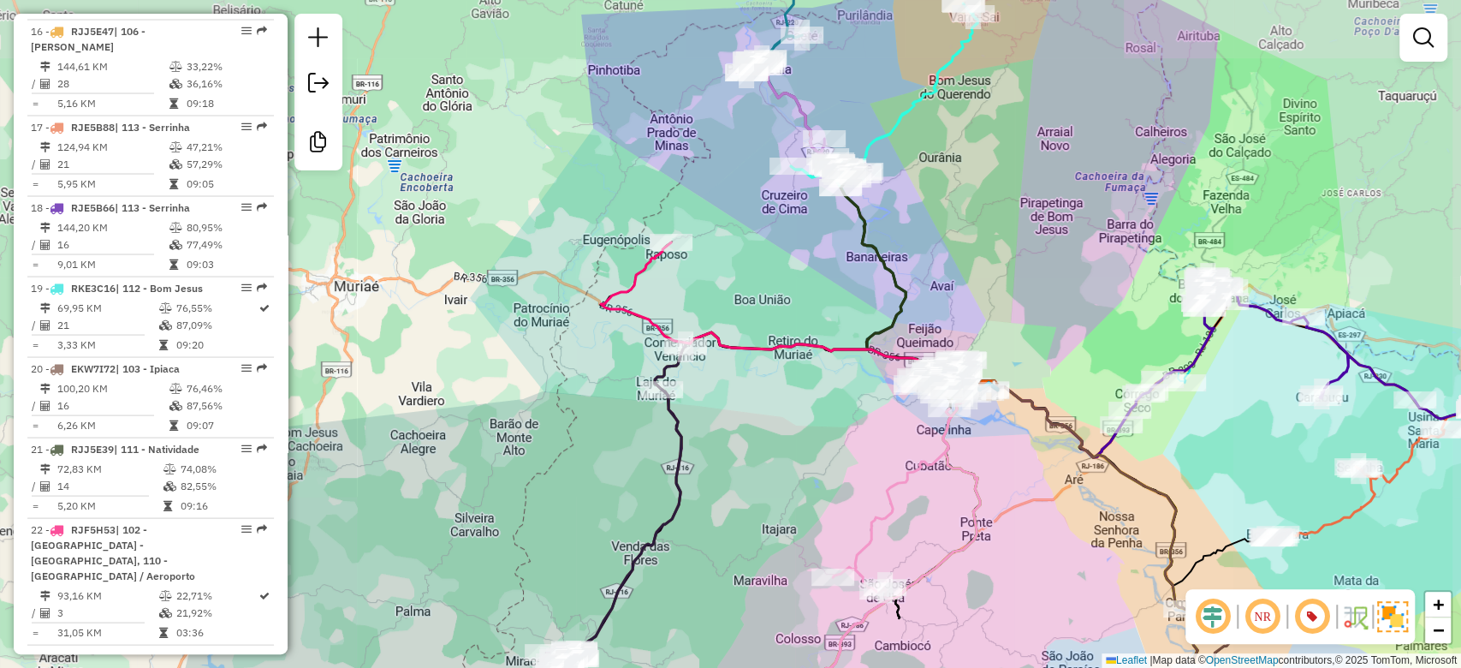
drag, startPoint x: 781, startPoint y: 291, endPoint x: 768, endPoint y: 291, distance: 12.8
click at [771, 291] on div "Janela de atendimento Grade de atendimento Capacidade Transportadoras Veículos …" at bounding box center [730, 334] width 1461 height 668
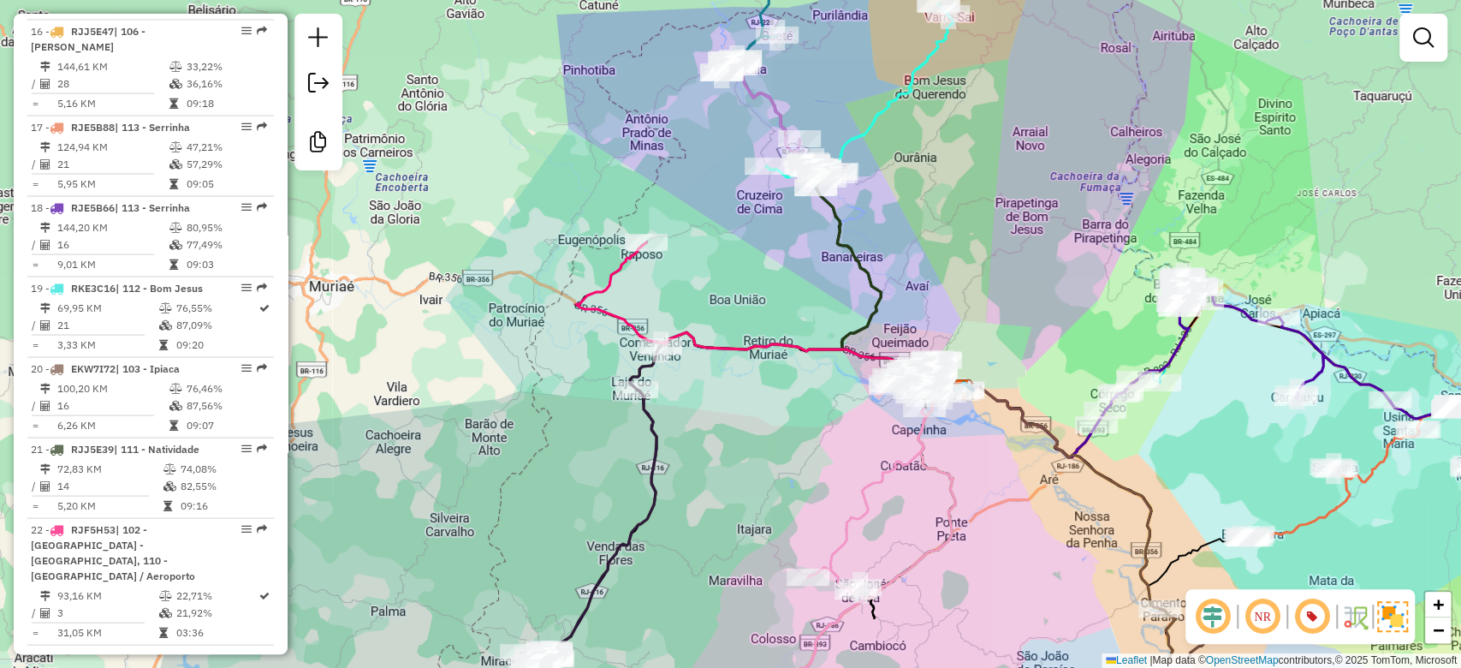
drag, startPoint x: 768, startPoint y: 291, endPoint x: 752, endPoint y: 291, distance: 16.3
click at [752, 291] on div "Janela de atendimento Grade de atendimento Capacidade Transportadoras Veículos …" at bounding box center [730, 334] width 1461 height 668
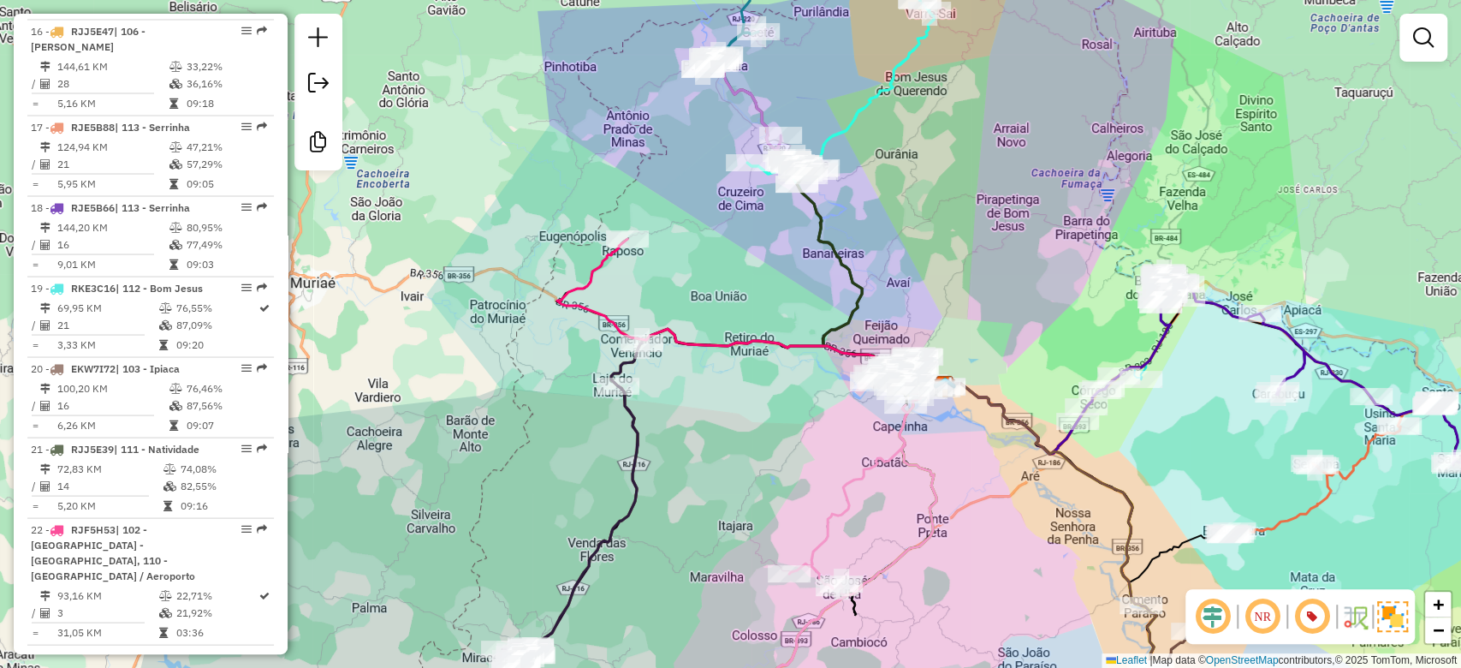
drag, startPoint x: 752, startPoint y: 291, endPoint x: 735, endPoint y: 288, distance: 17.5
click at [735, 288] on div "Janela de atendimento Grade de atendimento Capacidade Transportadoras Veículos …" at bounding box center [730, 334] width 1461 height 668
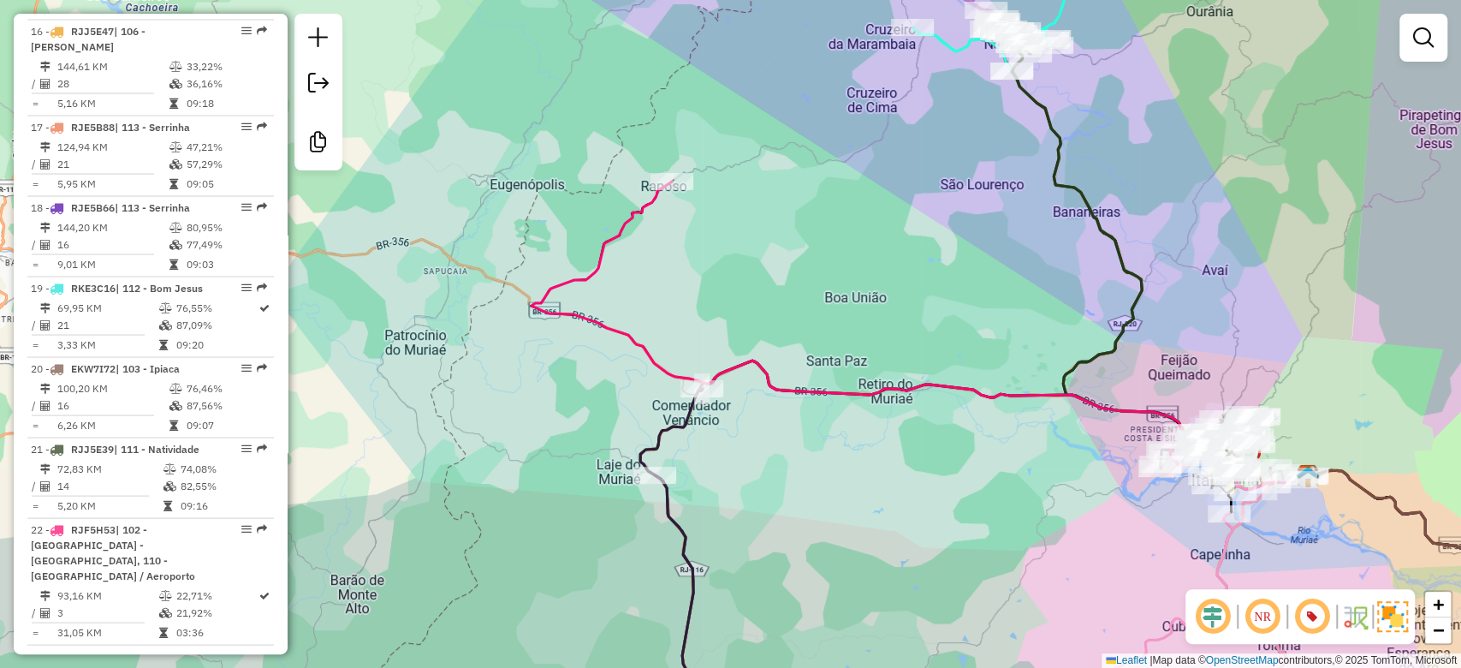
drag, startPoint x: 780, startPoint y: 491, endPoint x: 765, endPoint y: 421, distance: 71.7
click at [766, 519] on div "Janela de atendimento Grade de atendimento Capacidade Transportadoras Veículos …" at bounding box center [730, 334] width 1461 height 668
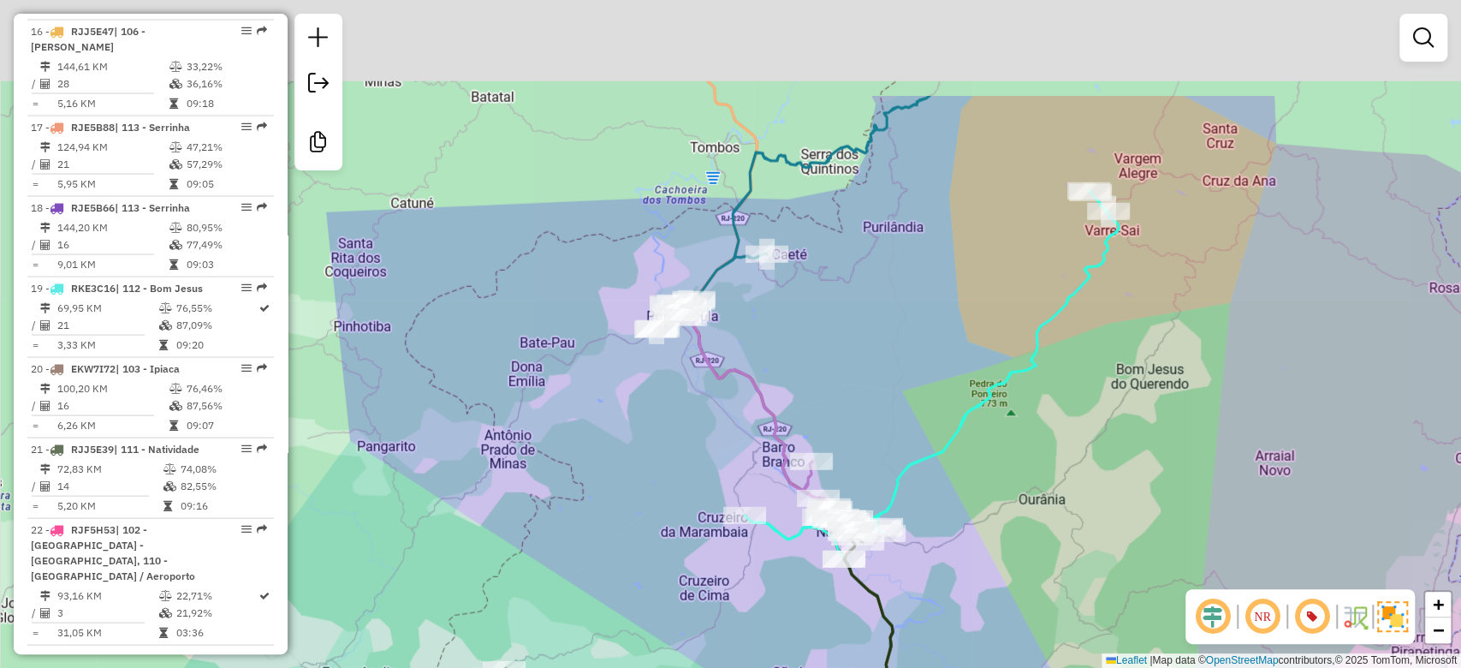
drag, startPoint x: 724, startPoint y: 440, endPoint x: 746, endPoint y: 385, distance: 58.8
click at [706, 515] on div "Janela de atendimento Grade de atendimento Capacidade Transportadoras Veículos …" at bounding box center [730, 334] width 1461 height 668
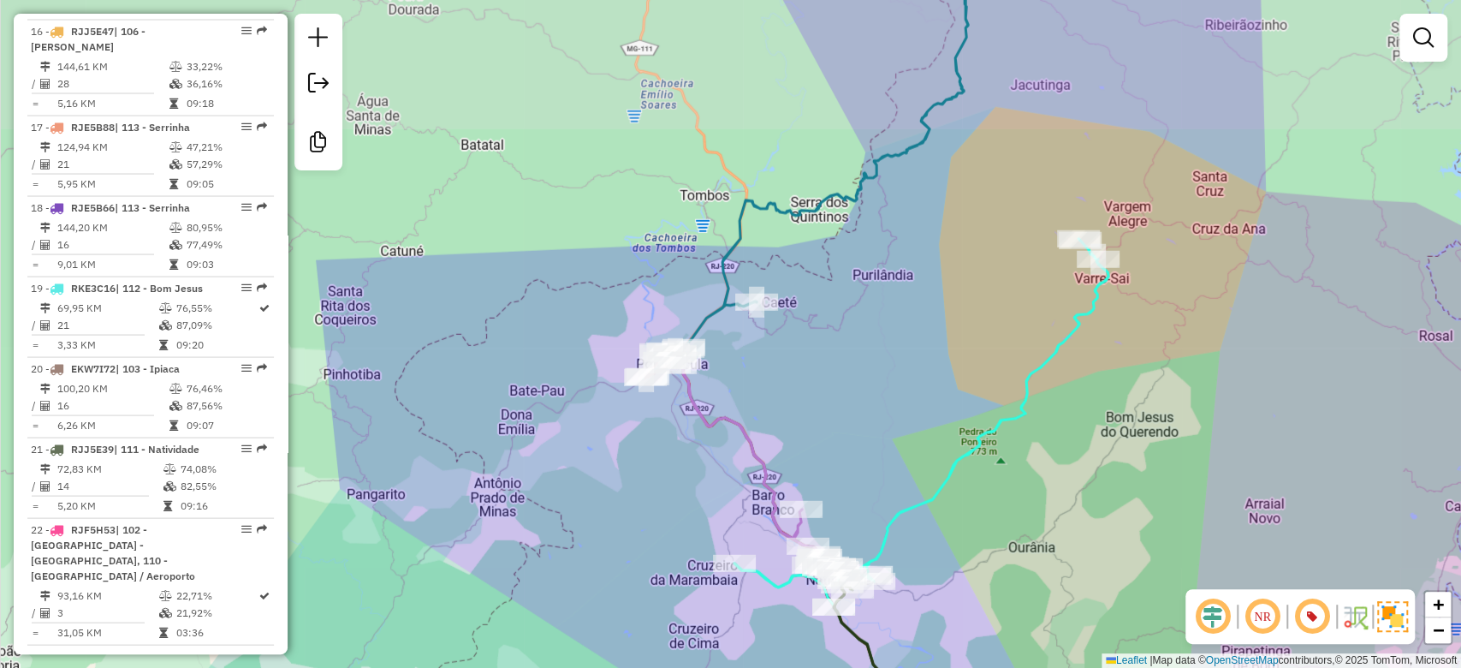
drag, startPoint x: 753, startPoint y: 452, endPoint x: 826, endPoint y: 287, distance: 180.5
click at [742, 471] on div "Janela de atendimento Grade de atendimento Capacidade Transportadoras Veículos …" at bounding box center [730, 334] width 1461 height 668
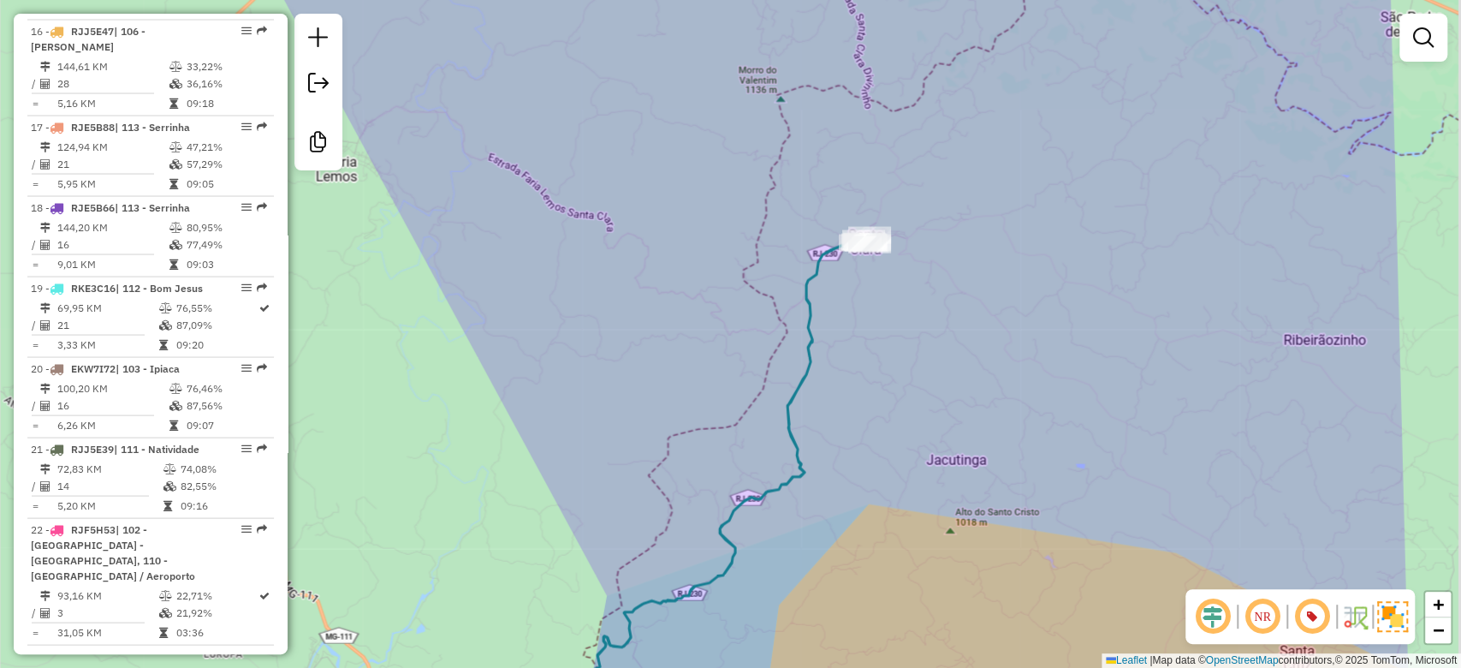
drag, startPoint x: 893, startPoint y: 325, endPoint x: 842, endPoint y: 223, distance: 114.5
click at [842, 223] on div "Janela de atendimento Grade de atendimento Capacidade Transportadoras Veículos …" at bounding box center [730, 334] width 1461 height 668
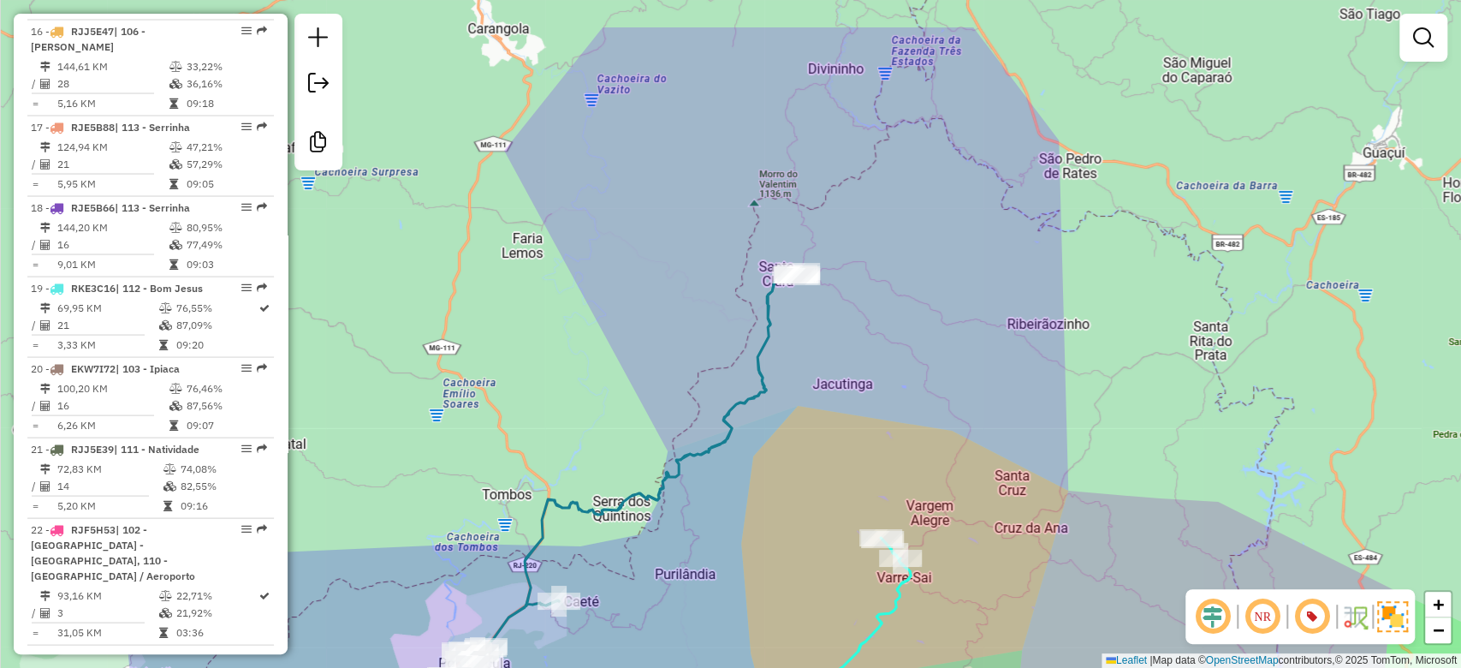
drag, startPoint x: 829, startPoint y: 233, endPoint x: 797, endPoint y: 327, distance: 99.4
click at [797, 327] on div "Janela de atendimento Grade de atendimento Capacidade Transportadoras Veículos …" at bounding box center [730, 334] width 1461 height 668
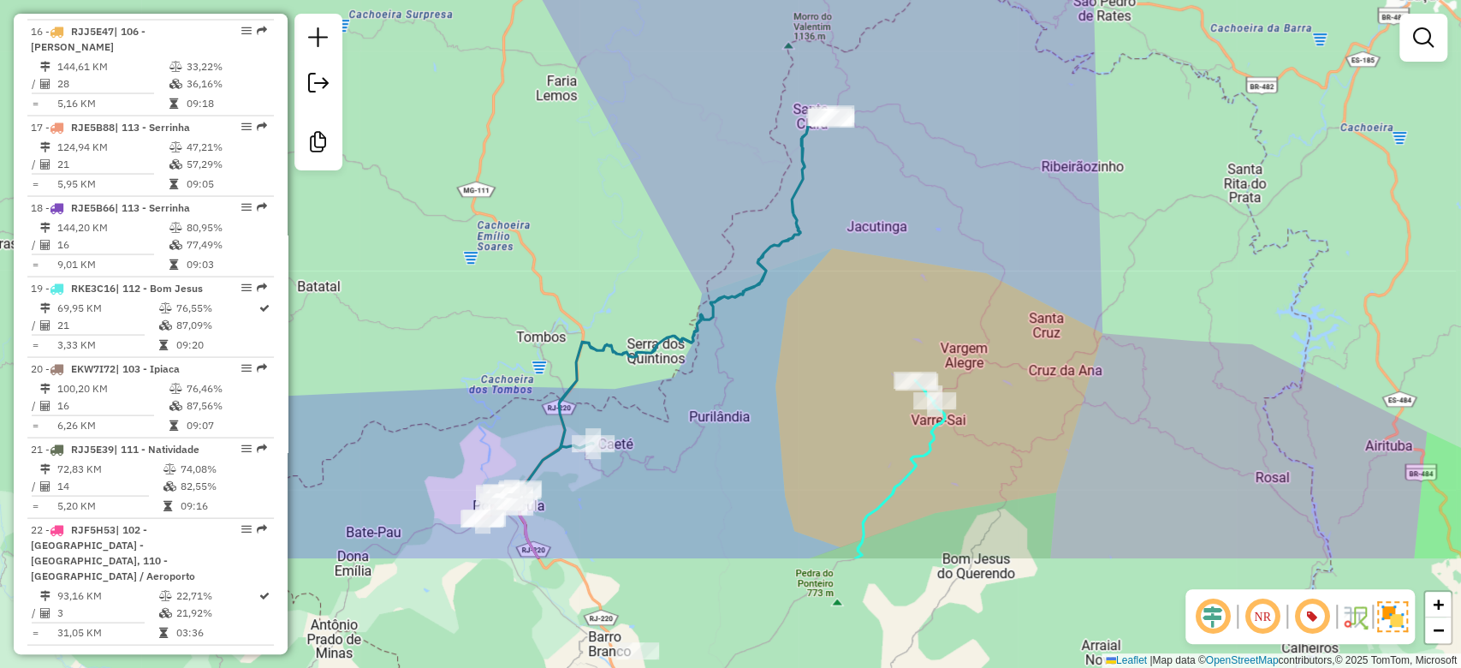
drag, startPoint x: 769, startPoint y: 354, endPoint x: 816, endPoint y: 191, distance: 169.3
click at [816, 191] on div "Janela de atendimento Grade de atendimento Capacidade Transportadoras Veículos …" at bounding box center [730, 334] width 1461 height 668
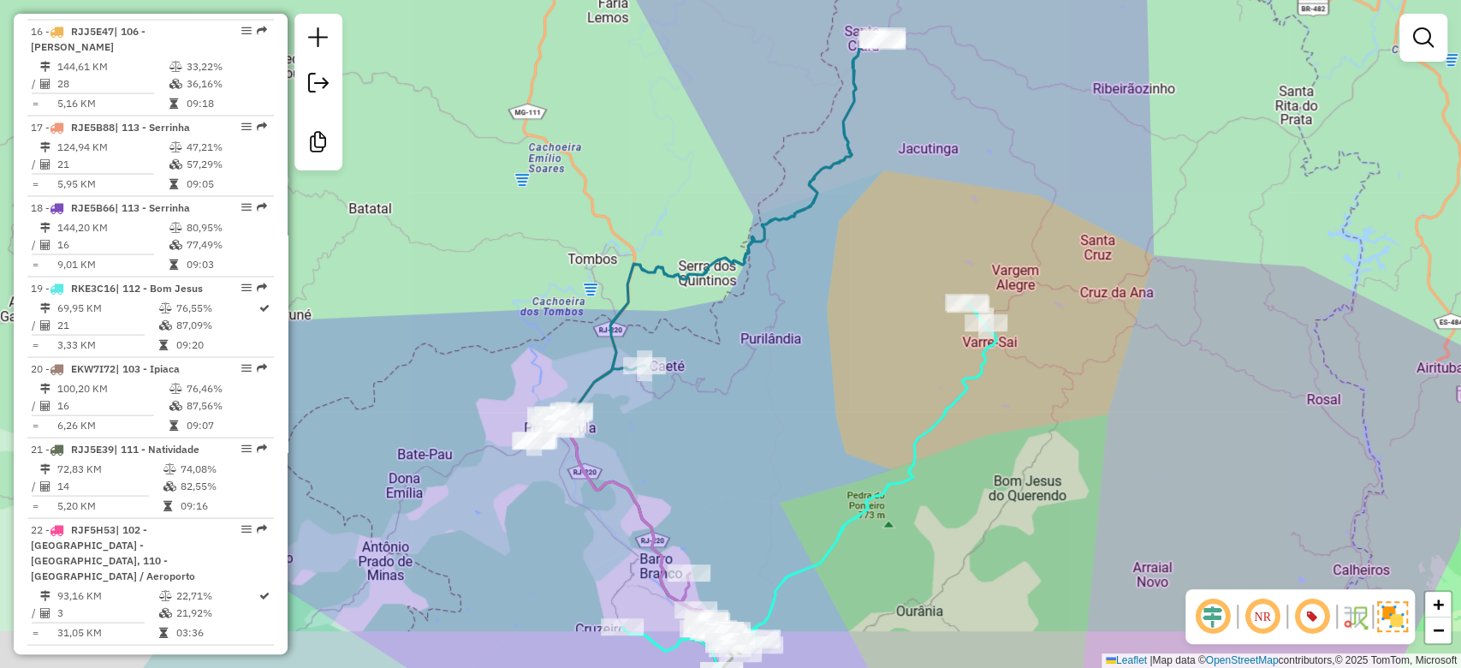
drag, startPoint x: 732, startPoint y: 428, endPoint x: 750, endPoint y: 412, distance: 24.2
click at [750, 411] on div "Janela de atendimento Grade de atendimento Capacidade Transportadoras Veículos …" at bounding box center [730, 334] width 1461 height 668
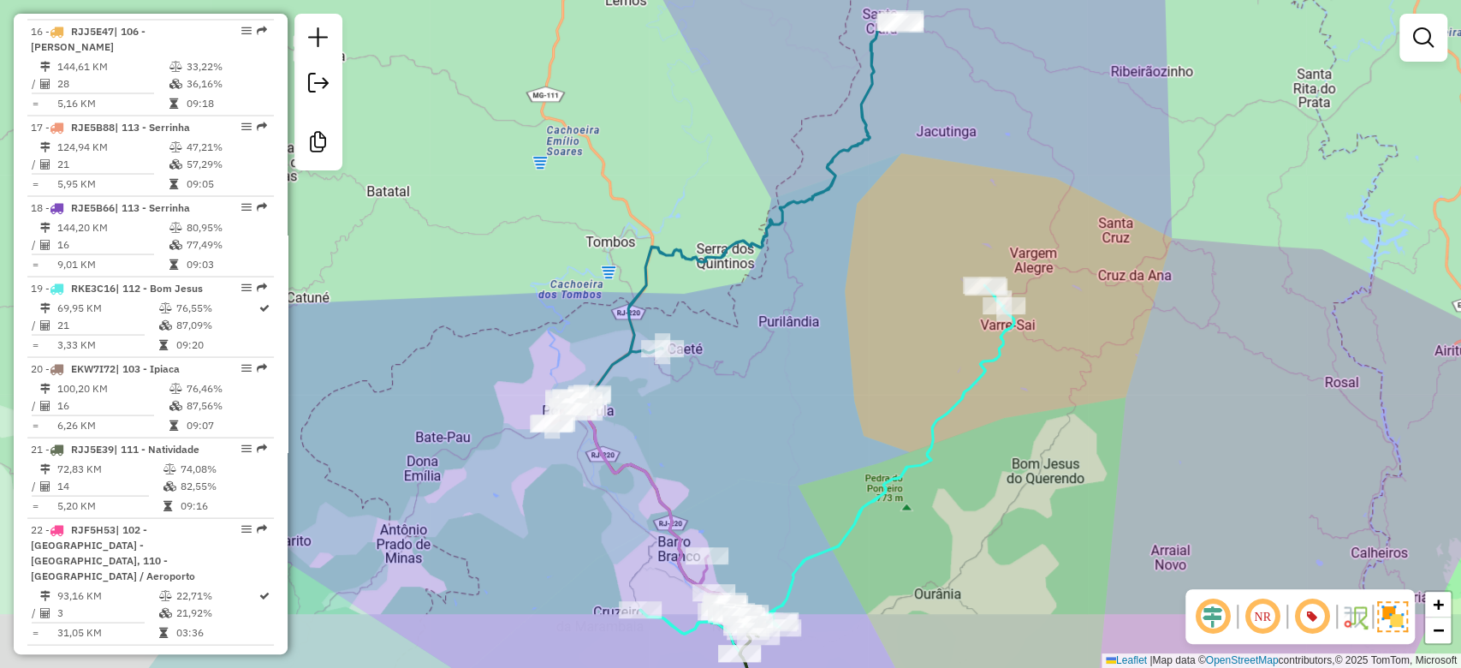
drag, startPoint x: 750, startPoint y: 412, endPoint x: 772, endPoint y: 372, distance: 46.0
click at [772, 372] on div "Janela de atendimento Grade de atendimento Capacidade Transportadoras Veículos …" at bounding box center [730, 334] width 1461 height 668
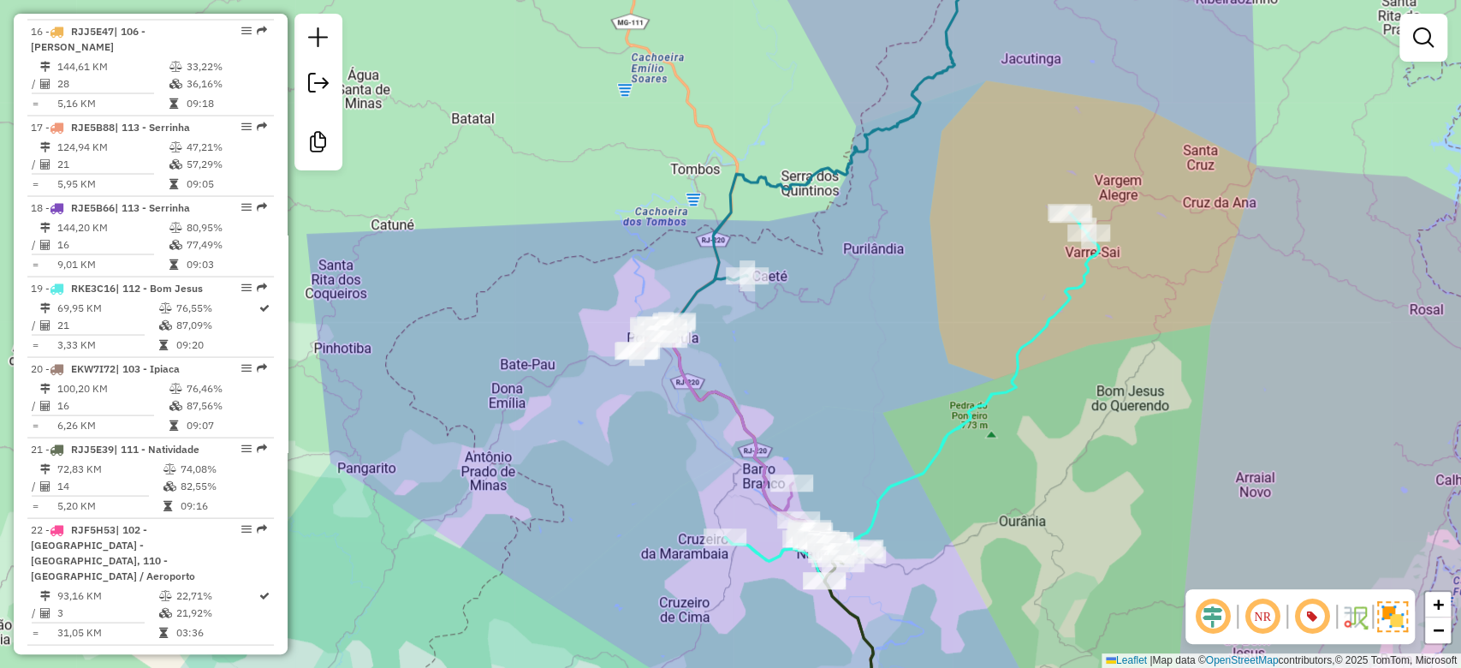
drag, startPoint x: 770, startPoint y: 406, endPoint x: 824, endPoint y: 378, distance: 61.6
click at [824, 378] on div "Janela de atendimento Grade de atendimento Capacidade Transportadoras Veículos …" at bounding box center [730, 334] width 1461 height 668
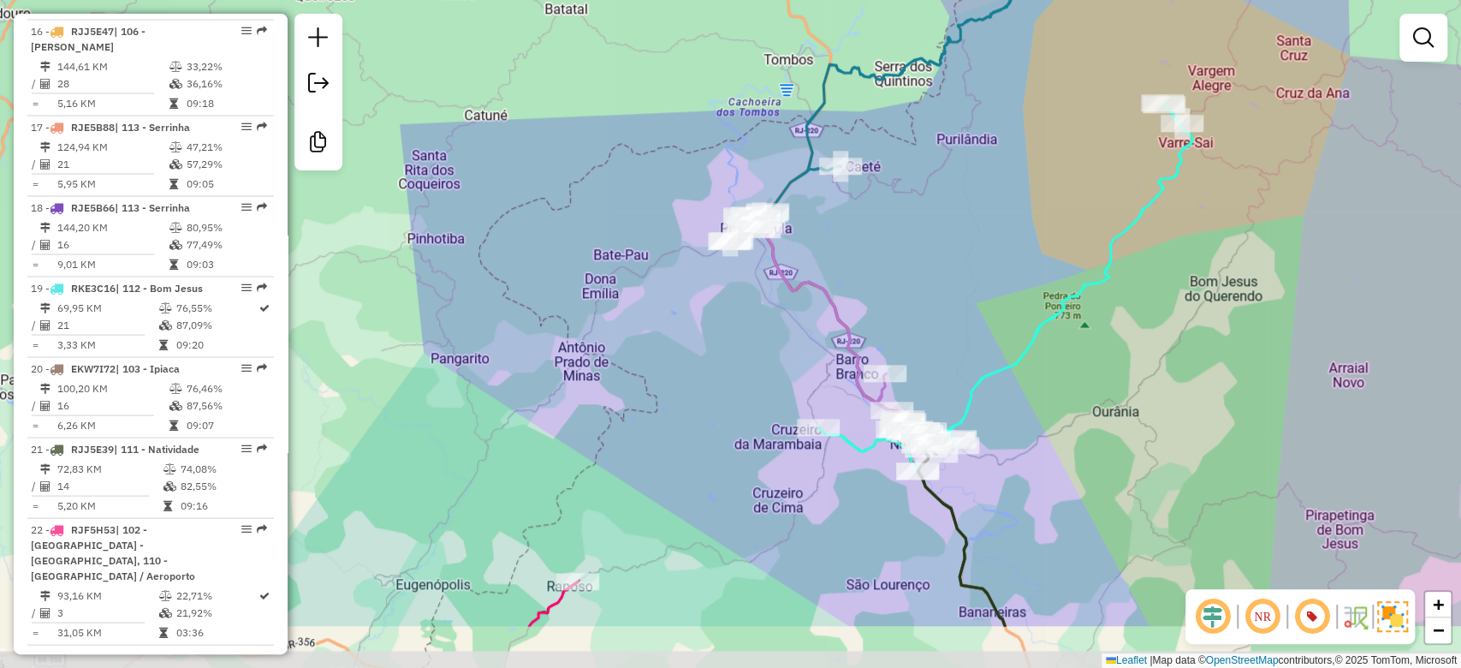
drag, startPoint x: 566, startPoint y: 485, endPoint x: 654, endPoint y: 376, distance: 140.0
click at [654, 376] on div "Janela de atendimento Grade de atendimento Capacidade Transportadoras Veículos …" at bounding box center [730, 334] width 1461 height 668
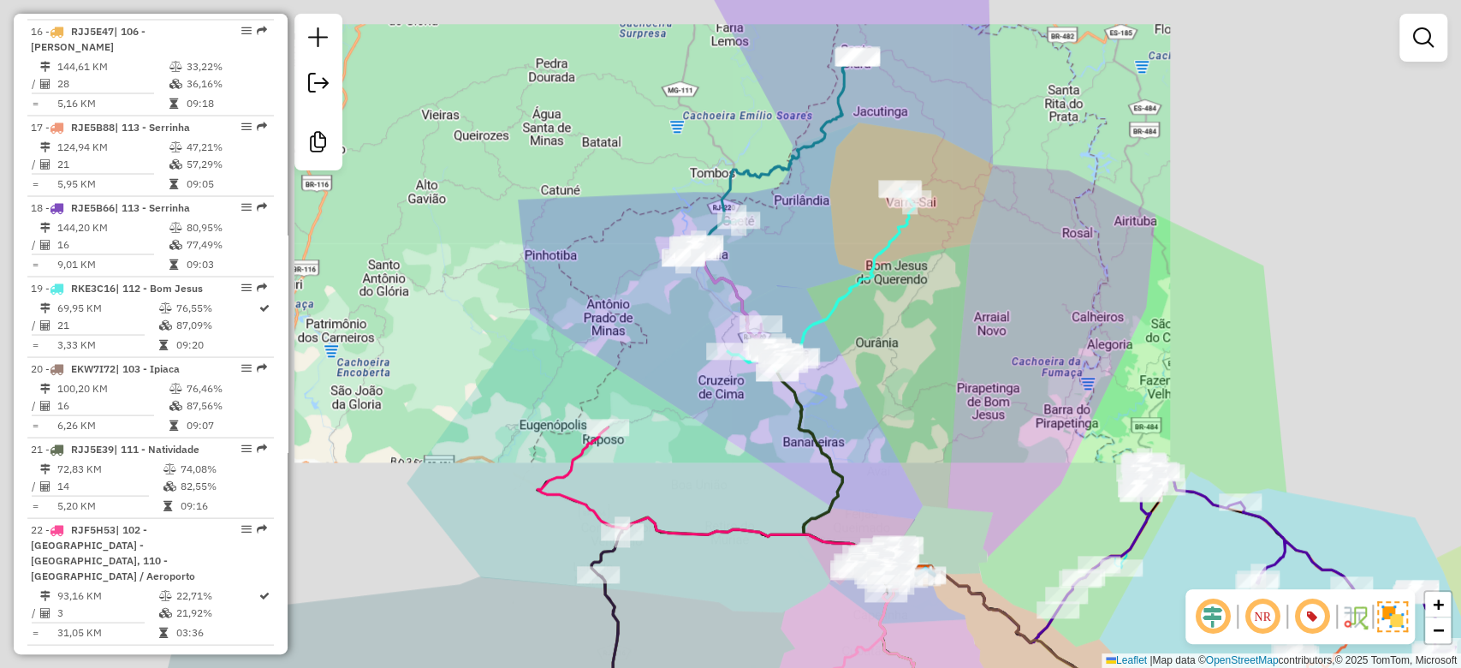
drag, startPoint x: 636, startPoint y: 352, endPoint x: 631, endPoint y: 329, distance: 23.7
click at [631, 329] on div "Janela de atendimento Grade de atendimento Capacidade Transportadoras Veículos …" at bounding box center [730, 334] width 1461 height 668
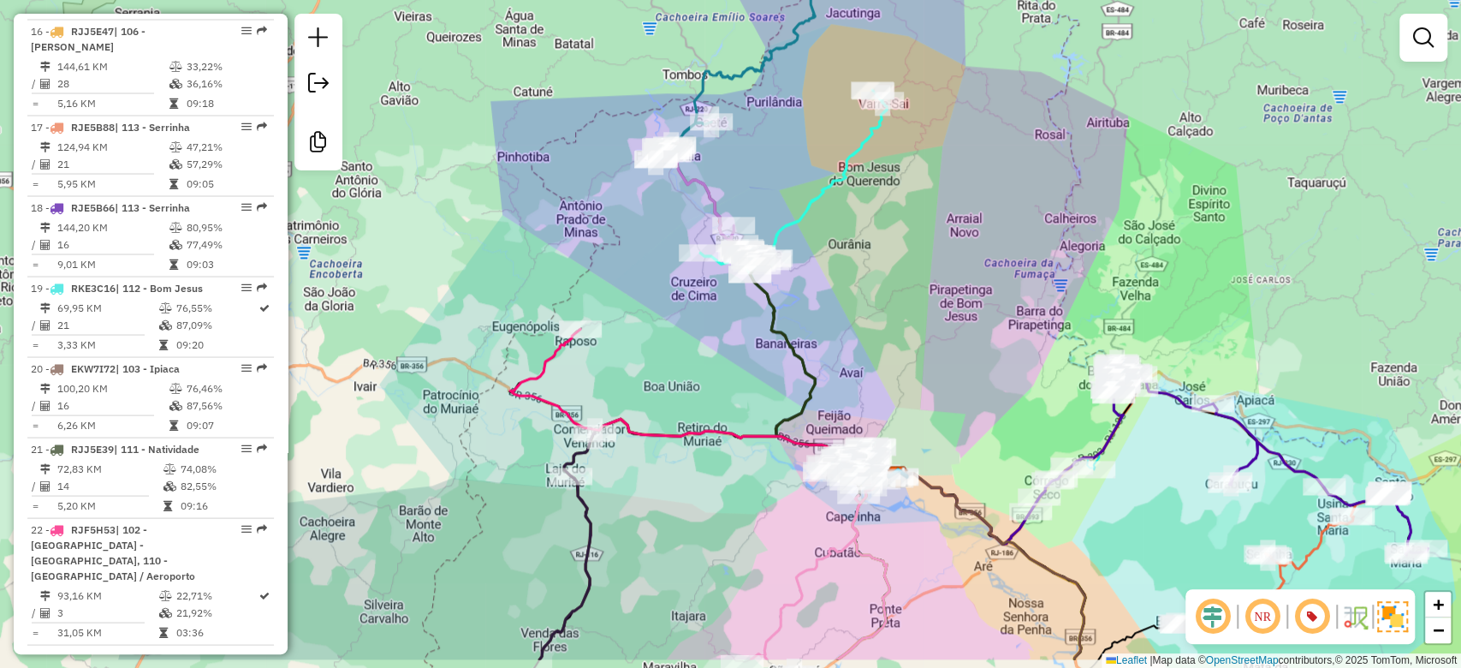
drag, startPoint x: 659, startPoint y: 387, endPoint x: 542, endPoint y: 163, distance: 253.1
click at [542, 163] on div "Janela de atendimento Grade de atendimento Capacidade Transportadoras Veículos …" at bounding box center [730, 334] width 1461 height 668
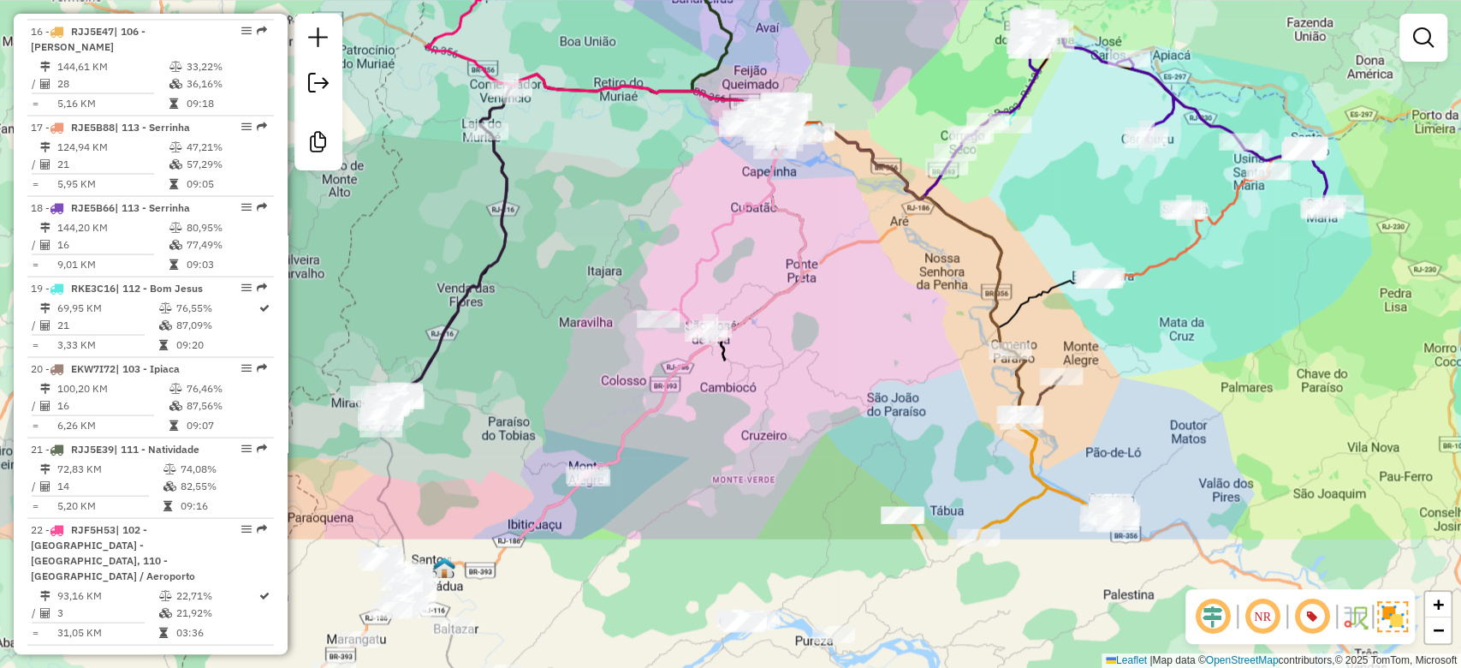
drag, startPoint x: 602, startPoint y: 462, endPoint x: 613, endPoint y: 239, distance: 223.7
click at [613, 239] on div "Janela de atendimento Grade de atendimento Capacidade Transportadoras Veículos …" at bounding box center [730, 334] width 1461 height 668
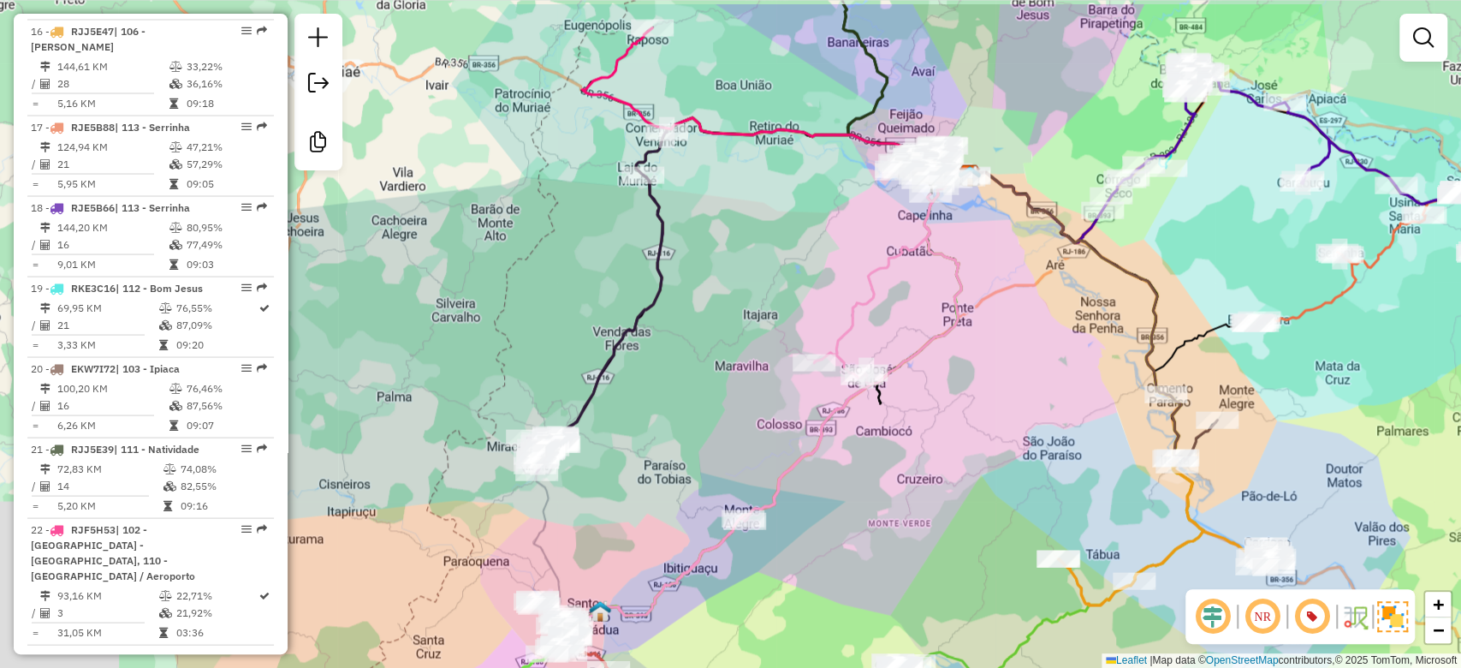
drag, startPoint x: 717, startPoint y: 475, endPoint x: 863, endPoint y: 455, distance: 147.7
click at [915, 594] on div "Janela de atendimento Grade de atendimento Capacidade Transportadoras Veículos …" at bounding box center [730, 334] width 1461 height 668
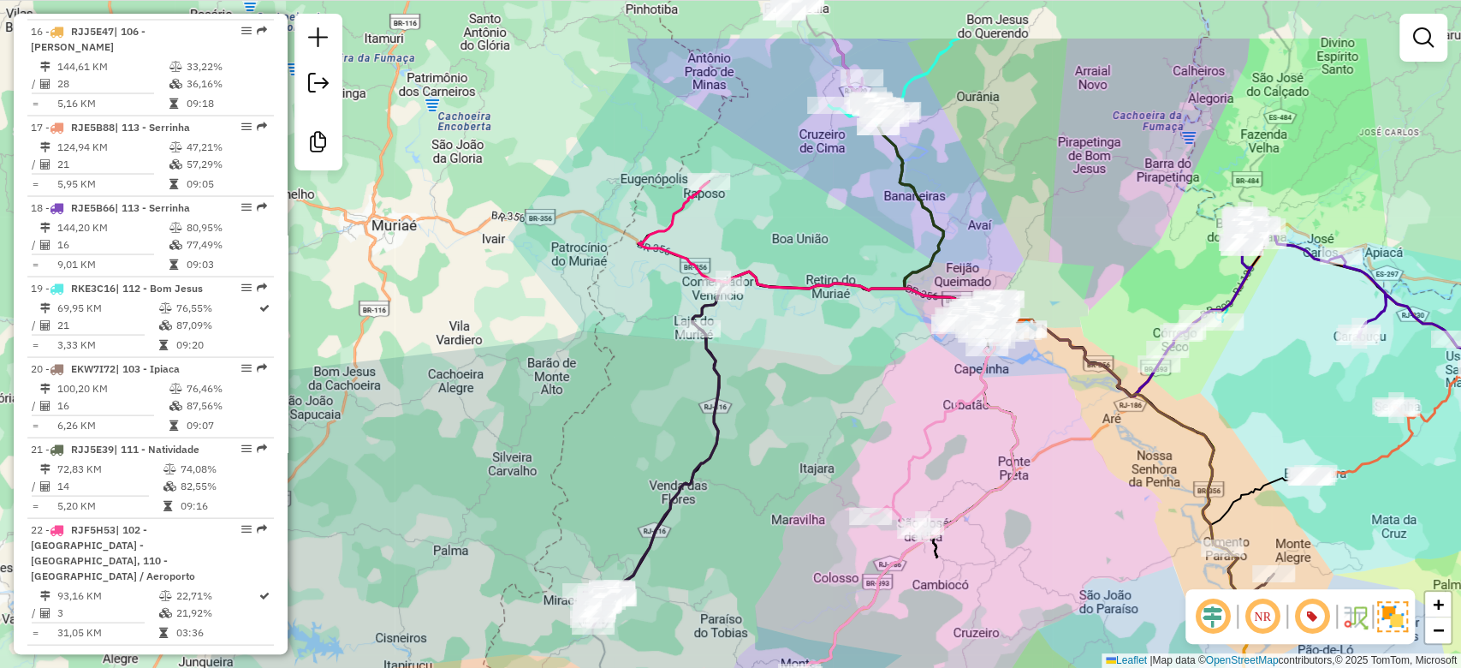
drag, startPoint x: 822, startPoint y: 318, endPoint x: 860, endPoint y: 539, distance: 224.2
click at [873, 583] on div "Rota 11 - Placa RJP3F32 62641586 - [PERSON_NAME] Janela de atendimento Grade de…" at bounding box center [730, 334] width 1461 height 668
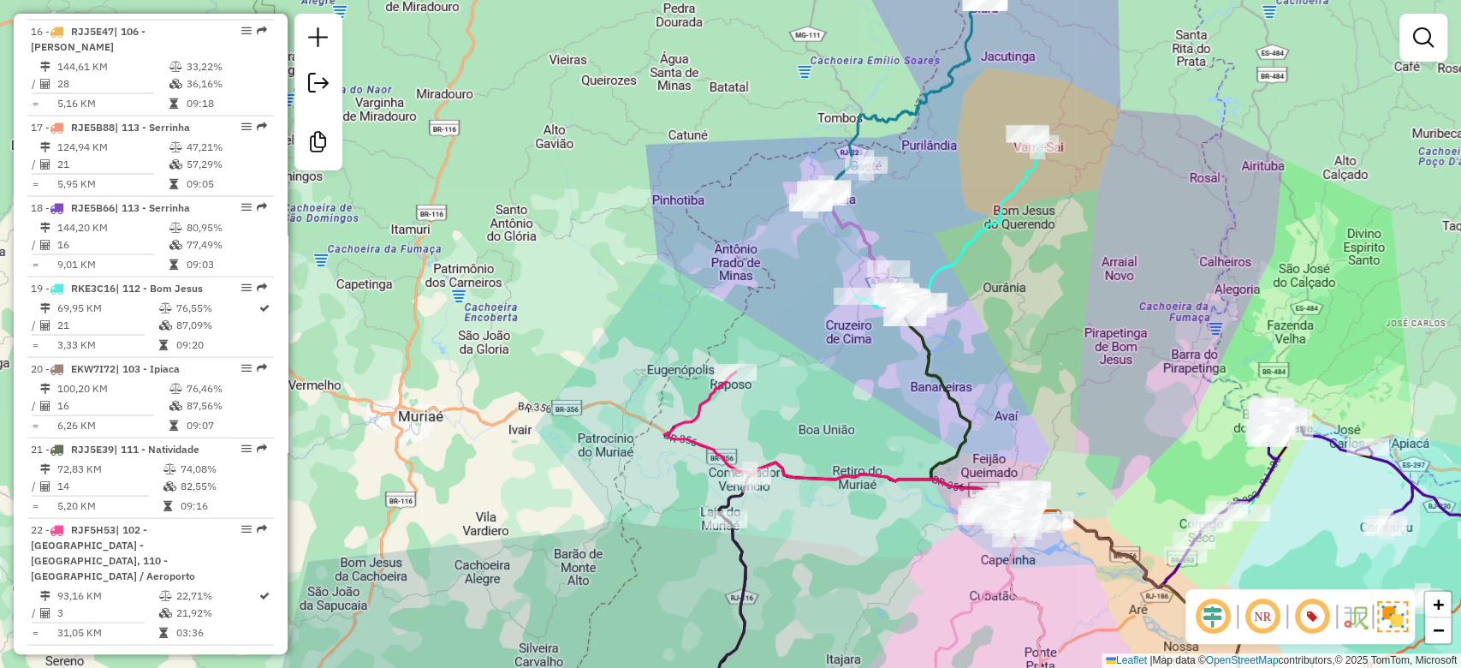
drag, startPoint x: 817, startPoint y: 298, endPoint x: 749, endPoint y: 467, distance: 182.5
click at [749, 469] on div "Janela de atendimento Grade de atendimento Capacidade Transportadoras Veículos …" at bounding box center [730, 334] width 1461 height 668
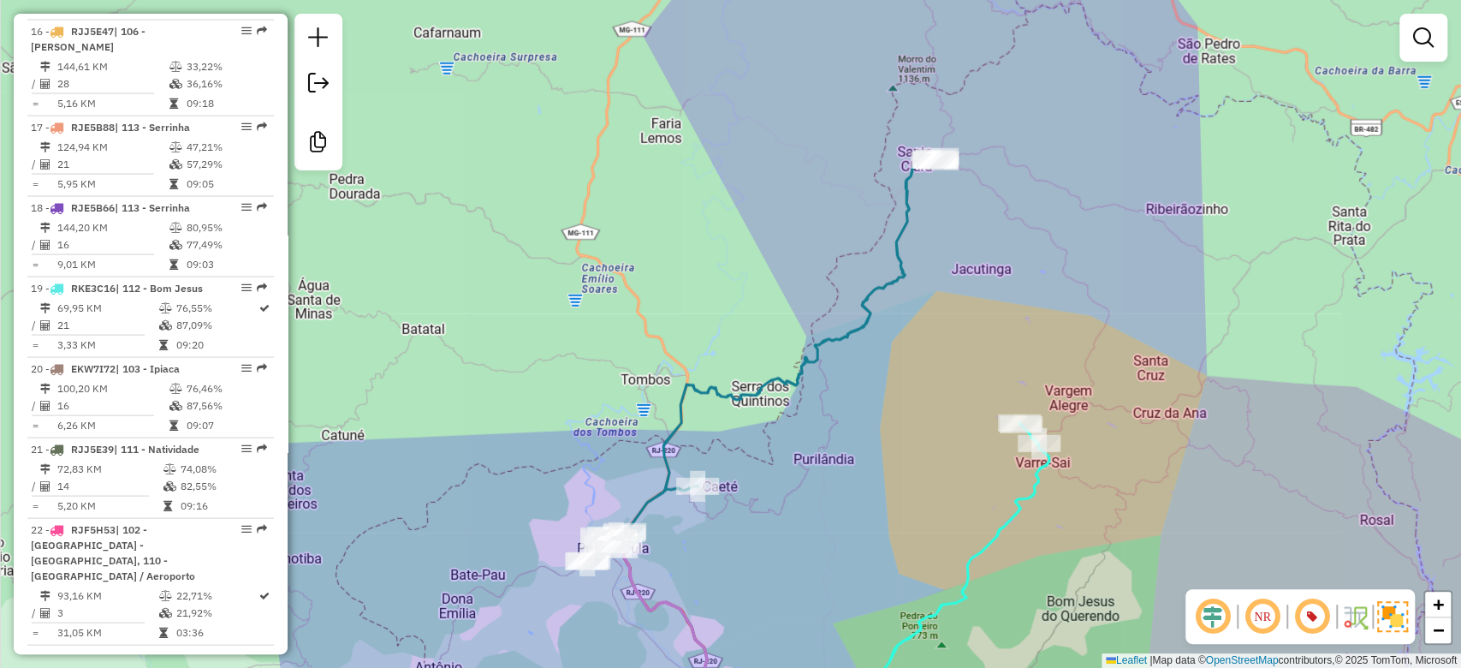
drag, startPoint x: 811, startPoint y: 520, endPoint x: 833, endPoint y: 490, distance: 37.3
click at [833, 490] on div "Janela de atendimento Grade de atendimento Capacidade Transportadoras Veículos …" at bounding box center [730, 334] width 1461 height 668
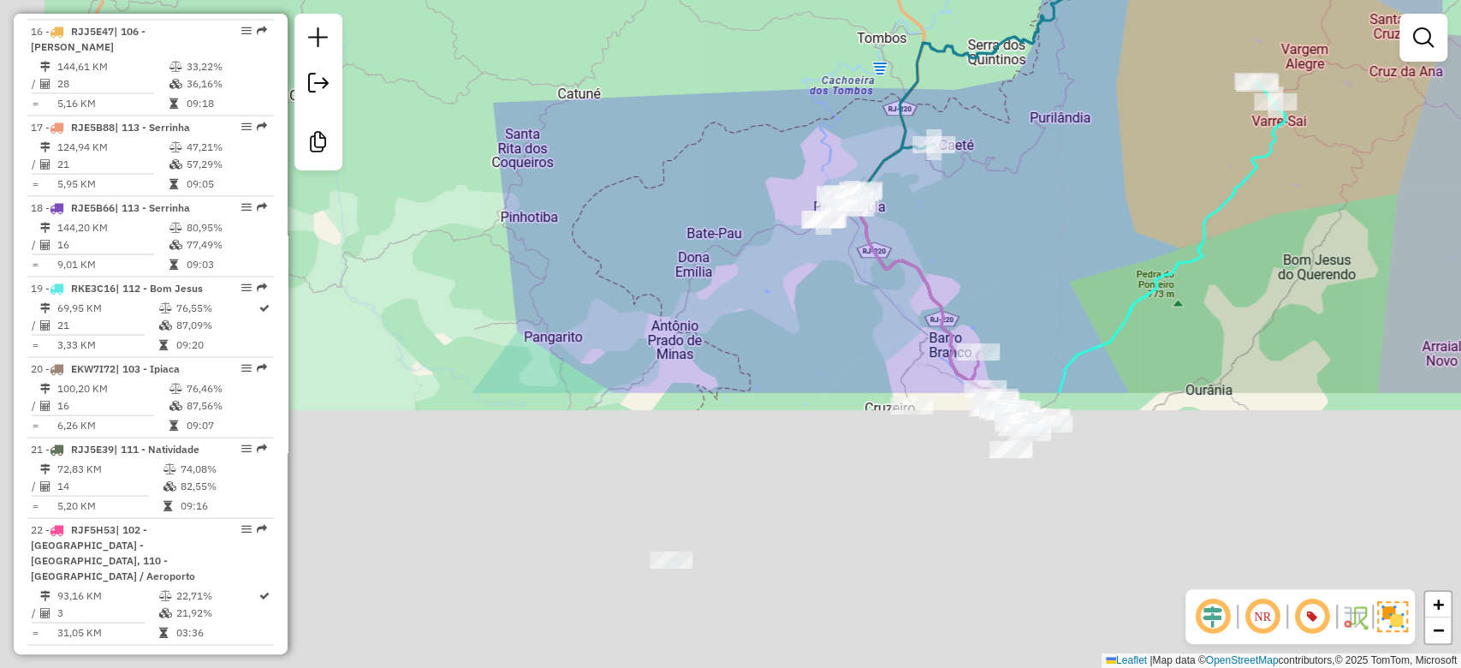
drag, startPoint x: 803, startPoint y: 562, endPoint x: 1054, endPoint y: 186, distance: 452.6
click at [1054, 185] on div "Janela de atendimento Grade de atendimento Capacidade Transportadoras Veículos …" at bounding box center [730, 334] width 1461 height 668
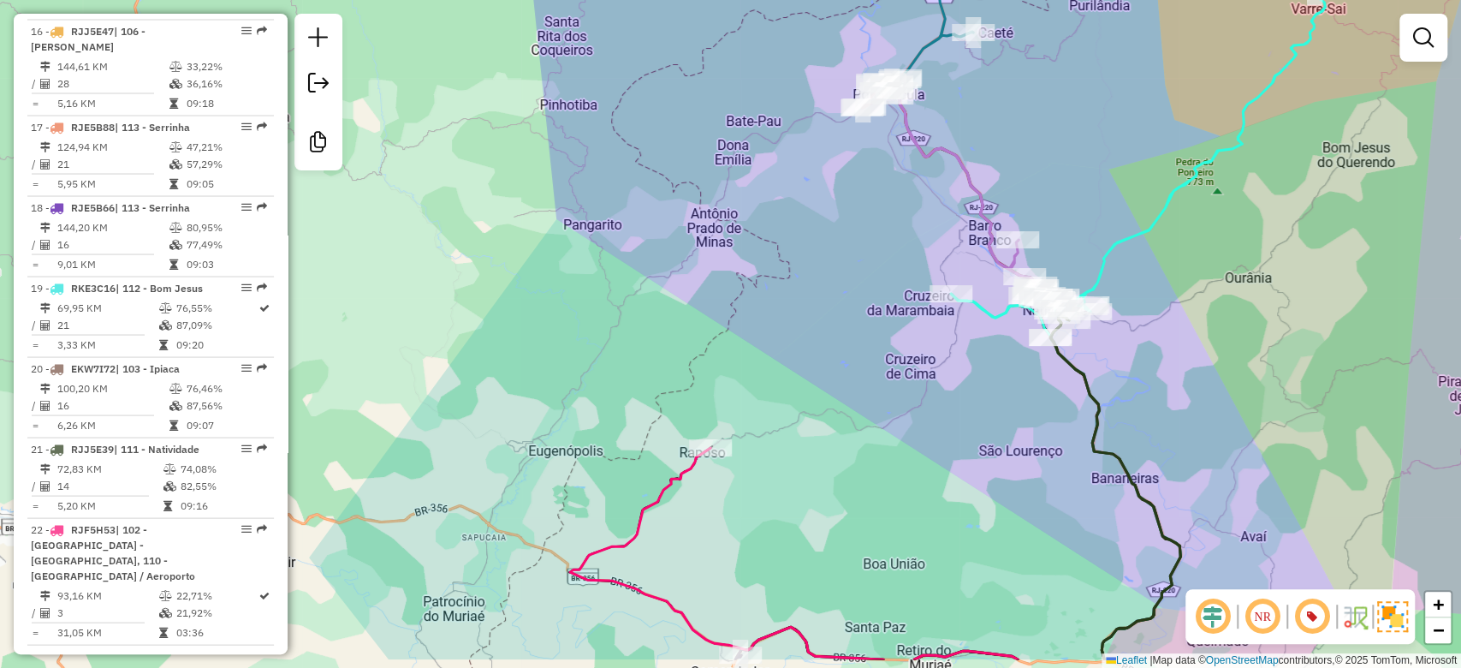
drag, startPoint x: 813, startPoint y: 445, endPoint x: 862, endPoint y: 317, distance: 137.4
click at [862, 317] on div "Janela de atendimento Grade de atendimento Capacidade Transportadoras Veículos …" at bounding box center [730, 334] width 1461 height 668
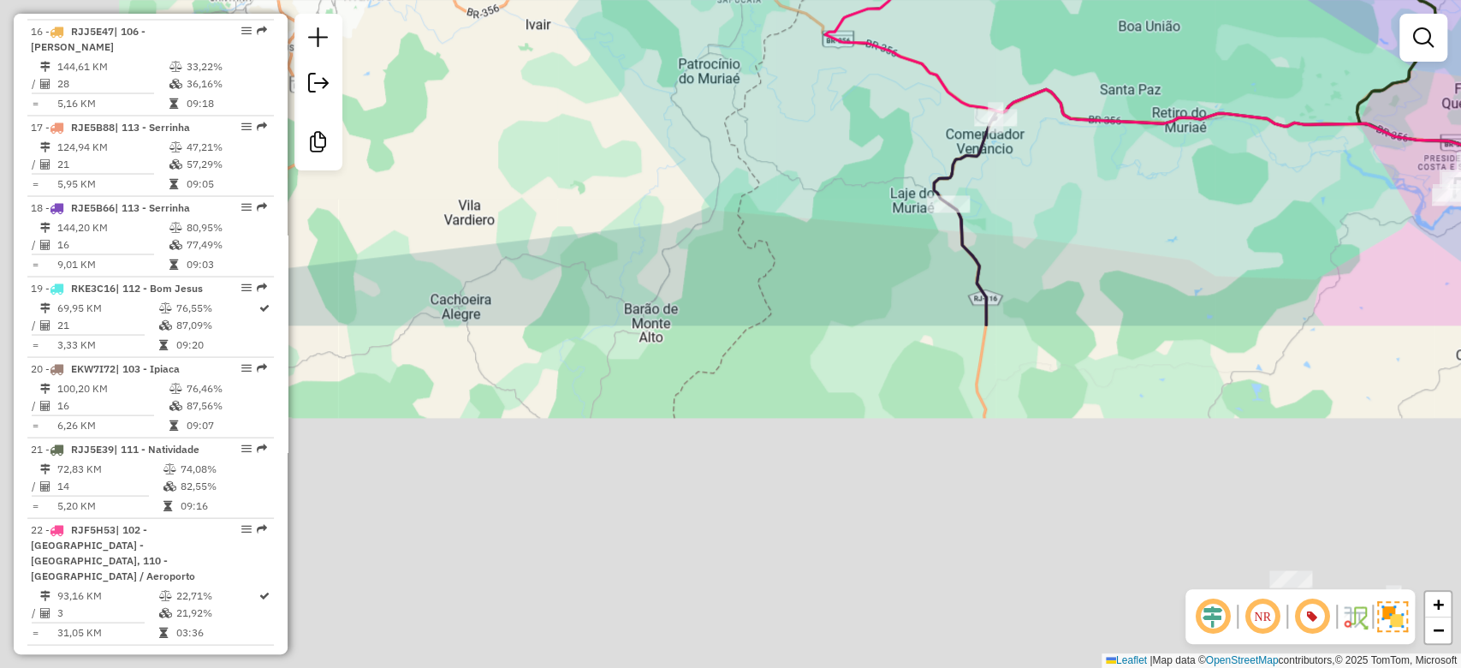
drag, startPoint x: 669, startPoint y: 522, endPoint x: 893, endPoint y: 125, distance: 456.2
click at [895, 79] on div "Janela de atendimento Grade de atendimento Capacidade Transportadoras Veículos …" at bounding box center [730, 334] width 1461 height 668
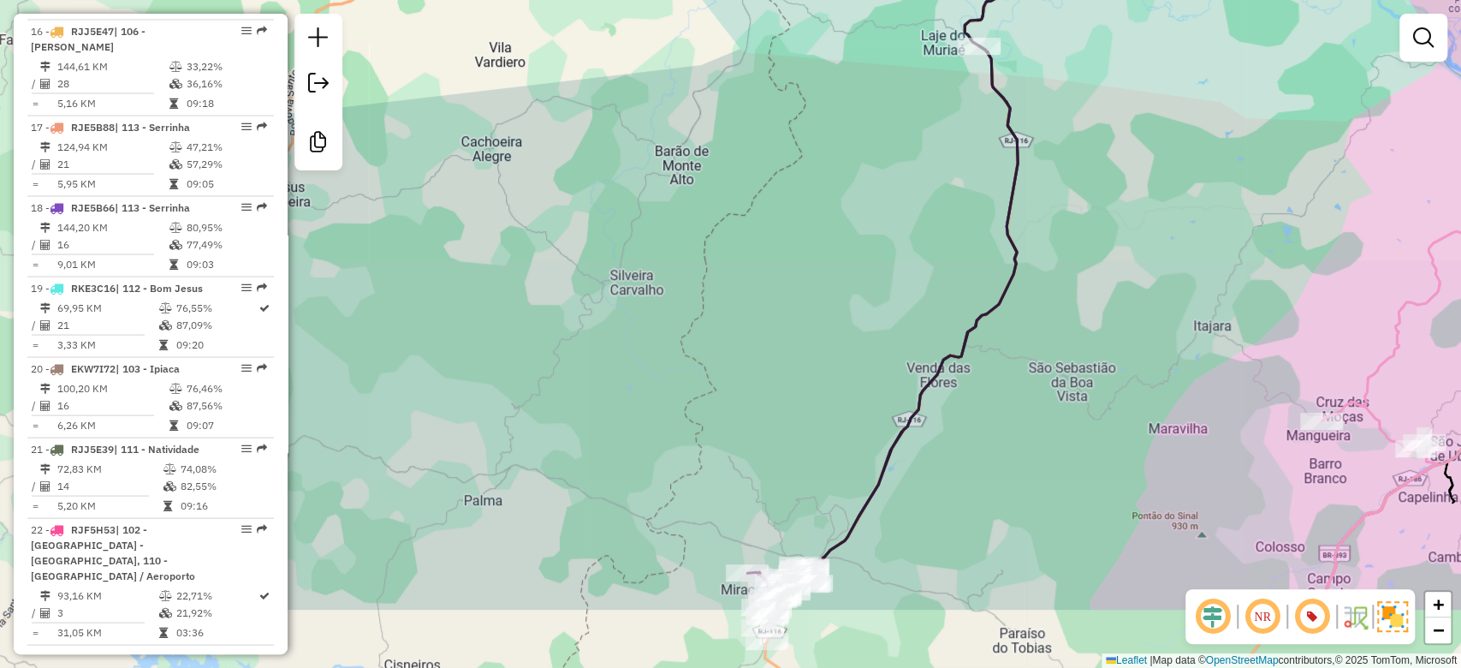
drag, startPoint x: 788, startPoint y: 306, endPoint x: 726, endPoint y: -7, distance: 318.5
click at [726, 0] on html "Aguarde... Pop-up bloqueado! Seu navegador bloqueou automáticamente a abertura …" at bounding box center [730, 334] width 1461 height 668
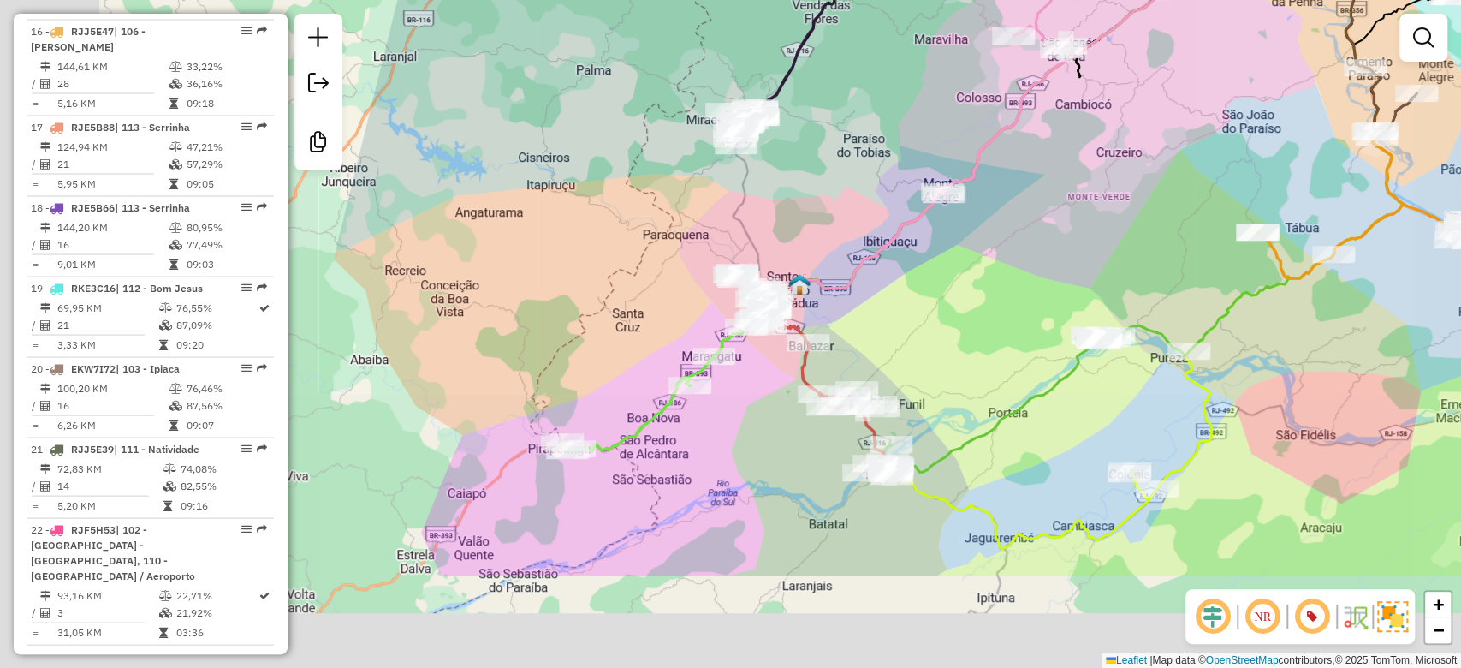
drag, startPoint x: 562, startPoint y: 342, endPoint x: 618, endPoint y: 247, distance: 110.1
click at [616, 246] on div "Janela de atendimento Grade de atendimento Capacidade Transportadoras Veículos …" at bounding box center [730, 334] width 1461 height 668
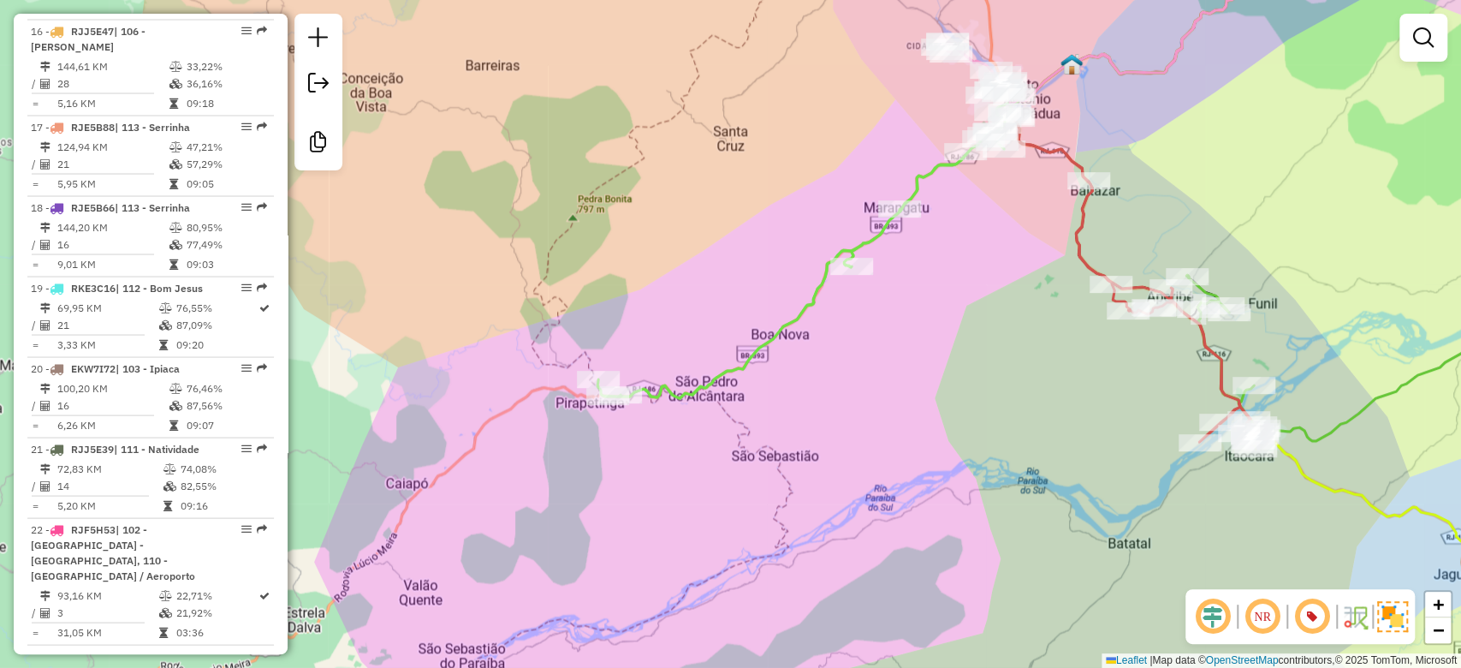
drag, startPoint x: 746, startPoint y: 278, endPoint x: 673, endPoint y: 349, distance: 101.7
click at [673, 352] on div "Janela de atendimento Grade de atendimento Capacidade Transportadoras Veículos …" at bounding box center [730, 334] width 1461 height 668
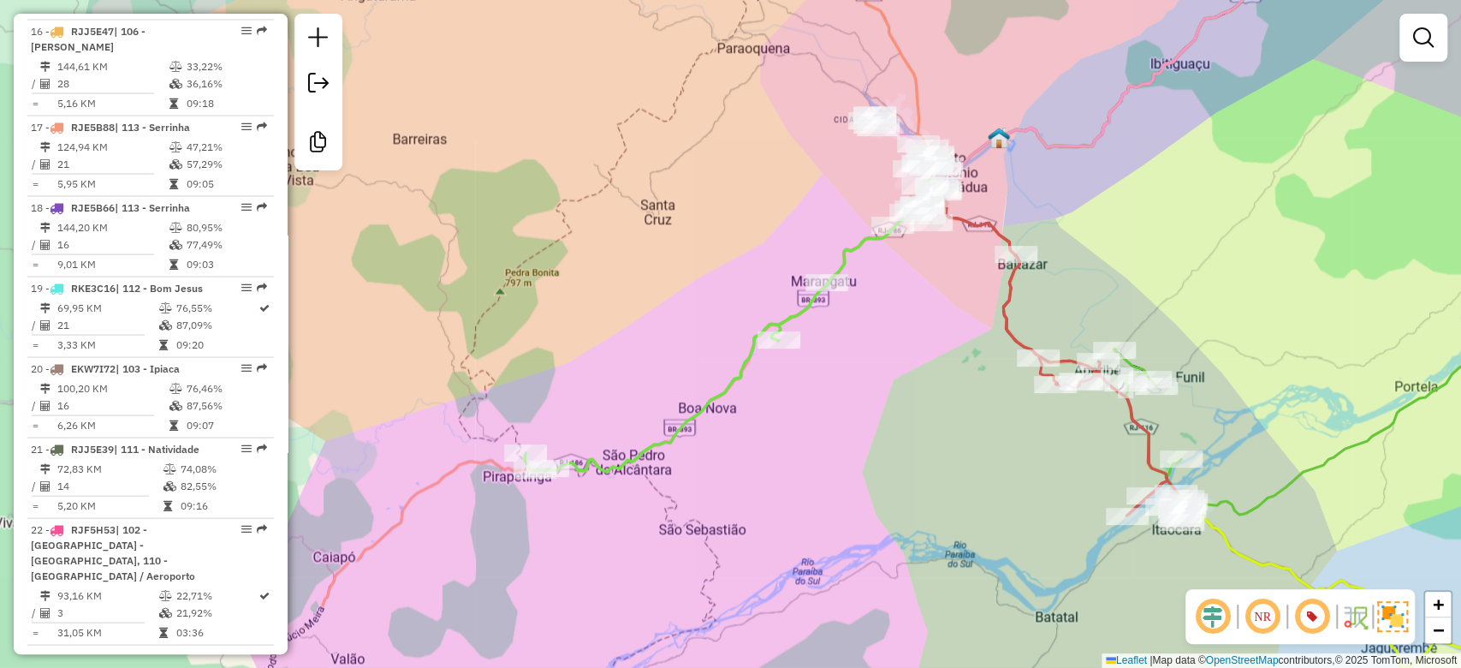
click at [734, 374] on icon at bounding box center [736, 314] width 423 height 316
select select "**********"
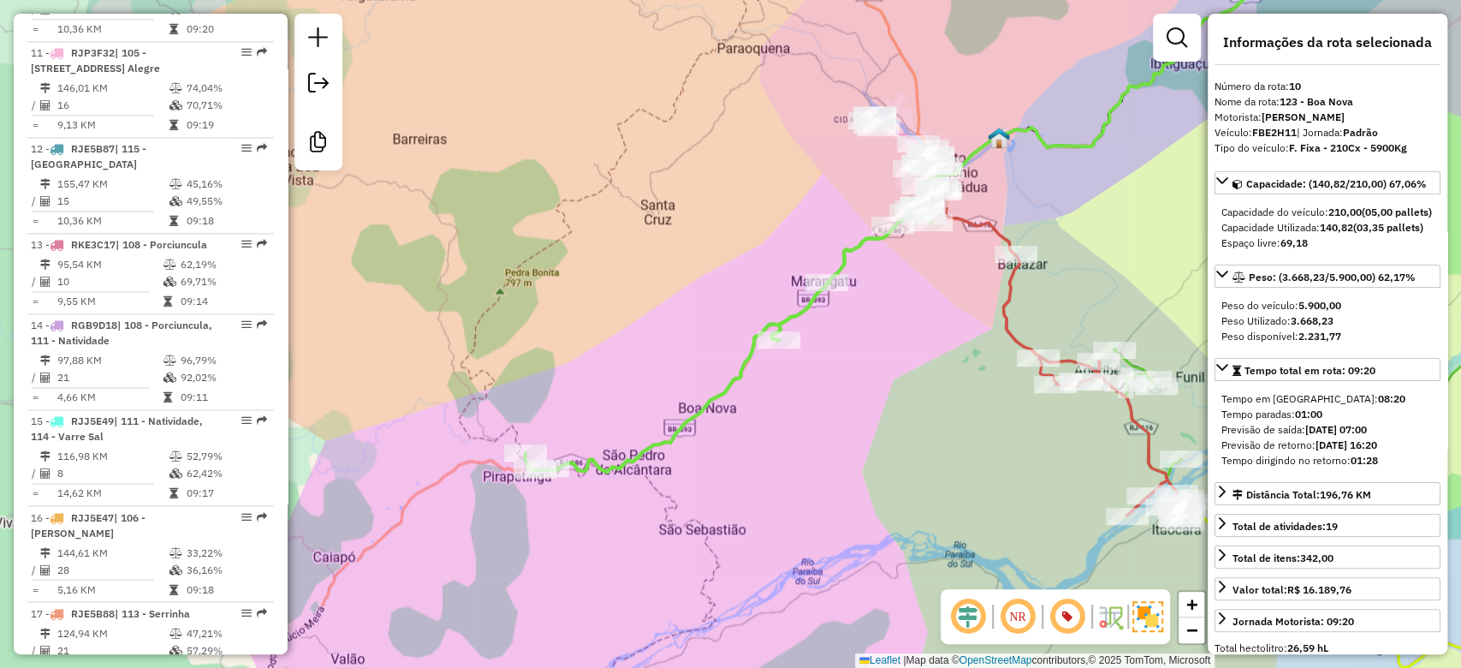
scroll to position [1600, 0]
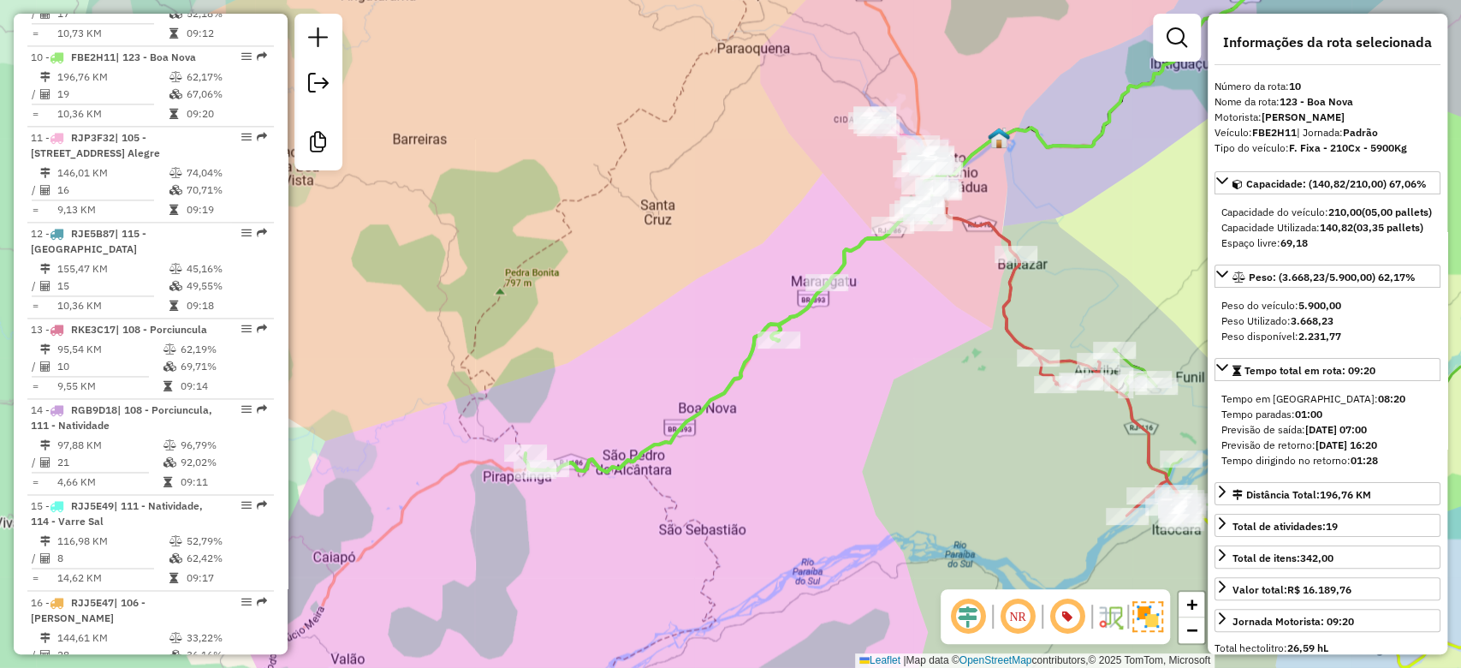
drag, startPoint x: 1342, startPoint y: 152, endPoint x: 1353, endPoint y: 152, distance: 10.3
click at [1353, 152] on strong "F. Fixa - 210Cx - 5900Kg" at bounding box center [1348, 147] width 118 height 13
click at [984, 369] on div "Rota 9 - Placa RKS1A67 62634562 - AGILDO CUNHA DA FONS Rota 9 - Placa RKS1A67 6…" at bounding box center [730, 334] width 1461 height 668
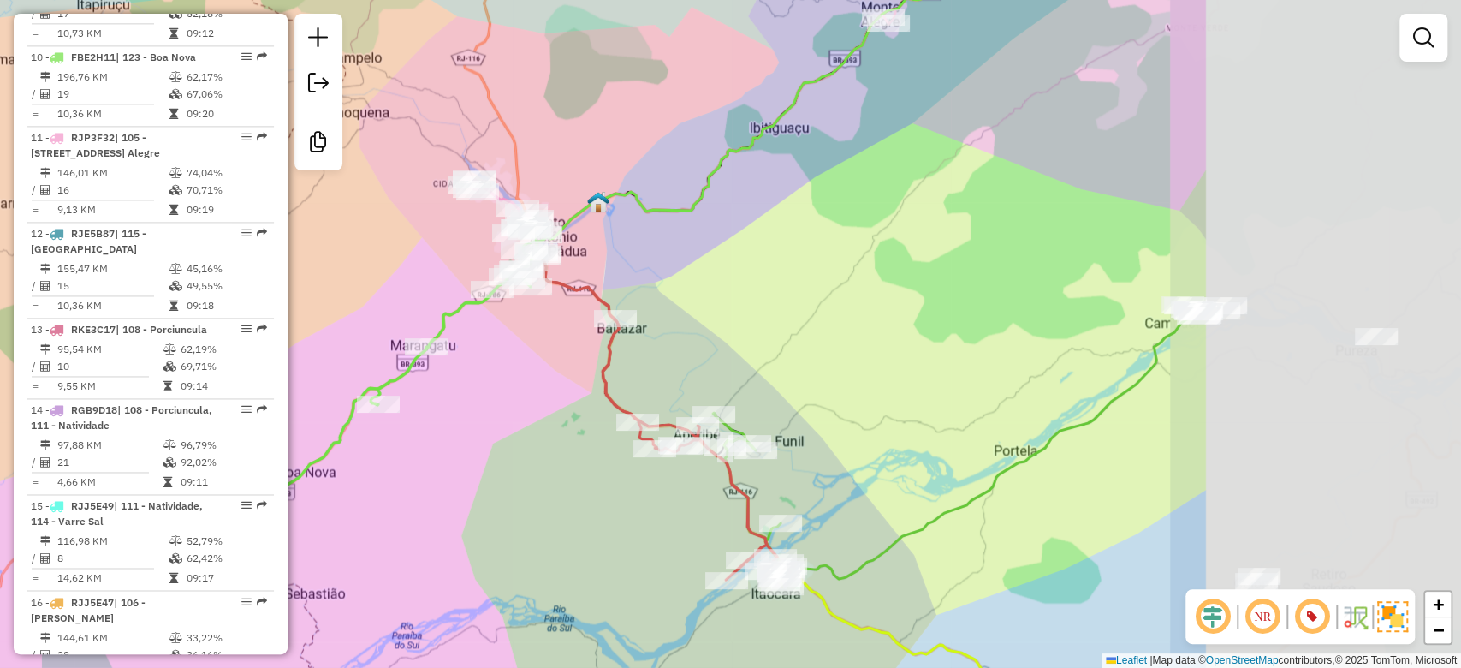
drag, startPoint x: 1012, startPoint y: 264, endPoint x: 753, endPoint y: 311, distance: 262.8
click at [753, 311] on div "Janela de atendimento Grade de atendimento Capacidade Transportadoras Veículos …" at bounding box center [730, 334] width 1461 height 668
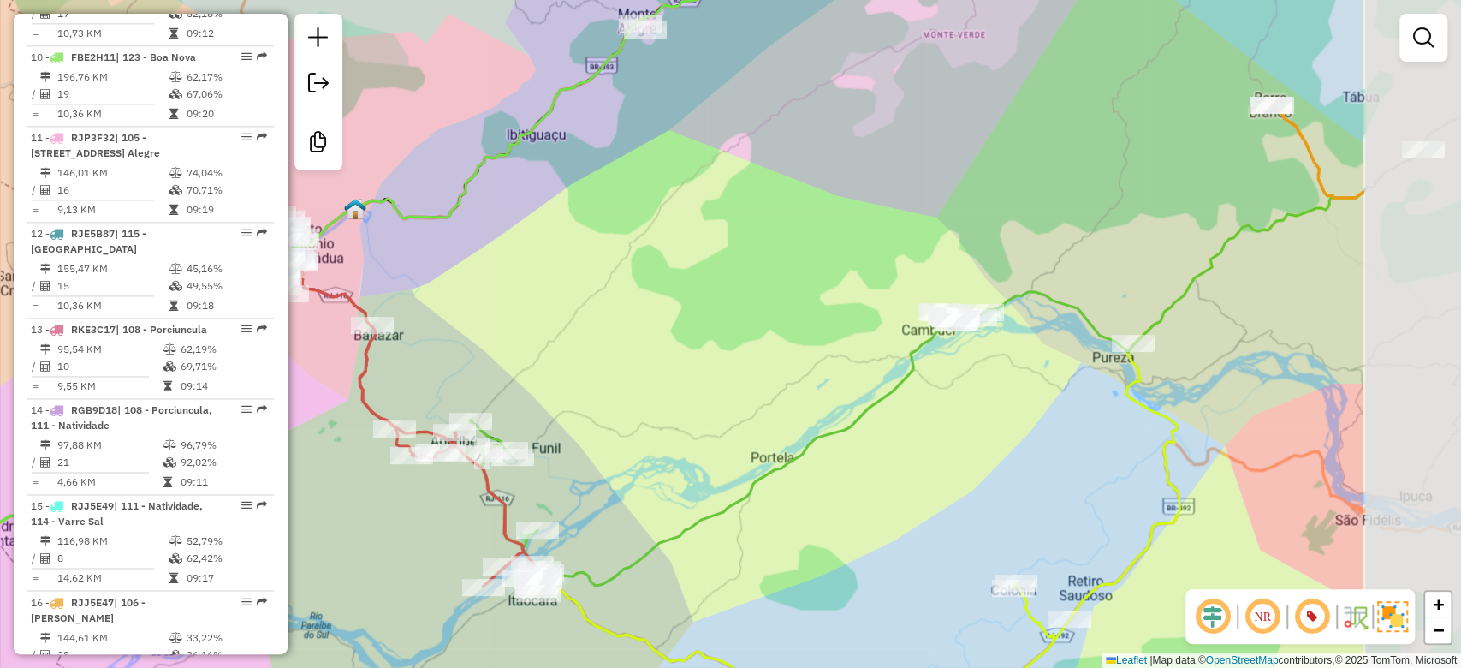
drag, startPoint x: 1056, startPoint y: 300, endPoint x: 829, endPoint y: 302, distance: 226.9
click at [829, 302] on div "Janela de atendimento Grade de atendimento Capacidade Transportadoras Veículos …" at bounding box center [730, 334] width 1461 height 668
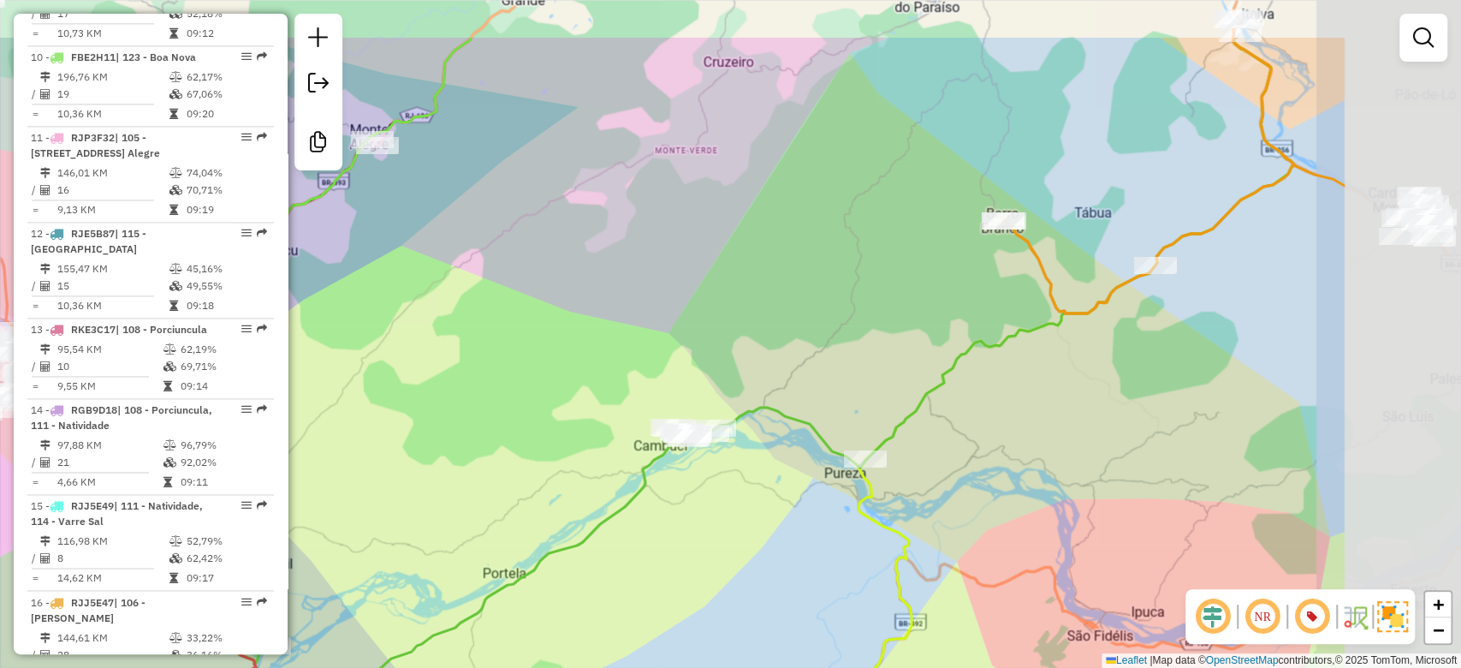
drag, startPoint x: 862, startPoint y: 345, endPoint x: 721, endPoint y: 360, distance: 142.0
click at [721, 360] on div "Janela de atendimento Grade de atendimento Capacidade Transportadoras Veículos …" at bounding box center [730, 334] width 1461 height 668
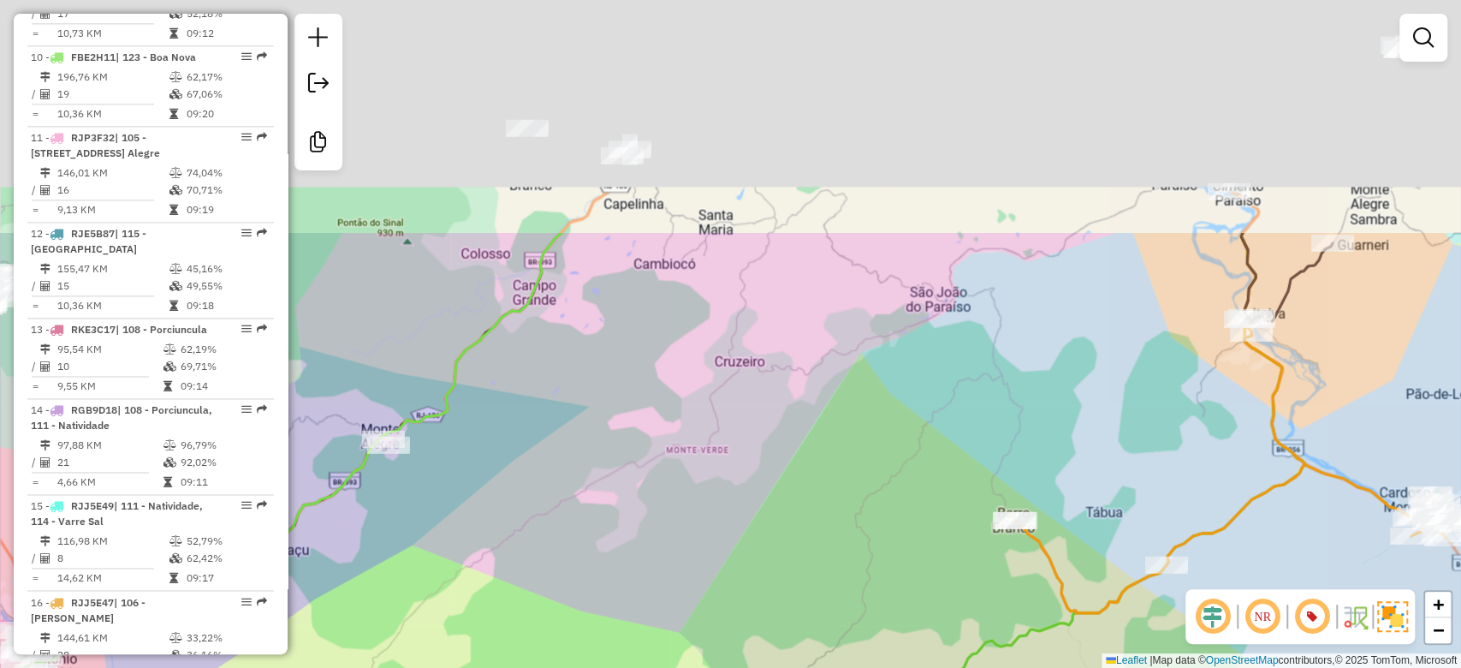
drag, startPoint x: 776, startPoint y: 225, endPoint x: 729, endPoint y: 420, distance: 200.8
click at [788, 524] on div "Janela de atendimento Grade de atendimento Capacidade Transportadoras Veículos …" at bounding box center [730, 334] width 1461 height 668
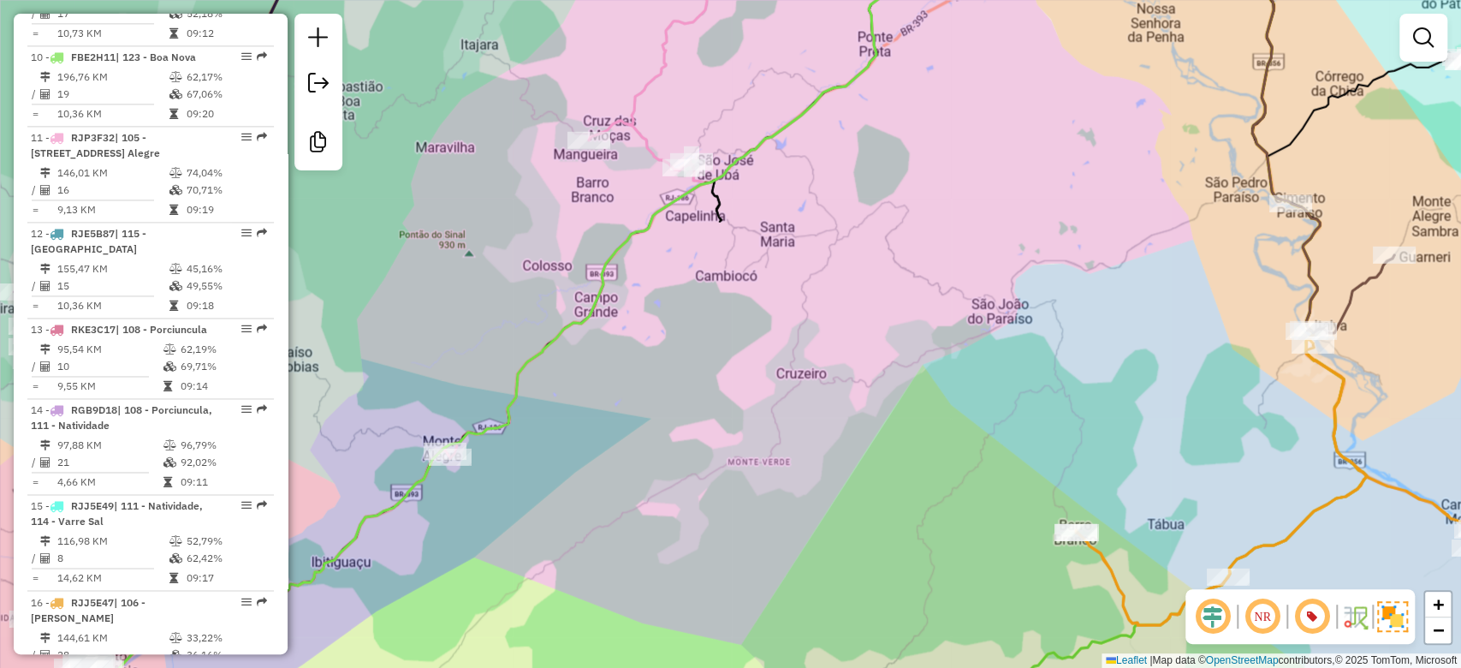
drag, startPoint x: 759, startPoint y: 395, endPoint x: 1128, endPoint y: 441, distance: 372.7
click at [1133, 440] on div "Janela de atendimento Grade de atendimento Capacidade Transportadoras Veículos …" at bounding box center [730, 334] width 1461 height 668
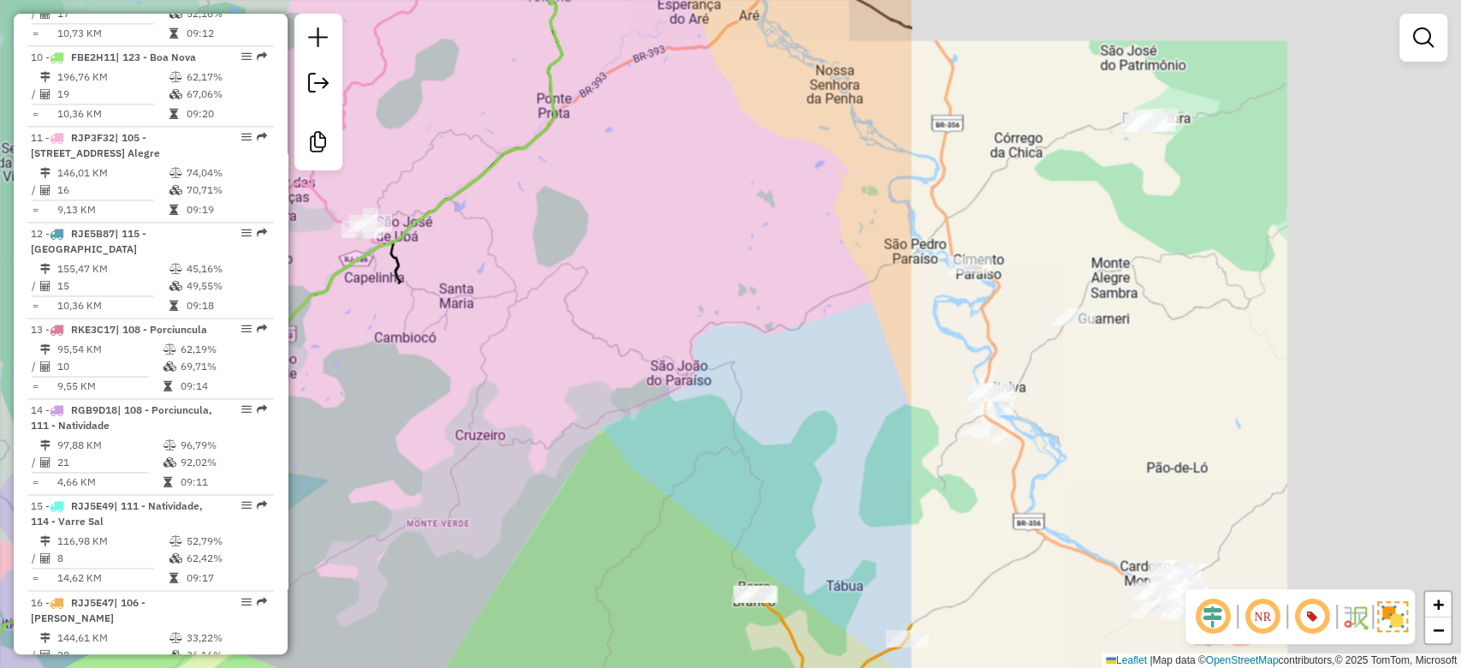
drag, startPoint x: 1140, startPoint y: 358, endPoint x: 626, endPoint y: 363, distance: 514.6
click at [408, 360] on div "Janela de atendimento Grade de atendimento Capacidade Transportadoras Veículos …" at bounding box center [730, 334] width 1461 height 668
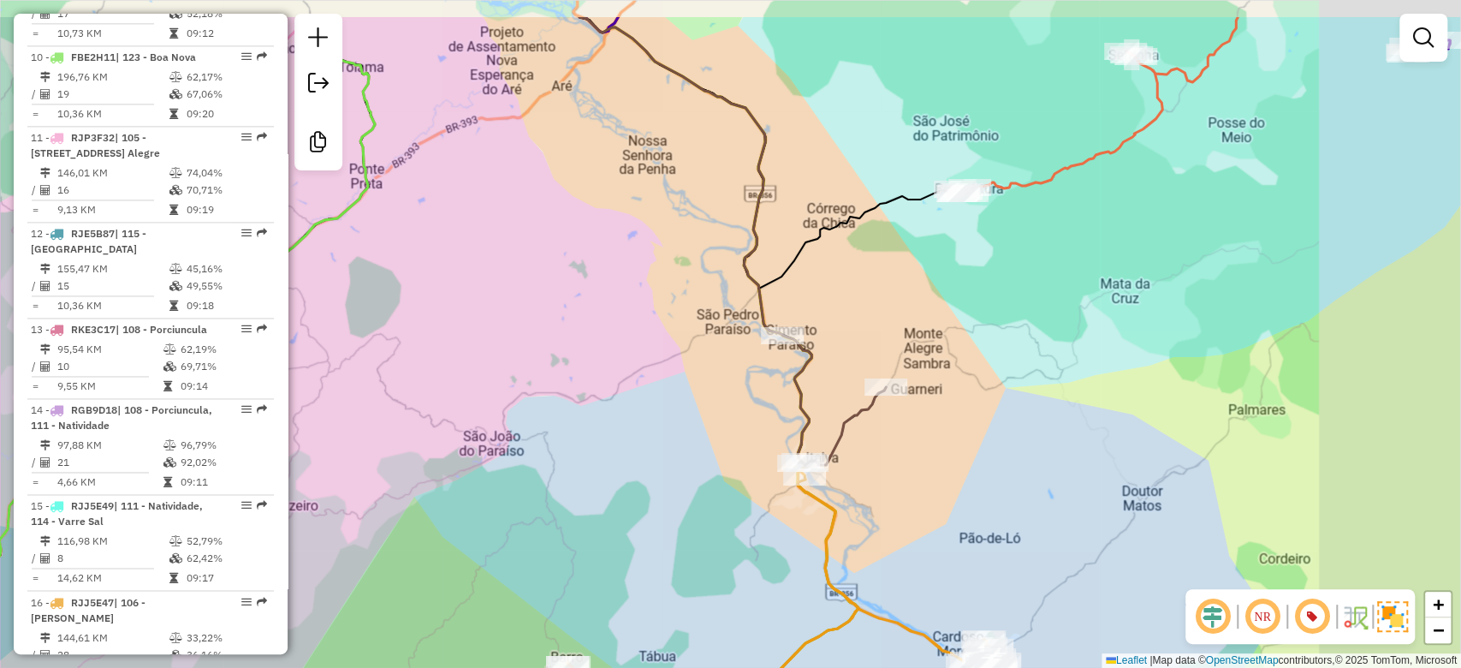
click at [599, 422] on div "Janela de atendimento Grade de atendimento Capacidade Transportadoras Veículos …" at bounding box center [730, 334] width 1461 height 668
